Goal: Task Accomplishment & Management: Complete application form

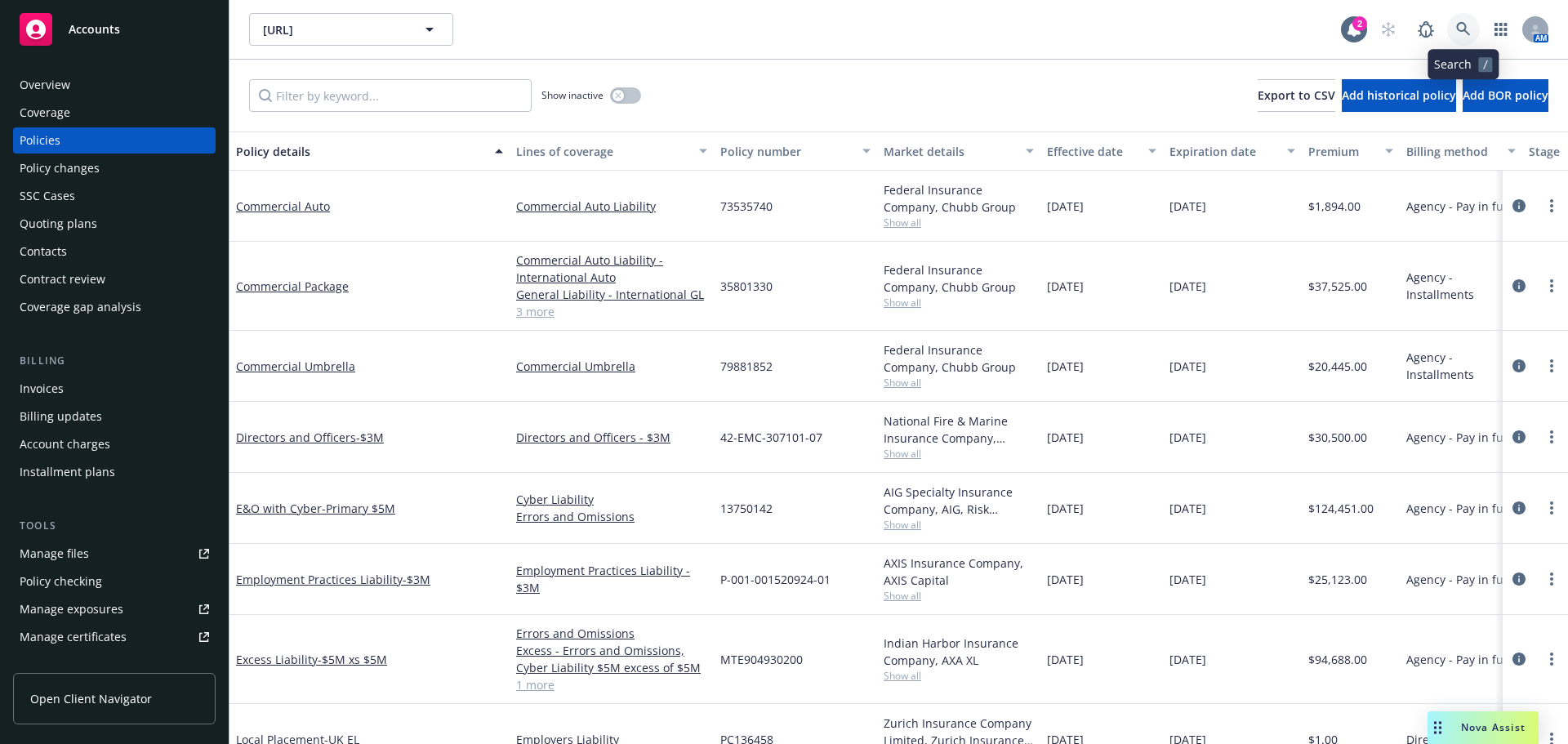
click at [1468, 25] on icon at bounding box center [1463, 29] width 15 height 15
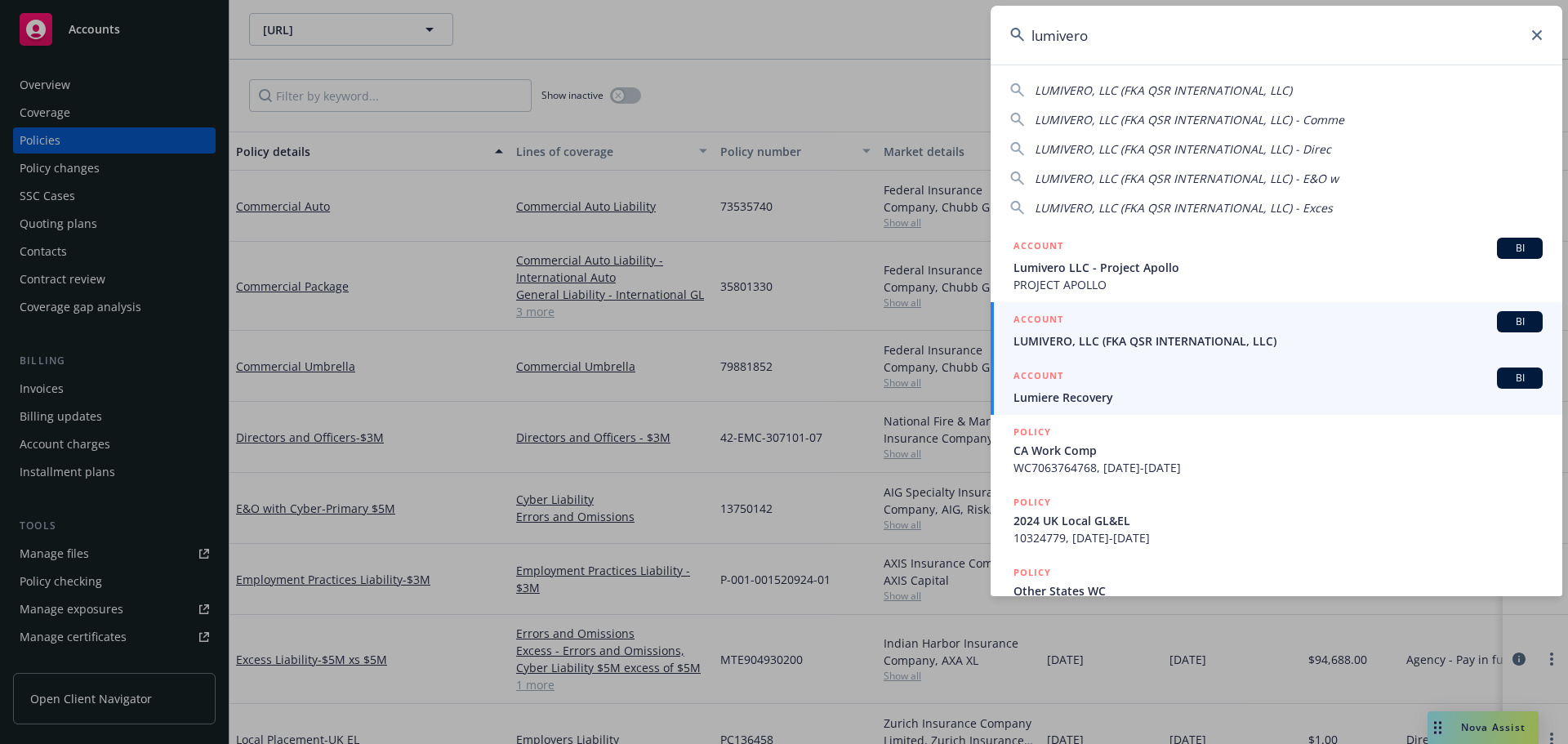
type input "lumivero"
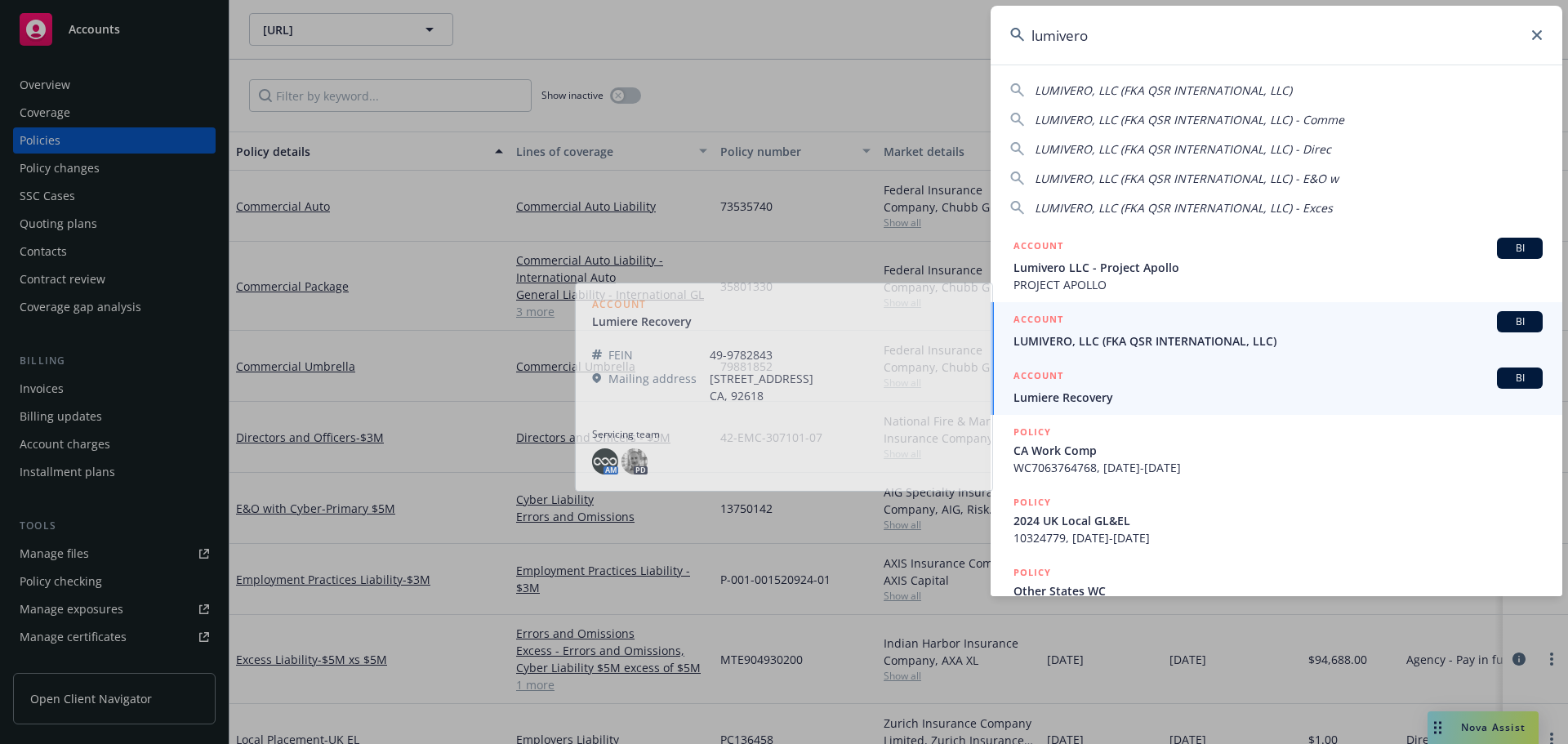
click at [1336, 313] on div "ACCOUNT BI" at bounding box center [1278, 322] width 529 height 21
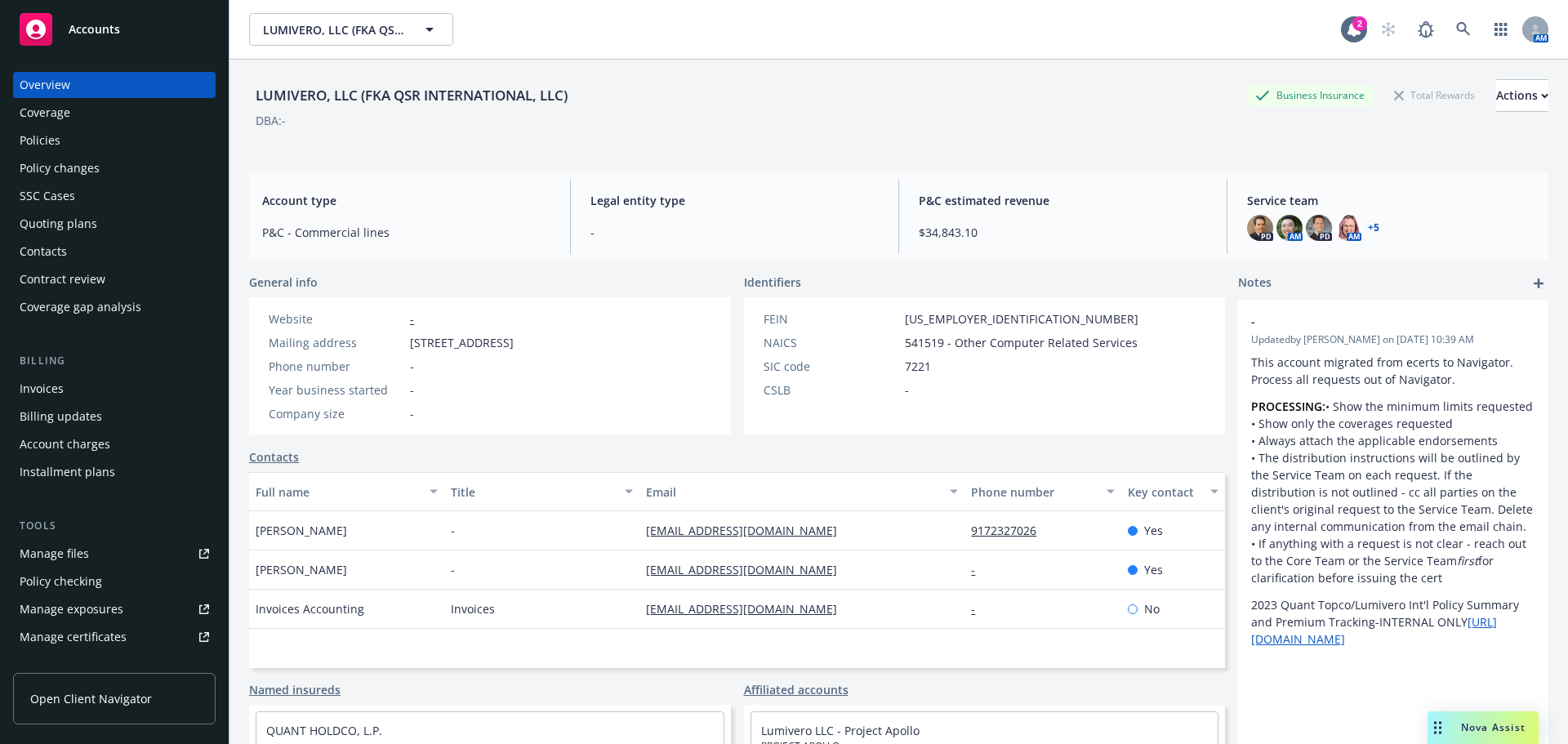
click at [166, 132] on div "Policies" at bounding box center [115, 140] width 190 height 26
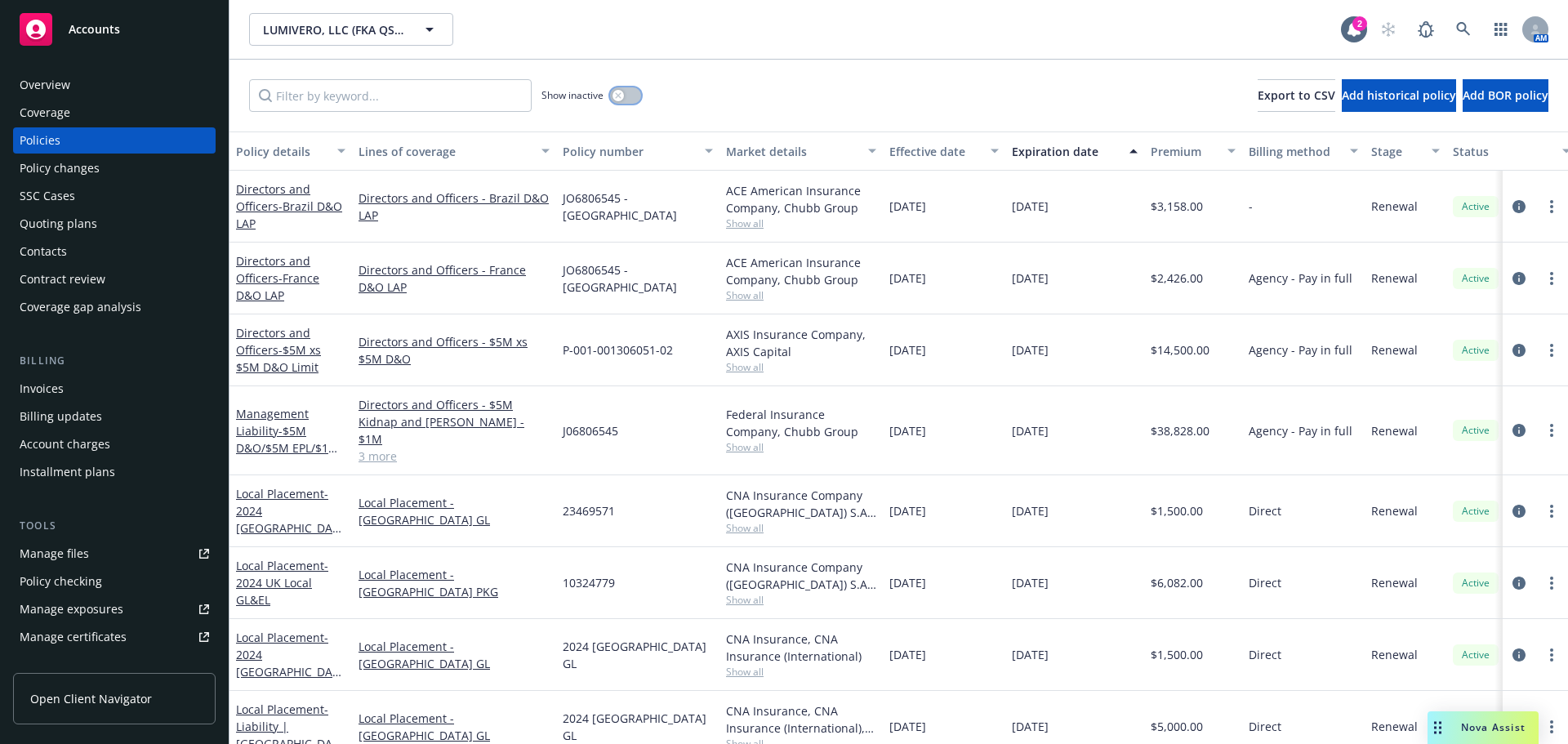
click at [616, 96] on icon "button" at bounding box center [618, 95] width 7 height 7
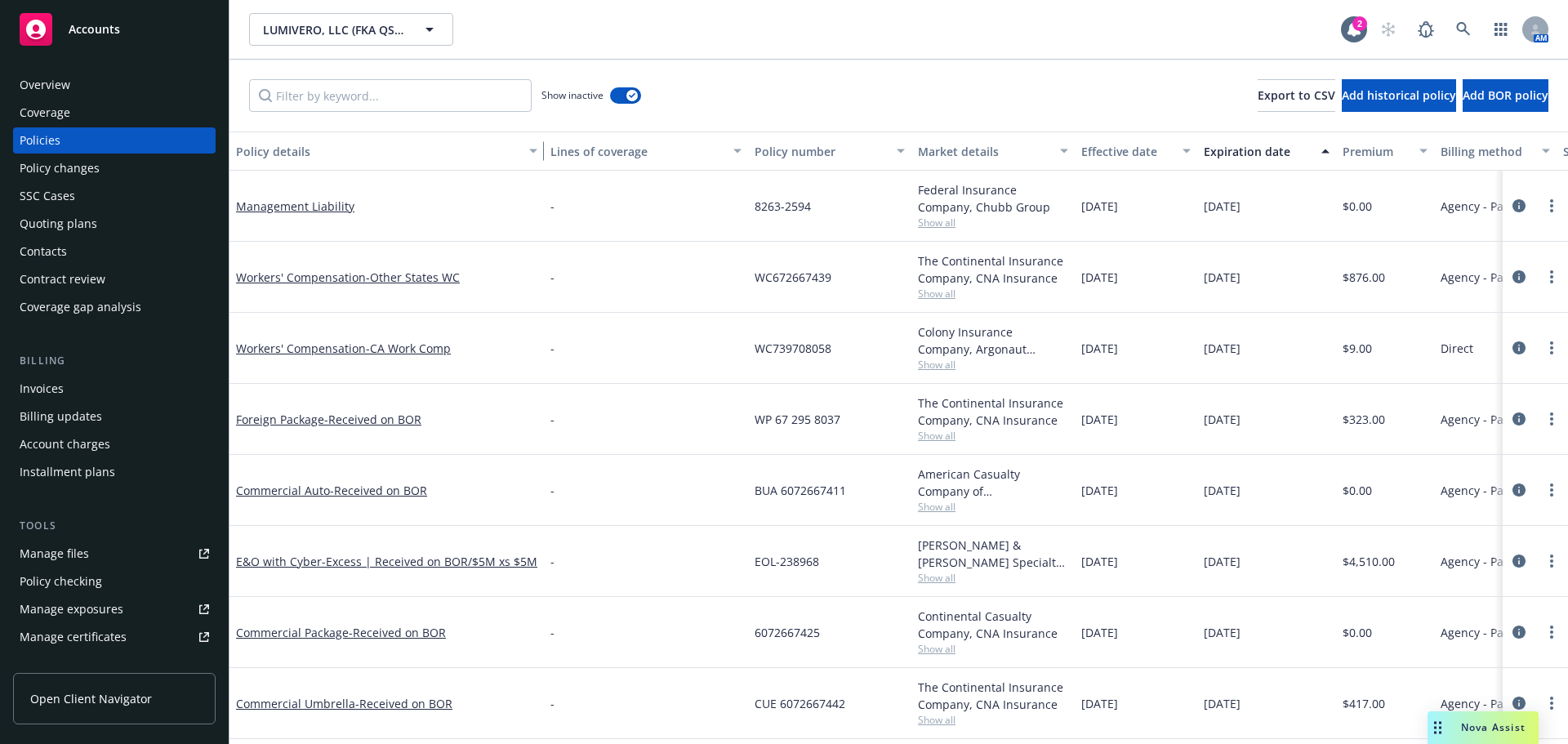
drag, startPoint x: 341, startPoint y: 159, endPoint x: 533, endPoint y: 155, distance: 192.0
click at [533, 155] on div "button" at bounding box center [536, 151] width 8 height 38
click at [369, 104] on input "Filter by keyword..." at bounding box center [391, 95] width 283 height 33
paste input "WC 6 72667439"
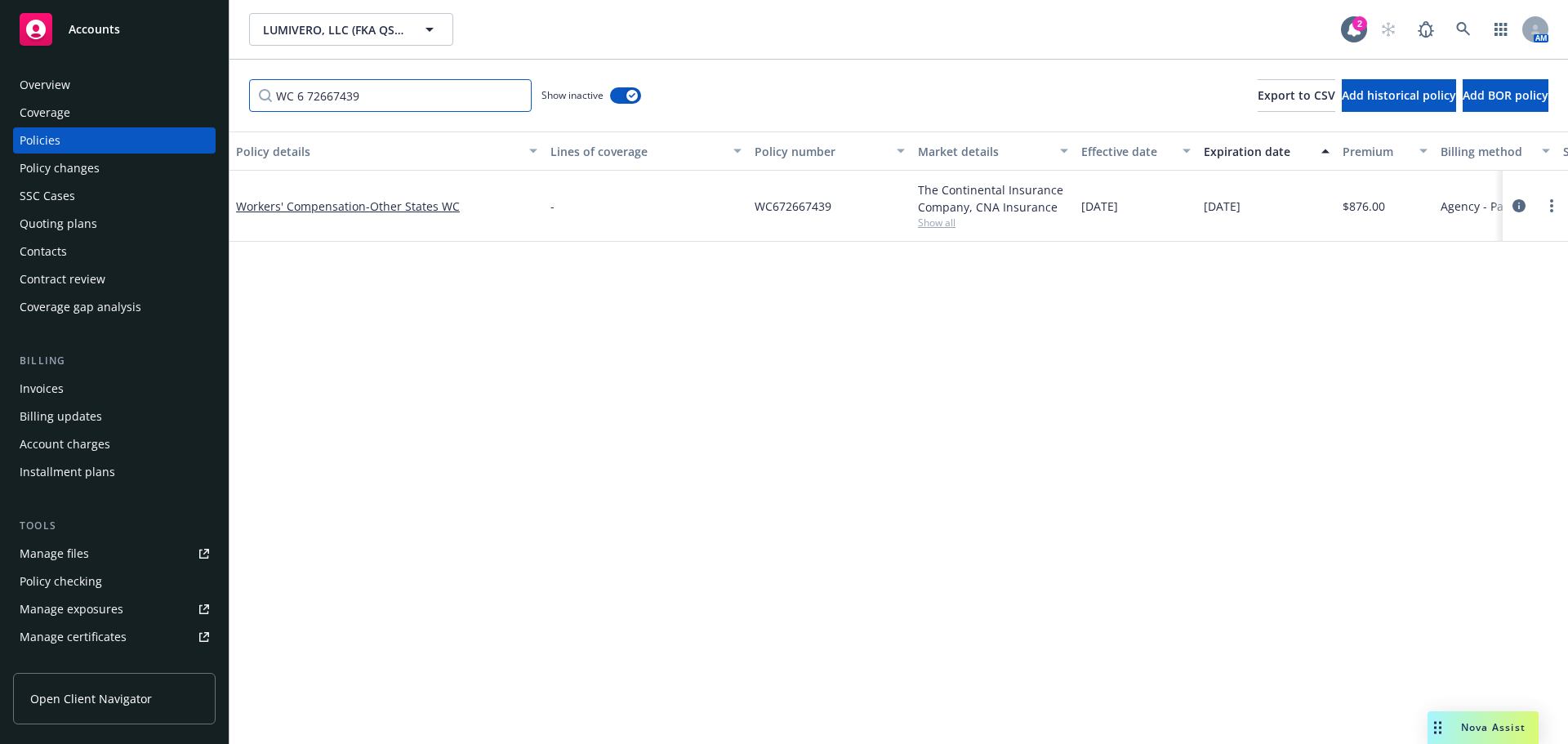
type input "WC 6 72667439"
click at [384, 209] on span "- Other States WC" at bounding box center [413, 207] width 94 height 16
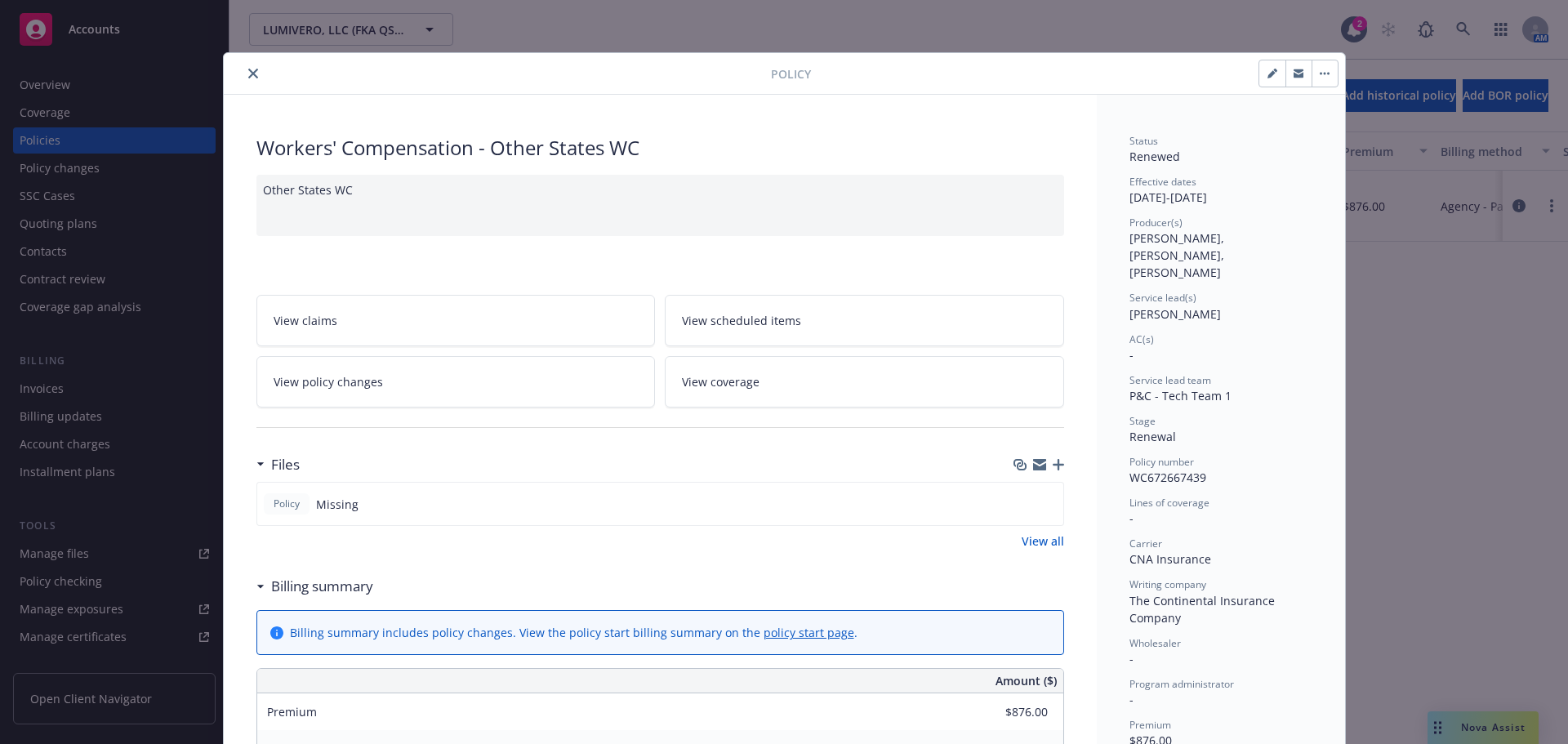
click at [1046, 465] on div at bounding box center [1039, 464] width 50 height 13
click at [1056, 462] on icon "button" at bounding box center [1059, 465] width 12 height 12
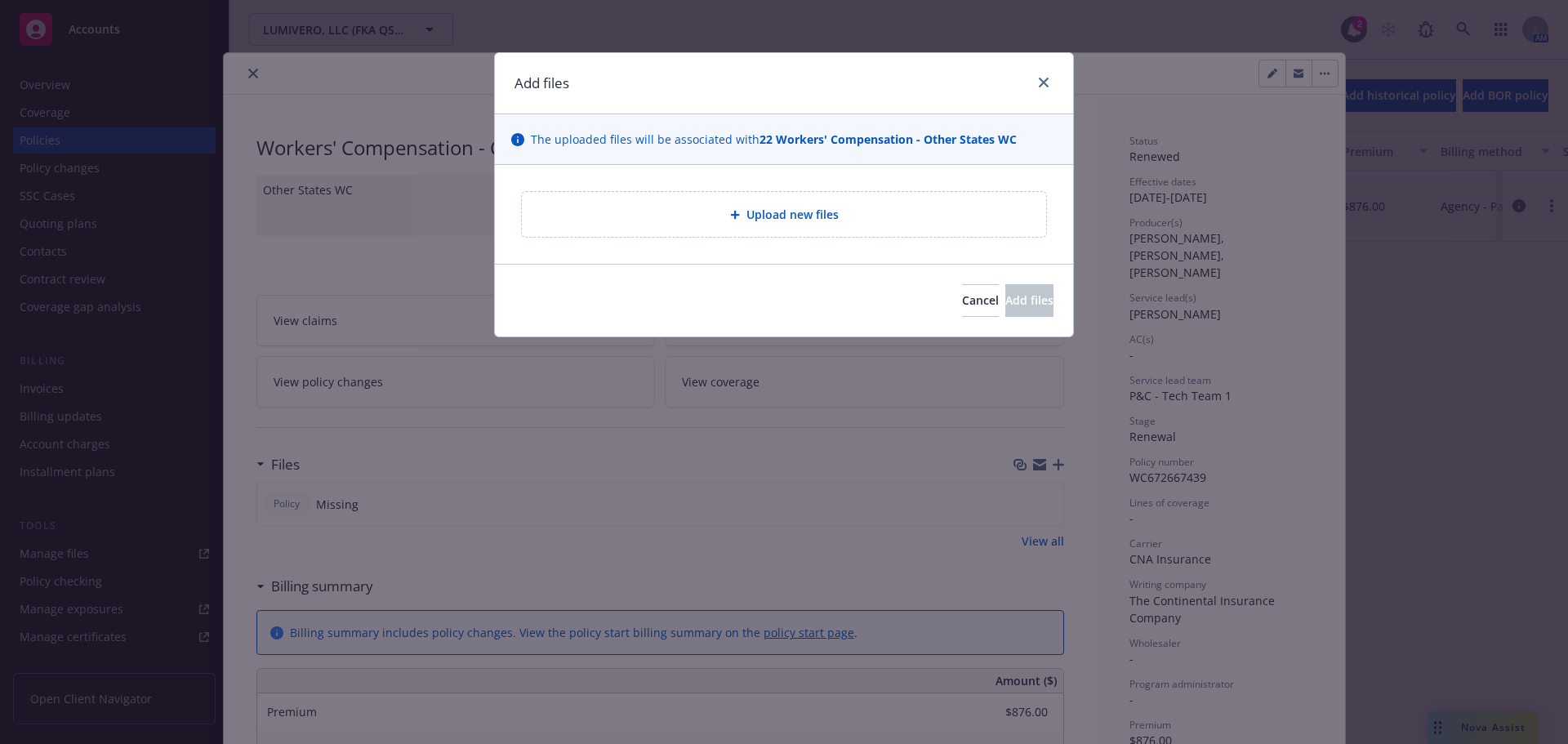
type textarea "x"
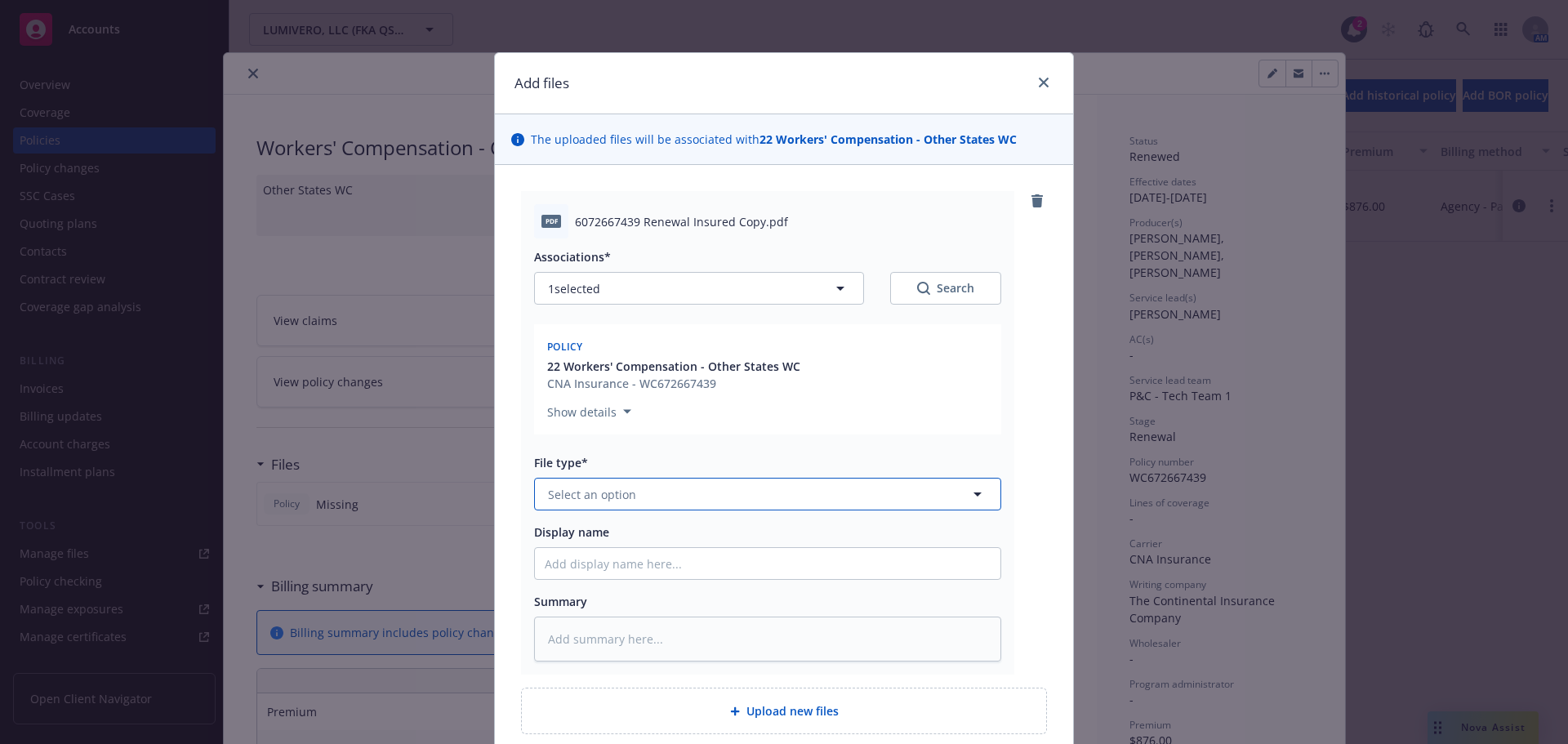
click at [714, 489] on button "Select an option" at bounding box center [768, 494] width 467 height 33
type input "pol"
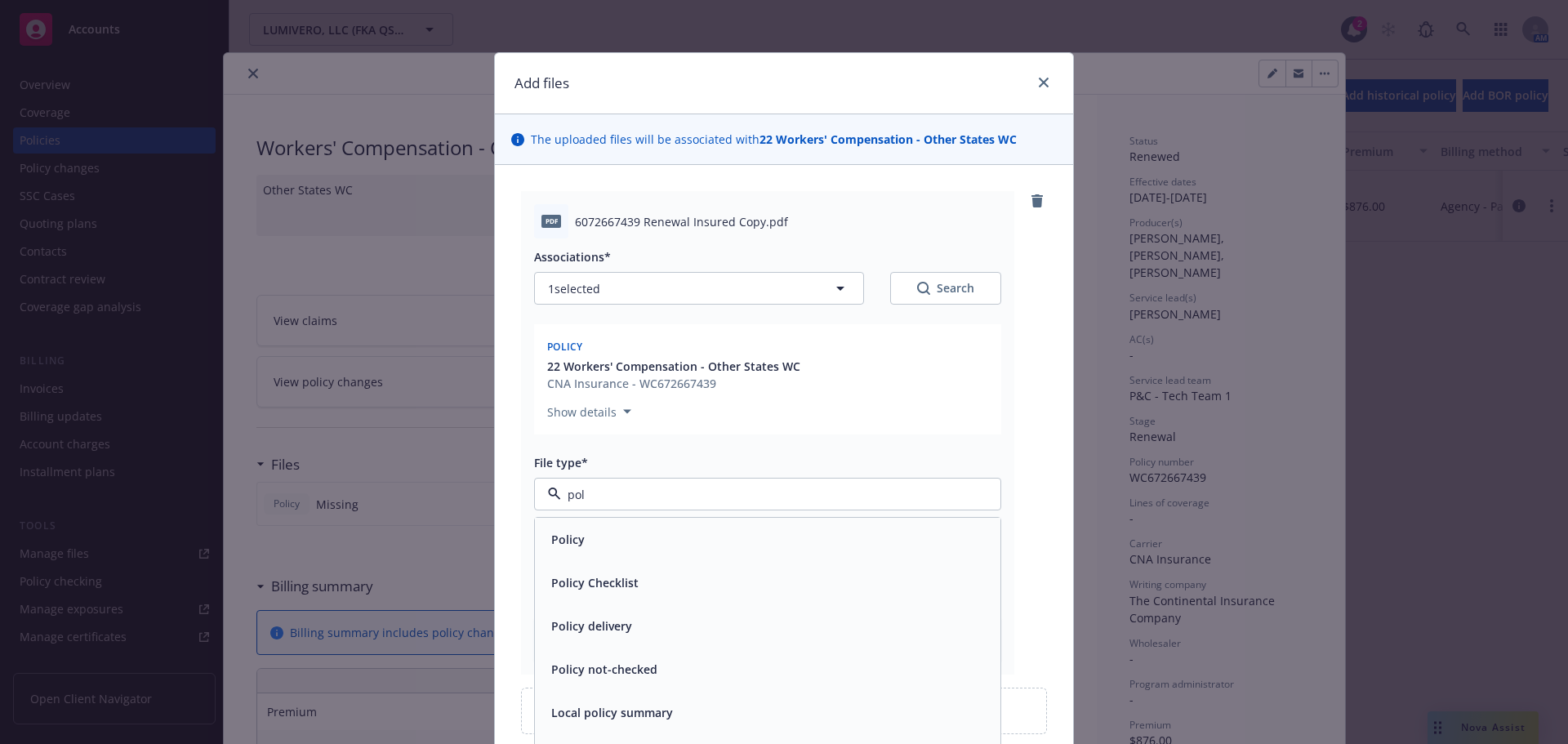
click at [686, 523] on div "Policy" at bounding box center [768, 539] width 466 height 44
click at [692, 546] on div "Display name" at bounding box center [768, 551] width 467 height 56
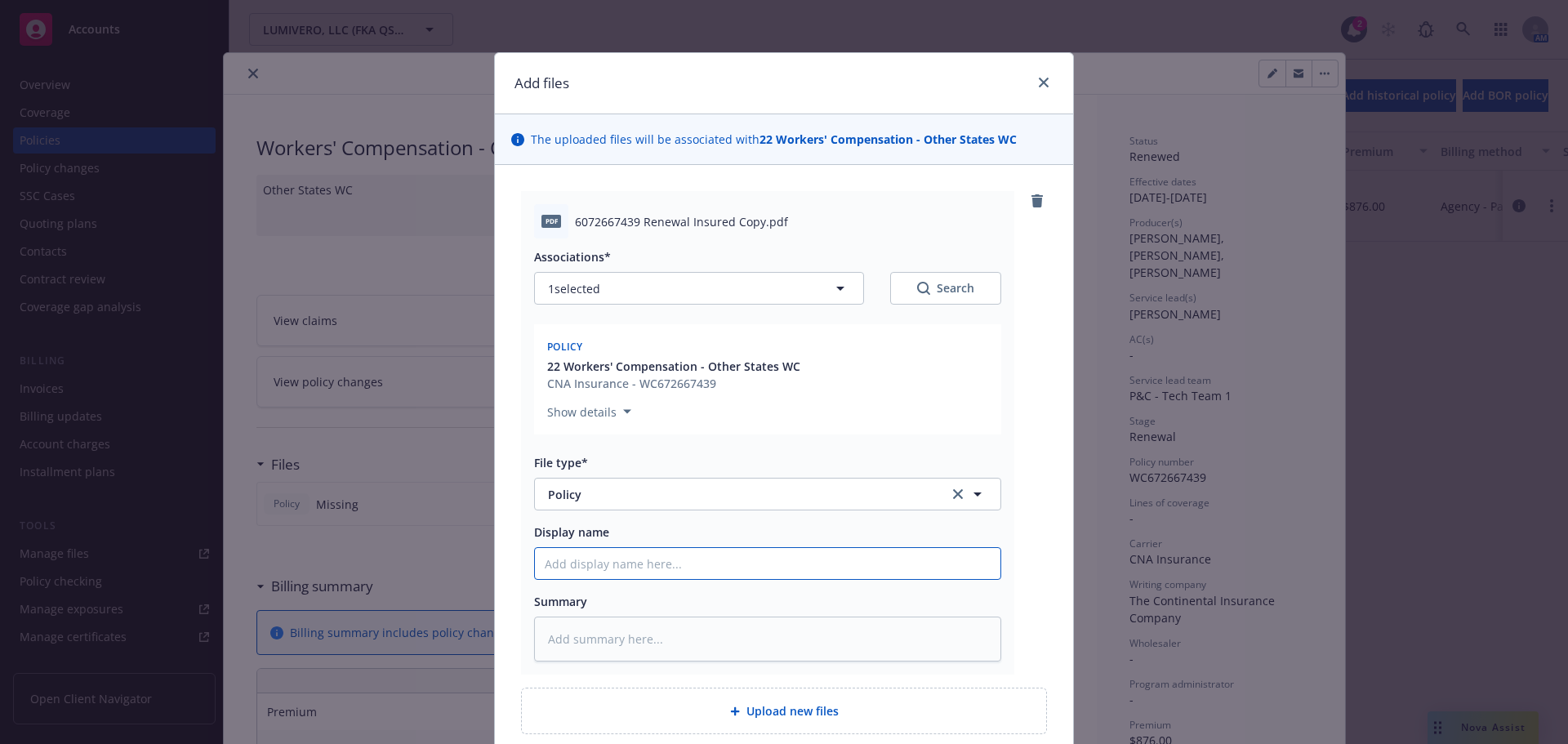
click at [680, 571] on input "Display name" at bounding box center [768, 563] width 466 height 31
type textarea "x"
type input "20"
type textarea "x"
type input "202"
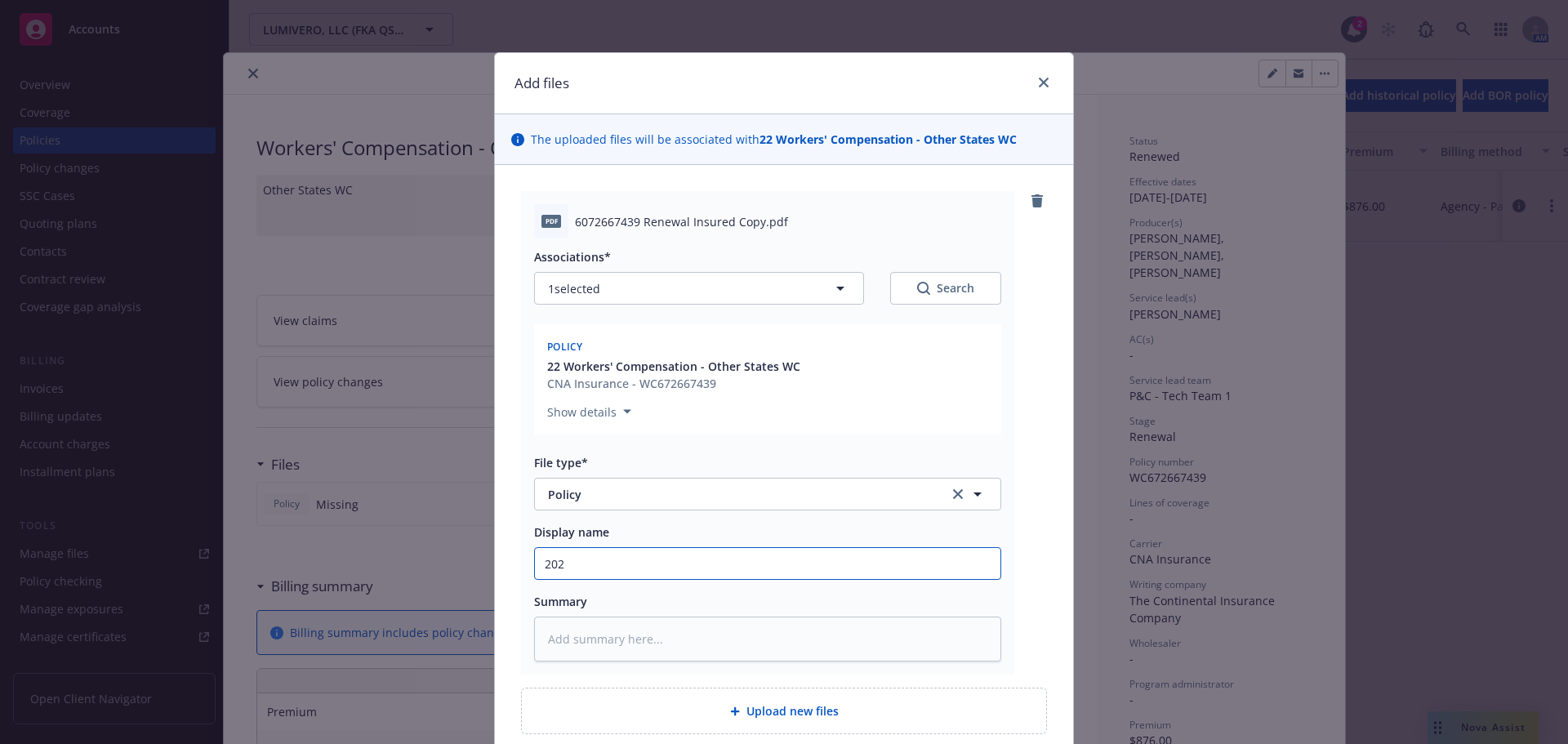
type textarea "x"
type input "2022"
type textarea "x"
type input "2022-"
type textarea "x"
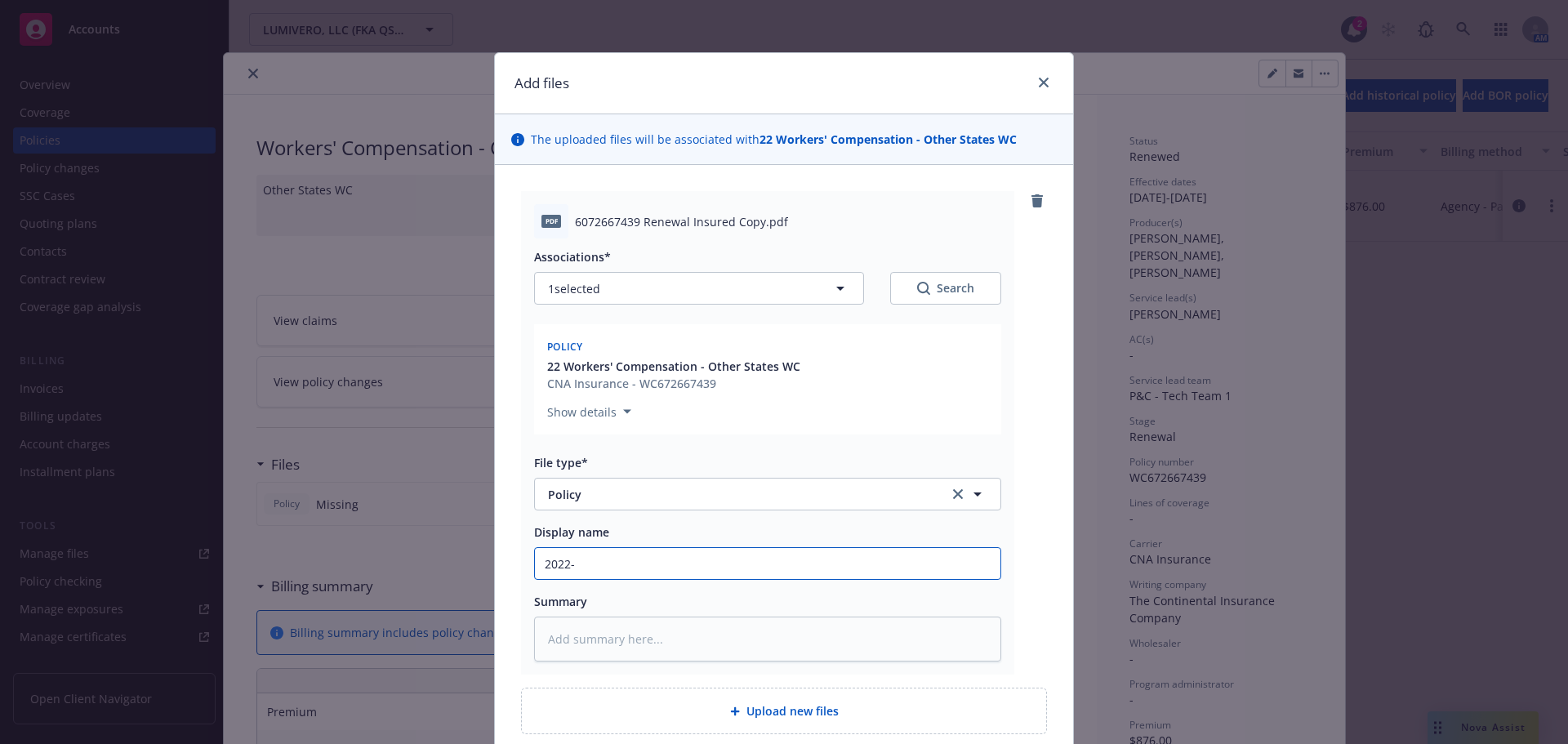
type input "2022-2"
type textarea "x"
type input "2022-23"
type textarea "x"
type input "2022-23"
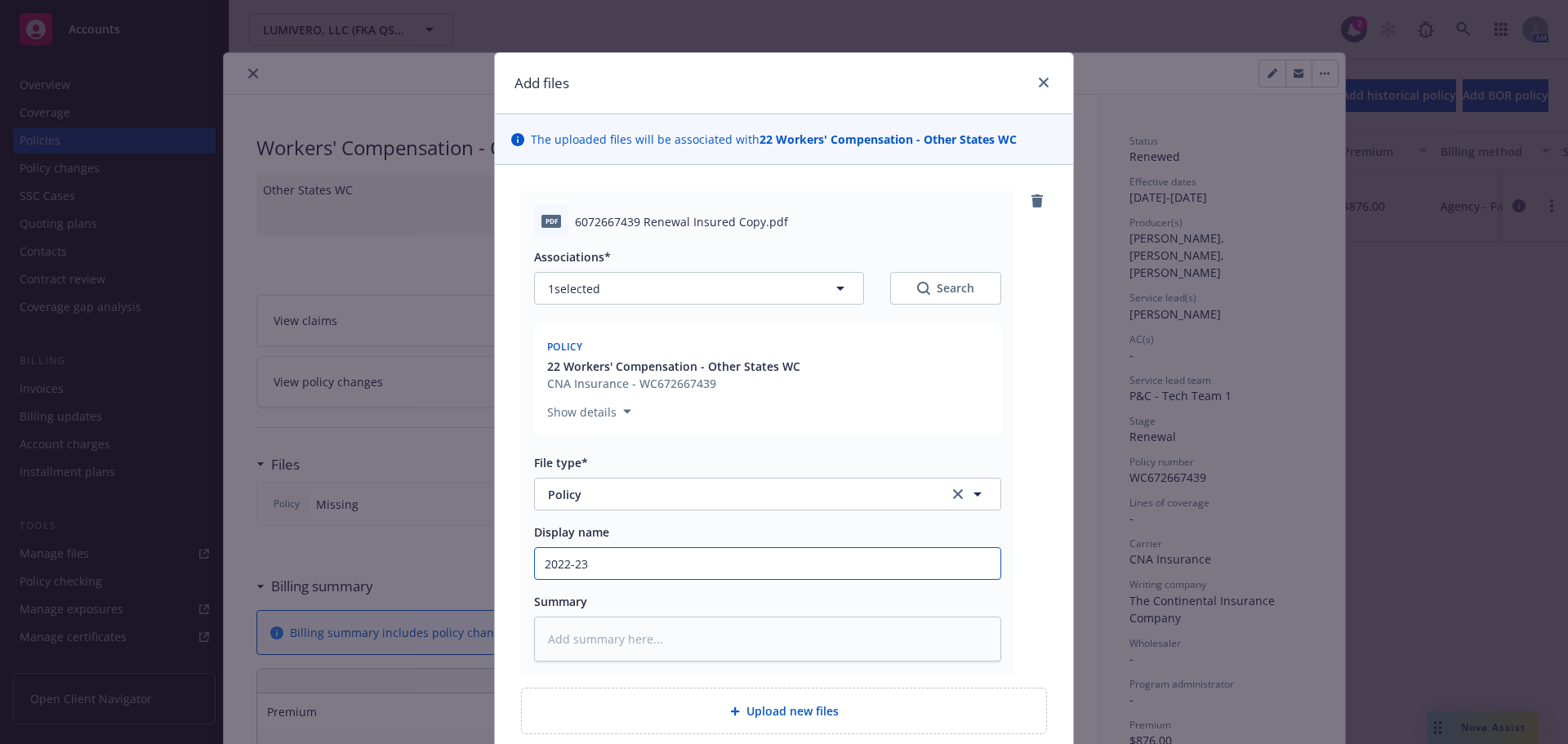
type textarea "x"
type input "2022-23 L"
type textarea "x"
type input "2022-23 Lu"
type textarea "x"
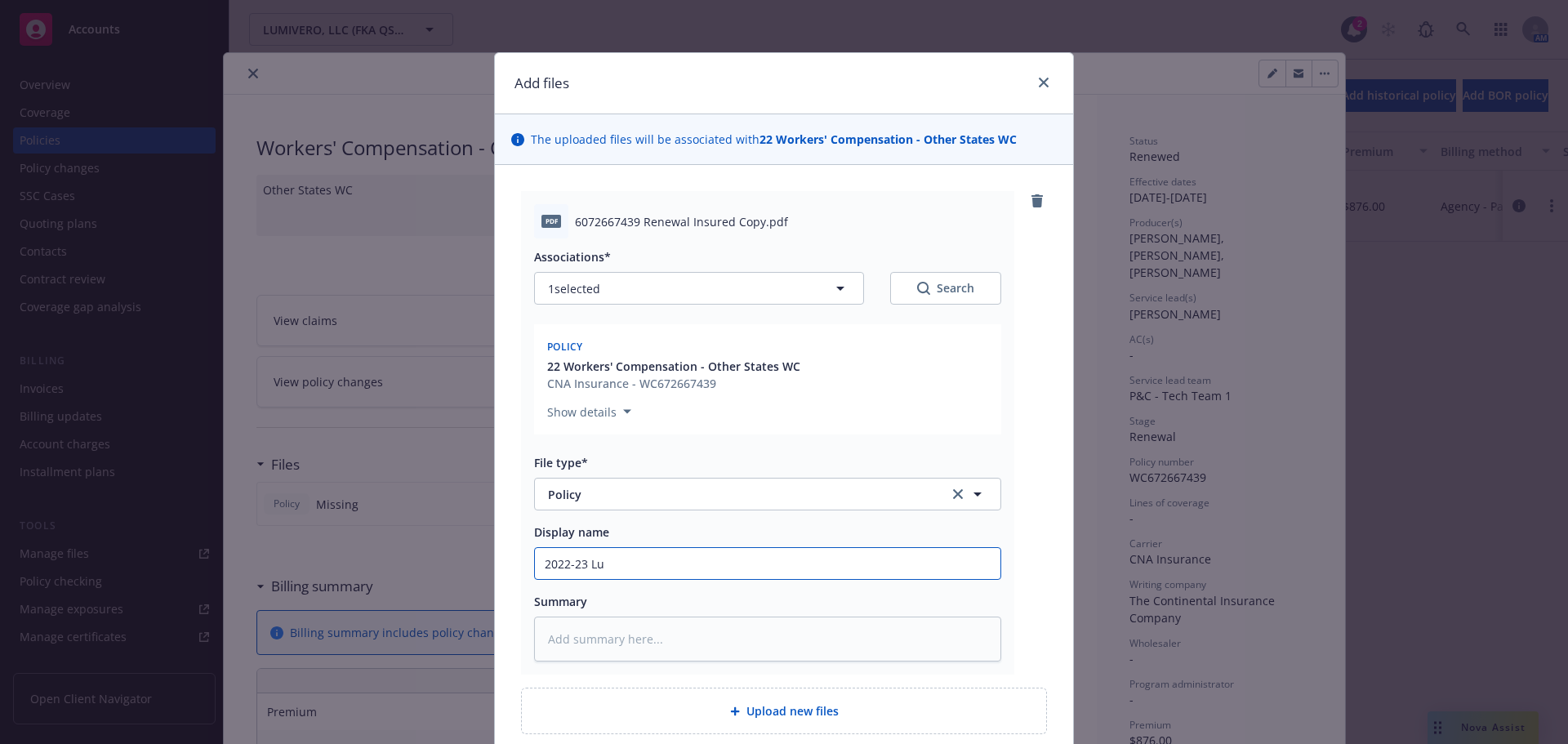
type input "2022-23 Lum"
type textarea "x"
type input "2022-23 Lumi"
type textarea "x"
type input "2022-23 Lumive"
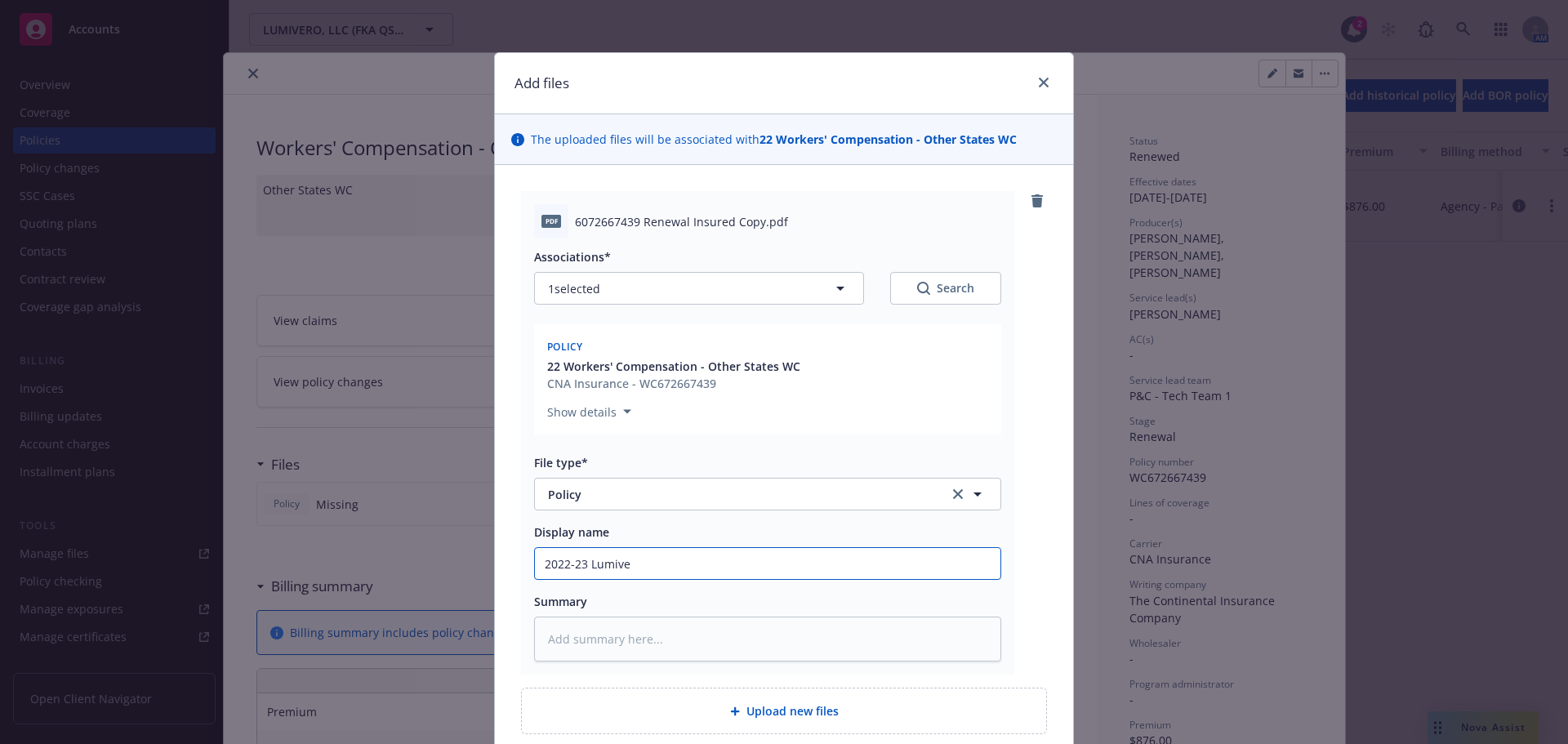
type textarea "x"
type input "2022-23 Lumiver"
type textarea "x"
type input "2022-23 Lumivero"
type textarea "x"
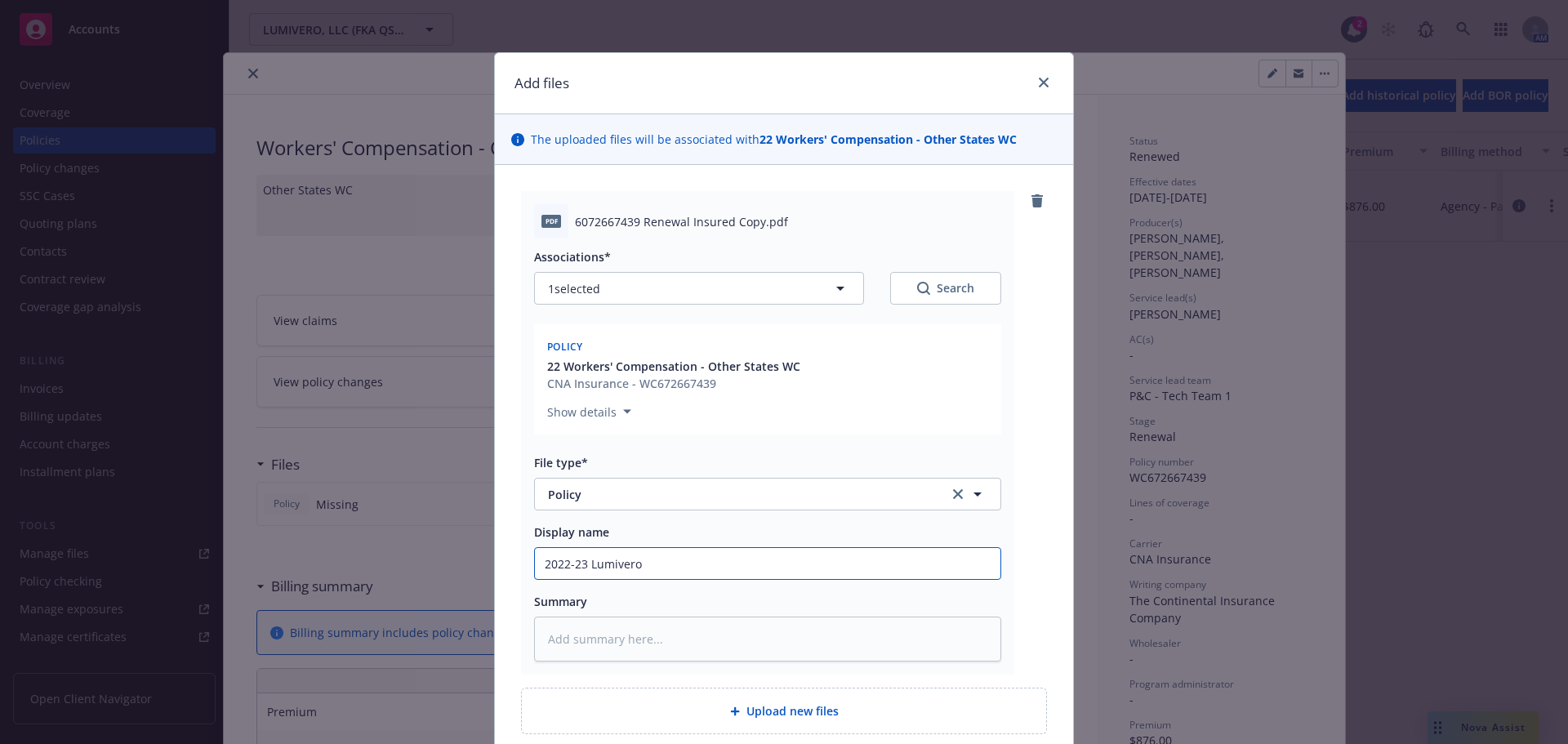
type input "2022-23 Lumivero"
type textarea "x"
type input "2022-23 Lumivero L"
type textarea "x"
type input "2022-23 Lumivero LL"
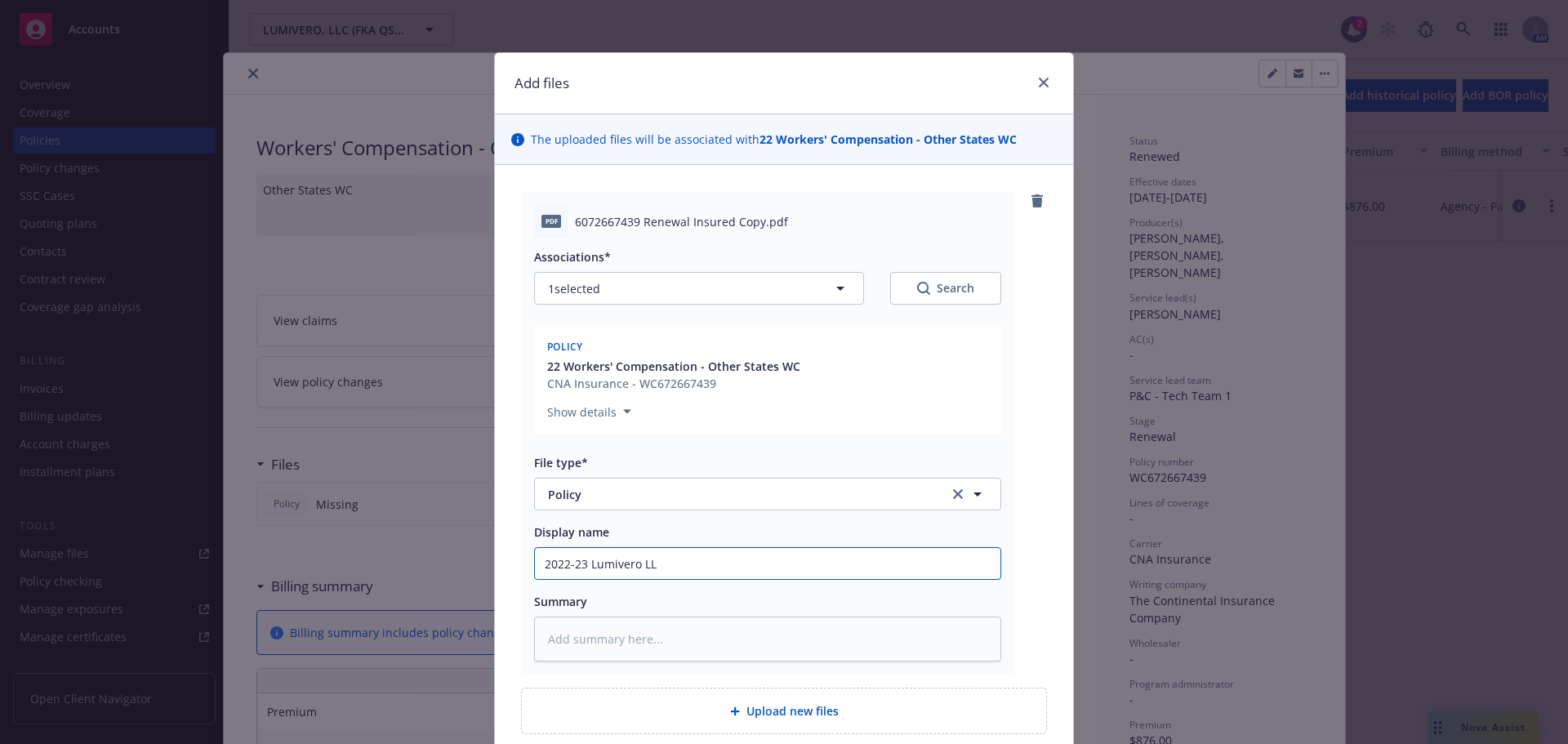
type textarea "x"
type input "2022-23 Lumivero LLC"
type textarea "x"
type input "2022-23 Lumivero LLC -"
type textarea "x"
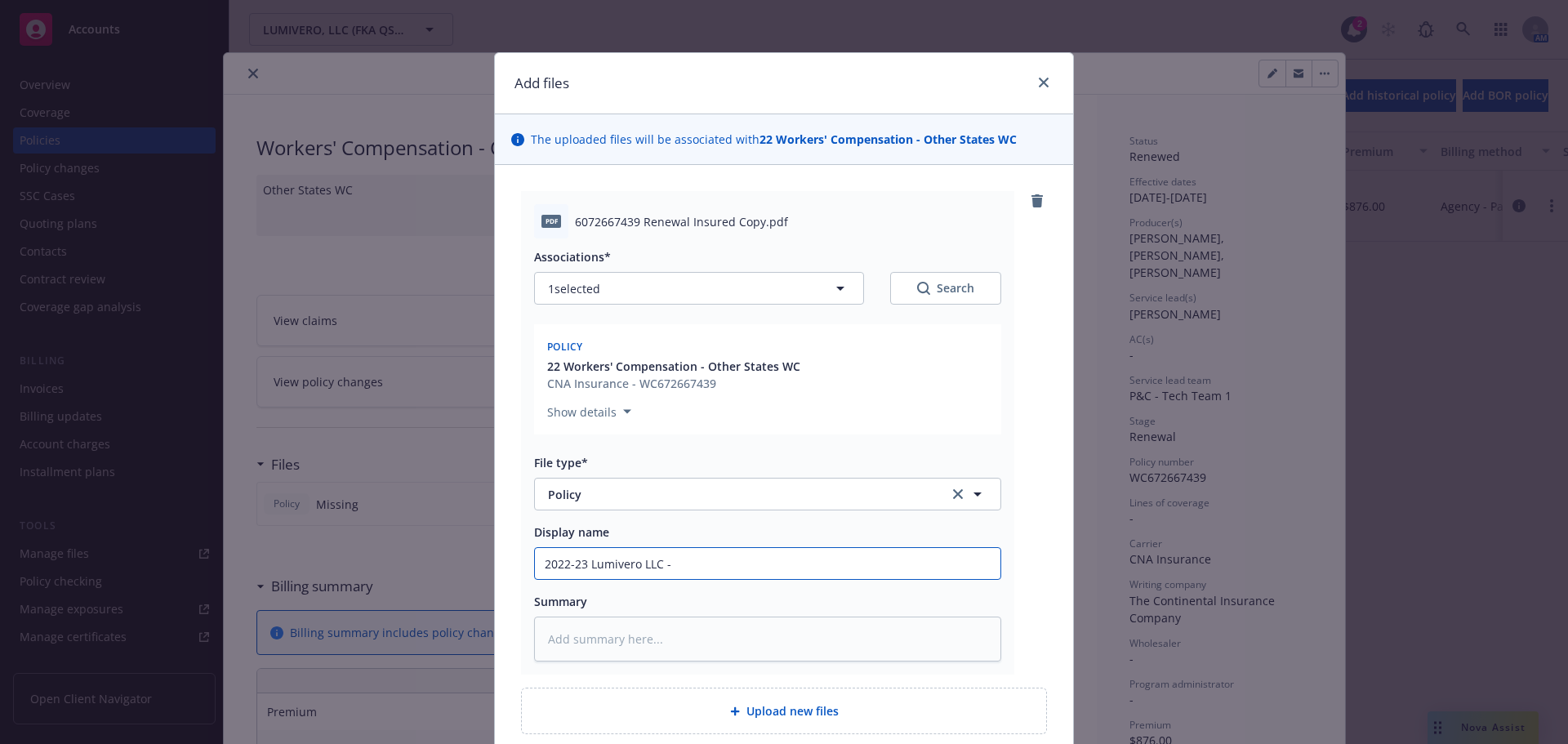
type input "2022-23 Lumivero LLC -"
type textarea "x"
type input "2022-23 Lumivero LLC - W"
type textarea "x"
type input "2022-23 Lumivero LLC - Wor"
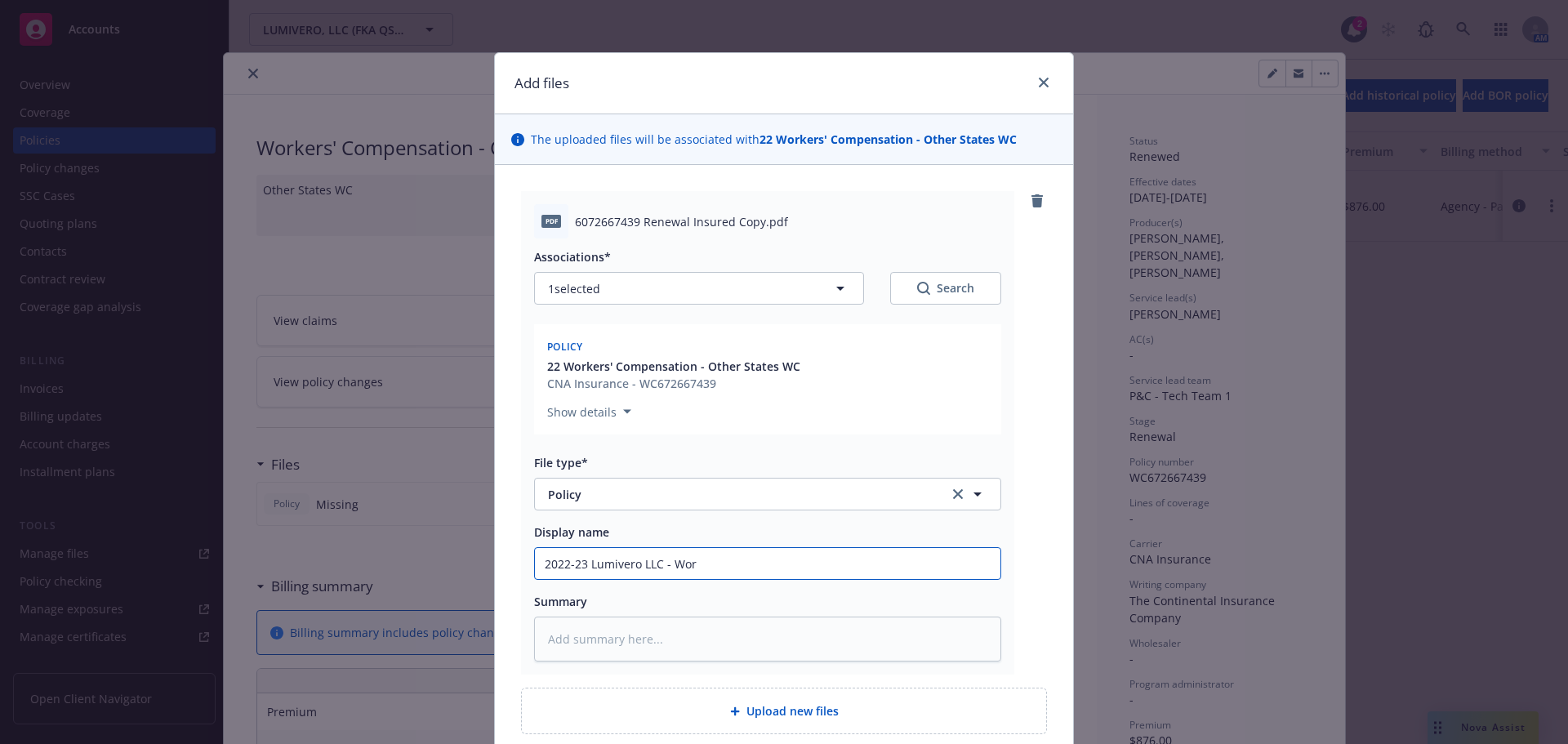
type textarea "x"
type input "2022-23 Lumivero LLC - Work"
type textarea "x"
type input "2022-23 Lumivero LLC - Worker"
type textarea "x"
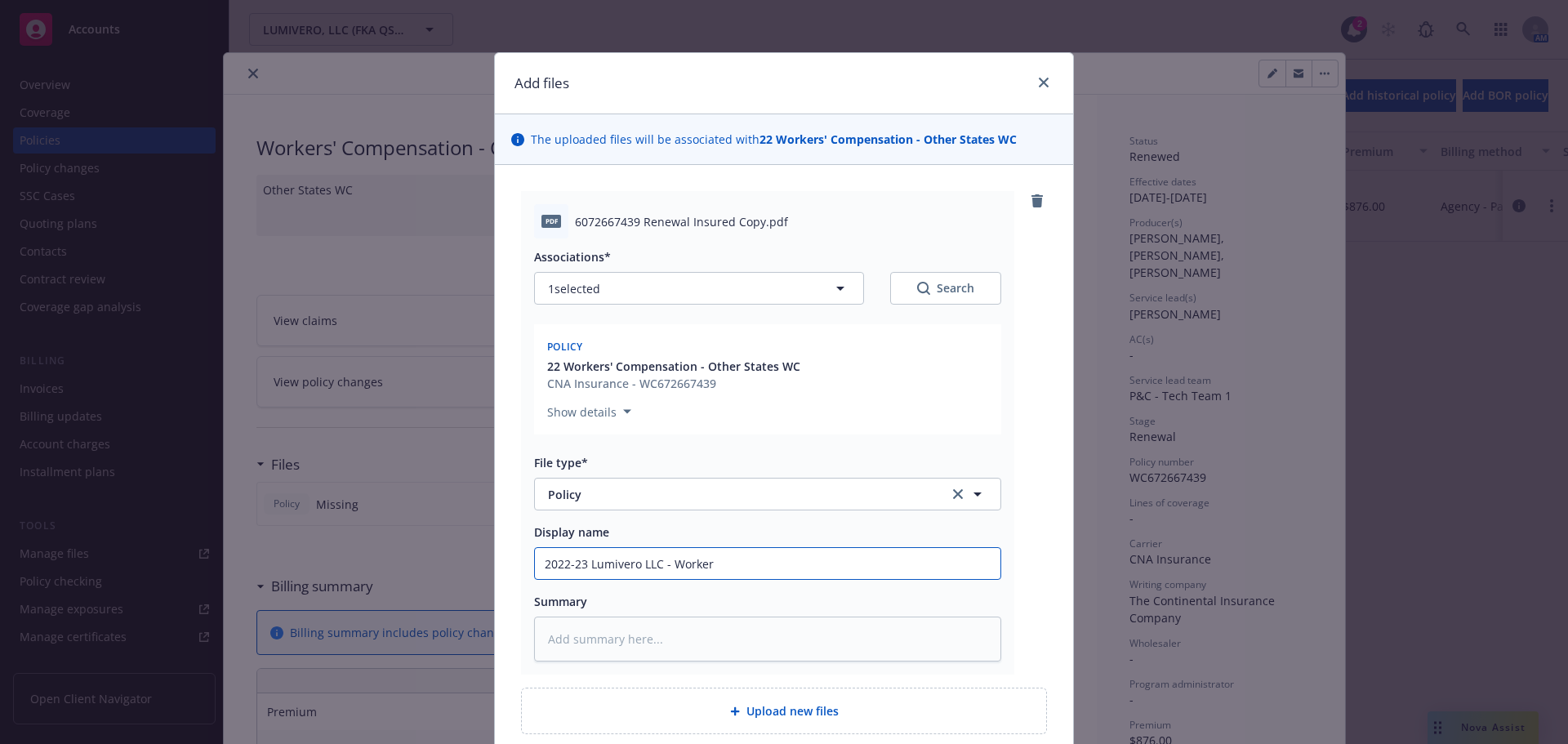
type input "2022-23 Lumivero LLC - Workers"
type textarea "x"
type input "2022-23 Lumivero LLC - Workers C"
type textarea "x"
type input "2022-23 Lumivero LLC - Workers Co"
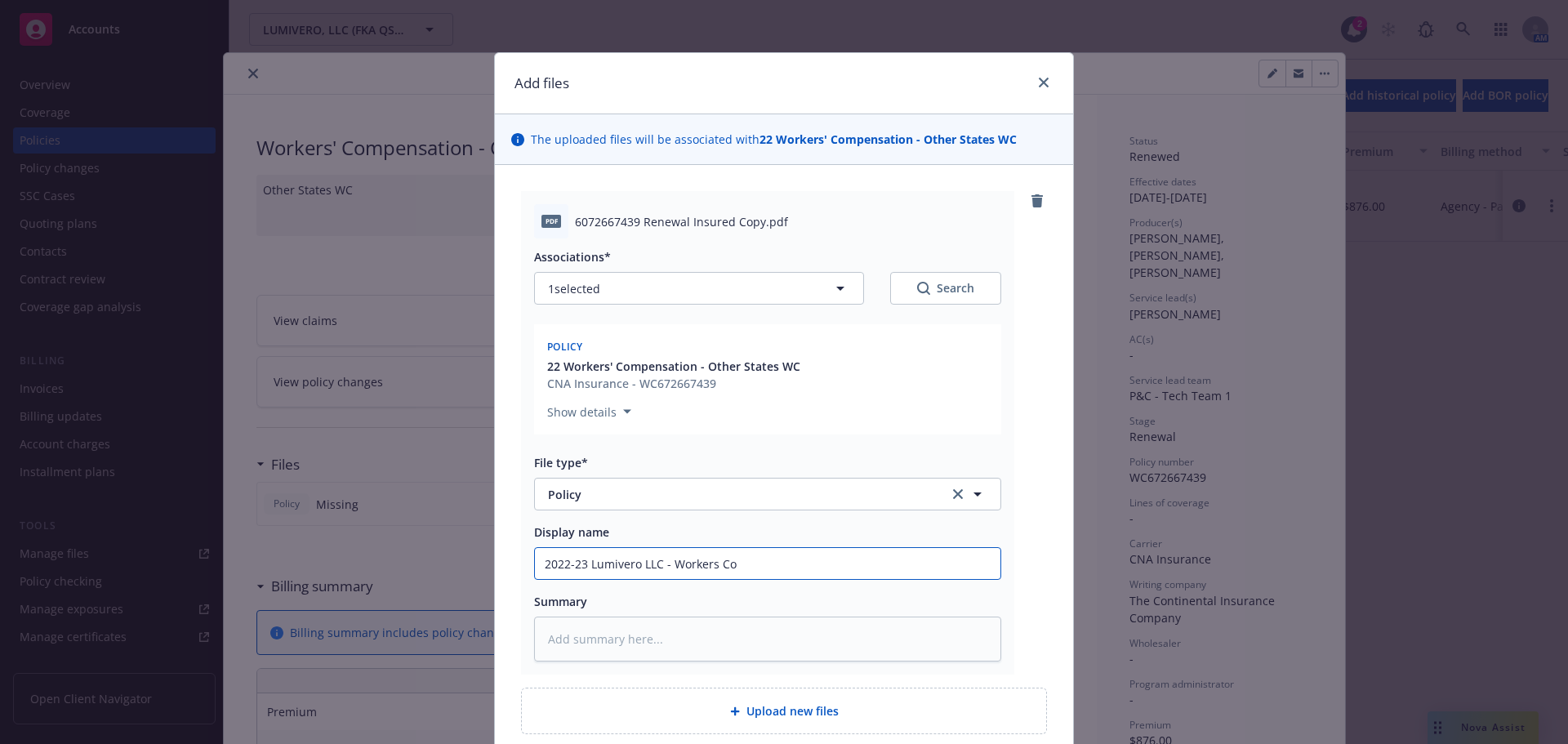
type textarea "x"
type input "2022-23 Lumivero LLC - Workers Comp"
type textarea "x"
type input "2022-23 Lumivero LLC - Workers Comp"
type textarea "x"
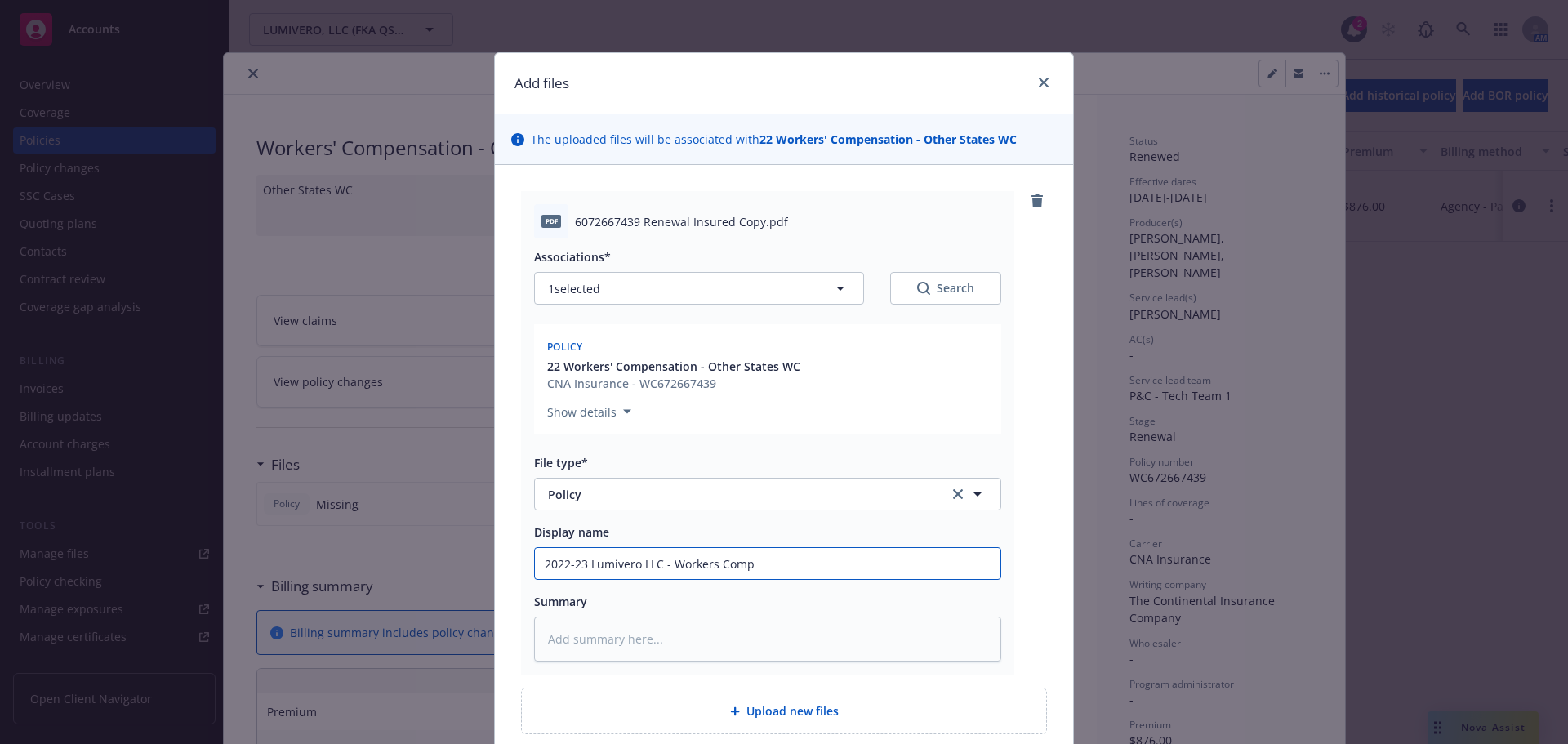
type input "2022-23 Lumivero LLC - Workers Comp ("
type textarea "x"
type input "2022-23 Lumivero LLC - Workers Comp (AO"
type textarea "x"
type input "2022-23 Lumivero LLC - Workers Comp (AOS"
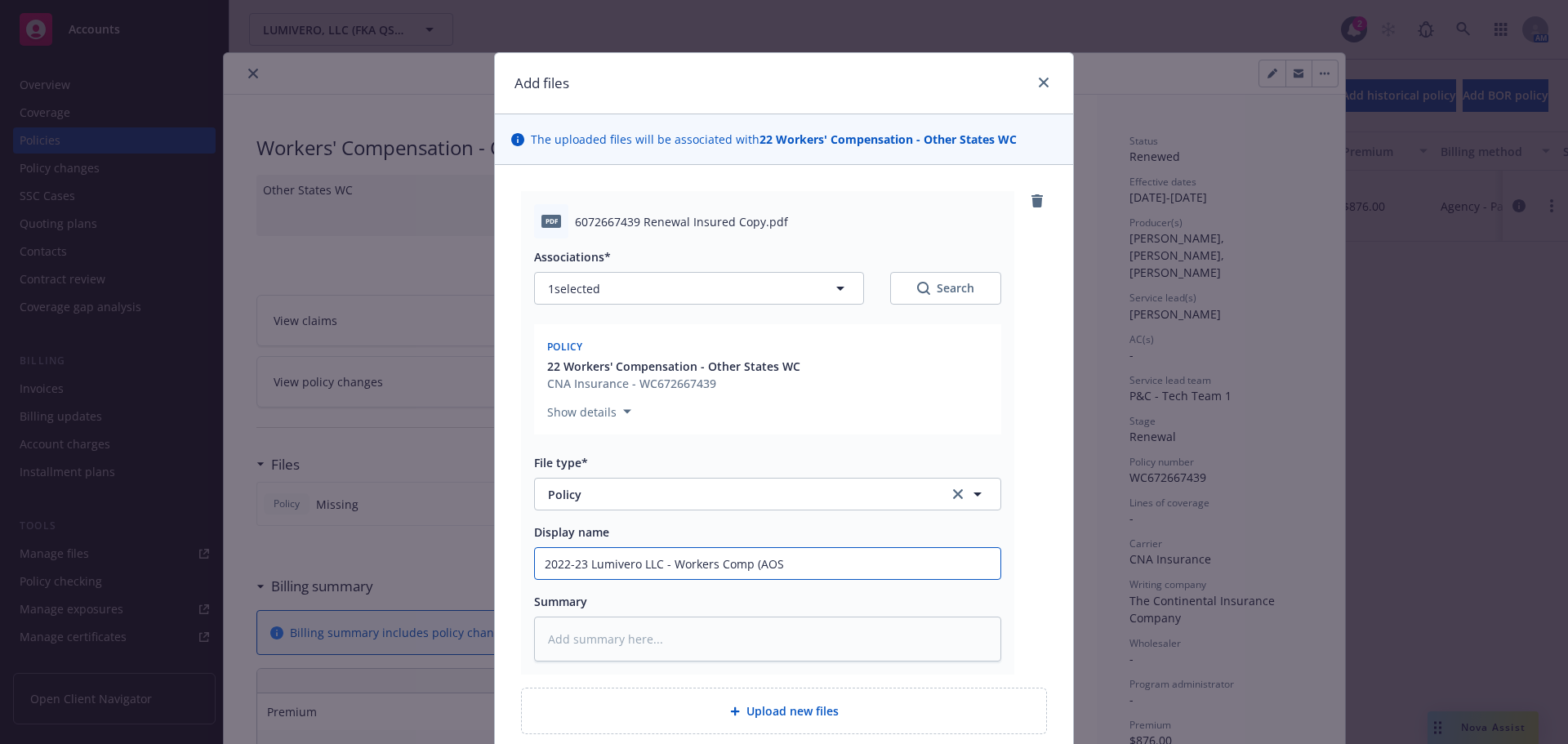
type textarea "x"
type input "2022-23 Lumivero LLC - Workers Comp (AOS)"
type textarea "x"
type input "2022-23 Lumivero LLC - Workers Comp (AOS) -"
type textarea "x"
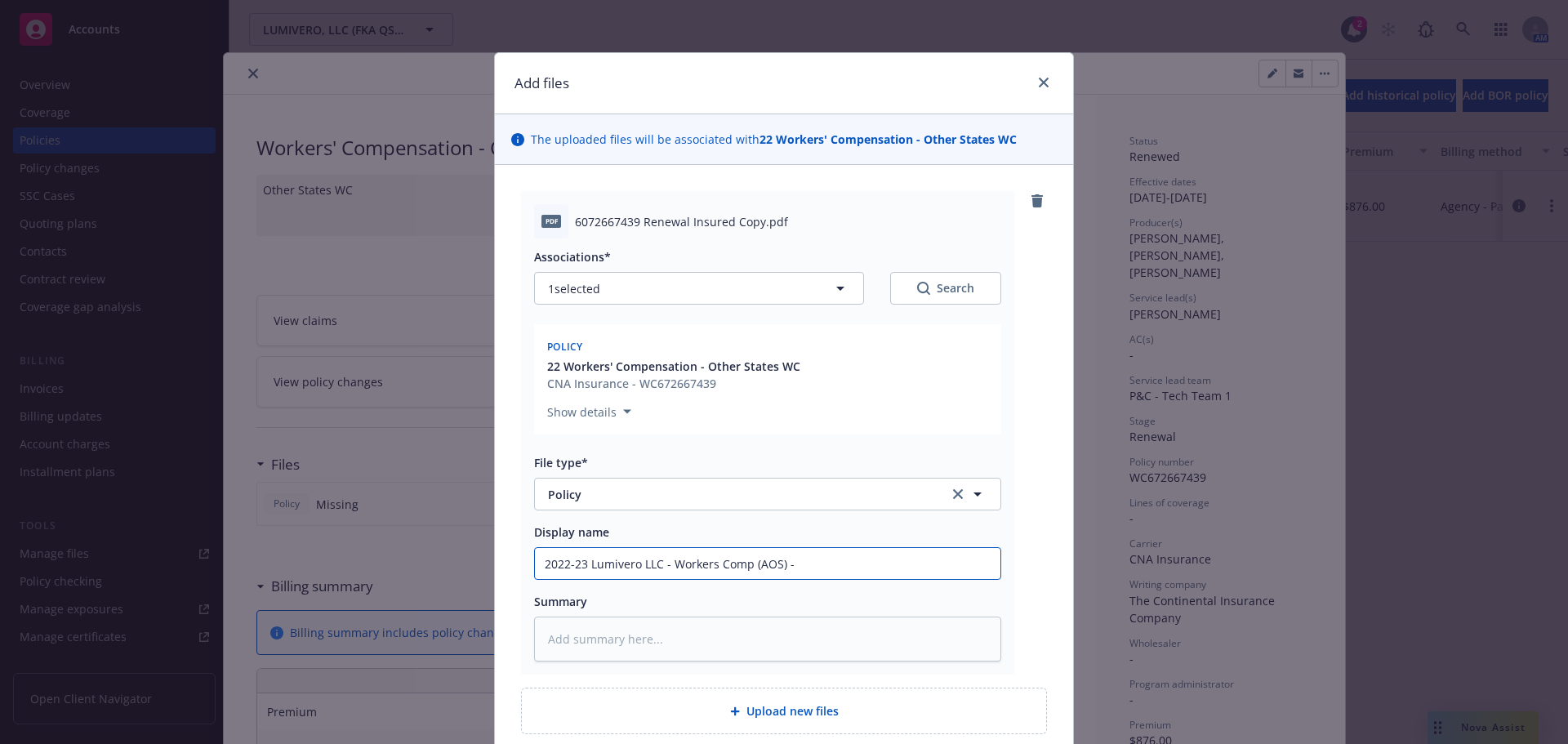
type input "2022-23 Lumivero LLC - Workers Comp (AOS) -"
type textarea "x"
type input "2022-23 Lumivero LLC - Workers Comp (AOS) - P"
type textarea "x"
type input "2022-23 Lumivero LLC - Workers Comp (AOS) - Po"
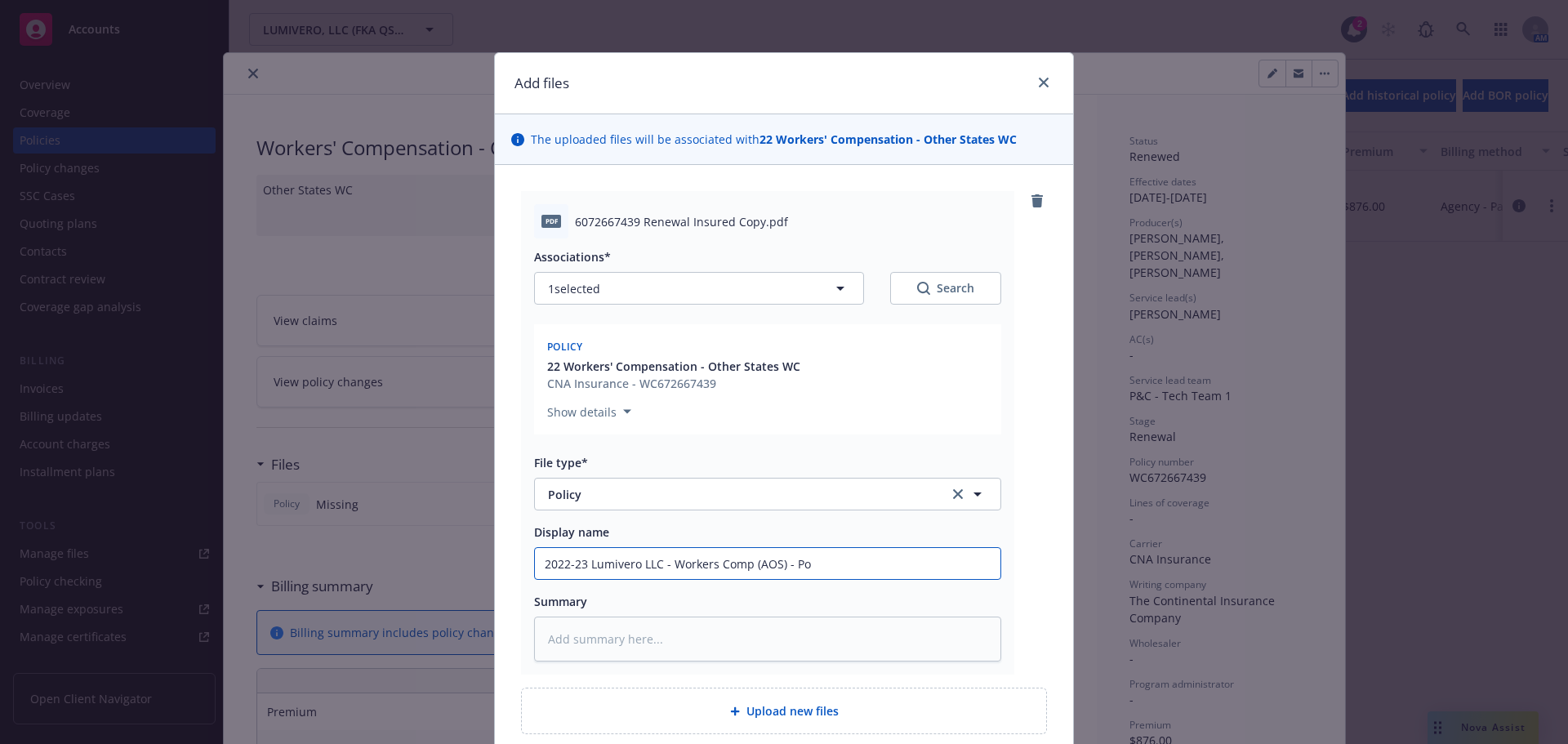
type textarea "x"
type input "2022-23 Lumivero LLC - Workers Comp (AOS) - Poli"
type textarea "x"
type input "2022-23 Lumivero LLC - Workers Comp (AOS) - Polic"
type textarea "x"
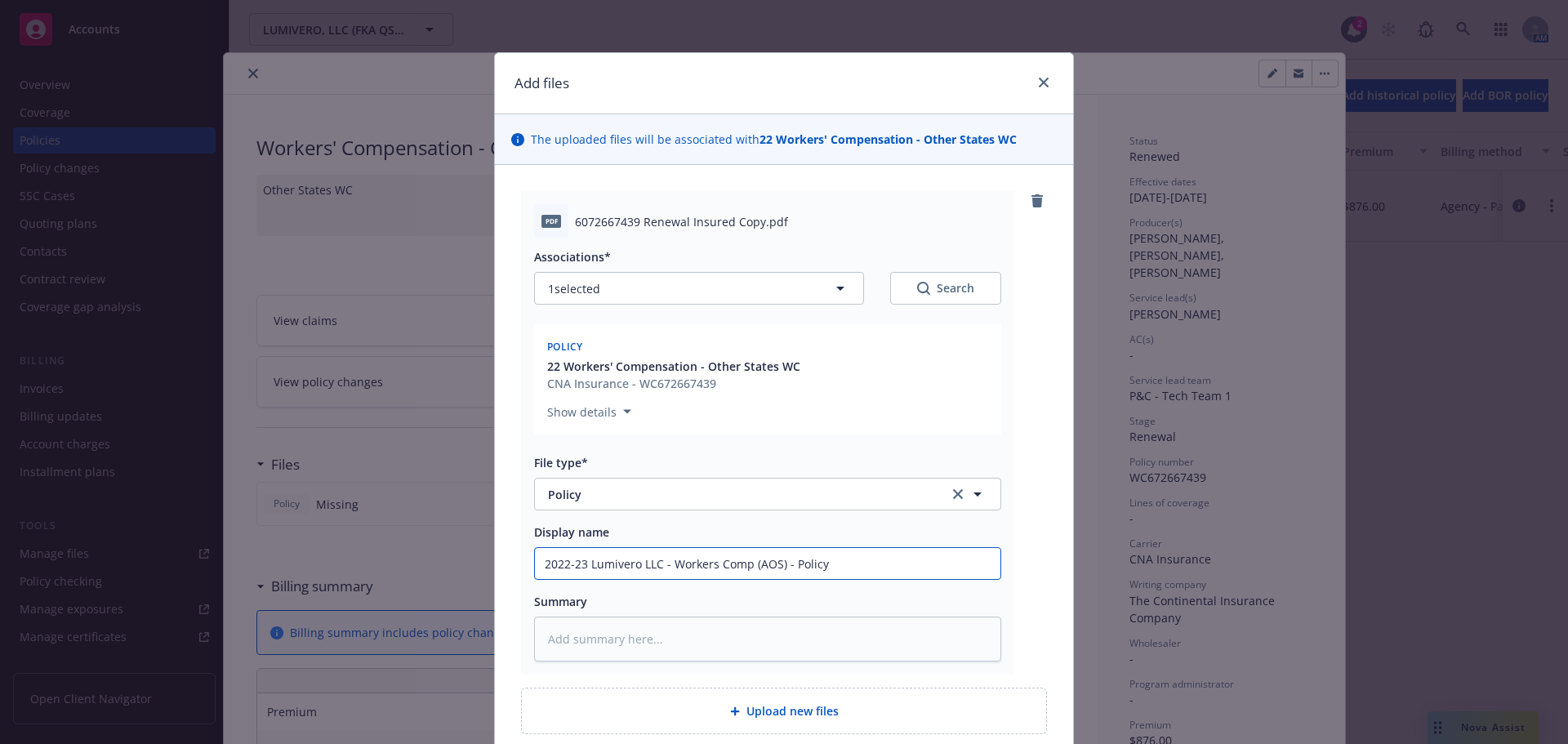
type input "2022-23 Lumivero LLC - Workers Comp (AOS) - Policy"
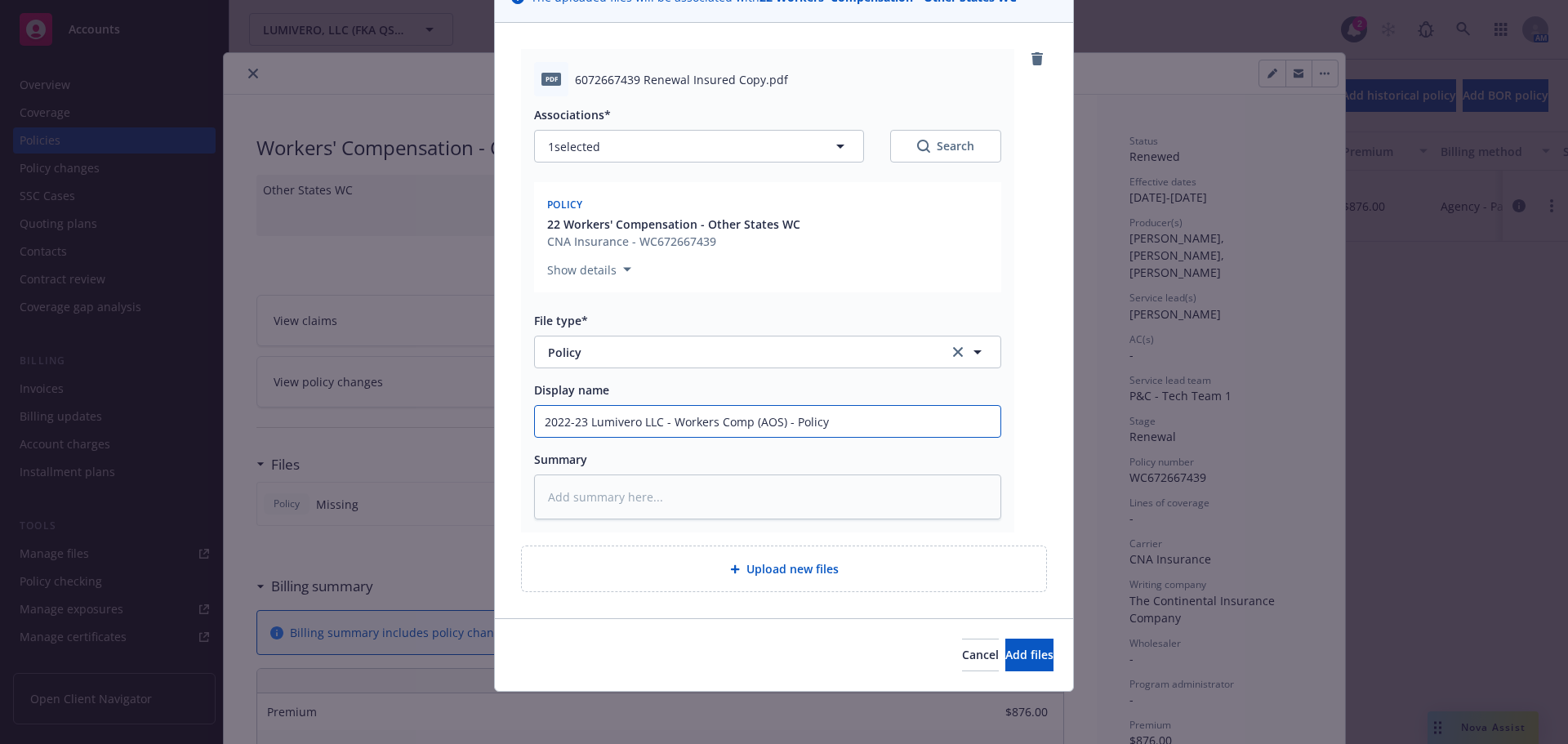
type textarea "x"
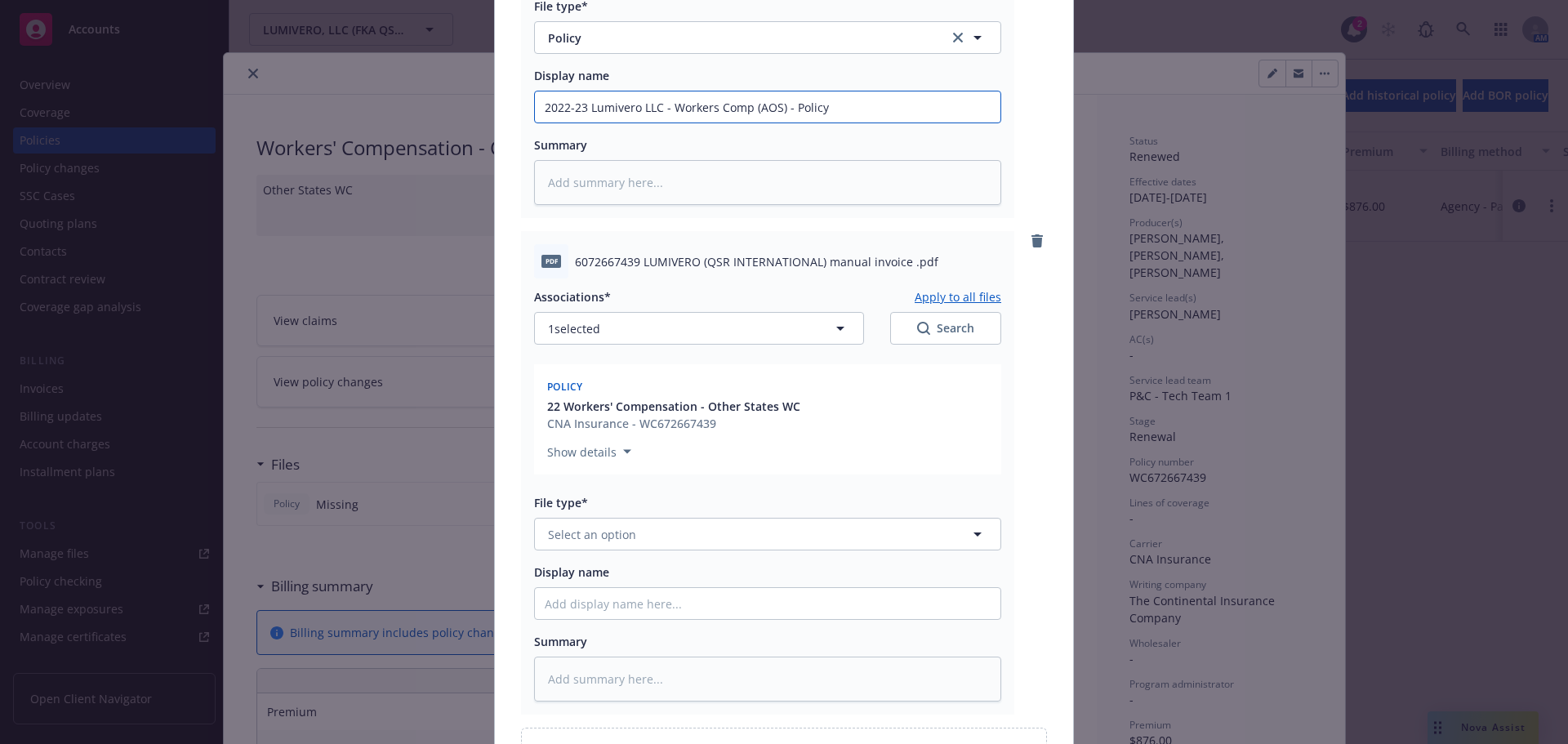
scroll to position [469, 0]
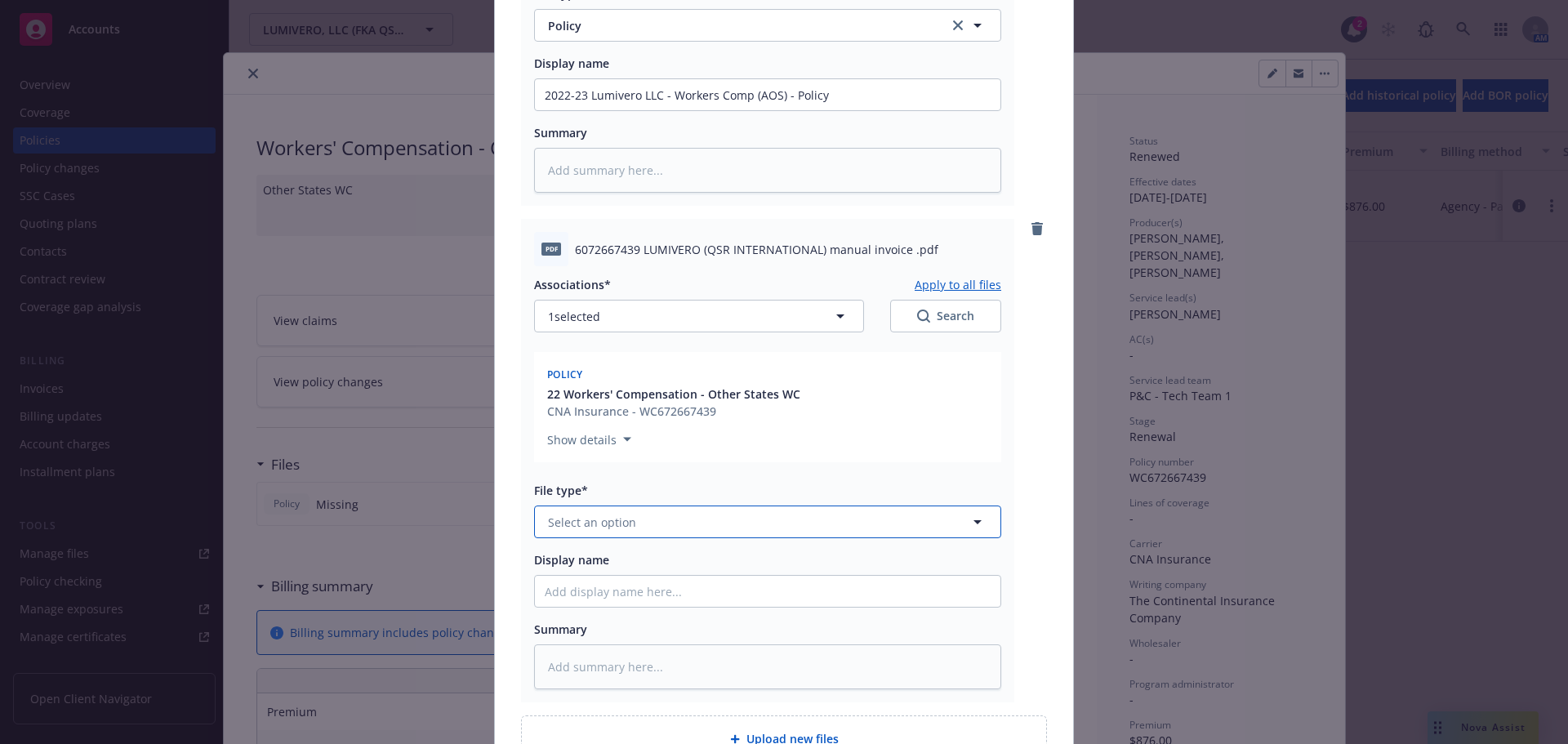
click at [664, 513] on button "Select an option" at bounding box center [768, 521] width 467 height 33
type input "invoice"
click at [642, 604] on span "Invoice - Third Party" at bounding box center [607, 610] width 113 height 17
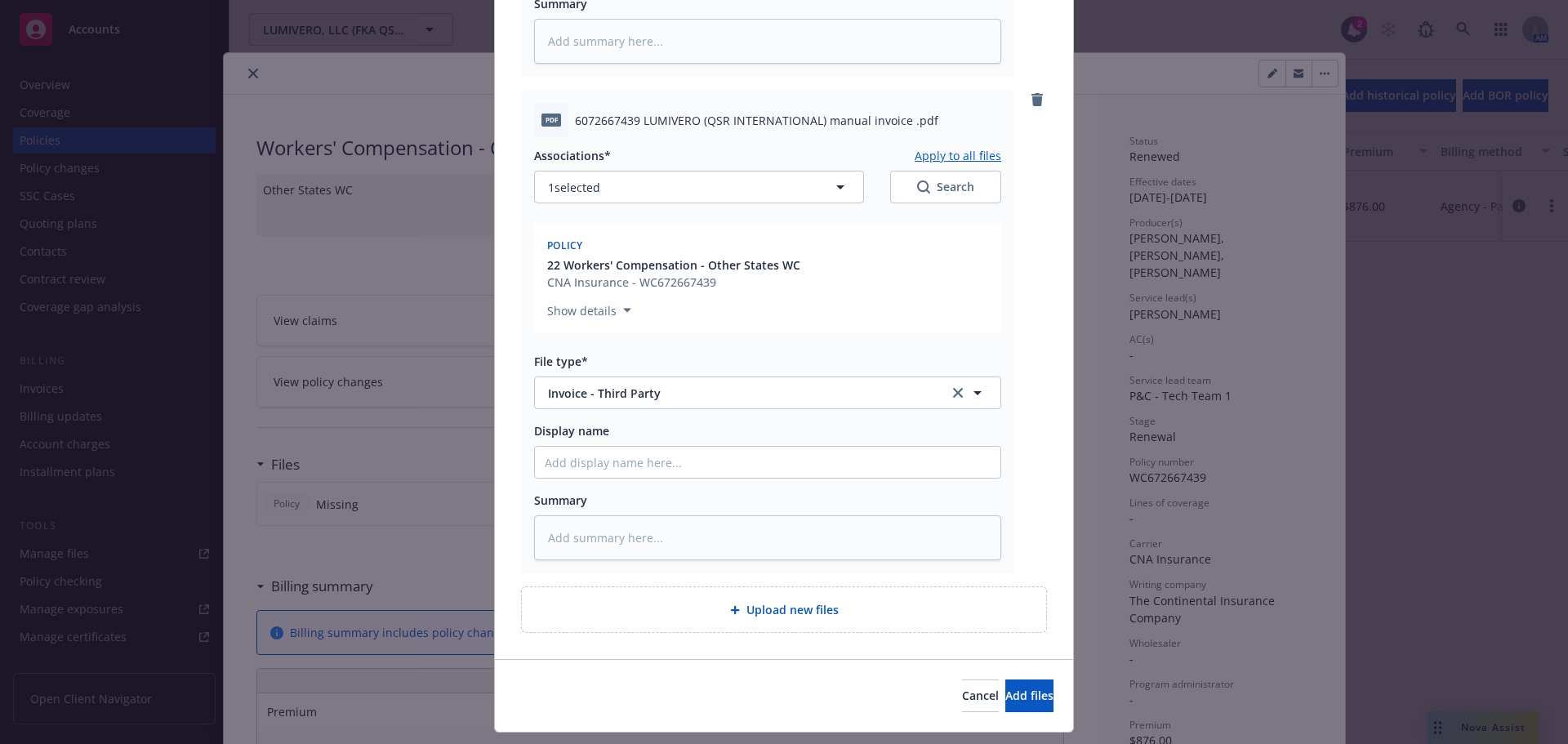
scroll to position [632, 0]
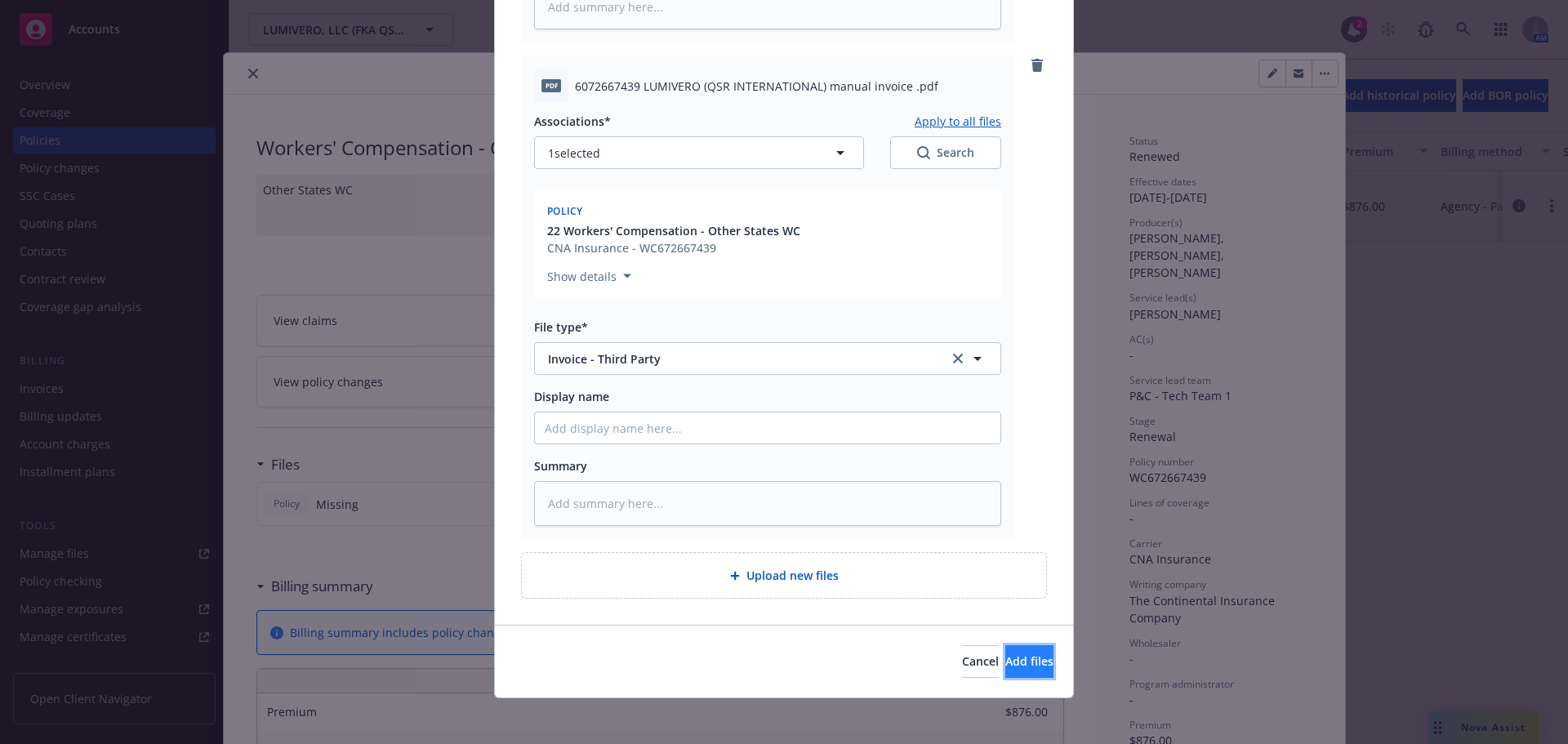
click at [1005, 649] on button "Add files" at bounding box center [1029, 661] width 48 height 33
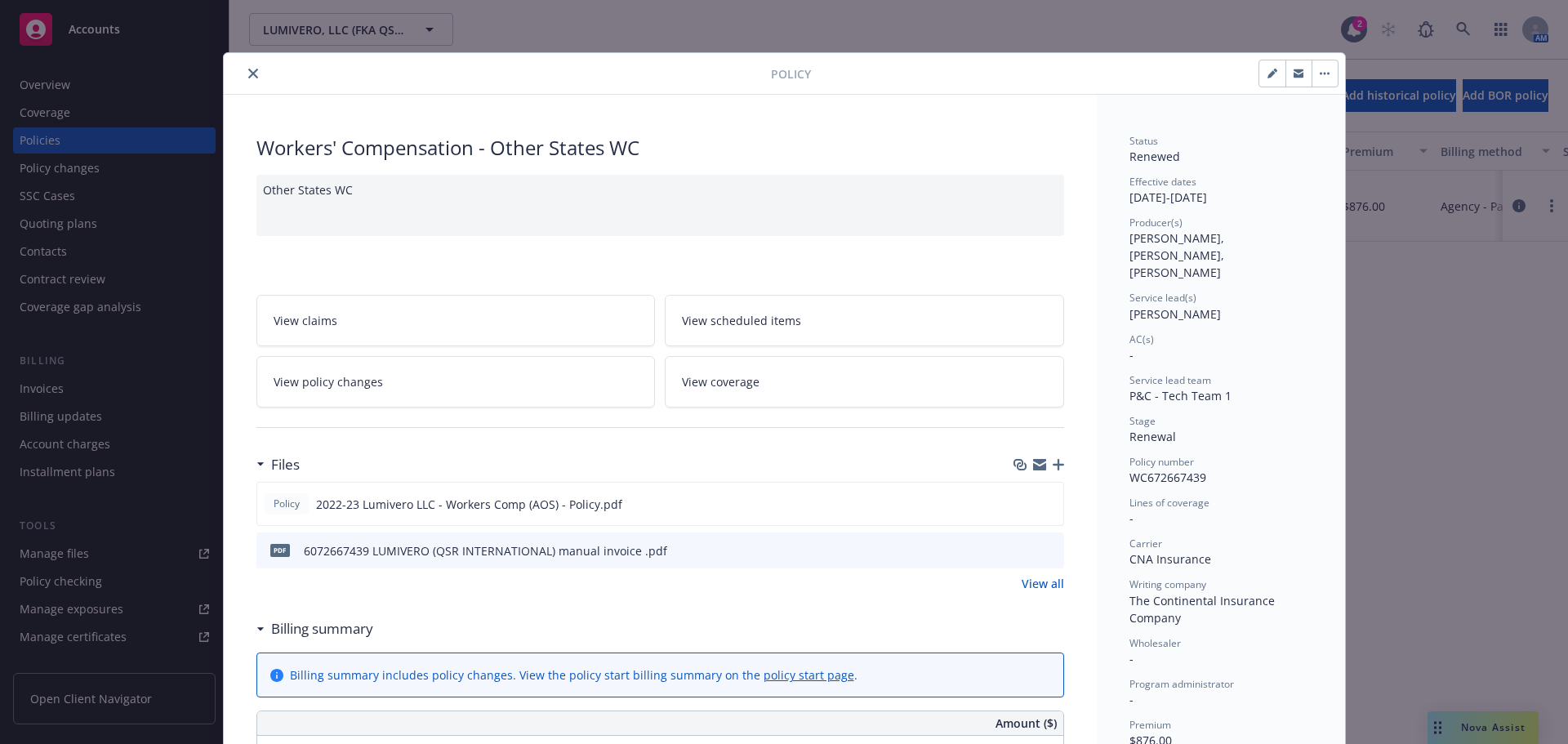
click at [354, 387] on span "View policy changes" at bounding box center [328, 381] width 110 height 17
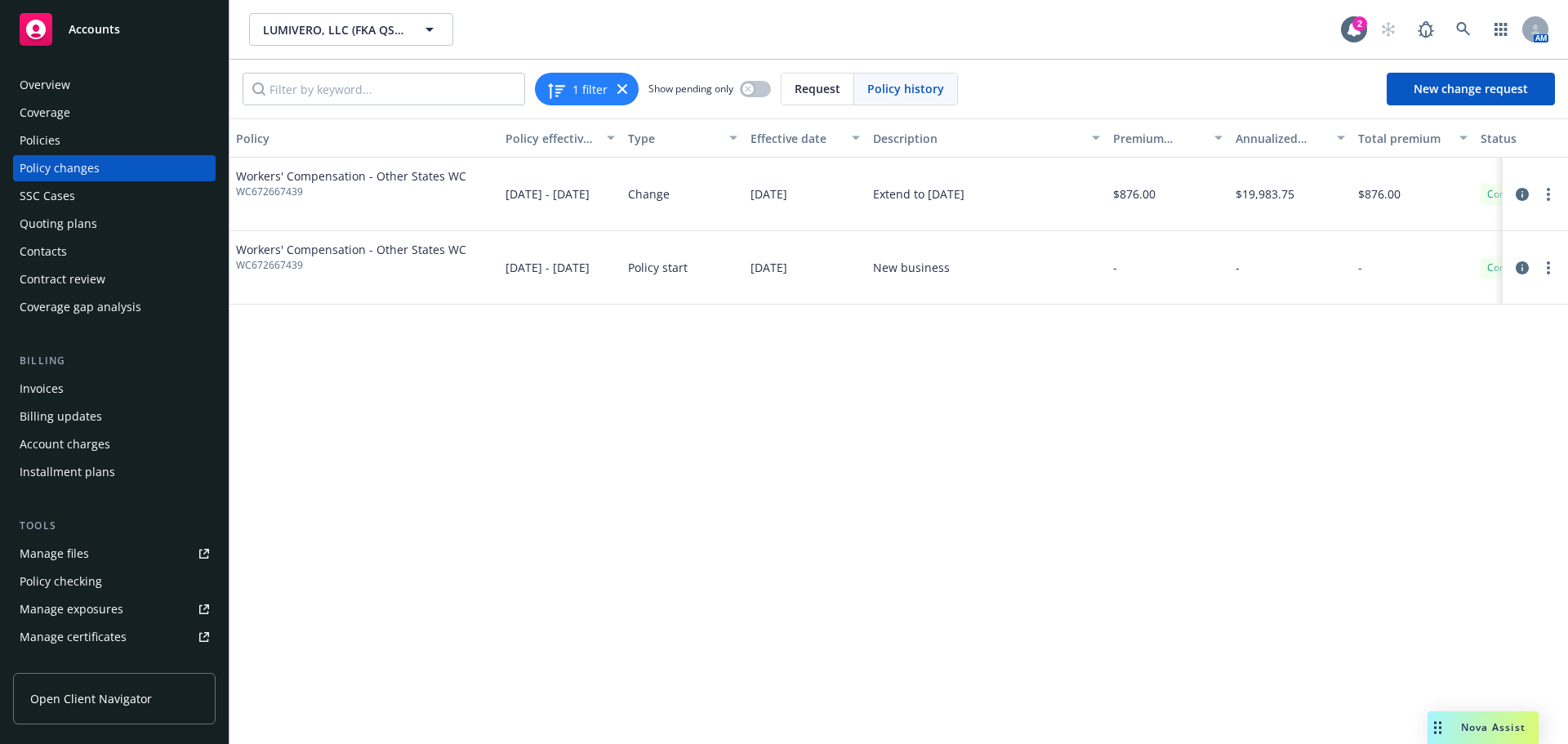
click at [1003, 213] on div "Extend to 11/30/2023" at bounding box center [986, 194] width 240 height 73
click at [1521, 197] on icon "circleInformation" at bounding box center [1522, 194] width 13 height 13
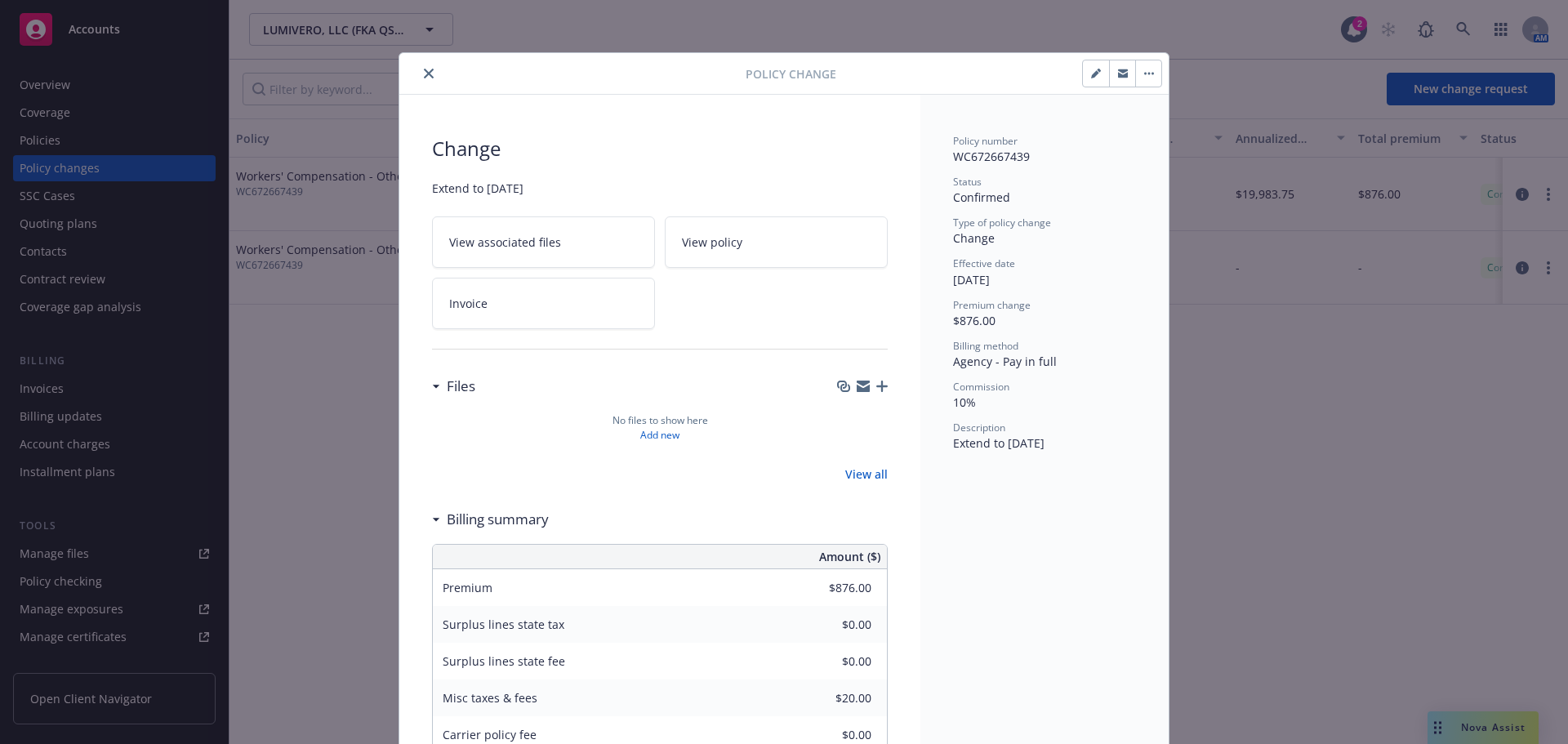
click at [1085, 266] on div "Effective date" at bounding box center [1045, 263] width 183 height 14
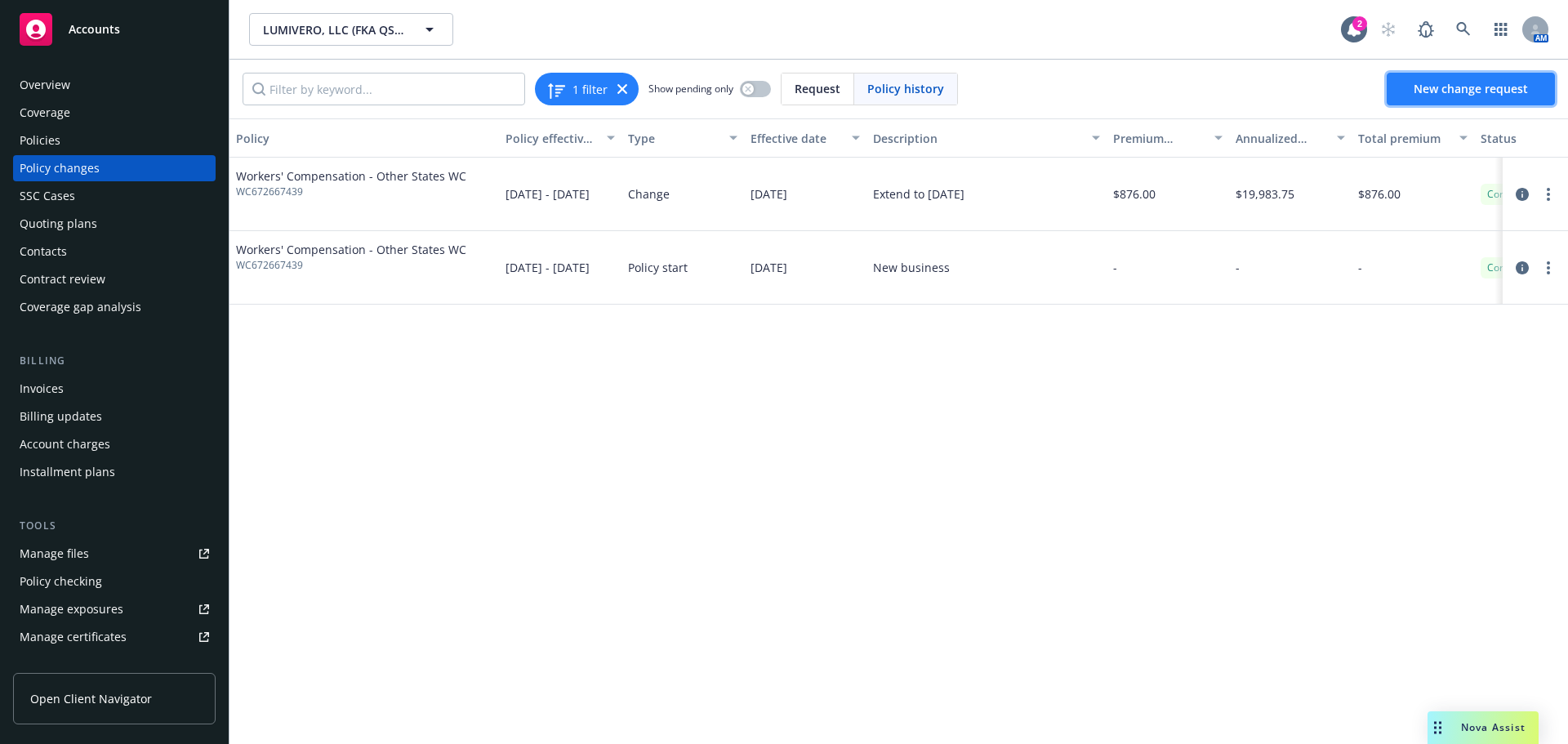
click at [1412, 72] on link "New change request" at bounding box center [1471, 88] width 168 height 33
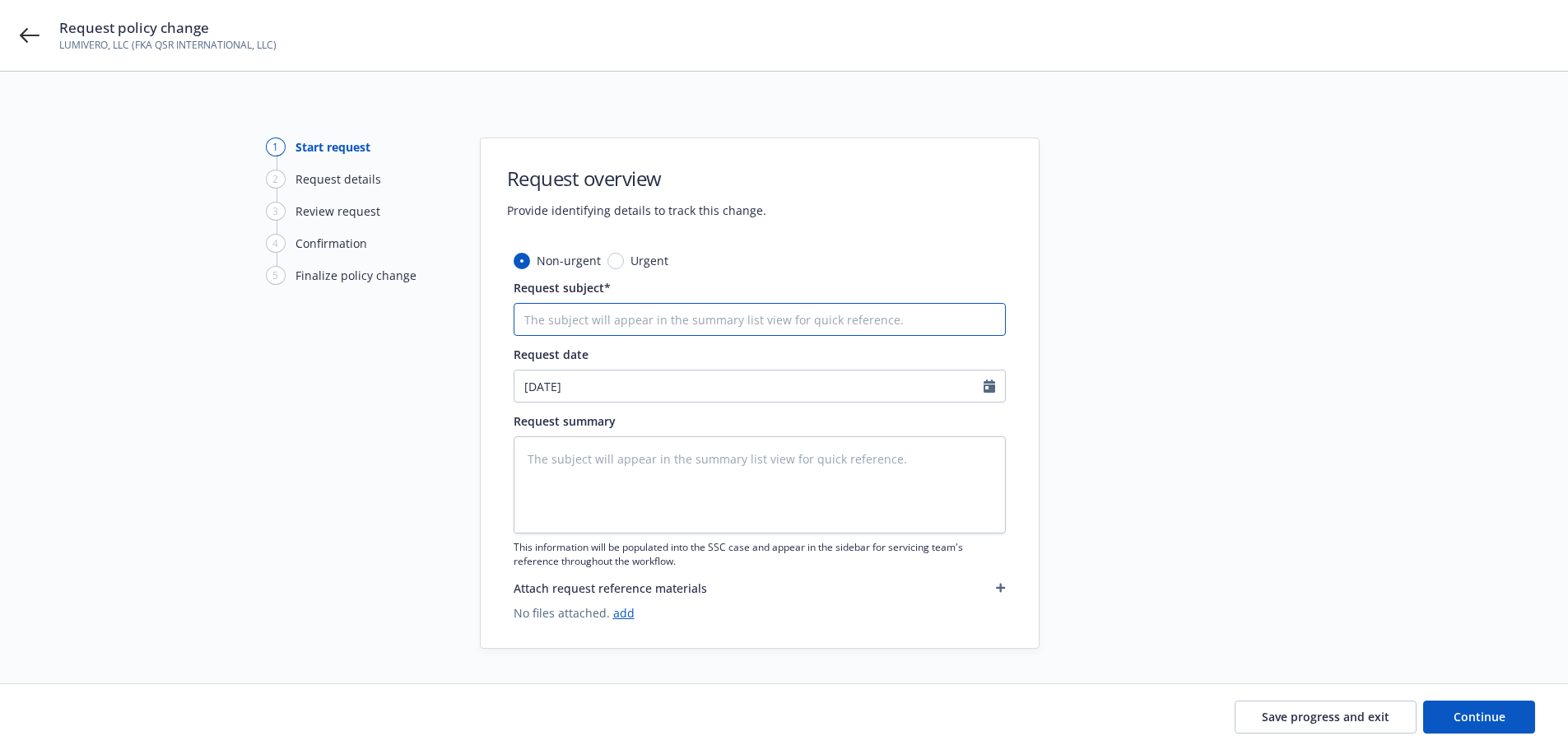
click at [600, 311] on input "Request subject*" at bounding box center [760, 319] width 492 height 33
type textarea "x"
type input "20"
type textarea "x"
type input "202"
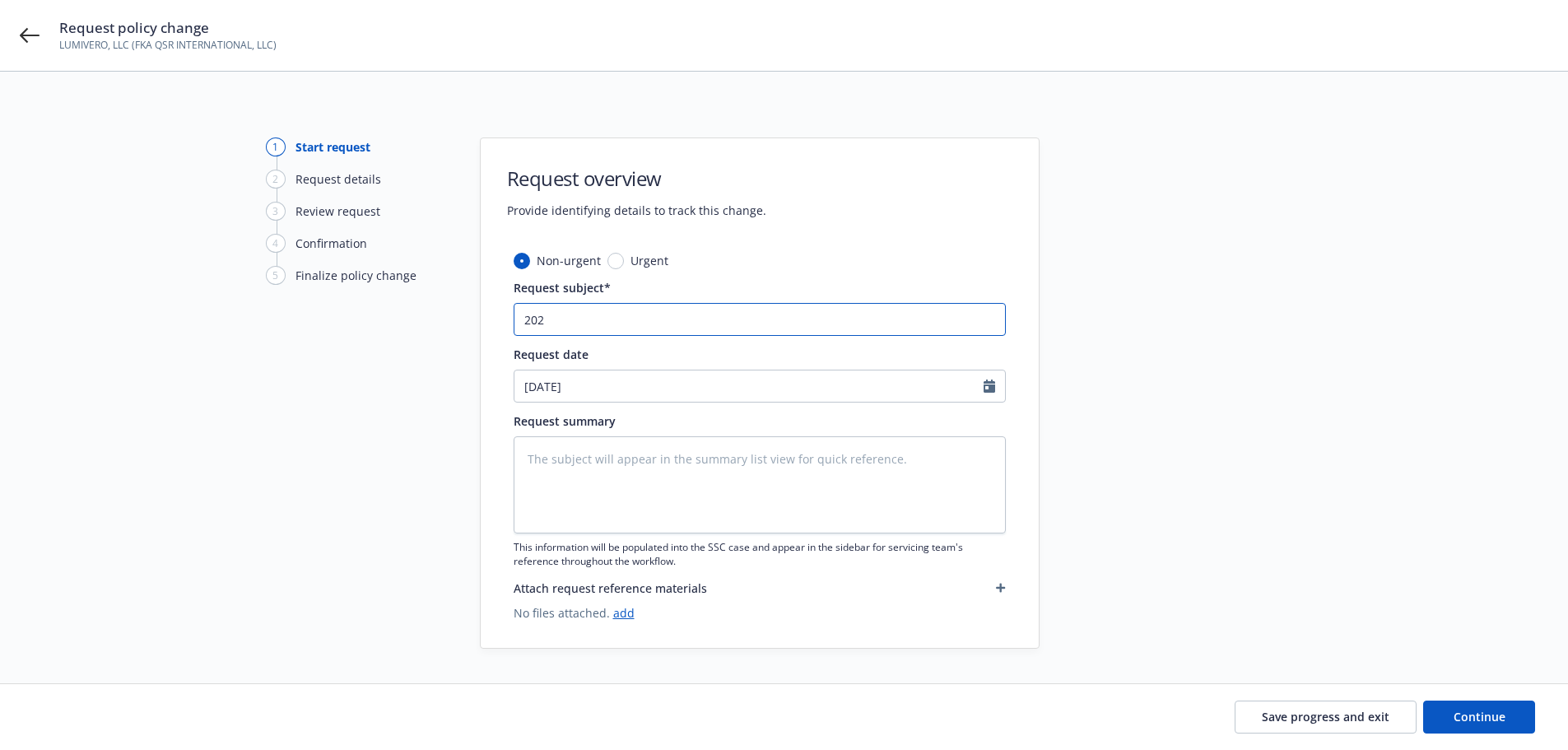
type textarea "x"
type input "2022-"
type textarea "x"
type input "2022-2"
type textarea "x"
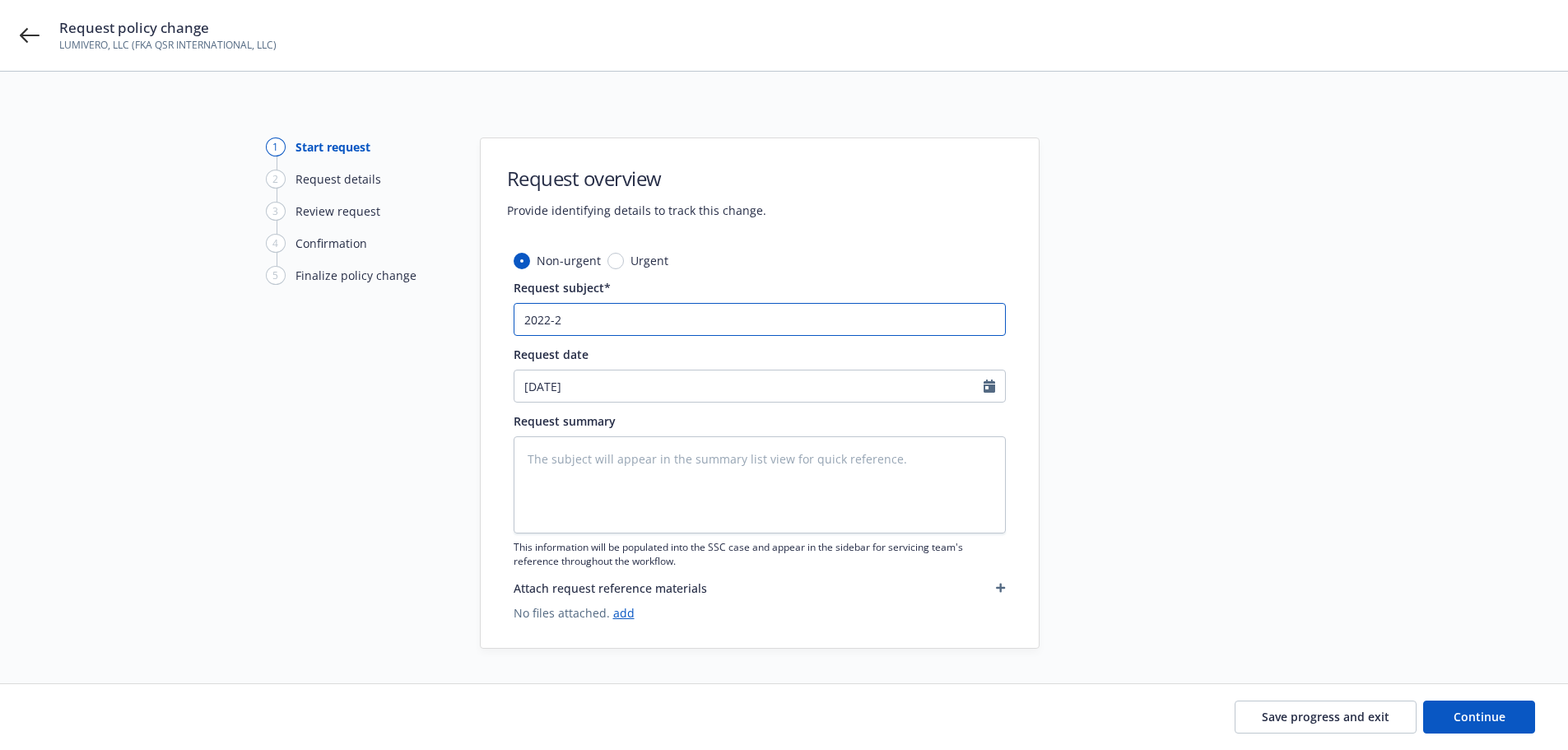
type input "2022-23"
type textarea "x"
type input "2022-23"
type textarea "x"
type input "2022-23 W"
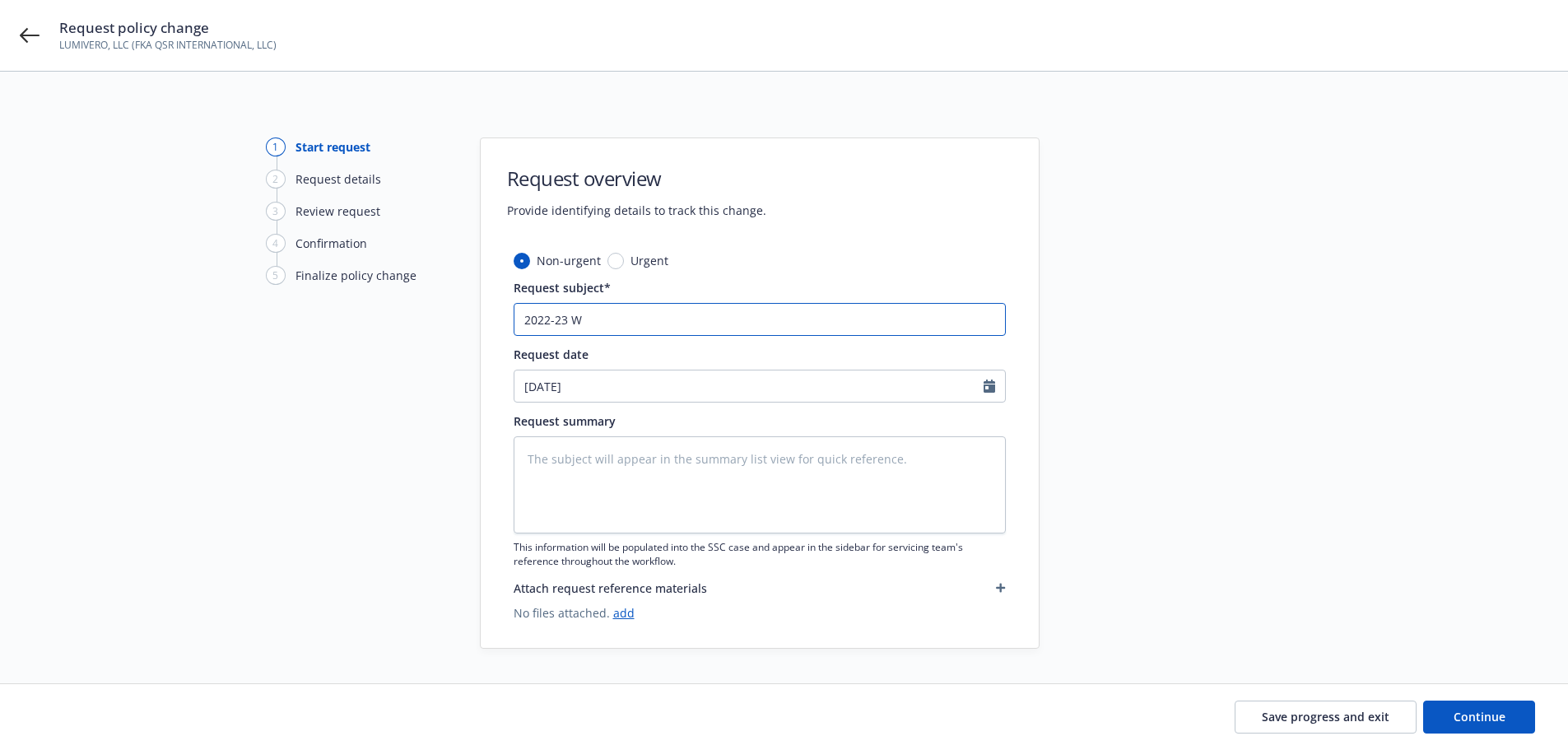
type textarea "x"
type input "2022-23 WC"
type textarea "x"
type input "2022-23 WC"
type textarea "x"
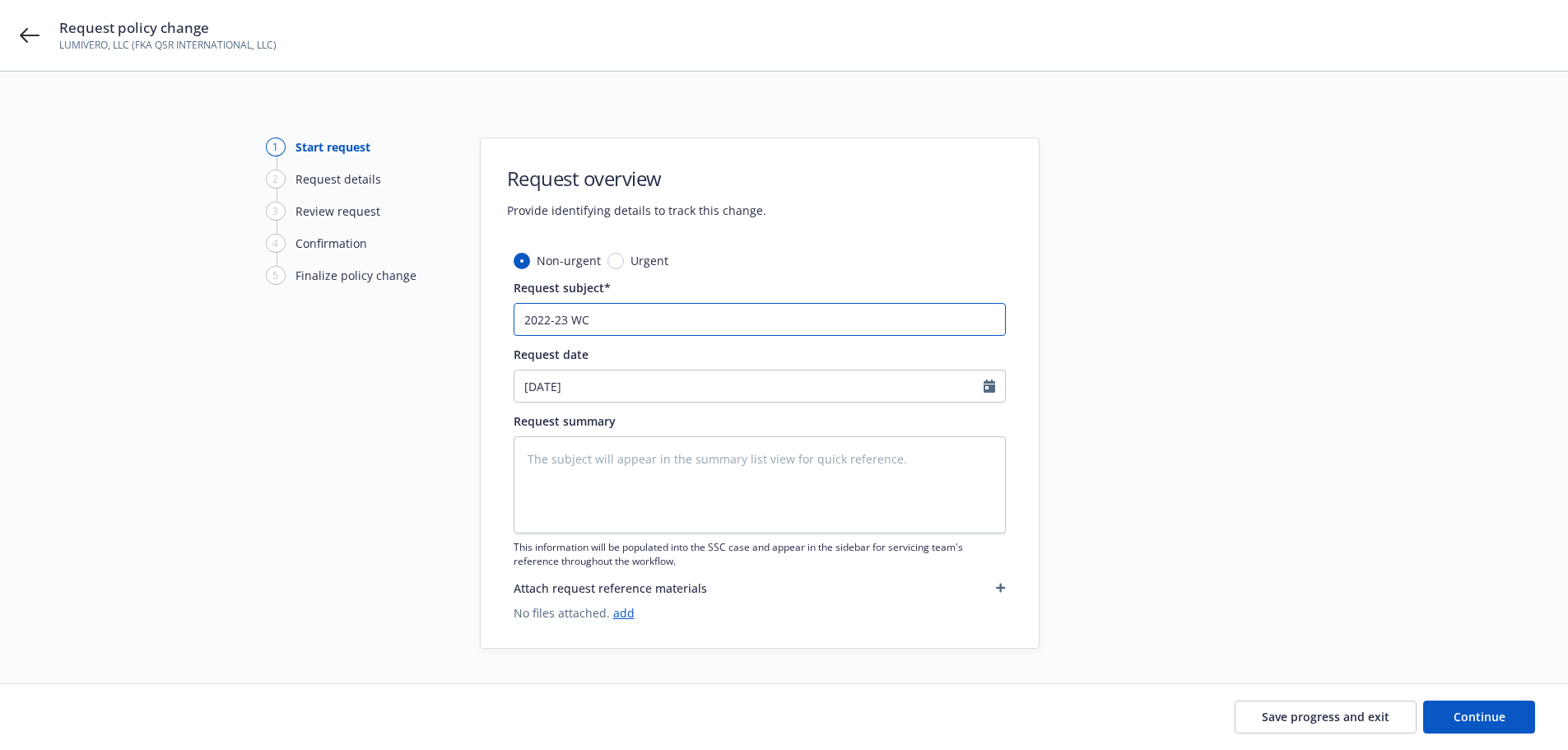
type input "2022-23 WC ("
type textarea "x"
type input "2022-23 WC (A"
type textarea "x"
type input "2022-23 WC (AOS"
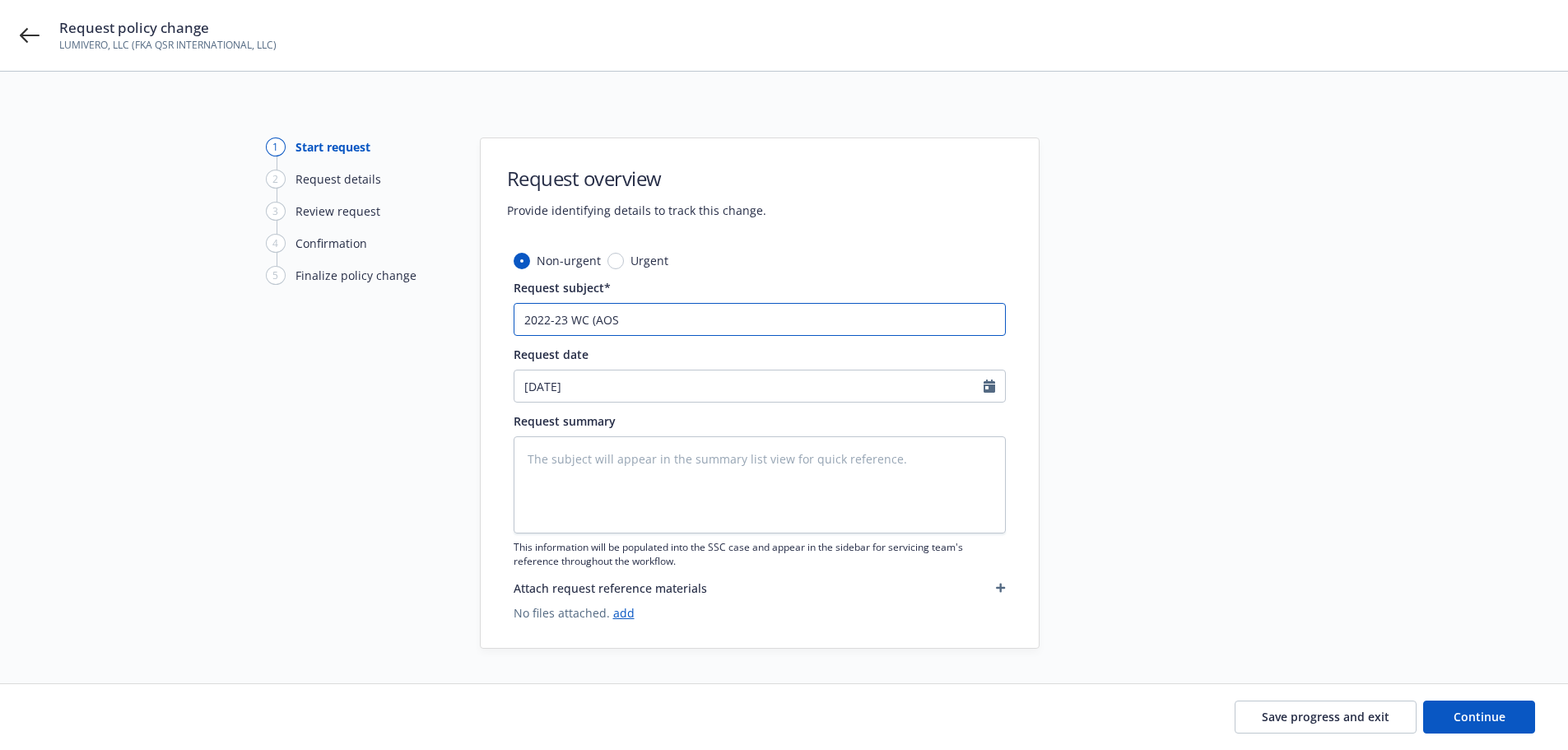
type textarea "x"
type input "2022-23 WC (AOS_"
type textarea "x"
type input "2022-23 WC (AOS"
type textarea "x"
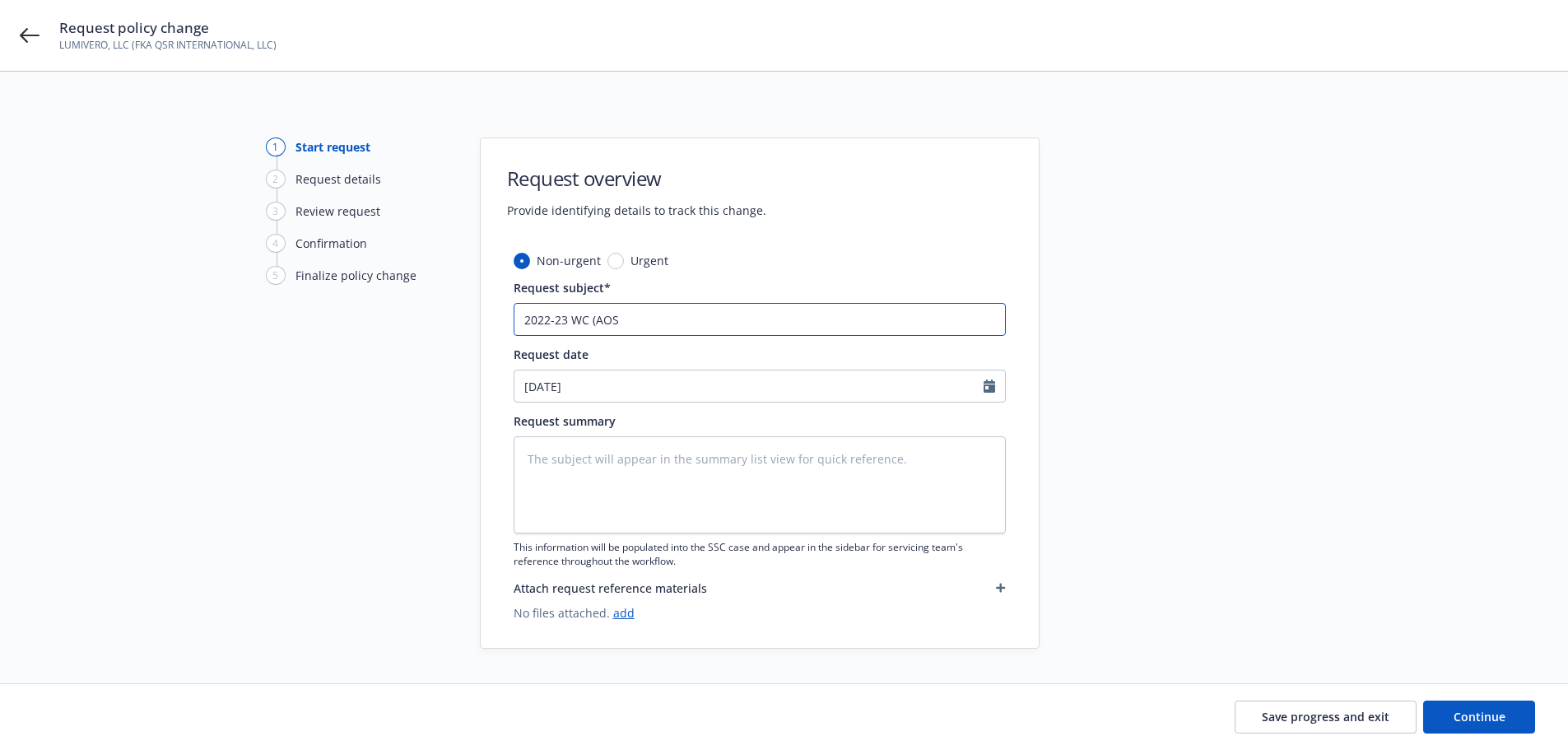
type input "2022-23 WC (AOS)"
type textarea "x"
type input "2022-23 WC (AOS)"
type textarea "x"
type input "2022-23 WC (AOS) -"
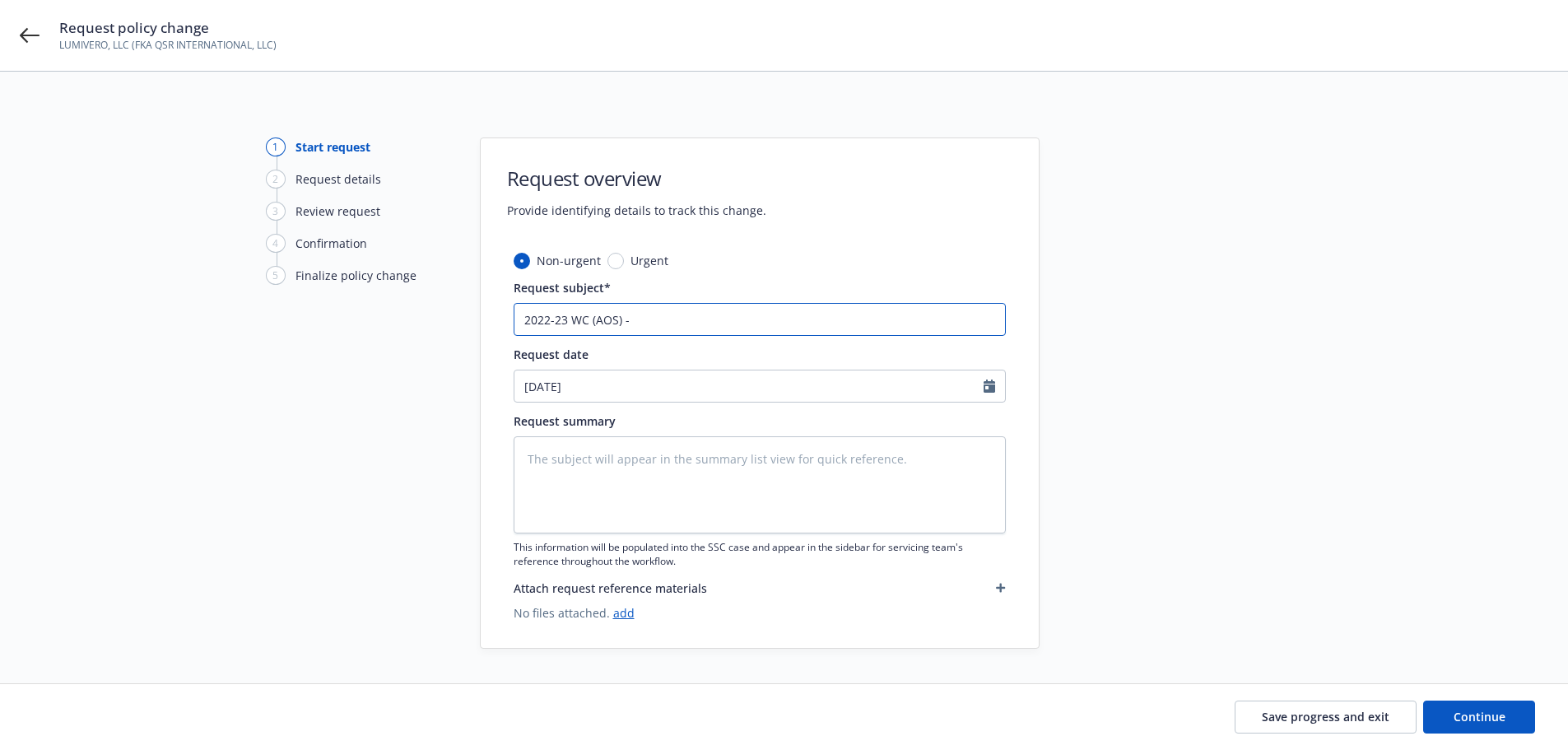
type textarea "x"
type input "2022-23 WC (AOS) - F"
type textarea "x"
type input "2022-23 WC (AOS) - Fi"
type textarea "x"
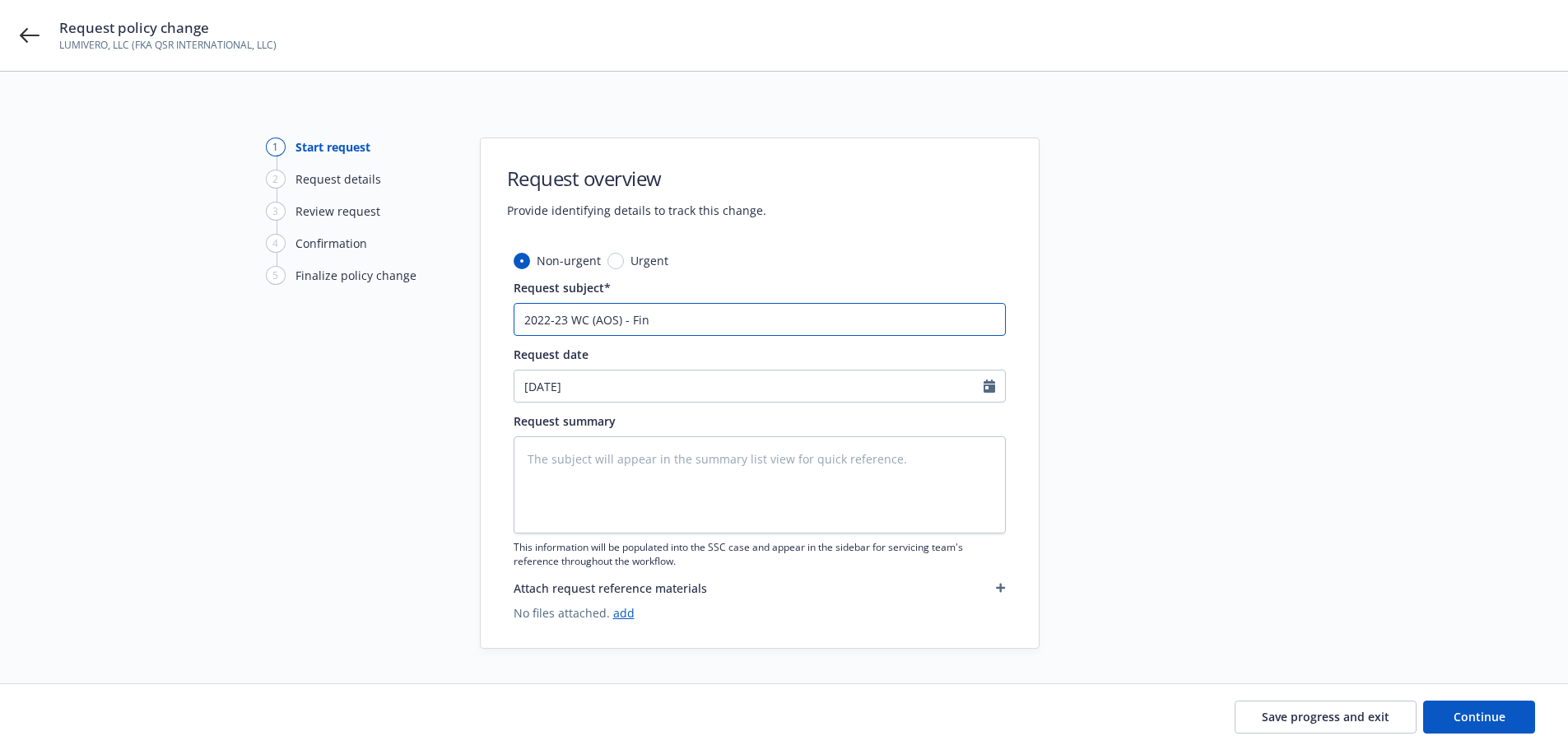
type input "2022-23 WC (AOS) - Fina"
type textarea "x"
type input "2022-23 WC (AOS) - Final"
type textarea "x"
type input "2022-23 WC (AOS) - Final"
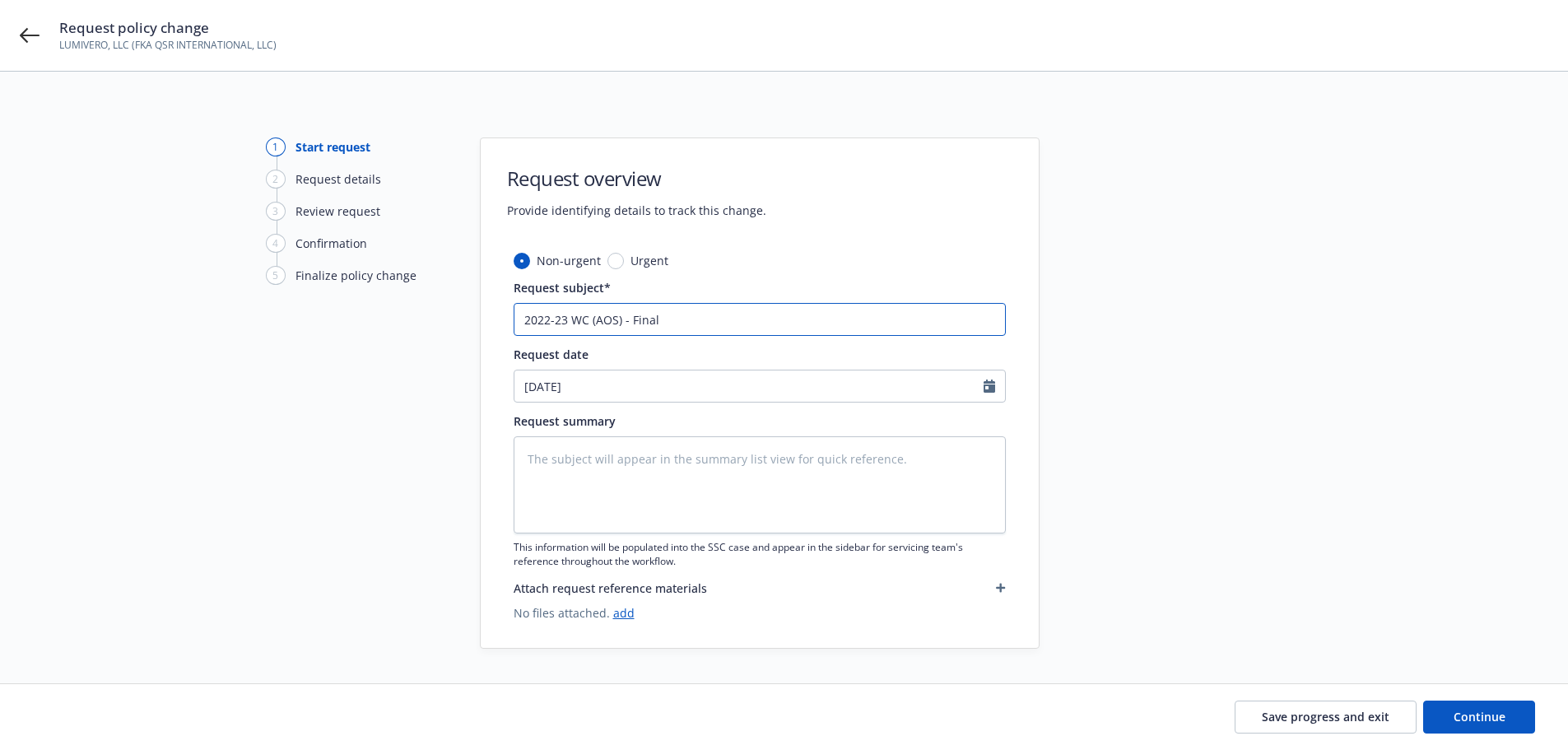
type textarea "x"
type input "2022-23 WC (AOS) - Final A"
type textarea "x"
type input "2022-23 WC (AOS) - Final Au"
type textarea "x"
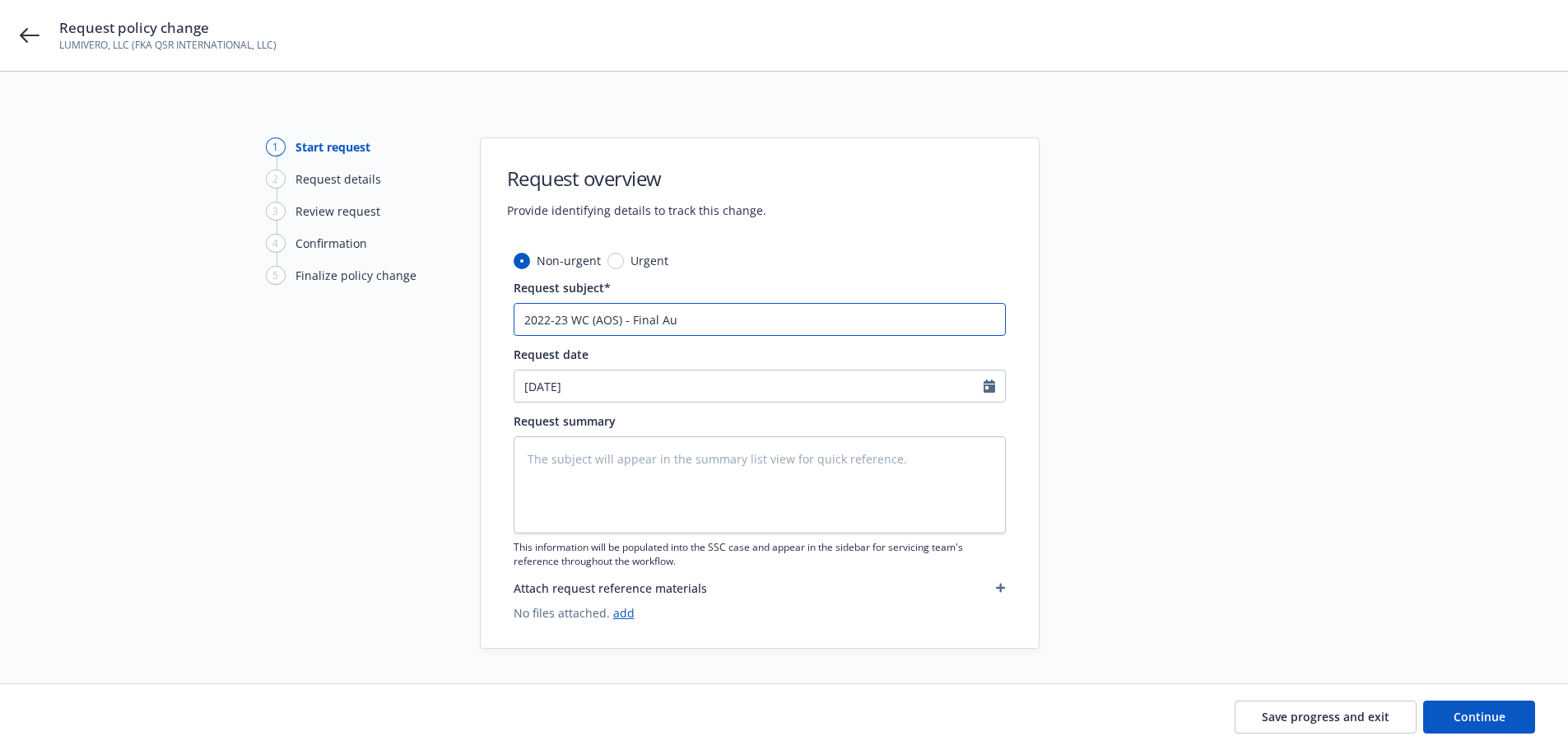
type input "2022-23 WC (AOS) - Final Aud"
type textarea "x"
type input "2022-23 WC (AOS) - Final Audi"
type textarea "x"
type input "2022-23 WC (AOS) - Final Audit"
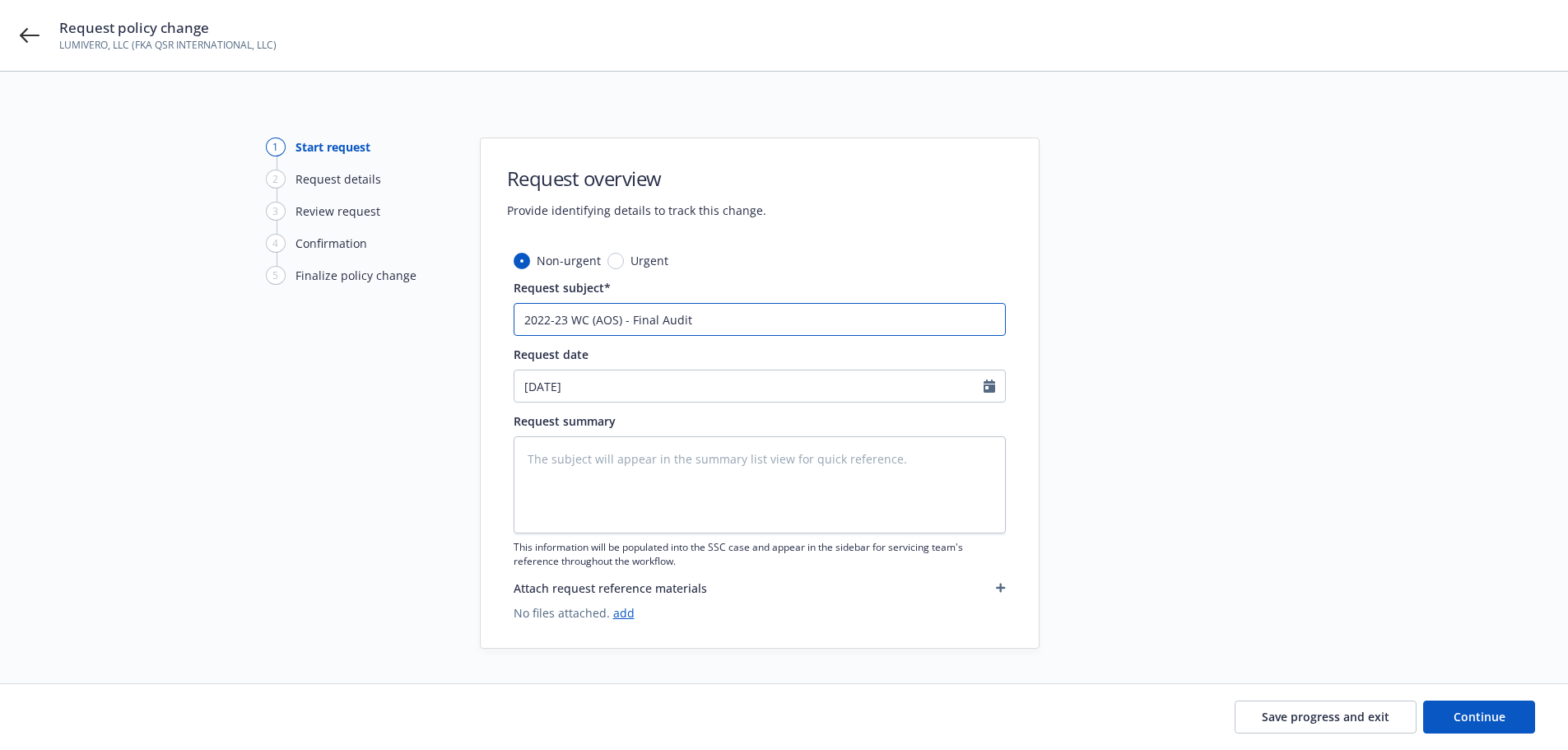
type textarea "x"
type input "2022-23 WC (AOS) - Final Audit"
type textarea "x"
type input "2022-23 WC (AOS) - Final Audit R"
type textarea "x"
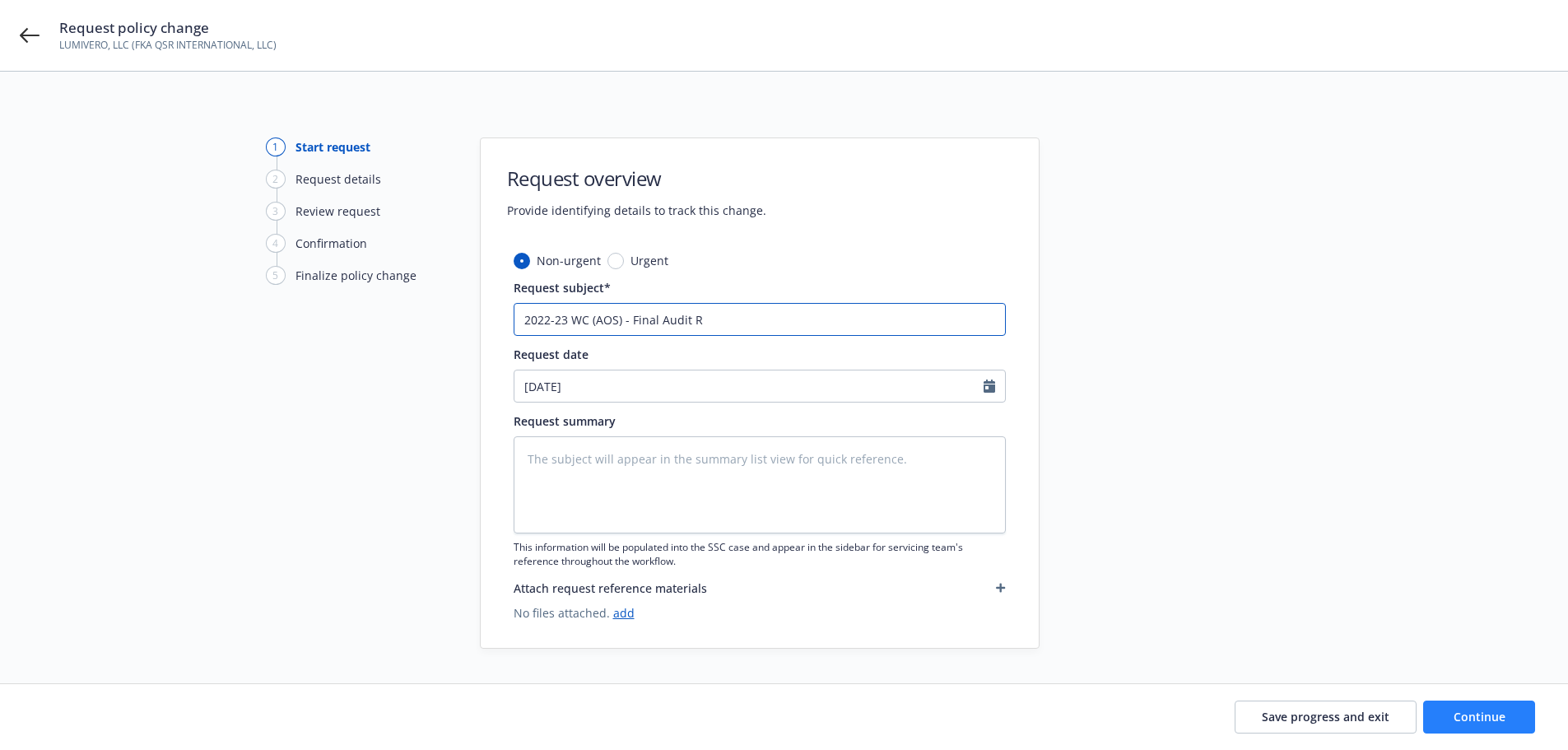
type input "2022-23 WC (AOS) - Final Audit Re"
type textarea "x"
type input "2022-23 WC (AOS) - Final Audit Rep"
type textarea "x"
type input "2022-23 WC (AOS) - Final Audit Repo"
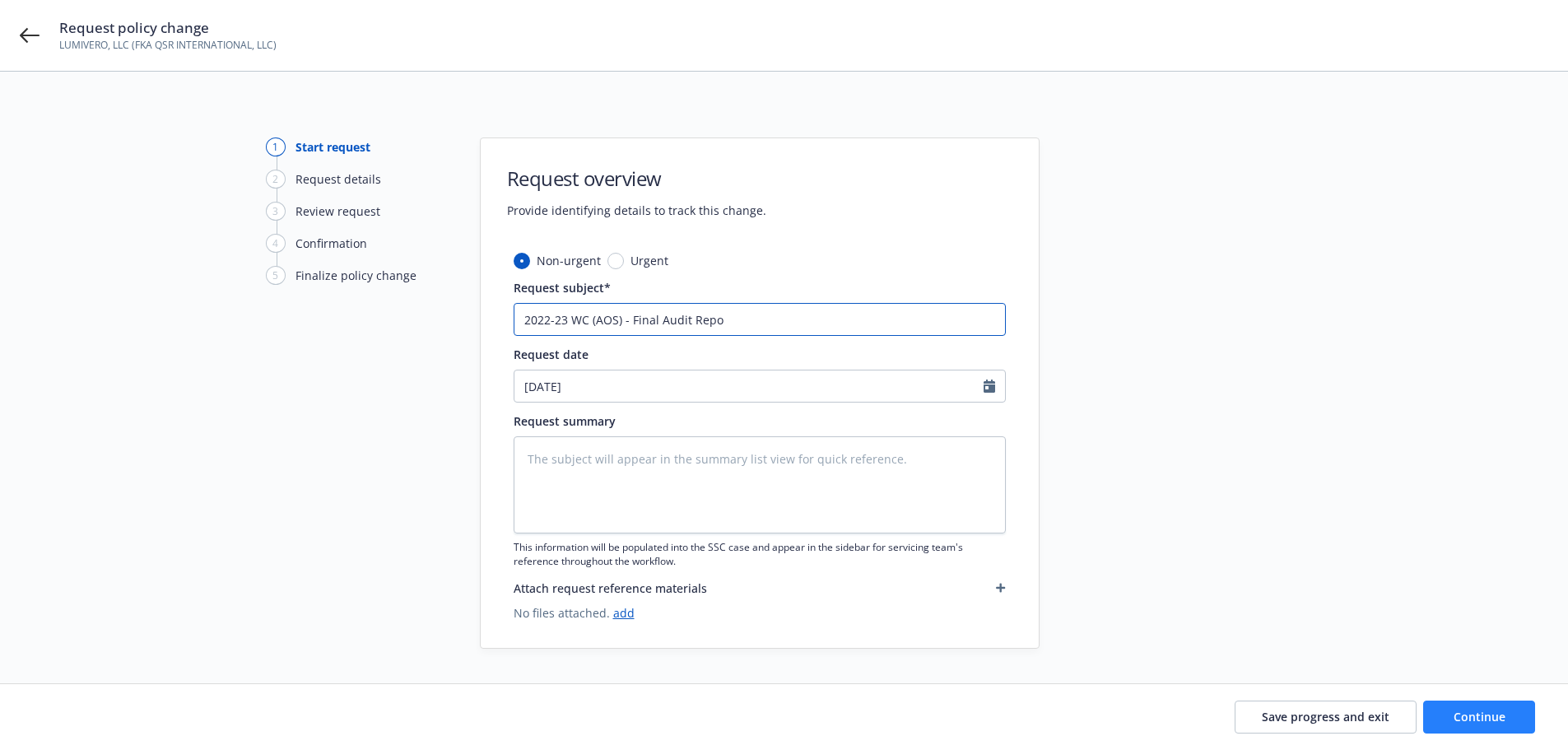
type textarea "x"
type input "2022-23 WC (AOS) - Final Audit Repor"
type textarea "x"
type input "2022-23 WC (AOS) - Final Audit Report"
click at [1509, 715] on button "Continue" at bounding box center [1479, 717] width 112 height 33
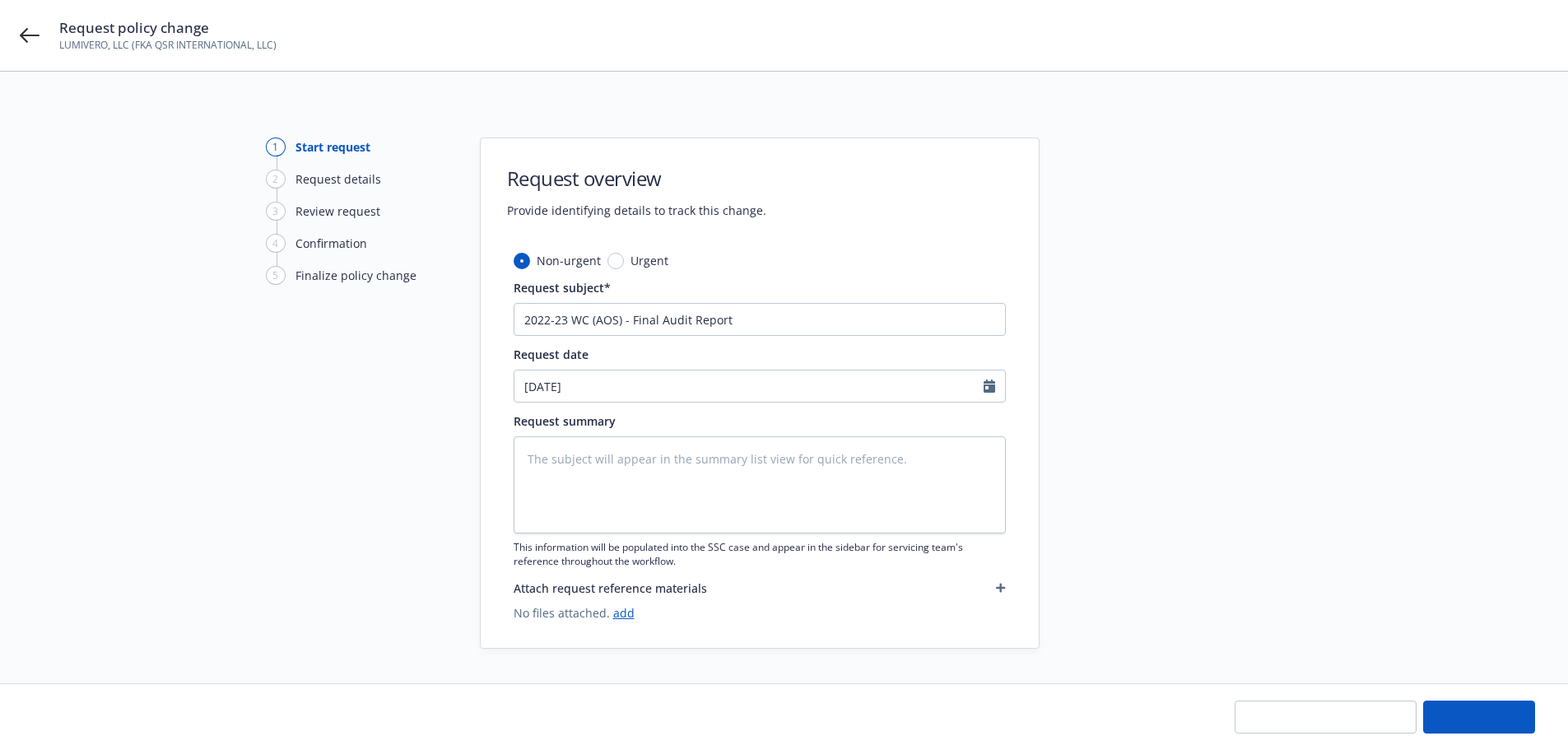
type textarea "x"
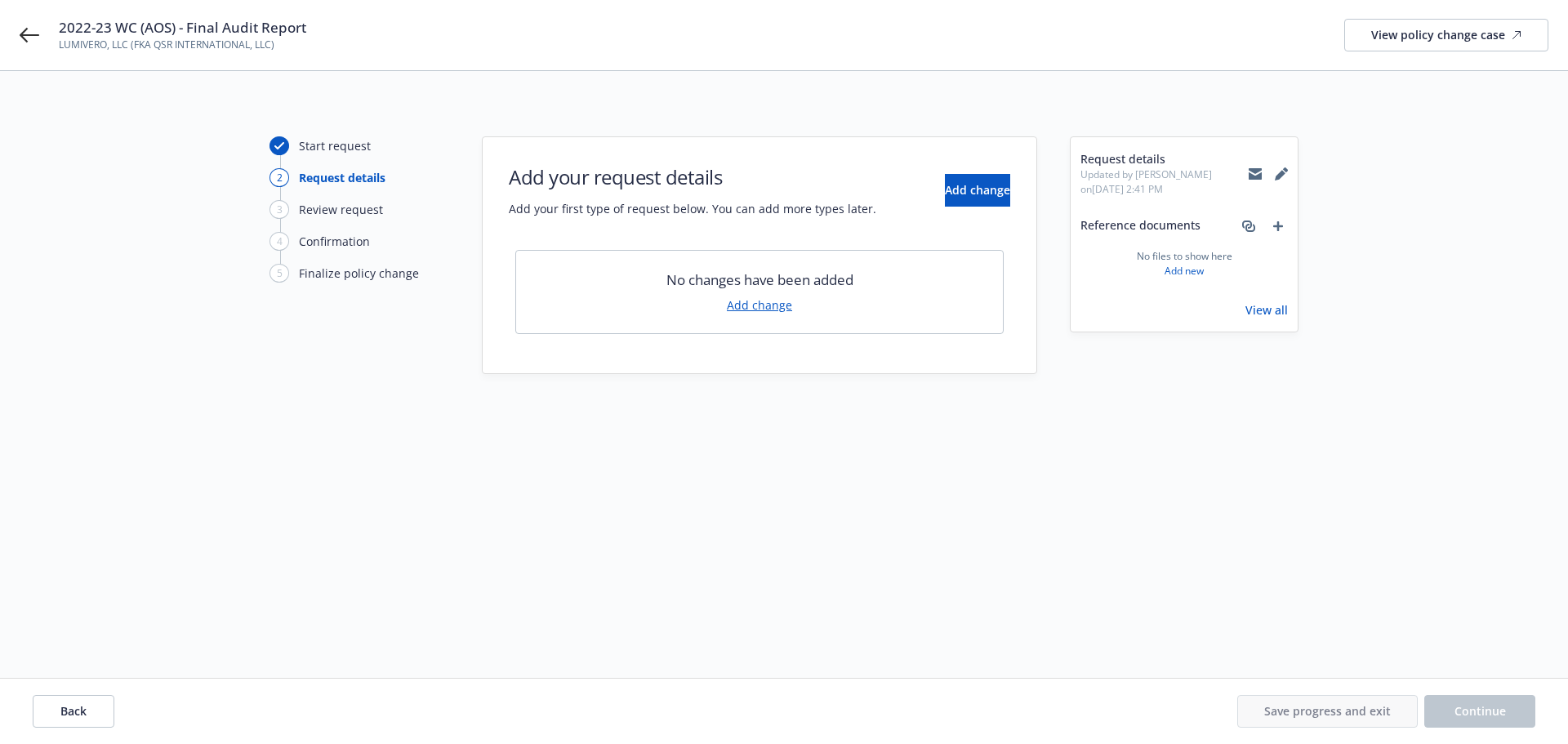
click at [765, 301] on link "Add change" at bounding box center [760, 305] width 65 height 17
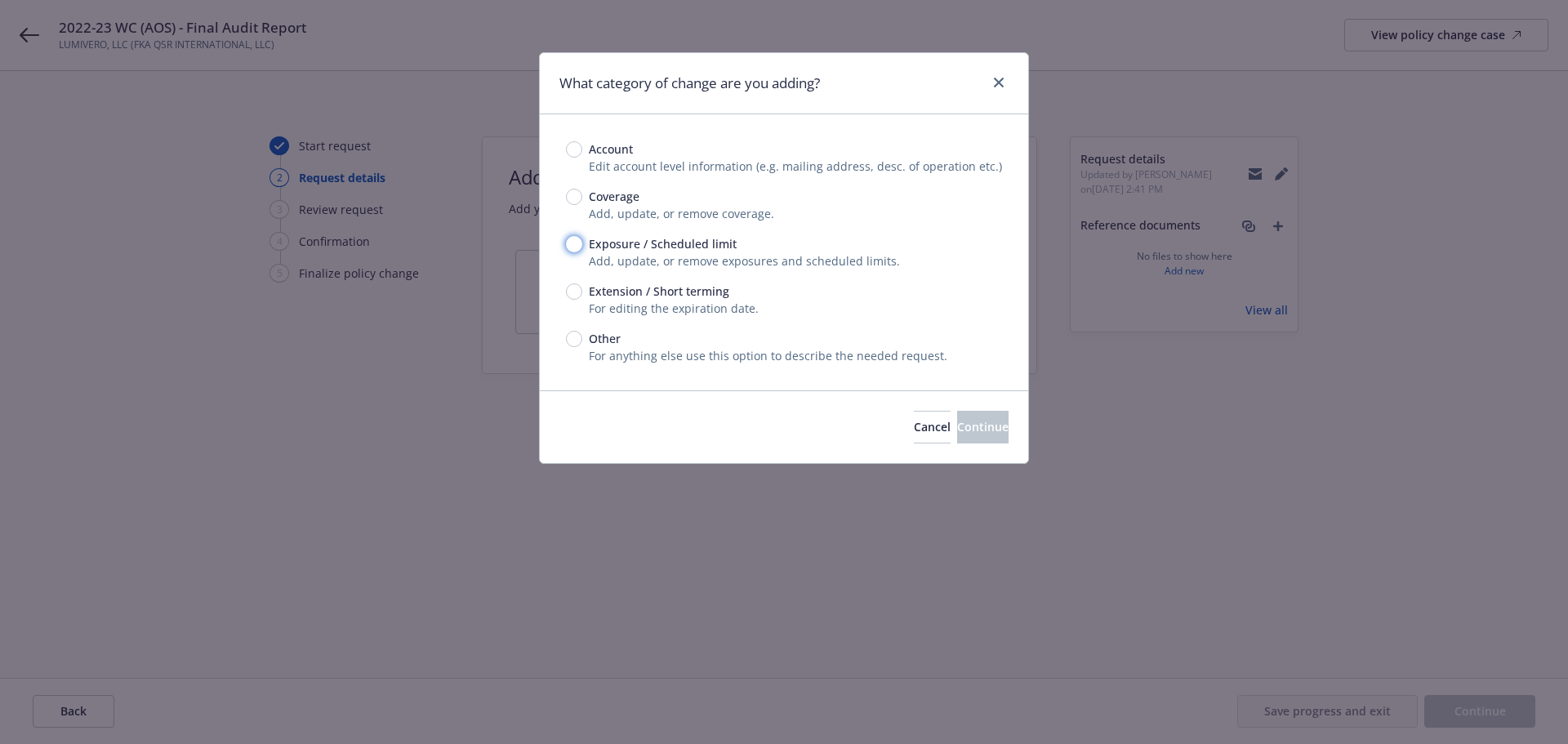
click at [579, 241] on input "Exposure / Scheduled limit" at bounding box center [574, 244] width 17 height 17
radio input "true"
click at [958, 420] on span "Continue" at bounding box center [983, 427] width 51 height 16
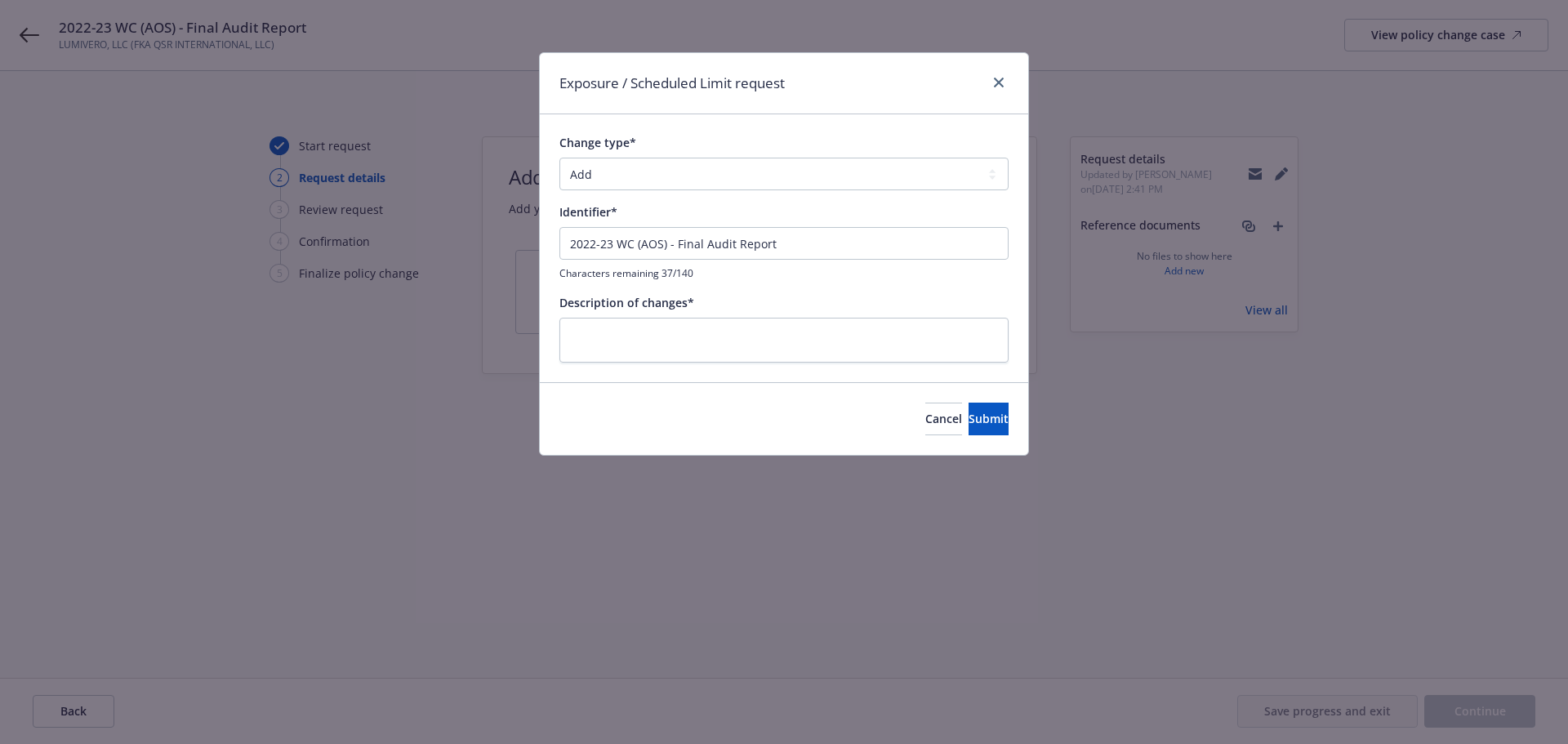
click at [720, 153] on div "Change type* Add Audit Change Remove" at bounding box center [784, 161] width 449 height 56
drag, startPoint x: 707, startPoint y: 173, endPoint x: 704, endPoint y: 183, distance: 10.4
click at [707, 173] on select "Add Audit Change Remove" at bounding box center [784, 173] width 449 height 33
select select "AUDIT"
click at [560, 157] on select "Add Audit Change Remove" at bounding box center [784, 173] width 449 height 33
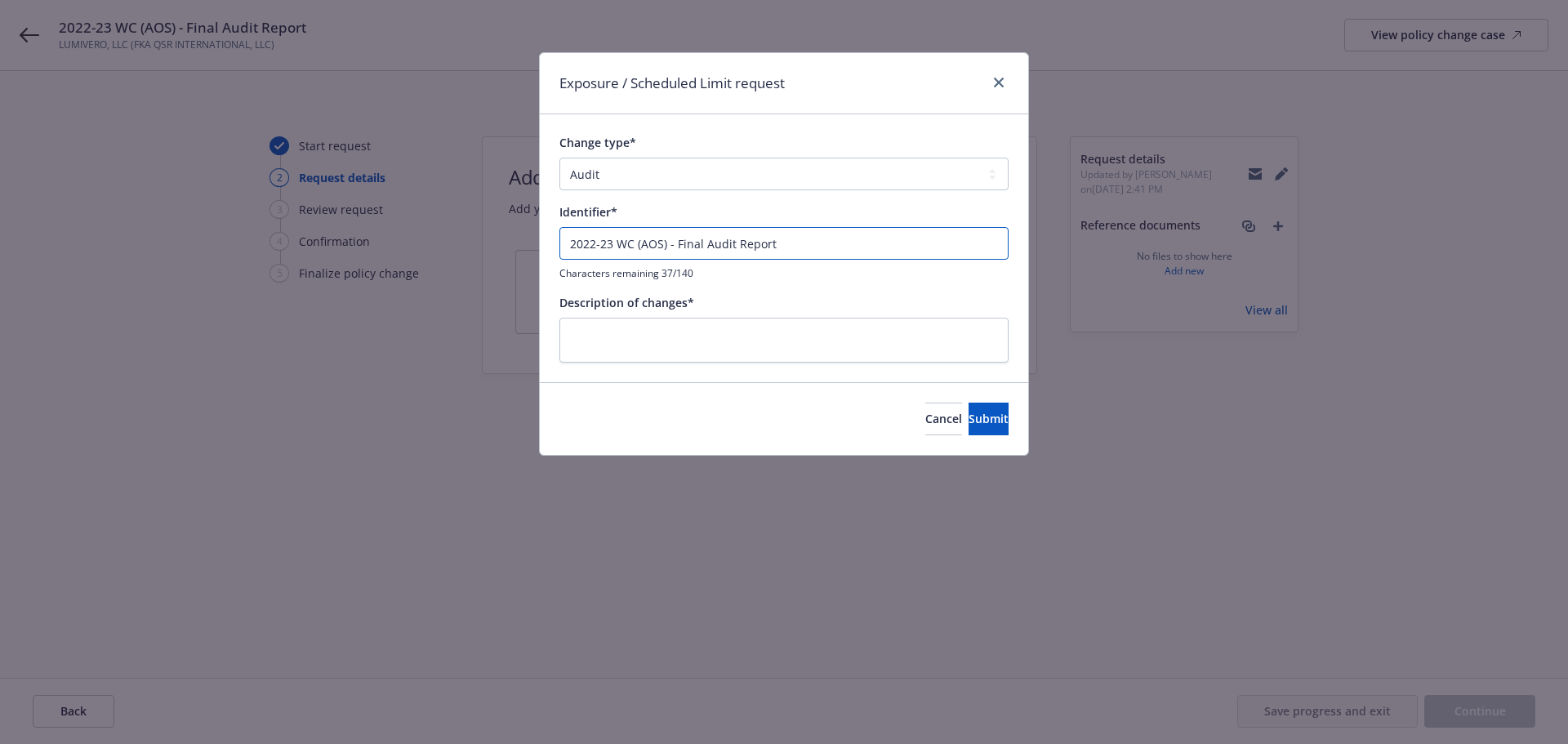
click at [683, 235] on input "2022-23 WC (AOS) - Final Audit Report" at bounding box center [784, 243] width 449 height 33
click at [667, 316] on div "Description of changes*" at bounding box center [784, 327] width 449 height 68
click at [760, 361] on textarea at bounding box center [784, 339] width 449 height 45
paste textarea "2022-23 WC (AOS) - Final Audit Report"
type textarea "x"
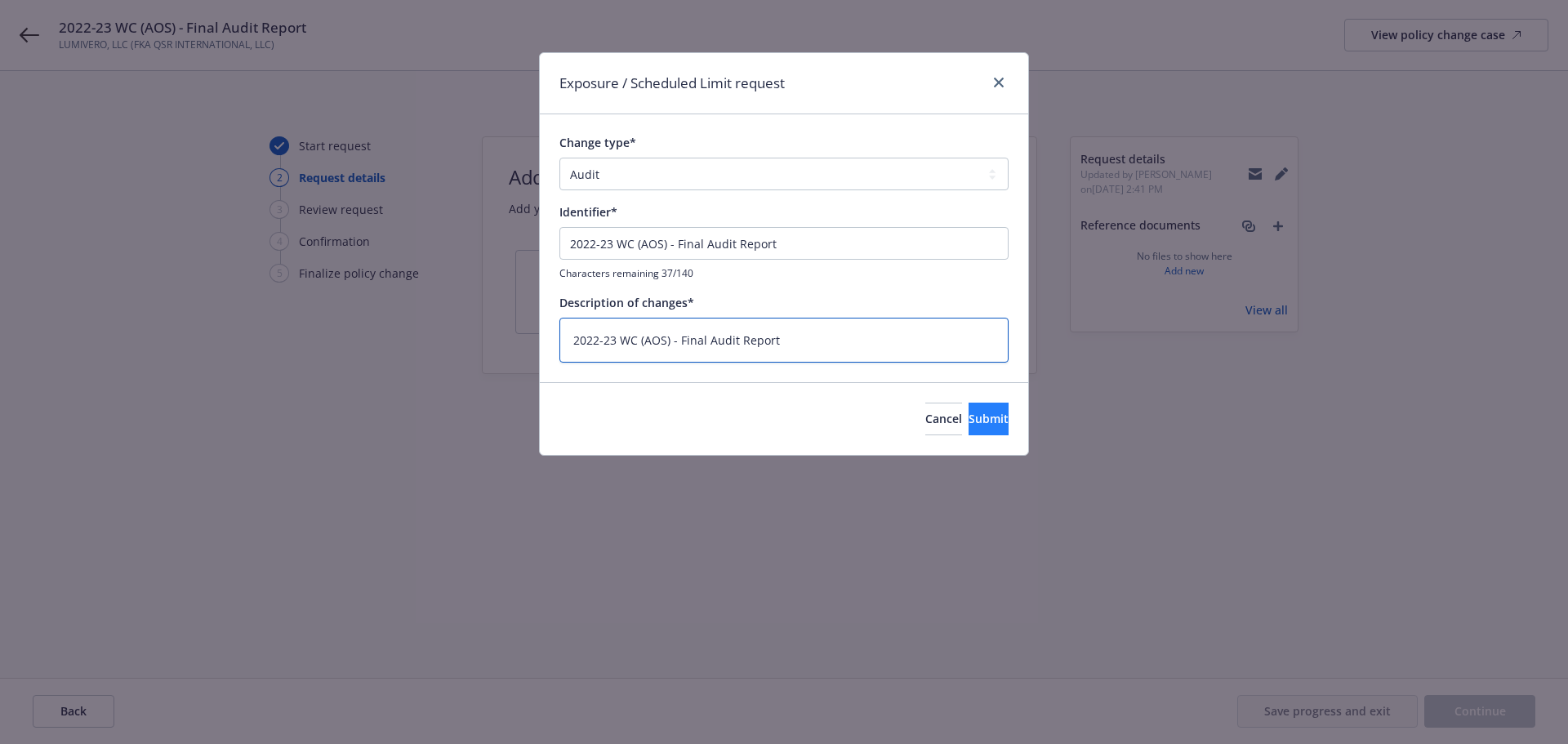
type textarea "2022-23 WC (AOS) - Final Audit Report"
click at [968, 410] on button "Submit" at bounding box center [988, 418] width 40 height 33
type textarea "x"
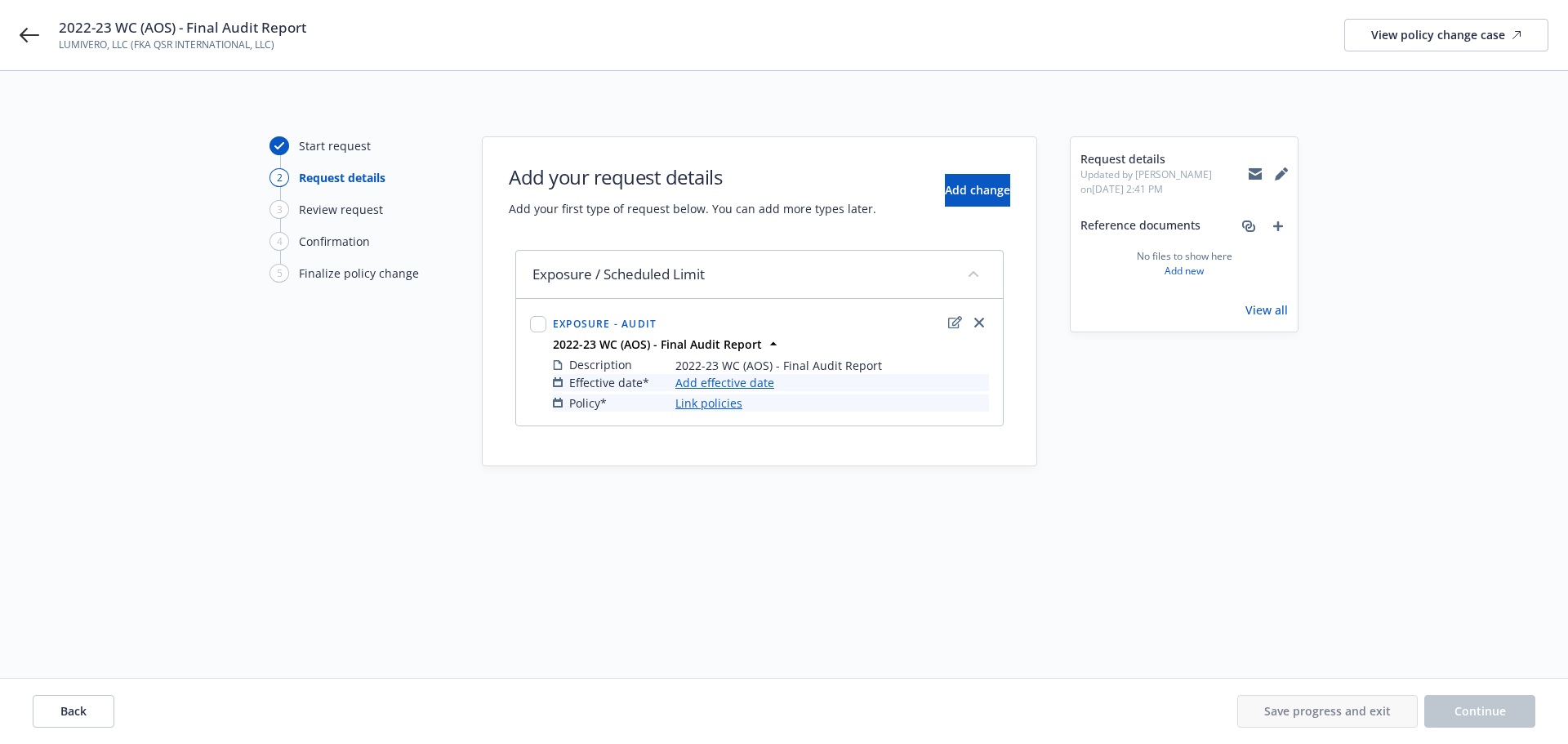
click at [738, 384] on link "Add effective date" at bounding box center [725, 382] width 99 height 17
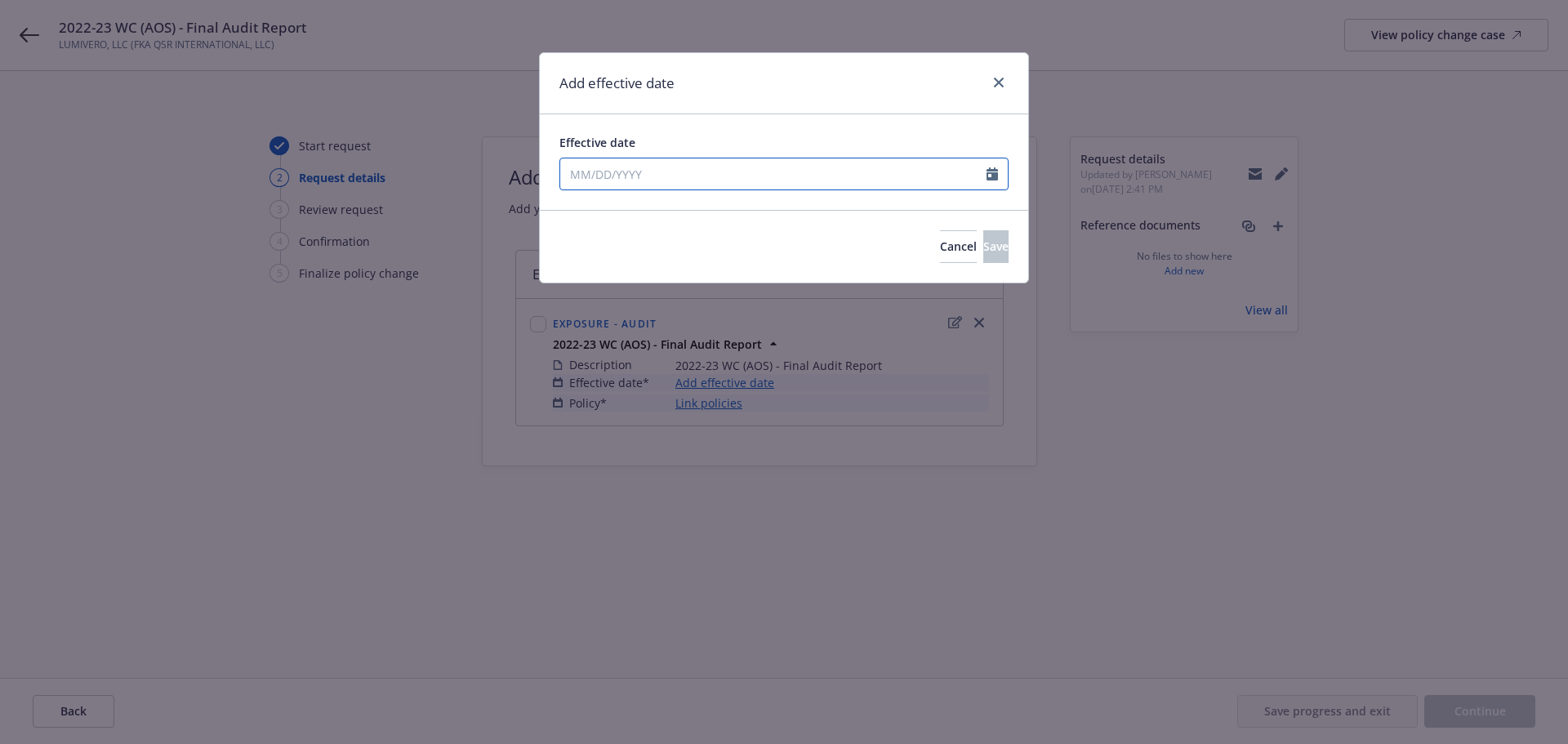
click at [644, 183] on input "Effective date" at bounding box center [773, 173] width 426 height 31
select select "9"
paste input "11/14/2022"
type input "11/14/2022"
click at [967, 142] on div "Effective date" at bounding box center [784, 141] width 449 height 17
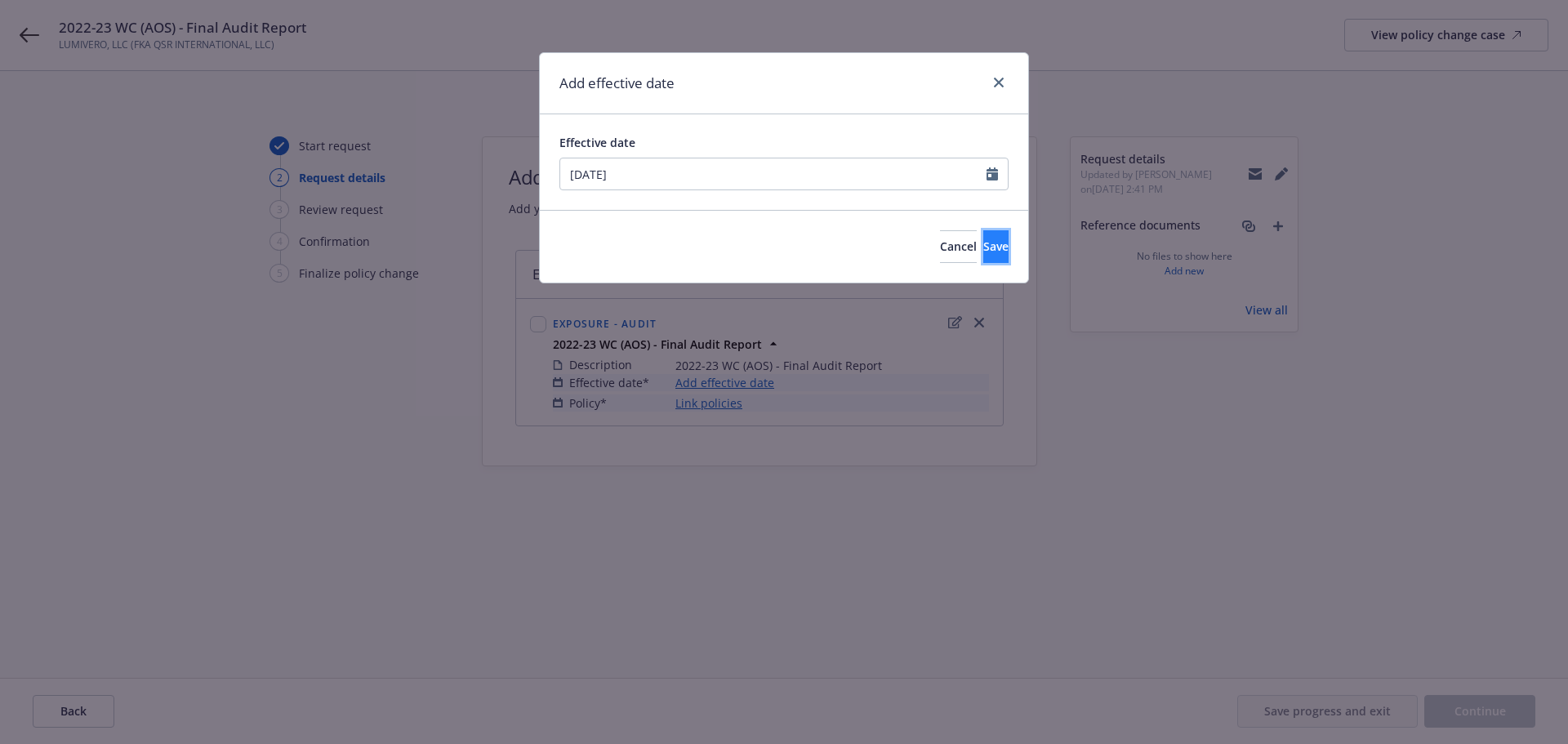
click at [997, 232] on button "Save" at bounding box center [996, 246] width 26 height 33
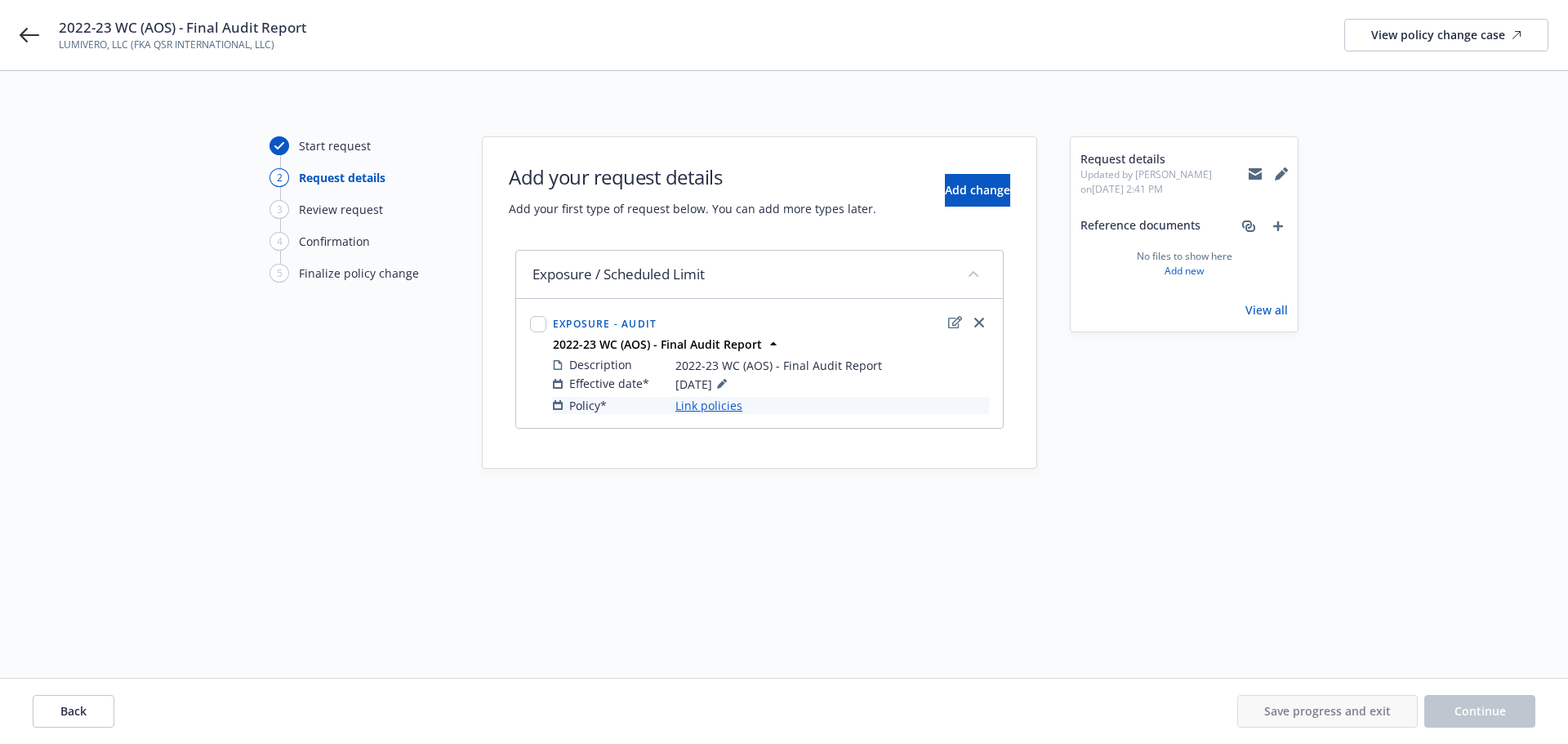
click at [721, 405] on link "Link policies" at bounding box center [709, 405] width 67 height 17
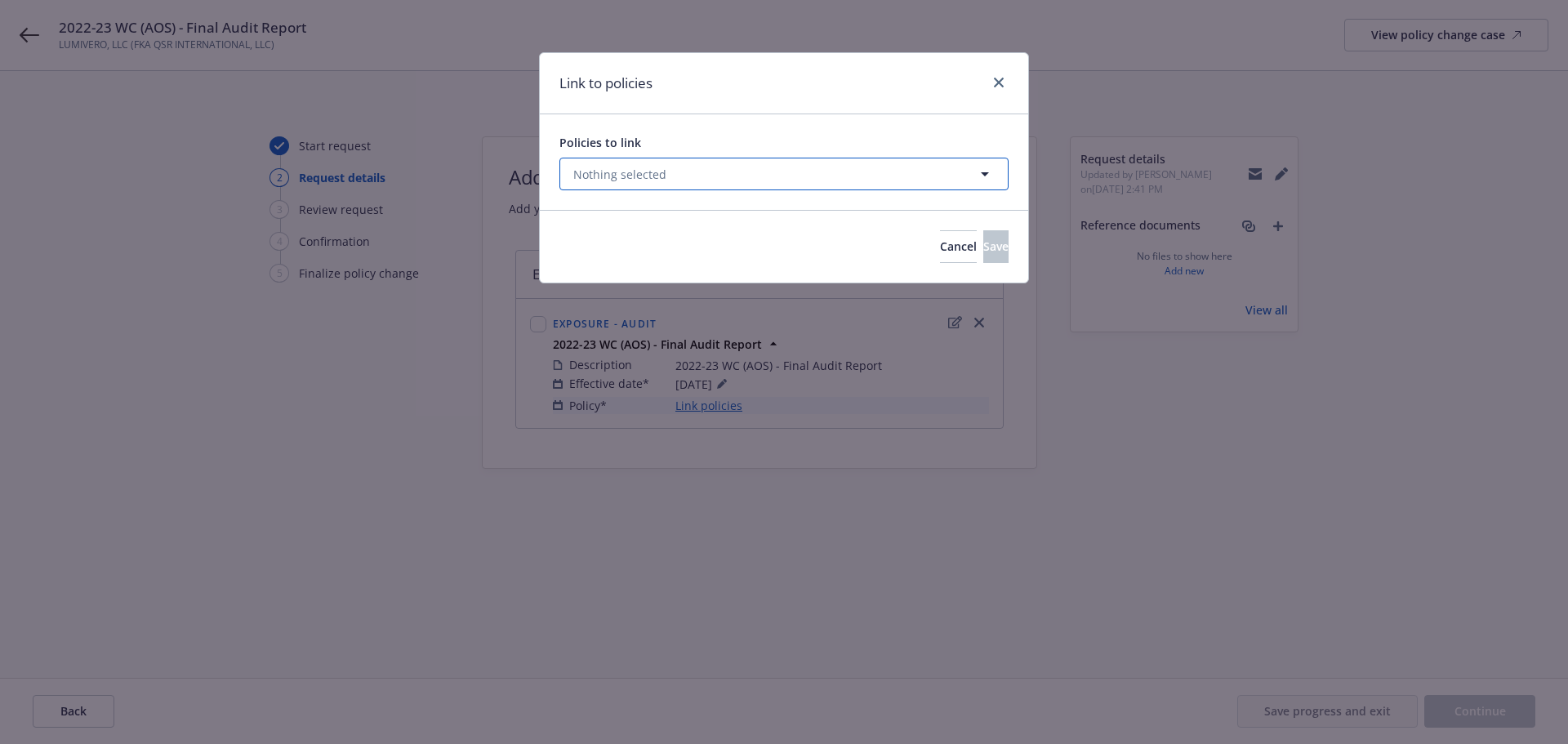
click at [984, 174] on icon "button" at bounding box center [985, 174] width 8 height 4
select select "ACTIVE"
type input "WC 6 72667439"
click at [945, 213] on select "All Active Upcoming Expired Cancelled" at bounding box center [928, 214] width 93 height 26
select select "EXPIRED"
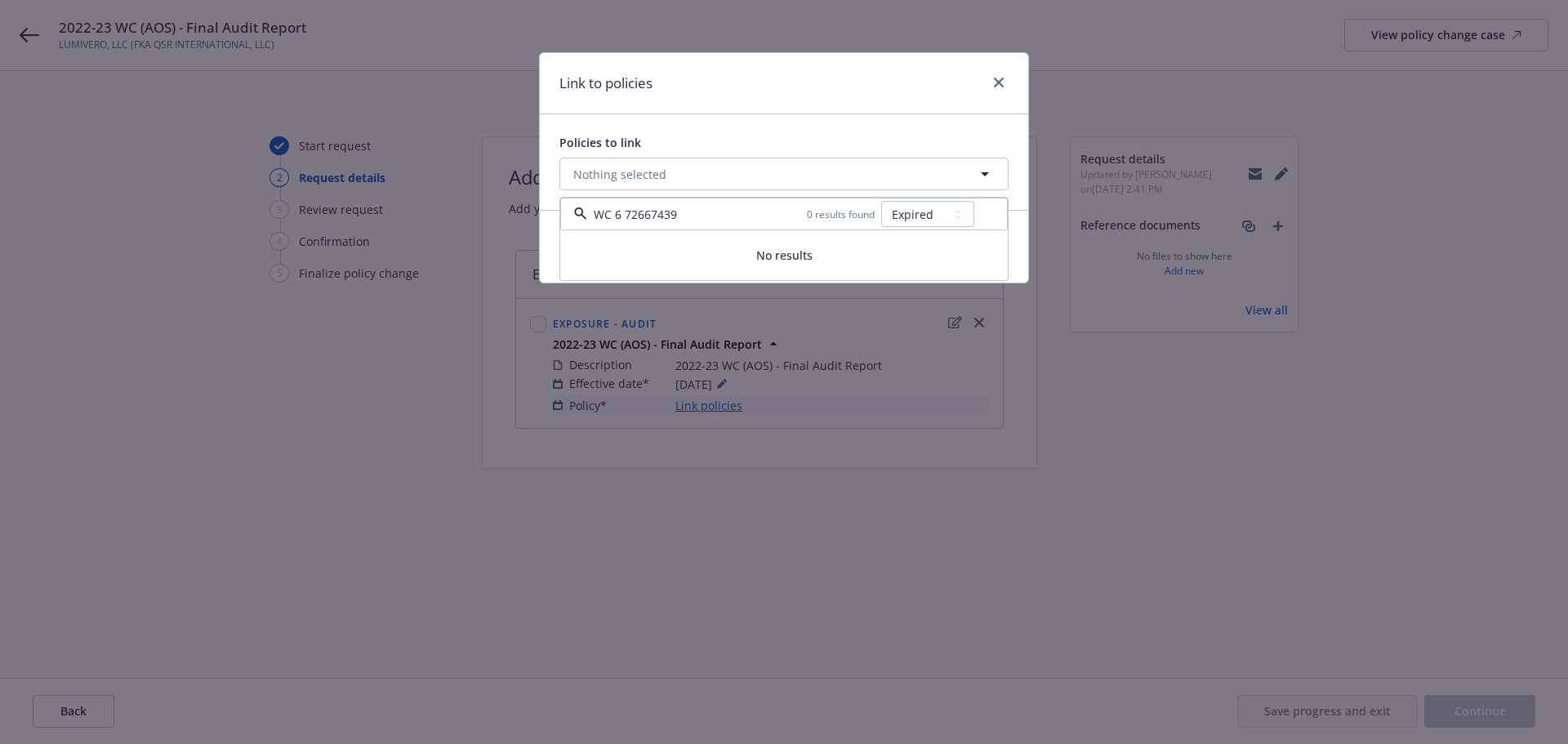
click at [882, 201] on select "All Active Upcoming Expired Cancelled" at bounding box center [928, 214] width 93 height 26
click at [935, 210] on select "All Active Upcoming Expired Cancelled" at bounding box center [928, 214] width 93 height 26
select select
click at [882, 201] on select "All Active Upcoming Expired Cancelled" at bounding box center [928, 214] width 93 height 26
click at [620, 209] on input "WC 6 72667439" at bounding box center [697, 214] width 220 height 17
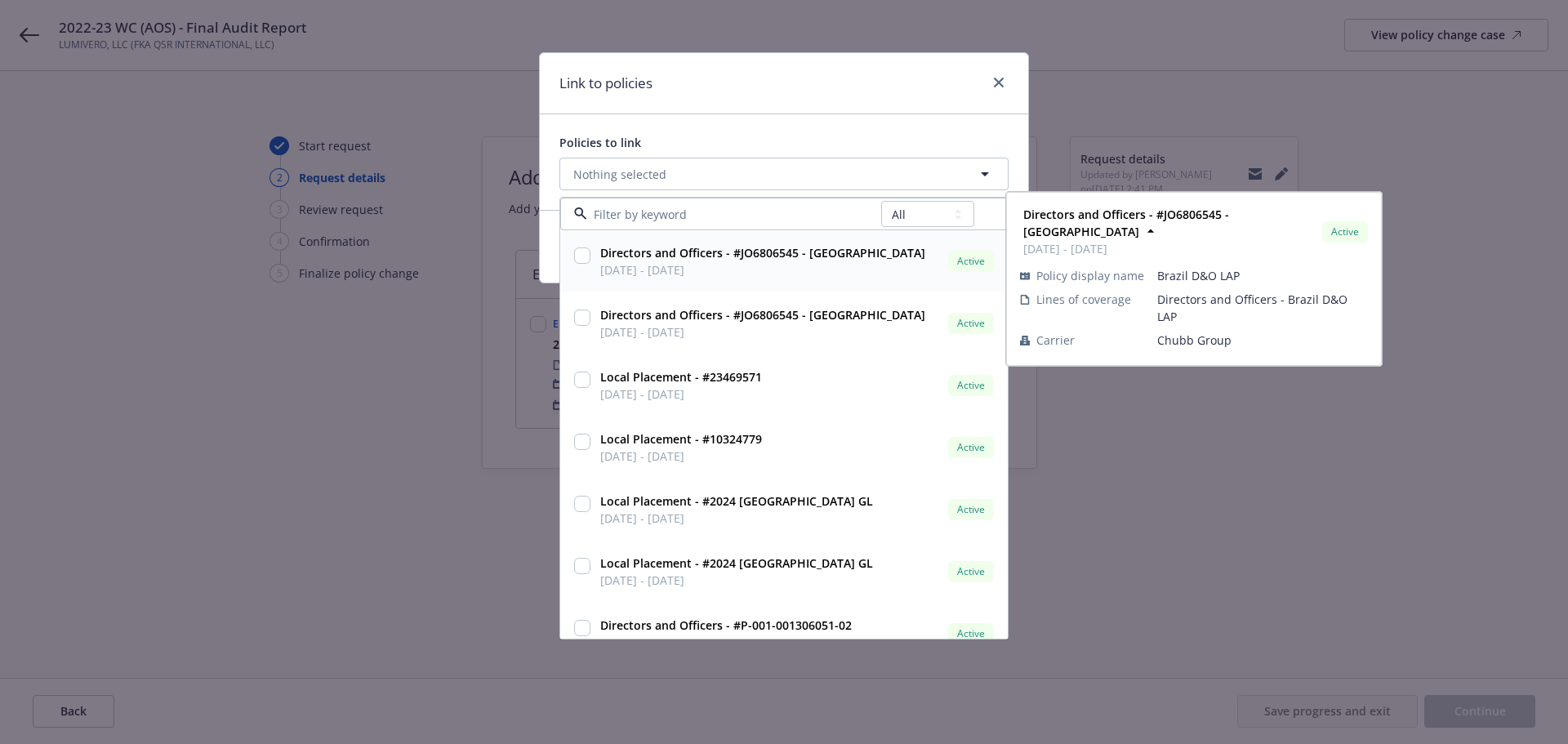
paste input "WC 6 72667439"
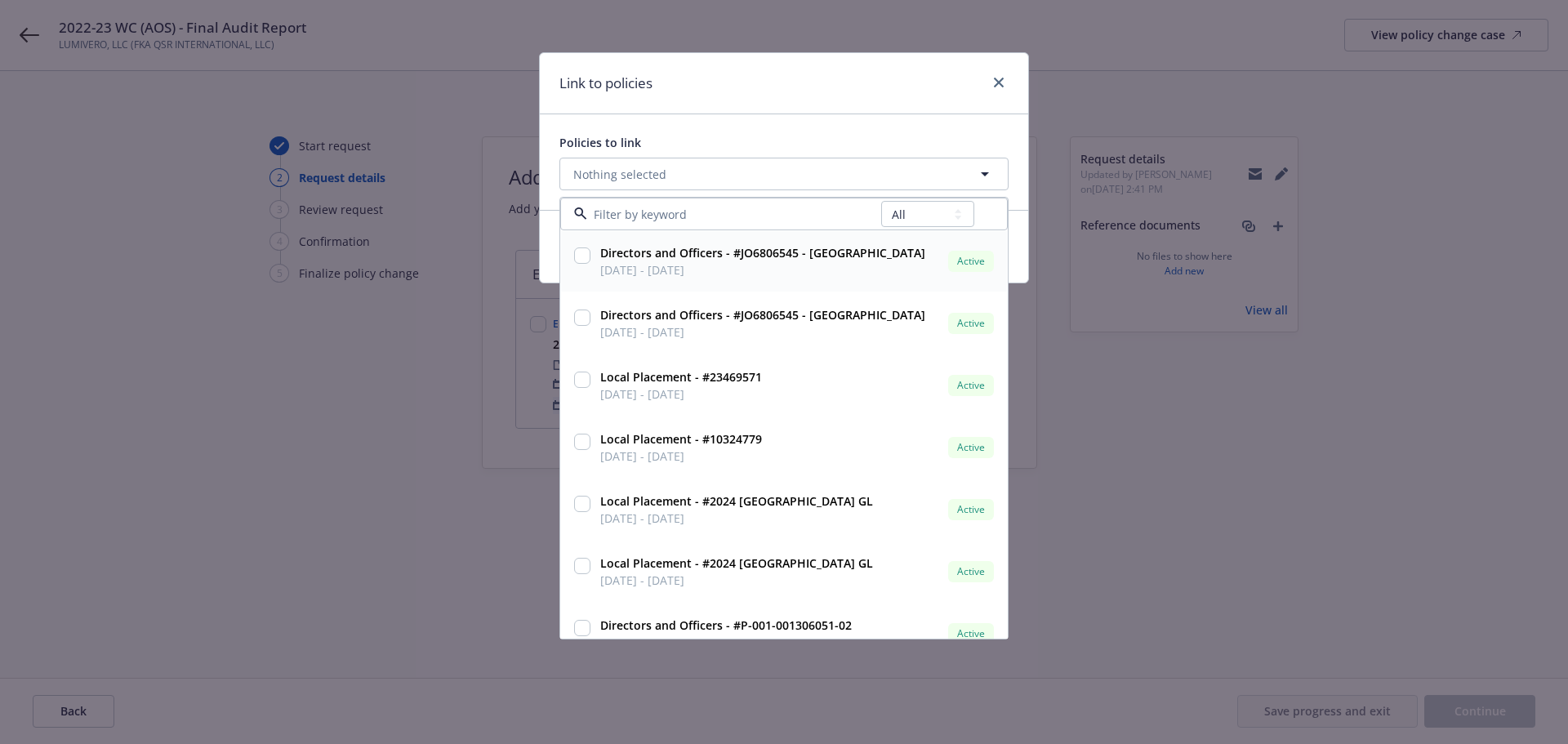
type input "WC 6 72667439"
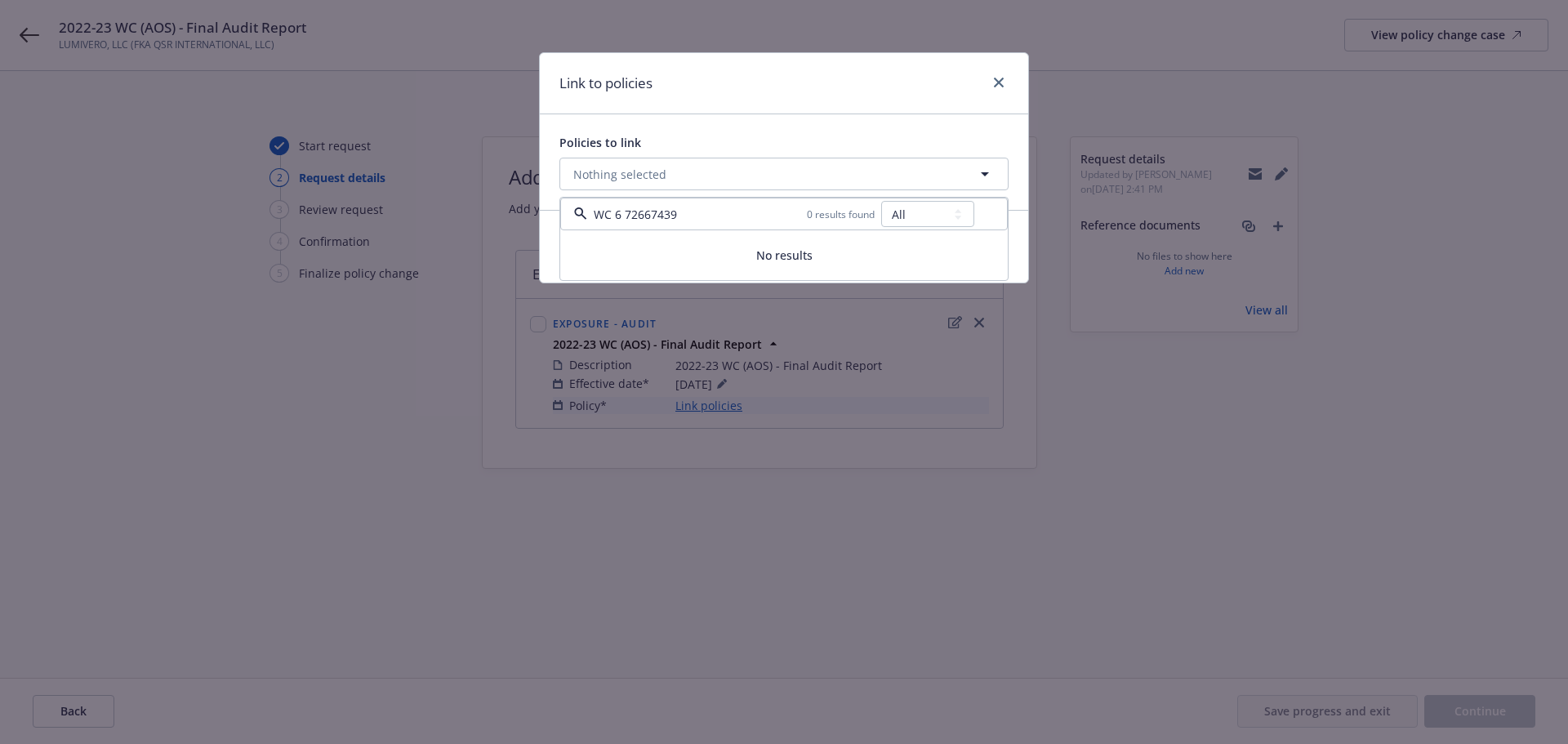
click at [619, 215] on input "WC 6 72667439" at bounding box center [697, 214] width 220 height 17
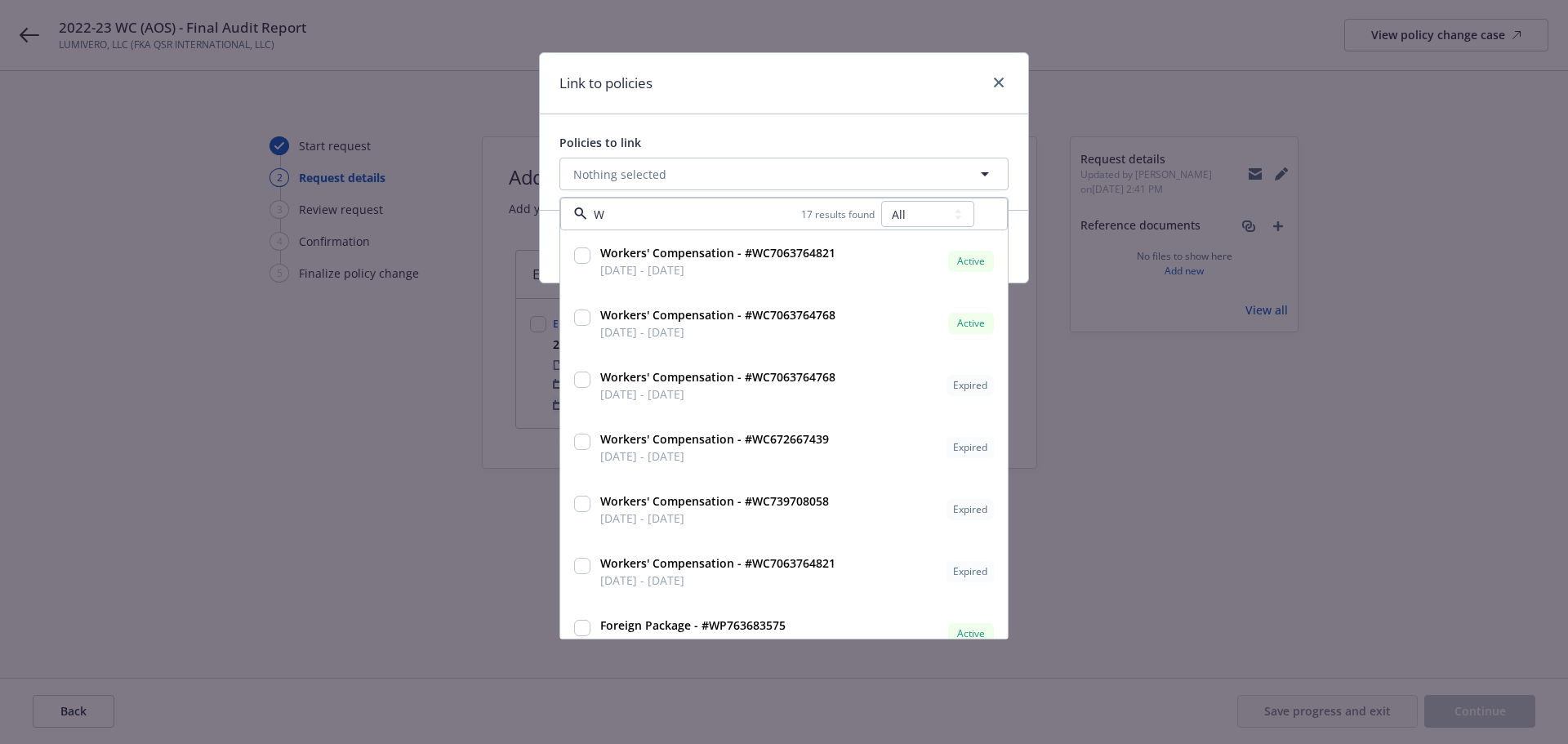
type input "WC"
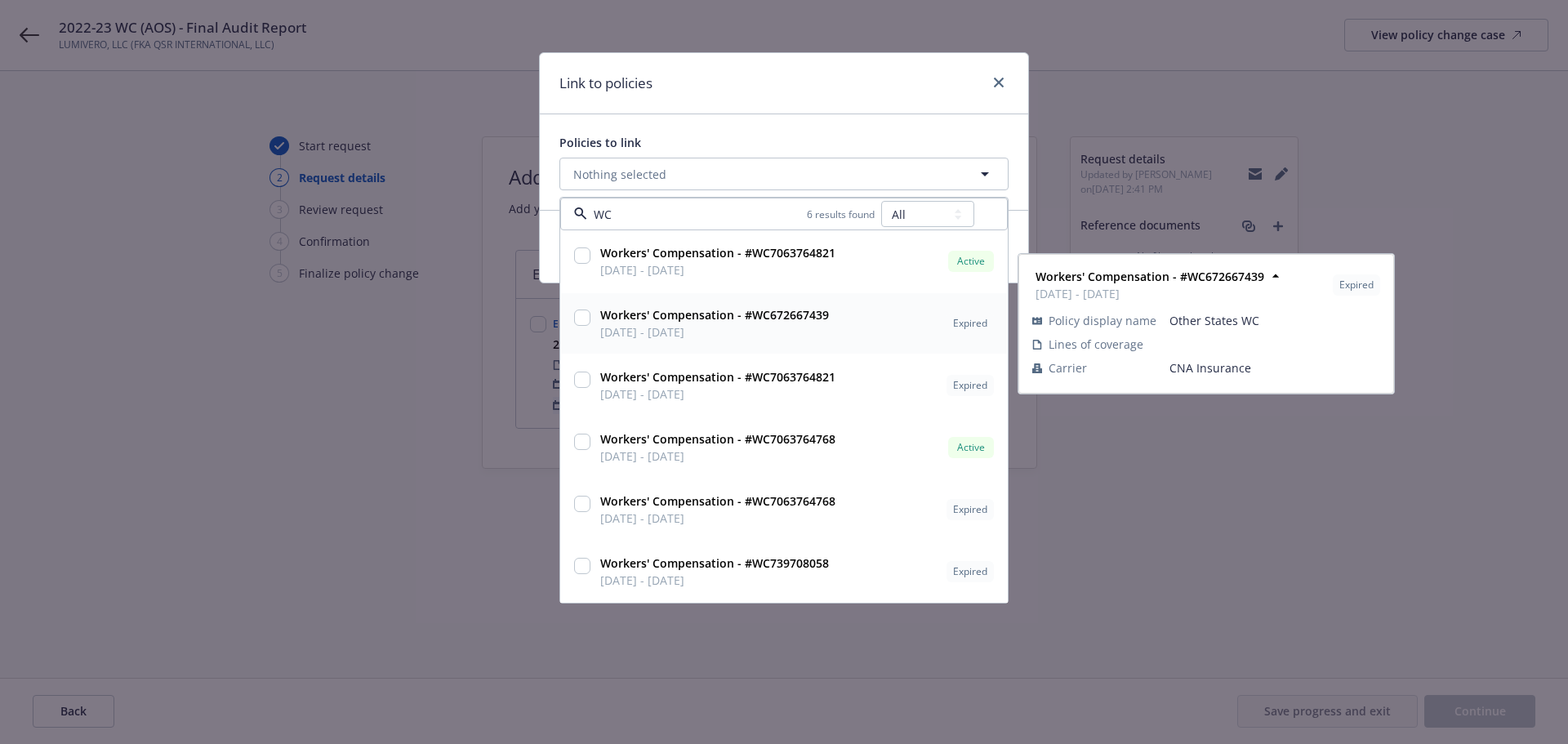
click at [580, 322] on input "checkbox" at bounding box center [582, 318] width 17 height 17
checkbox input "true"
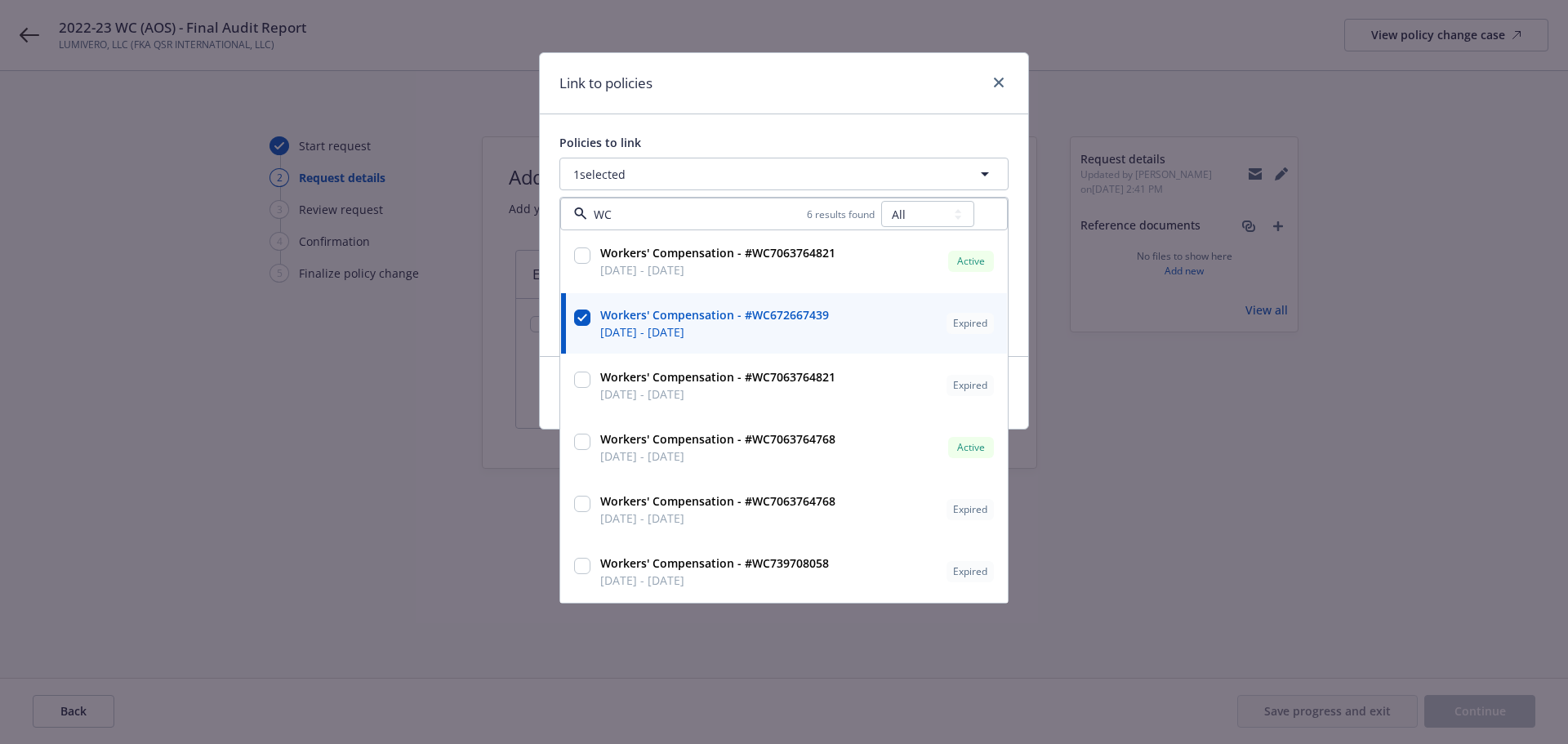
type input "WC"
click at [872, 95] on div "Link to policies" at bounding box center [784, 84] width 489 height 61
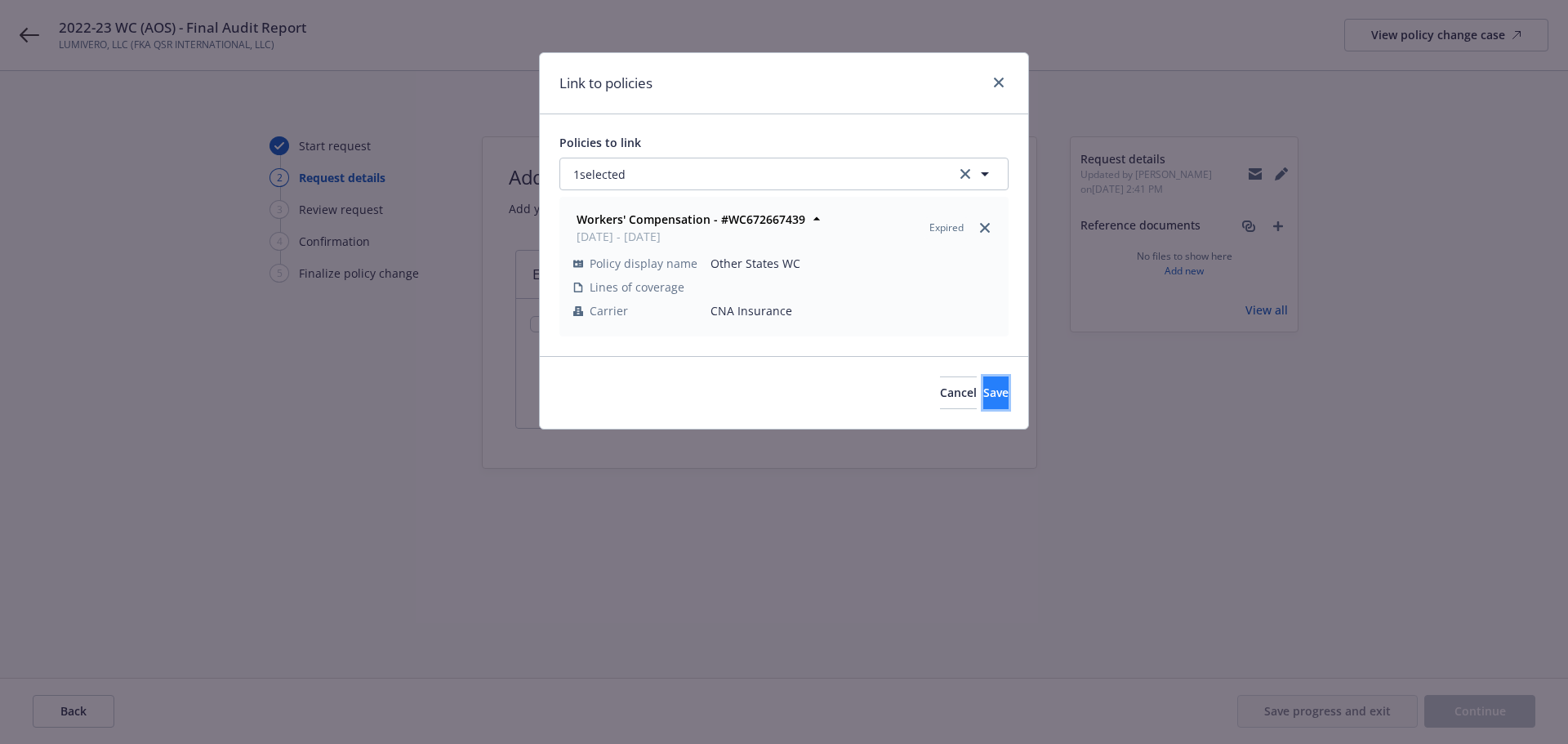
click at [995, 402] on button "Save" at bounding box center [996, 393] width 26 height 33
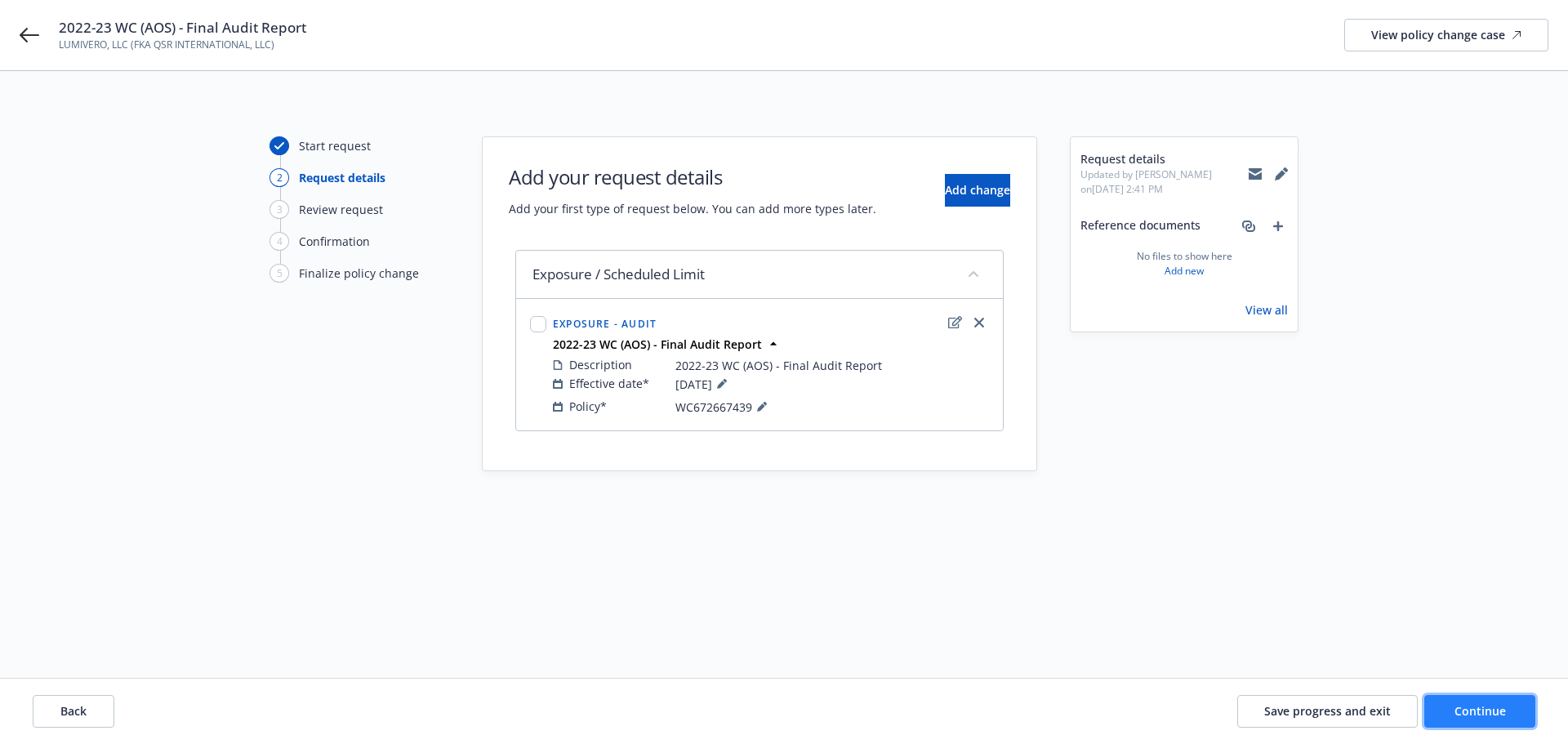
click at [1436, 723] on button "Continue" at bounding box center [1480, 711] width 111 height 33
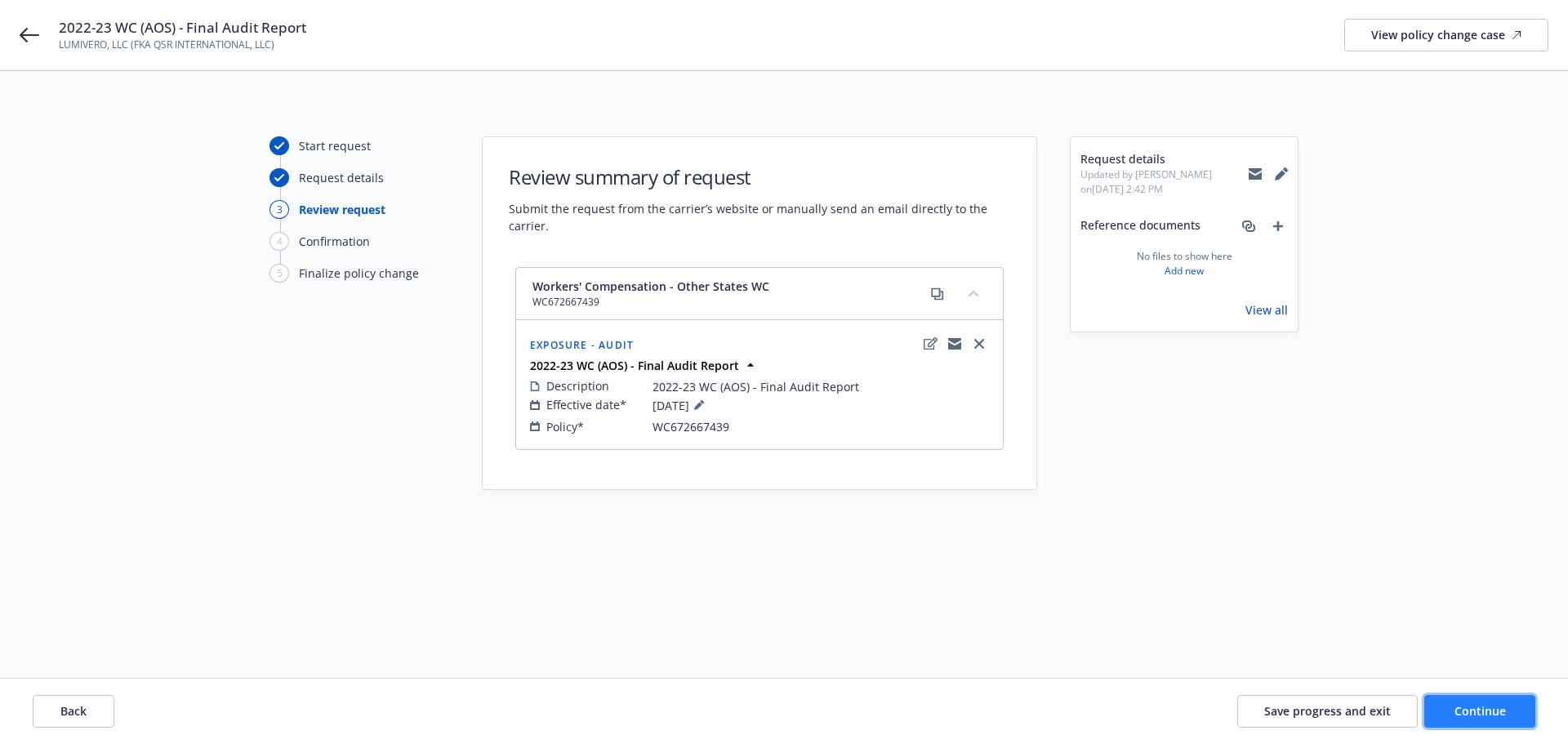
click at [1464, 702] on button "Continue" at bounding box center [1480, 711] width 111 height 33
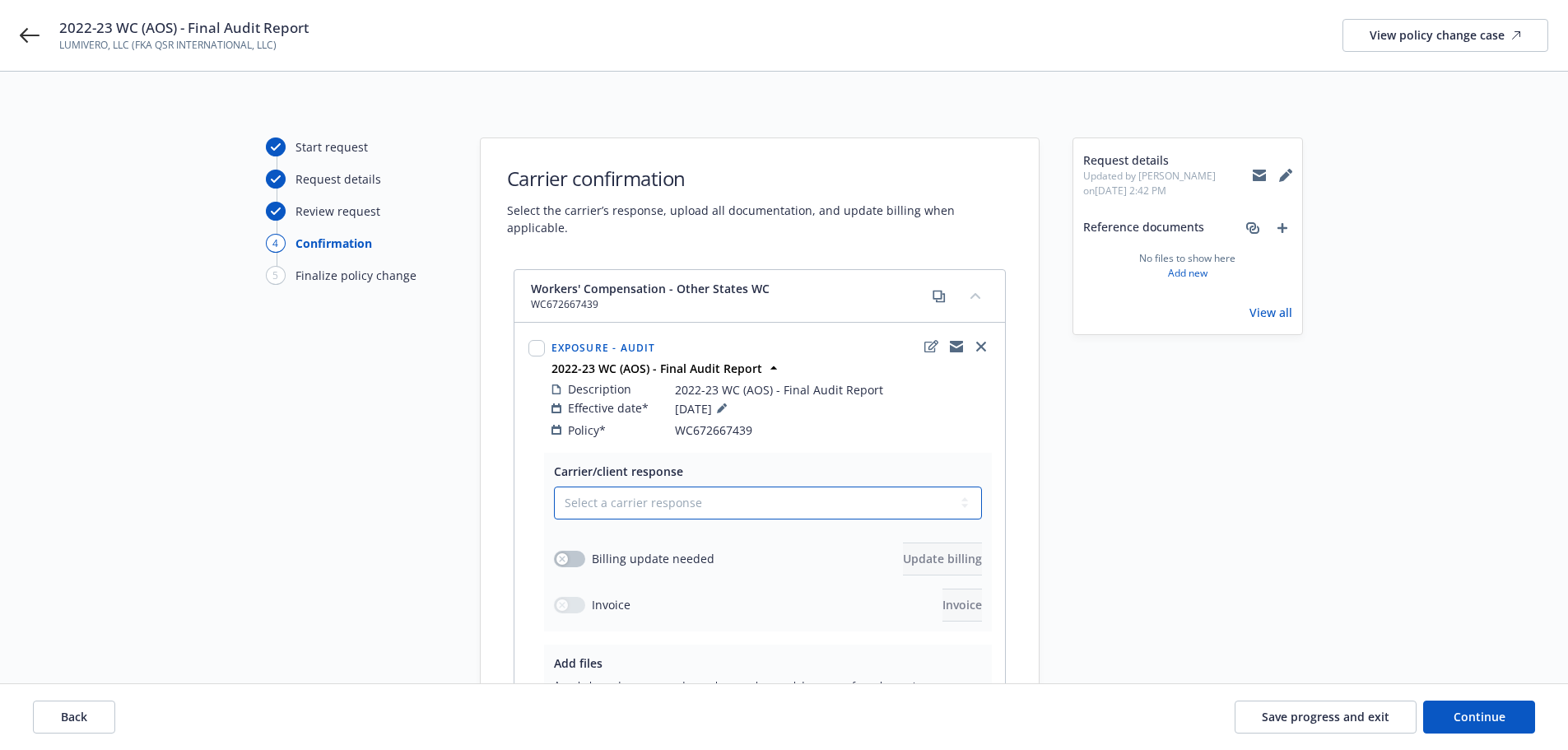
click at [781, 487] on select "Select a carrier response Accepted Accepted with revision No endorsement needed…" at bounding box center [768, 503] width 428 height 33
select select "ACCEPTED"
click at [554, 487] on select "Select a carrier response Accepted Accepted with revision No endorsement needed…" at bounding box center [768, 503] width 428 height 33
click at [581, 551] on button "button" at bounding box center [569, 559] width 31 height 17
click at [903, 551] on span "Update billing" at bounding box center [942, 559] width 79 height 16
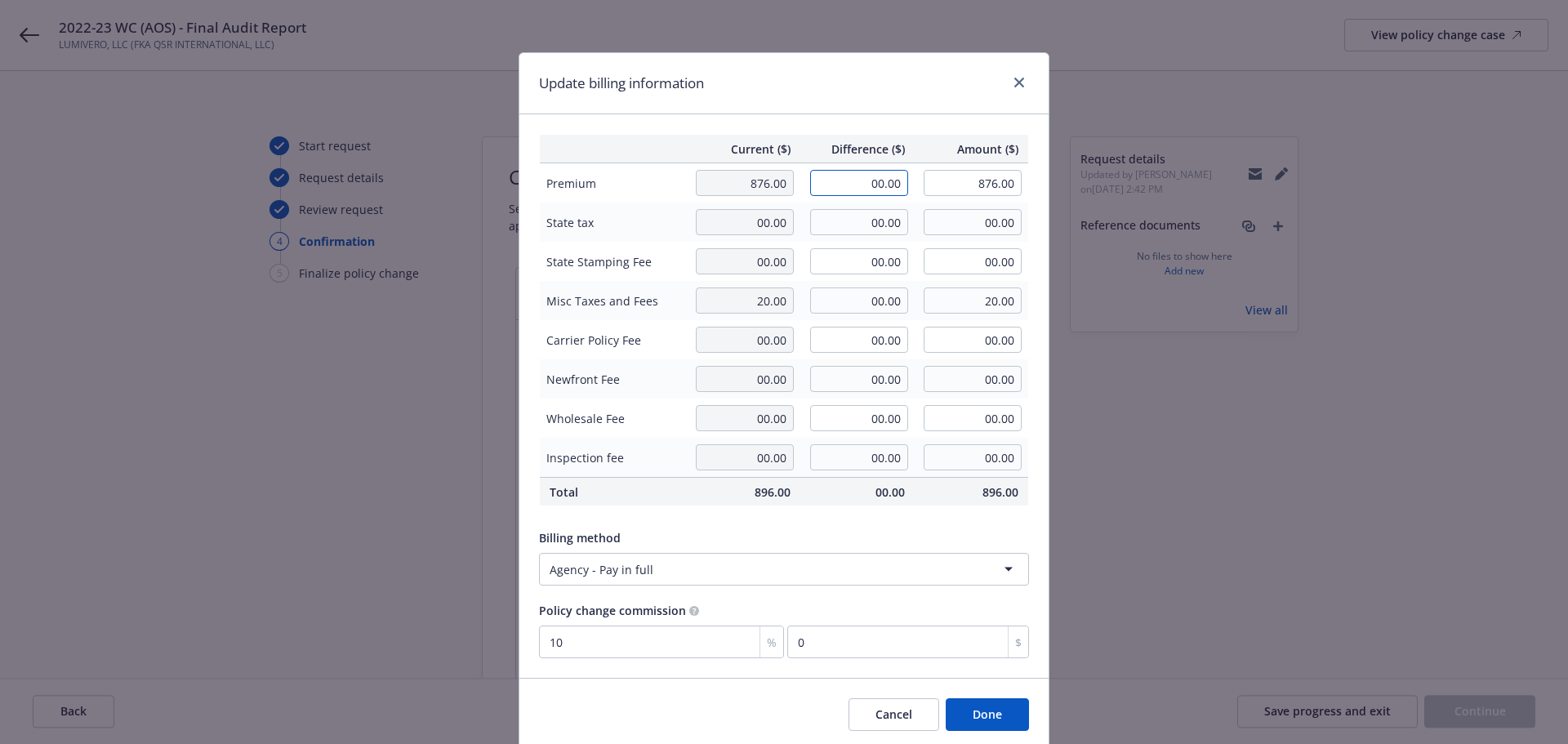
click at [860, 182] on input "00.00" at bounding box center [859, 183] width 98 height 26
click at [827, 199] on td "00.00" at bounding box center [858, 183] width 115 height 40
click at [840, 193] on input "00.00" at bounding box center [859, 183] width 98 height 26
type input "12,489.00"
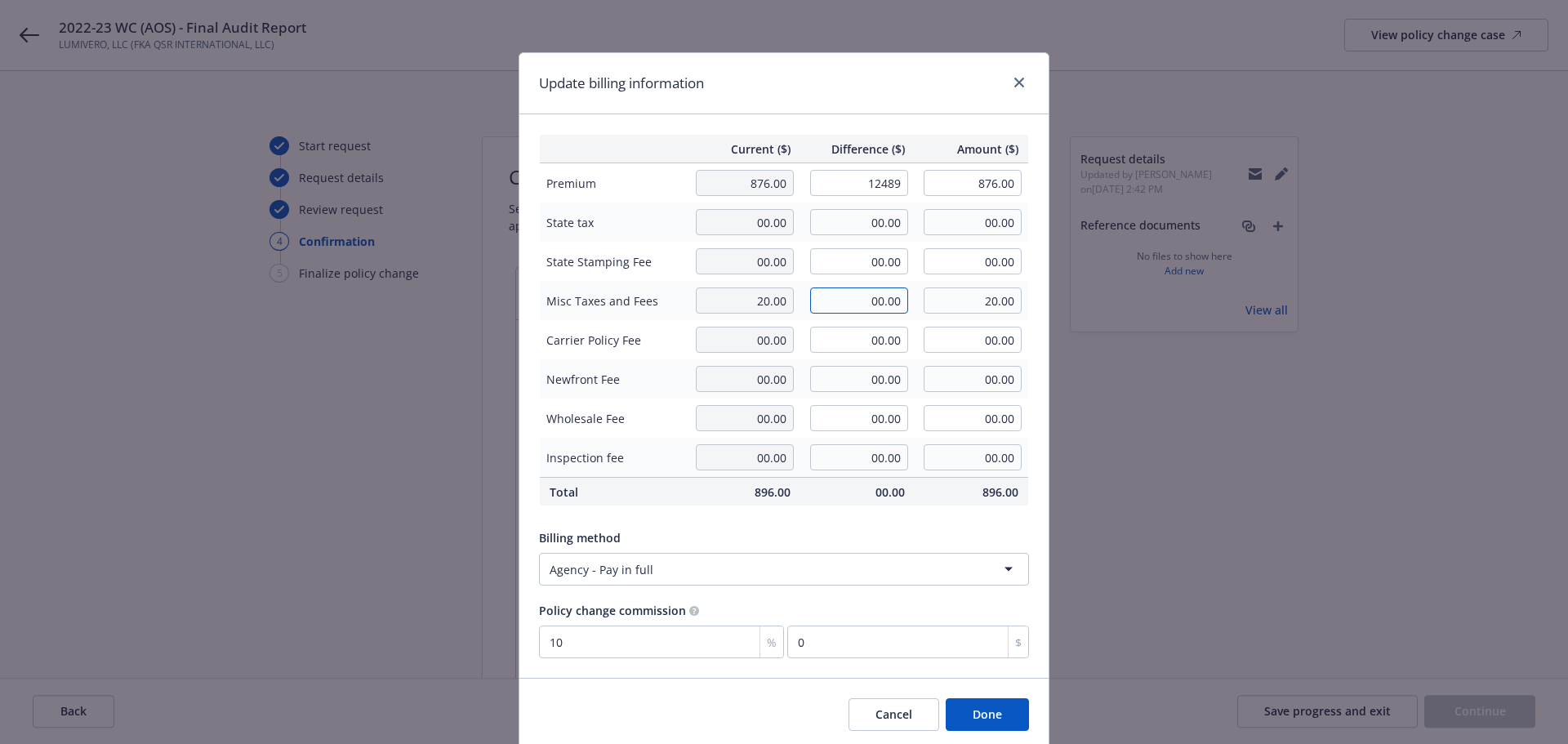
type input "13,365.00"
type input "1248.9"
click at [850, 302] on input "00.00" at bounding box center [859, 301] width 98 height 26
type input "225.00"
type input "245.00"
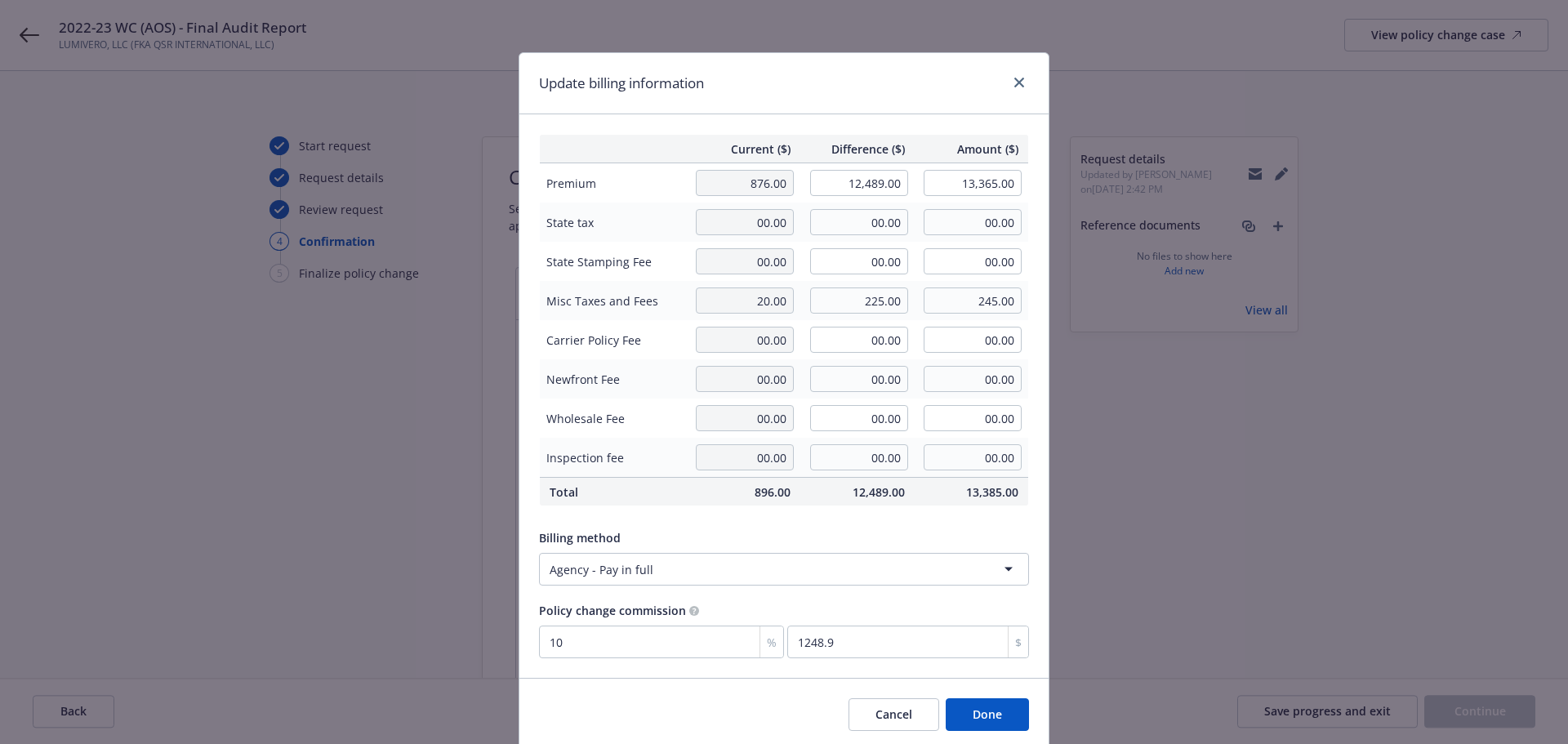
click at [974, 546] on div "Billing method" at bounding box center [784, 537] width 490 height 17
click at [1022, 719] on button "Done" at bounding box center [987, 714] width 83 height 33
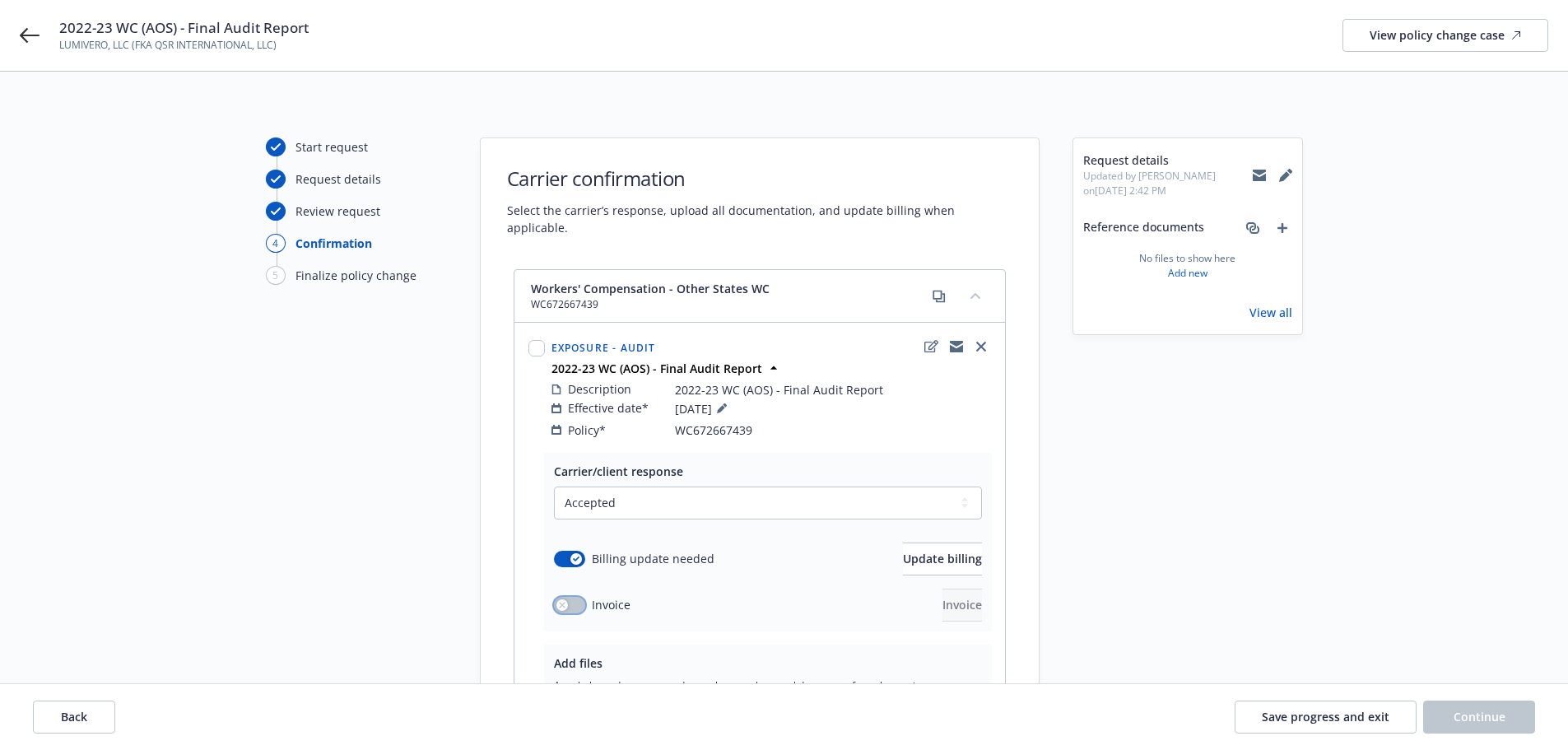
click at [572, 597] on button "button" at bounding box center [569, 605] width 31 height 17
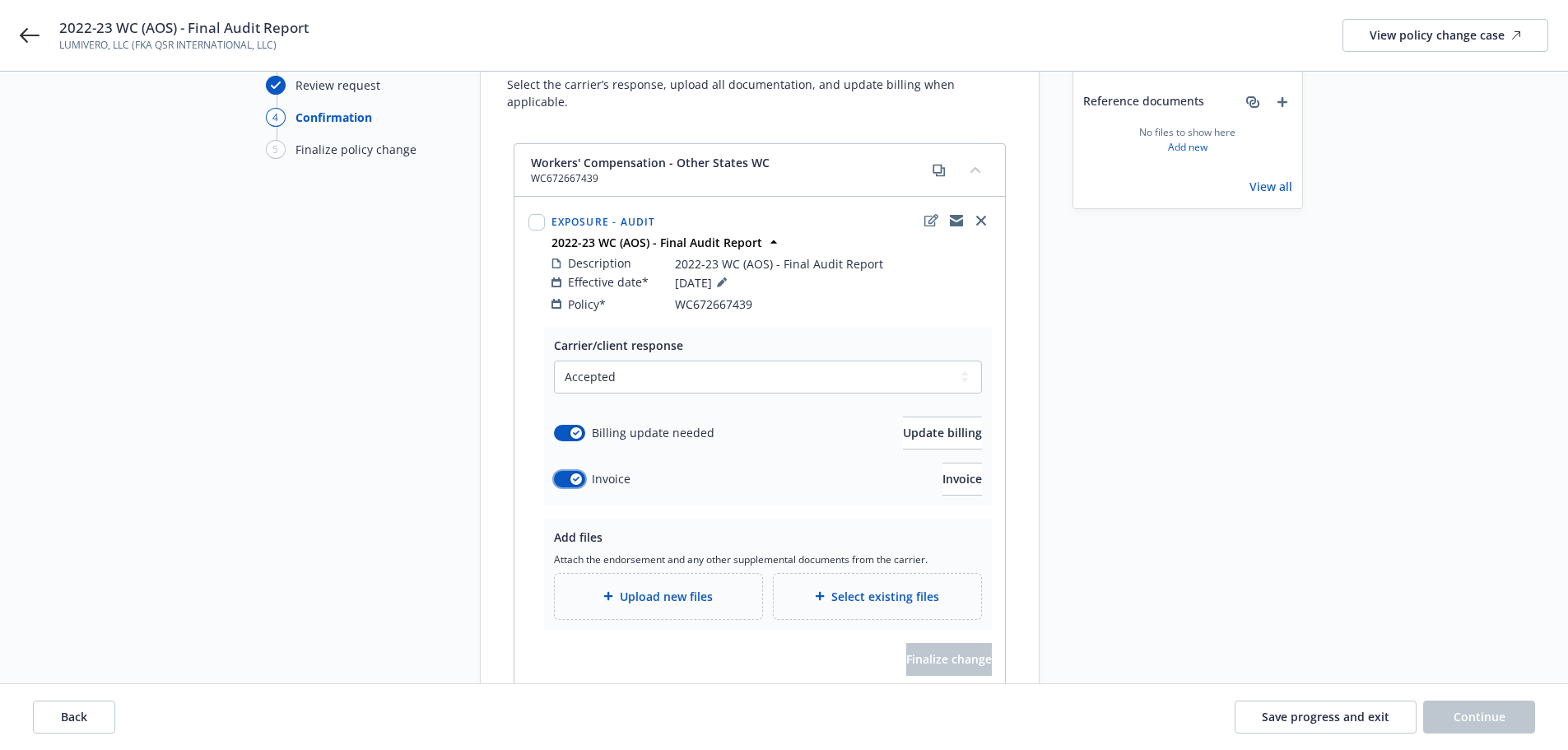
scroll to position [221, 0]
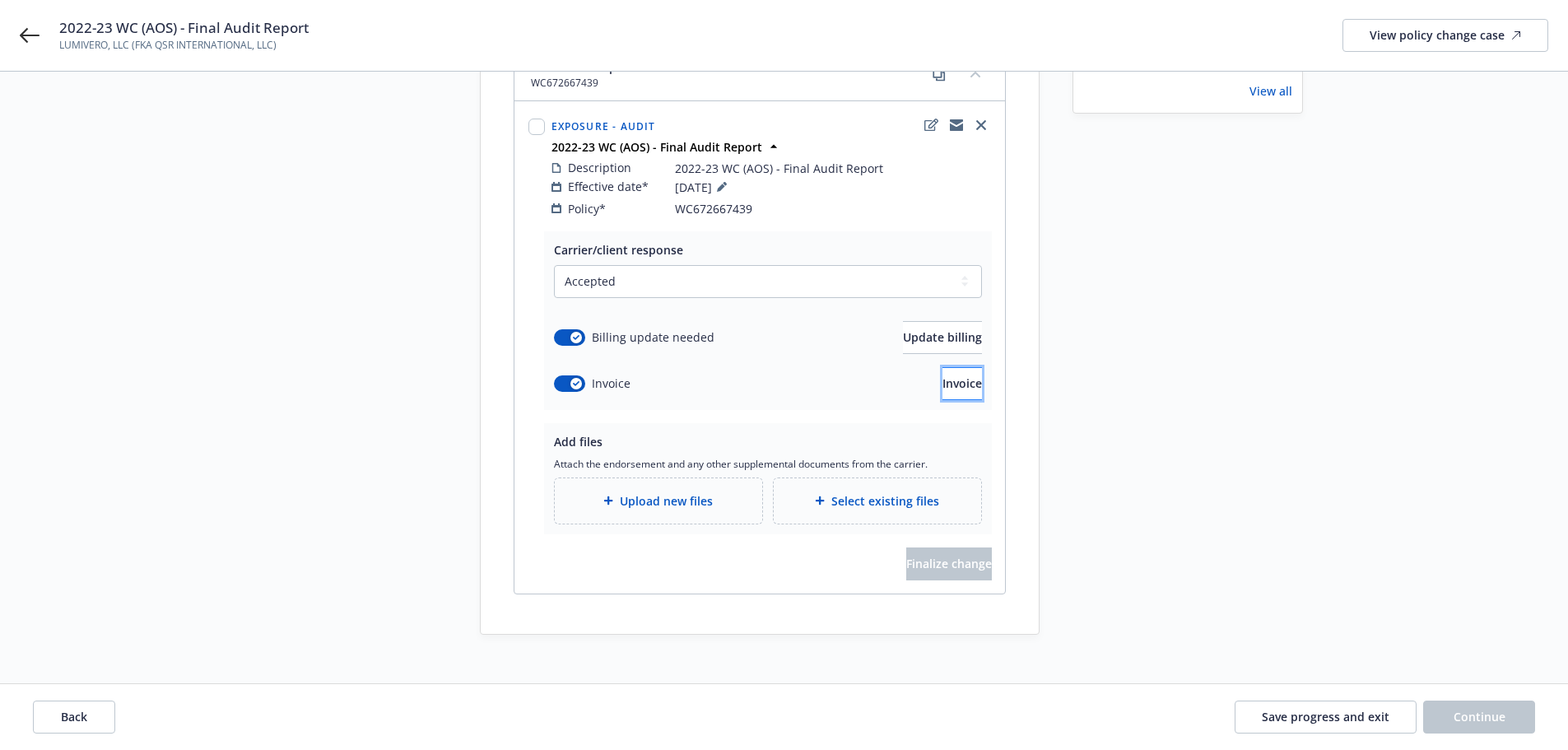
click at [942, 367] on button "Invoice" at bounding box center [962, 383] width 40 height 33
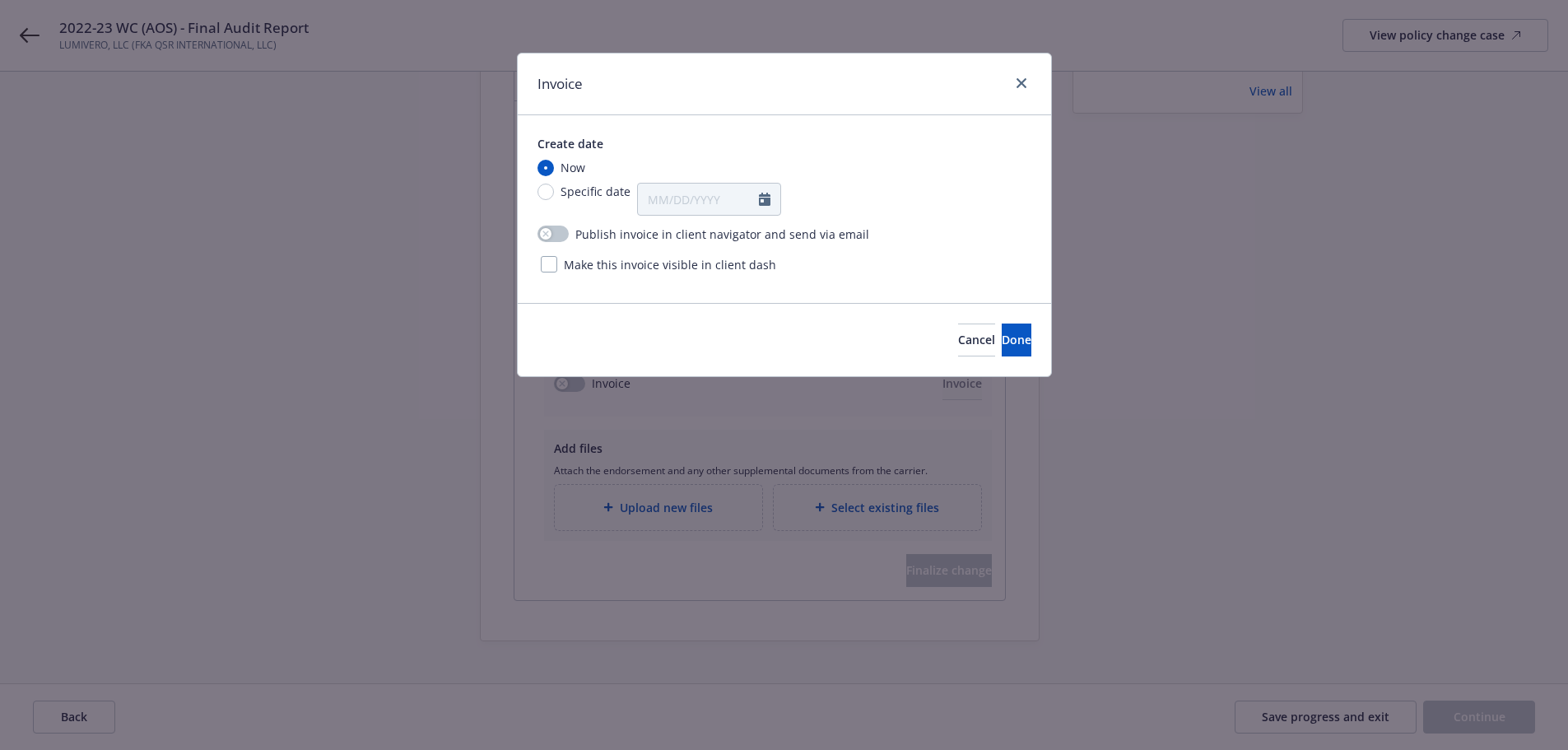
scroll to position [0, 0]
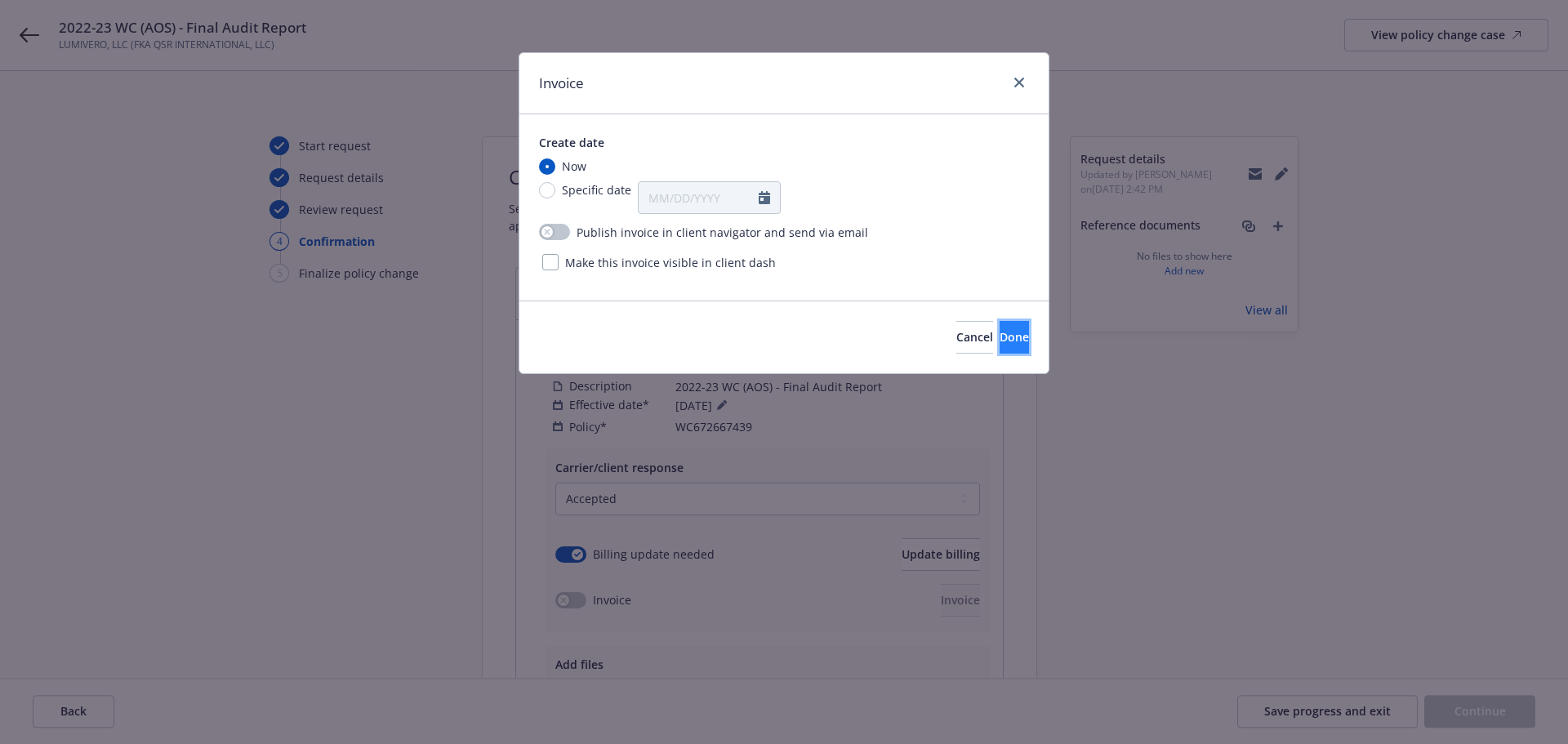
click at [1000, 339] on span "Done" at bounding box center [1015, 337] width 30 height 16
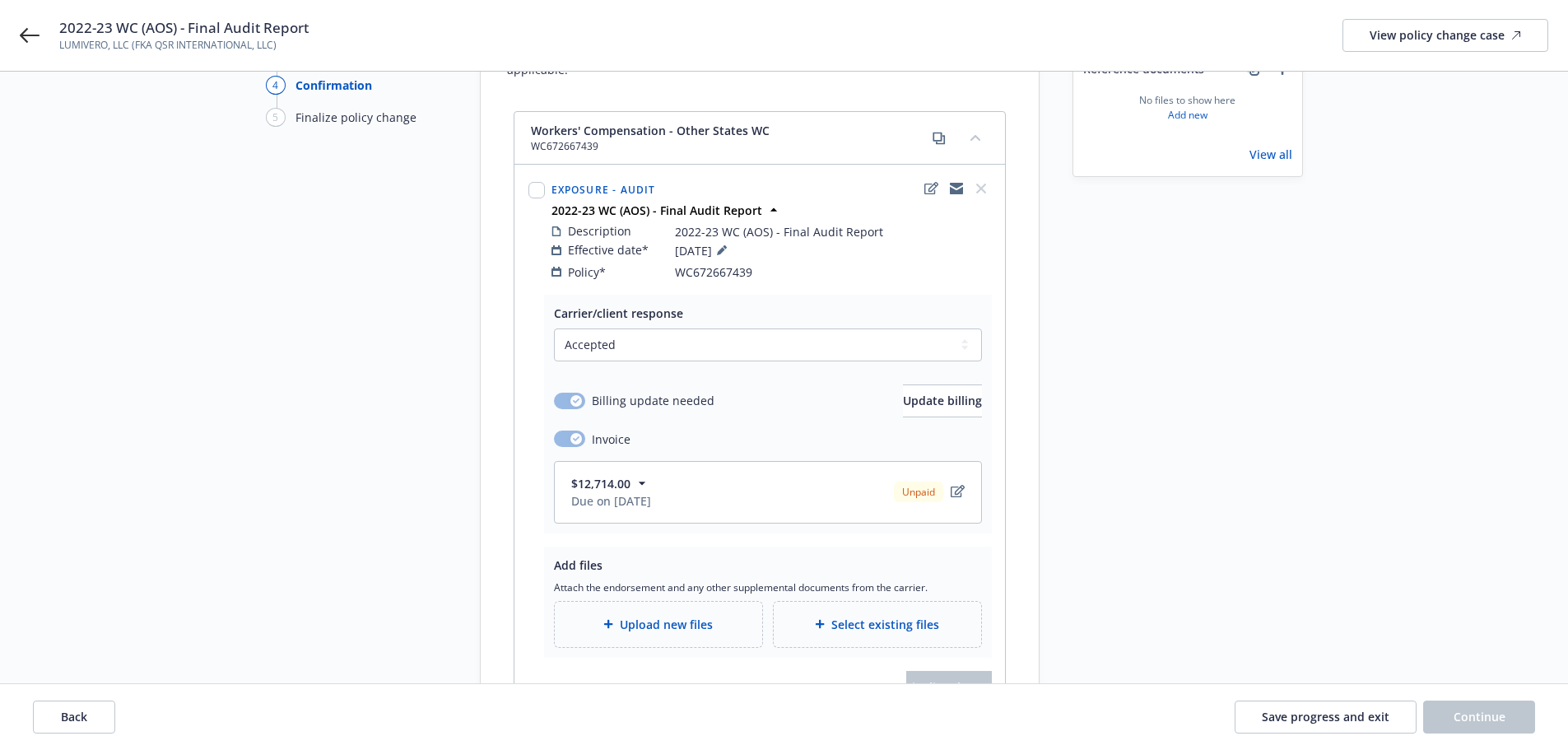
scroll to position [165, 0]
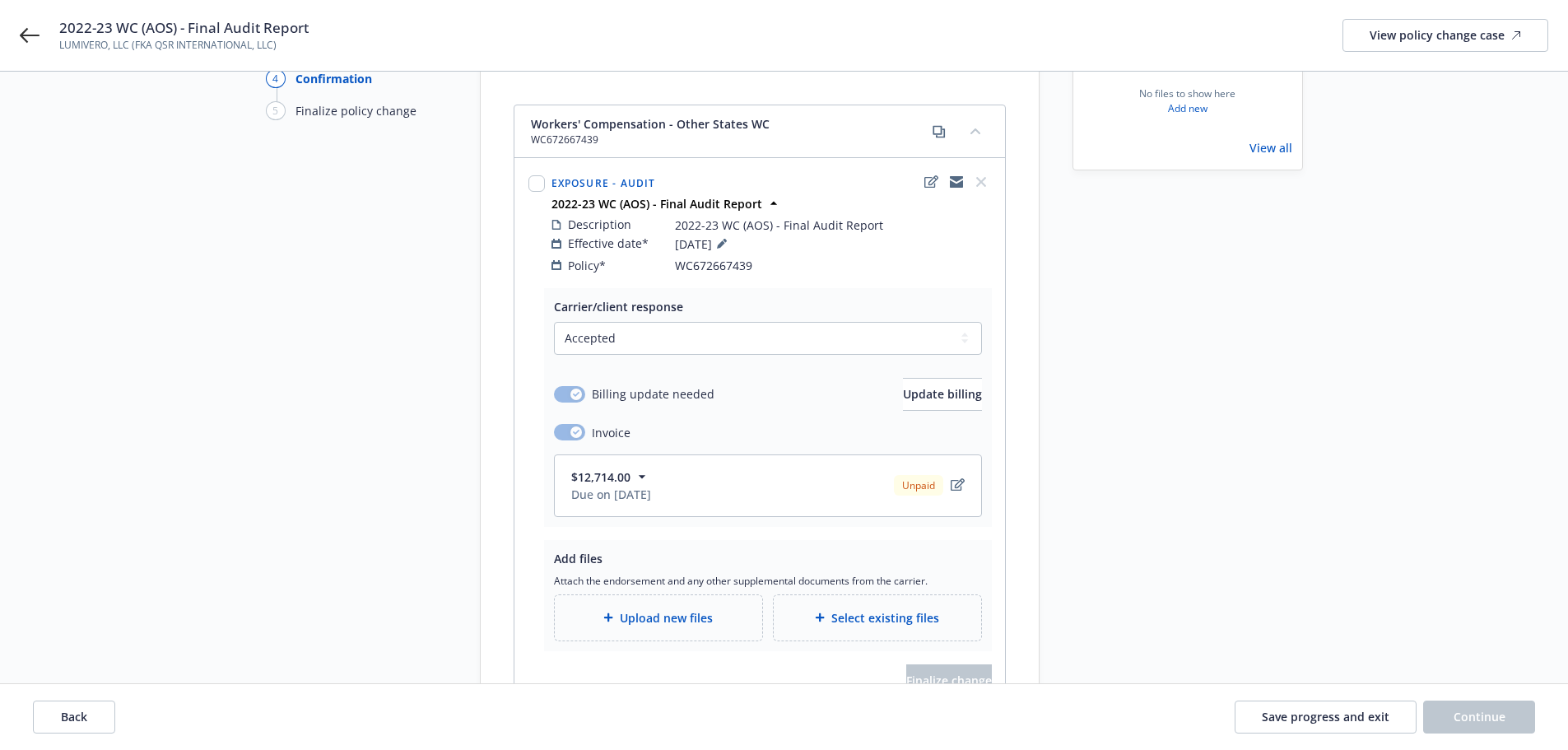
click at [614, 595] on div "Upload new files" at bounding box center [658, 617] width 207 height 45
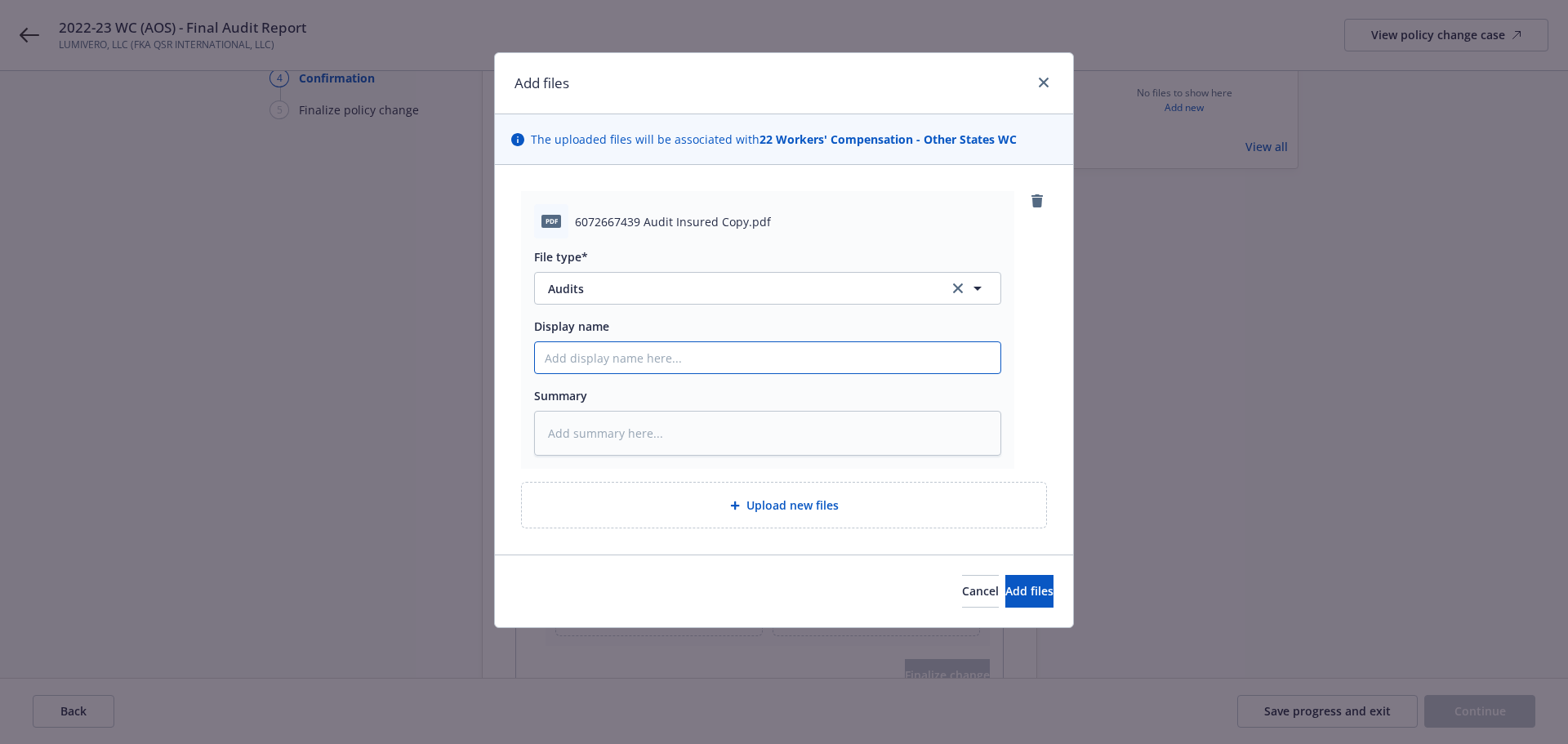
click at [818, 368] on input "Display name" at bounding box center [768, 357] width 466 height 31
type textarea "x"
type input "20"
type textarea "x"
type input "202"
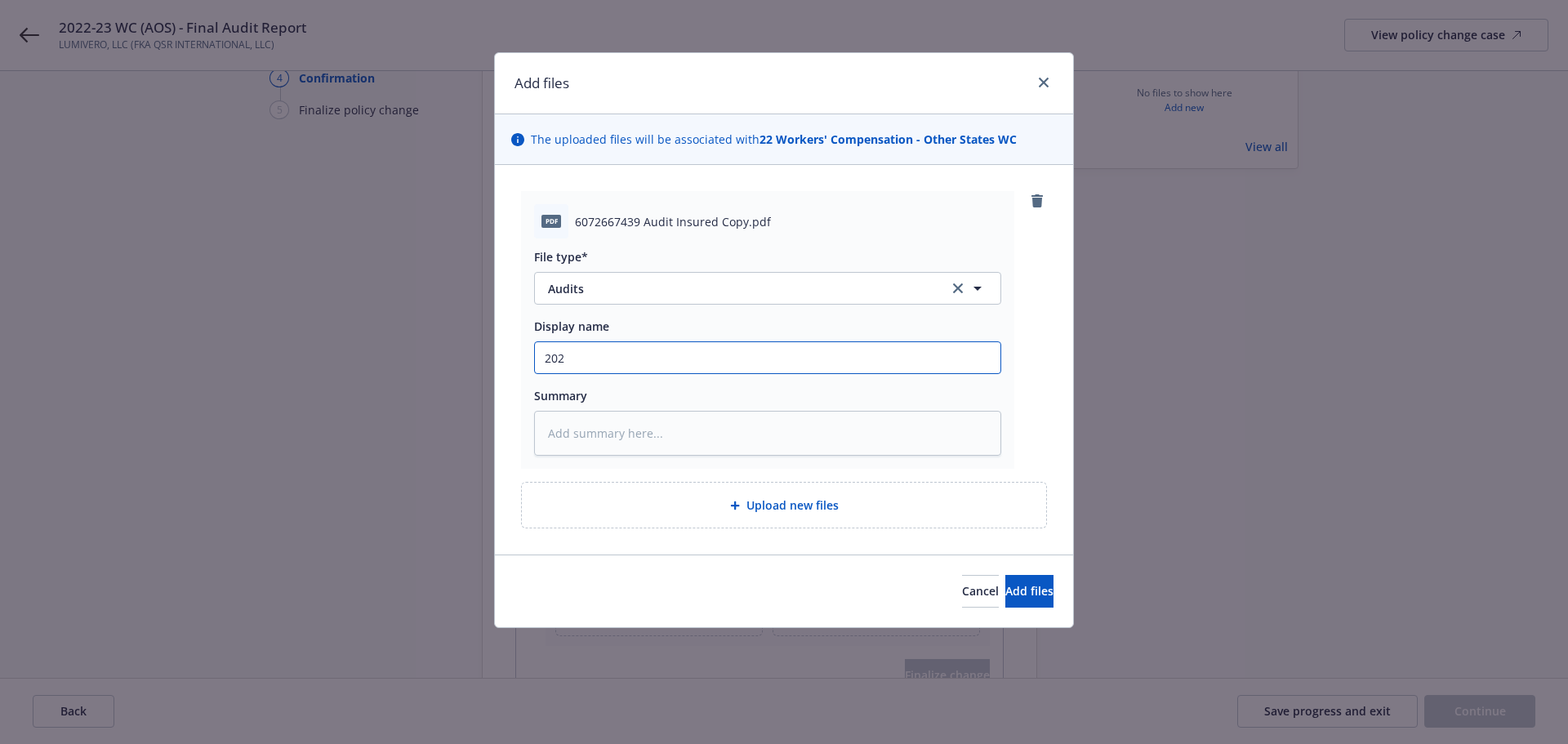
type textarea "x"
type input "2022"
type textarea "x"
type input "2022-2"
type textarea "x"
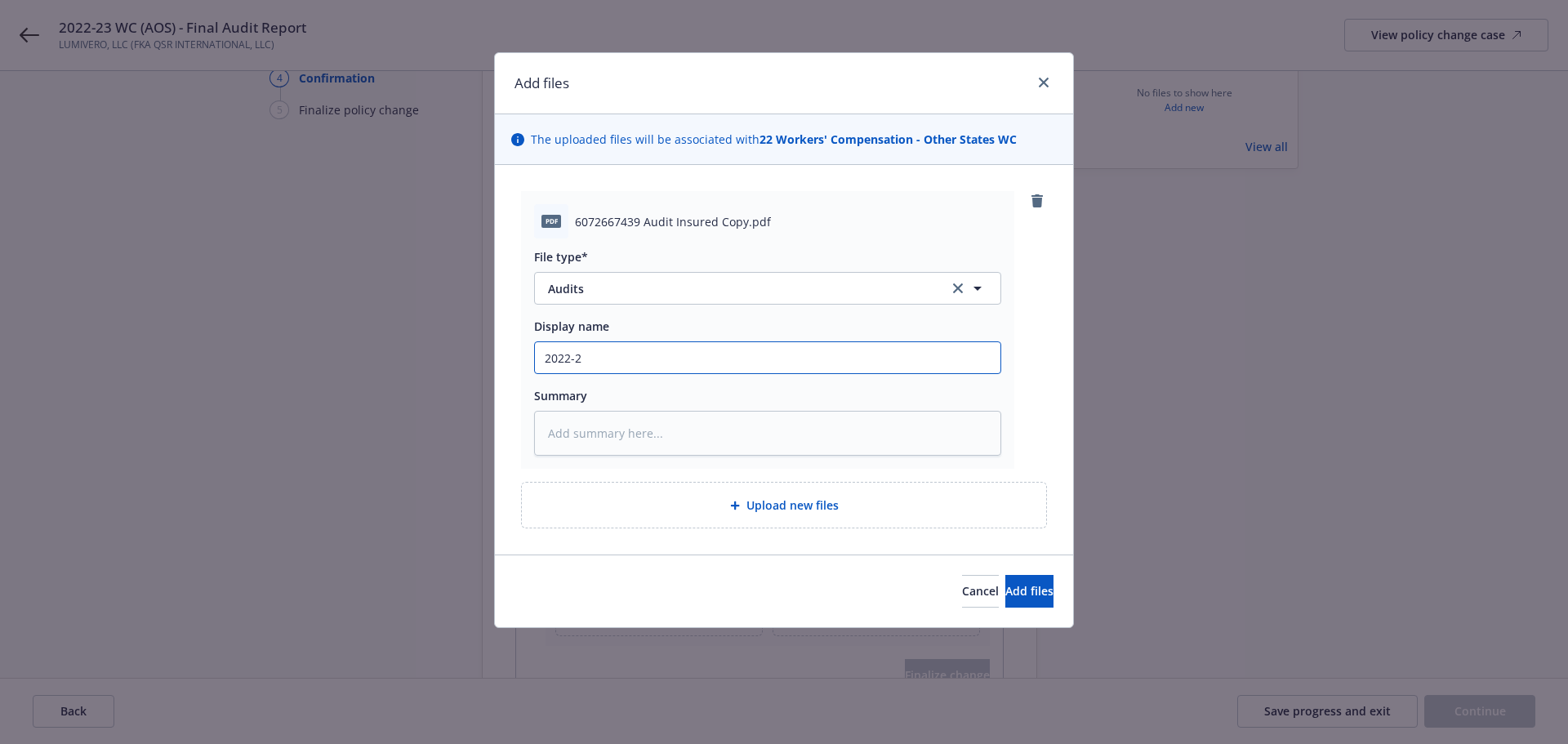
type input "2022-23"
type textarea "x"
type input "2022-23"
type textarea "x"
type input "2022-23 W"
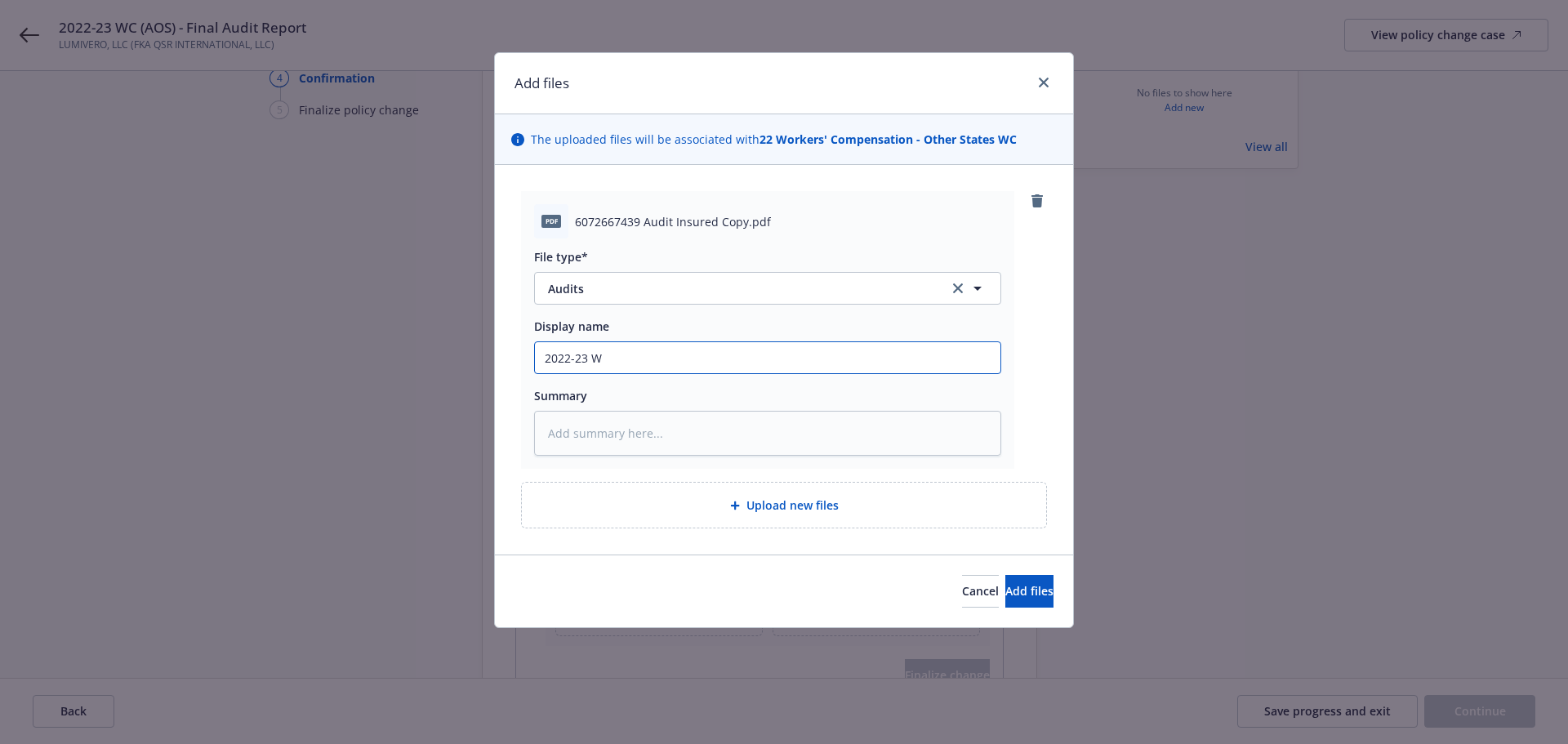
type textarea "x"
type input "2022-23 WC"
type textarea "x"
type input "2022-23 W"
type textarea "x"
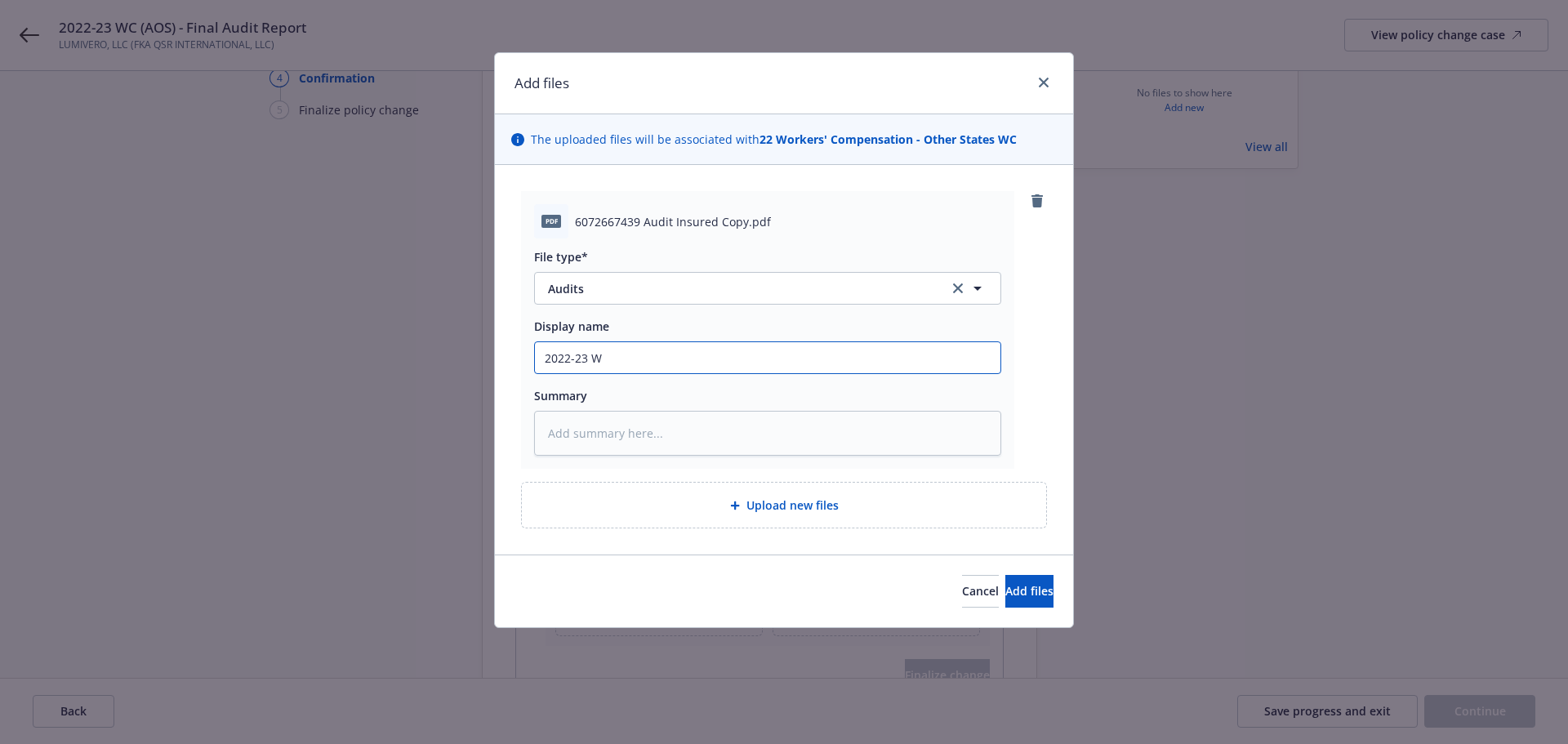
type input "2022-23"
type textarea "x"
type input "2022-23 L"
type textarea "x"
type input "2022-23 Lum"
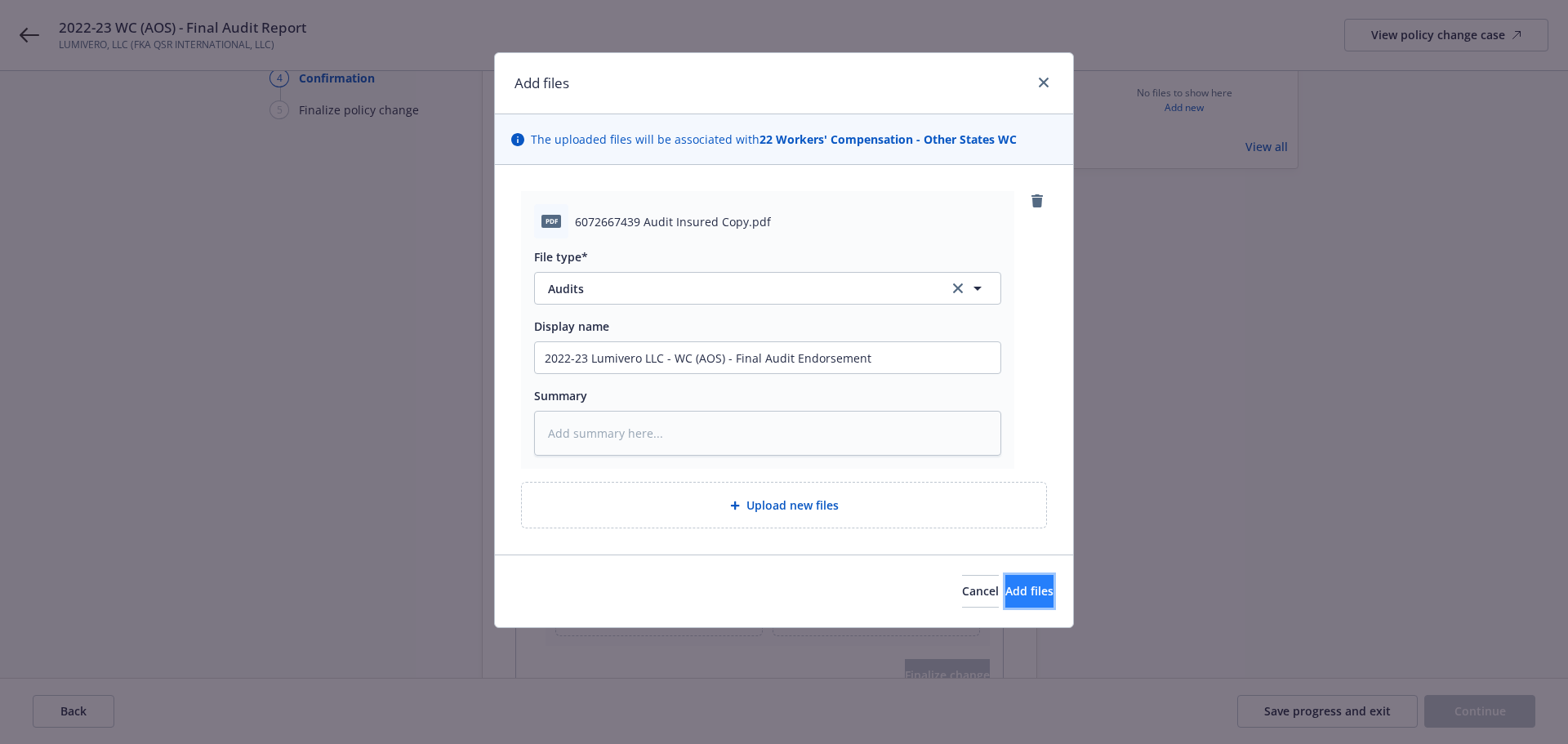
click at [1005, 585] on span "Add files" at bounding box center [1029, 592] width 48 height 16
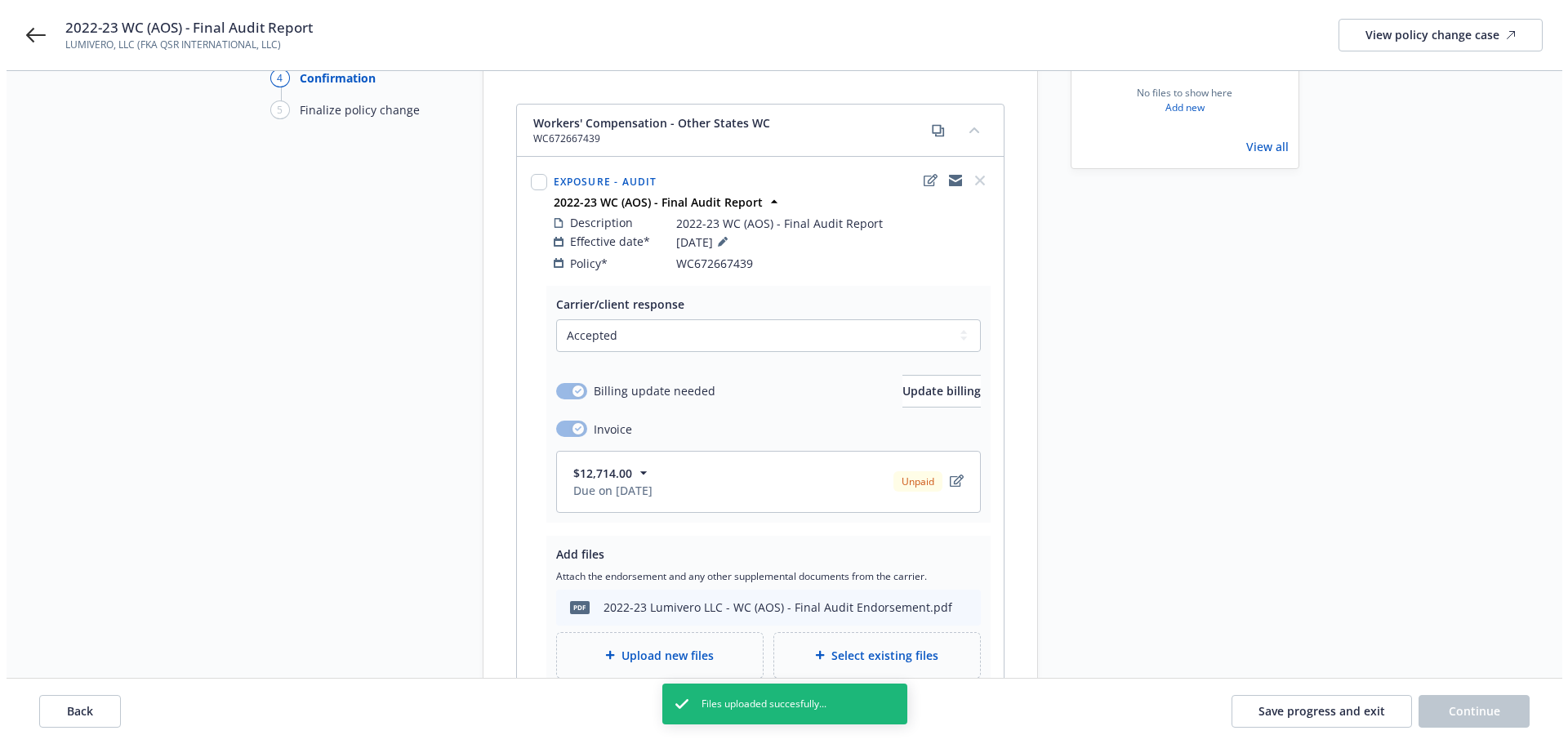
scroll to position [322, 0]
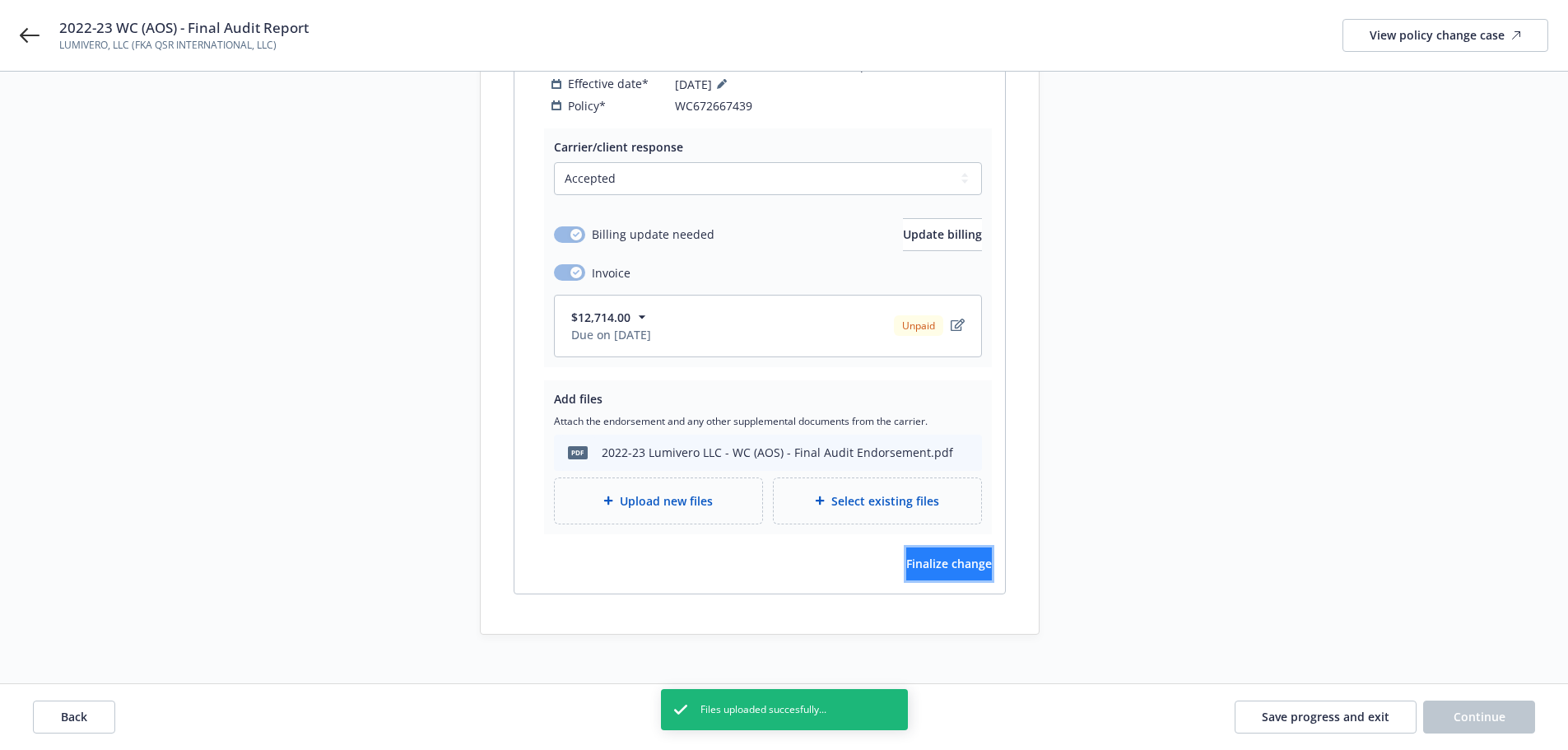
click at [976, 548] on button "Finalize change" at bounding box center [949, 563] width 86 height 33
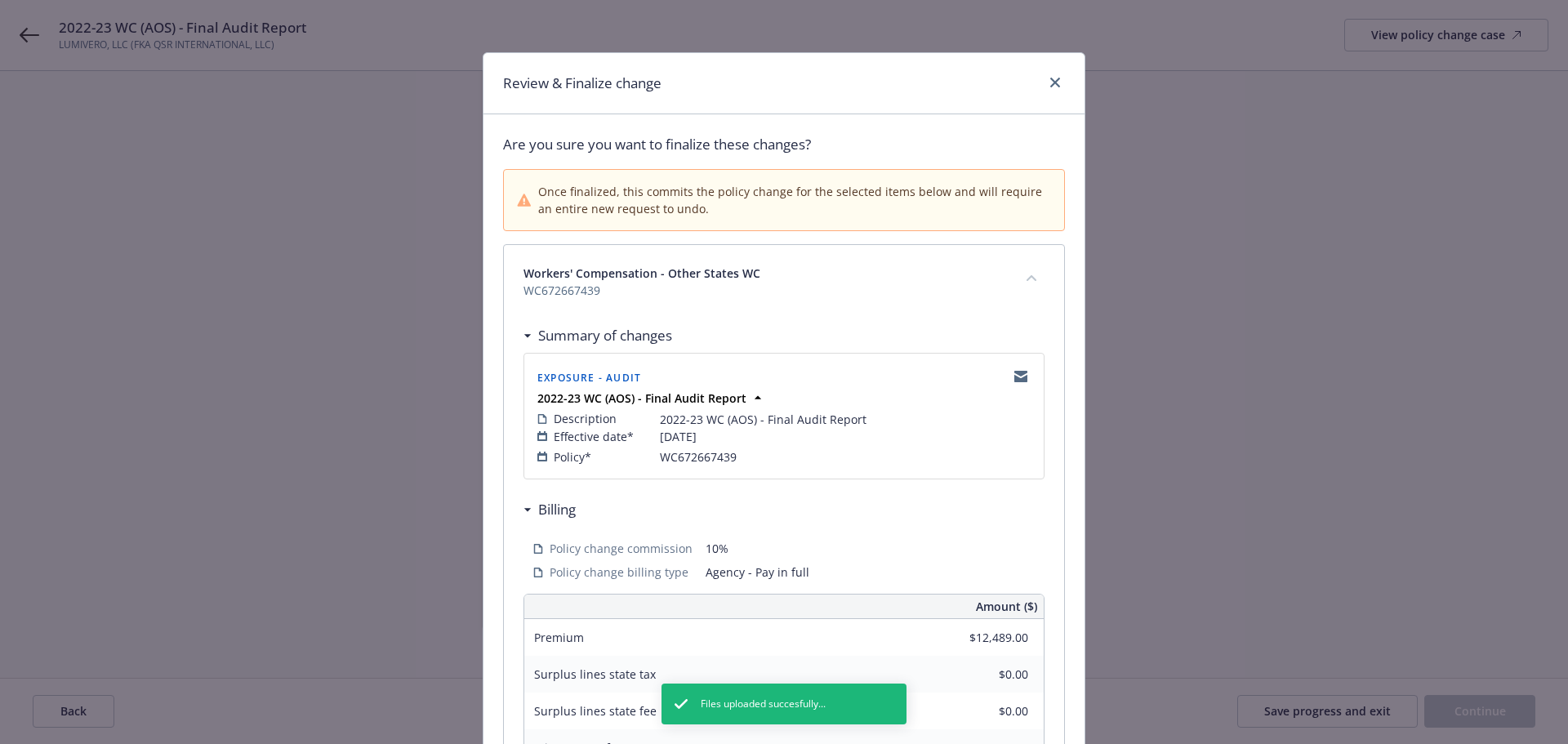
scroll to position [326, 0]
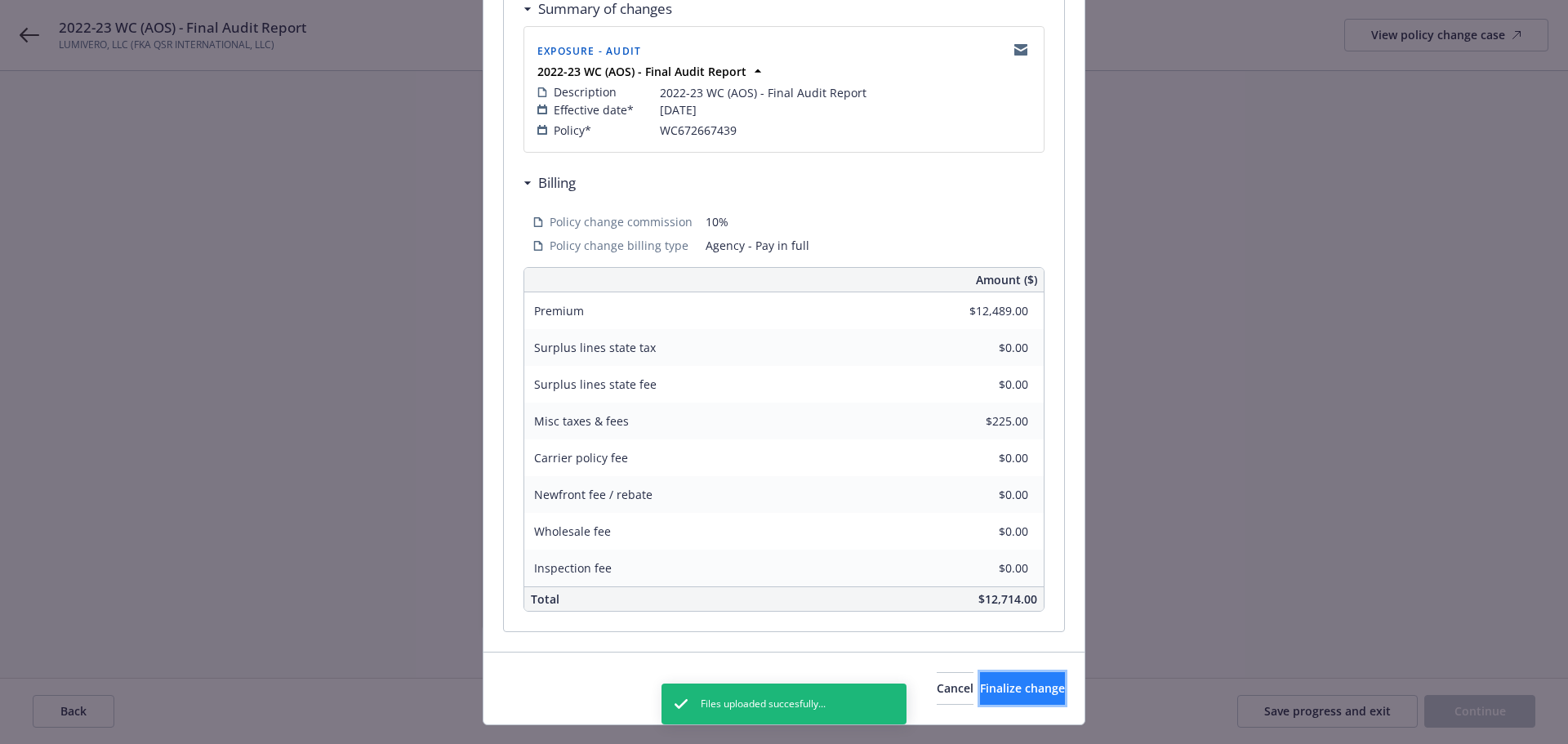
click at [984, 691] on span "Finalize change" at bounding box center [1023, 689] width 85 height 16
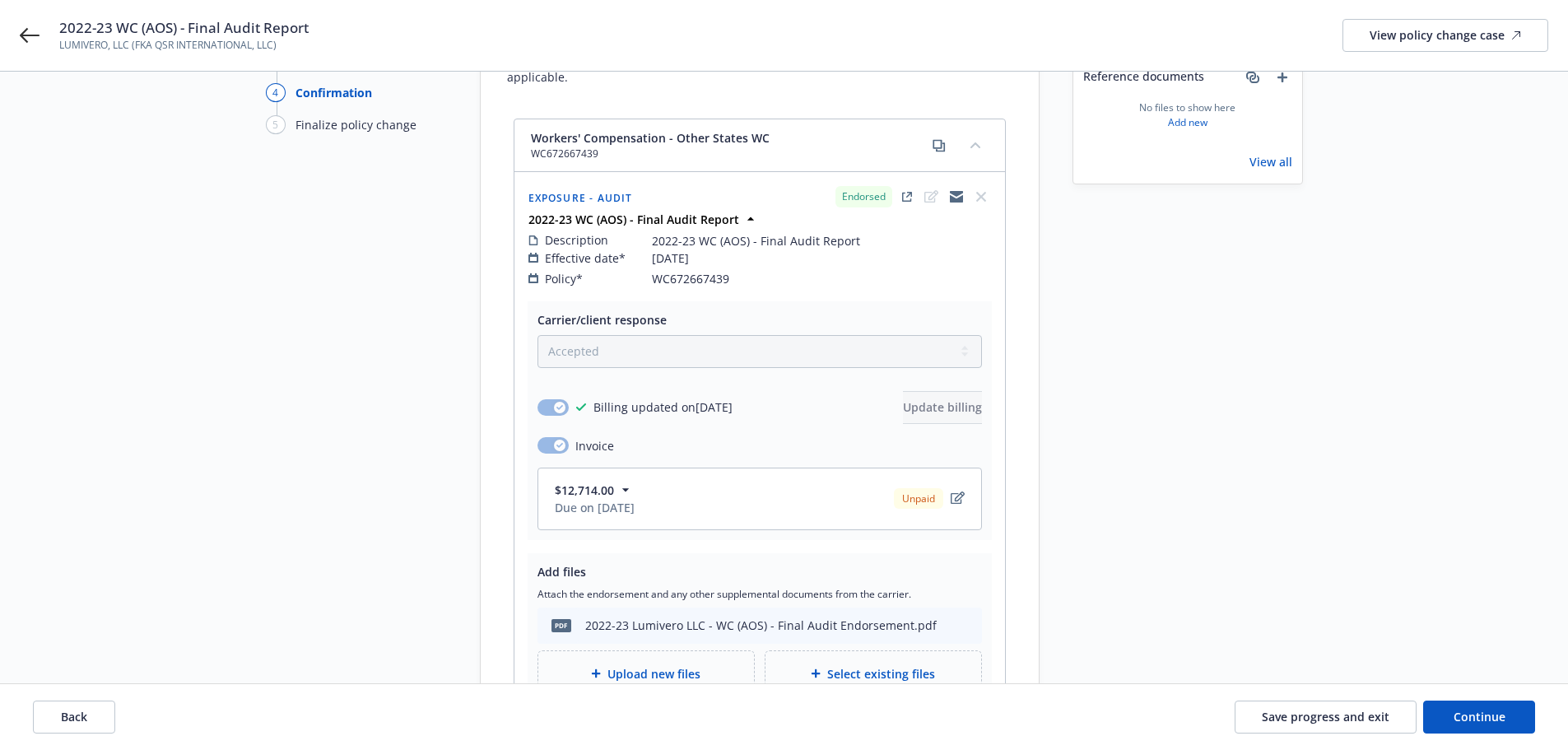
scroll to position [323, 0]
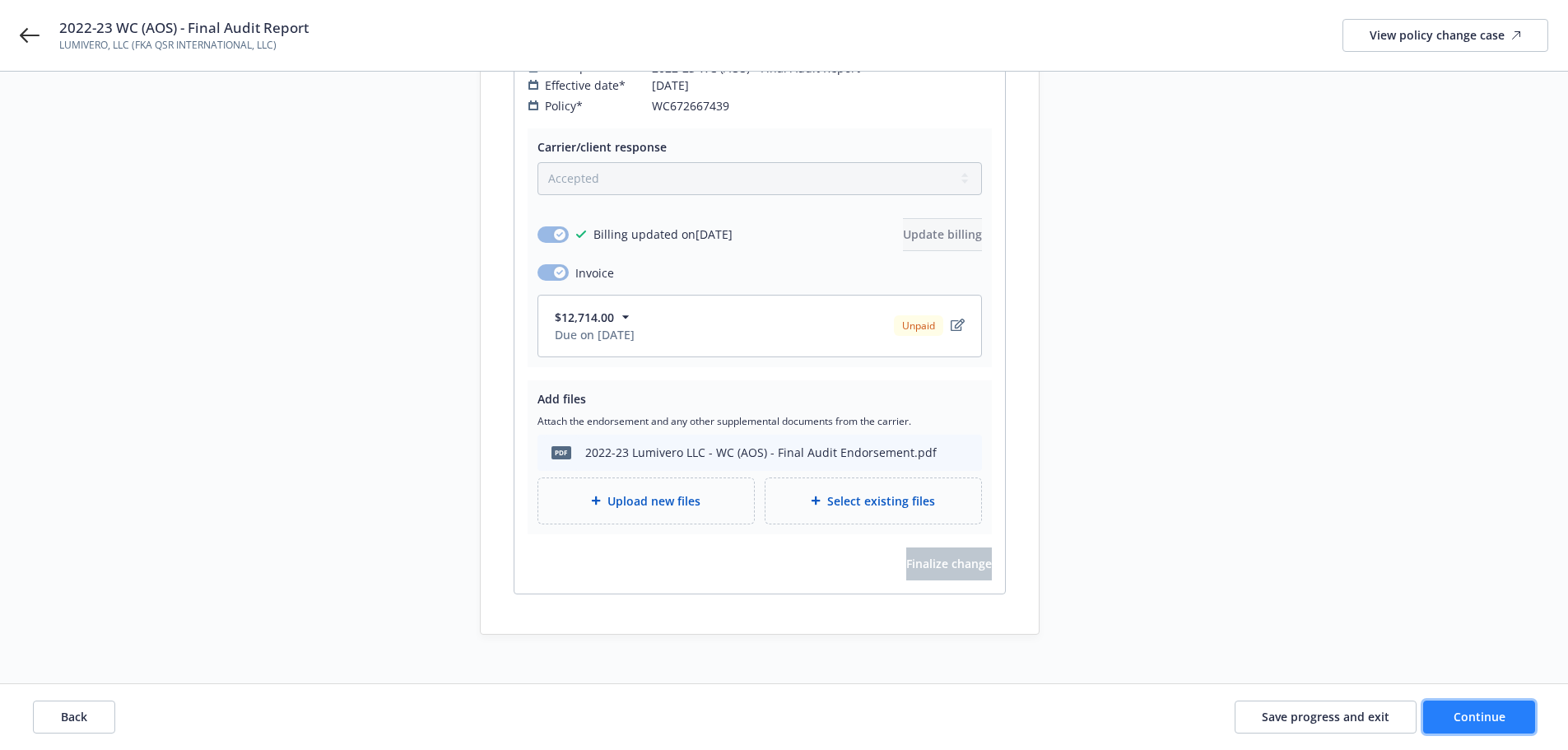
click at [1483, 717] on span "Continue" at bounding box center [1479, 717] width 52 height 16
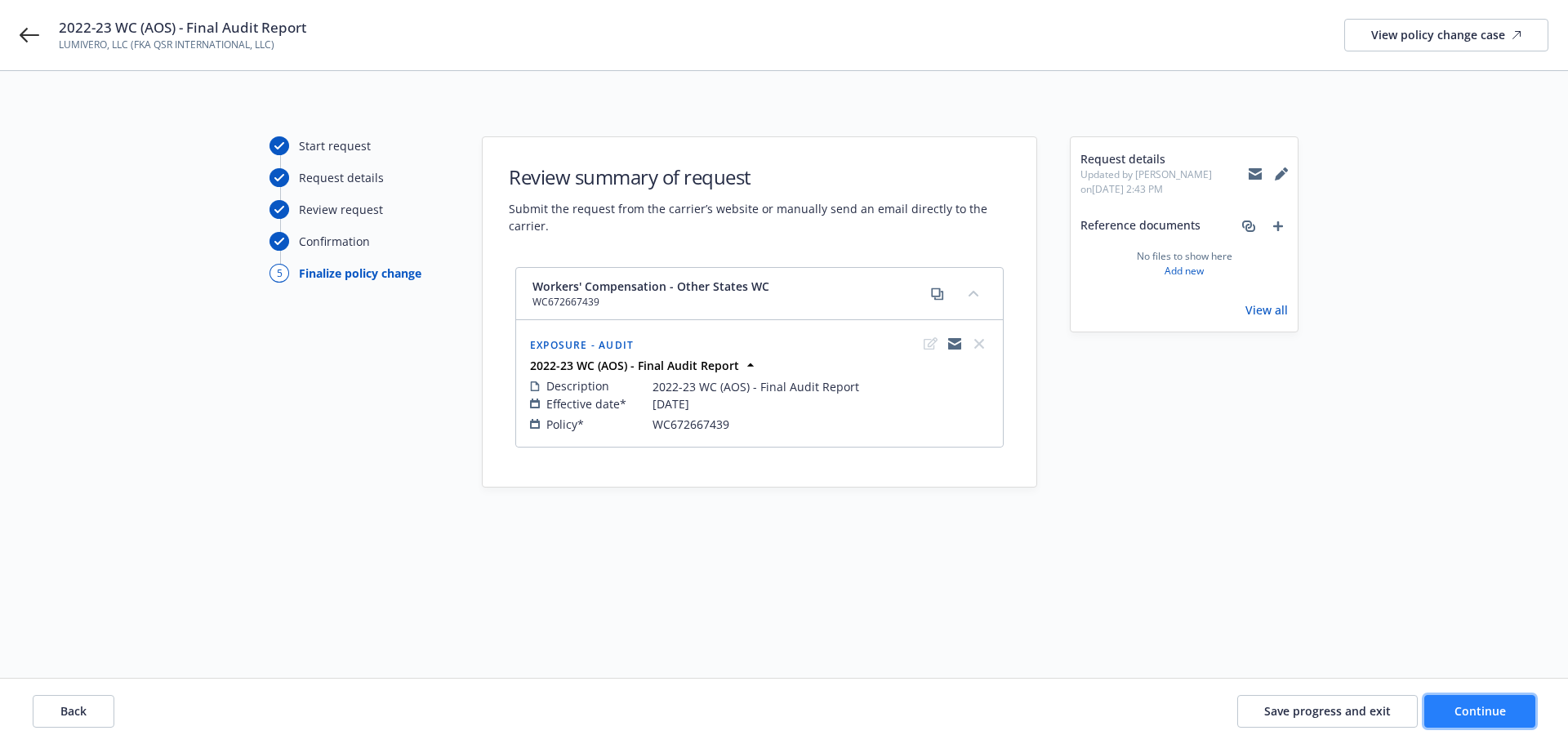
click at [1459, 709] on span "Continue" at bounding box center [1480, 711] width 51 height 16
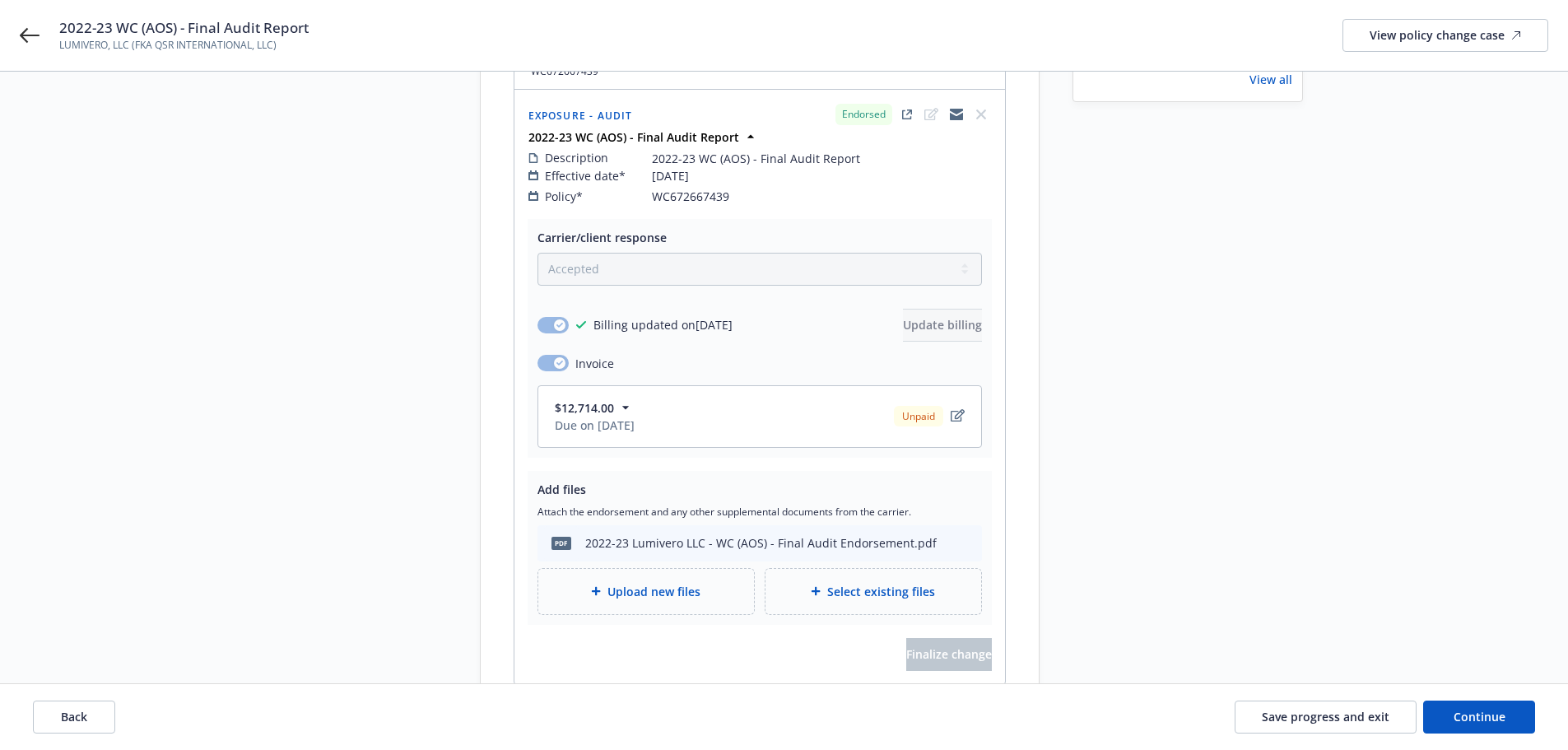
scroll to position [247, 0]
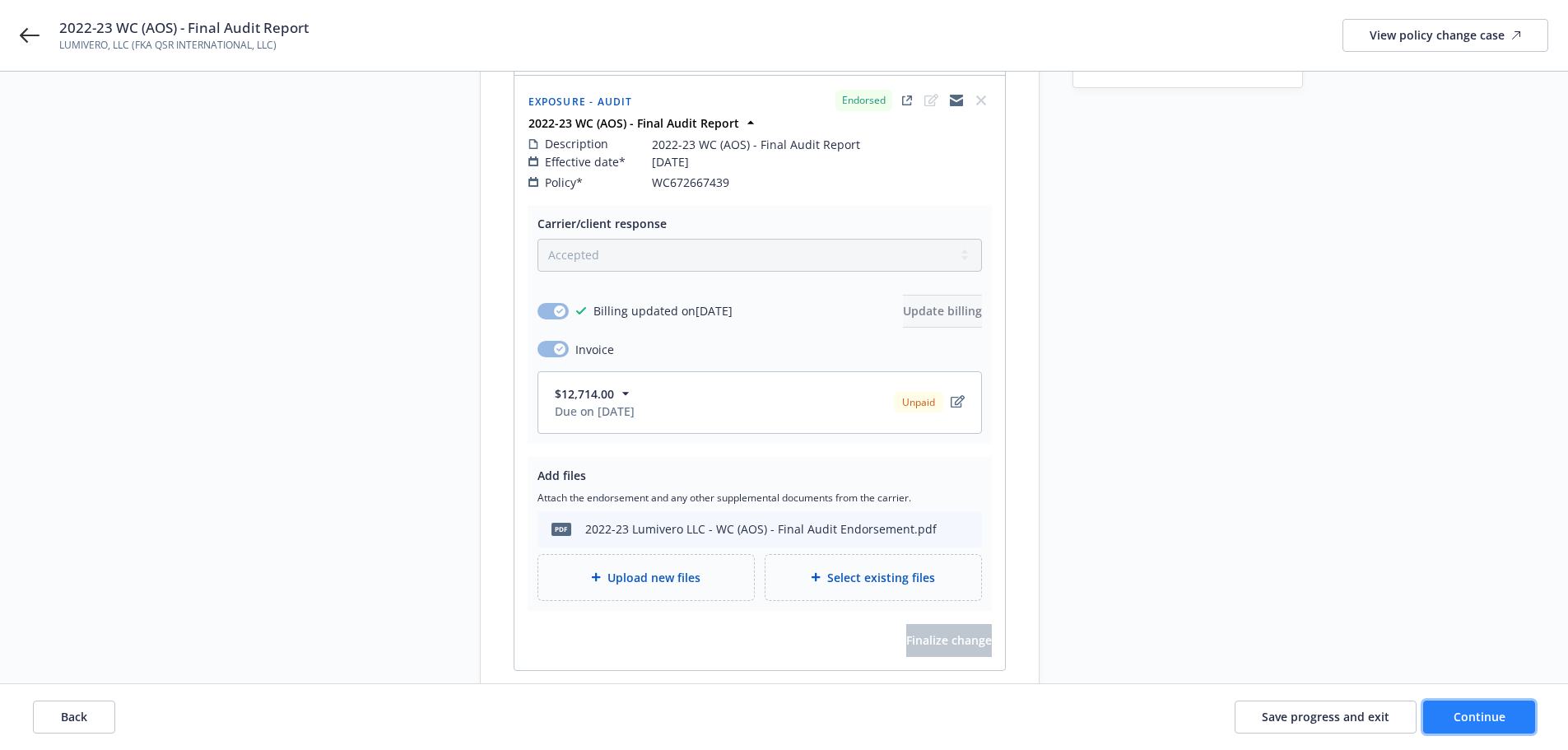
click at [1516, 730] on button "Continue" at bounding box center [1479, 717] width 112 height 33
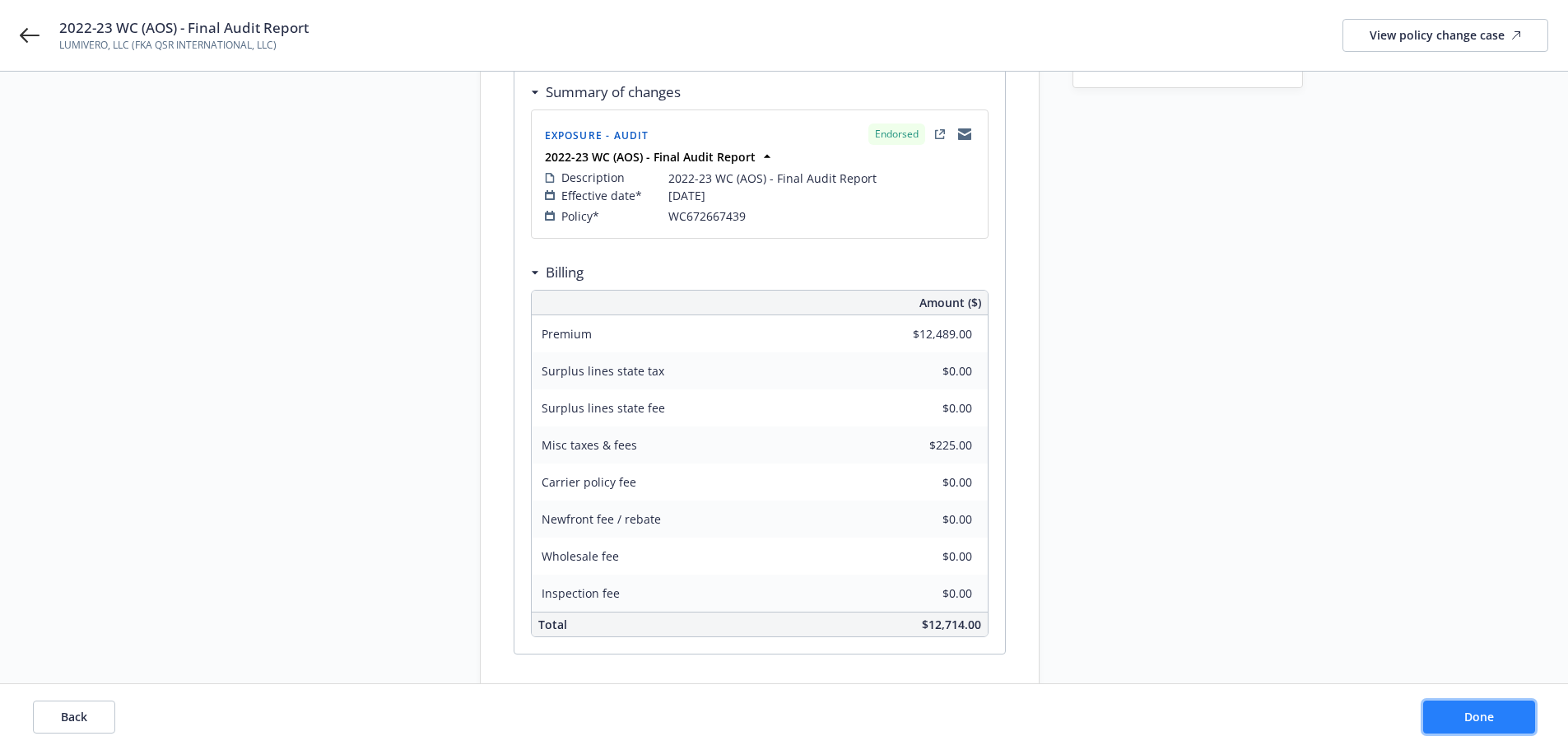
click at [1516, 722] on button "Done" at bounding box center [1479, 717] width 112 height 33
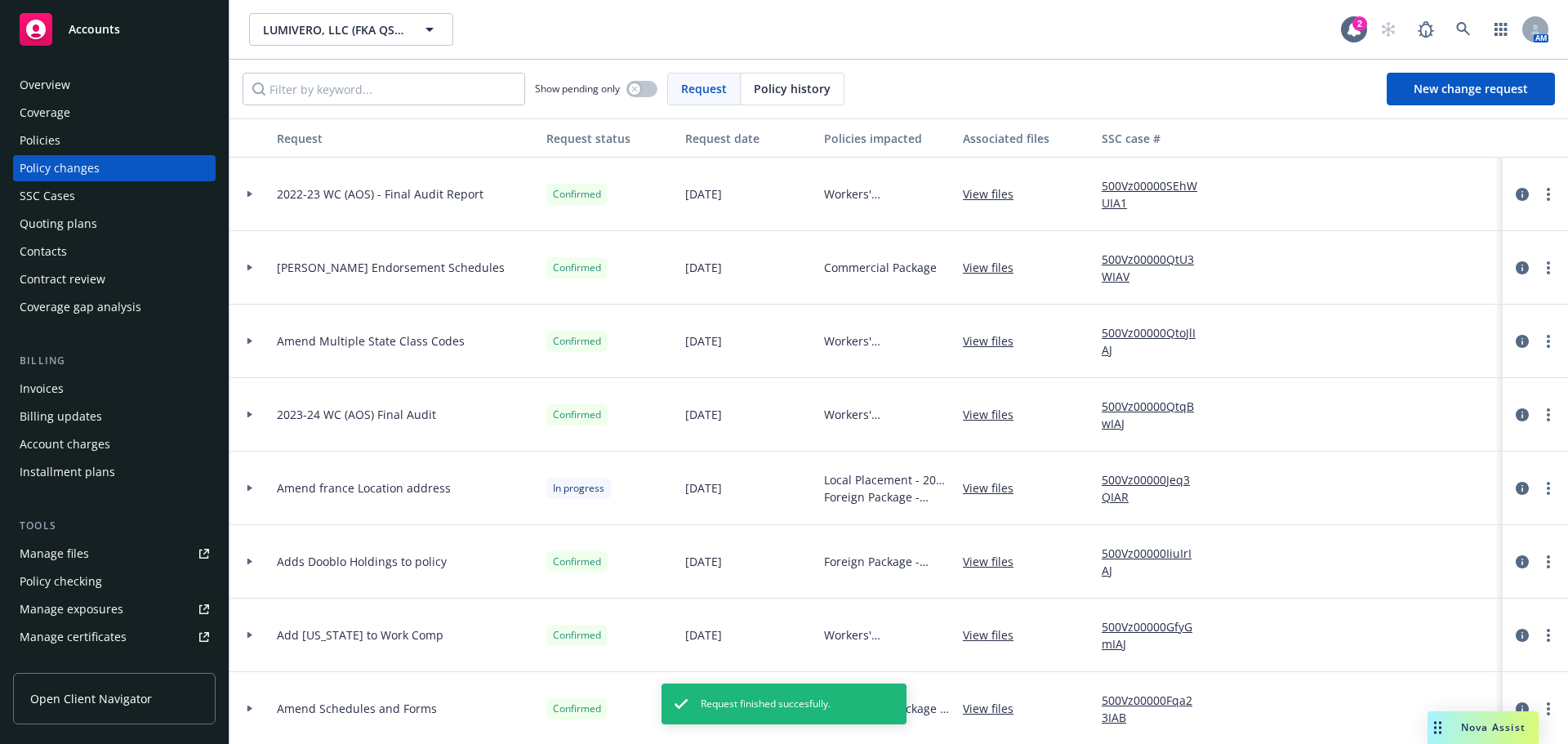
click at [243, 195] on div at bounding box center [250, 194] width 28 height 6
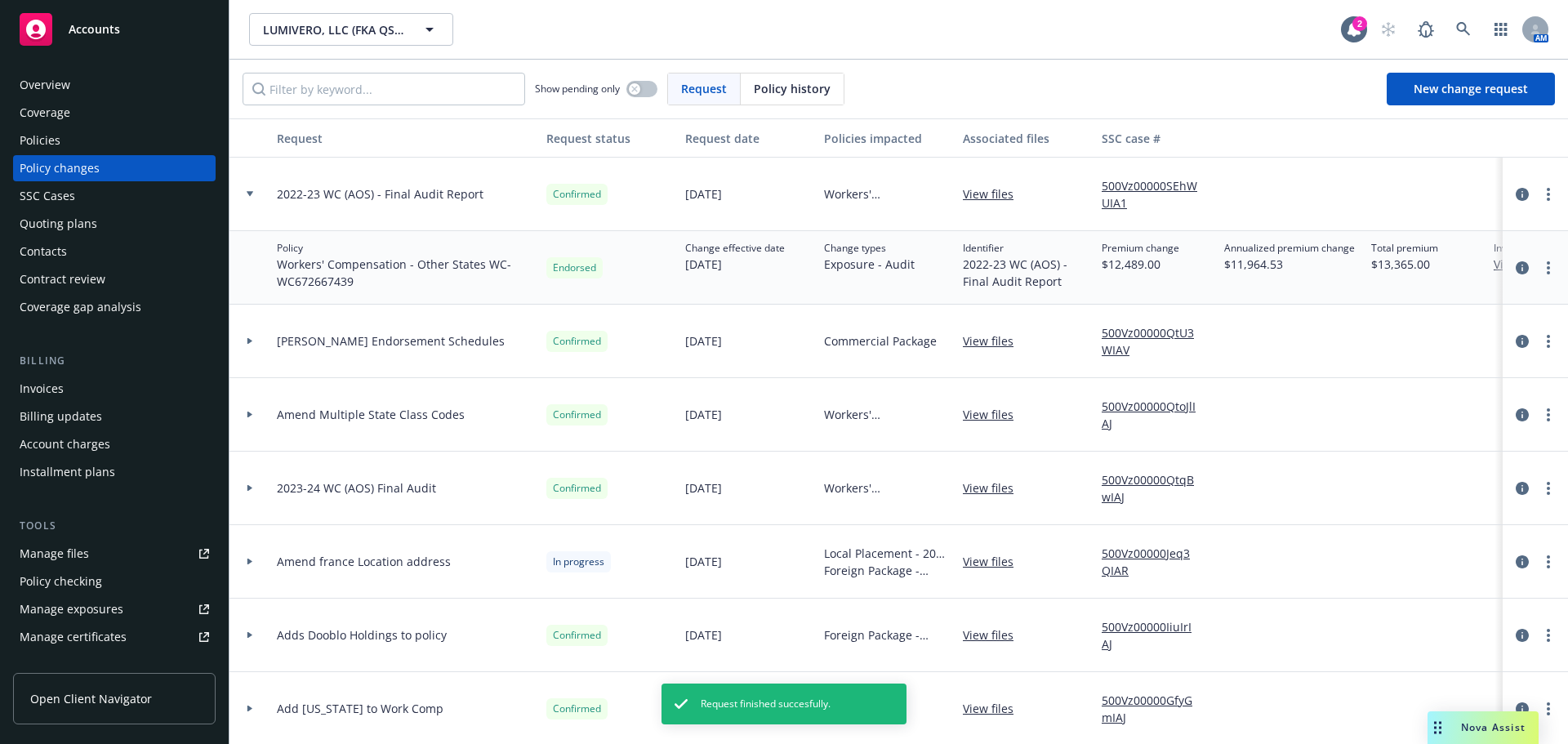
click at [131, 399] on div "Invoices" at bounding box center [115, 389] width 190 height 26
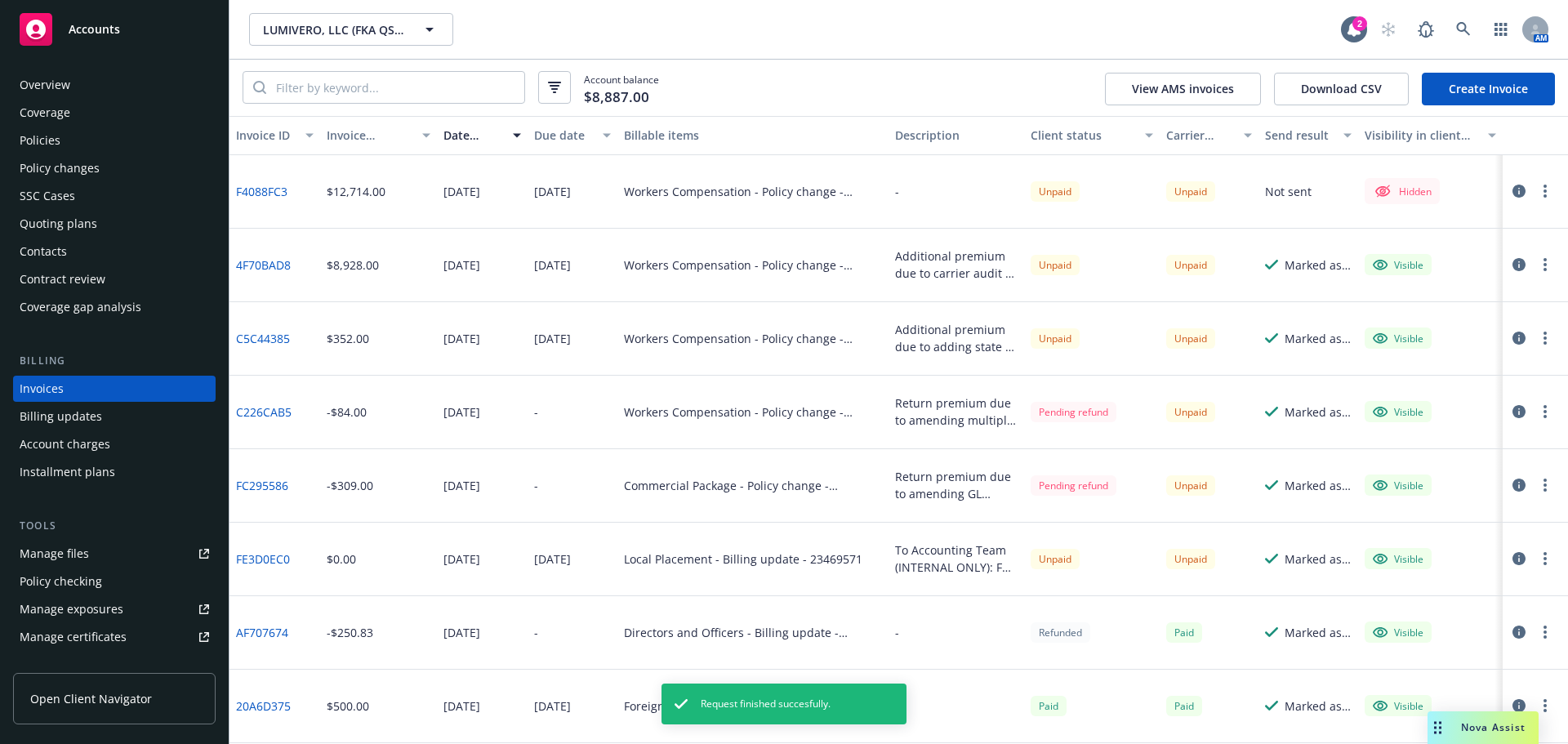
click at [1535, 194] on button "button" at bounding box center [1545, 191] width 20 height 20
click at [1508, 235] on link "Edit invoice" at bounding box center [1437, 225] width 209 height 33
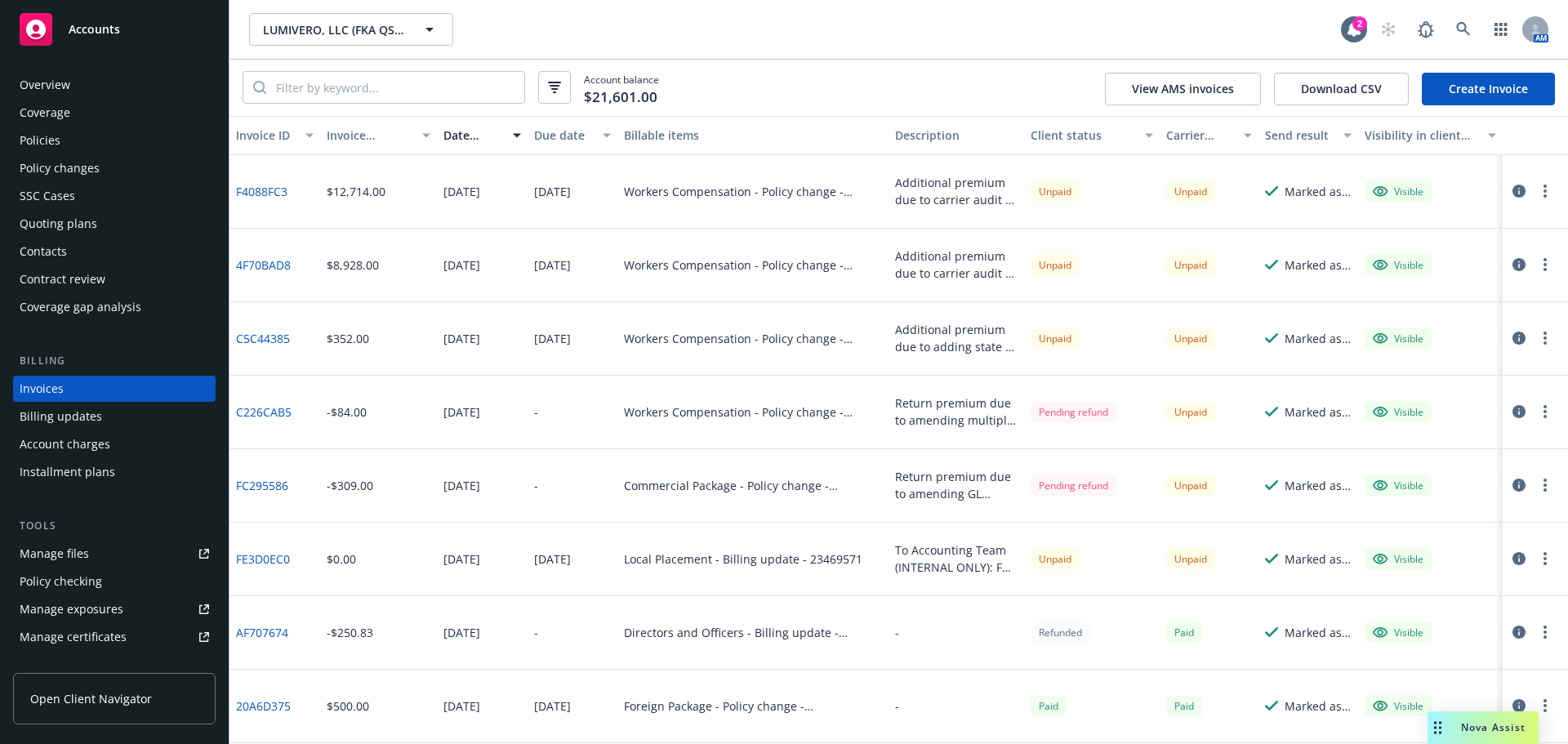
click at [63, 142] on div "Policies" at bounding box center [115, 140] width 190 height 26
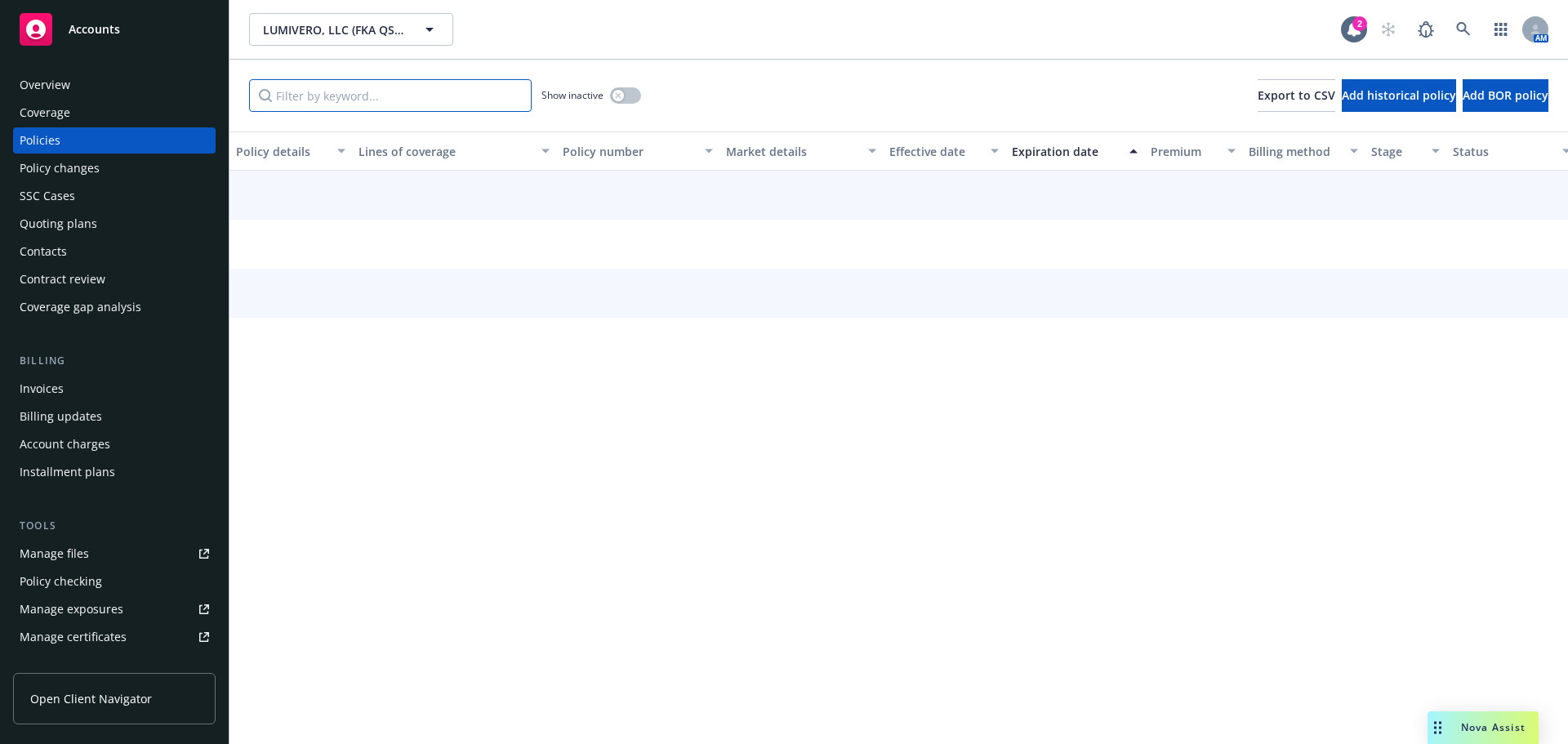
click at [351, 91] on input "Filter by keyword..." at bounding box center [391, 95] width 283 height 33
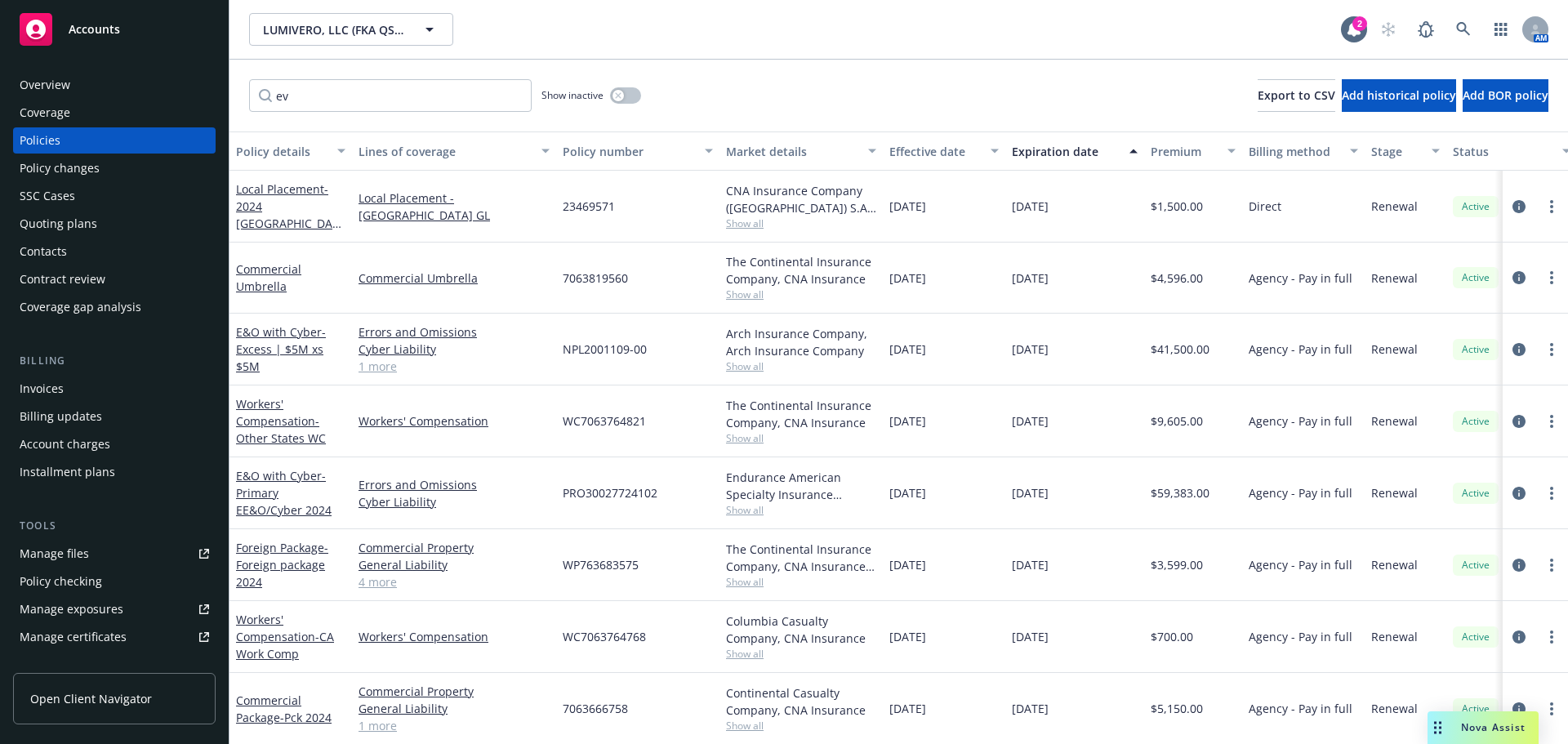
click at [635, 83] on div "Show inactive" at bounding box center [591, 95] width 100 height 33
click at [626, 87] on div "Show inactive" at bounding box center [591, 95] width 100 height 33
click at [614, 92] on div "button" at bounding box center [618, 96] width 12 height 12
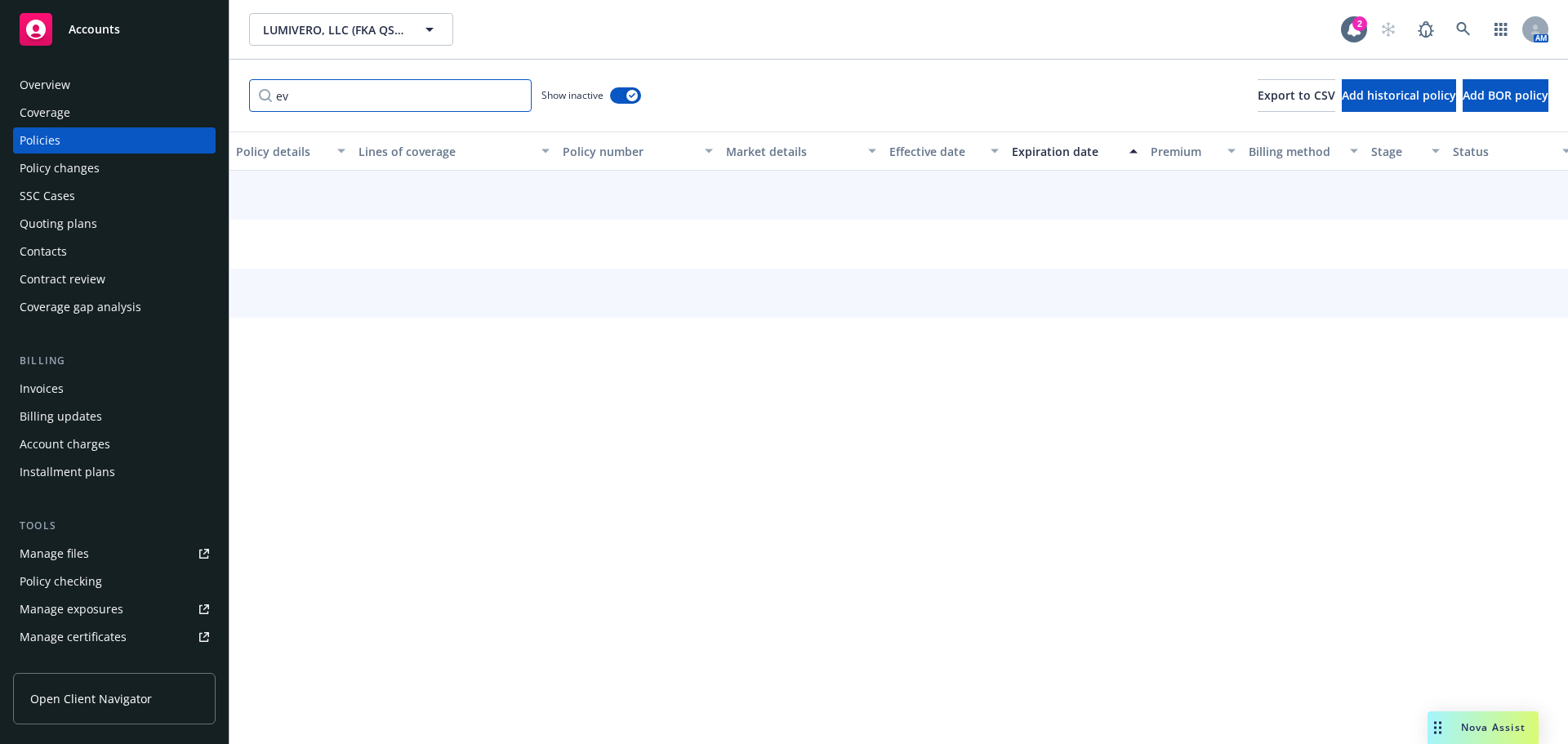
click at [2, 114] on div "Accounts Overview Coverage Policies Policy changes SSC Cases Quoting plans Cont…" at bounding box center [784, 372] width 1568 height 744
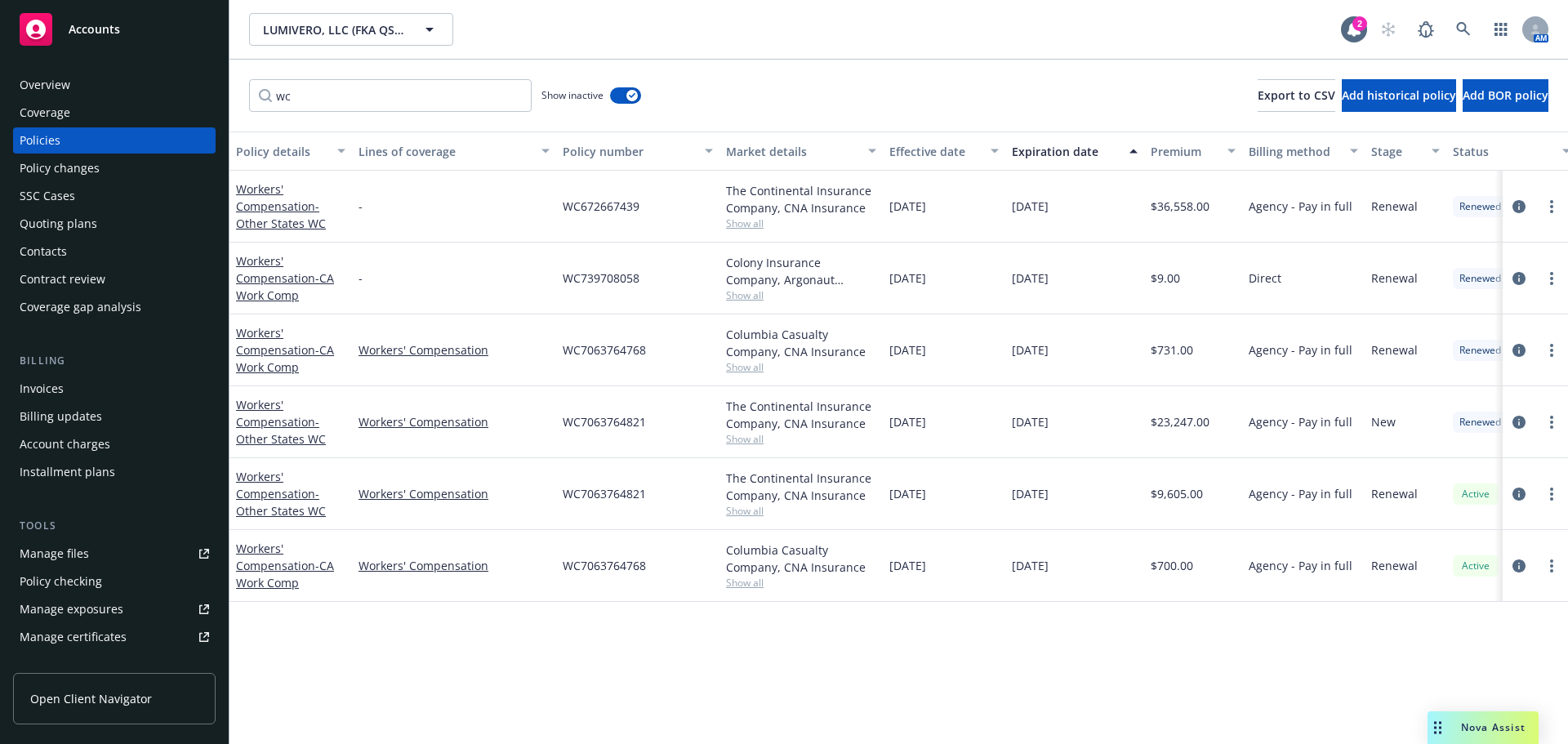
click at [122, 177] on div "Policy changes" at bounding box center [115, 168] width 190 height 26
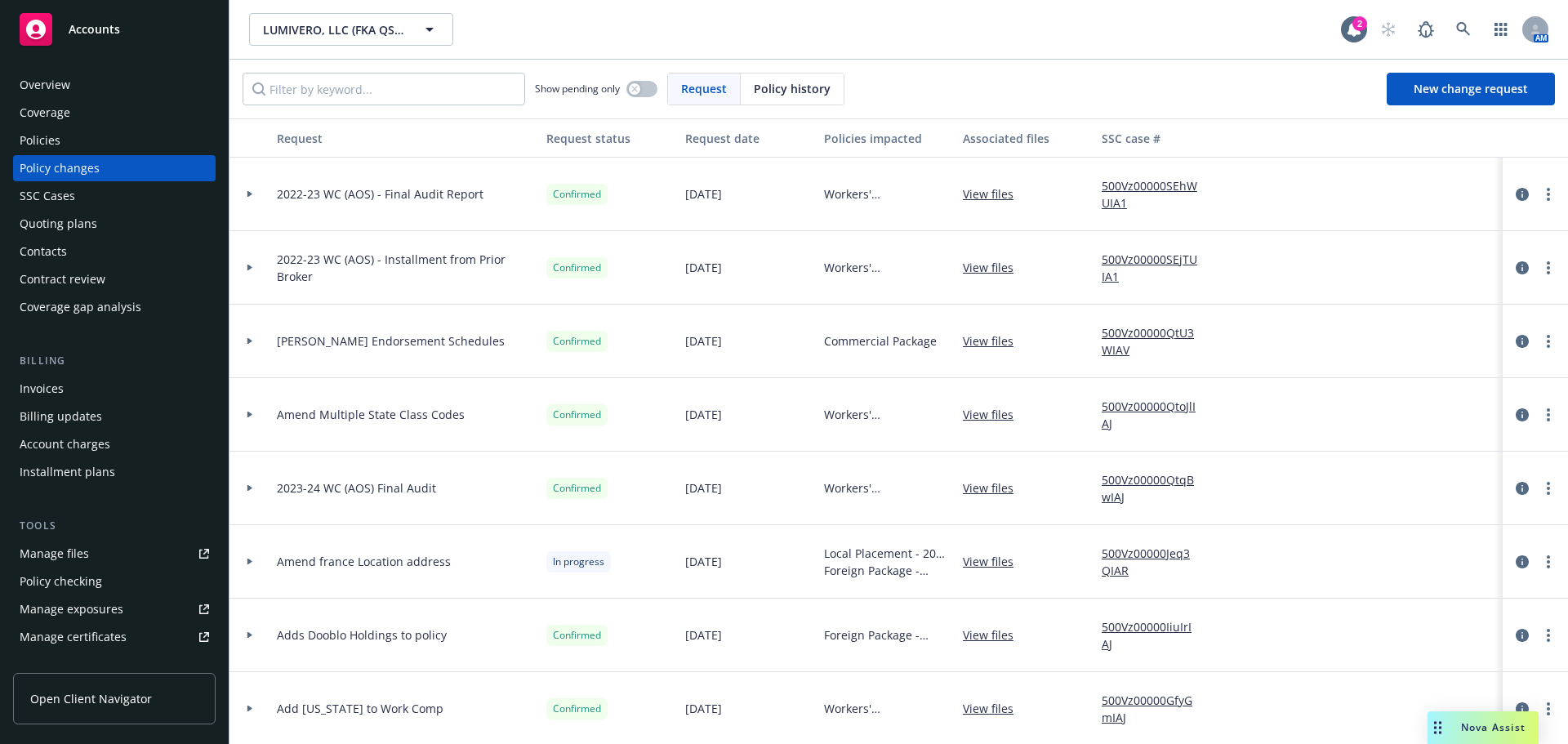
click at [266, 266] on div at bounding box center [249, 268] width 41 height 73
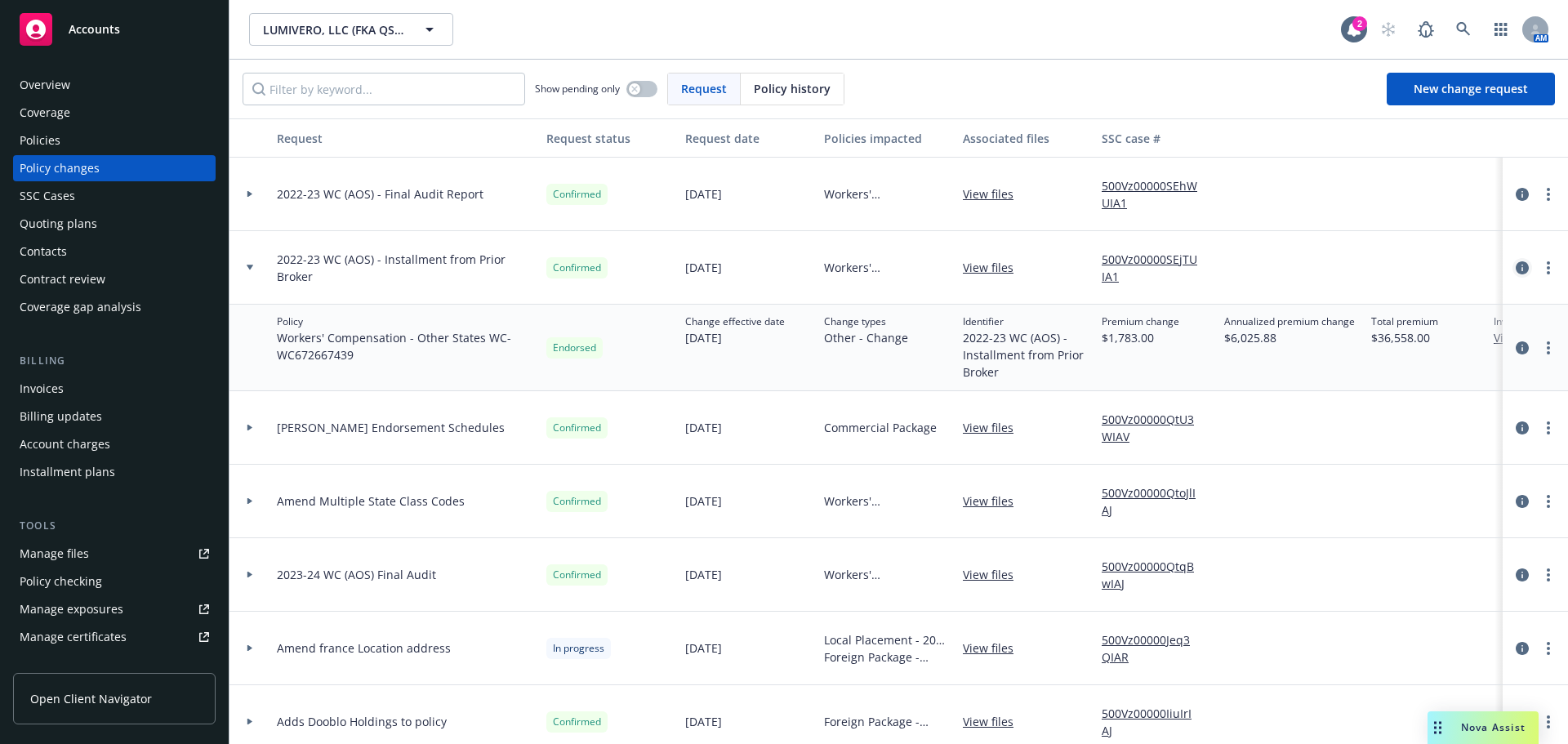
click at [1513, 267] on link "circleInformation" at bounding box center [1522, 268] width 20 height 20
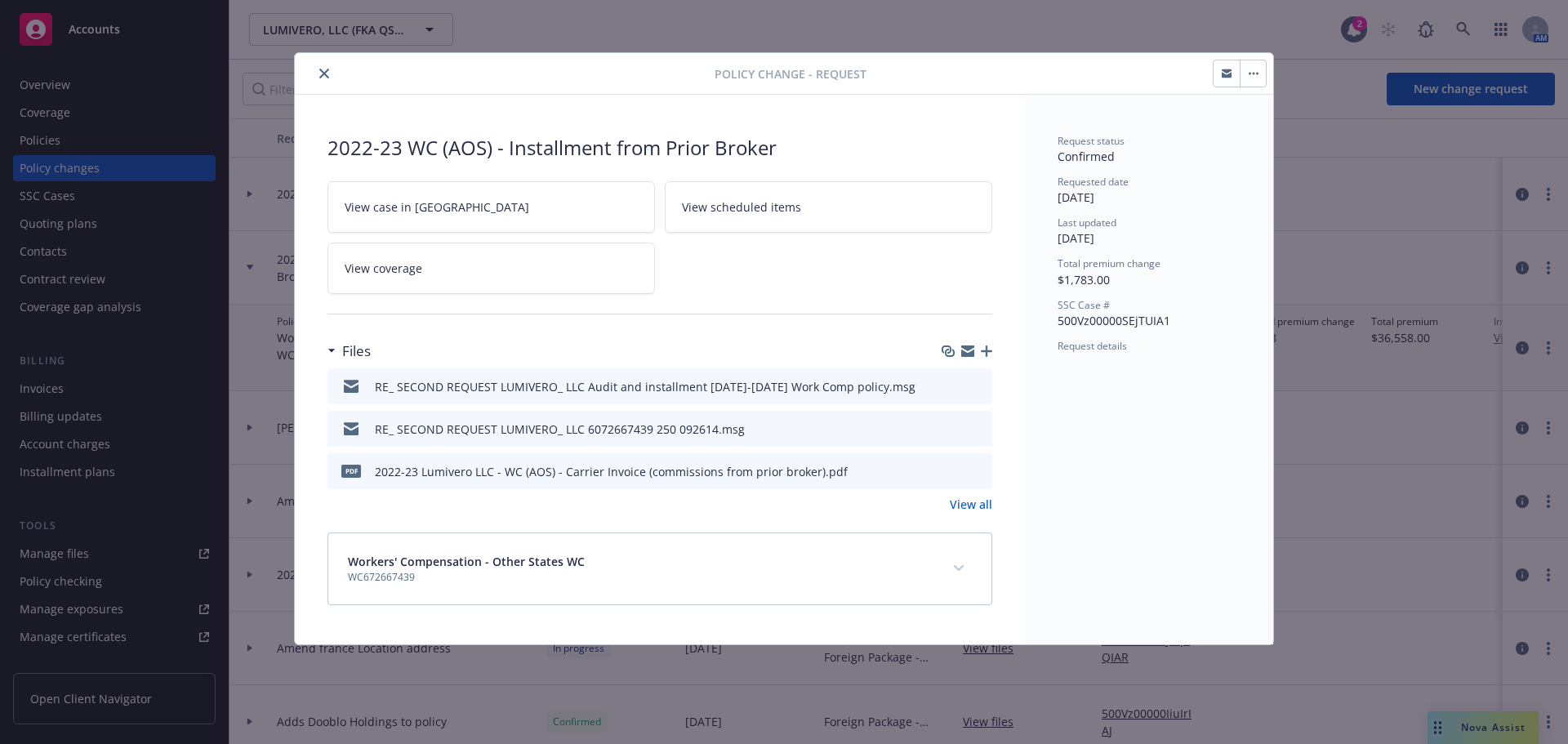
click at [1261, 83] on button "button" at bounding box center [1252, 73] width 26 height 26
click at [1202, 471] on div "Request status Confirmed Requested date 09/15/2025 Last updated 09/15/2025 Tota…" at bounding box center [1149, 370] width 248 height 550
click at [328, 72] on icon "close" at bounding box center [324, 73] width 10 height 10
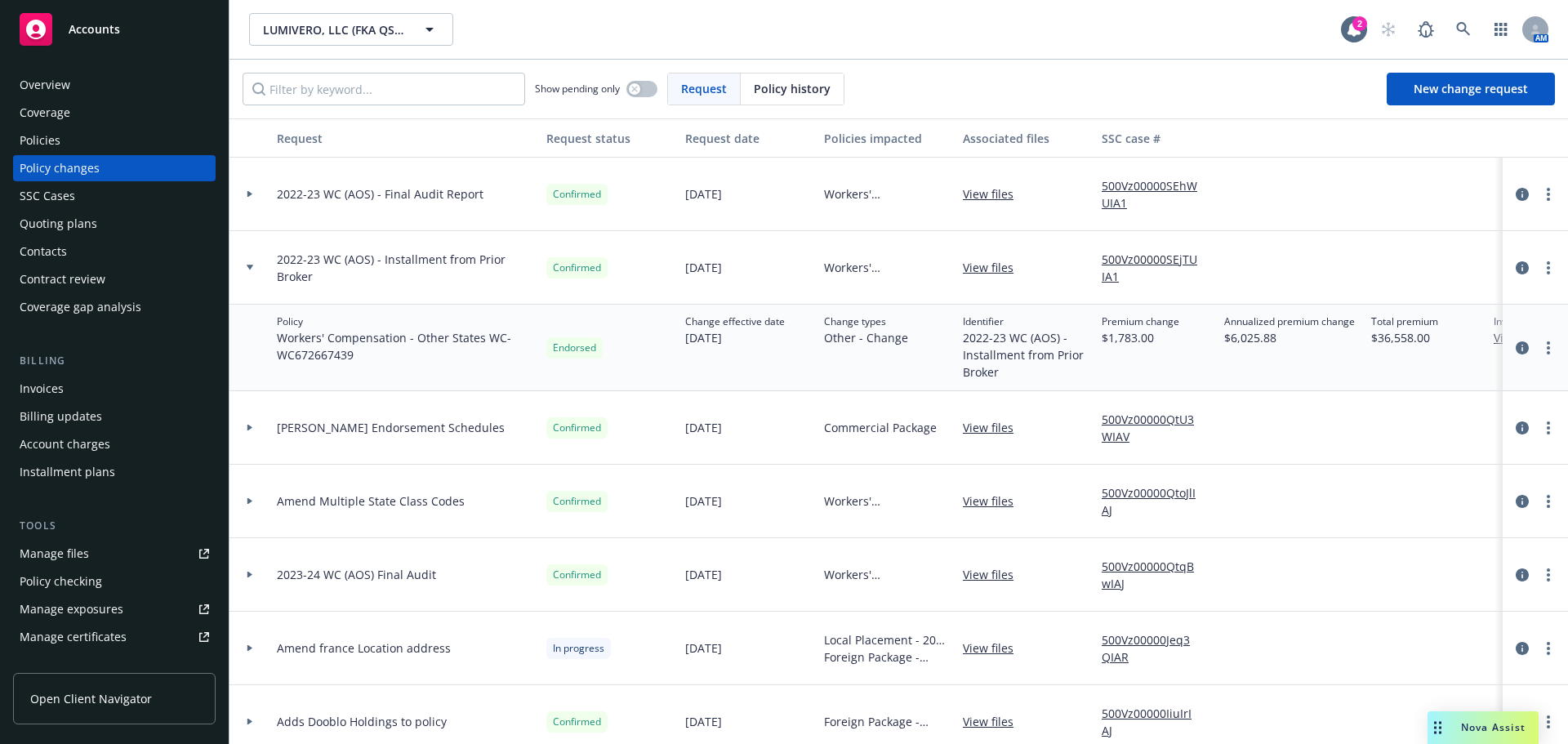
click at [148, 389] on div "Invoices" at bounding box center [115, 389] width 190 height 26
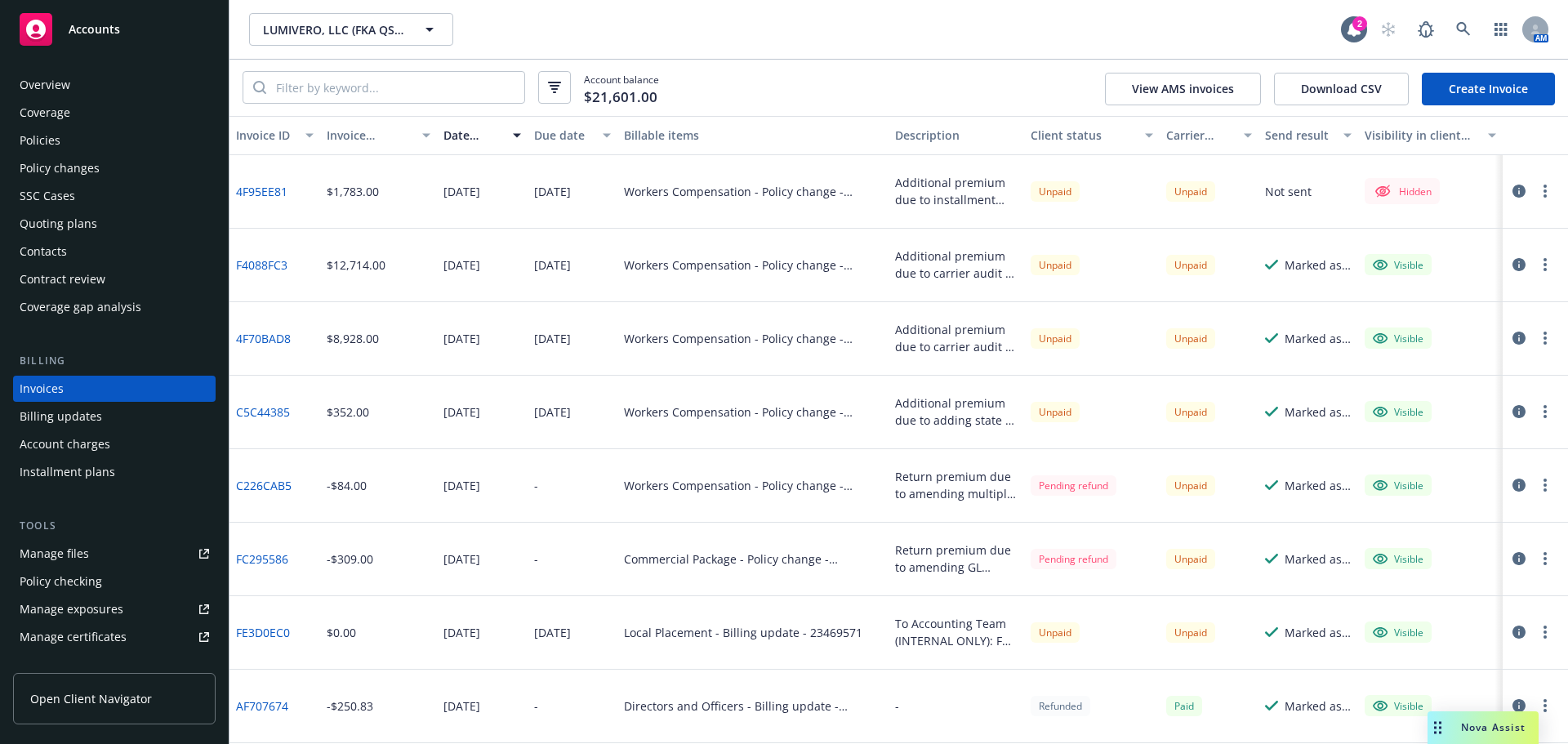
click at [1535, 195] on button "button" at bounding box center [1545, 191] width 20 height 20
click at [1481, 322] on link "Make it visible in client dash" at bounding box center [1437, 323] width 209 height 33
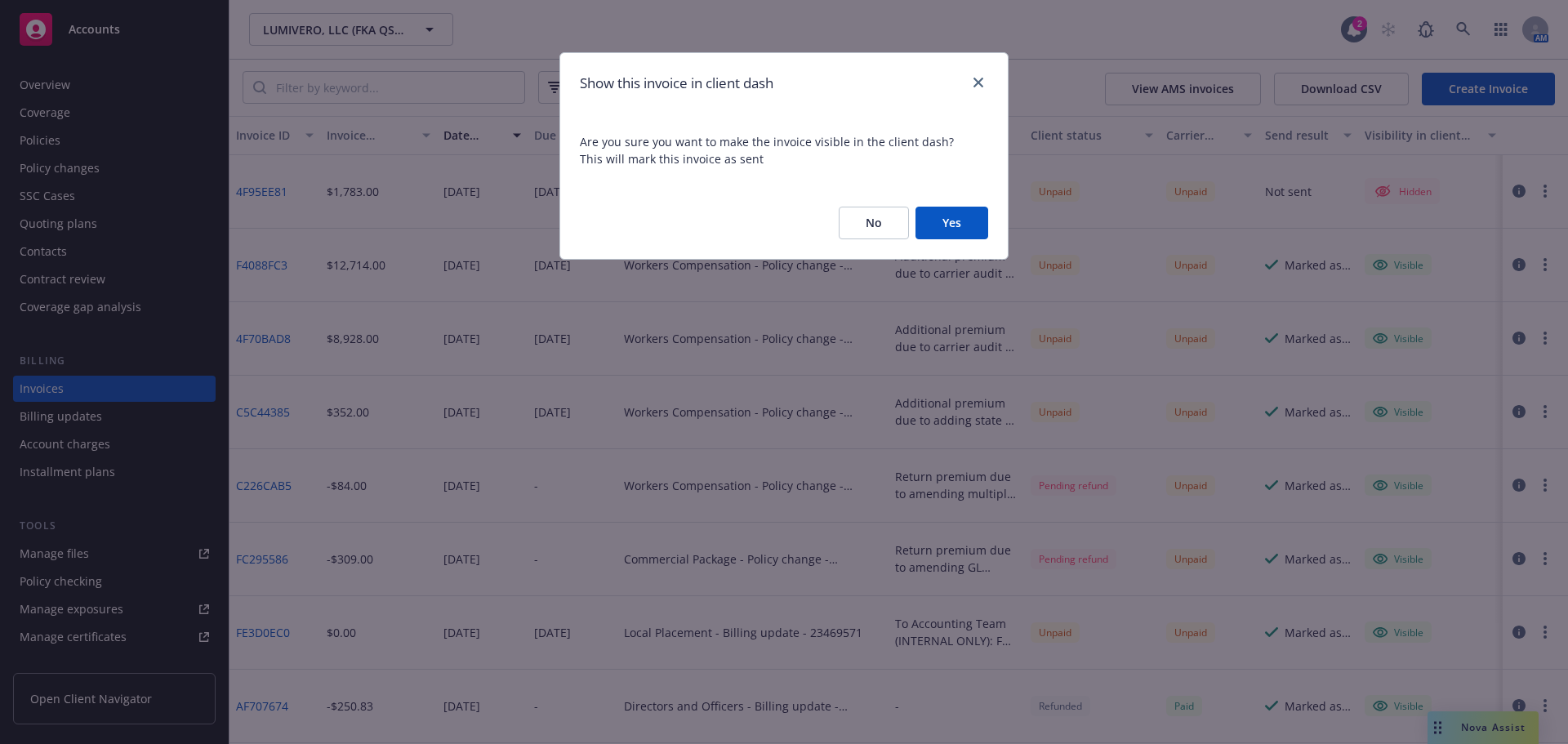
click at [944, 226] on button "Yes" at bounding box center [952, 223] width 72 height 33
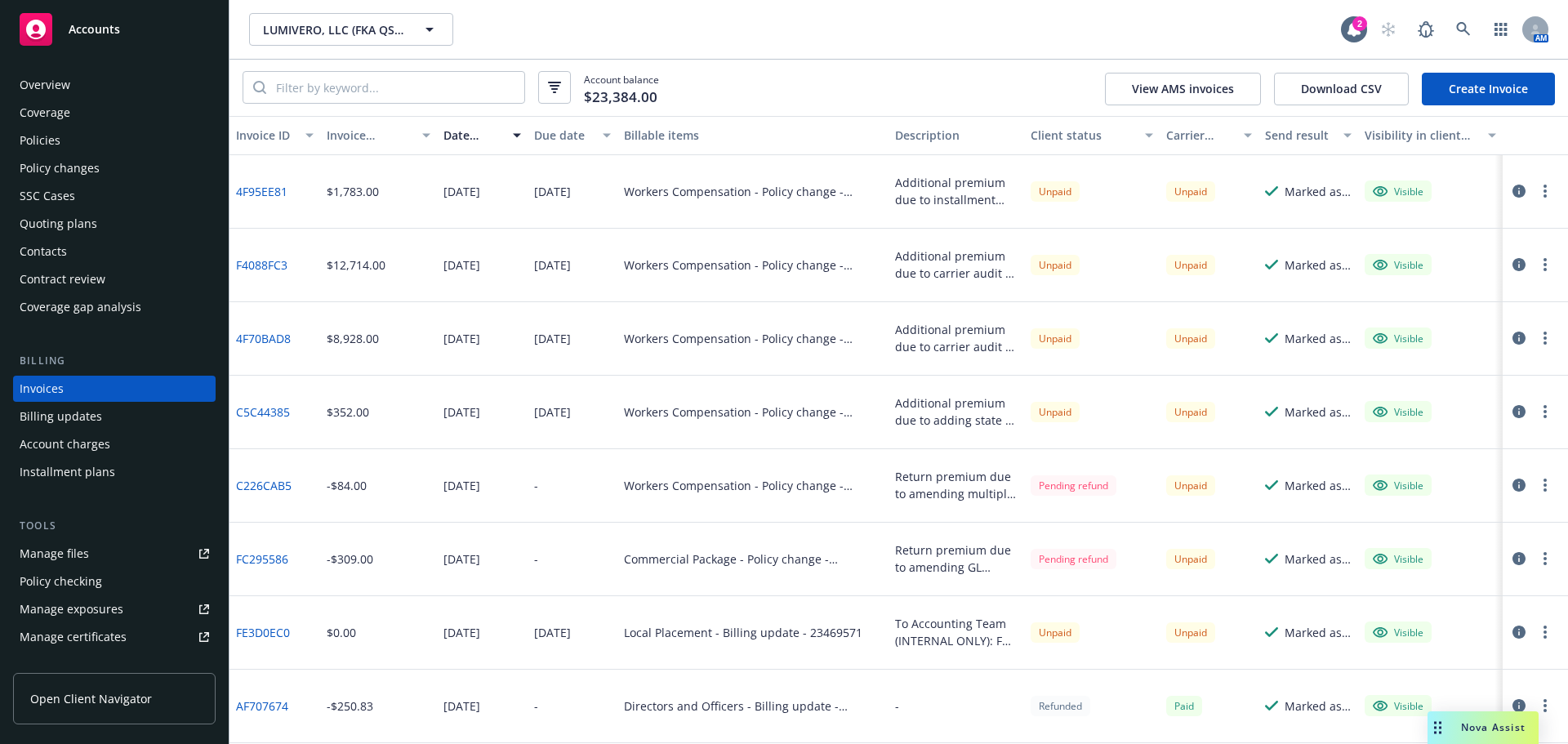
click at [153, 263] on div "Contacts" at bounding box center [115, 251] width 190 height 26
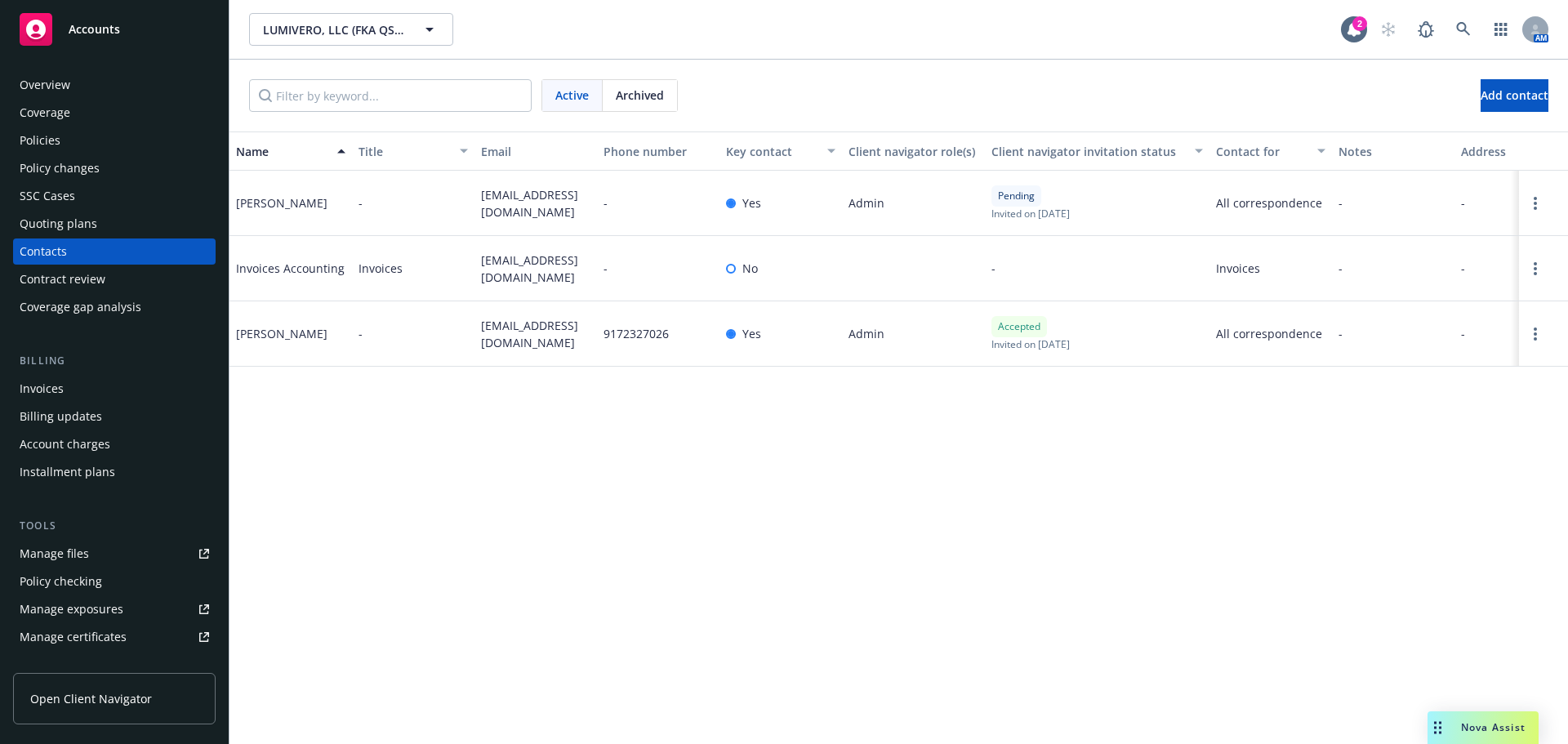
drag, startPoint x: 1496, startPoint y: 414, endPoint x: 1497, endPoint y: 424, distance: 10.0
click at [1496, 414] on div "Name Title Email Phone number Key contact Client navigator role(s) Client navig…" at bounding box center [898, 437] width 1338 height 612
drag, startPoint x: 517, startPoint y: 276, endPoint x: 470, endPoint y: 254, distance: 51.9
click at [470, 254] on div "Invoices Accounting Invoices payables@lumivero.com - No - Invoices - - -" at bounding box center [898, 269] width 1338 height 65
copy div "payables@lumivero.com"
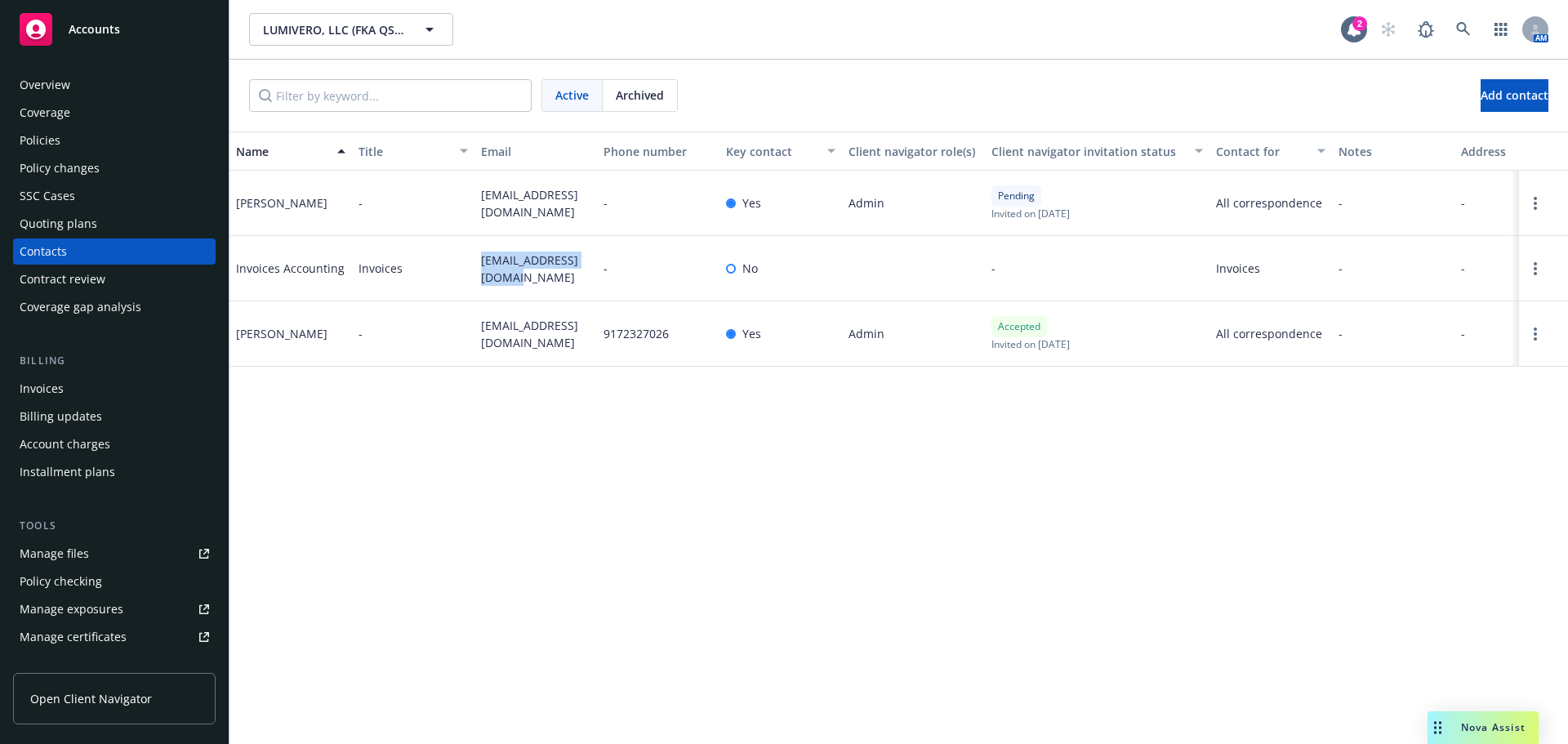
drag, startPoint x: 1467, startPoint y: 386, endPoint x: 1473, endPoint y: 393, distance: 9.2
click at [1467, 386] on div "Name Title Email Phone number Key contact Client navigator role(s) Client navig…" at bounding box center [898, 437] width 1338 height 612
drag, startPoint x: 502, startPoint y: 344, endPoint x: 478, endPoint y: 327, distance: 29.4
click at [478, 327] on div "jlitman@lumivero.com" at bounding box center [536, 334] width 123 height 65
copy span "jlitman@lumivero.com"
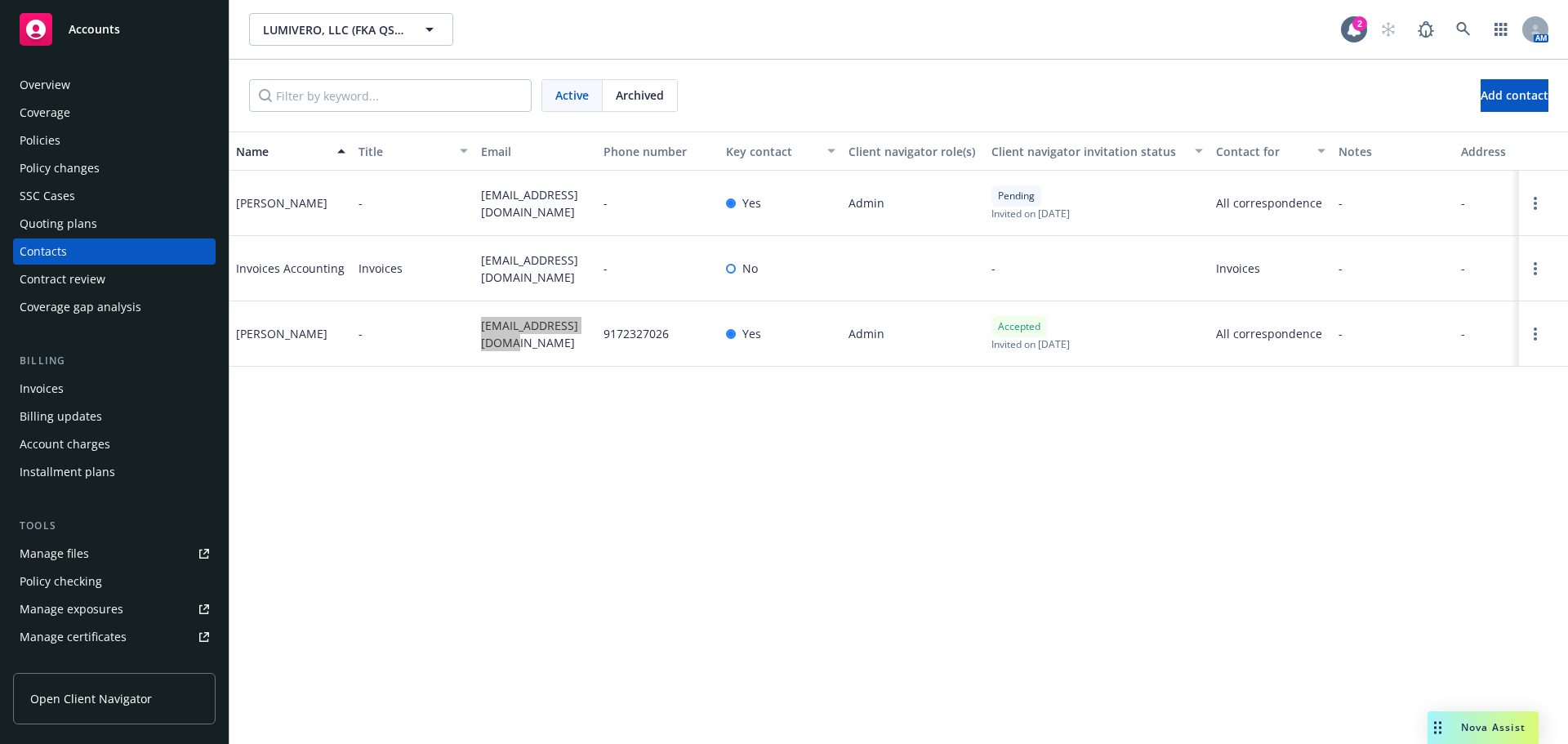
scroll to position [82, 0]
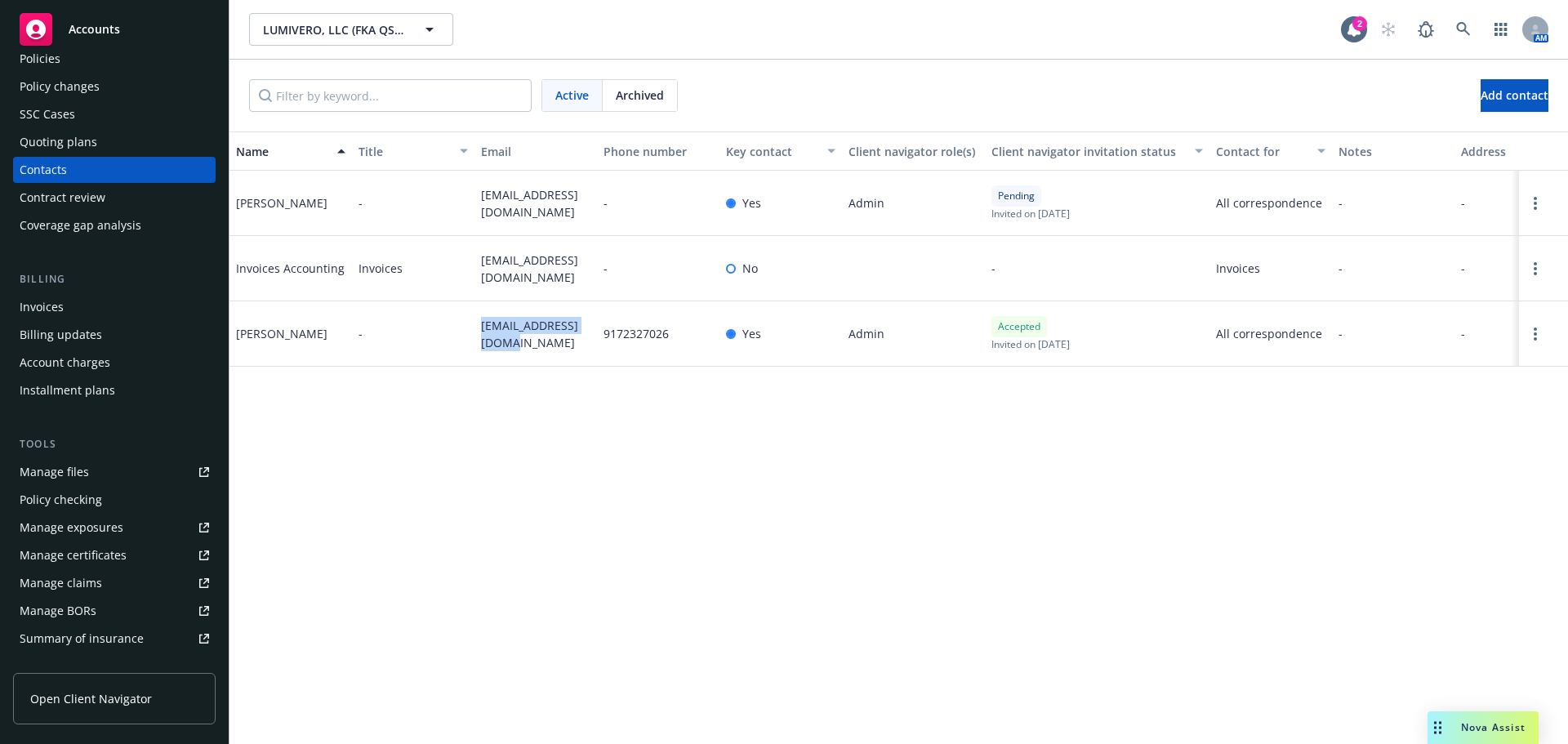
click at [74, 482] on div "Manage files" at bounding box center [54, 472] width 69 height 26
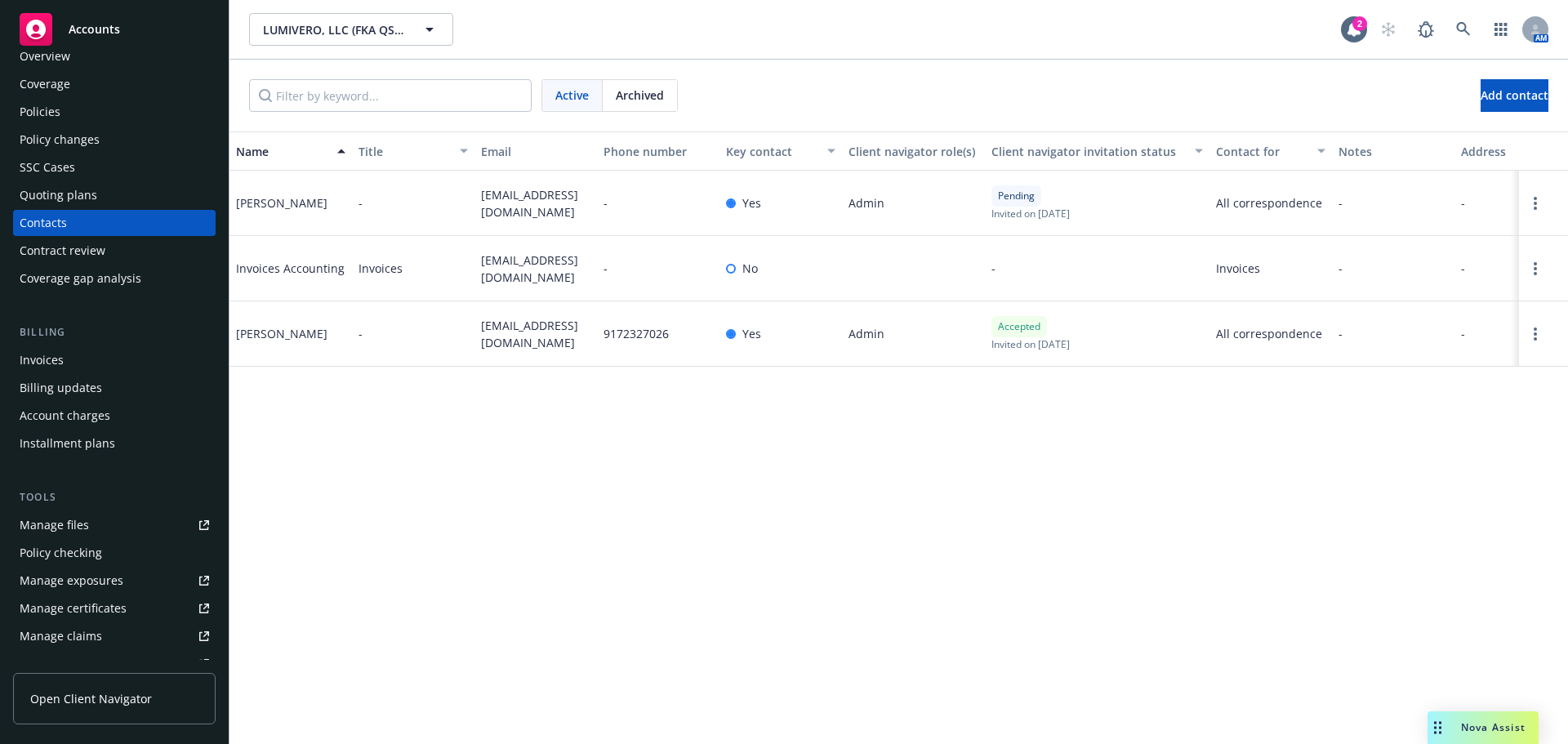
scroll to position [0, 0]
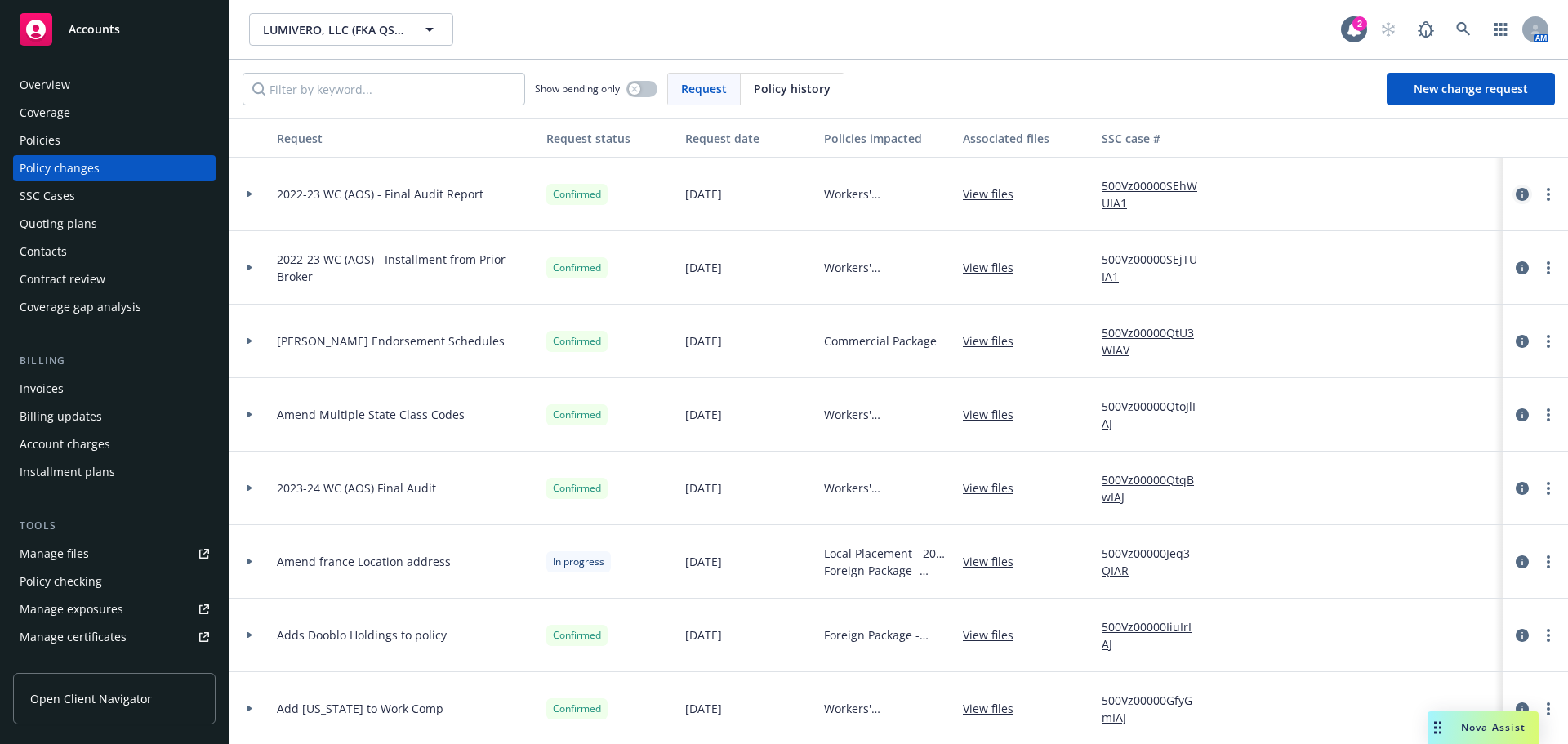
click at [1516, 199] on icon "circleInformation" at bounding box center [1522, 194] width 13 height 13
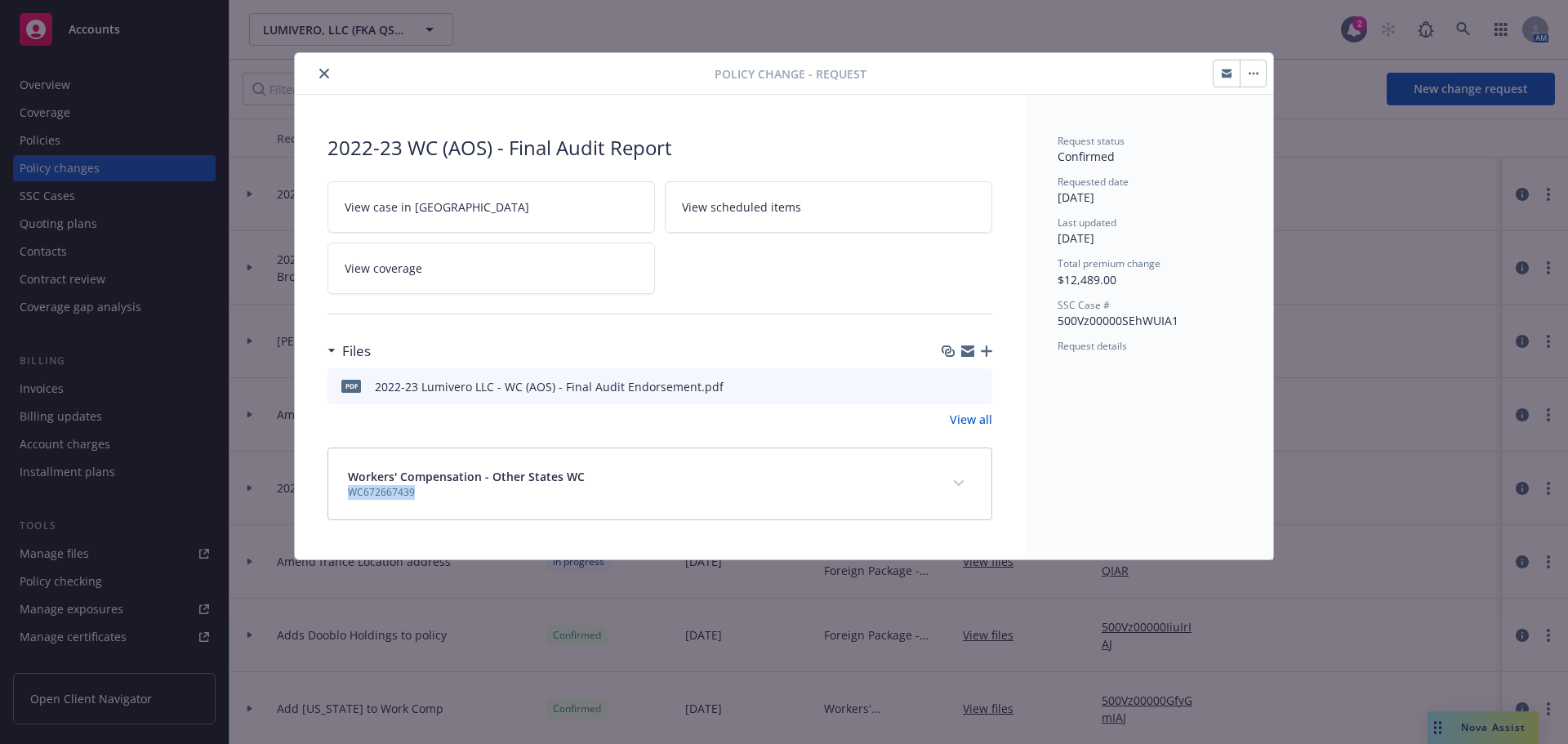
drag, startPoint x: 424, startPoint y: 499, endPoint x: 348, endPoint y: 494, distance: 76.2
click at [348, 494] on span "WC672667439" at bounding box center [466, 492] width 236 height 15
copy span "WC672667439"
click at [317, 72] on button "close" at bounding box center [324, 73] width 20 height 20
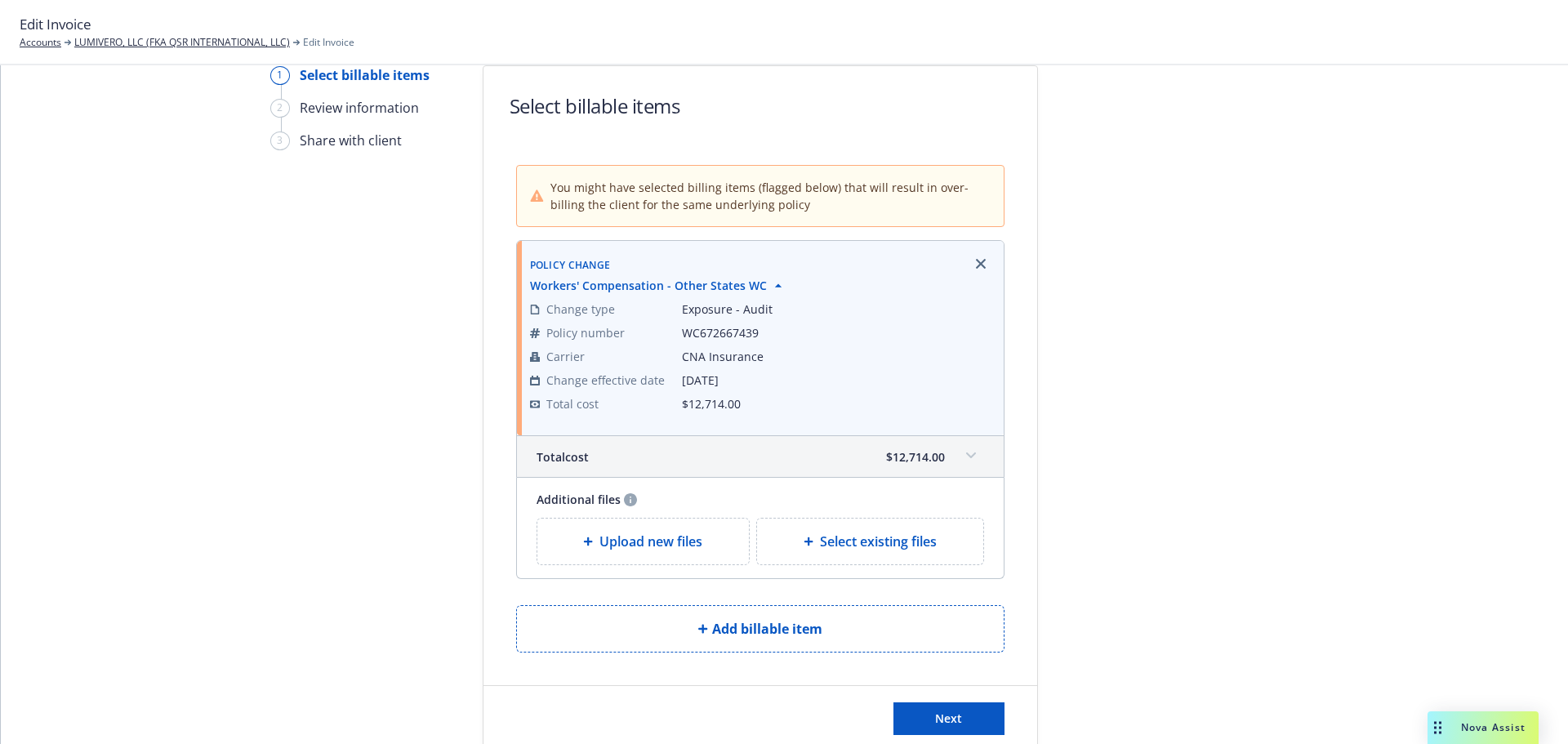
scroll to position [82, 0]
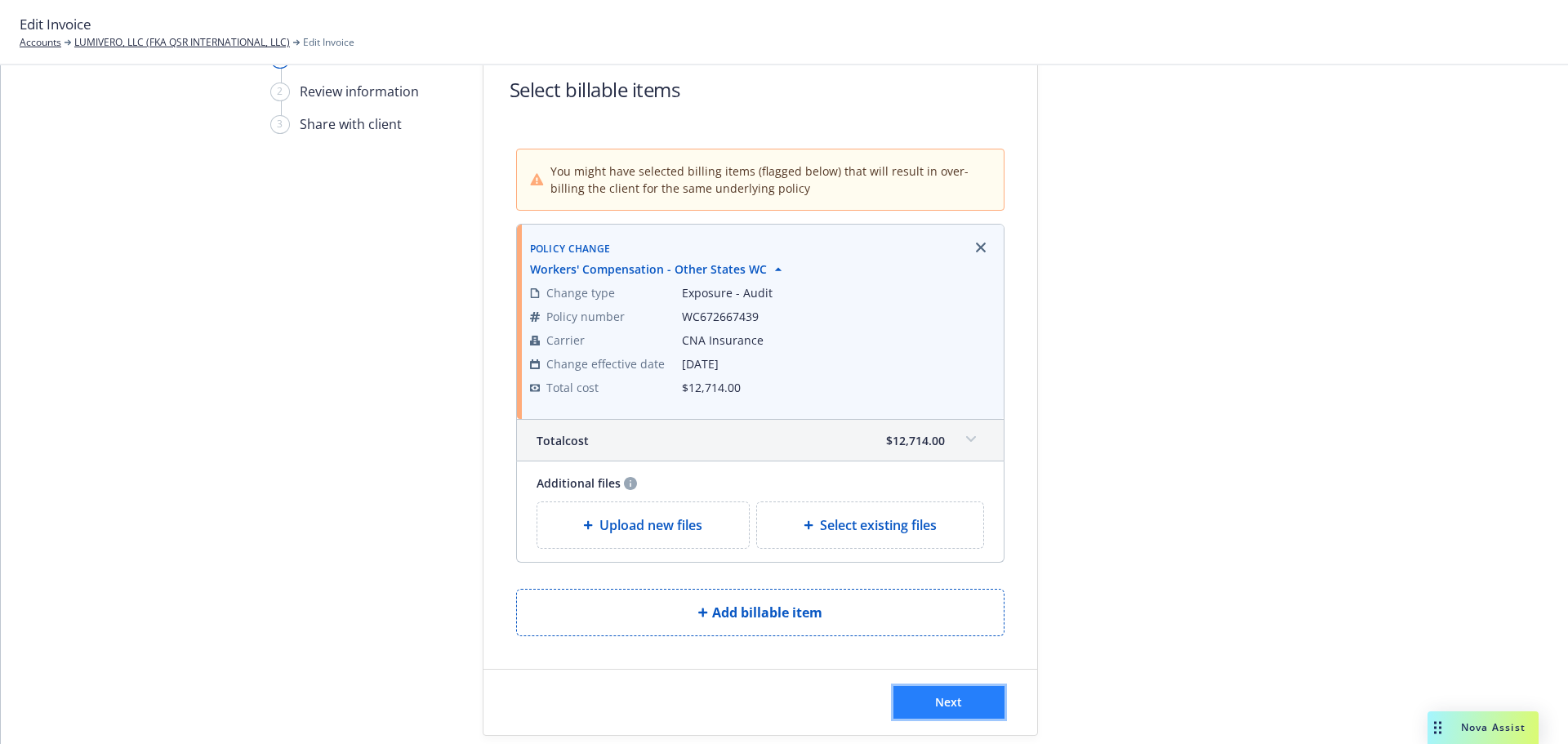
click at [959, 697] on button "Next" at bounding box center [949, 702] width 111 height 33
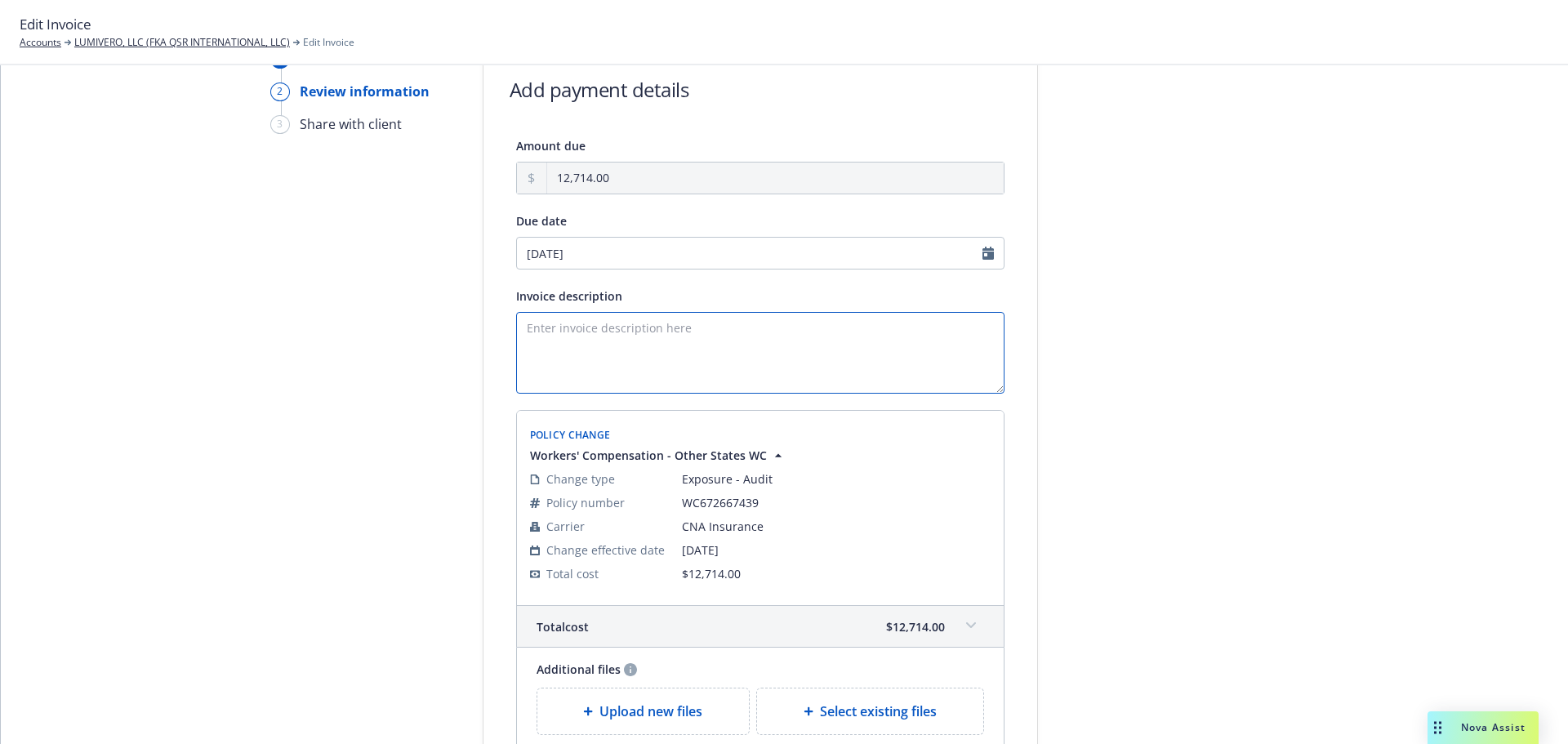
click at [641, 343] on textarea "Invoice description" at bounding box center [761, 352] width 489 height 82
paste textarea "Additional premium due to carrier audit of payroll records. Please remit paymen…"
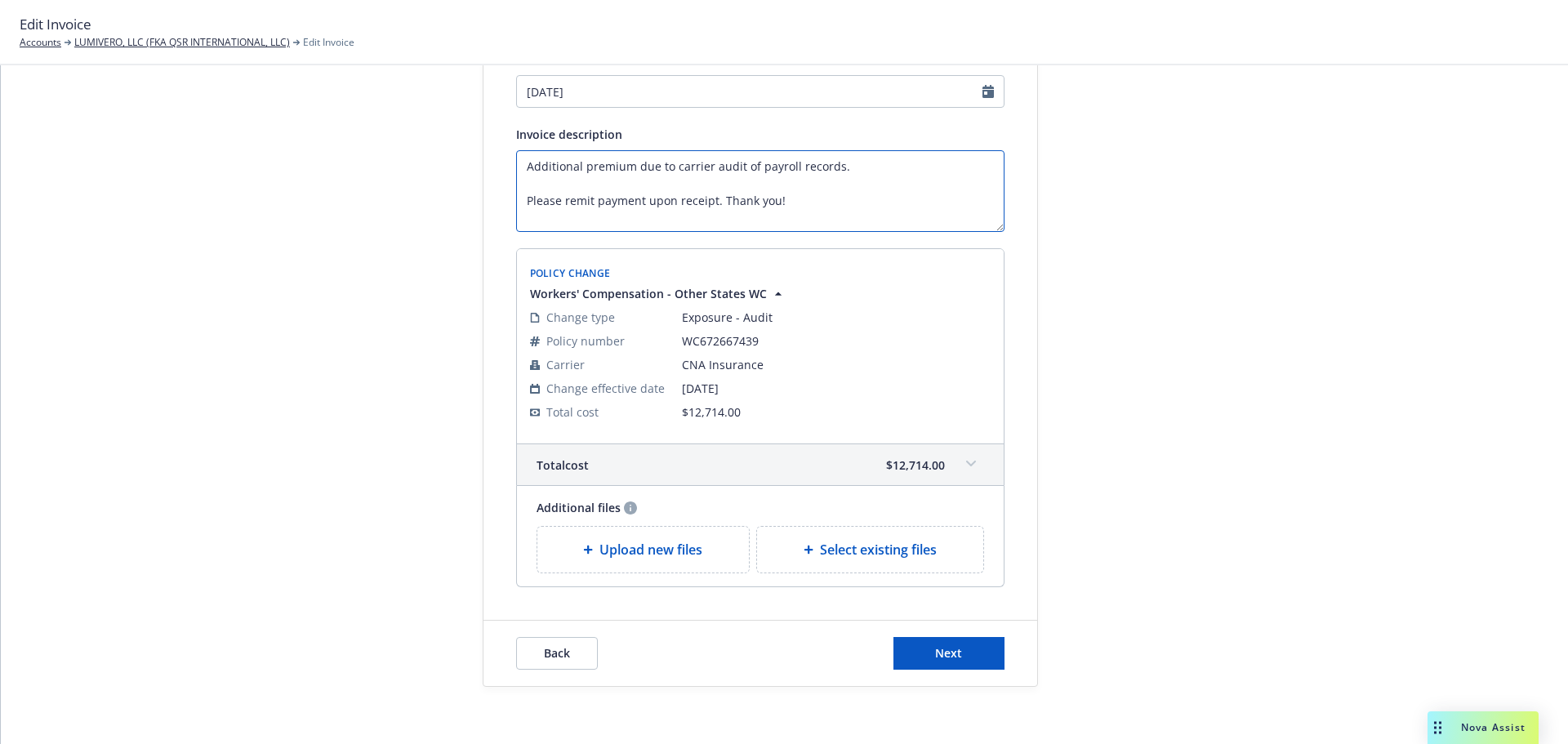
scroll to position [251, 0]
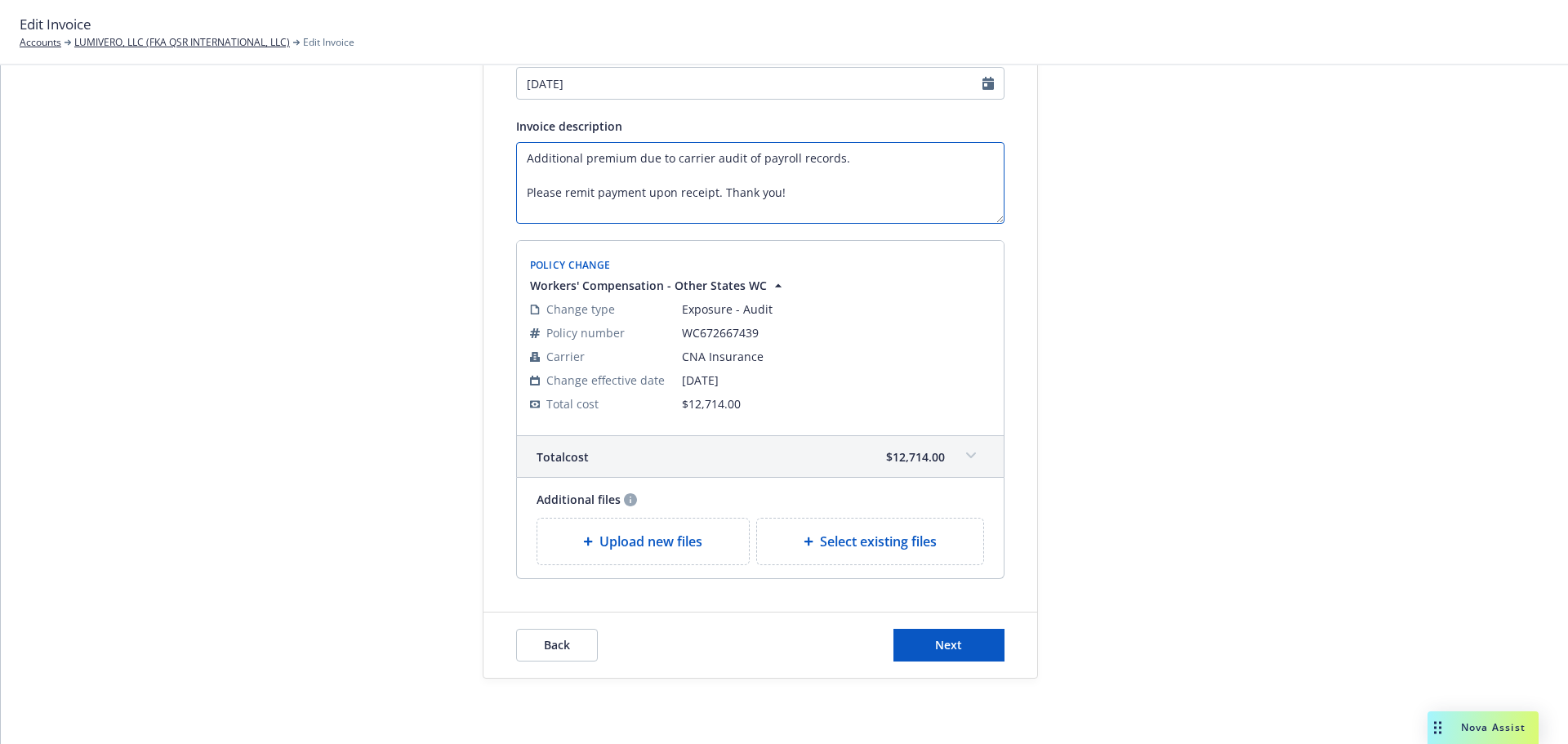
type textarea "Additional premium due to carrier audit of payroll records. Please remit paymen…"
click at [953, 627] on div "Back Next" at bounding box center [761, 645] width 554 height 65
click at [943, 647] on span "Next" at bounding box center [948, 645] width 27 height 16
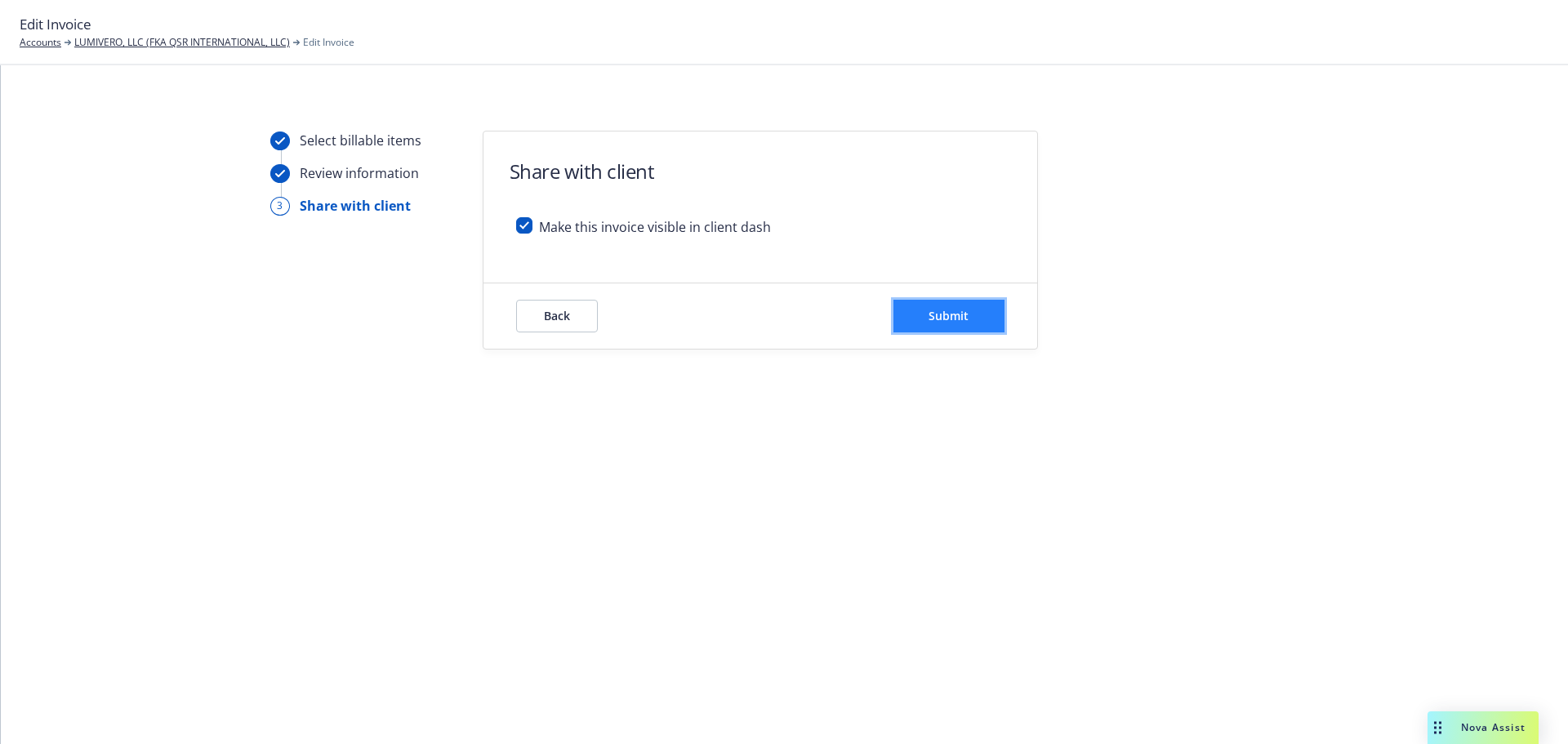
click at [920, 322] on button "Submit" at bounding box center [949, 316] width 111 height 33
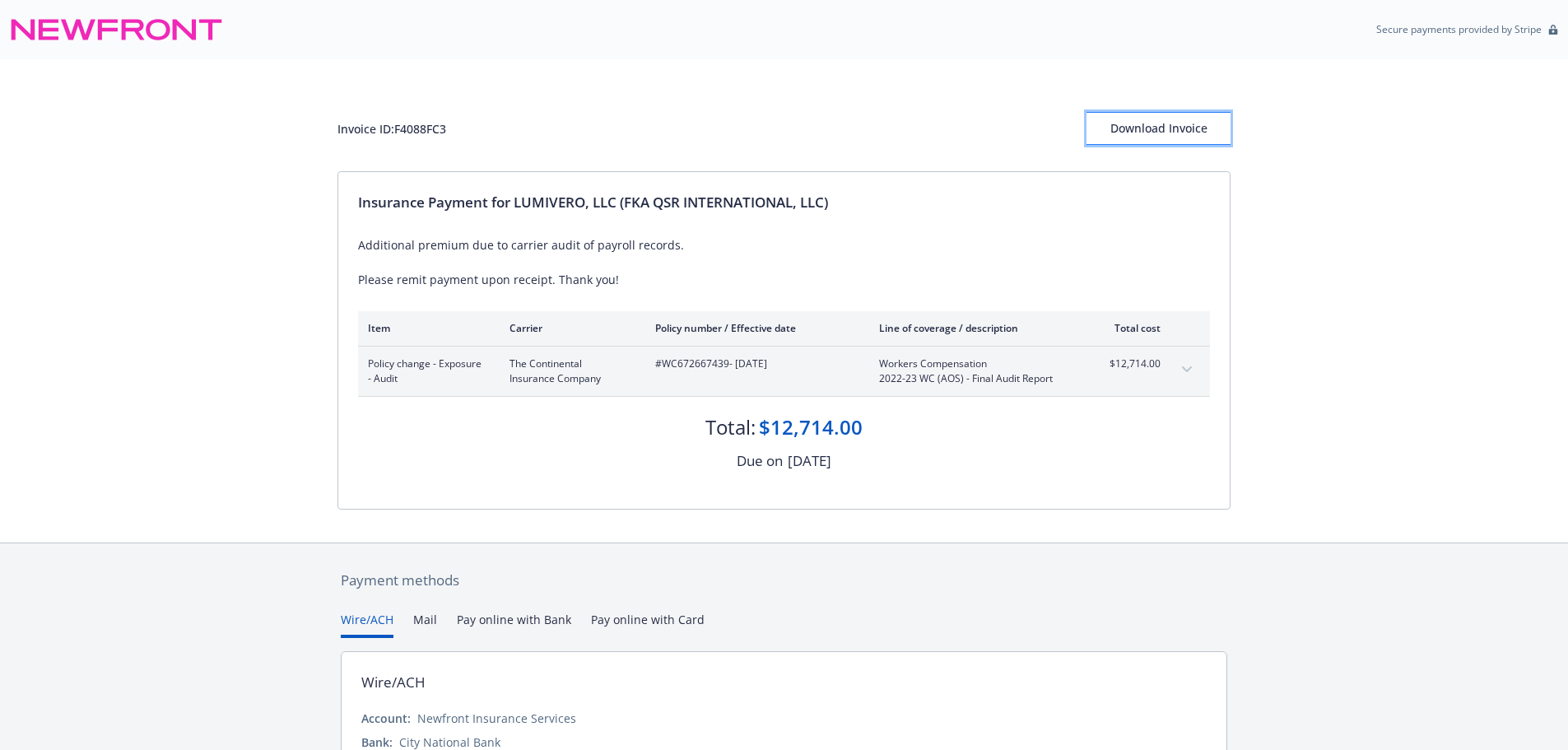
click at [1165, 121] on div "Download Invoice" at bounding box center [1158, 128] width 144 height 31
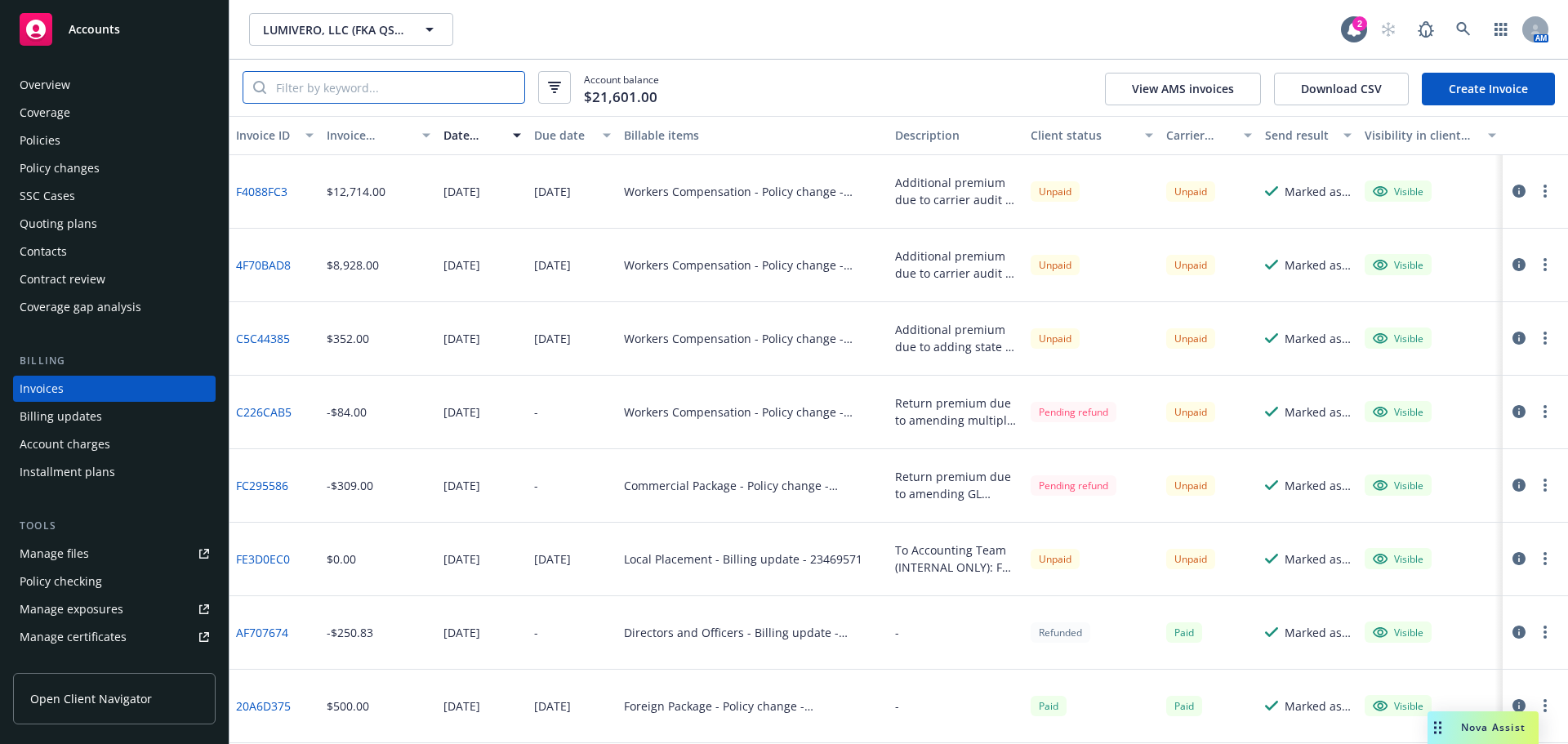
click at [362, 103] on input "search" at bounding box center [395, 87] width 258 height 31
click at [39, 146] on div "Policies" at bounding box center [40, 140] width 41 height 26
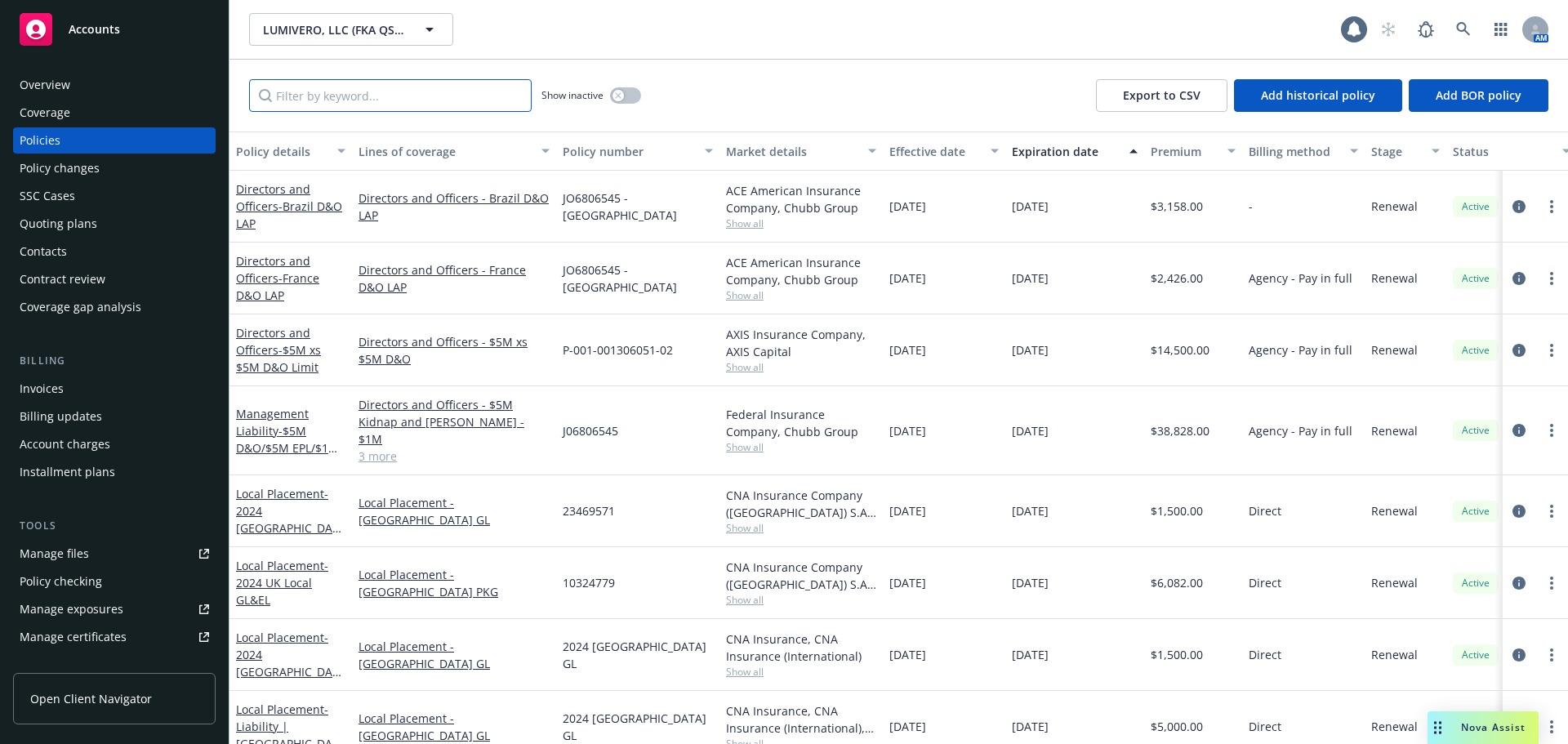
click at [386, 92] on input "Filter by keyword..." at bounding box center [391, 95] width 283 height 33
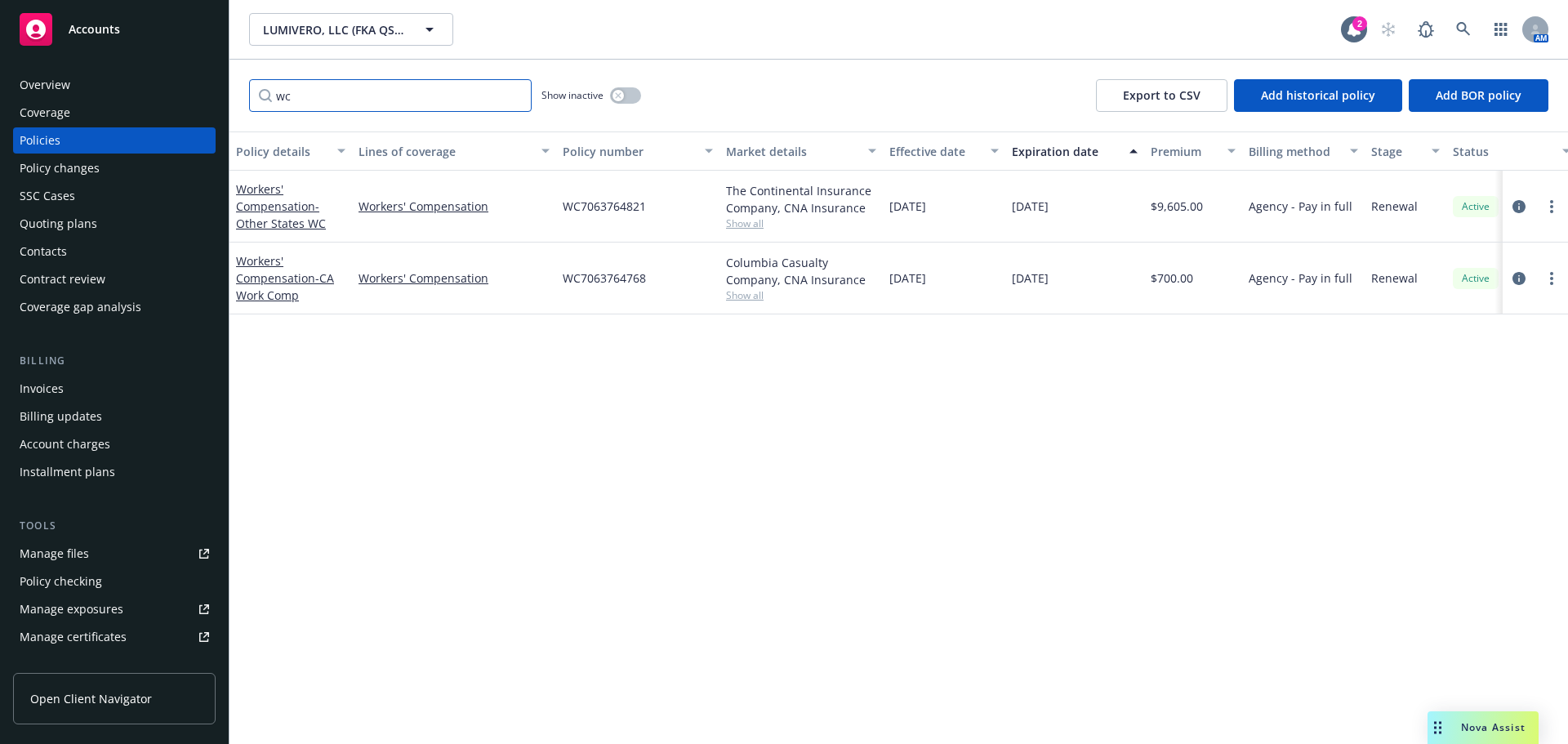
type input "wc"
click at [616, 97] on icon "button" at bounding box center [618, 95] width 7 height 7
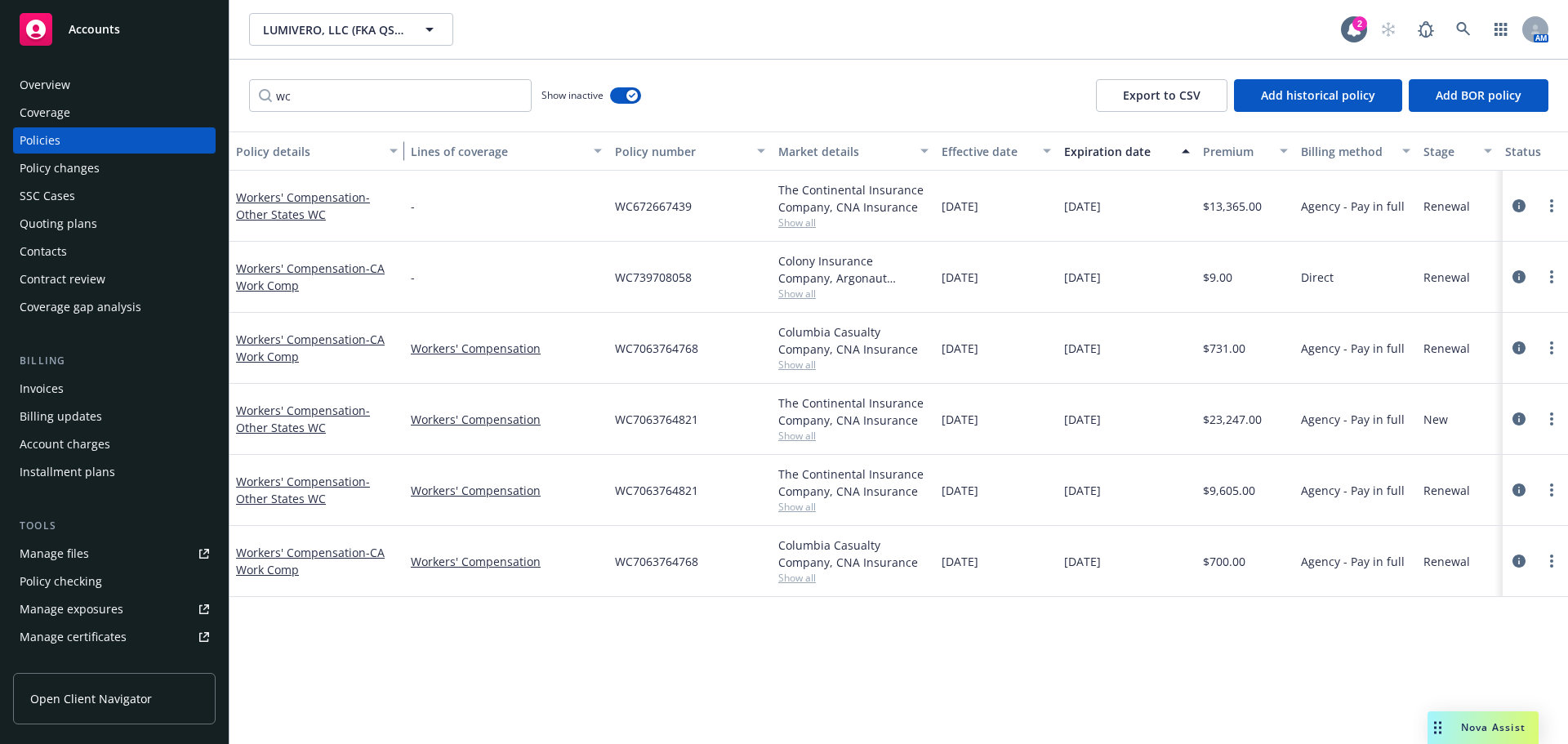
drag, startPoint x: 346, startPoint y: 158, endPoint x: 399, endPoint y: 162, distance: 53.2
click at [399, 162] on div "button" at bounding box center [396, 151] width 8 height 38
click at [317, 193] on link "Workers' Compensation - Other States WC" at bounding box center [303, 206] width 134 height 33
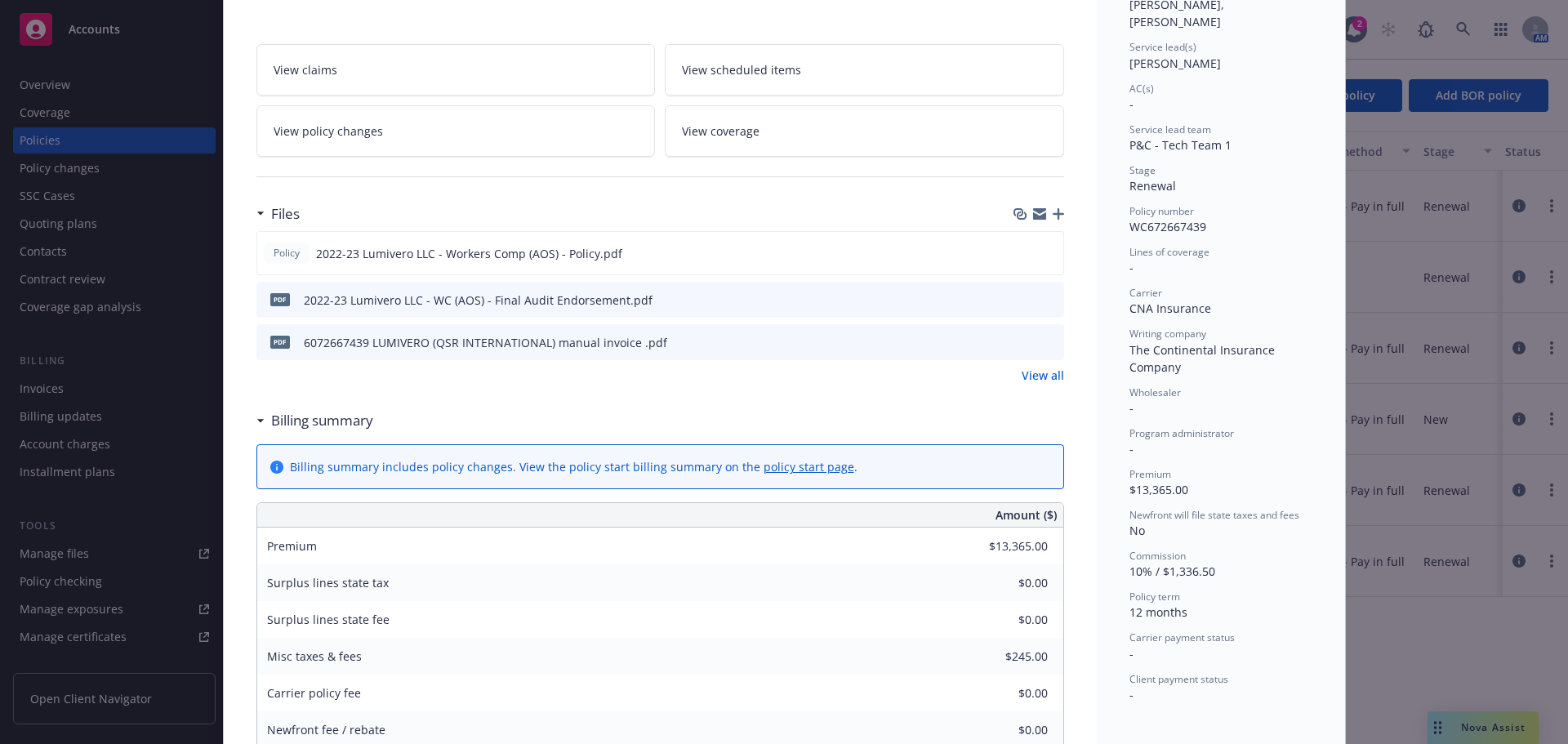
scroll to position [245, 0]
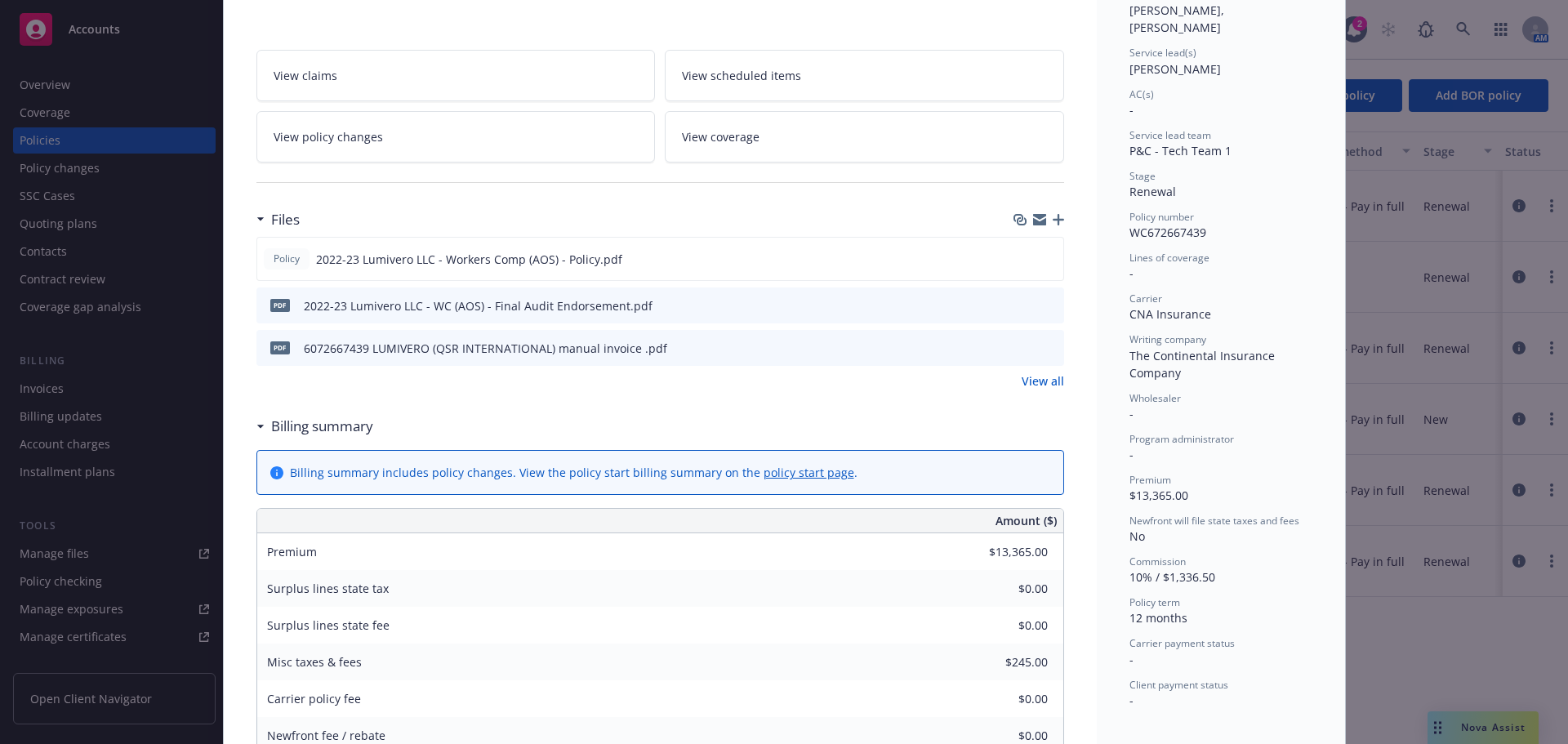
click at [498, 145] on link "View policy changes" at bounding box center [456, 137] width 400 height 51
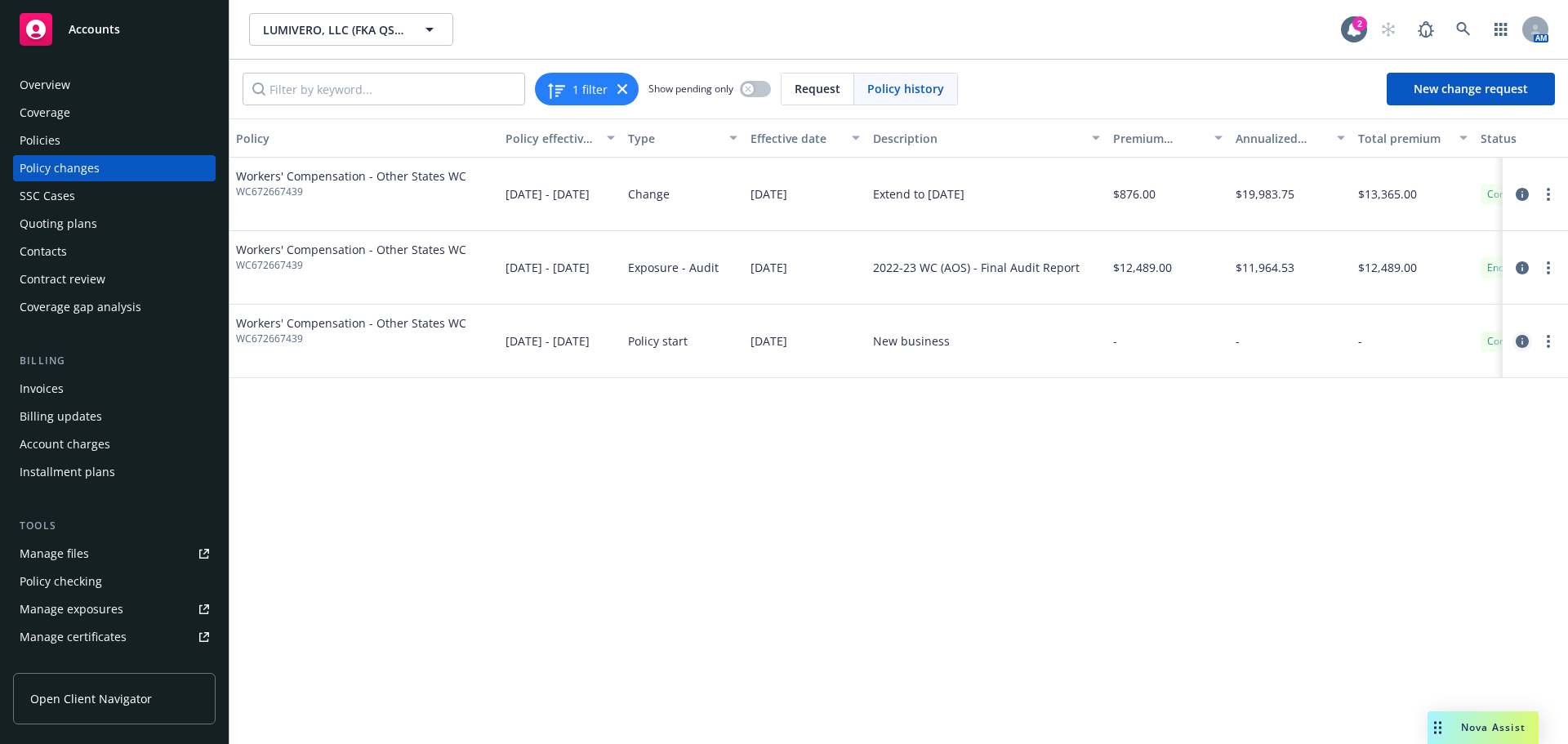
click at [1521, 335] on icon "circleInformation" at bounding box center [1522, 341] width 13 height 13
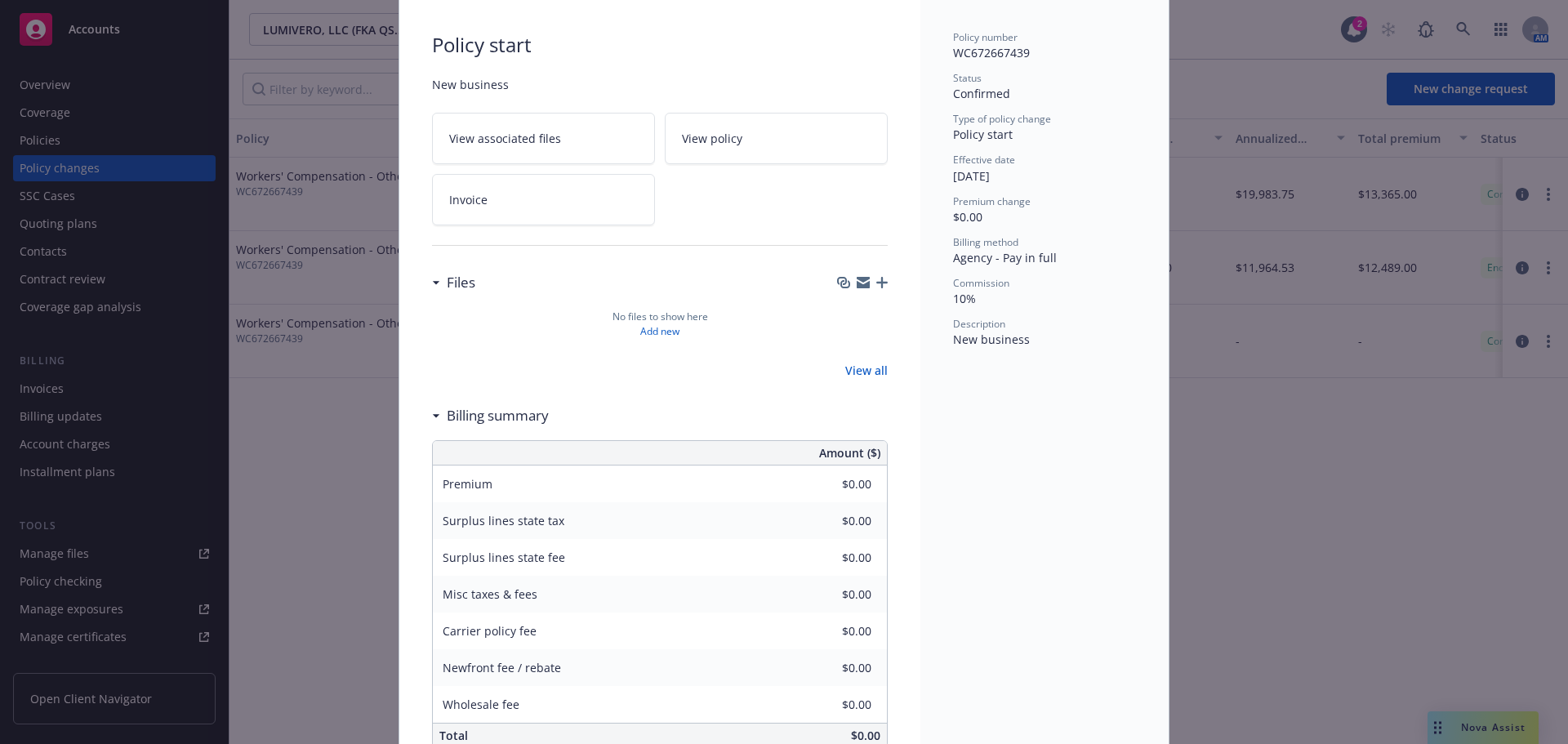
scroll to position [22, 0]
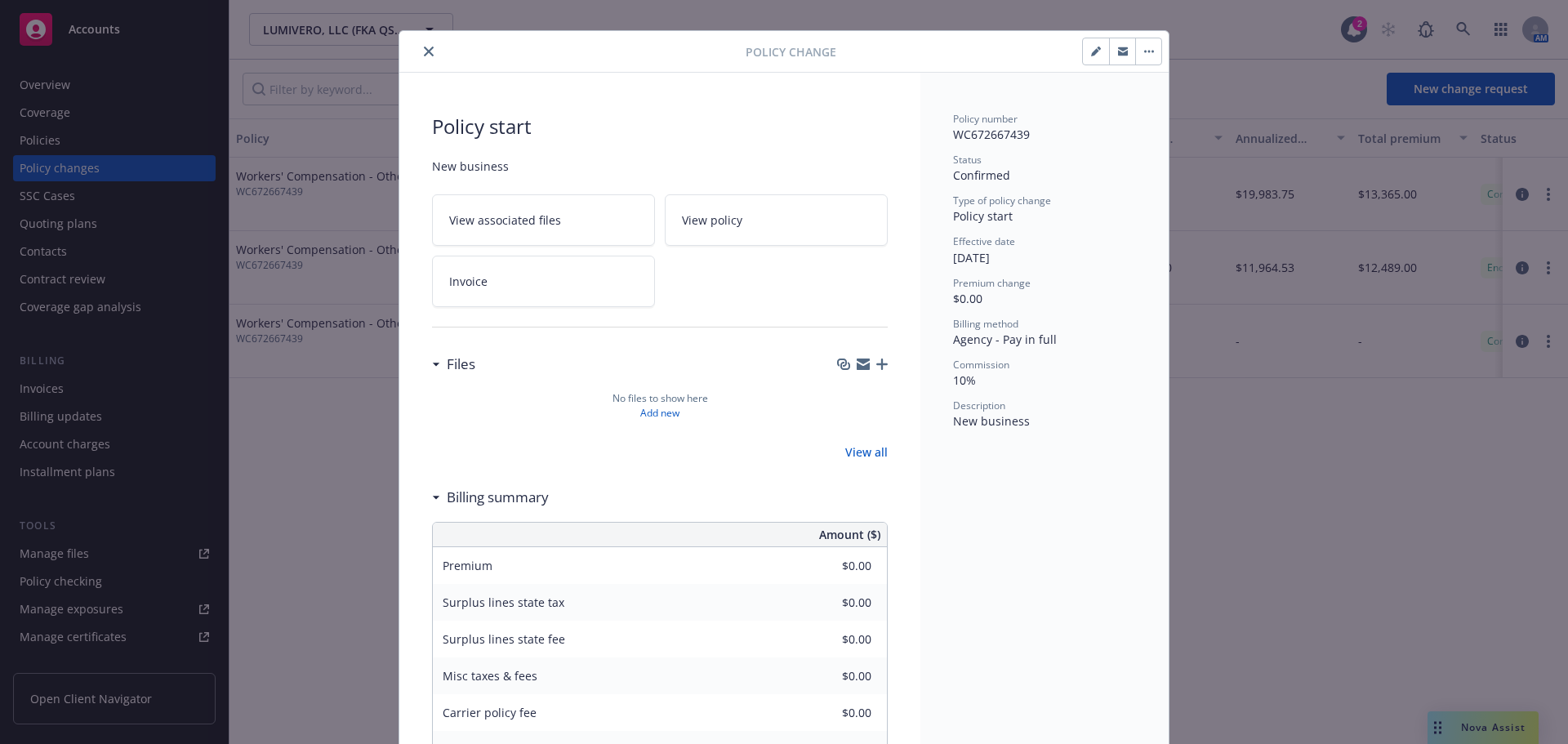
click at [1083, 53] on button "button" at bounding box center [1096, 51] width 26 height 26
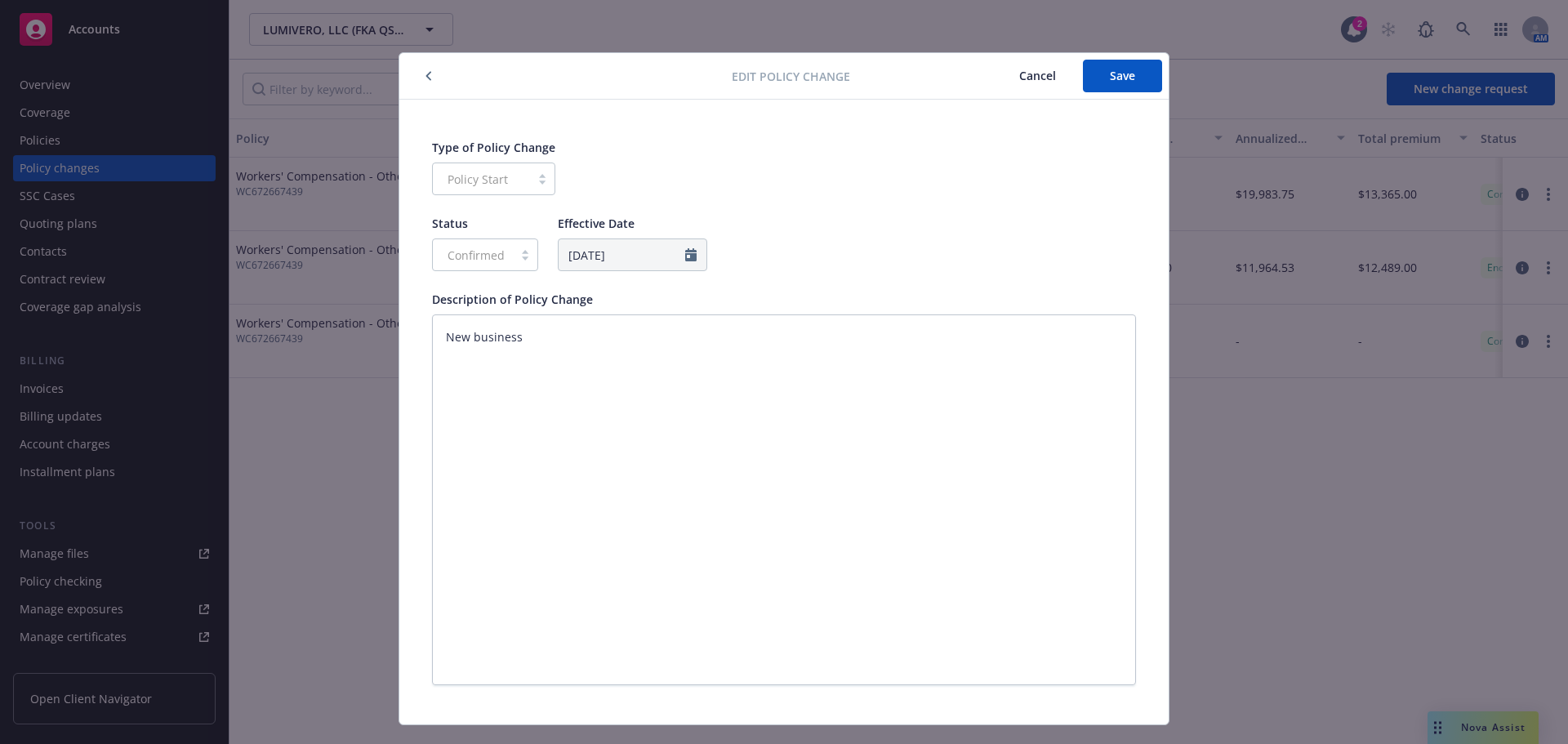
click at [1052, 78] on button "Cancel" at bounding box center [1038, 75] width 91 height 33
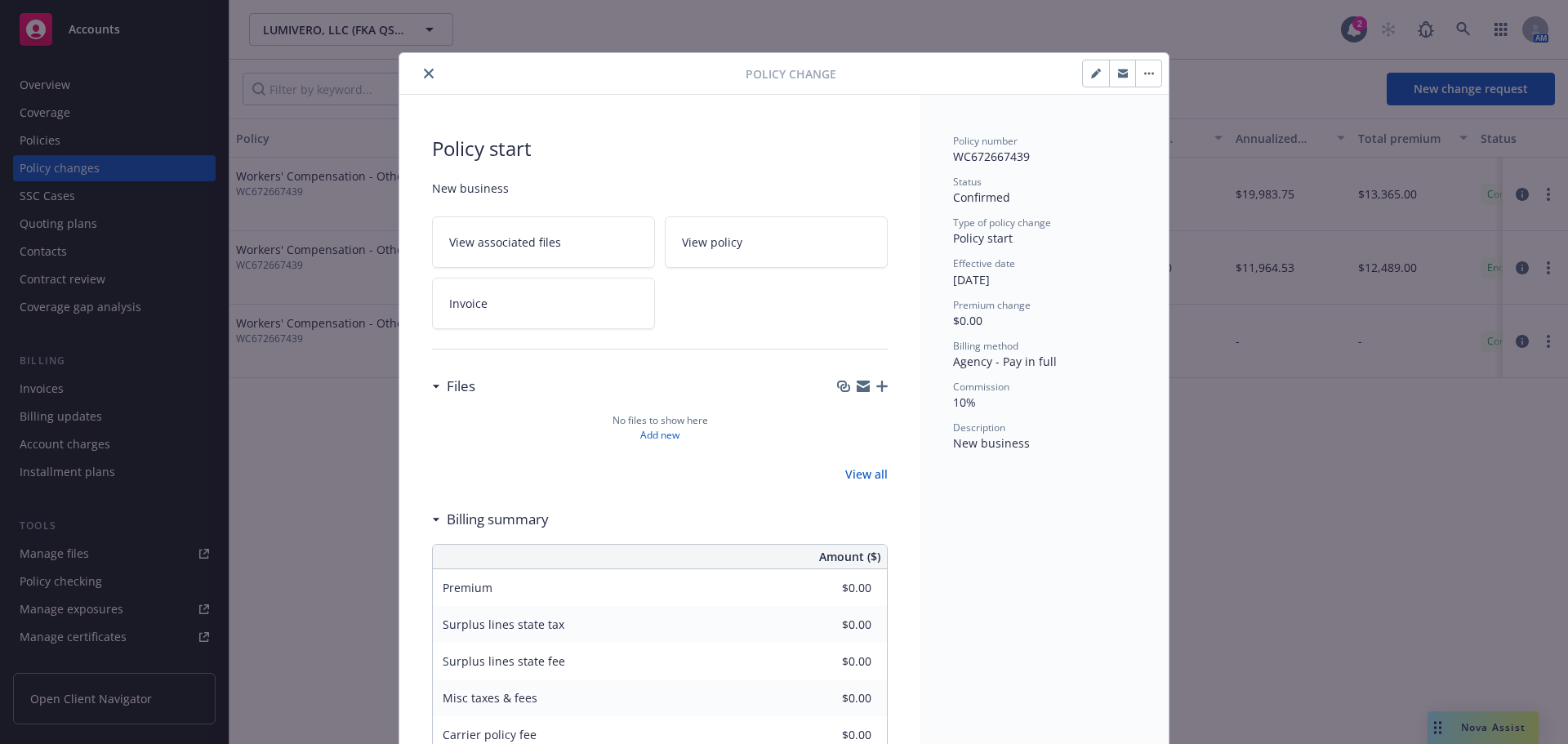
click at [1145, 77] on button "button" at bounding box center [1149, 73] width 26 height 26
click at [1157, 185] on link "Edit billing info" at bounding box center [1270, 183] width 280 height 33
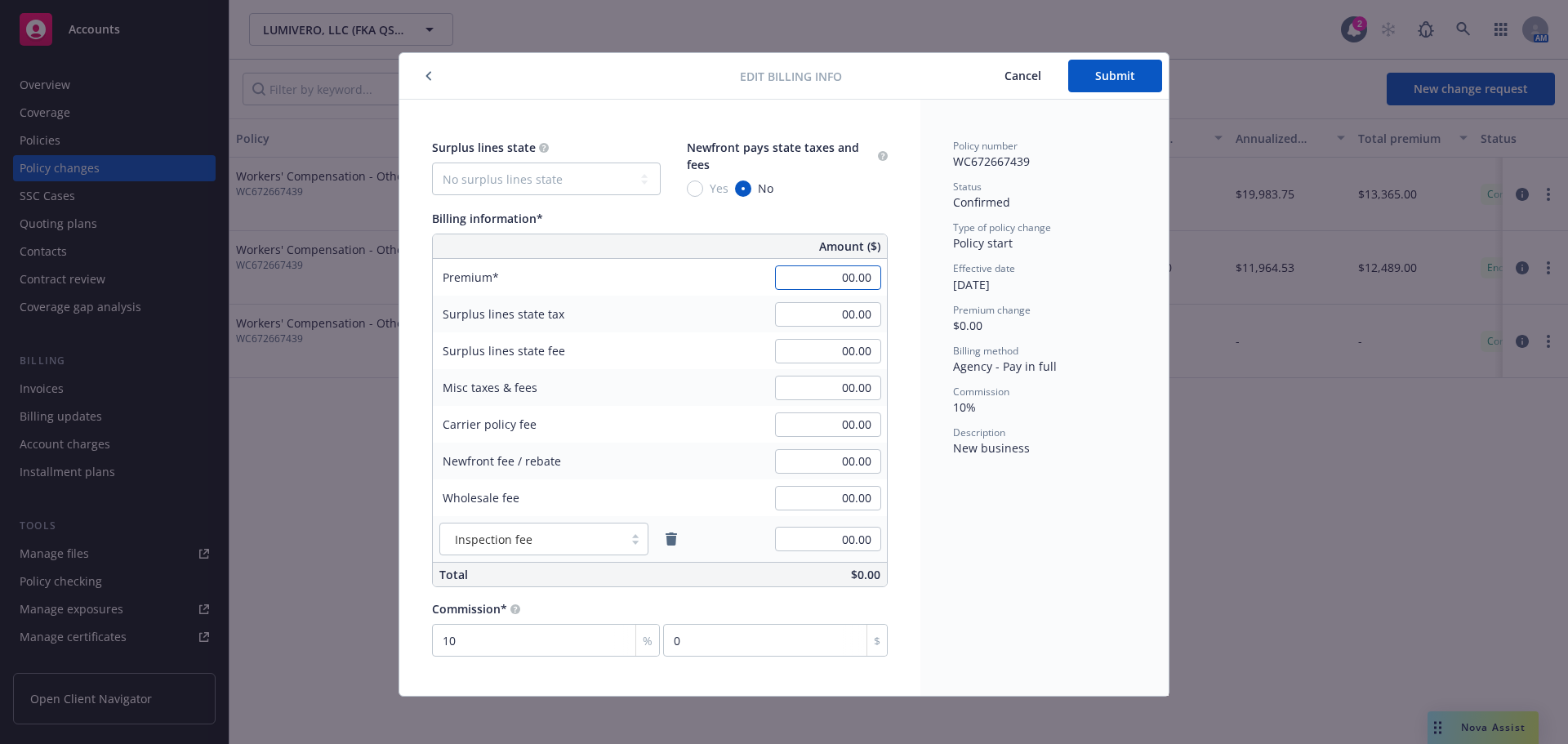
click at [831, 285] on input "00.00" at bounding box center [828, 277] width 106 height 25
paste input "21,41"
type input "21,410.00"
type input "2141"
click at [860, 400] on input "00.00" at bounding box center [828, 388] width 106 height 25
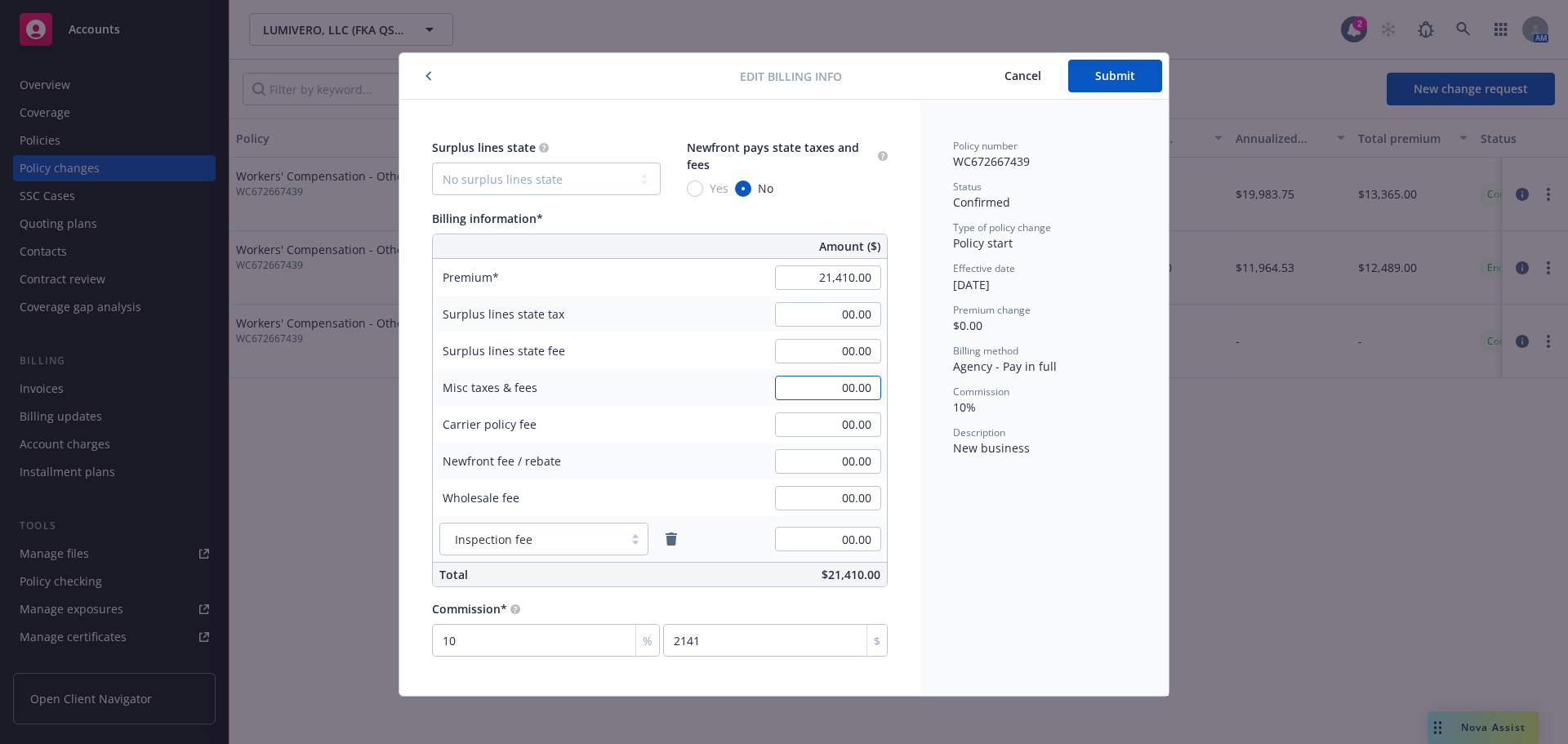
paste input "47"
type input "470.00"
click at [1061, 351] on div "Billing method" at bounding box center [1045, 351] width 183 height 14
click at [1104, 88] on button "Submit" at bounding box center [1115, 75] width 94 height 33
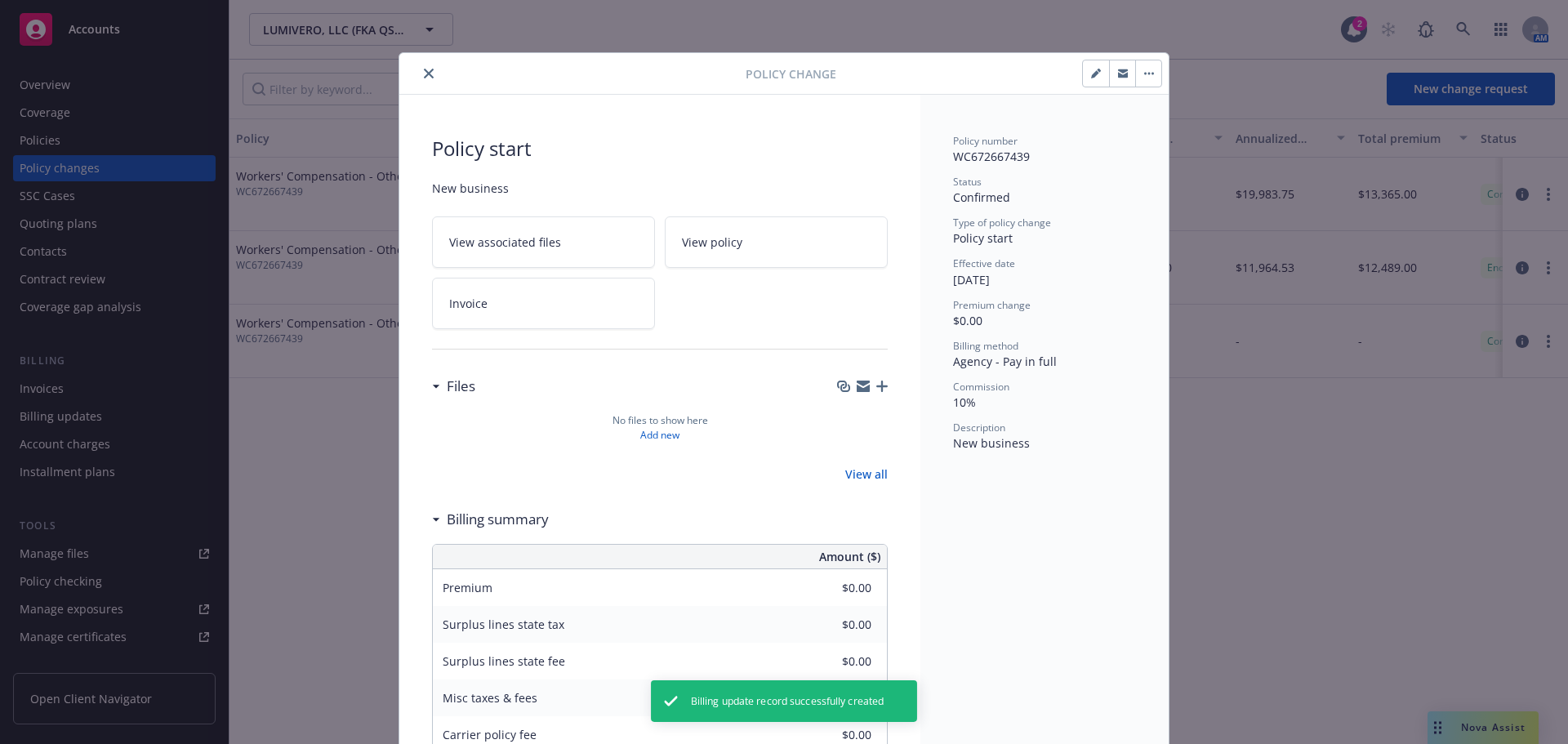
type input "$21,410.00"
type input "$470.00"
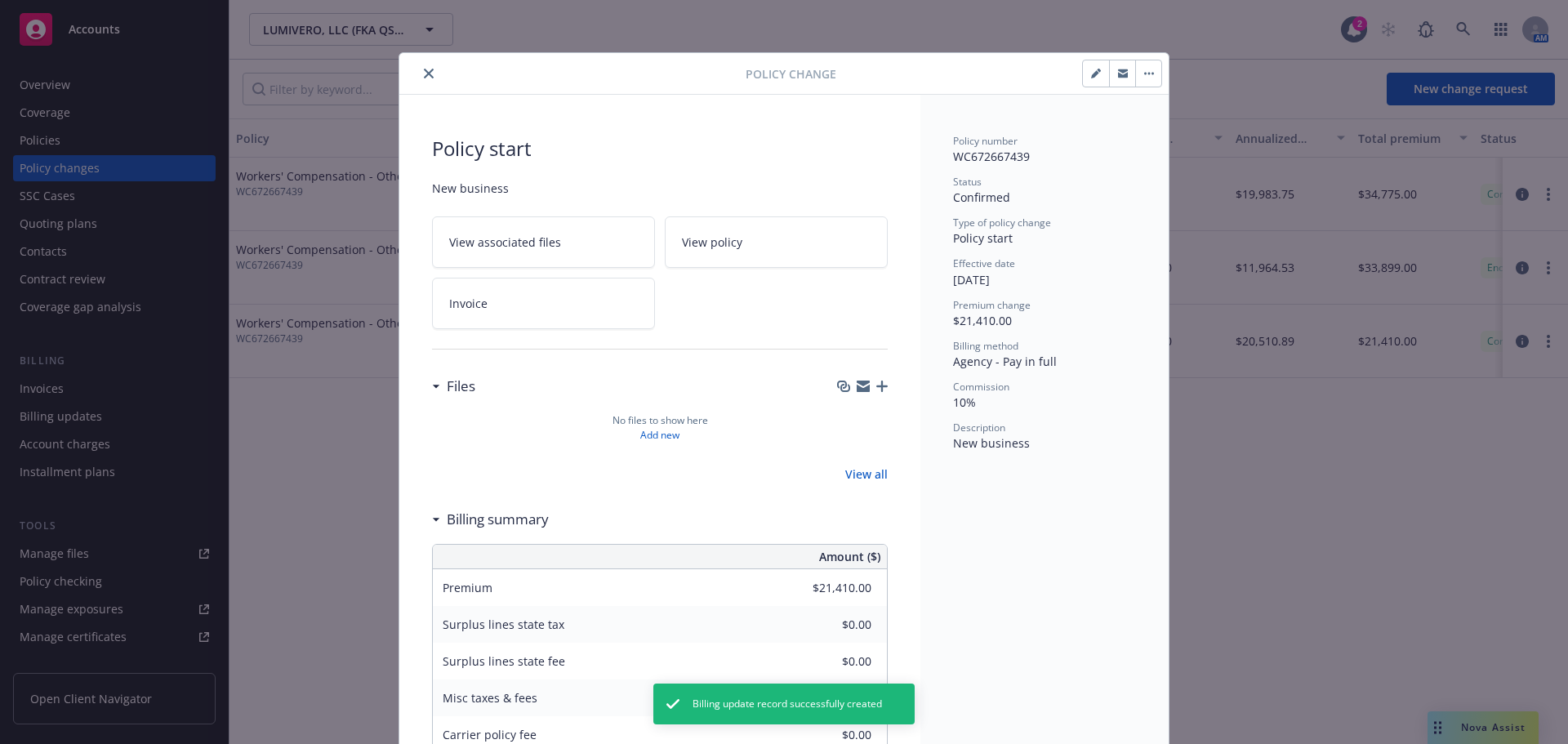
click at [424, 68] on icon "close" at bounding box center [429, 73] width 10 height 10
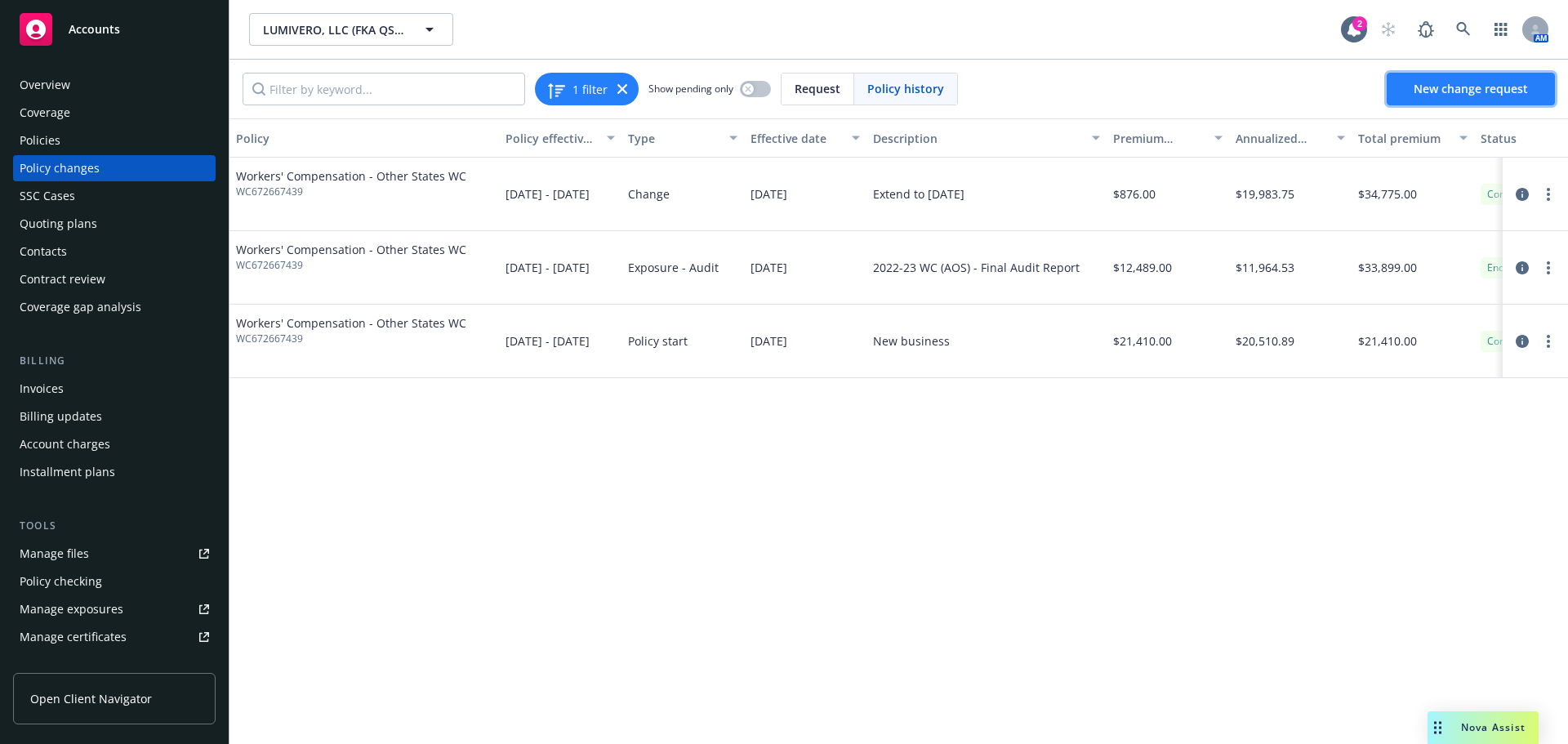
click at [1455, 105] on link "New change request" at bounding box center [1471, 88] width 168 height 33
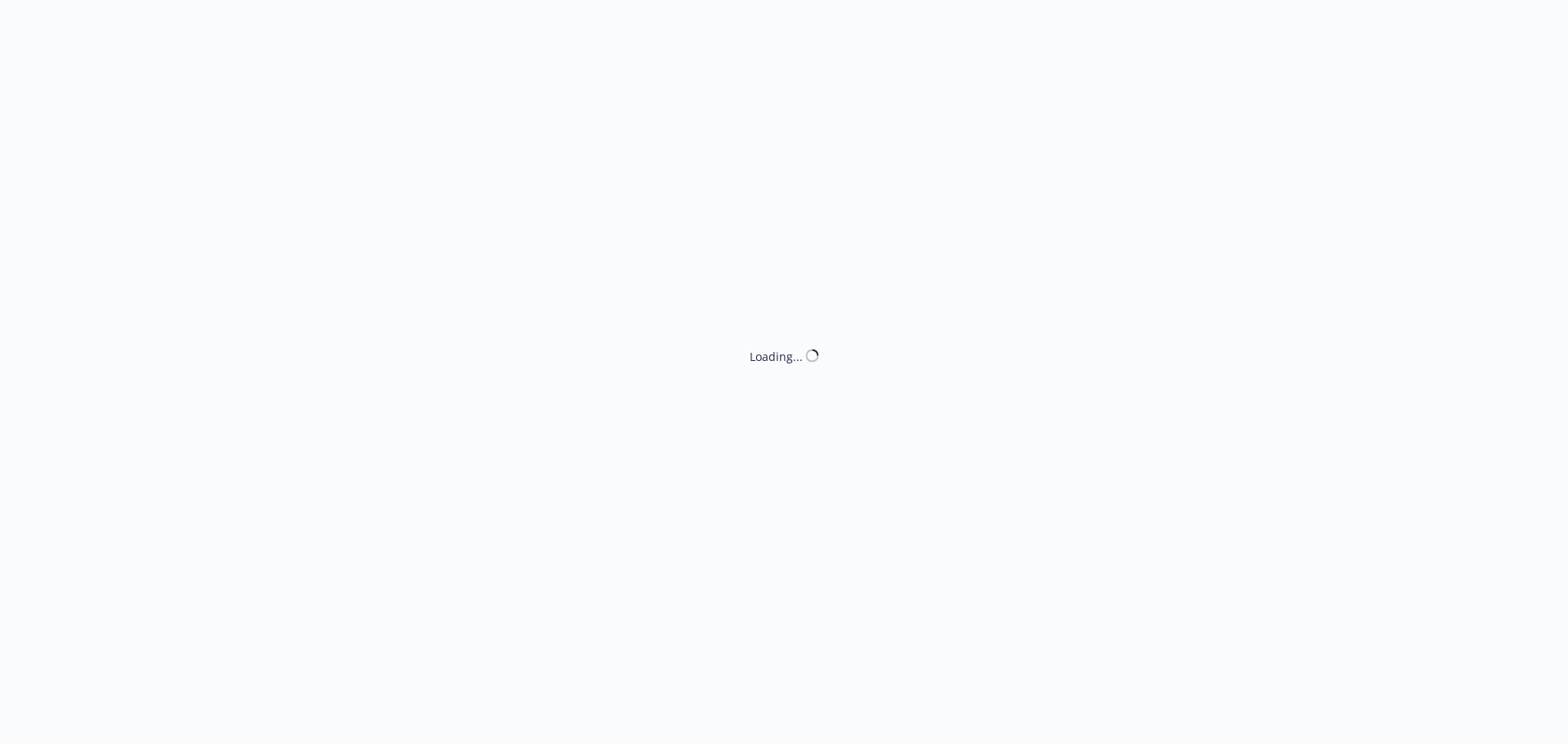
type textarea "x"
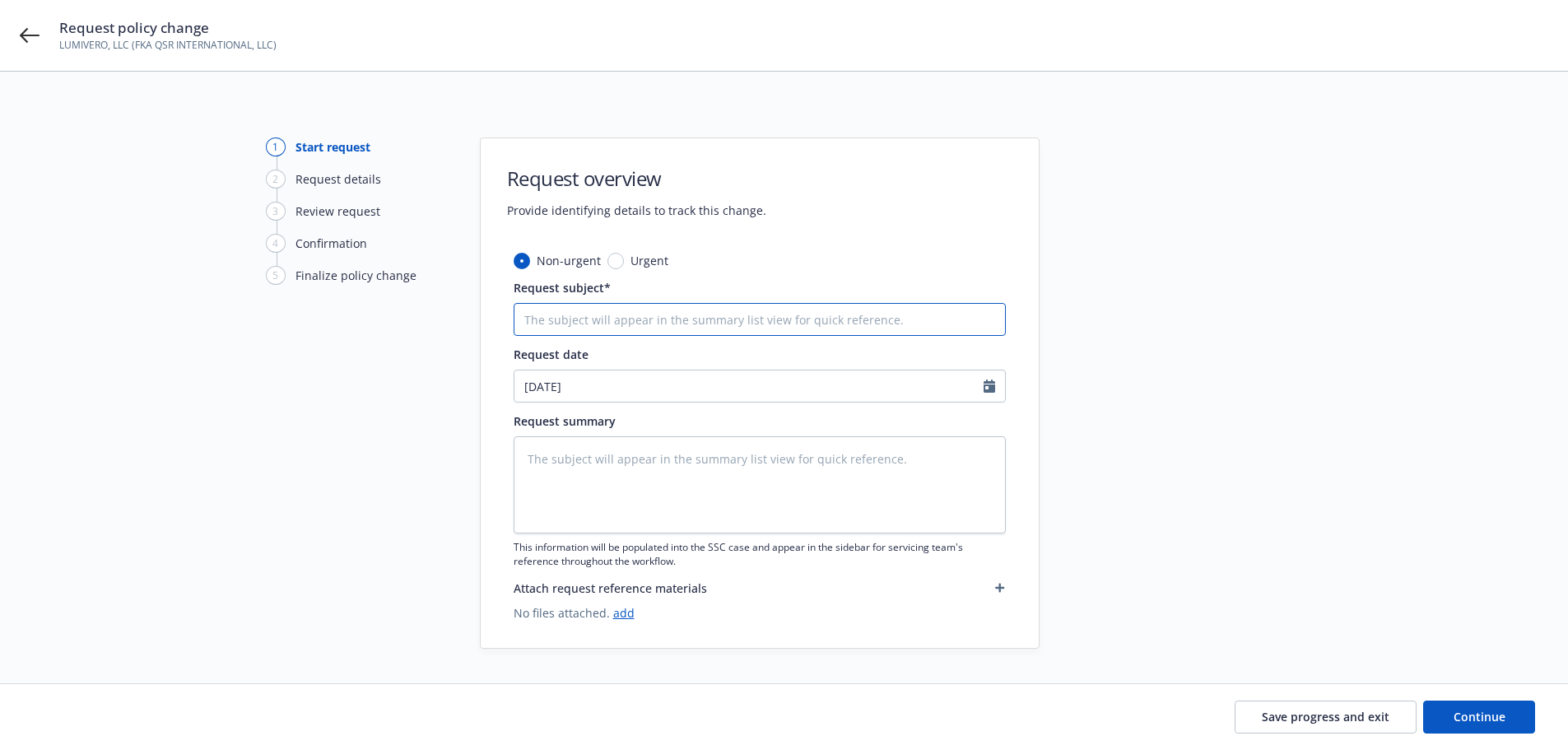
drag, startPoint x: 621, startPoint y: 309, endPoint x: 611, endPoint y: 297, distance: 15.6
click at [615, 301] on div "Request subject*" at bounding box center [760, 307] width 492 height 57
type input "20"
type textarea "x"
type input "202"
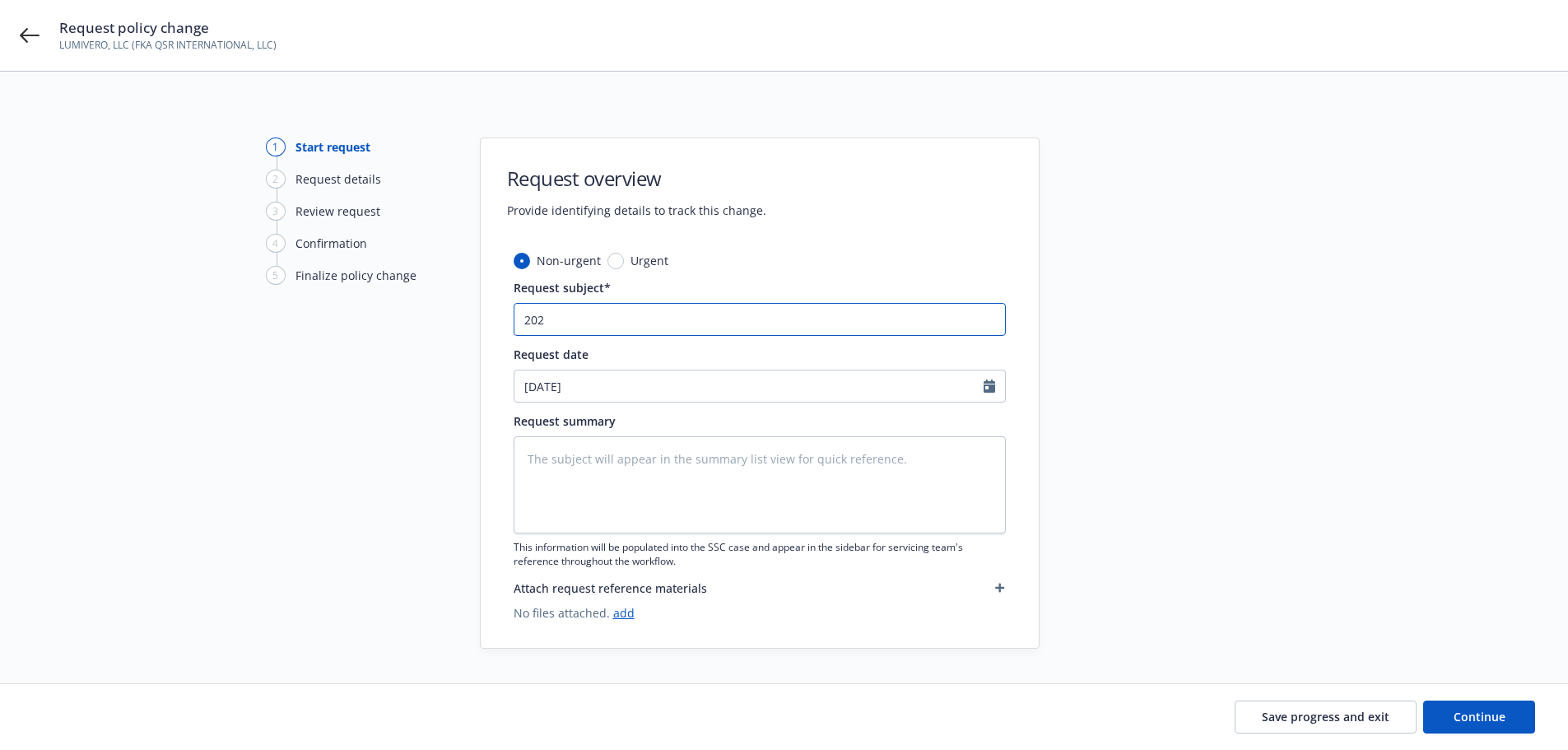
type textarea "x"
type input "2022"
type textarea "x"
type input "2022-"
type textarea "x"
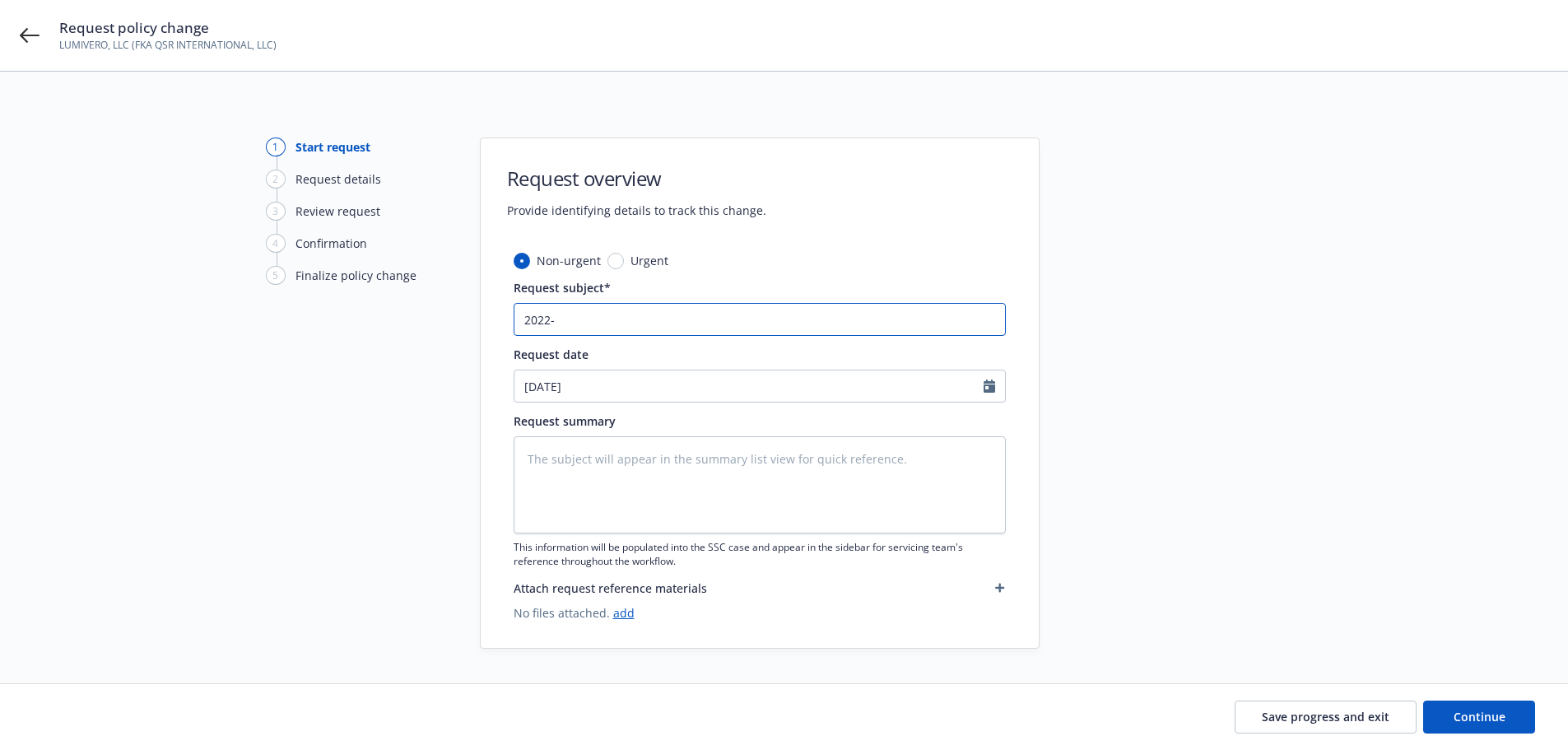
type input "2022-2"
type textarea "x"
type input "2022-23"
type textarea "x"
type input "2022-23"
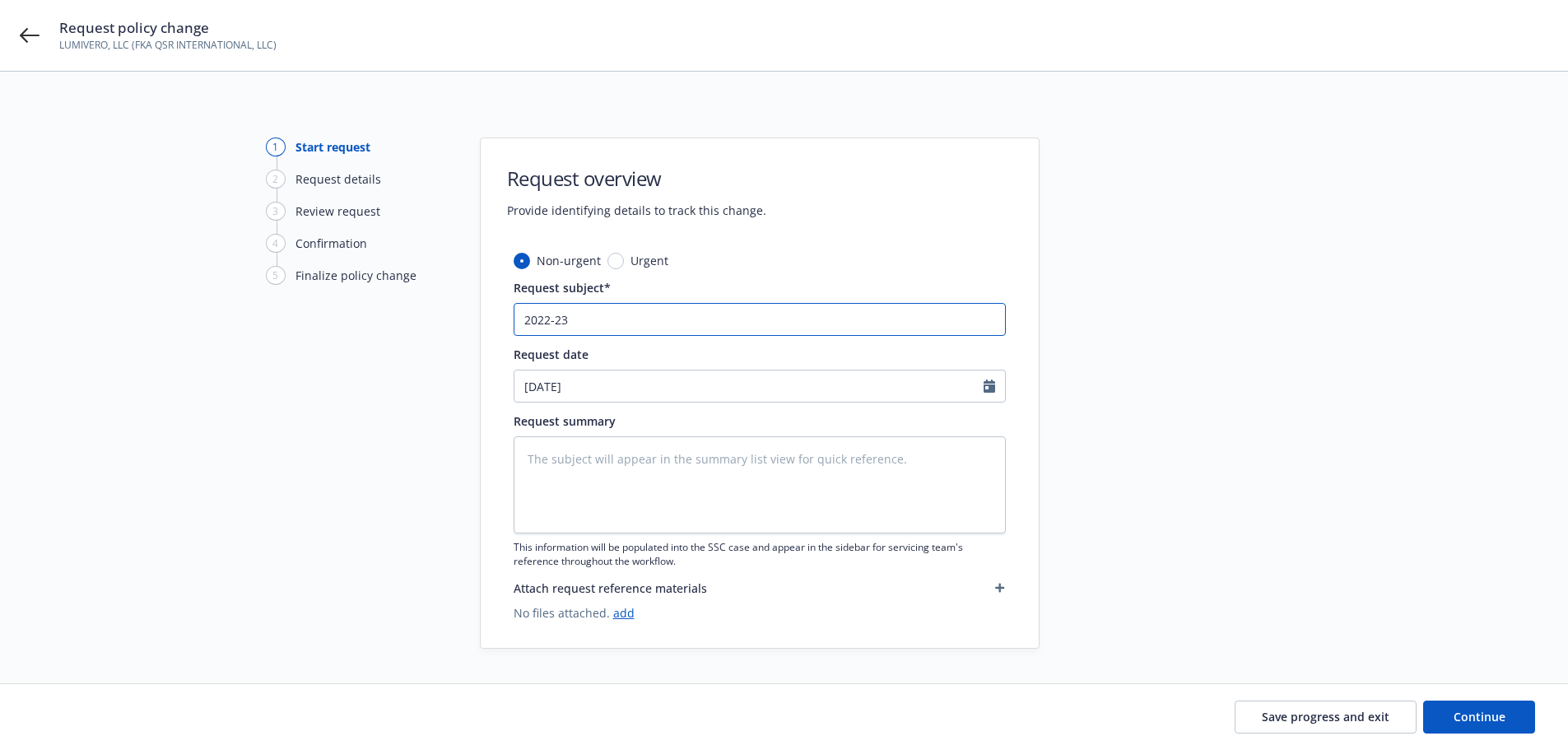
type textarea "x"
type input "2022-23 W"
type textarea "x"
type input "2022-23 WC"
type textarea "x"
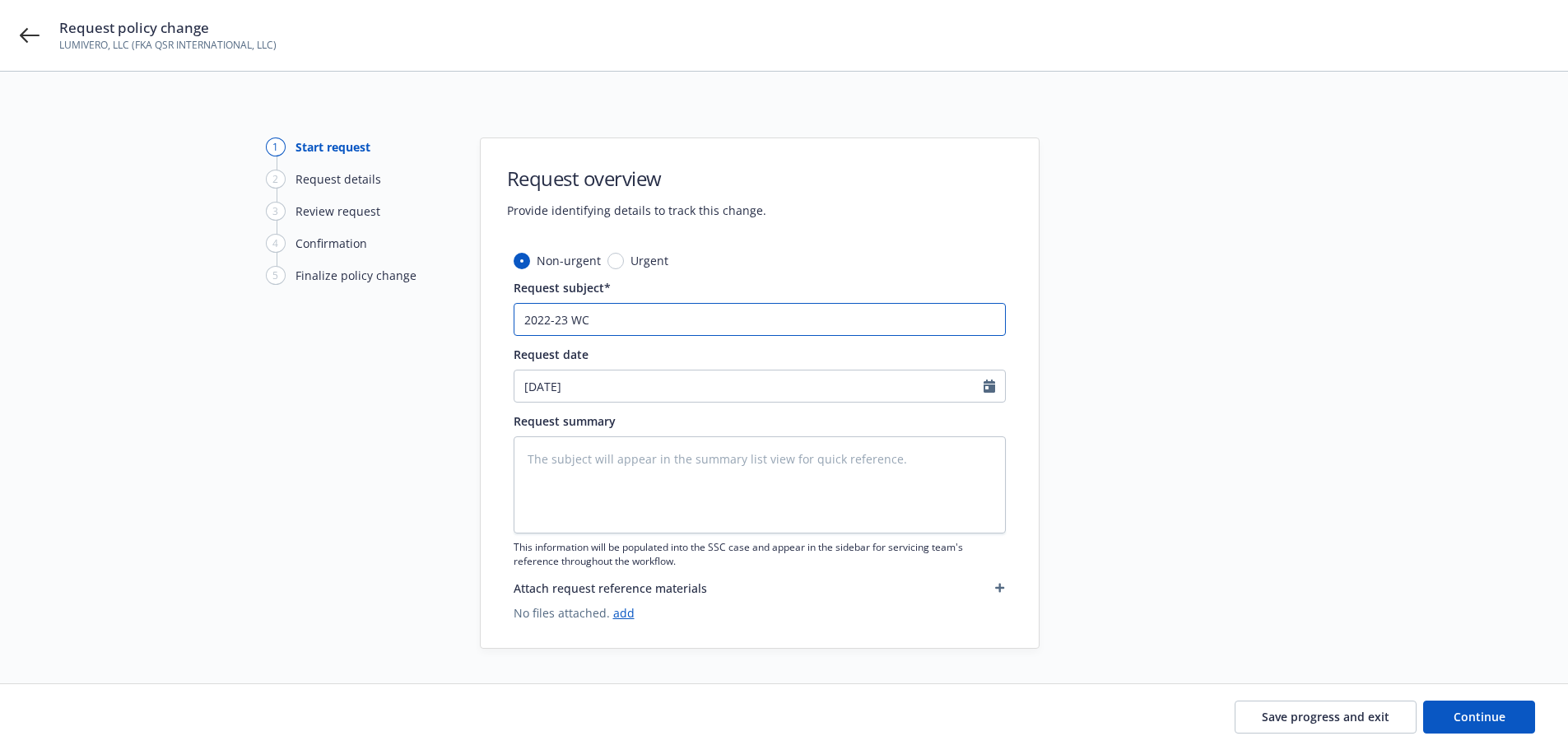
type input "2022-23 WC"
type textarea "x"
type input "2022-23 WC (A"
type textarea "x"
type input "2022-23 WC (AO"
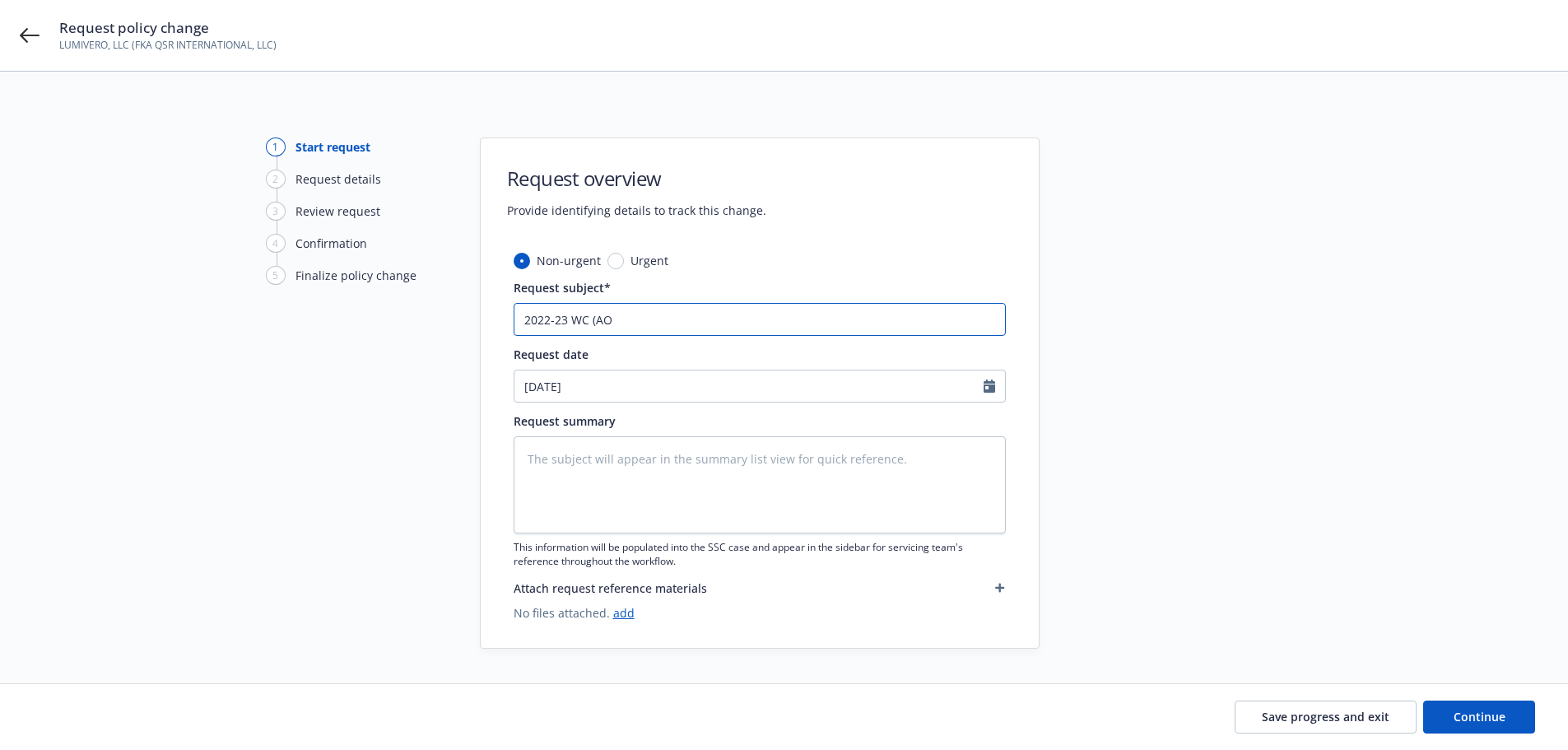
type textarea "x"
type input "2022-23 WC (AOS"
type textarea "x"
type input "2022-23 WC (AOS"
type textarea "x"
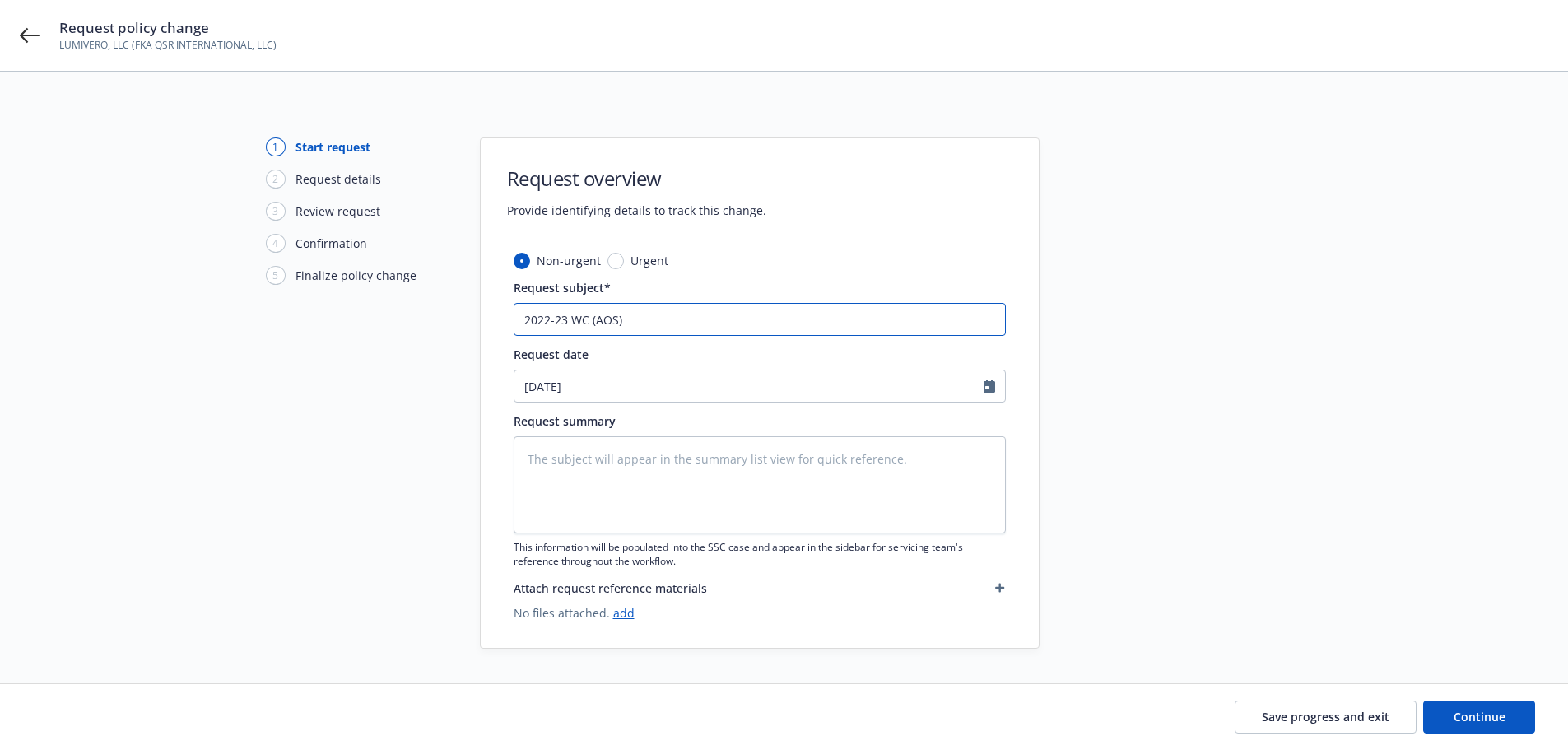
type input "2022-23 WC (AOS)"
type textarea "x"
type input "2022-23 WC (AOS) -"
type textarea "x"
type input "2022-23 WC (AOS) -"
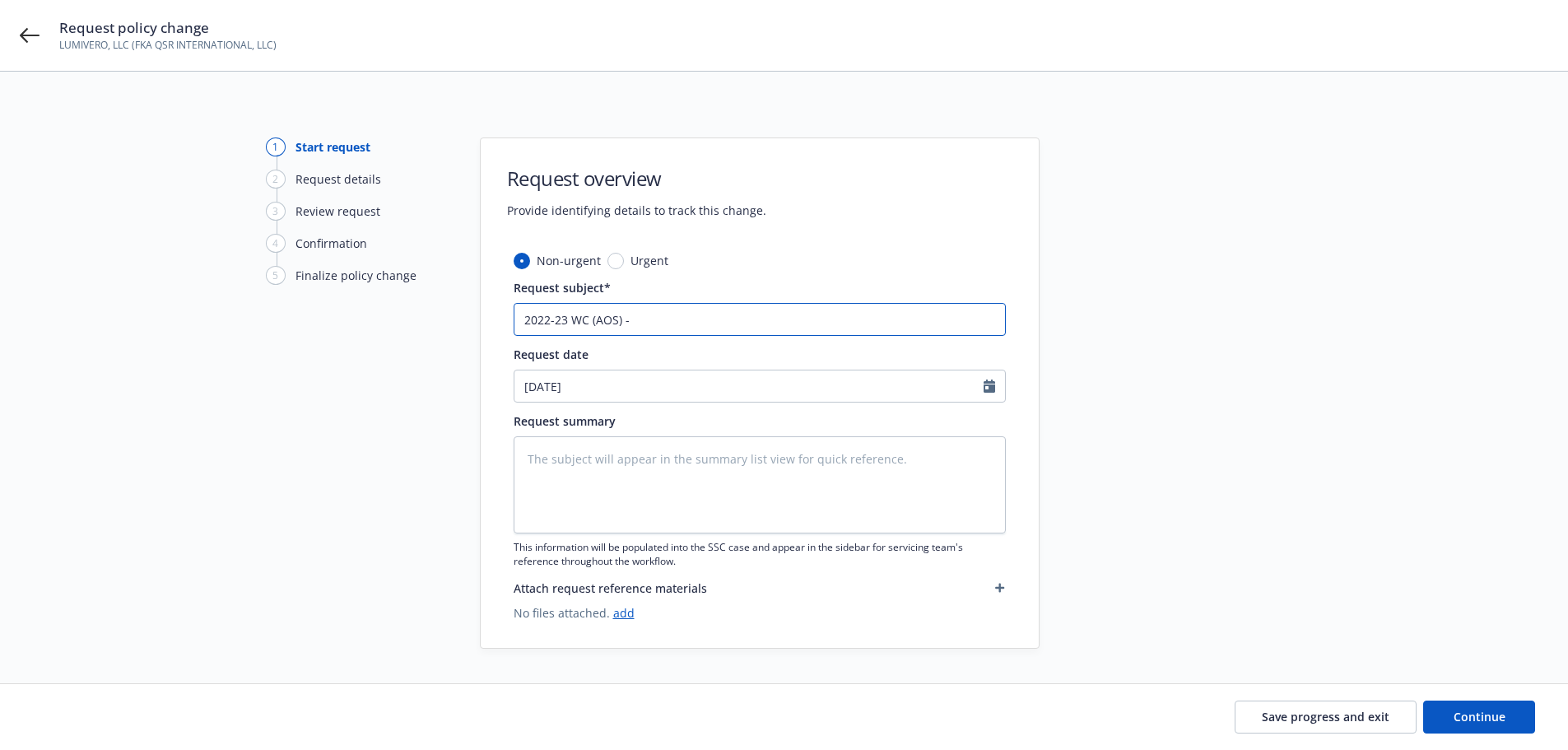
type textarea "x"
type input "2022-23 WC (AOS) - L"
type textarea "x"
type input "2022-23 WC (AOS) - La"
type textarea "x"
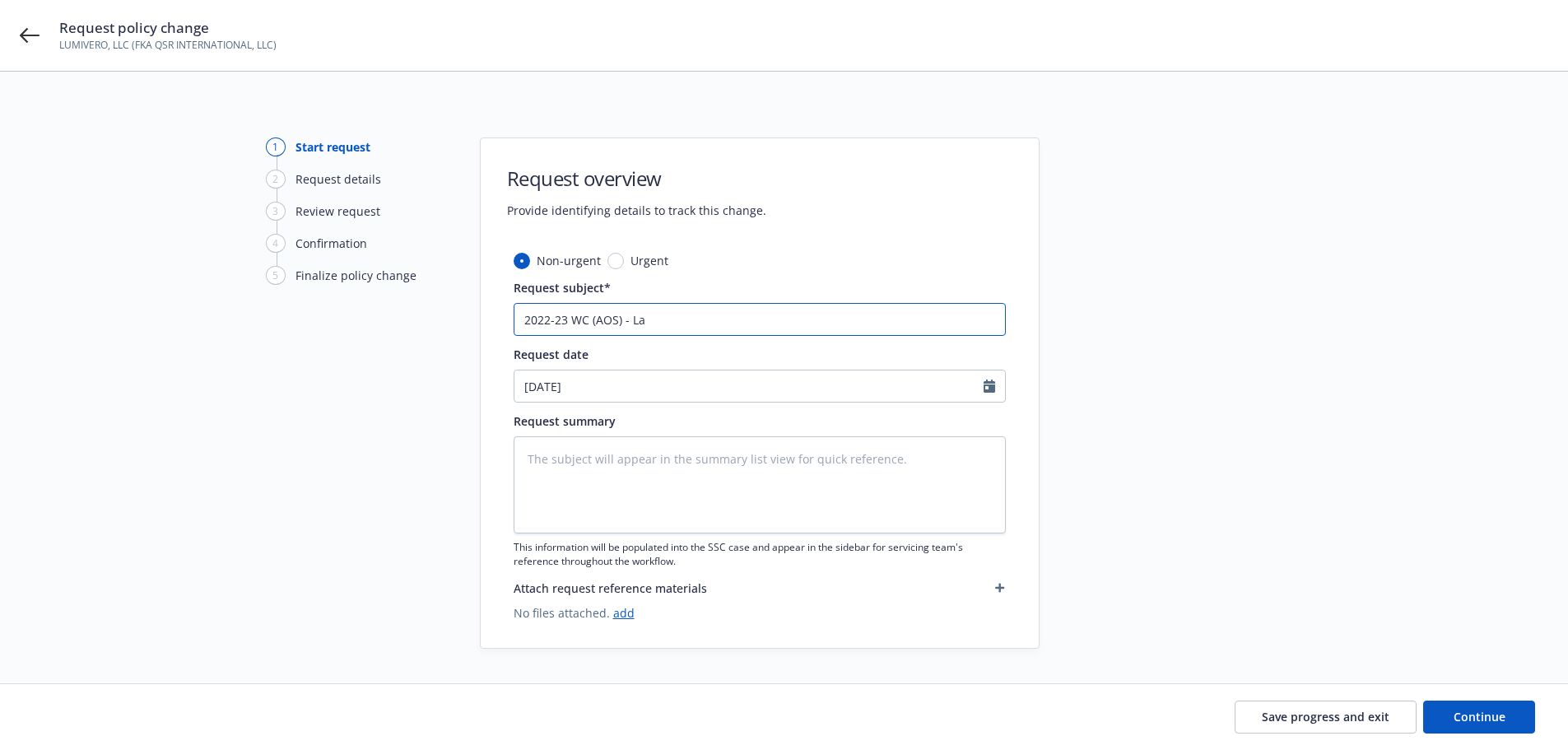
type input "2022-23 WC (AOS) - L"
type textarea "x"
type input "2022-23 WC (AOS) -"
type textarea "x"
type input "2022-23 WC (AOS) - I"
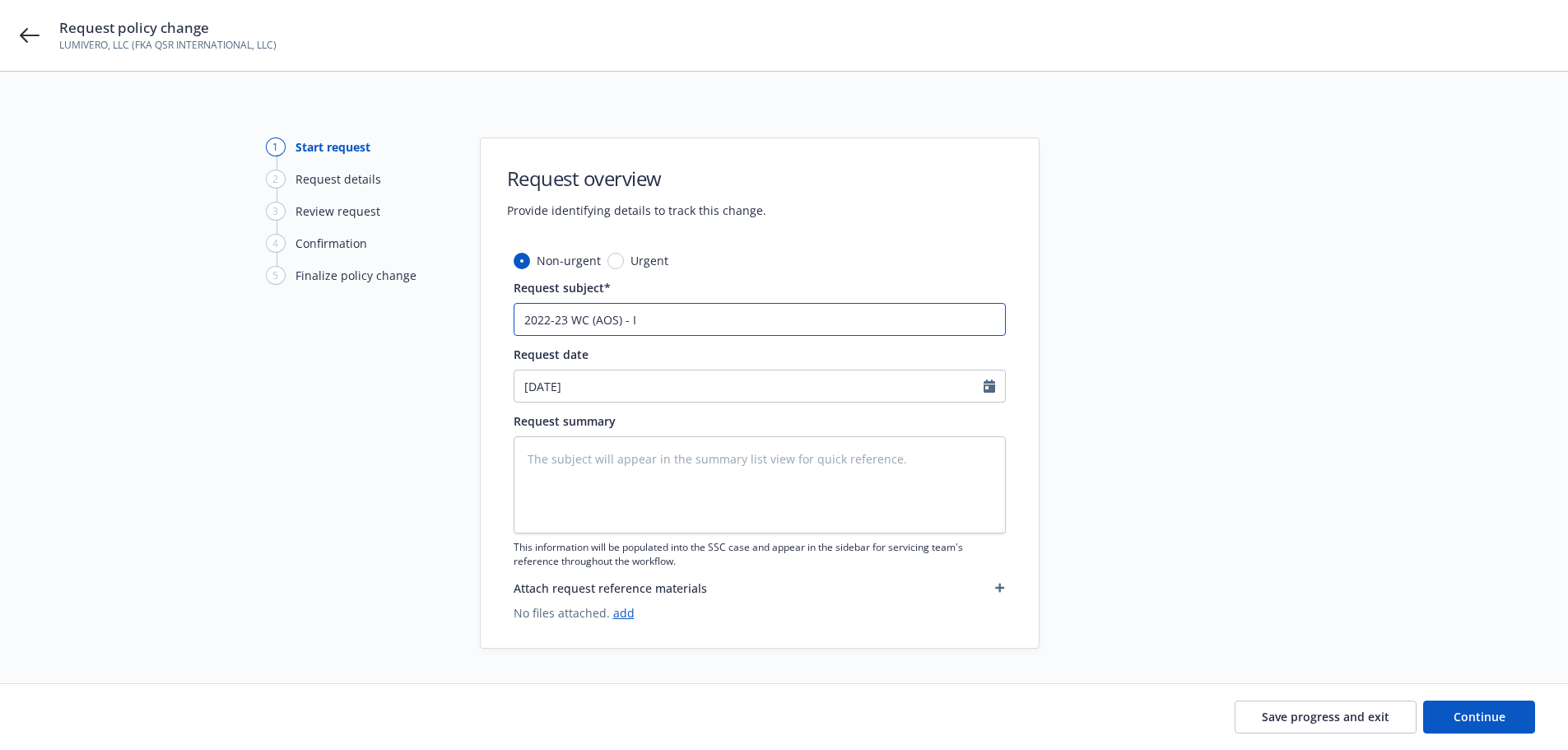
type textarea "x"
type input "2022-23 WC (AOS) - In"
type textarea "x"
type input "2022-23 WC (AOS) - Ins"
type textarea "x"
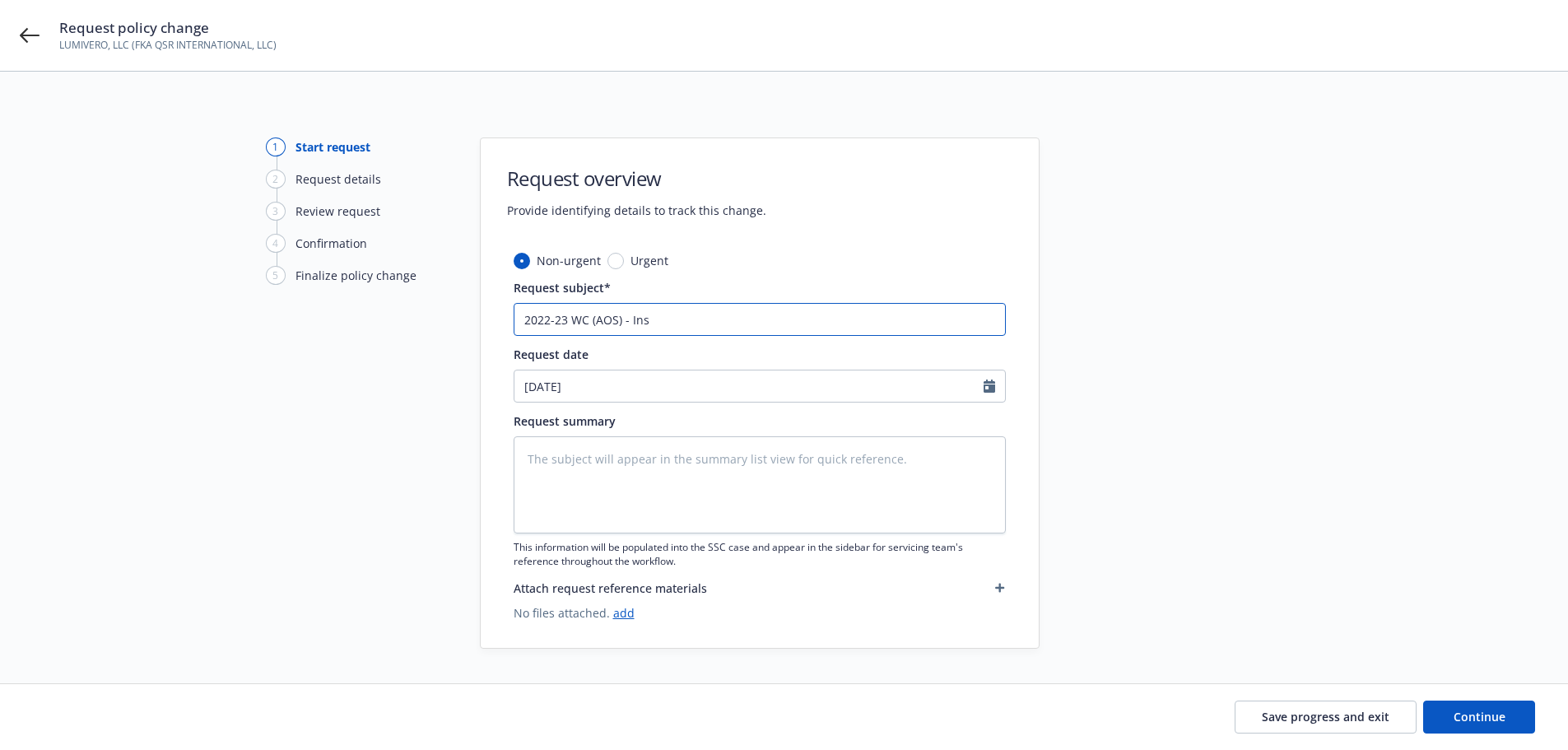
type input "2022-23 WC (AOS) - Inst"
type textarea "x"
type input "2022-23 WC (AOS) - Insta"
type textarea "x"
type input "2022-23 WC (AOS) - Instal"
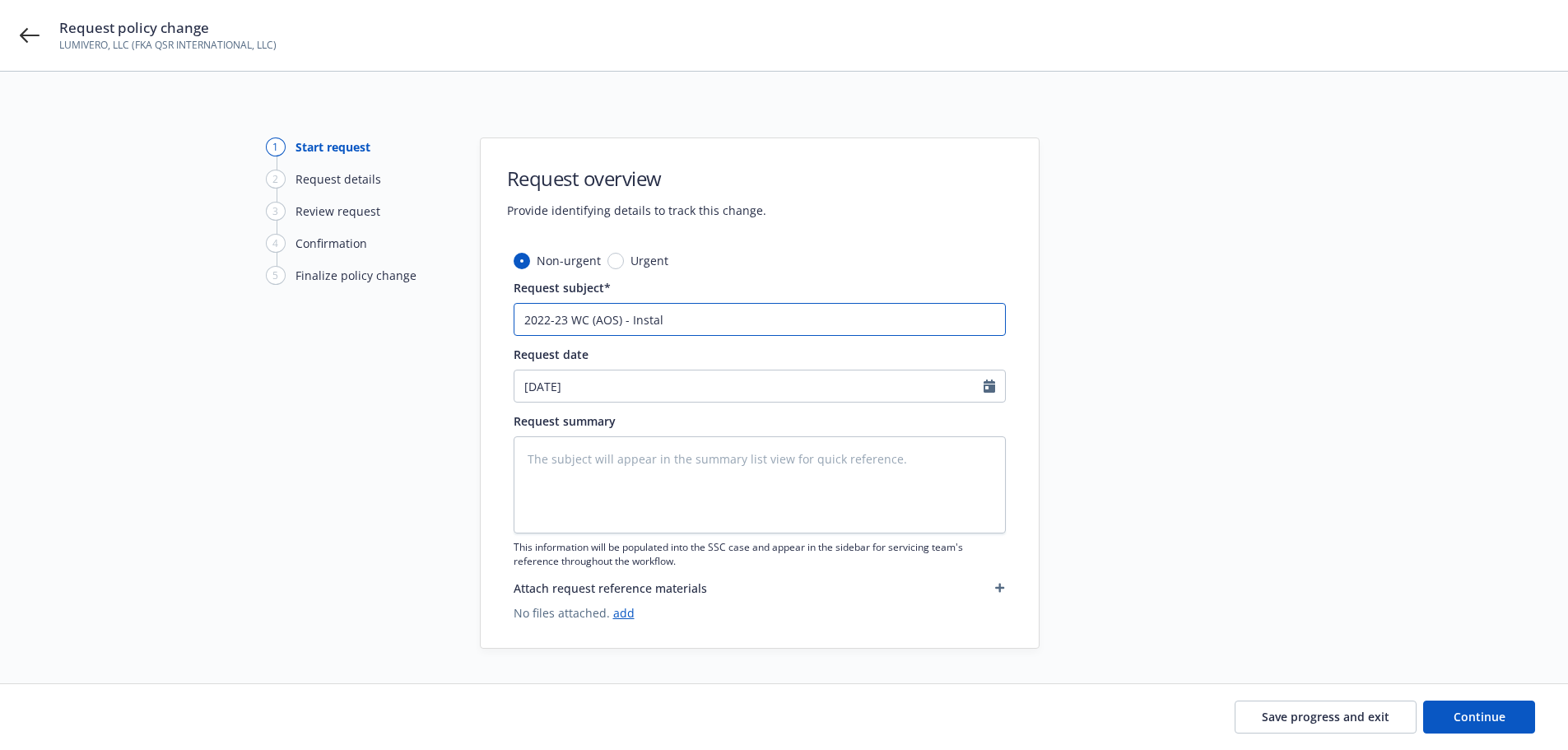
type textarea "x"
type input "2022-23 WC (AOS) - Install"
type textarea "x"
type input "2022-23 WC (AOS) - Installm"
type textarea "x"
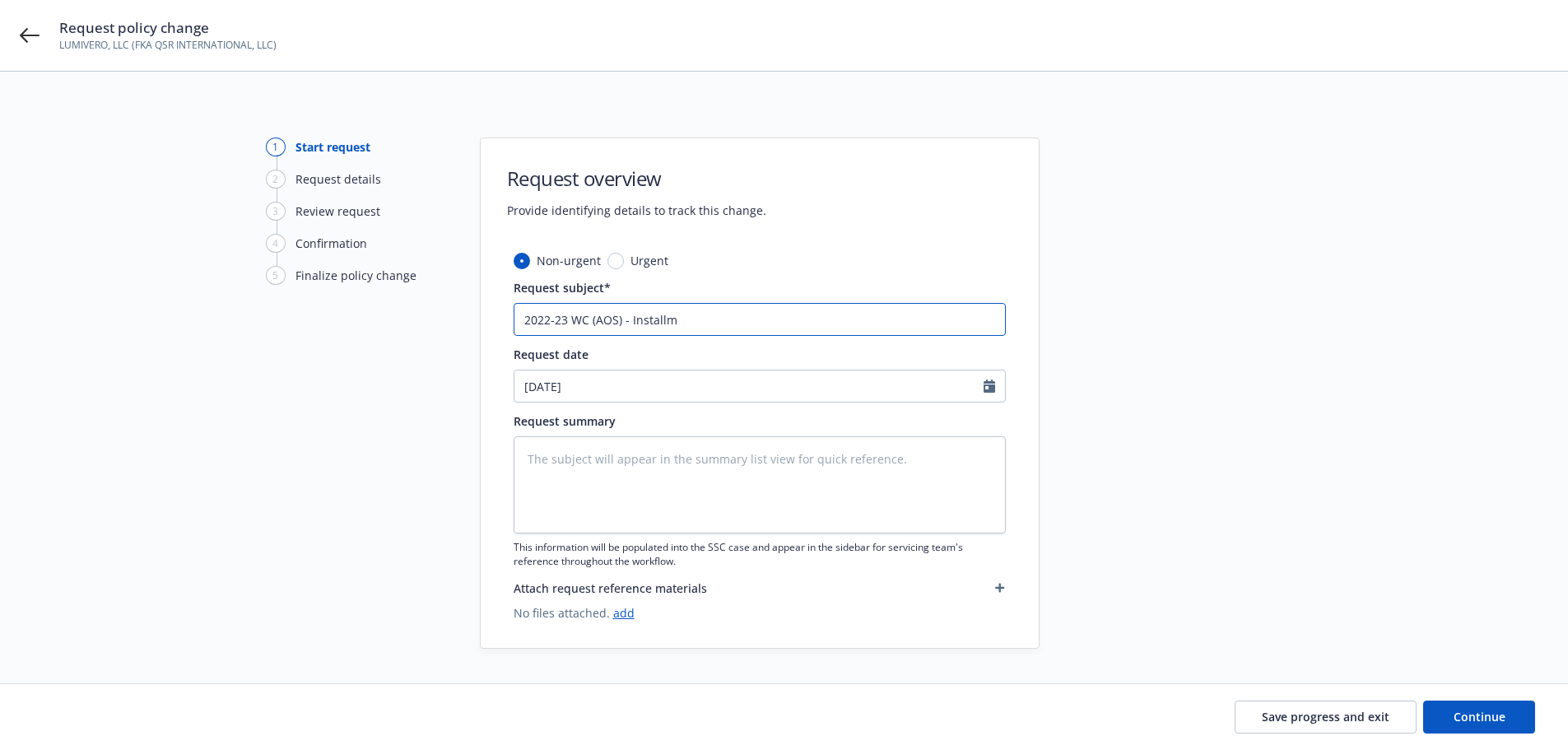
type input "2022-23 WC (AOS) - Installme"
type textarea "x"
type input "2022-23 WC (AOS) - Installmen"
type textarea "x"
type input "2022-23 WC (AOS) - Installment"
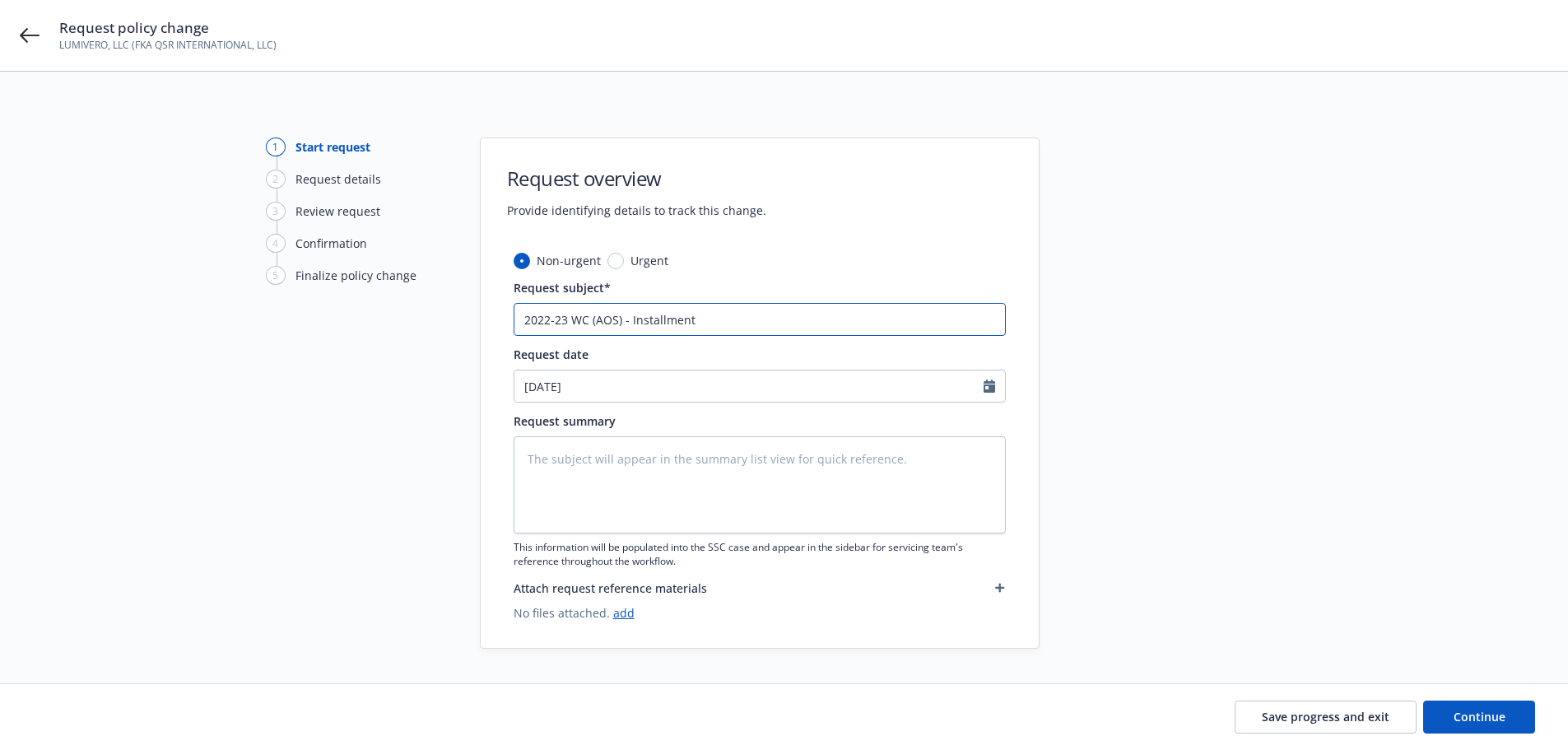
type textarea "x"
type input "2022-23 WC (AOS) - Installment"
type textarea "x"
type input "2022-23 WC (AOS) - Installment f"
type textarea "x"
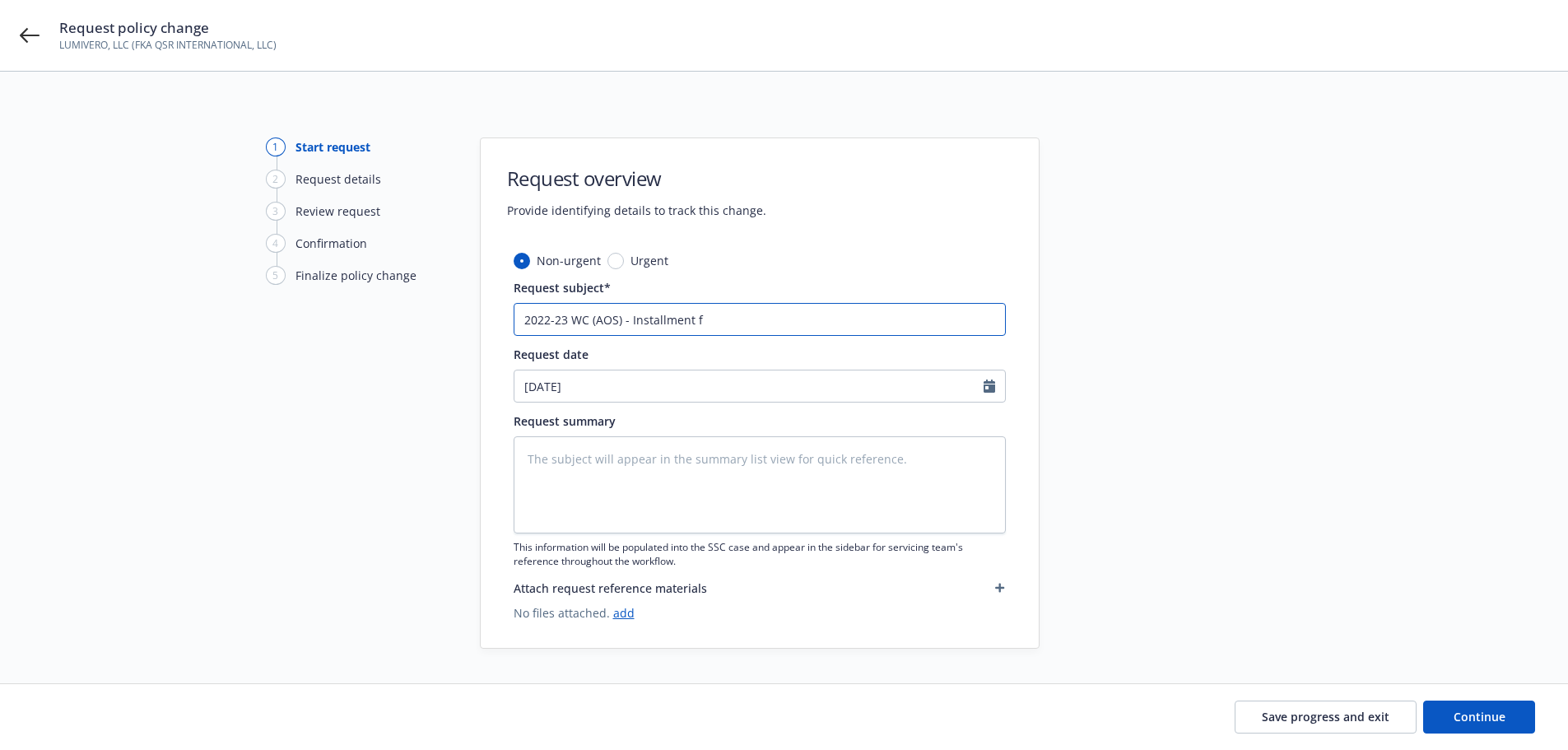
type input "2022-23 WC (AOS) - Installment fo"
type textarea "x"
type input "2022-23 WC (AOS) - Installment for"
type textarea "x"
type input "2022-23 WC (AOS) - Installment fo"
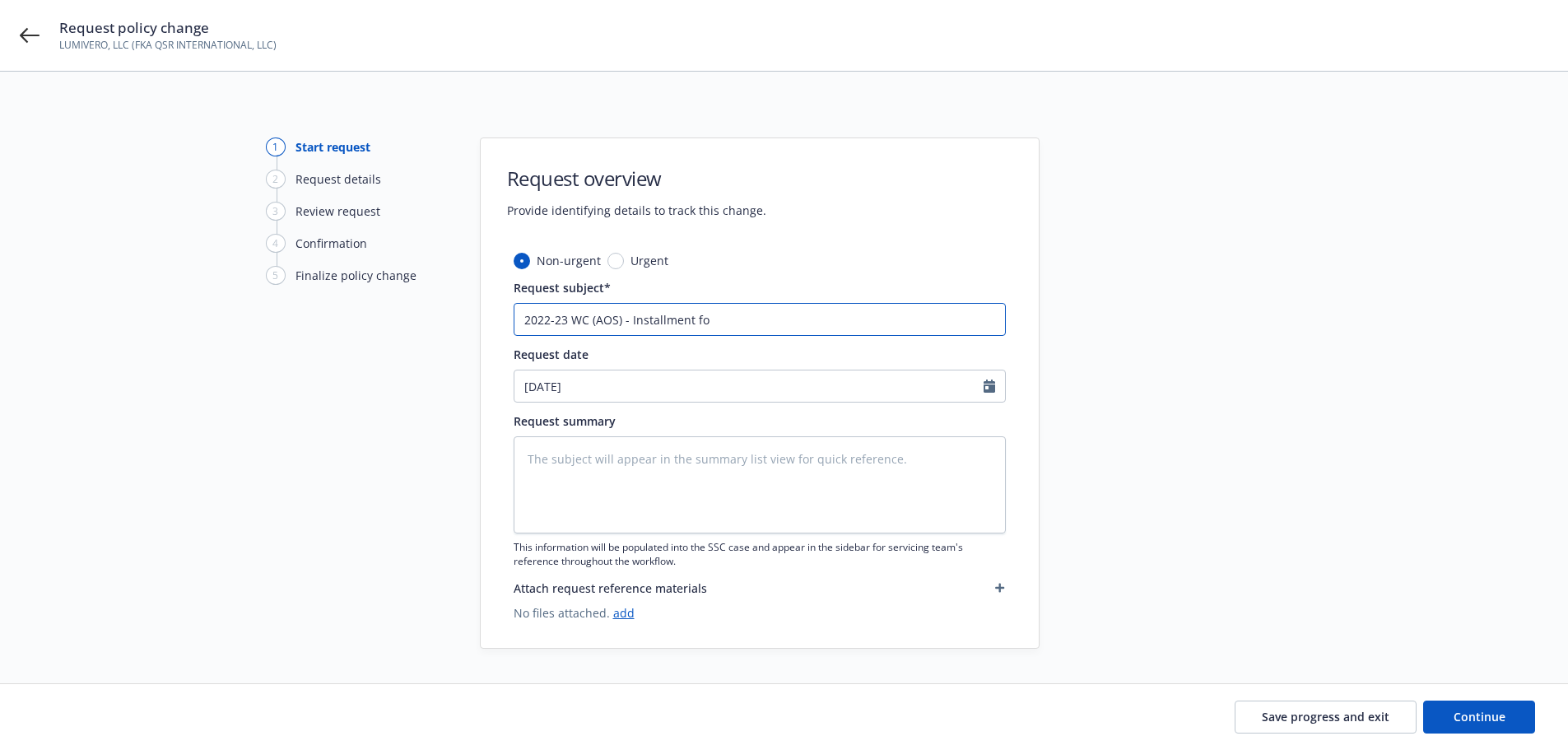
type textarea "x"
type input "2022-23 WC (AOS) - Installment f"
type textarea "x"
type input "2022-23 WC (AOS) - Installment fro"
type textarea "x"
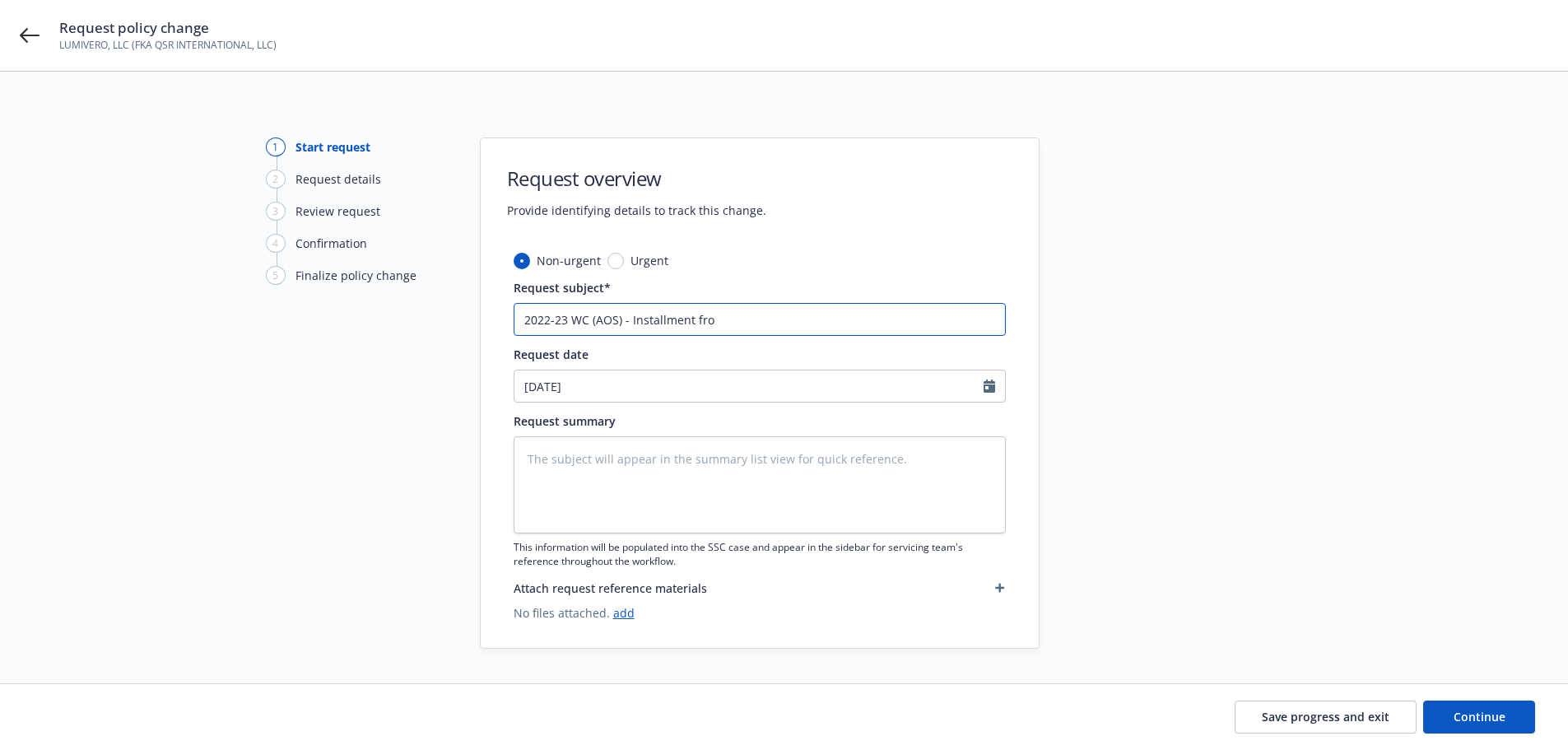
type input "2022-23 WC (AOS) - Installment from"
type textarea "x"
type input "2022-23 WC (AOS) - Installment from P"
type textarea "x"
type input "2022-23 WC (AOS) - Installment from Pr"
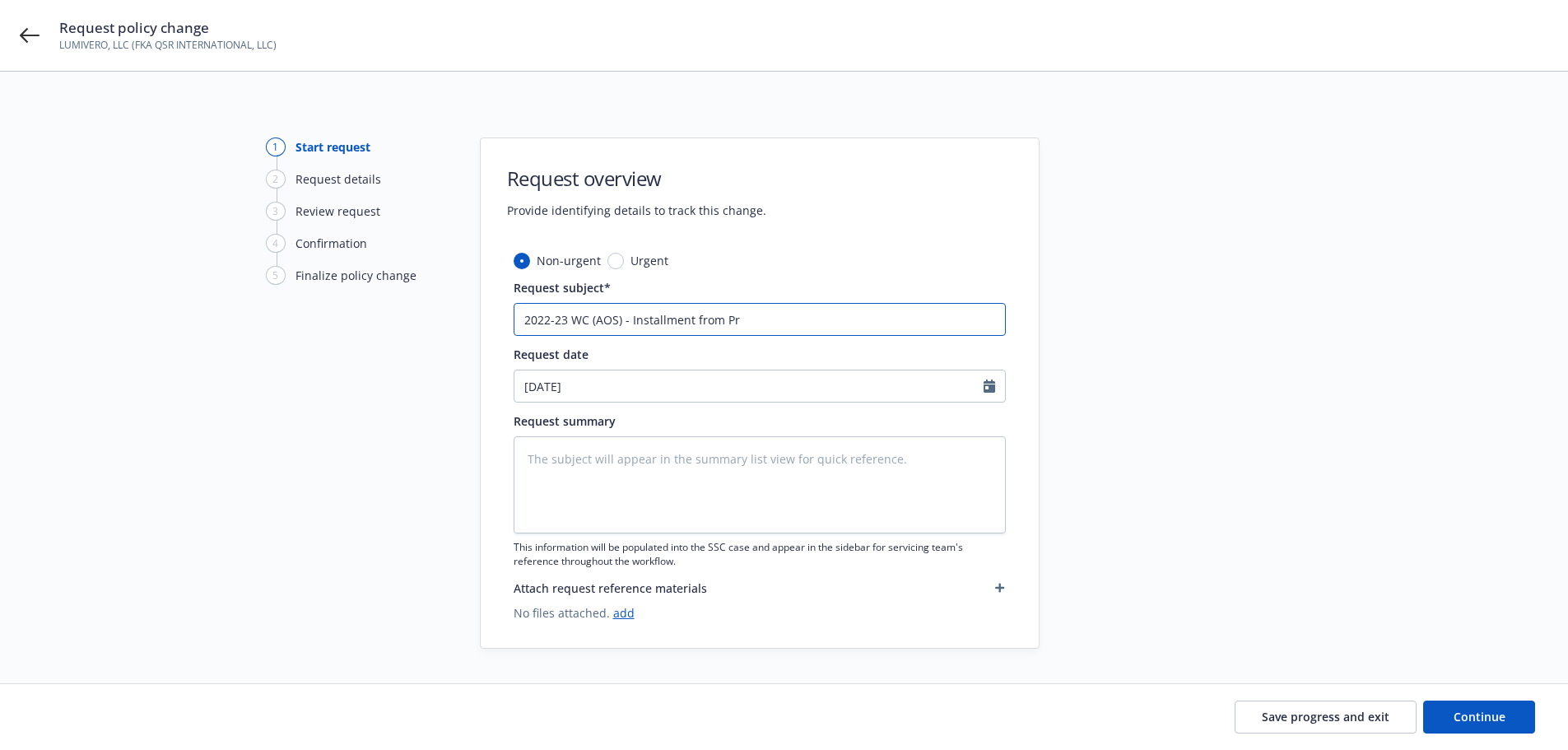
type textarea "x"
type input "2022-23 WC (AOS) - Installment from Pri"
type textarea "x"
type input "2022-23 WC (AOS) - Installment from Prior"
type textarea "x"
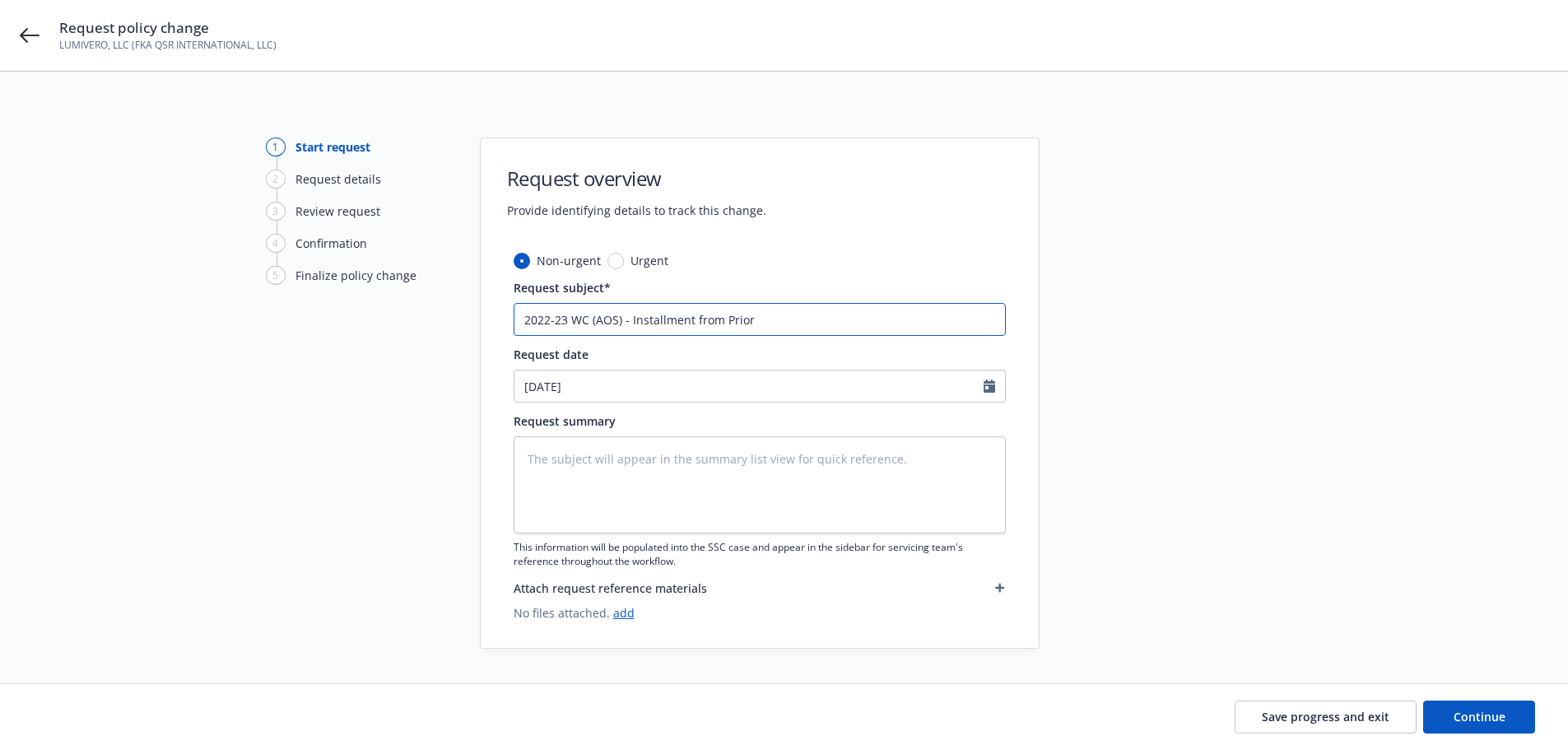
type input "2022-23 WC (AOS) - Installment from Prior"
type textarea "x"
type input "2022-23 WC (AOS) - Installment from Prior B"
type textarea "x"
type input "2022-23 WC (AOS) - Installment from Prior Br"
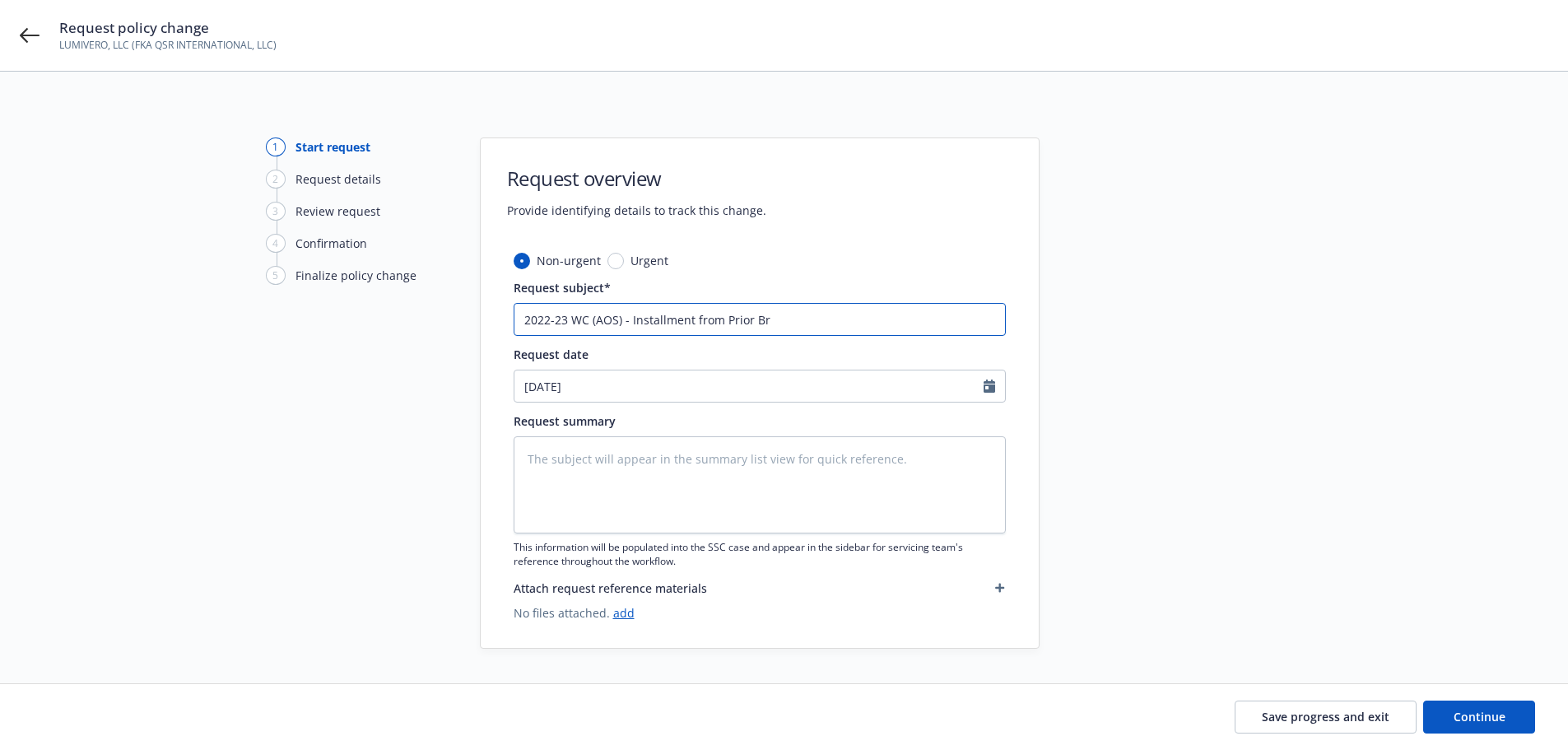
type textarea "x"
type input "2022-23 WC (AOS) - Installment from Prior Brok"
type textarea "x"
type input "2022-23 WC (AOS) - Installment from Prior Broke"
type textarea "x"
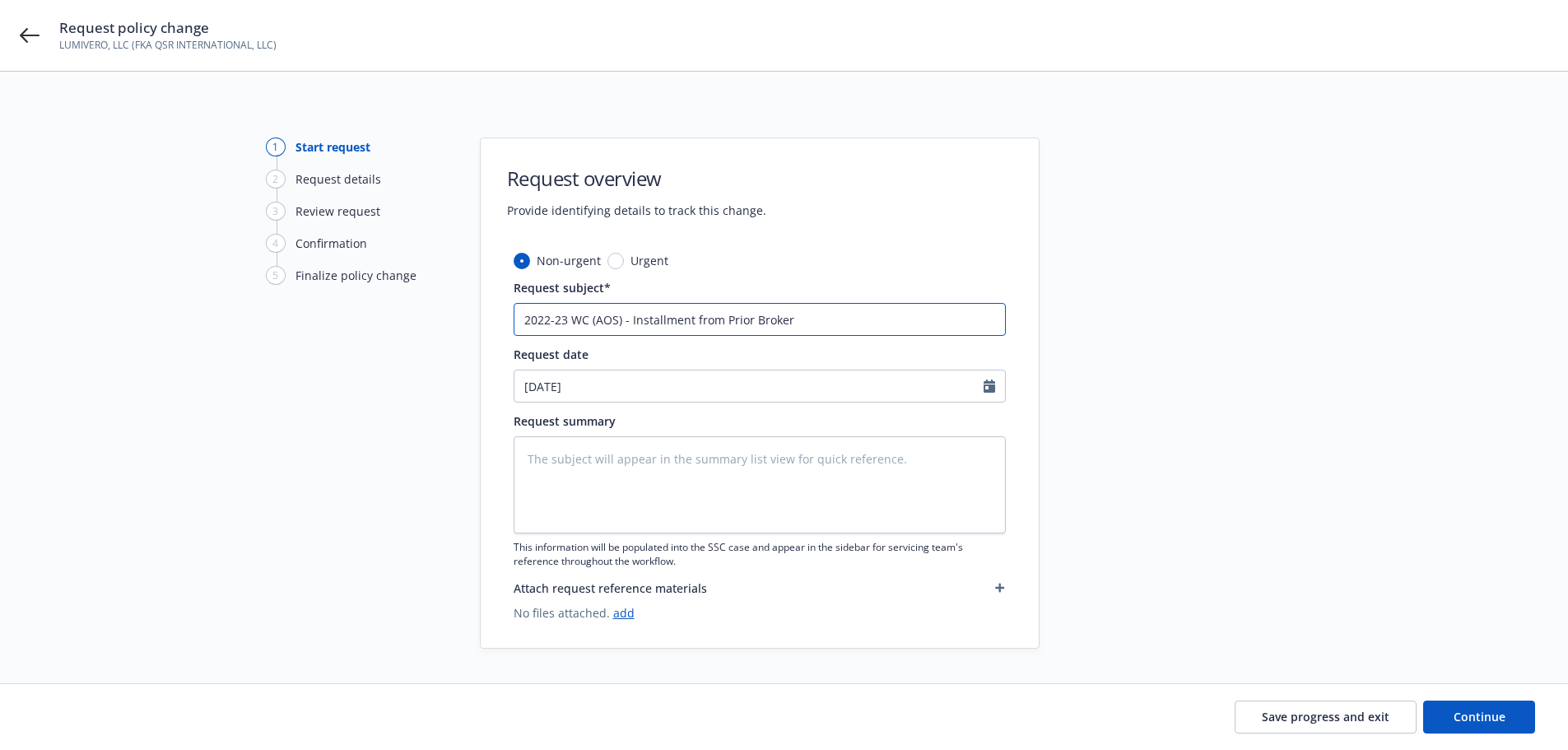
type input "2022-23 WC (AOS) - Installment from Prior Broker"
type textarea "x"
type input "2022-23 WC (AOS) - Installment from Prior Broker"
click at [1446, 706] on button "Continue" at bounding box center [1479, 717] width 112 height 33
type textarea "x"
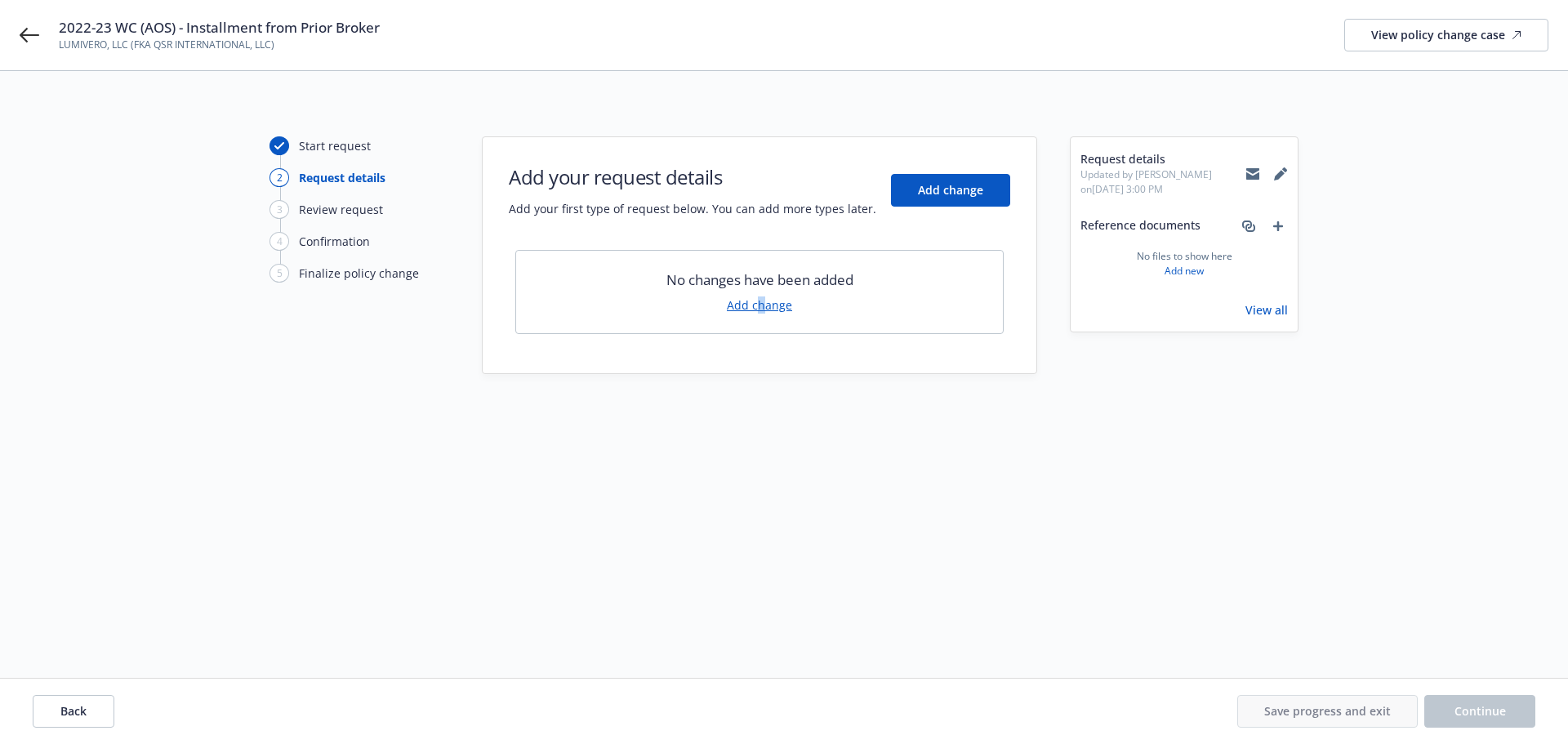
click at [762, 302] on link "Add change" at bounding box center [760, 305] width 65 height 17
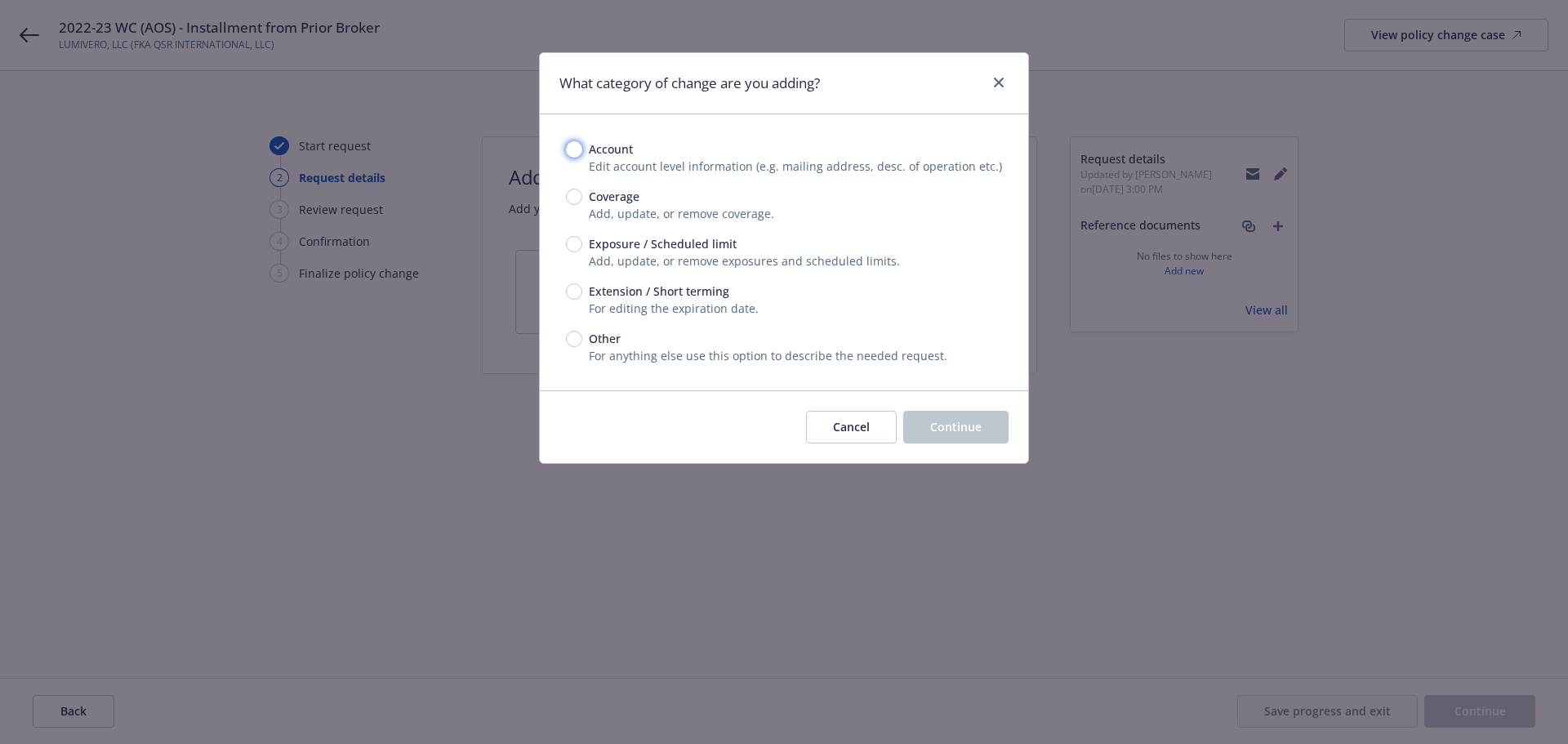
click at [570, 147] on input "Account" at bounding box center [574, 149] width 17 height 17
radio input "true"
click at [732, 348] on span "For anything else use this option to describe the needed request." at bounding box center [768, 356] width 358 height 16
drag, startPoint x: 648, startPoint y: 345, endPoint x: 630, endPoint y: 345, distance: 18.0
click at [639, 345] on div "Other" at bounding box center [784, 338] width 436 height 17
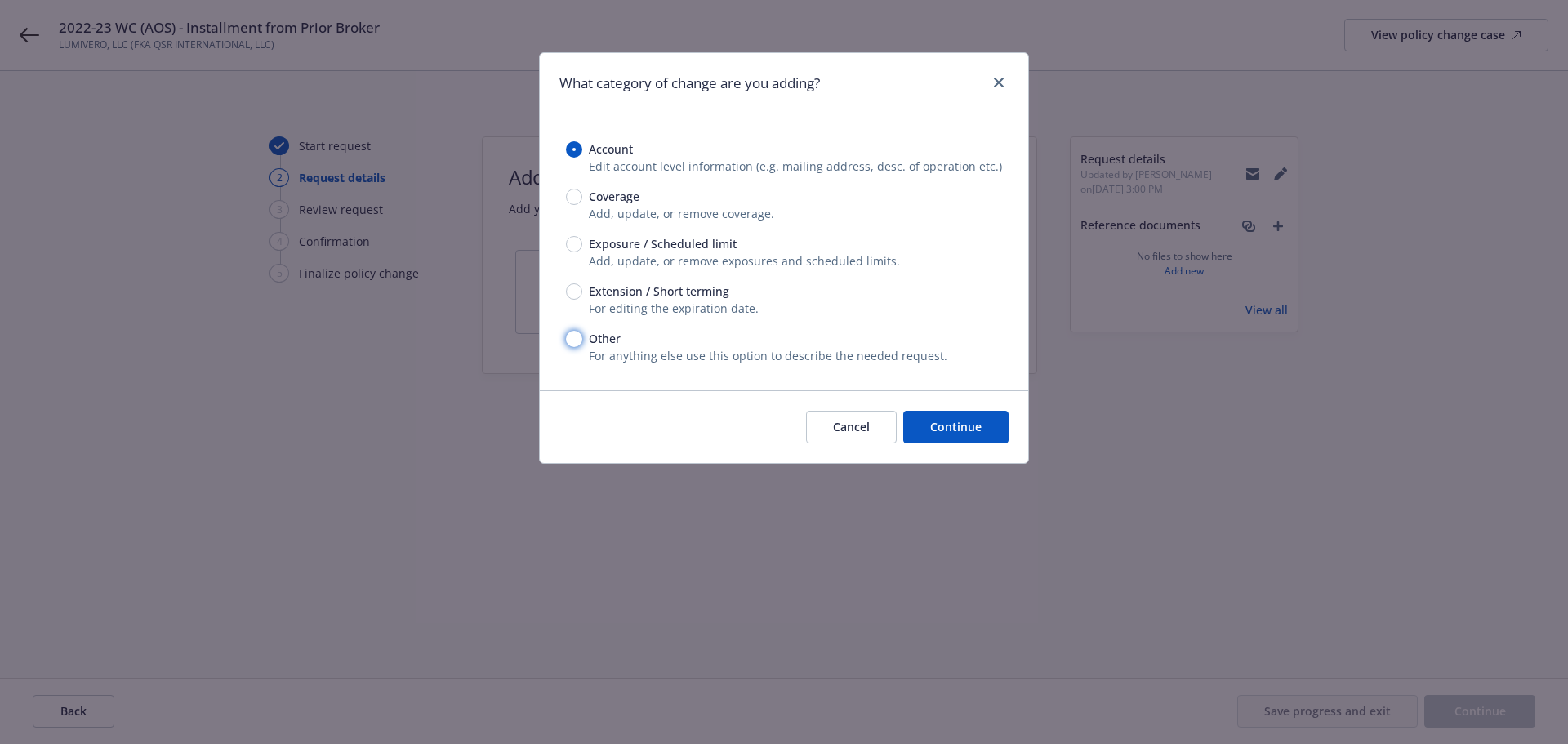
click at [583, 345] on input "Other" at bounding box center [574, 338] width 17 height 17
radio input "true"
click at [902, 419] on div "Cancel Continue" at bounding box center [907, 426] width 203 height 33
click at [921, 421] on button "Continue" at bounding box center [956, 426] width 106 height 33
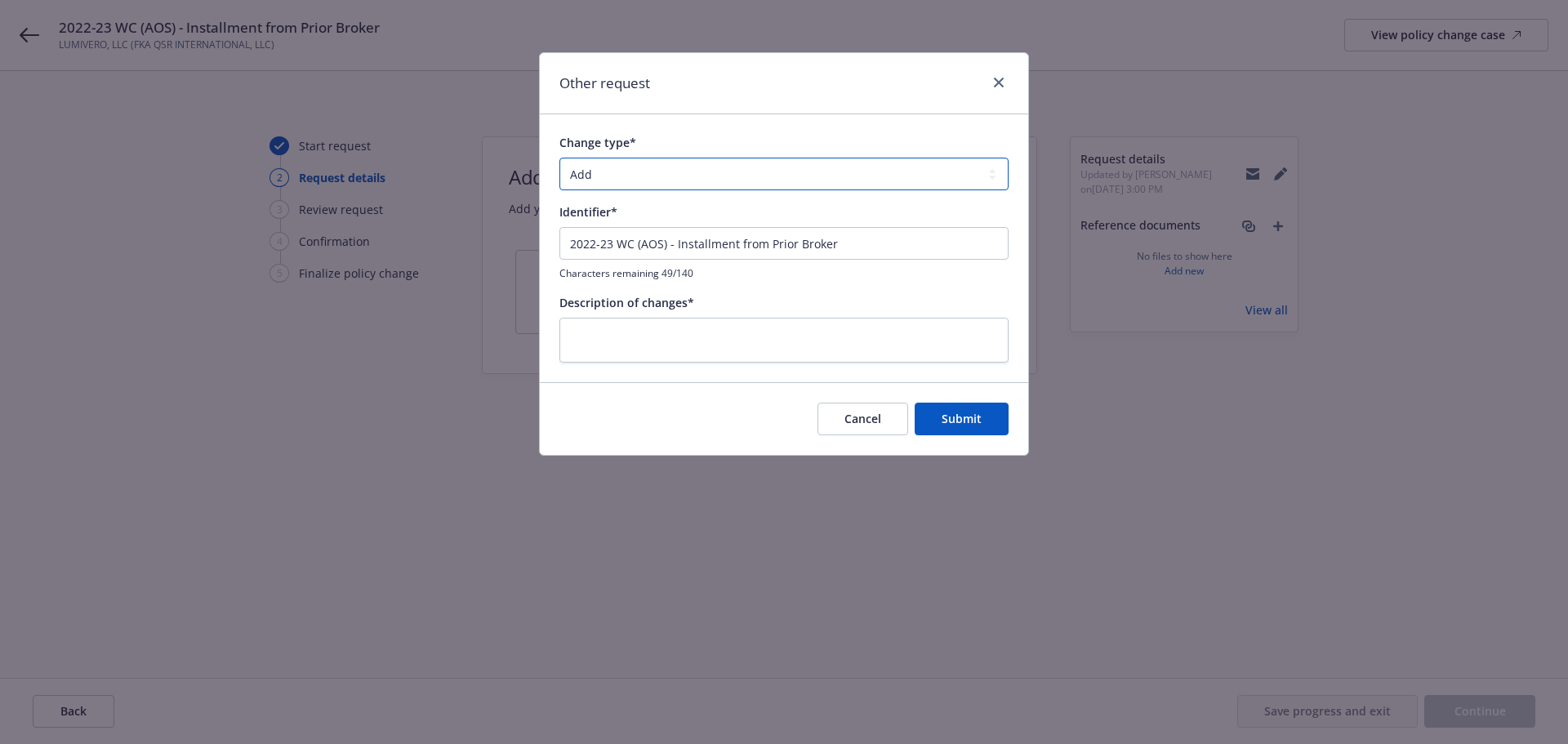
click at [831, 180] on select "Add Audit Change Remove" at bounding box center [784, 173] width 449 height 33
select select "CHANGE"
click at [560, 157] on select "Add Audit Change Remove" at bounding box center [784, 173] width 449 height 33
click at [735, 246] on input "2022-23 WC (AOS) - Installment from Prior Broker" at bounding box center [784, 243] width 449 height 33
click at [680, 335] on textarea at bounding box center [784, 339] width 449 height 45
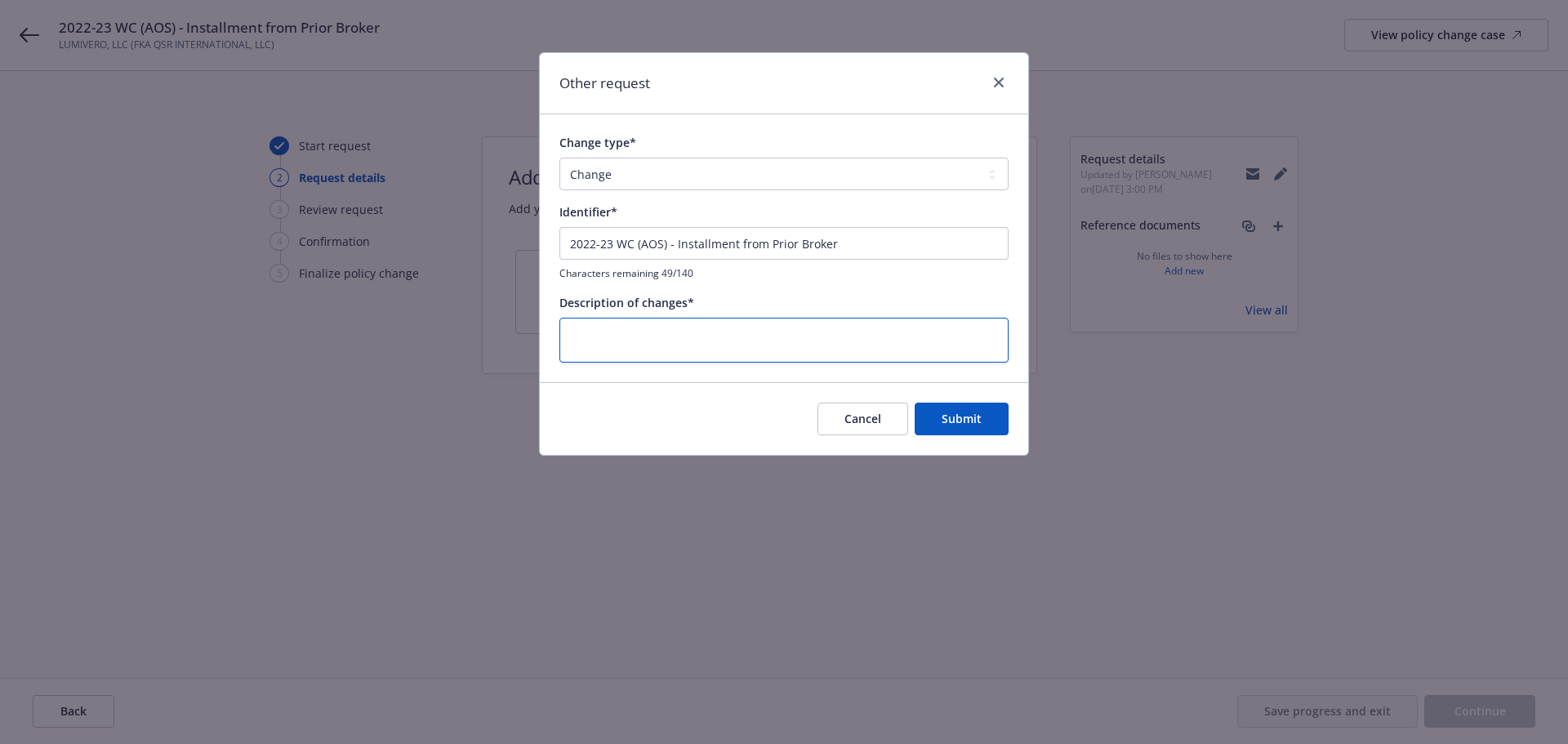
paste textarea "2022-23 WC (AOS) - Installment from Prior Broker"
type textarea "x"
type textarea "2022-23 WC (AOS) - Installment from Prior Broker"
drag, startPoint x: 831, startPoint y: 339, endPoint x: 808, endPoint y: 339, distance: 23.0
click at [808, 339] on textarea "2022-23 WC (AOS) - Installment from Prior Broker" at bounding box center [784, 339] width 449 height 45
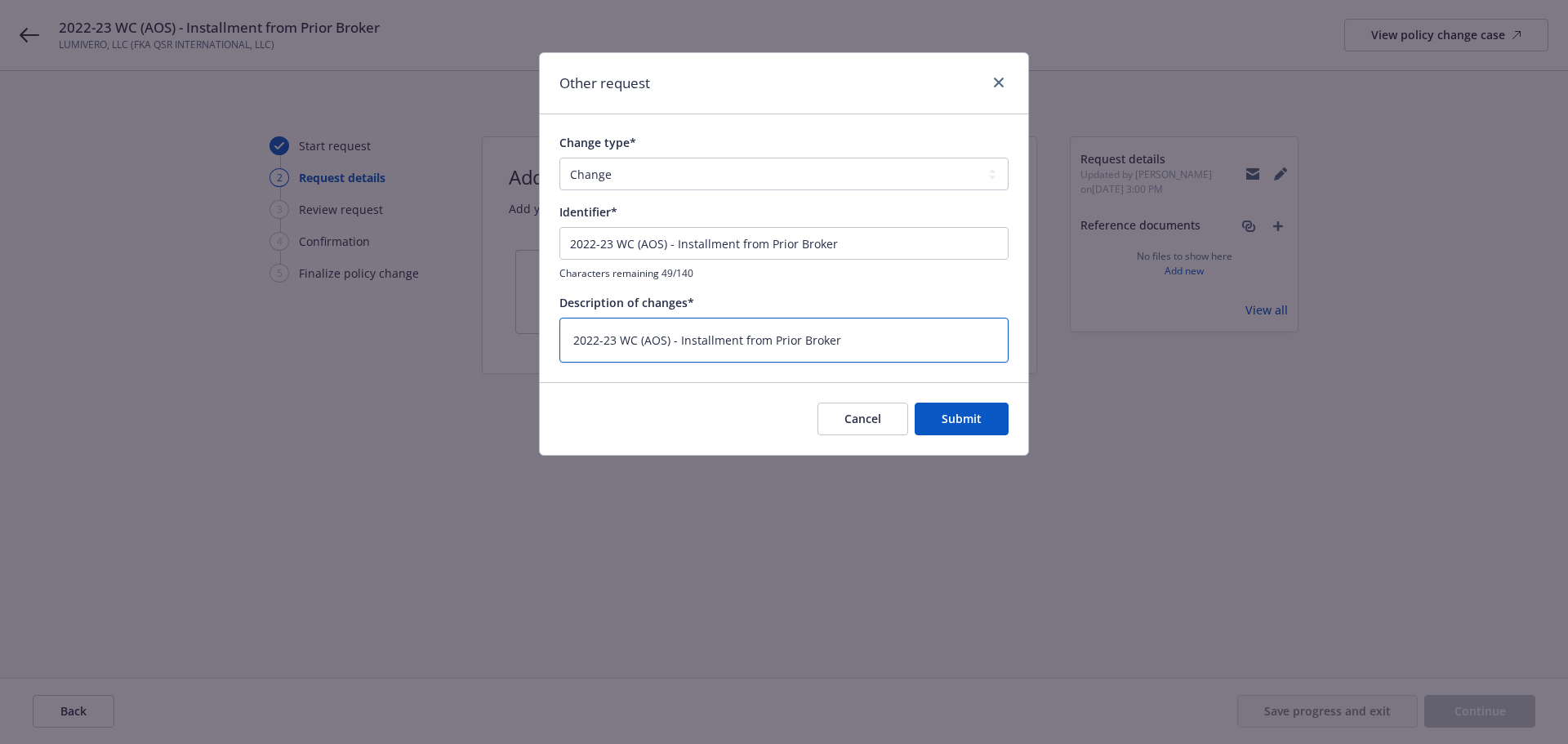
drag, startPoint x: 767, startPoint y: 337, endPoint x: 738, endPoint y: 342, distance: 29.4
click at [759, 339] on textarea "2022-23 WC (AOS) - Installment from Prior Broker" at bounding box center [784, 339] width 449 height 45
click at [734, 342] on textarea "2022-23 WC (AOS) - Installment from Prior Broker" at bounding box center [784, 339] width 449 height 45
click at [752, 339] on textarea "2022-23 WC (AOS) - Installment from Prior Broker" at bounding box center [784, 339] width 449 height 45
click at [741, 339] on textarea "2022-23 WC (AOS) - Installment from Prior Broker" at bounding box center [784, 339] width 449 height 45
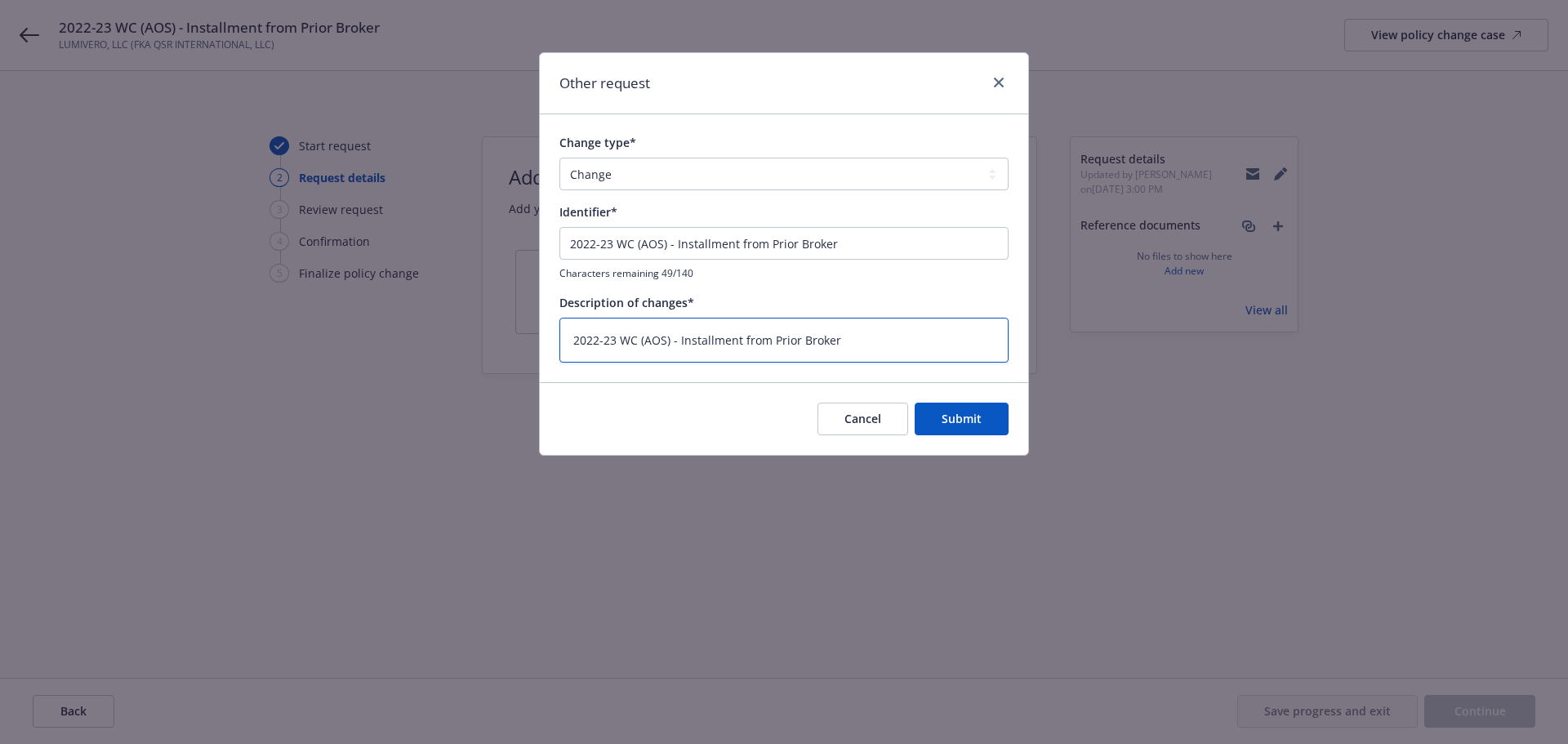
type textarea "x"
type textarea "2022-23 WC (AOS) - Installment Ifrom Prior Broker"
type textarea "x"
type textarea "2022-23 WC (AOS) - Installment Infrom Prior Broker"
type textarea "x"
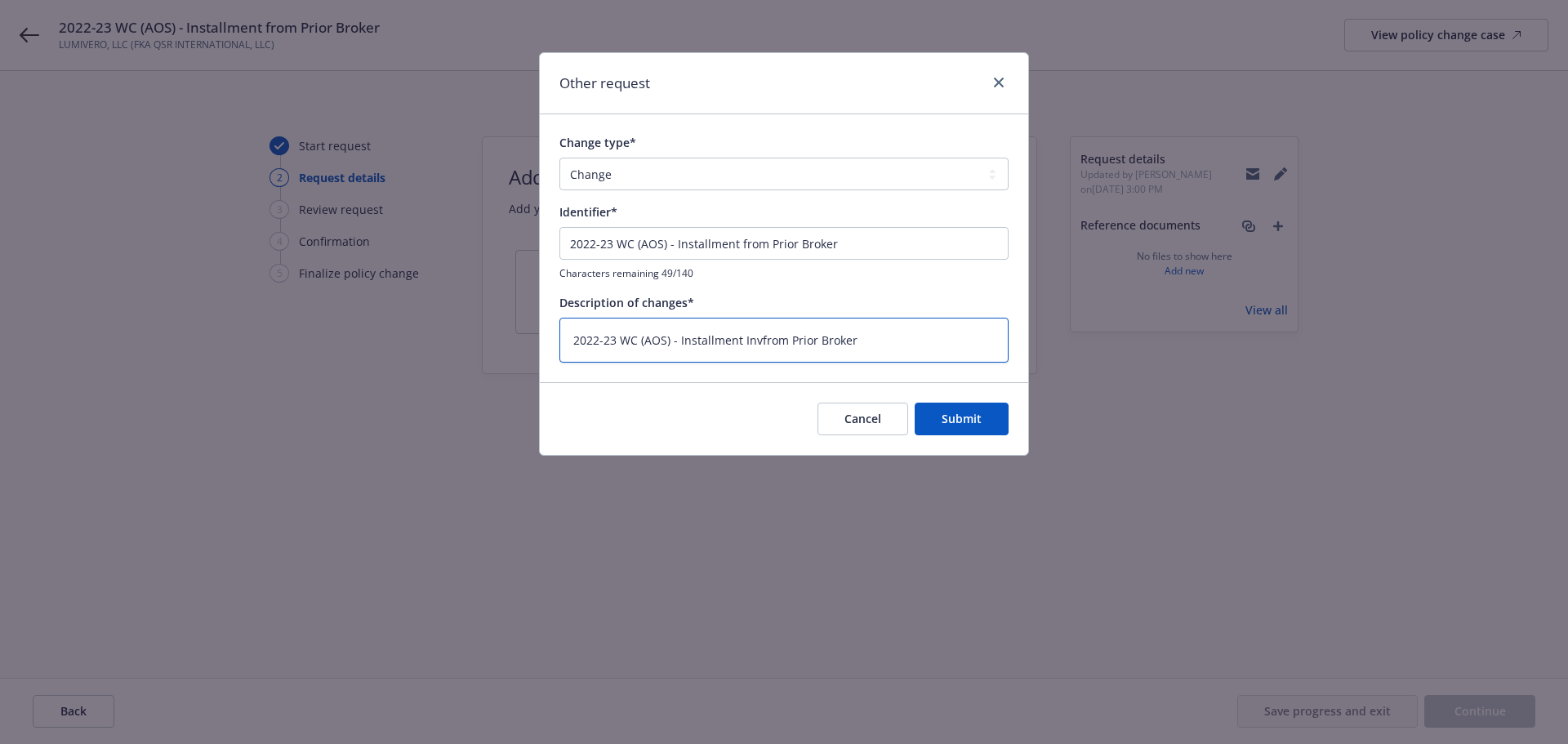
type textarea "2022-23 WC (AOS) - Installment Invofrom Prior Broker"
type textarea "x"
type textarea "2022-23 WC (AOS) - Installment Invoifrom Prior Broker"
type textarea "x"
type textarea "2022-23 WC (AOS) - Installment Invoicfrom Prior Broker"
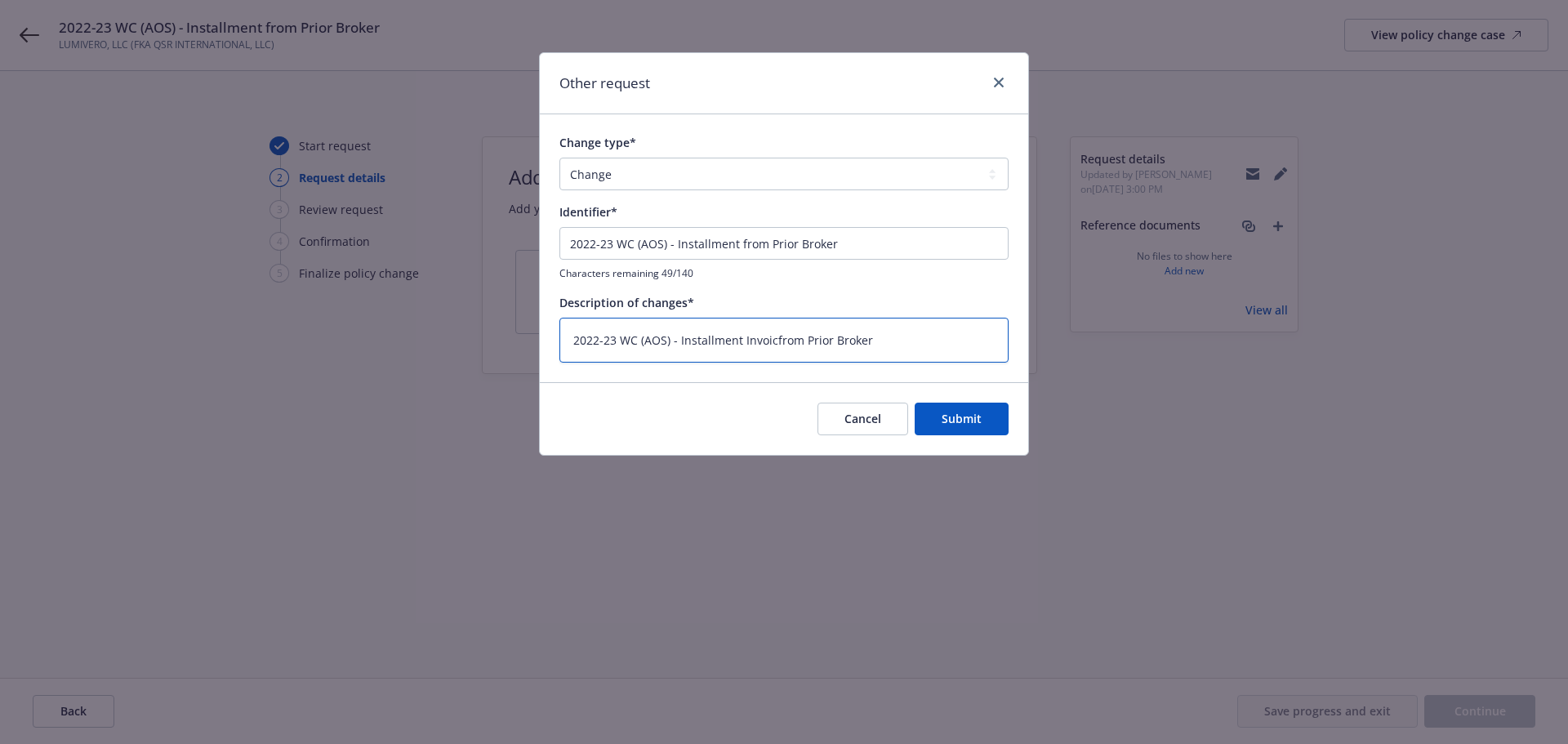
type textarea "x"
type textarea "2022-23 WC (AOS) - Installment Invoicefrom Prior Broker"
type textarea "x"
type textarea "2022-23 WC (AOS) - Installment Invoice from Prior Broker"
click at [906, 342] on textarea "2022-23 WC (AOS) - Installment Invoice from Prior Broker" at bounding box center [784, 339] width 449 height 45
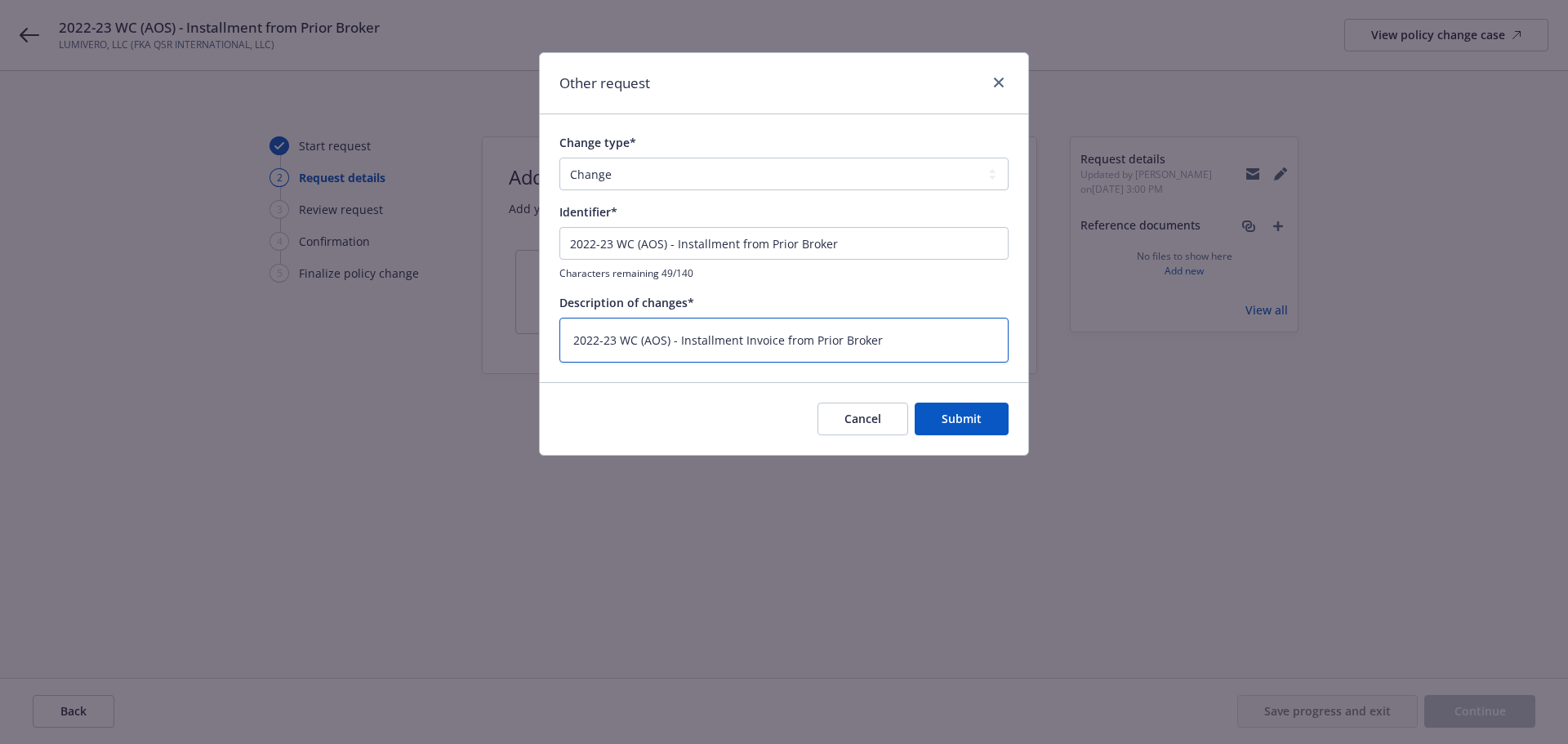
type textarea "x"
type textarea "2022-23 WC (AOS) - Installment Invoice from Prior Broker"
type textarea "x"
type textarea "2022-23 WC (AOS) - Installment Invoice from Prior Broker."
type textarea "x"
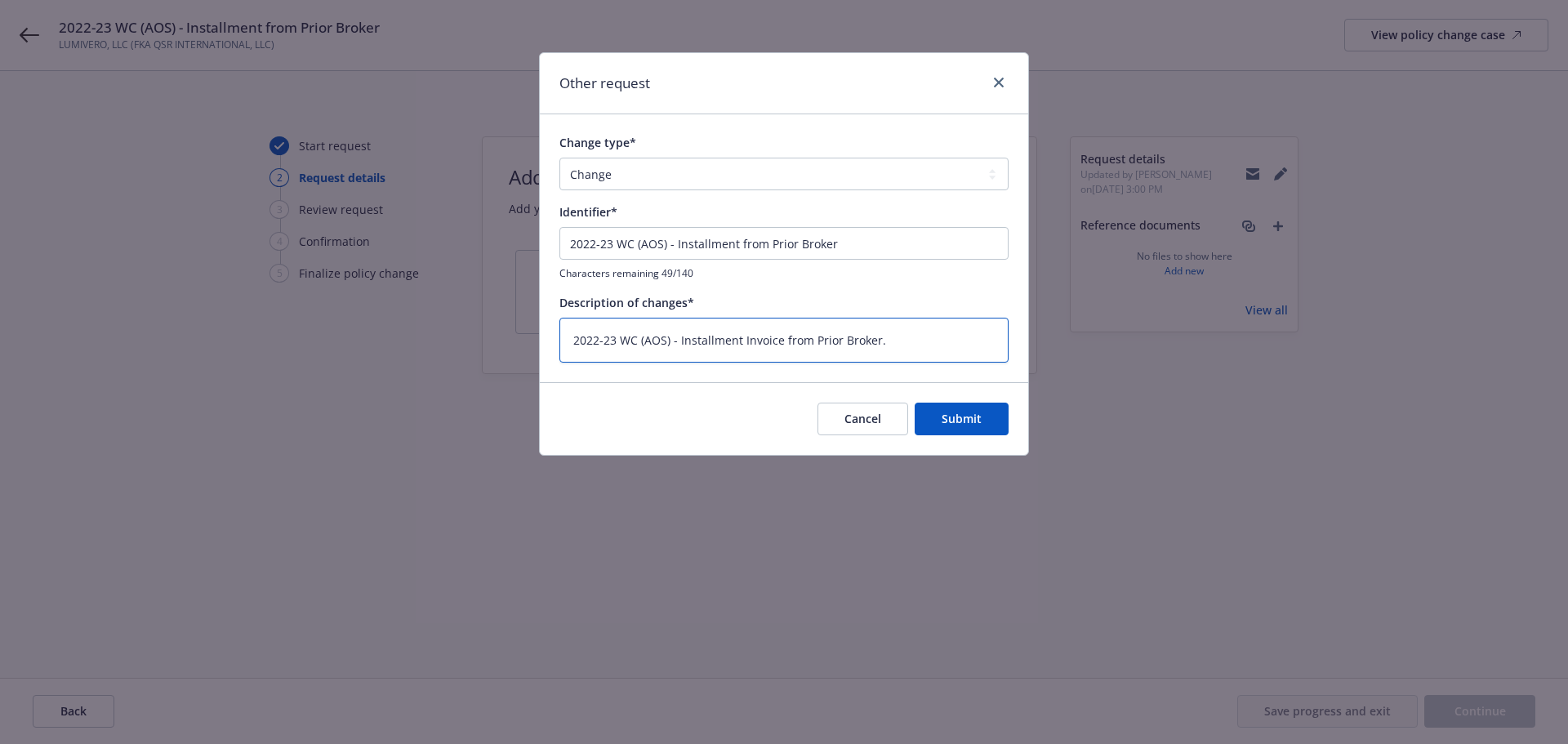
type textarea "2022-23 WC (AOS) - Installment Invoice from Prior Broker."
click at [902, 351] on textarea "2022-23 WC (AOS) - Installment Invoice from Prior Broker." at bounding box center [784, 339] width 449 height 45
type textarea "x"
type textarea "2022-23 WC (AOS) - Installment Invoice from Prior Broker. P"
type textarea "x"
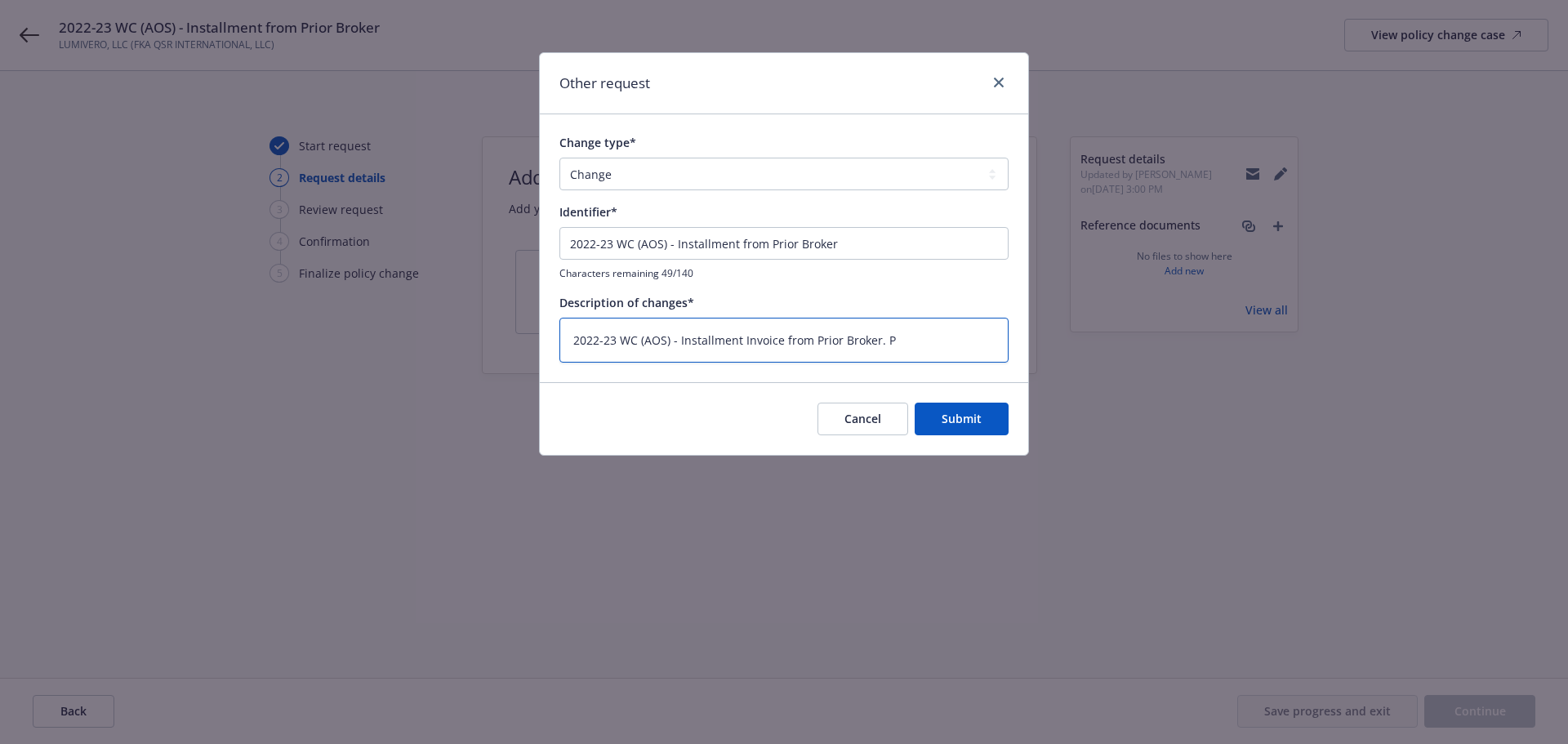
type textarea "2022-23 WC (AOS) - Installment Invoice from Prior Broker. Pr"
type textarea "x"
type textarea "2022-23 WC (AOS) - Installment Invoice from Prior Broker. Pri"
type textarea "x"
type textarea "2022-23 WC (AOS) - Installment Invoice from Prior Broker. Prio"
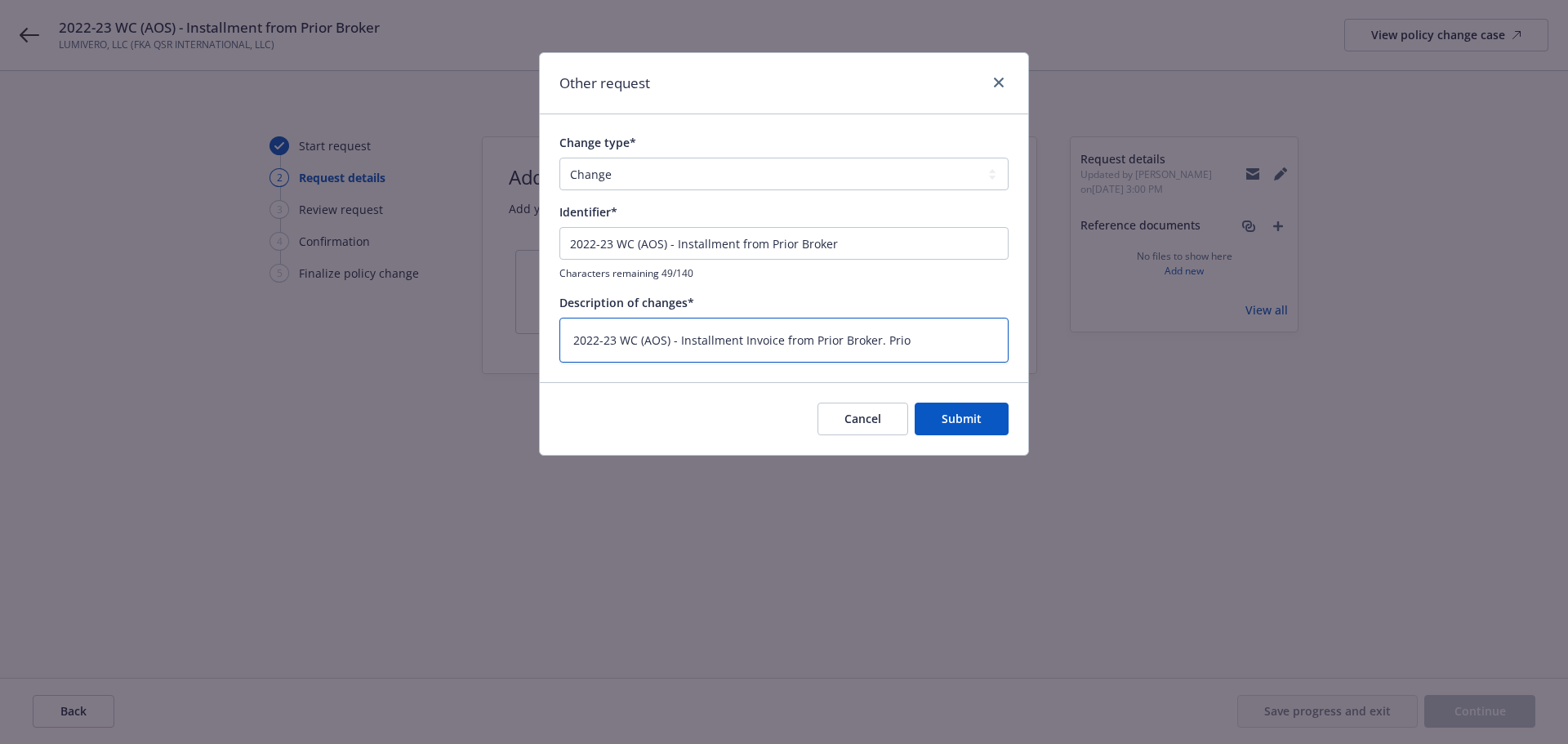
type textarea "x"
type textarea "2022-23 WC (AOS) - Installment Invoice from Prior Broker. Prior"
type textarea "x"
type textarea "2022-23 WC (AOS) - Installment Invoice from Prior Broker. Prior"
type textarea "x"
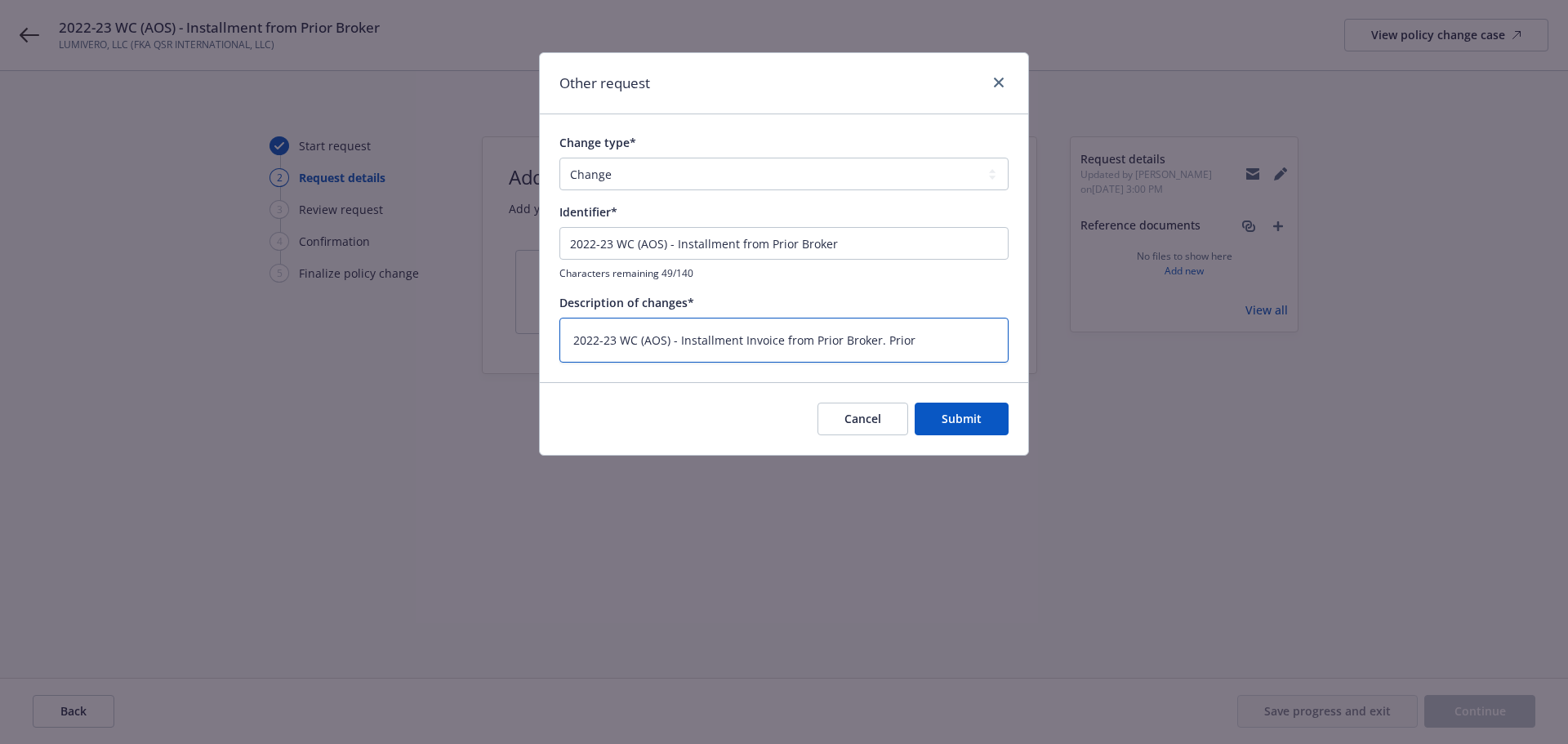
type textarea "2022-23 WC (AOS) - Installment Invoice from Prior Broker. Prior B"
type textarea "x"
type textarea "2022-23 WC (AOS) - Installment Invoice from Prior Broker. Prior Br"
type textarea "x"
type textarea "2022-23 WC (AOS) - Installment Invoice from Prior Broker. Prior Bro"
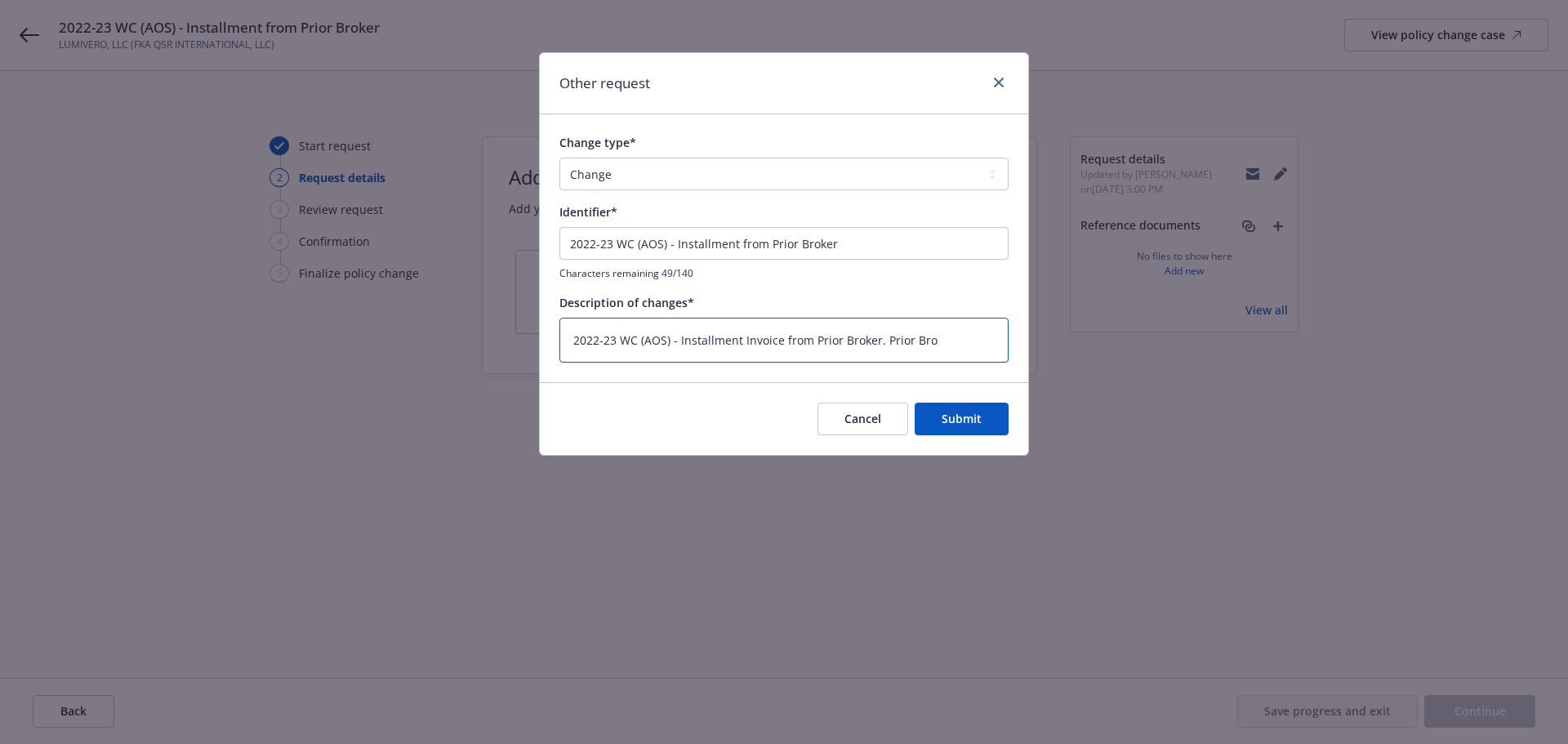
type textarea "x"
type textarea "2022-23 WC (AOS) - Installment Invoice from Prior Broker. Prior Brok"
type textarea "x"
type textarea "2022-23 WC (AOS) - Installment Invoice from Prior Broker. Prior Broker"
type textarea "x"
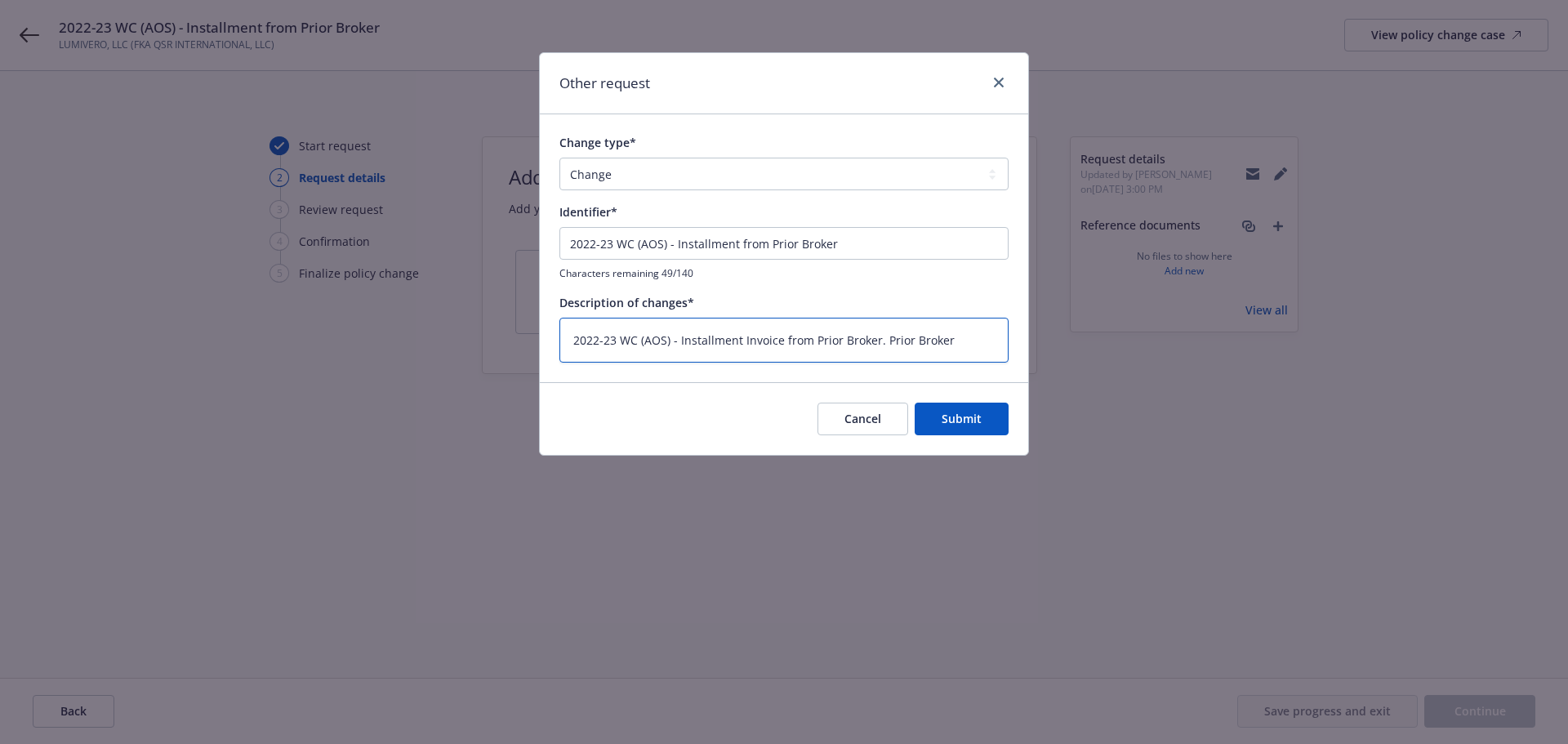
type textarea "2022-23 WC (AOS) - Installment Invoice from Prior Broker. Prior Broker"
type textarea "x"
type textarea "2022-23 WC (AOS) - Installment Invoice from Prior Broker. Prior Broker fo"
type textarea "x"
type textarea "2022-23 WC (AOS) - Installment Invoice from Prior Broker. Prior Broker for"
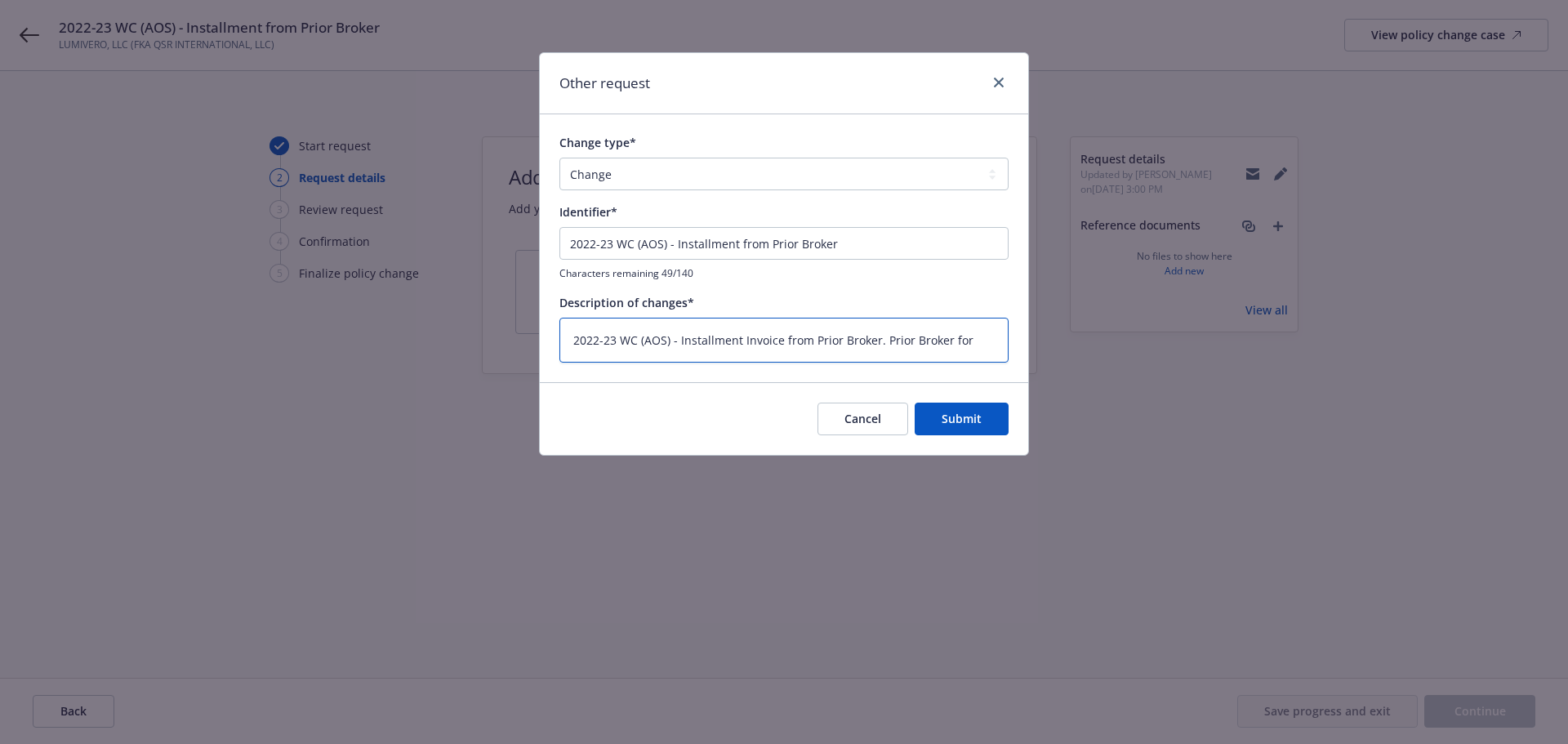
type textarea "x"
type textarea "2022-23 WC (AOS) - Installment Invoice from Prior Broker. Prior Broker fort"
type textarea "x"
type textarea "2022-23 WC (AOS) - Installment Invoice from Prior Broker. Prior Broker for"
type textarea "x"
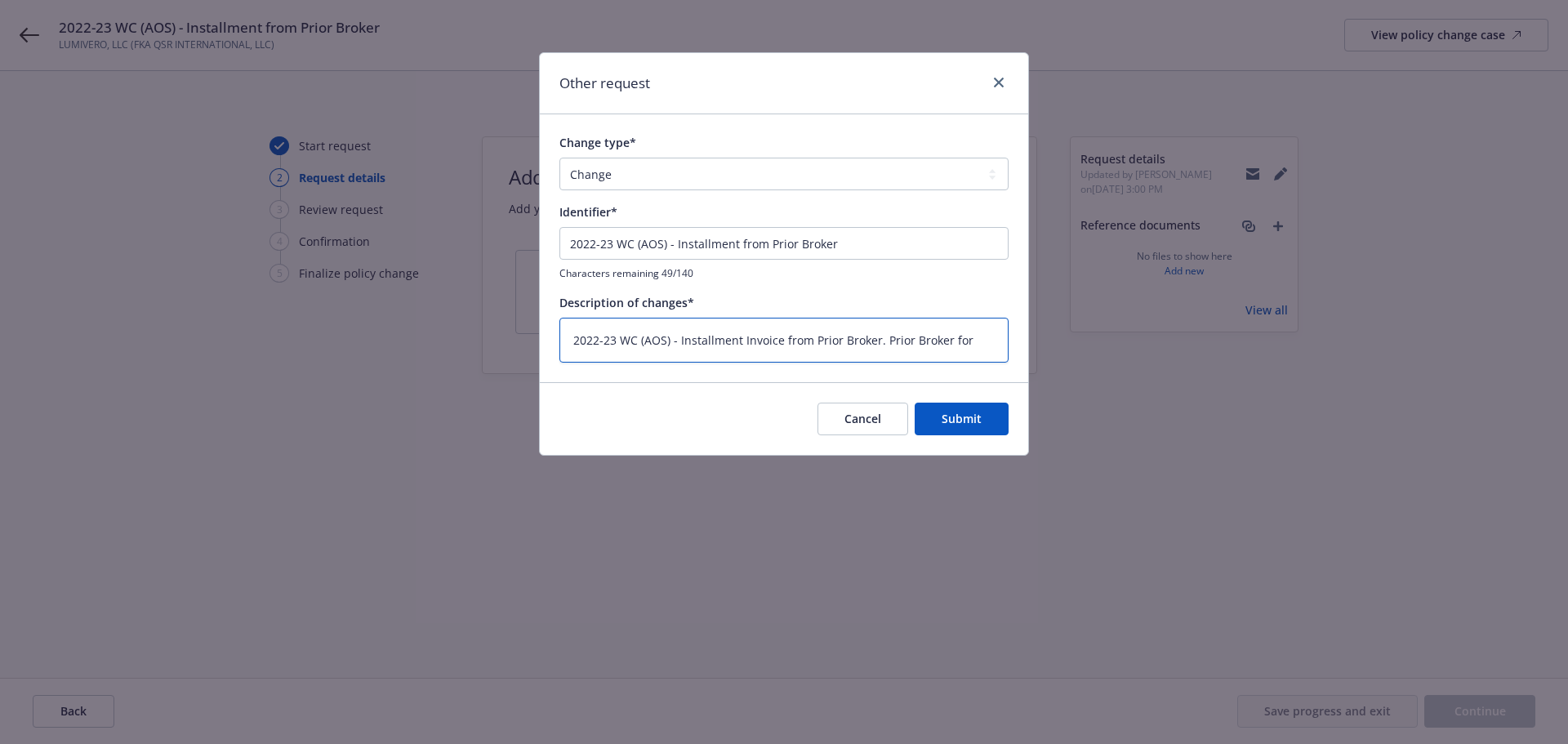
type textarea "2022-23 WC (AOS) - Installment Invoice from Prior Broker. Prior Broker forf"
type textarea "x"
type textarea "2022-23 WC (AOS) - Installment Invoice from Prior Broker. Prior Broker forfe"
type textarea "x"
type textarea "2022-23 WC (AOS) - Installment Invoice from Prior Broker. Prior Broker forfei"
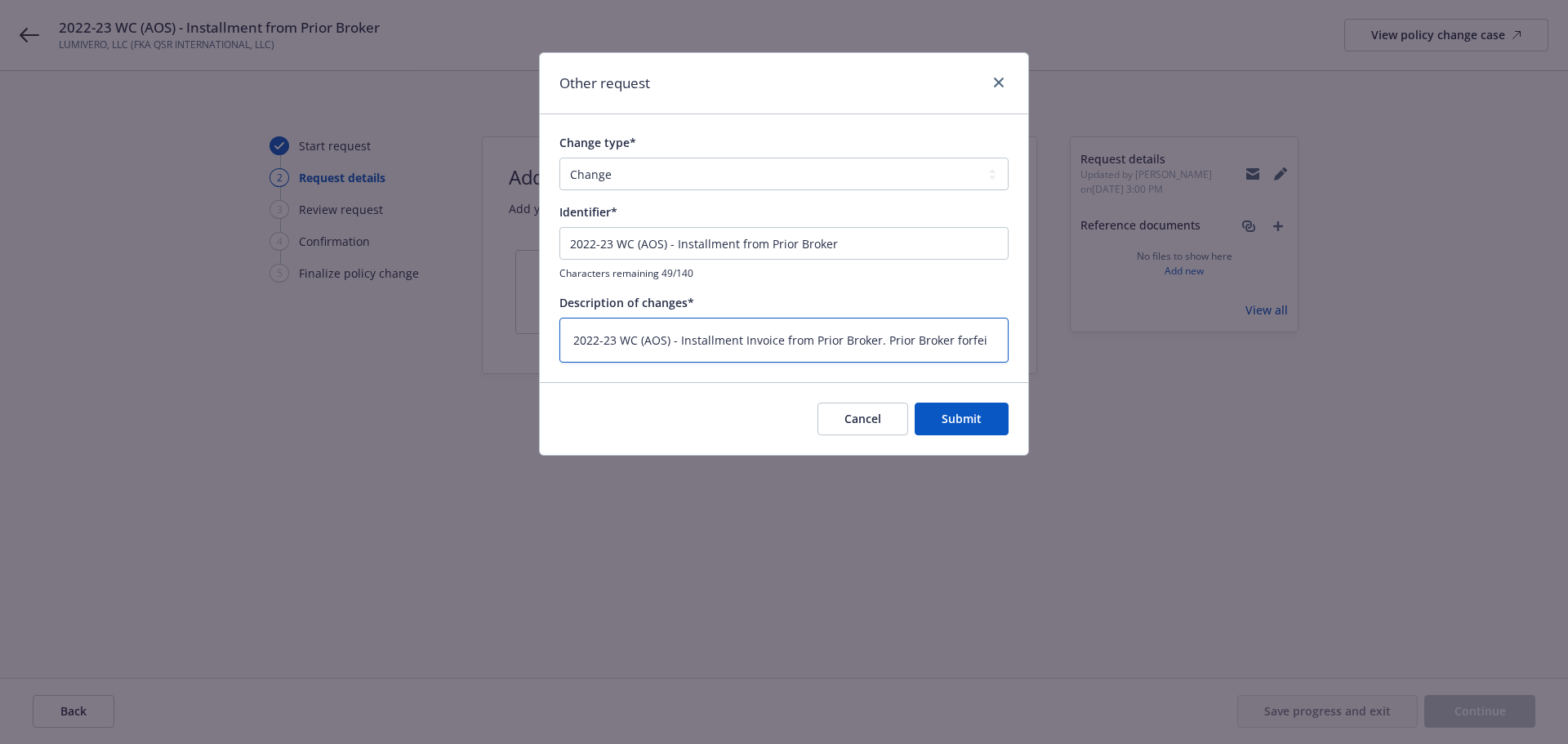
type textarea "x"
type textarea "2022-23 WC (AOS) - Installment Invoice from Prior Broker. Prior Broker forfeit"
type textarea "x"
type textarea "2022-23 WC (AOS) - Installment Invoice from Prior Broker. Prior Broker forfeits"
type textarea "x"
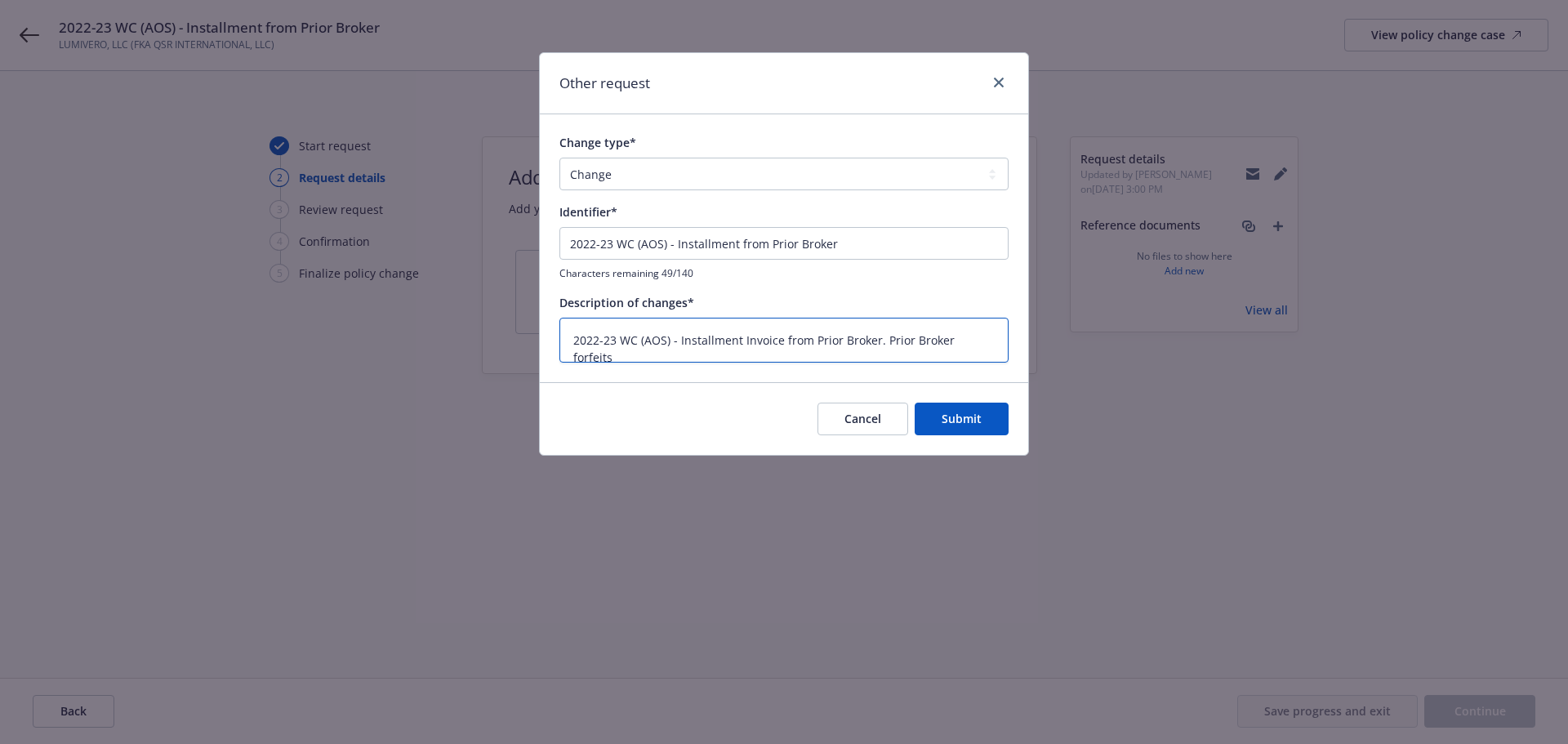
type textarea "2022-23 WC (AOS) - Installment Invoice from Prior Broker. Prior Broker forfeits"
type textarea "x"
type textarea "2022-23 WC (AOS) - Installment Invoice from Prior Broker. Prior Broker forfeits…"
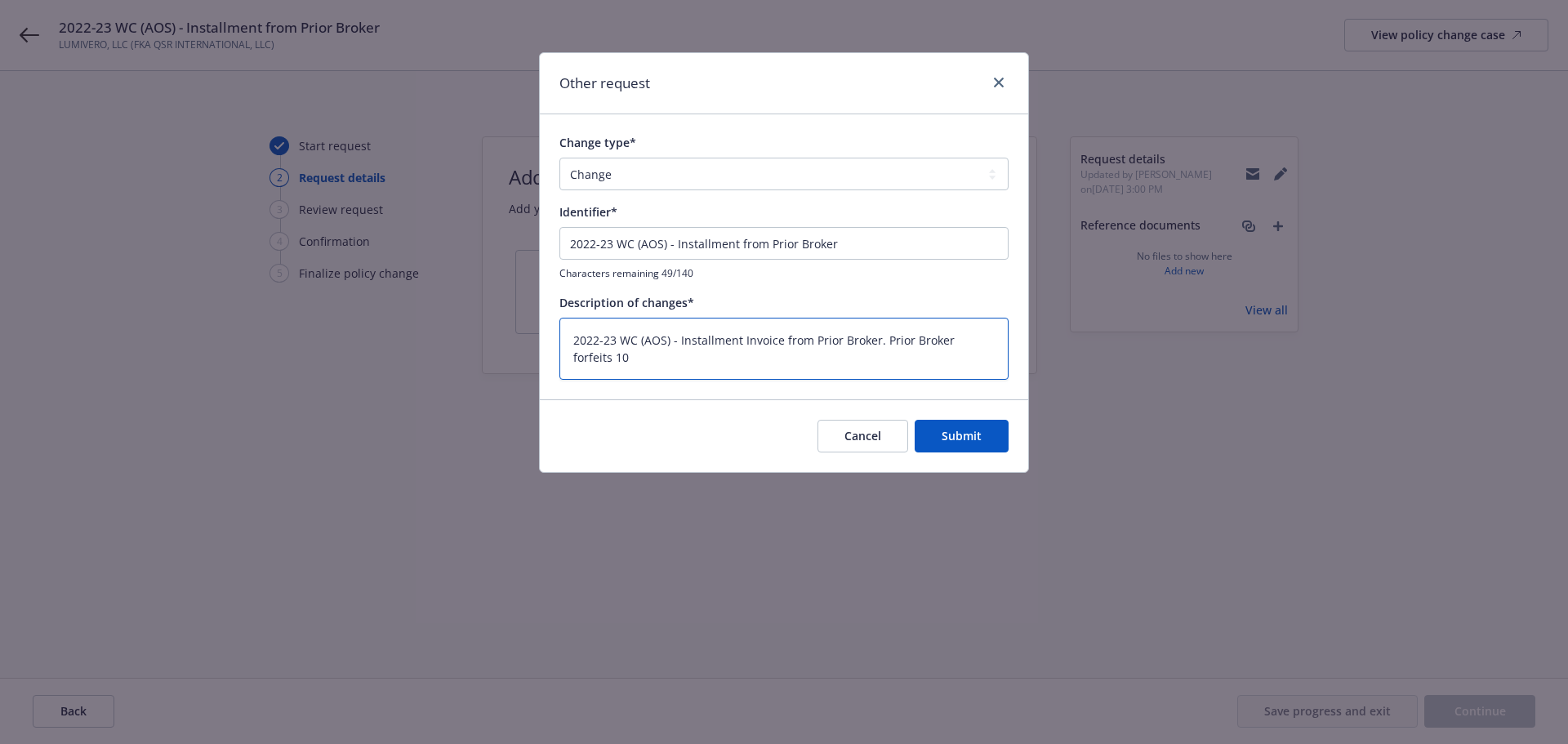
type textarea "x"
type textarea "2022-23 WC (AOS) - Installment Invoice from Prior Broker. Prior Broker forfeits…"
type textarea "x"
type textarea "2022-23 WC (AOS) - Installment Invoice from Prior Broker. Prior Broker forfeits…"
type textarea "x"
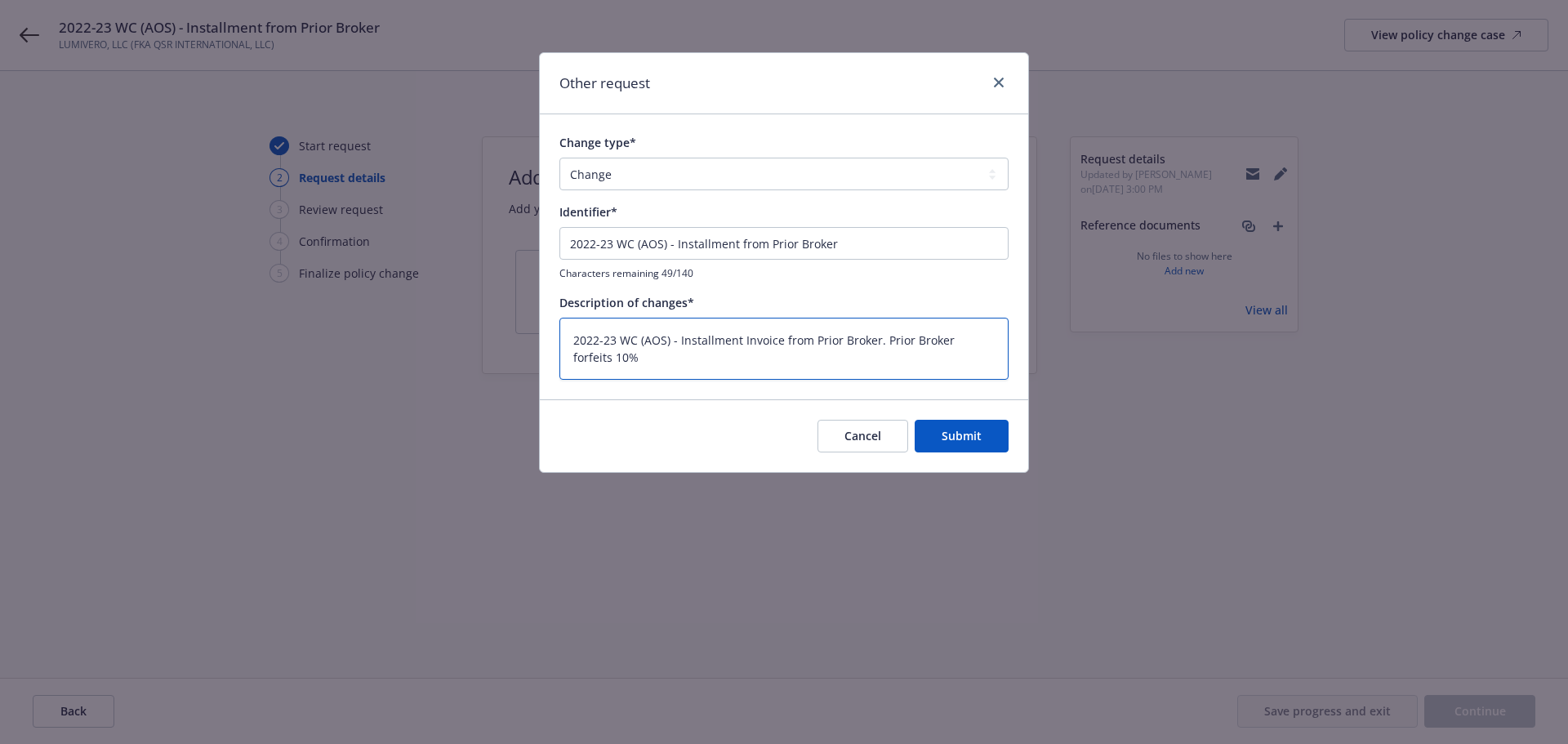
type textarea "2022-23 WC (AOS) - Installment Invoice from Prior Broker. Prior Broker forfeits…"
type textarea "x"
type textarea "2022-23 WC (AOS) - Installment Invoice from Prior Broker. Prior Broker forfeits…"
type textarea "x"
type textarea "2022-23 WC (AOS) - Installment Invoice from Prior Broker. Prior Broker forfeits…"
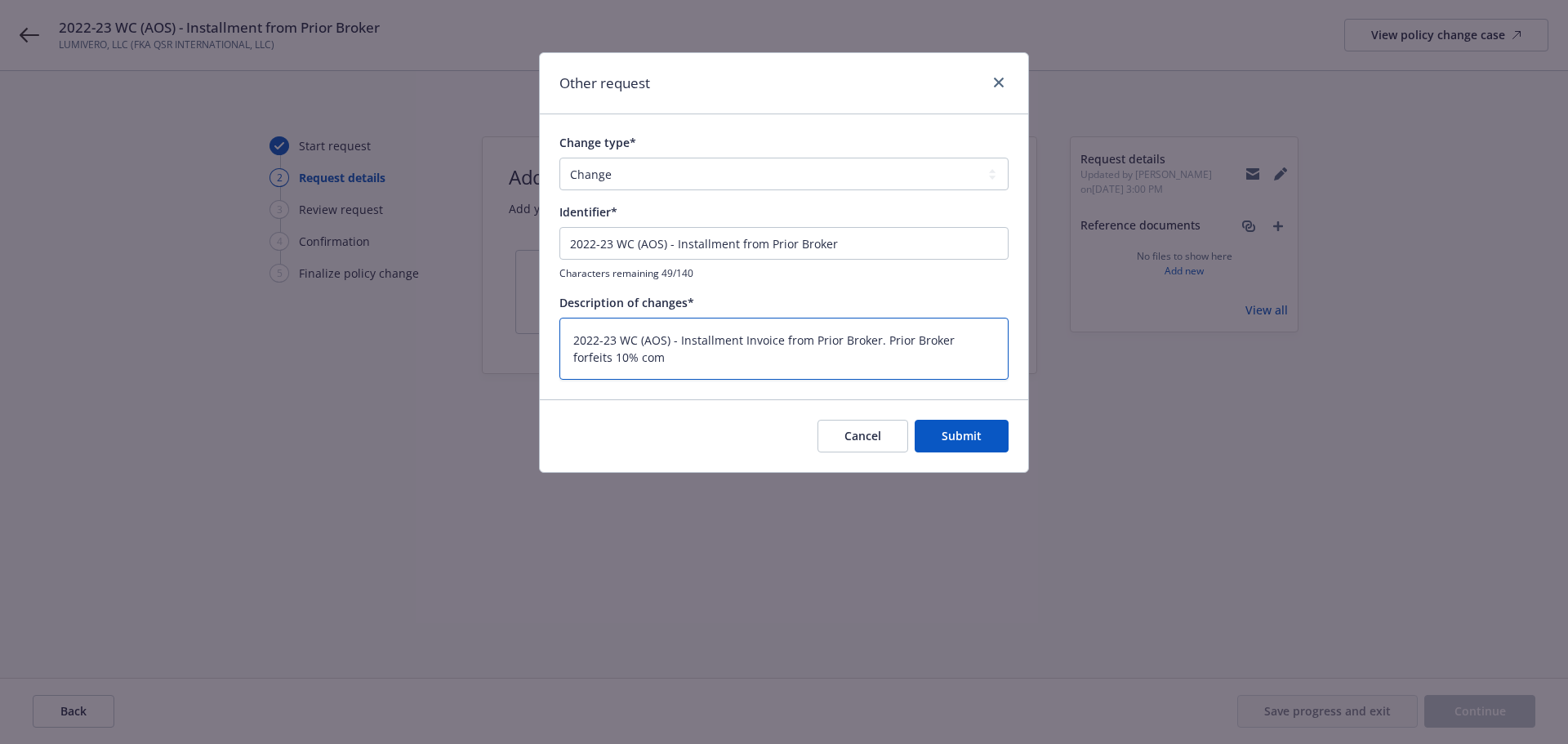
type textarea "x"
type textarea "2022-23 WC (AOS) - Installment Invoice from Prior Broker. Prior Broker forfeits…"
type textarea "x"
type textarea "2022-23 WC (AOS) - Installment Invoice from Prior Broker. Prior Broker forfeits…"
type textarea "x"
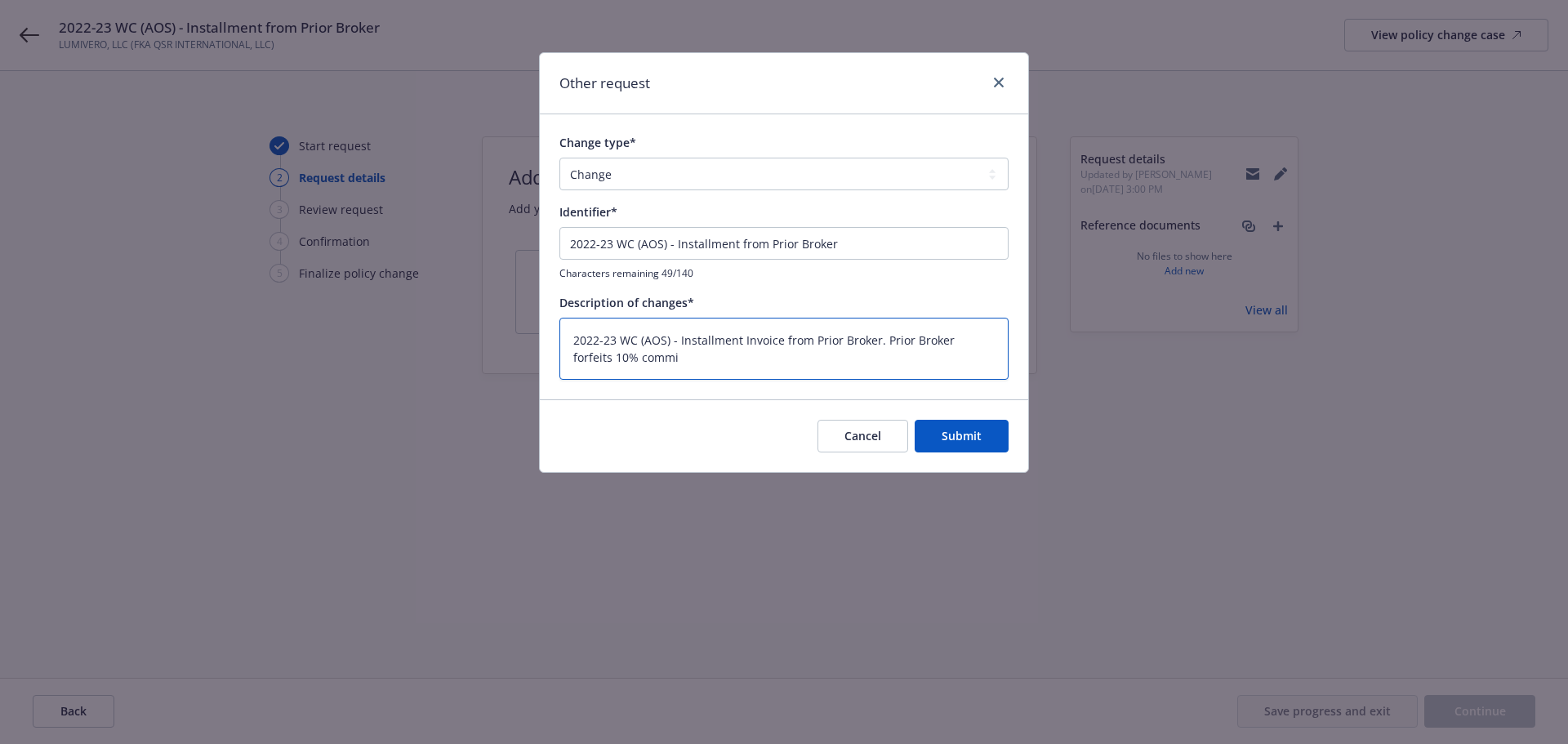
type textarea "2022-23 WC (AOS) - Installment Invoice from Prior Broker. Prior Broker forfeits…"
type textarea "x"
type textarea "2022-23 WC (AOS) - Installment Invoice from Prior Broker. Prior Broker forfeits…"
type textarea "x"
type textarea "2022-23 WC (AOS) - Installment Invoice from Prior Broker. Prior Broker forfeits…"
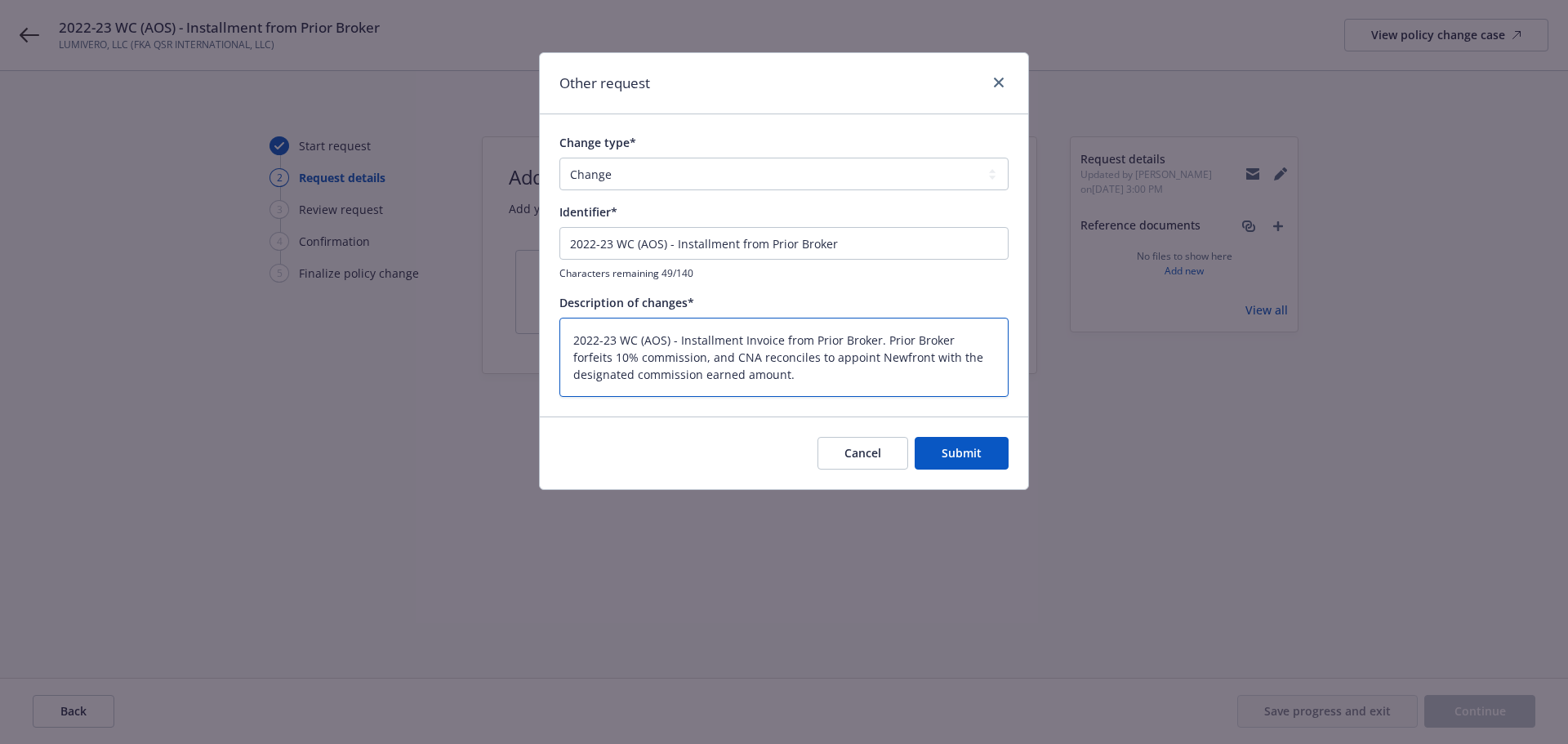
click at [673, 377] on textarea "2022-23 WC (AOS) - Installment Invoice from Prior Broker. Prior Broker forfeits…" at bounding box center [784, 357] width 449 height 79
click at [572, 381] on textarea "2022-23 WC (AOS) - Installment Invoice from Prior Broker. Prior Broker forfeits…" at bounding box center [784, 357] width 449 height 79
paste textarea "earned"
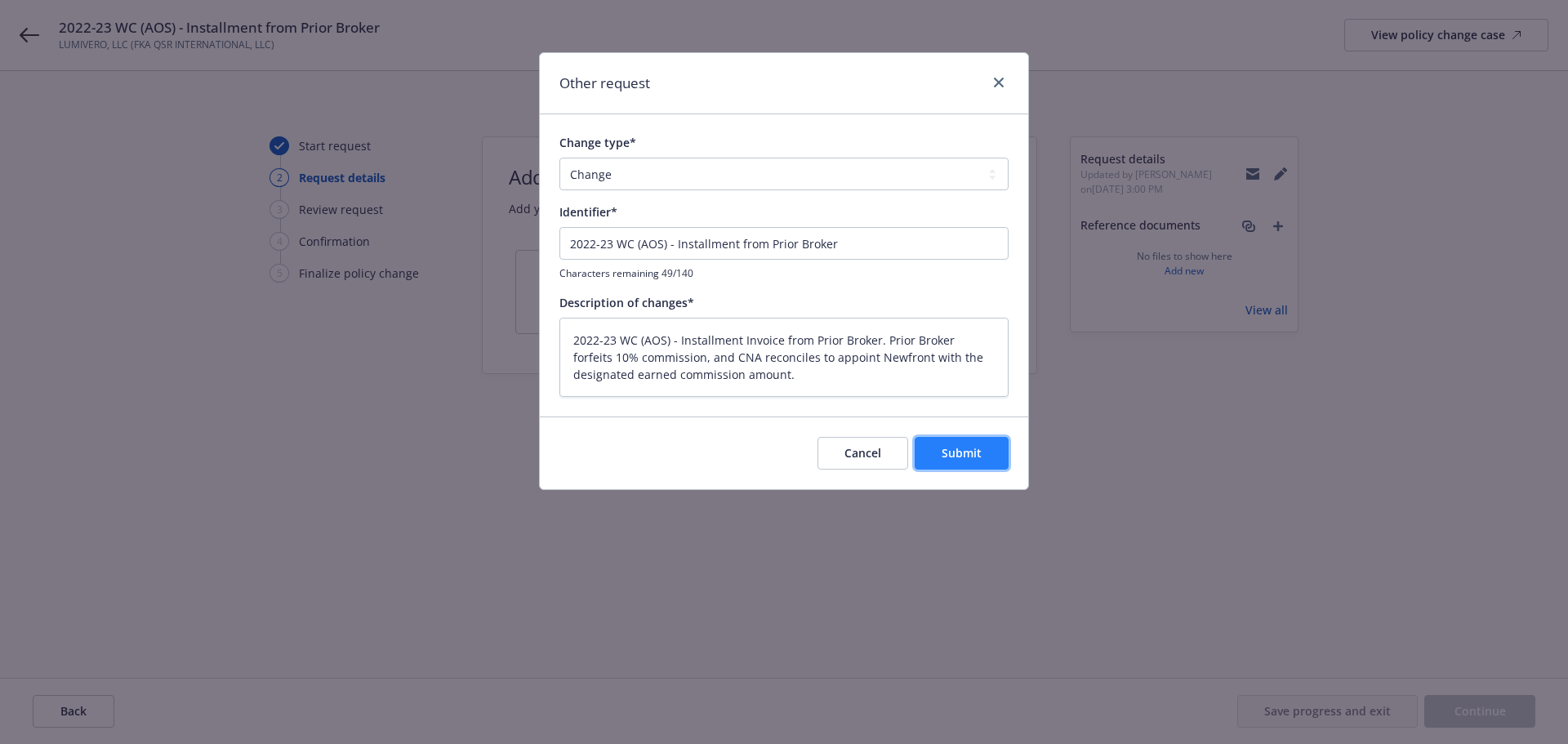
click at [948, 445] on span "Submit" at bounding box center [962, 453] width 40 height 16
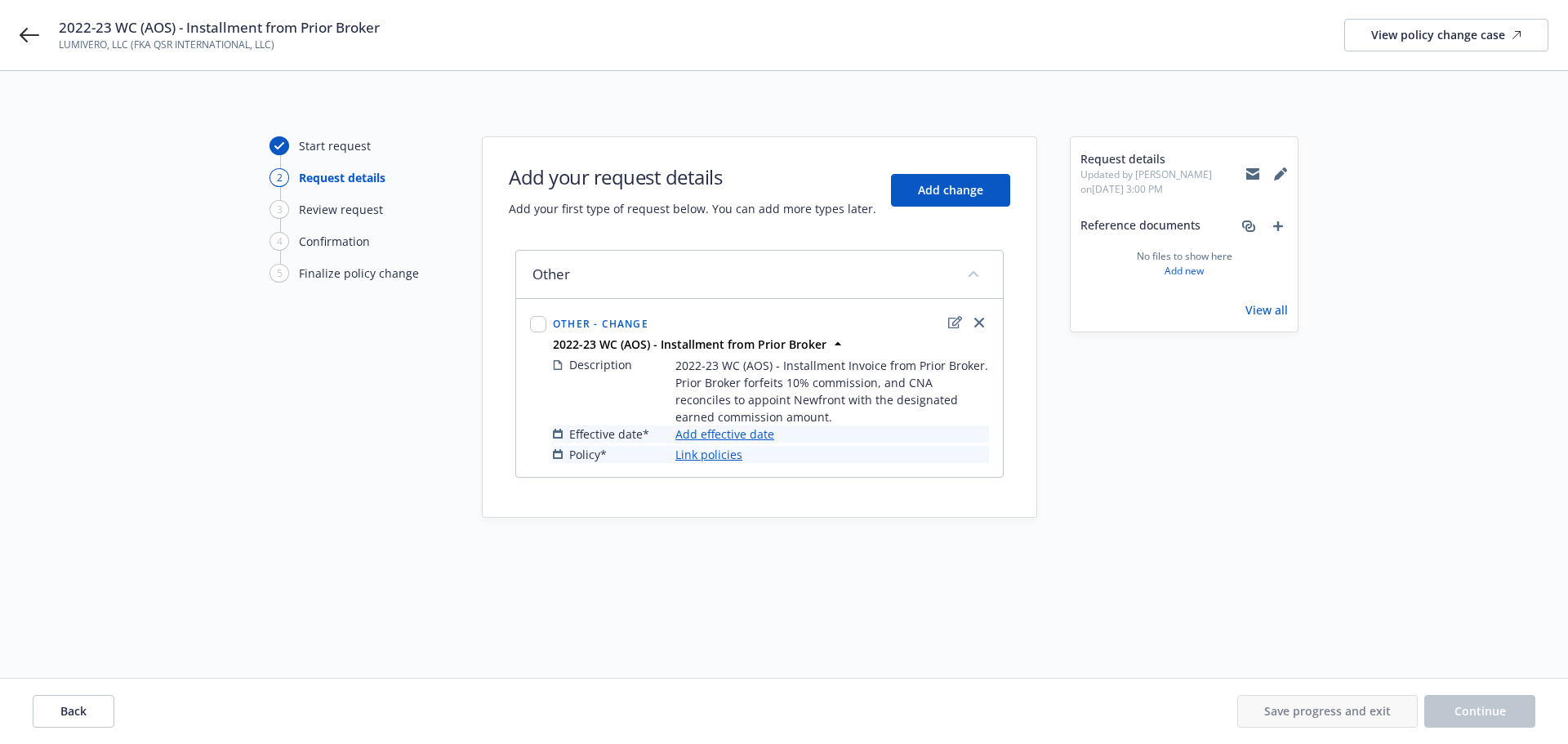
click at [724, 432] on link "Add effective date" at bounding box center [725, 433] width 99 height 17
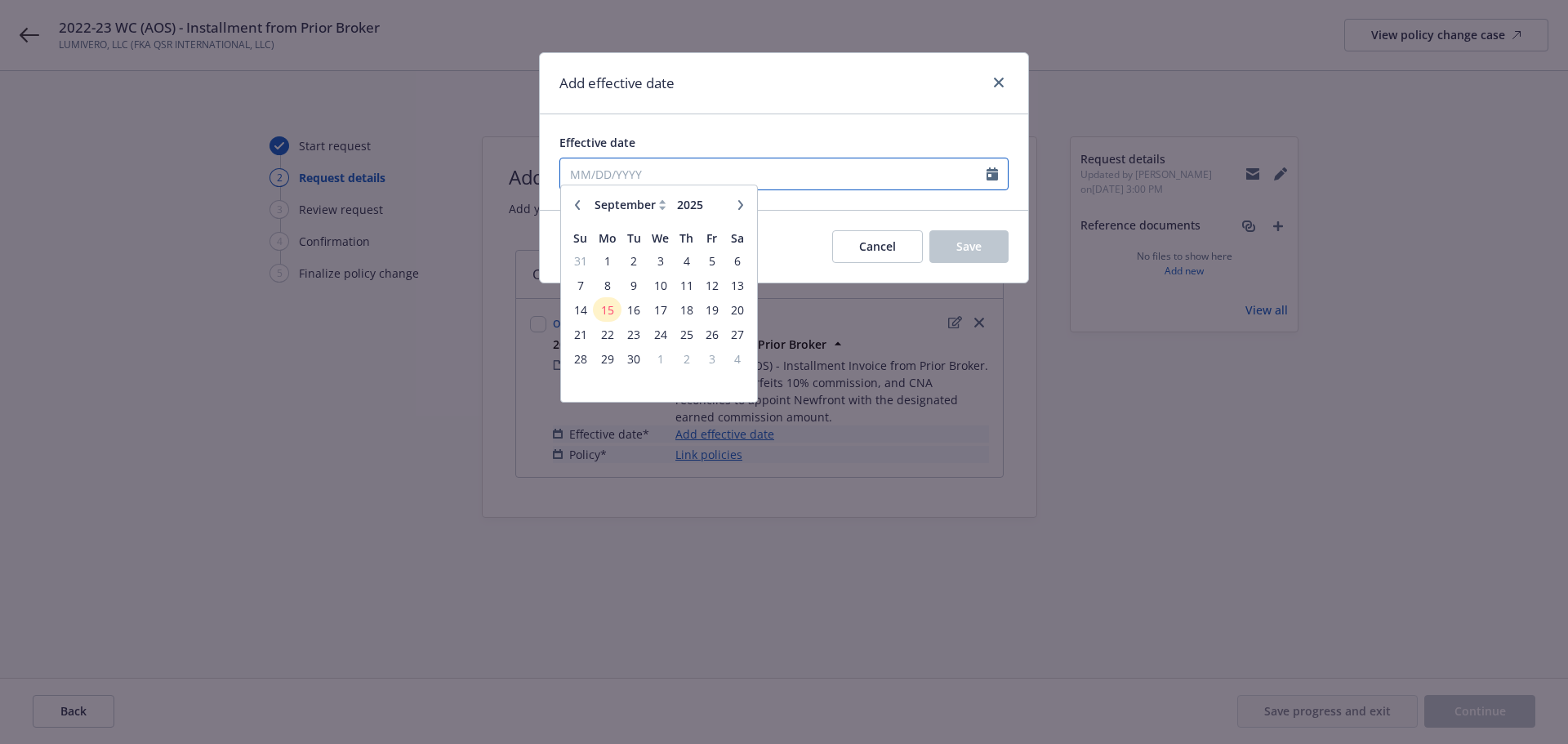
click at [788, 185] on input "Effective date" at bounding box center [773, 173] width 426 height 31
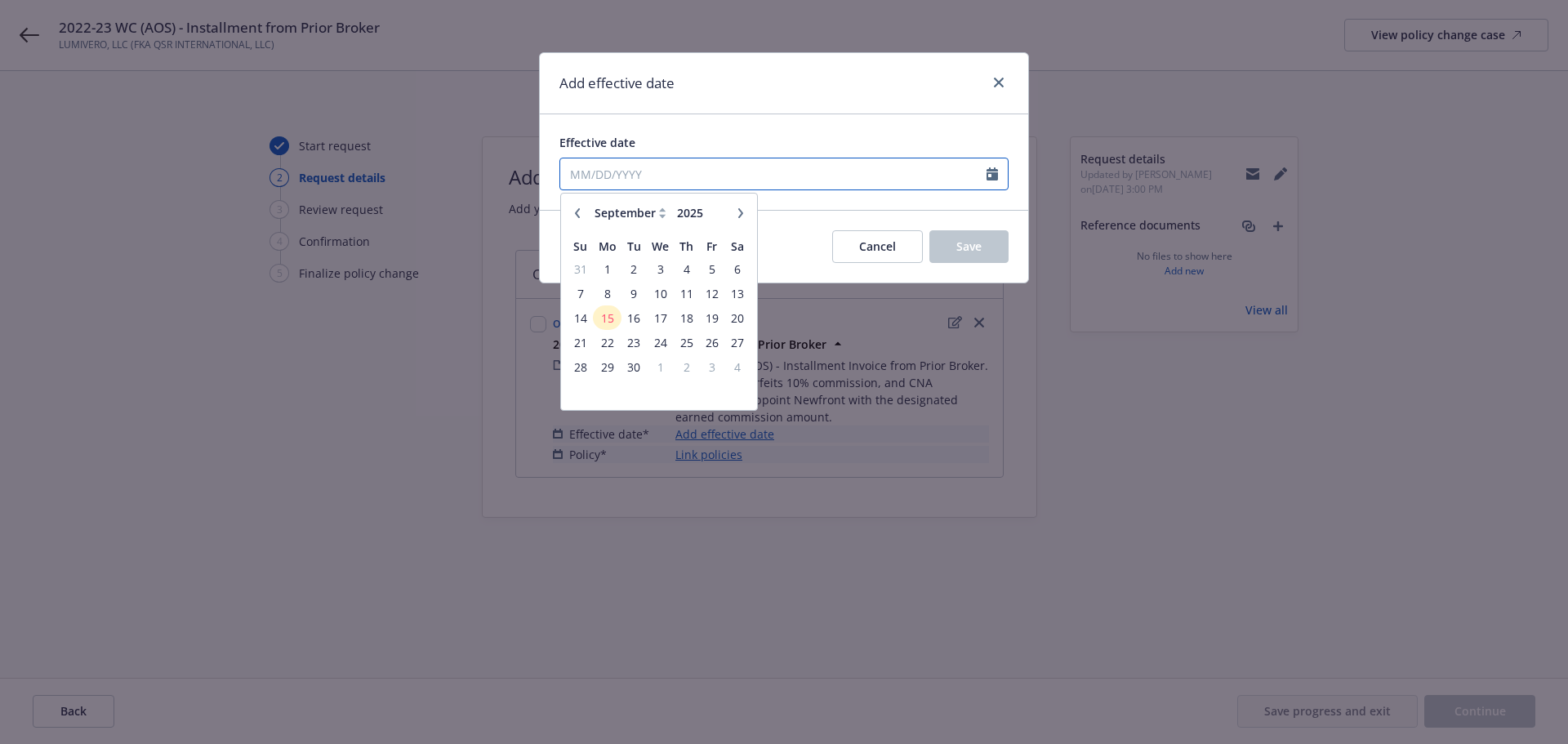
click at [768, 174] on input "Effective date" at bounding box center [773, 173] width 426 height 31
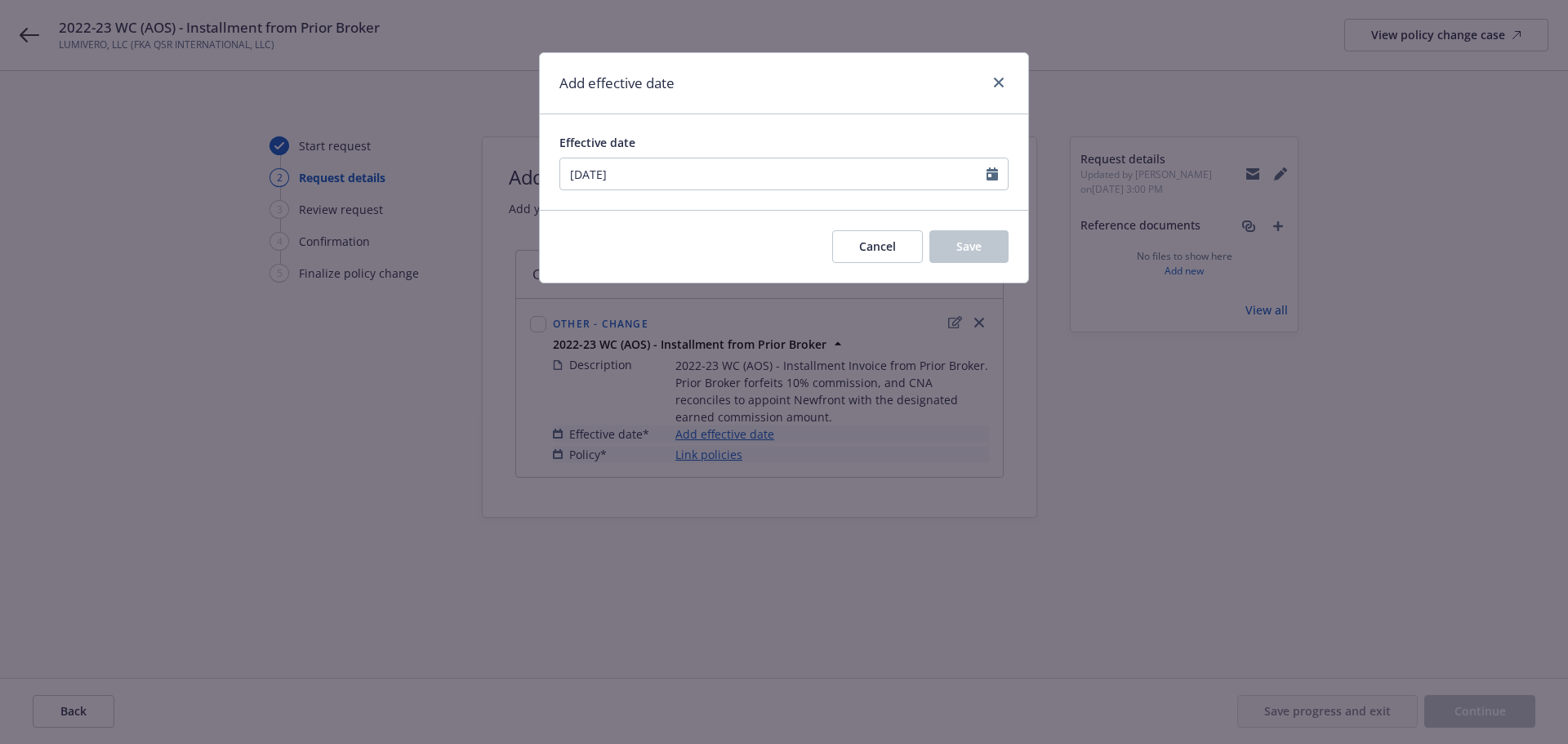
click at [815, 107] on div "Add effective date" at bounding box center [784, 84] width 489 height 61
click at [981, 256] on button "Save" at bounding box center [969, 246] width 79 height 33
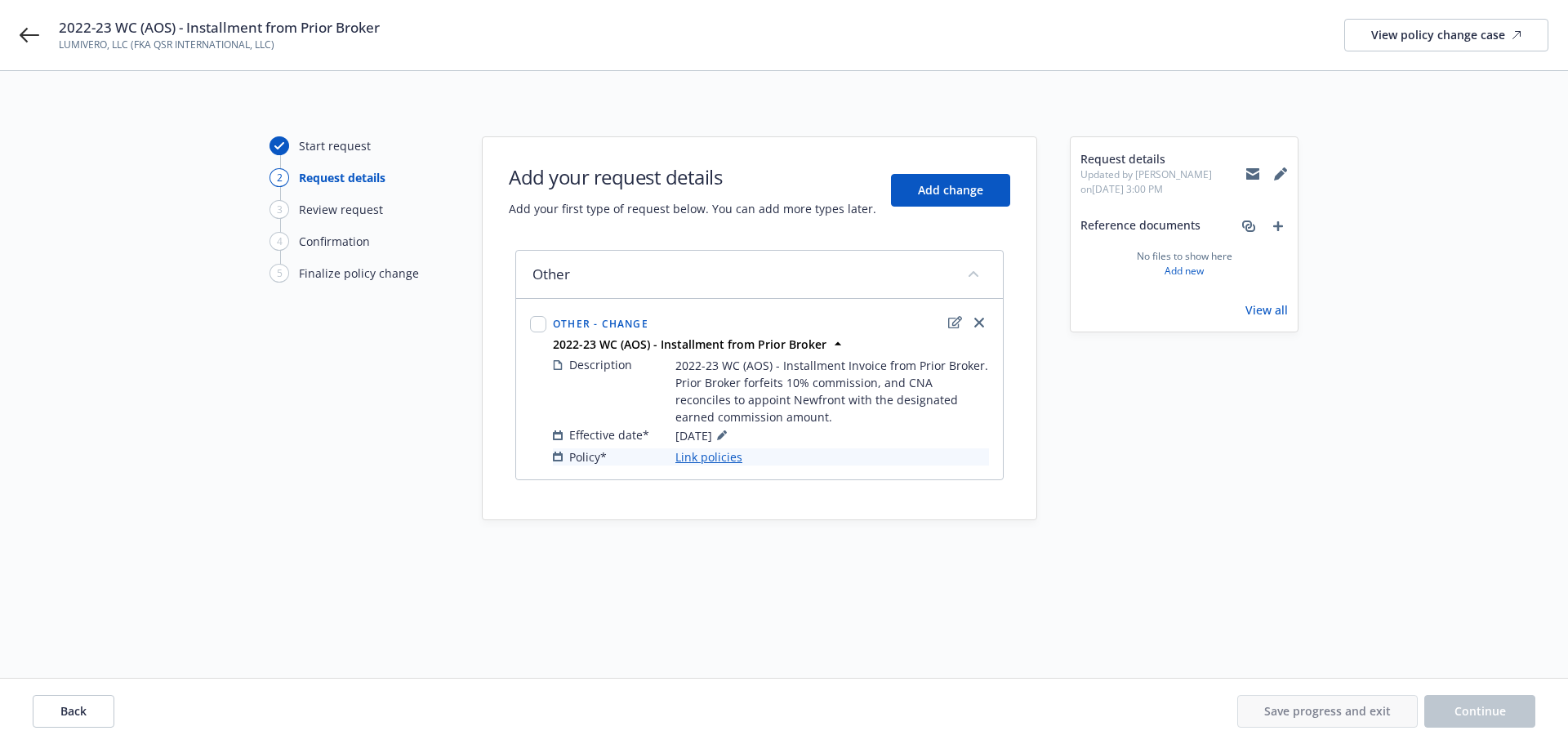
click at [713, 462] on link "Link policies" at bounding box center [709, 456] width 67 height 17
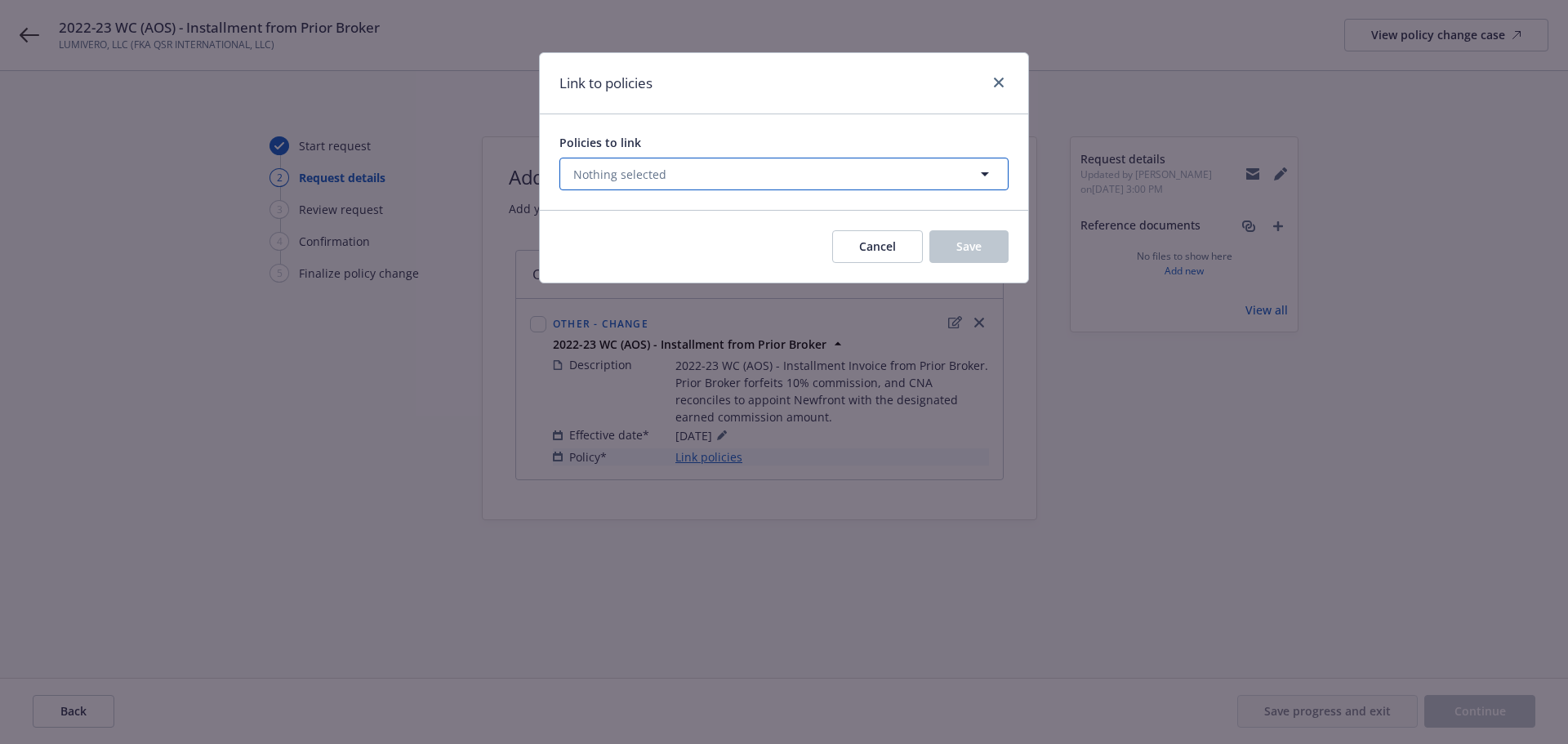
click at [776, 189] on button "Nothing selected" at bounding box center [784, 173] width 449 height 33
click at [933, 215] on select "All Active Upcoming Expired Cancelled" at bounding box center [928, 214] width 93 height 26
click at [882, 201] on select "All Active Upcoming Expired Cancelled" at bounding box center [928, 214] width 93 height 26
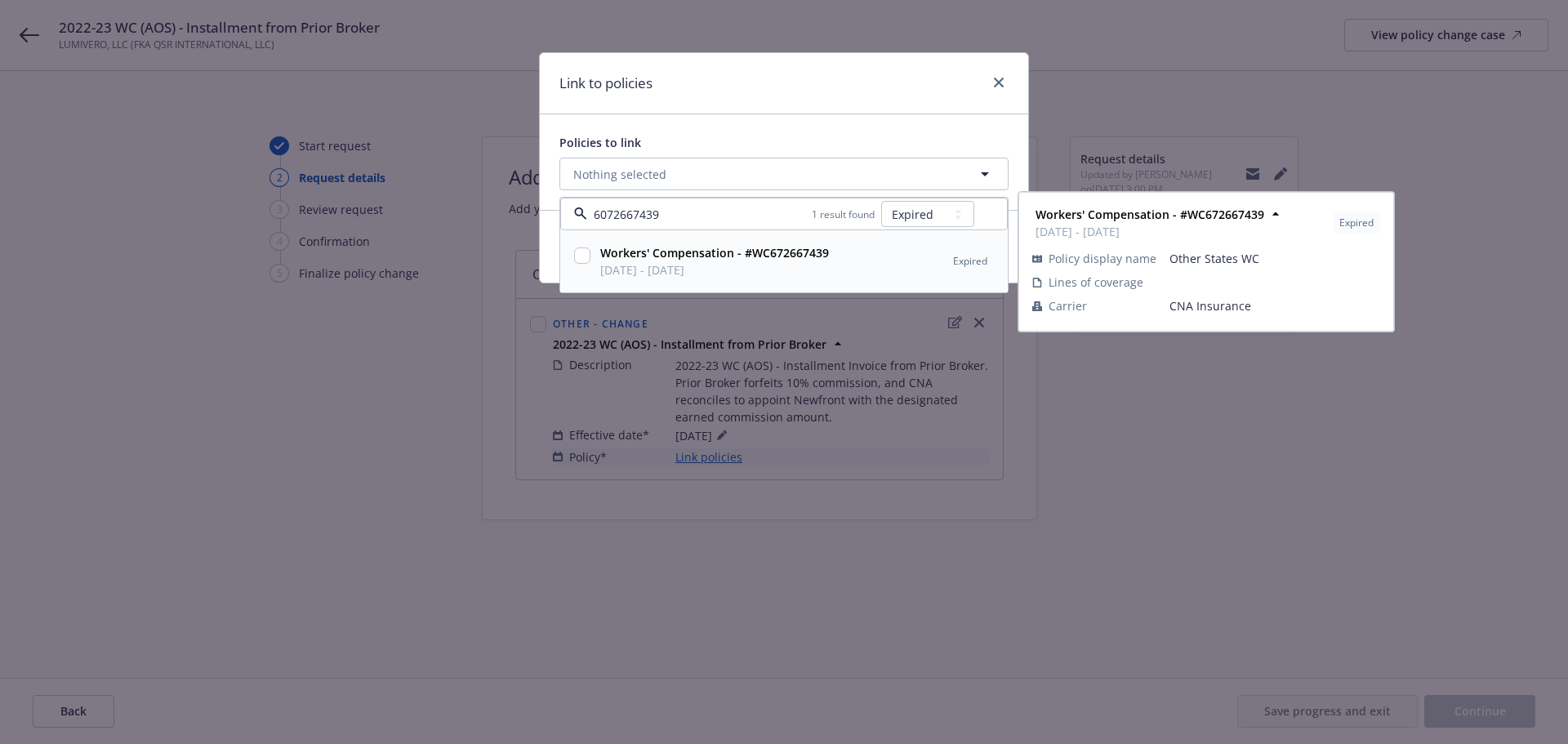
click at [586, 253] on input "checkbox" at bounding box center [582, 255] width 17 height 17
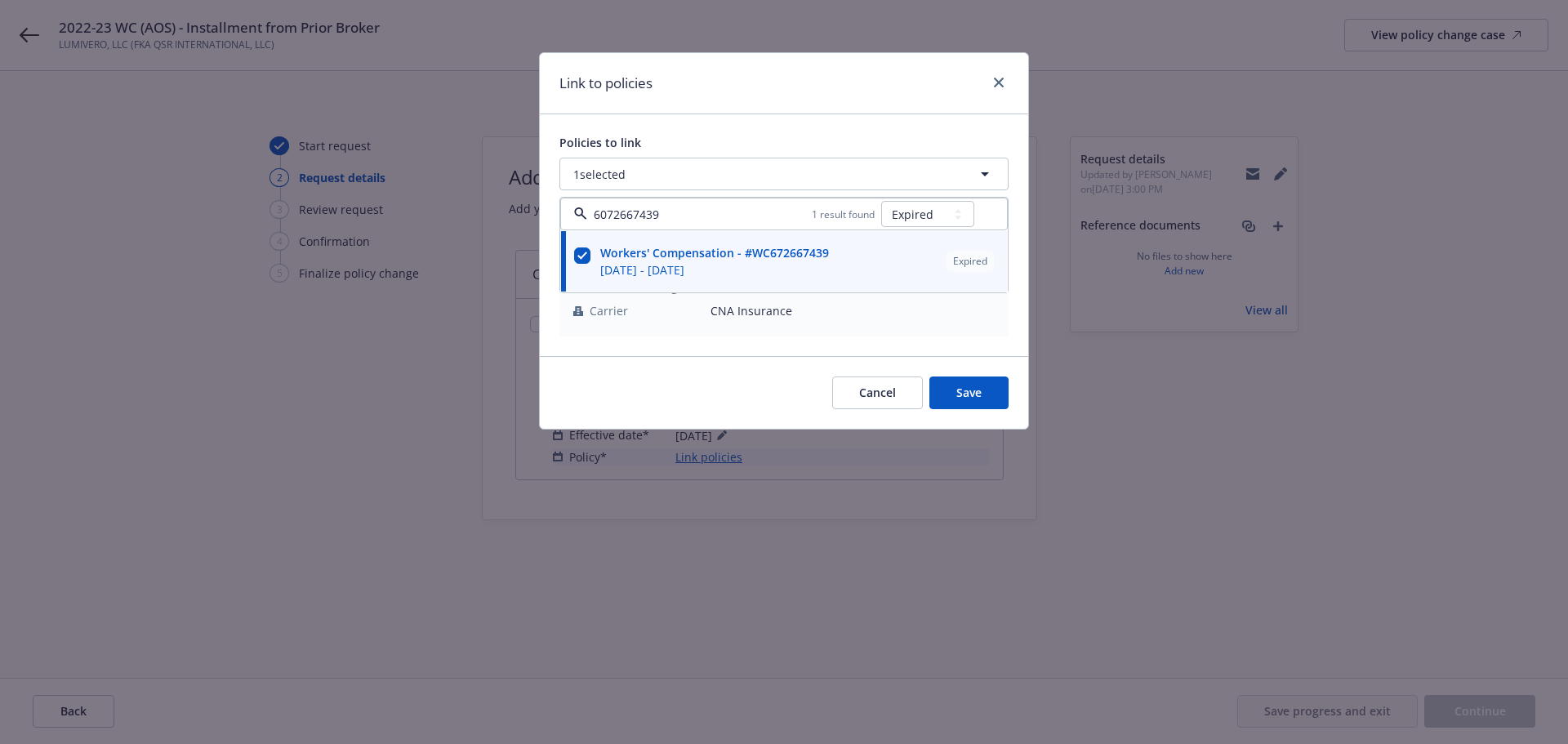
click at [876, 353] on div "Policies to link 1 selected 6072667439 1 result found All Active Upcoming Expir…" at bounding box center [784, 235] width 489 height 241
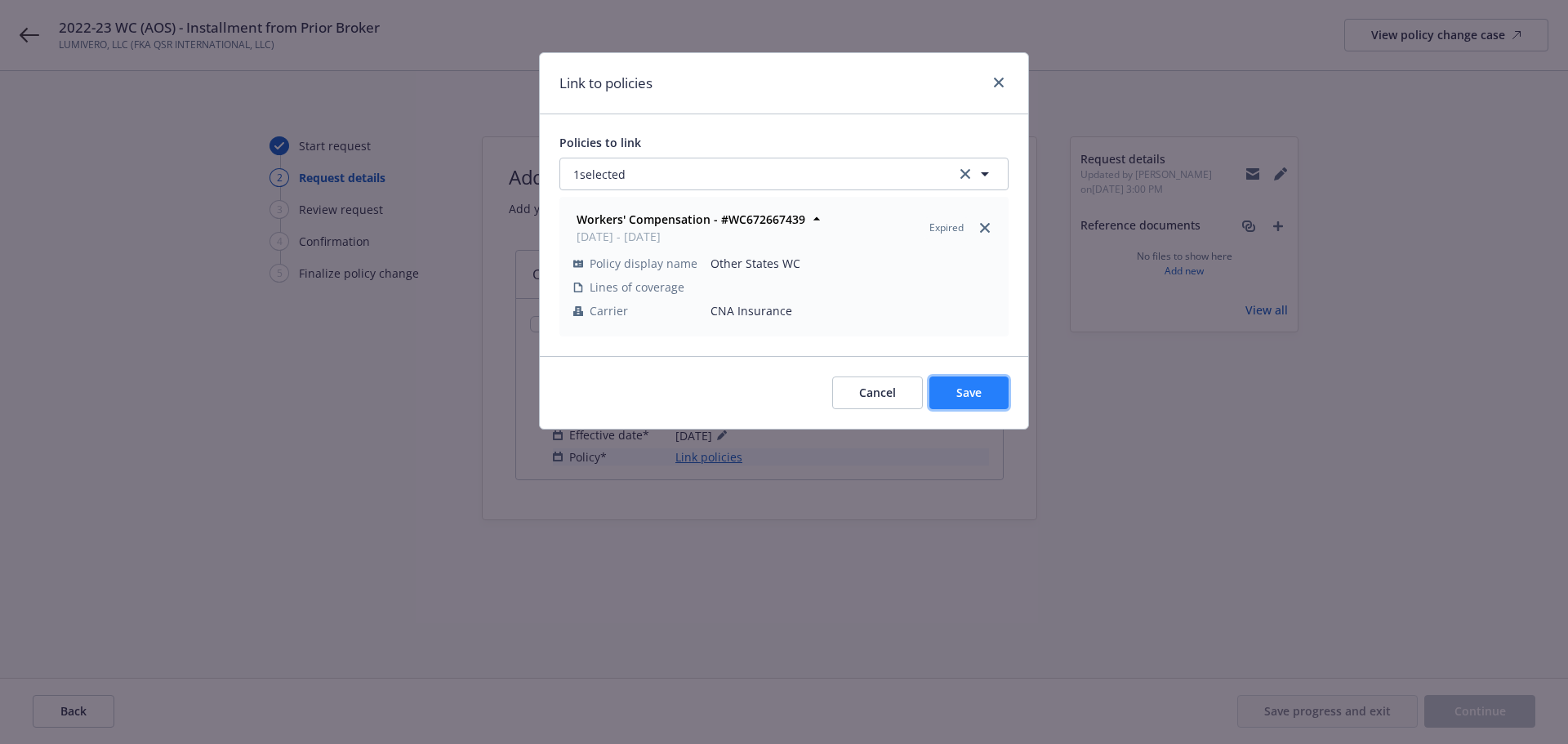
click at [940, 390] on button "Save" at bounding box center [969, 393] width 79 height 33
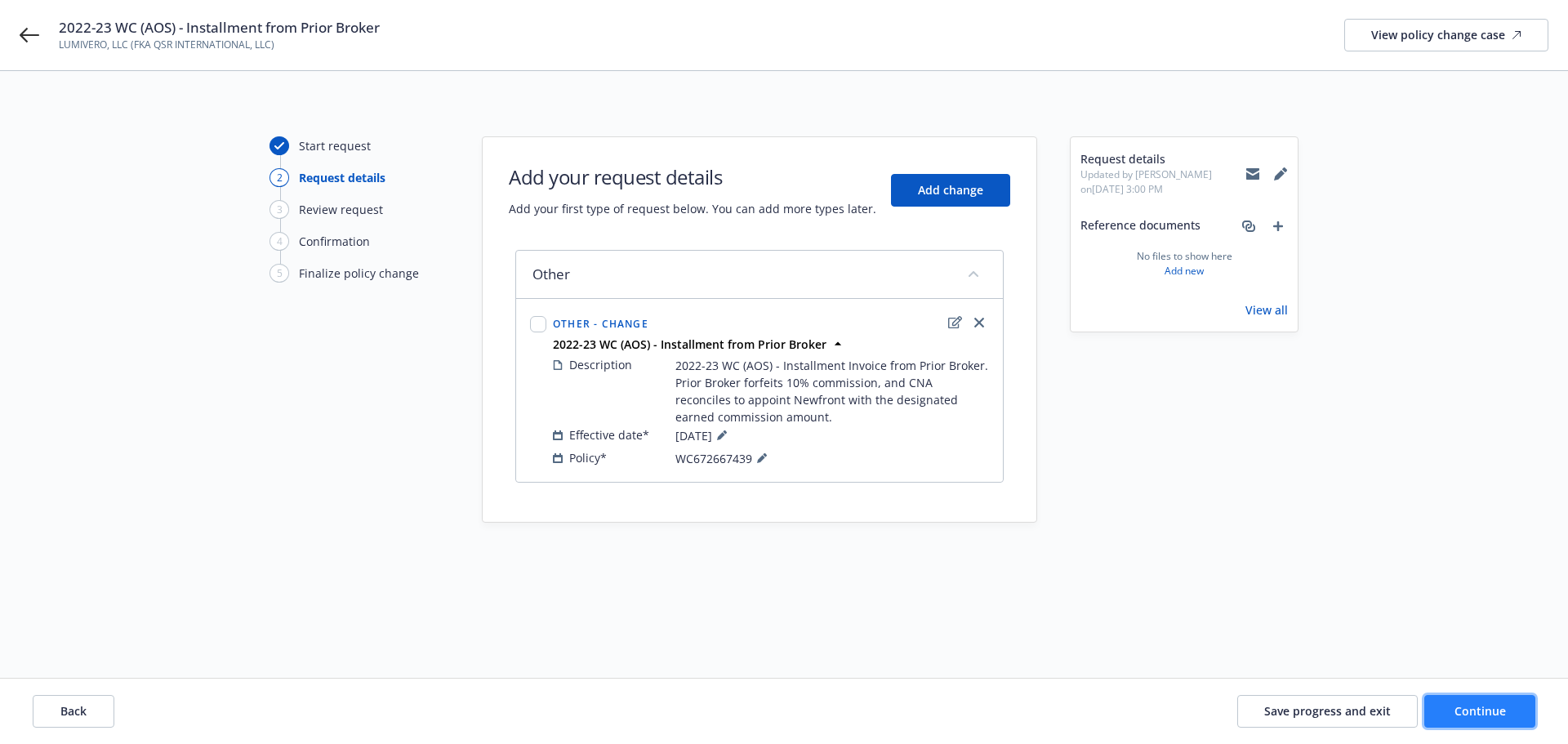
click at [1496, 715] on span "Continue" at bounding box center [1480, 711] width 51 height 16
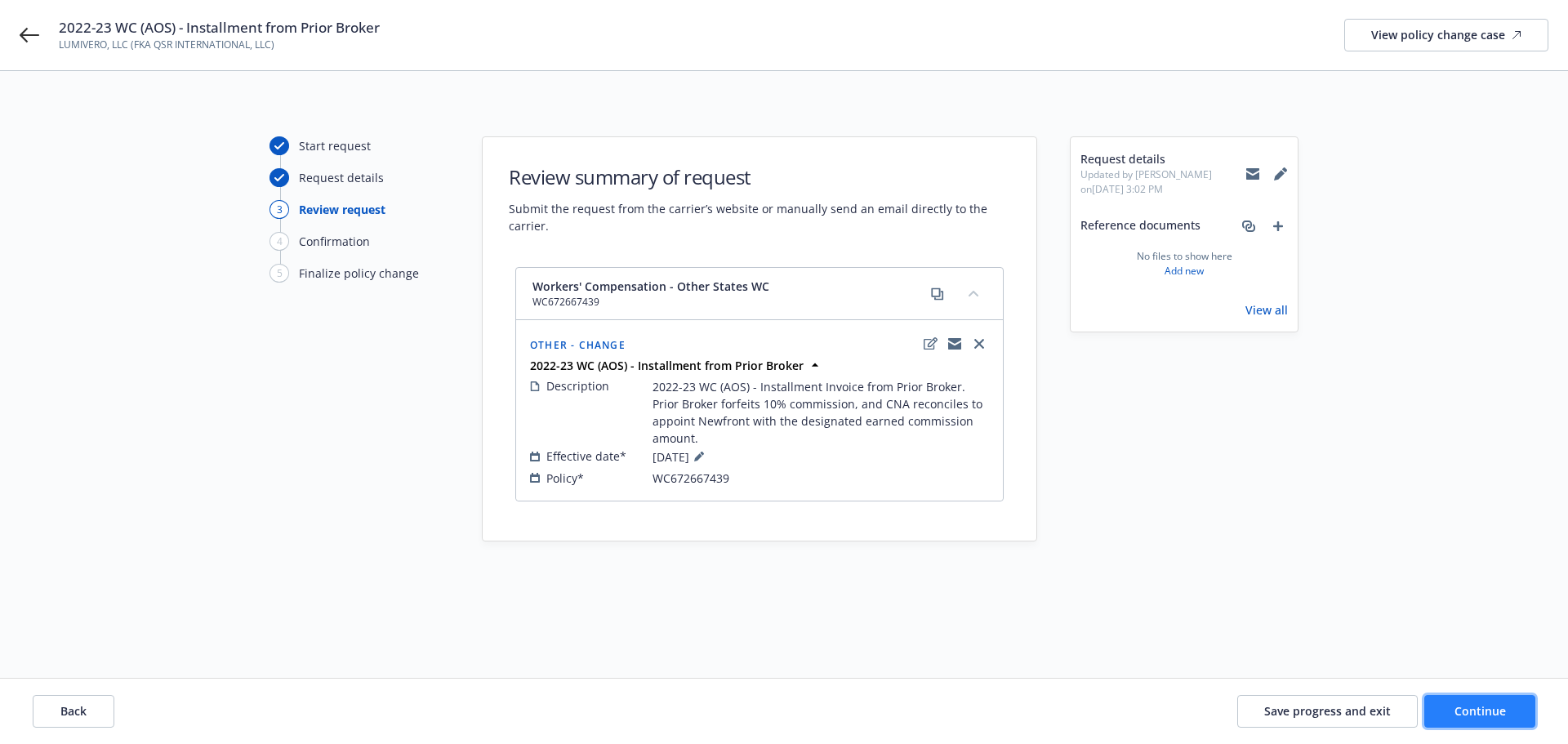
click at [1470, 714] on span "Continue" at bounding box center [1480, 711] width 51 height 16
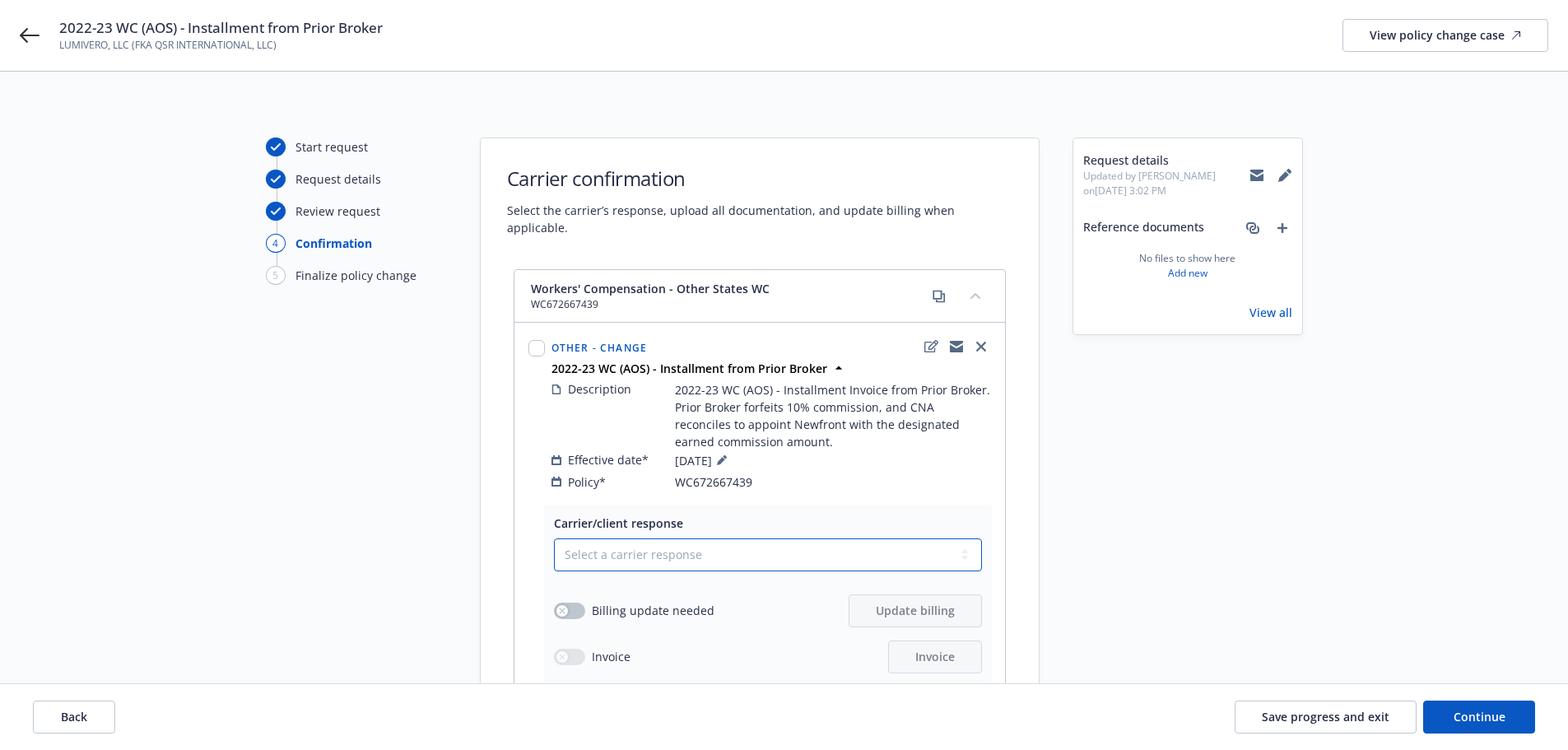
drag, startPoint x: 790, startPoint y: 544, endPoint x: 794, endPoint y: 534, distance: 10.8
click at [790, 544] on select "Select a carrier response Accepted Accepted with revision No endorsement needed…" at bounding box center [768, 555] width 428 height 33
click at [554, 539] on select "Select a carrier response Accepted Accepted with revision No endorsement needed…" at bounding box center [768, 555] width 428 height 33
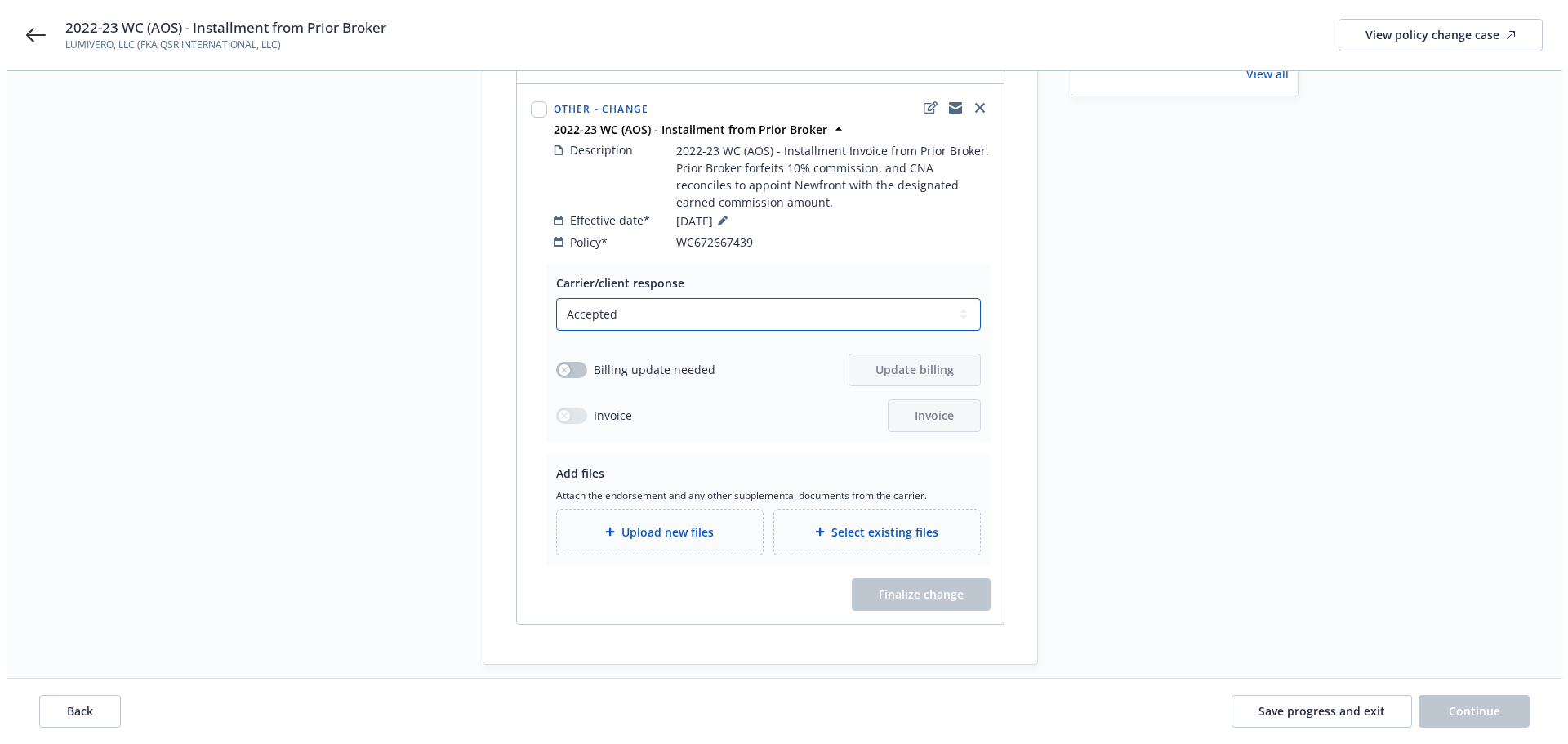
scroll to position [245, 0]
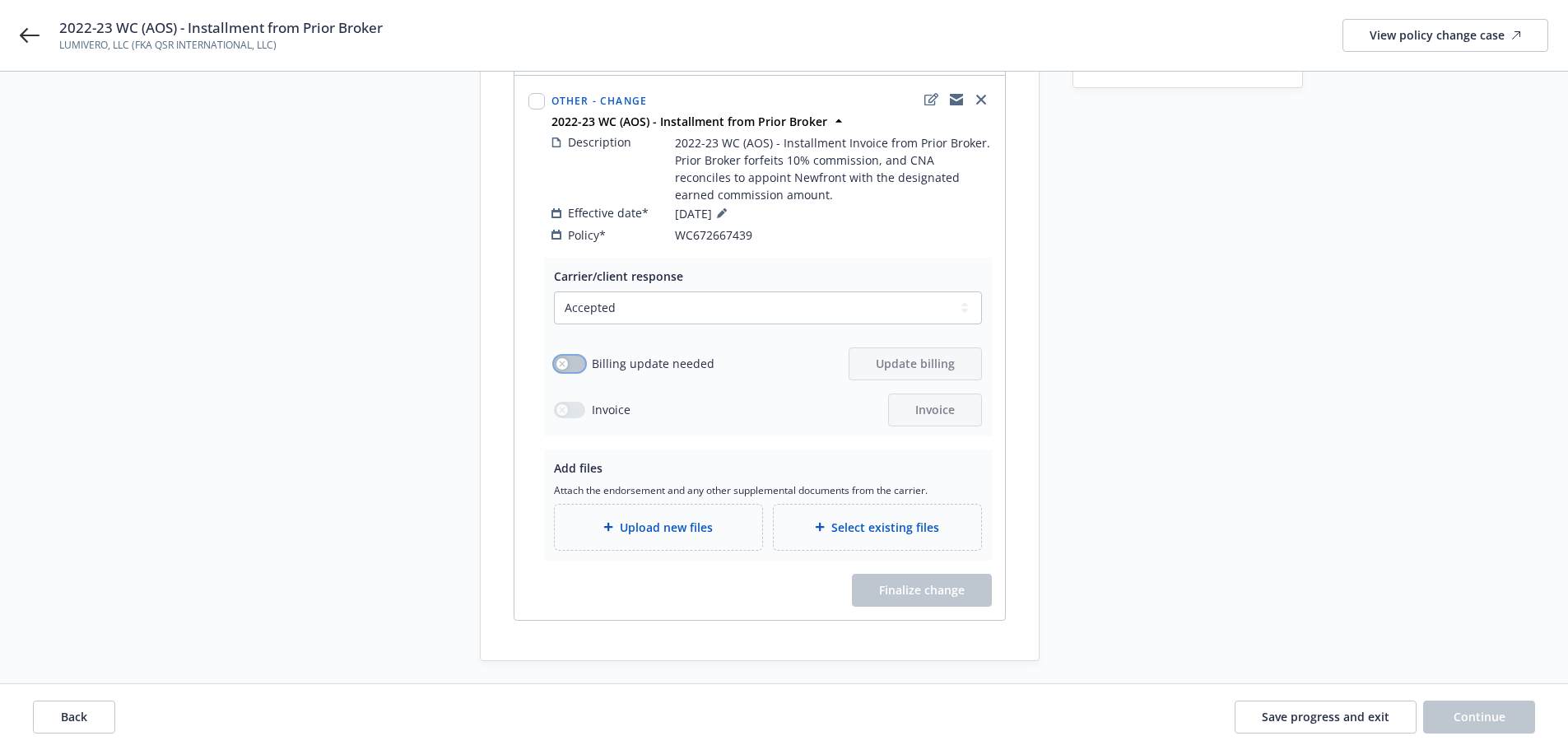
click at [571, 356] on button "button" at bounding box center [569, 364] width 31 height 17
click at [915, 356] on span "Update billing" at bounding box center [914, 364] width 79 height 16
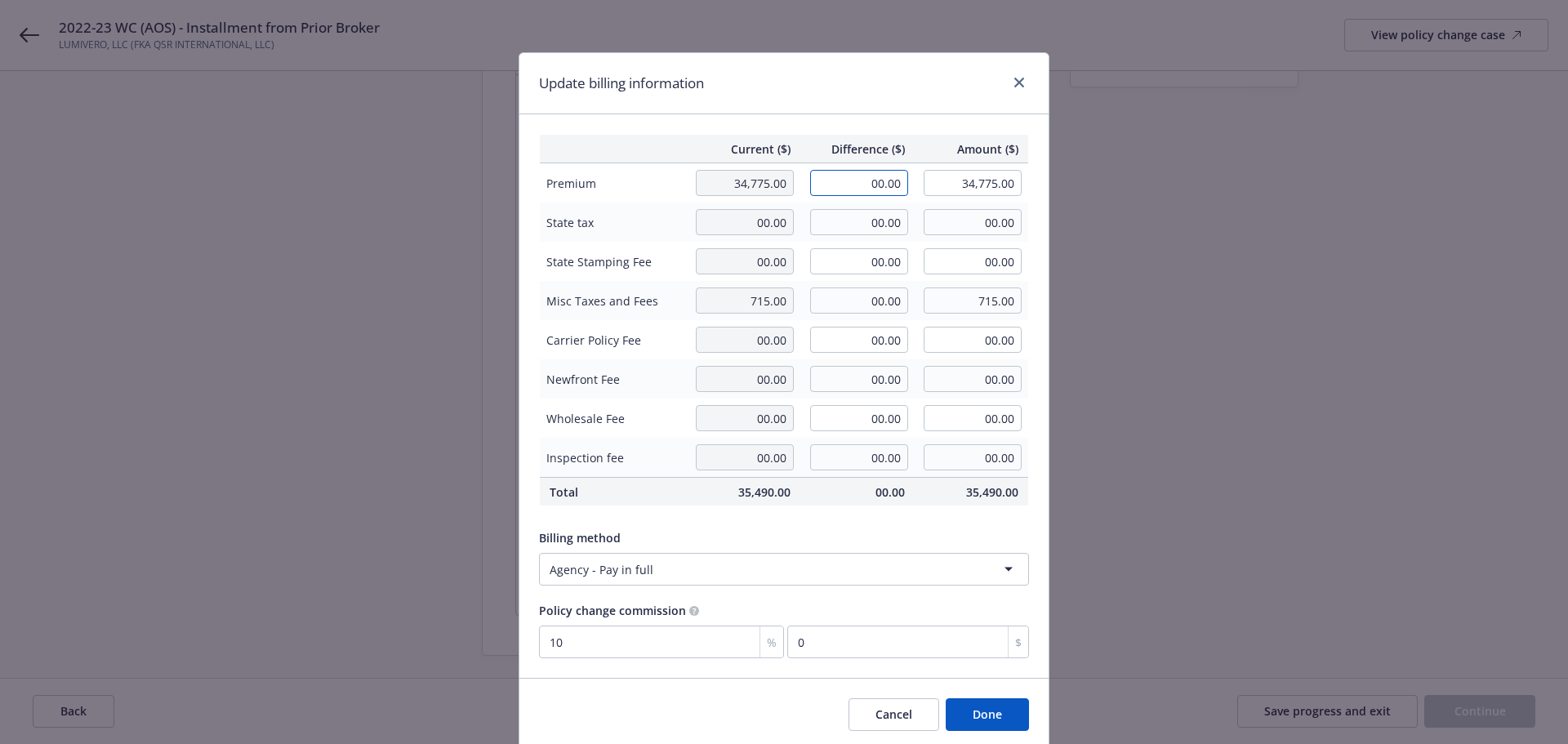
click at [874, 171] on input "00.00" at bounding box center [859, 183] width 98 height 26
paste input "1,783"
click at [887, 129] on div "Current ($) Difference ($) Amount ($) Premium 34,775.00 1,783.00 36,558.00 Stat…" at bounding box center [784, 397] width 529 height 564
click at [979, 714] on button "Done" at bounding box center [987, 714] width 83 height 33
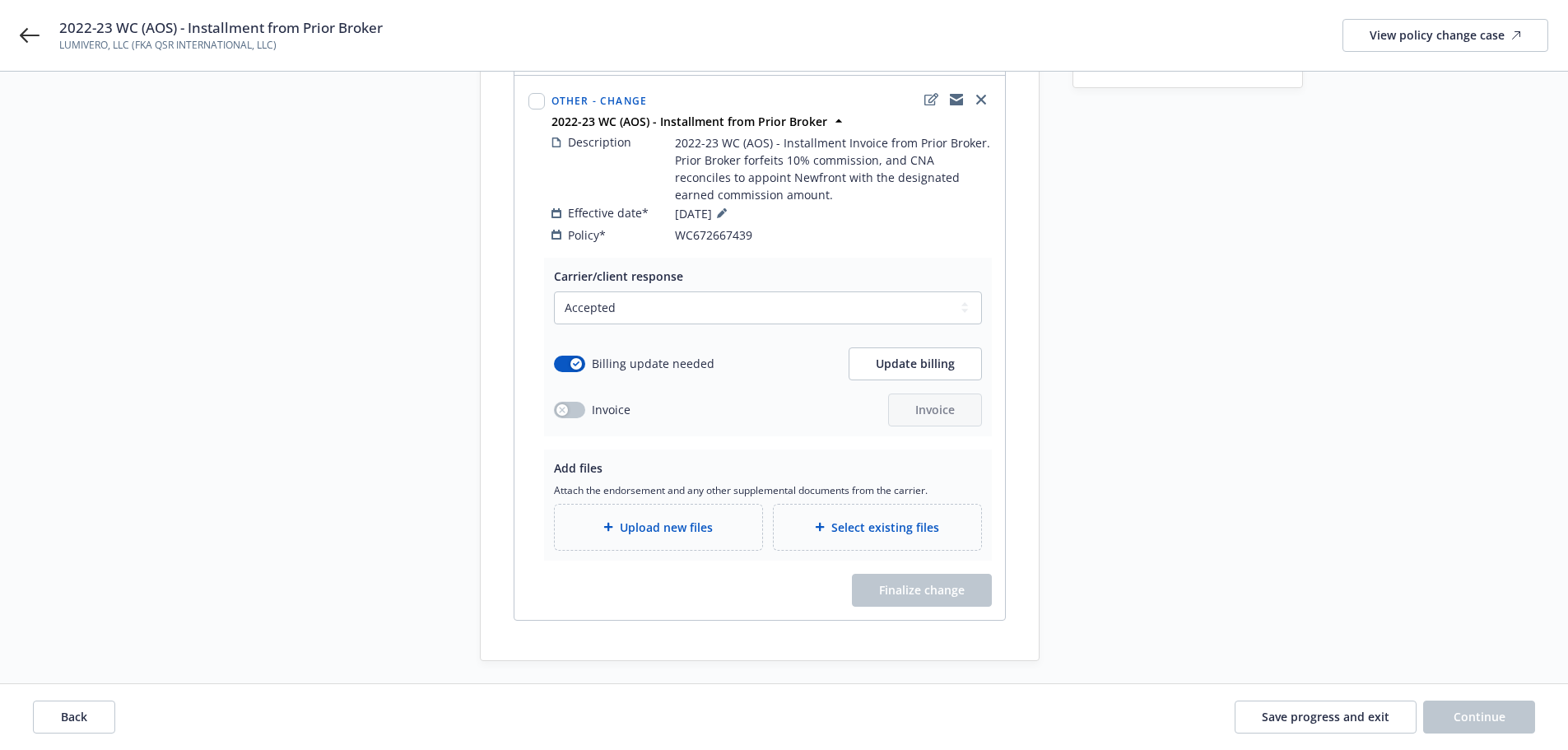
click at [725, 518] on div "Upload new files" at bounding box center [659, 527] width 181 height 19
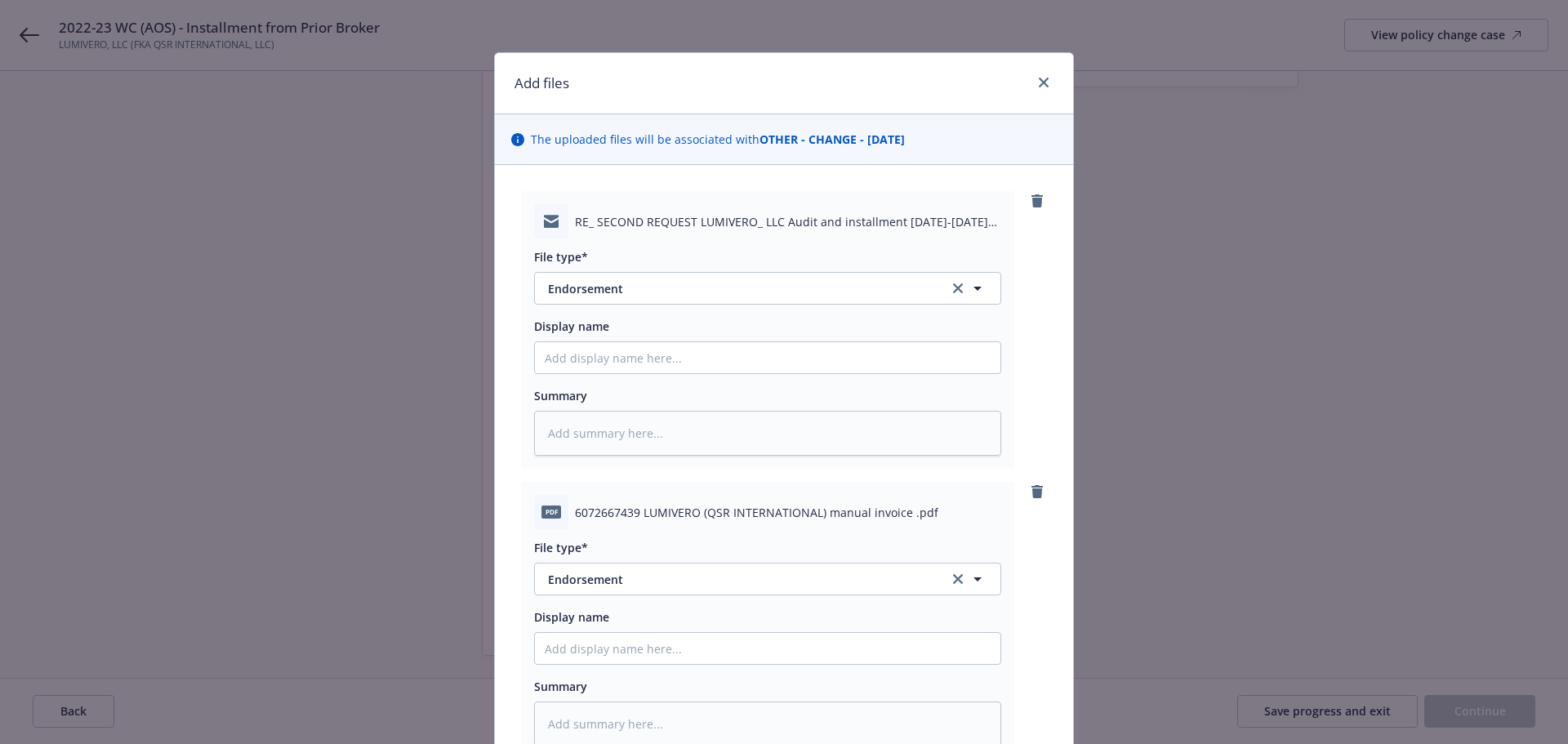
scroll to position [228, 0]
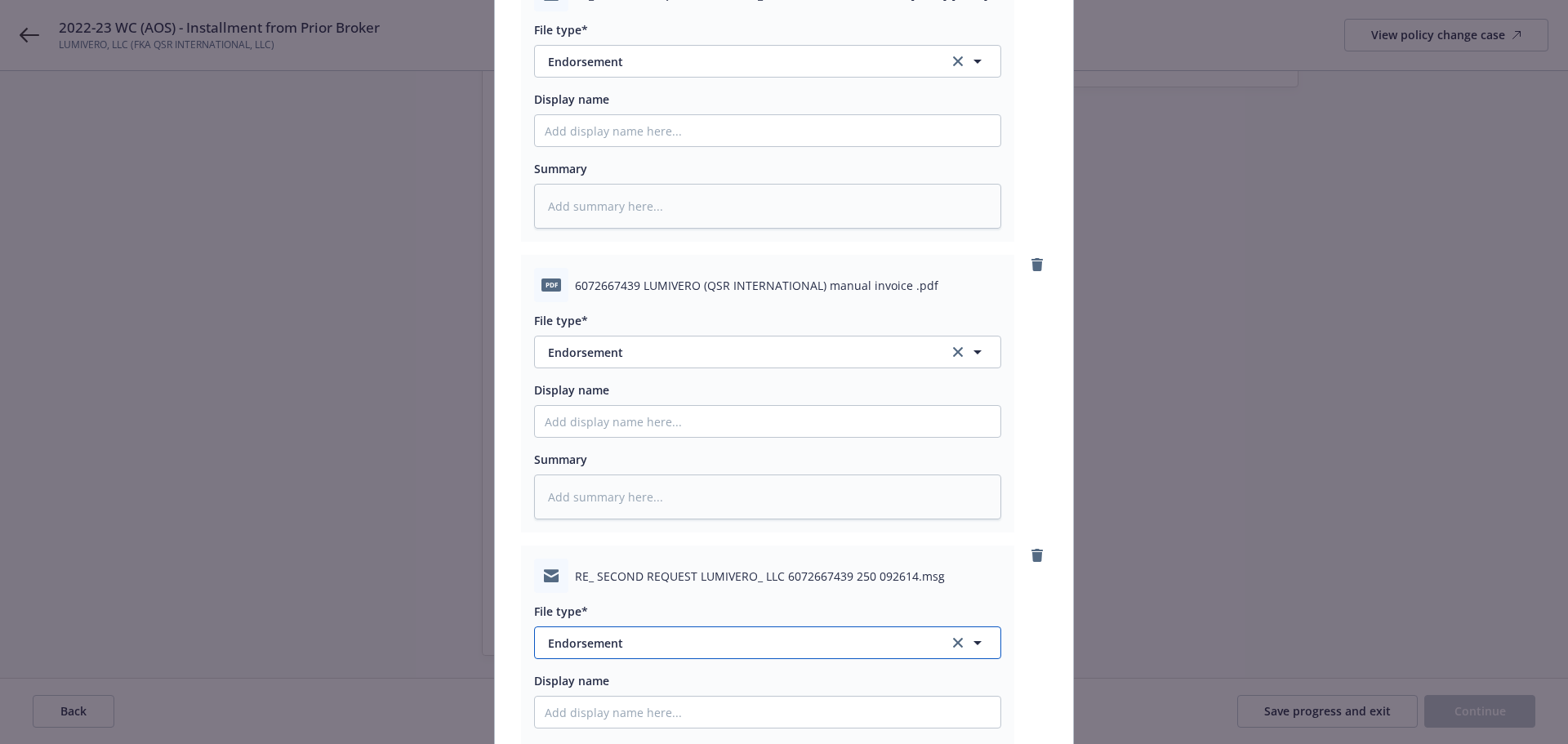
click at [609, 656] on button "Endorsement" at bounding box center [768, 642] width 467 height 33
click at [635, 608] on div "Email" at bounding box center [768, 598] width 446 height 24
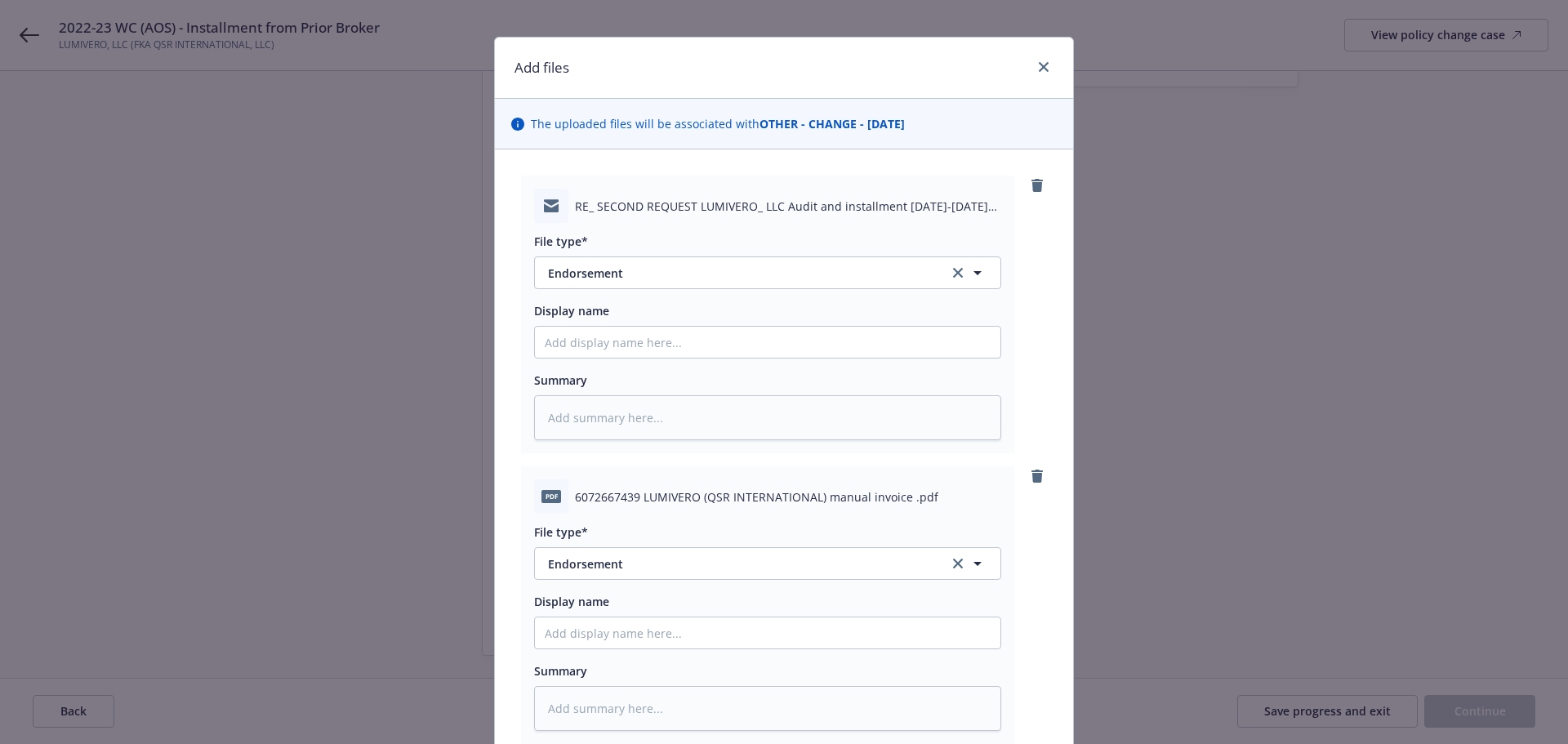
scroll to position [0, 0]
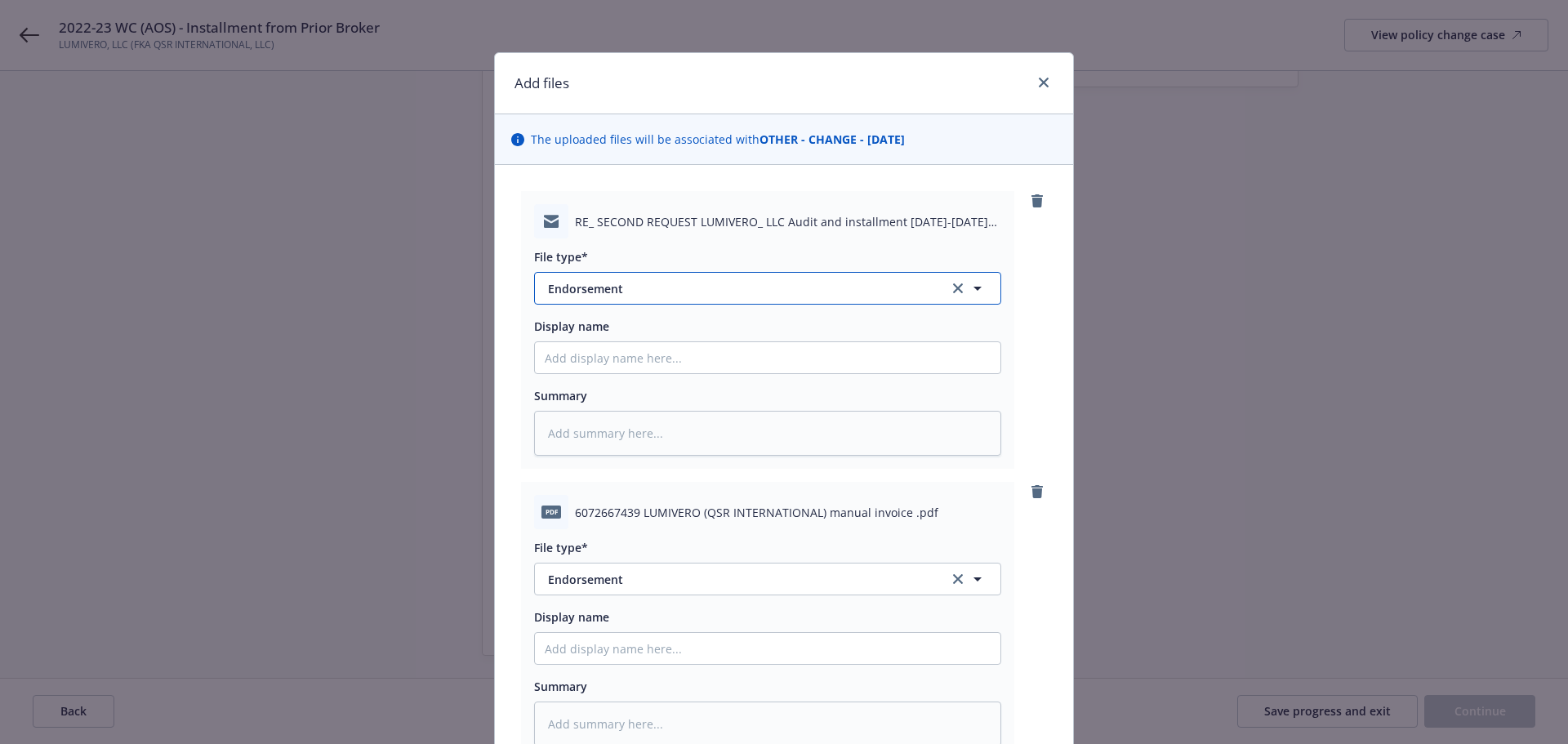
click at [731, 304] on button "Endorsement" at bounding box center [768, 288] width 467 height 33
click at [701, 344] on div "Email" at bounding box center [768, 333] width 446 height 24
click at [664, 647] on input "Display name" at bounding box center [768, 648] width 466 height 31
click at [921, 650] on input "2022-23 Lumivero LLC - WC (AOS) - Carrier Invoice" at bounding box center [768, 648] width 466 height 31
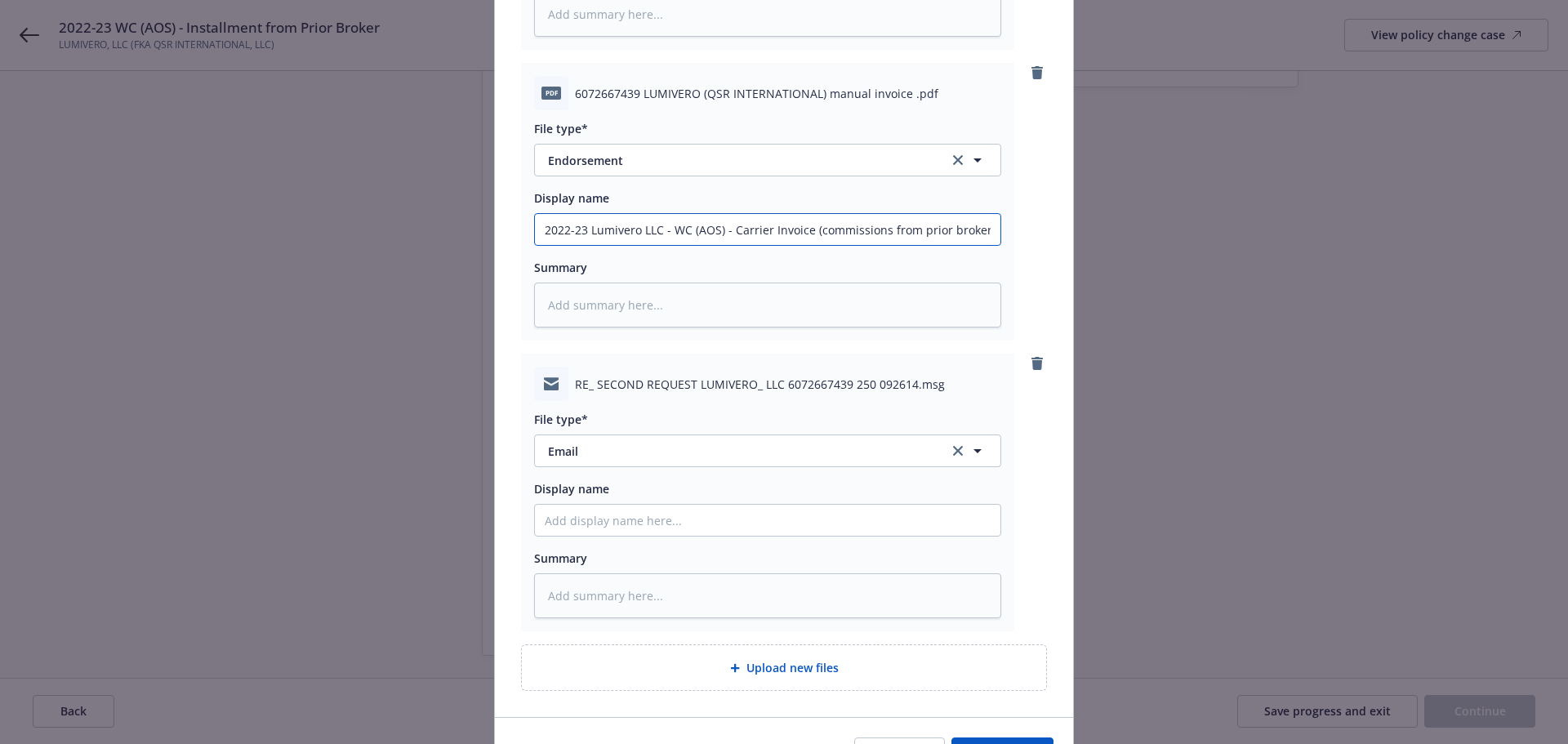
scroll to position [517, 0]
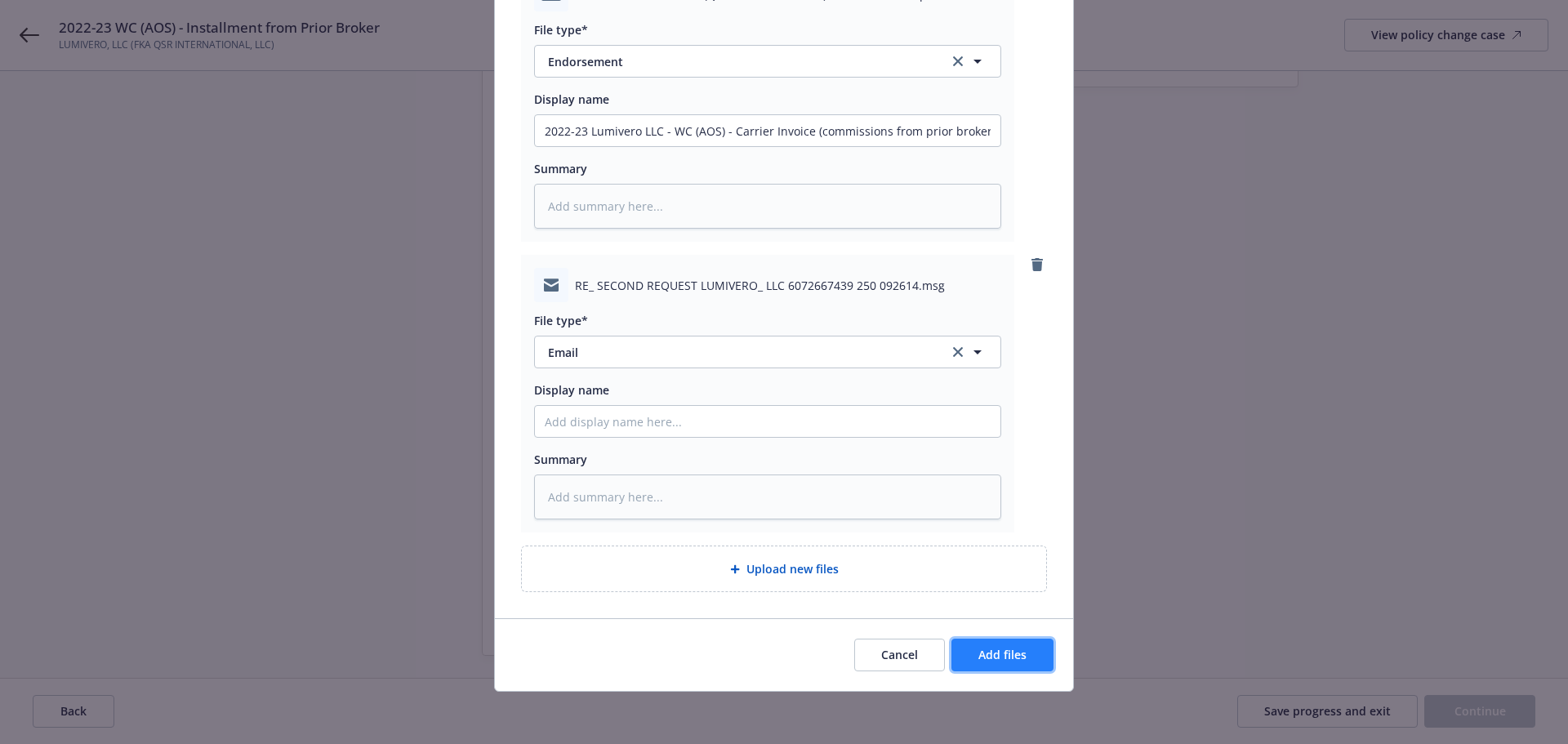
click at [988, 642] on button "Add files" at bounding box center [1002, 655] width 102 height 33
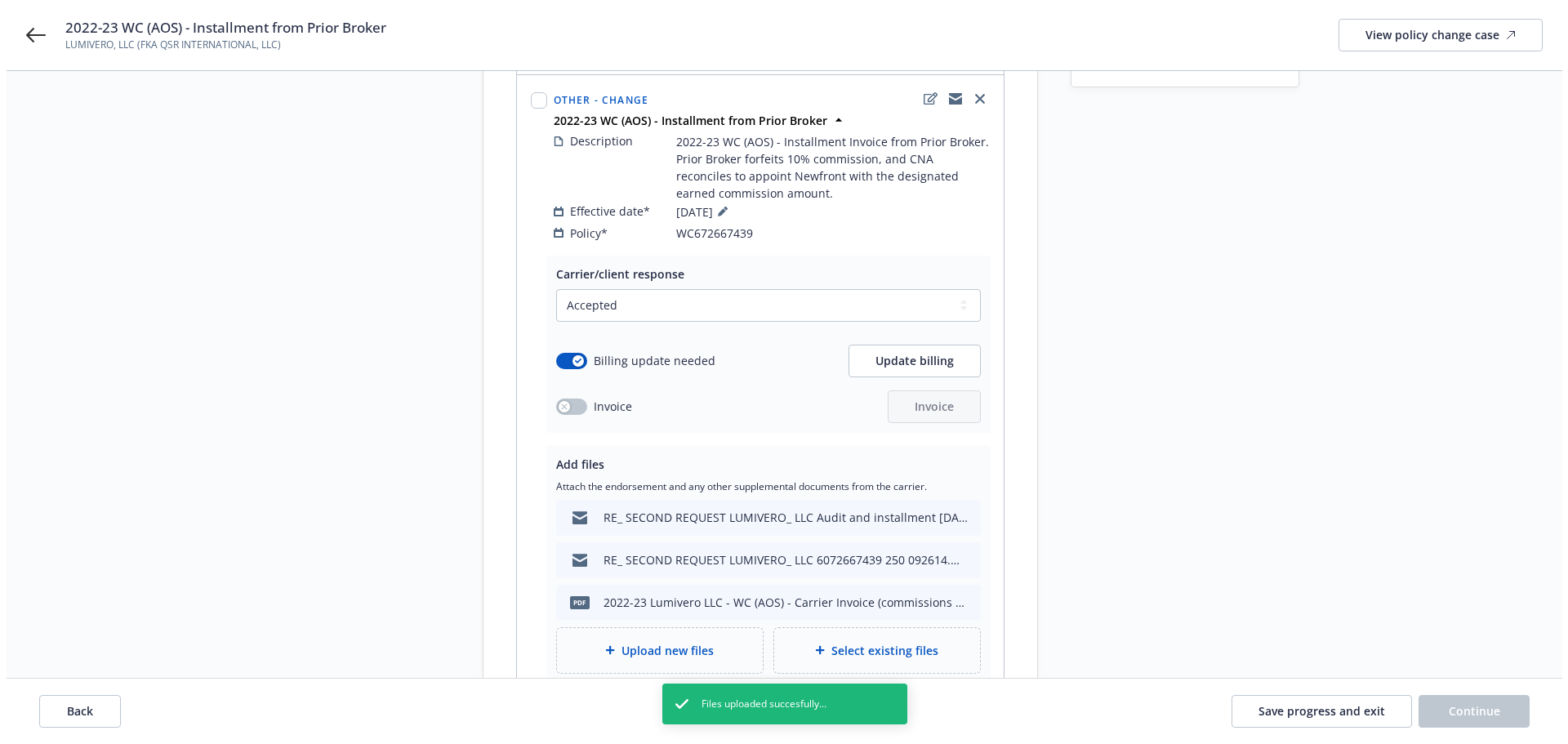
scroll to position [399, 0]
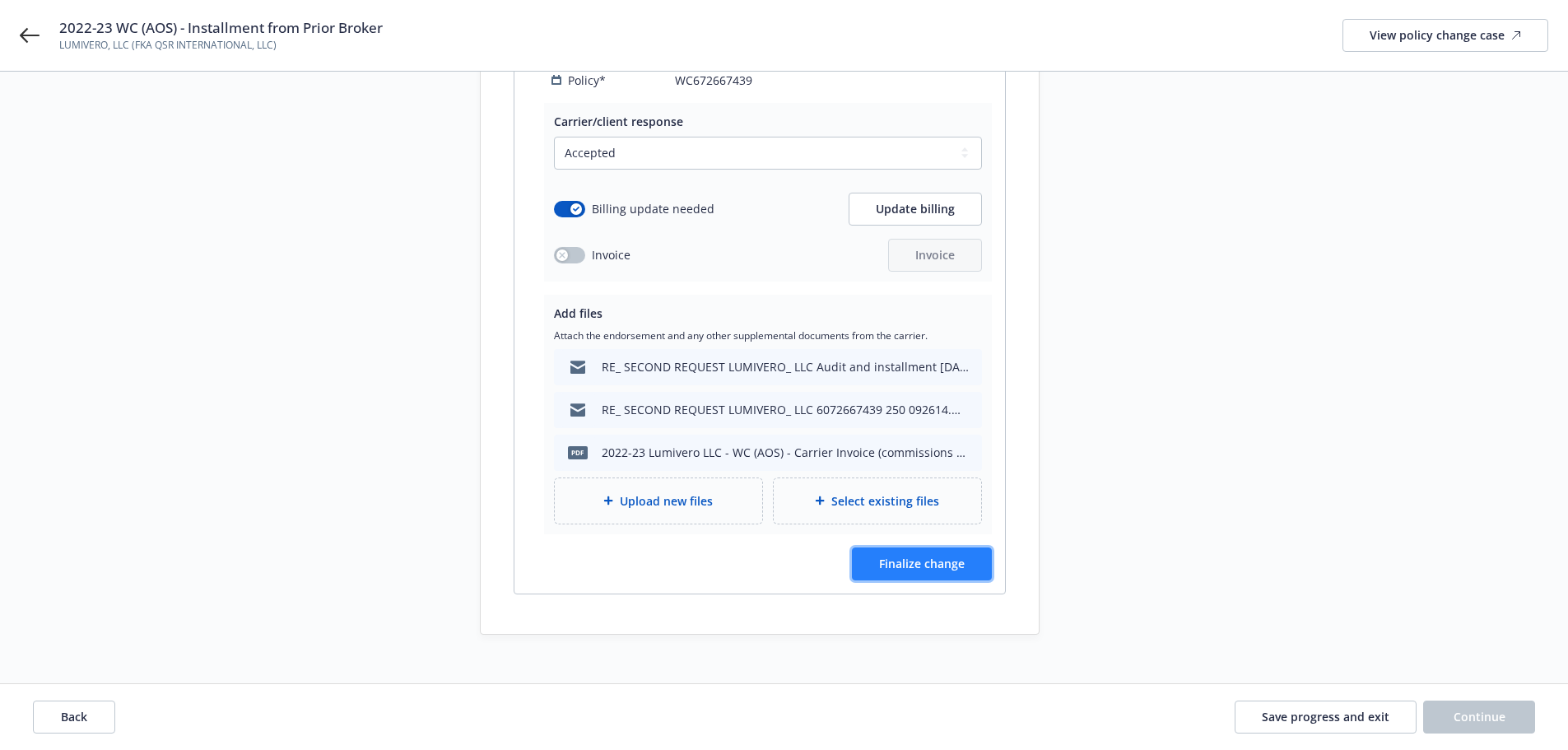
click at [947, 556] on span "Finalize change" at bounding box center [922, 563] width 86 height 16
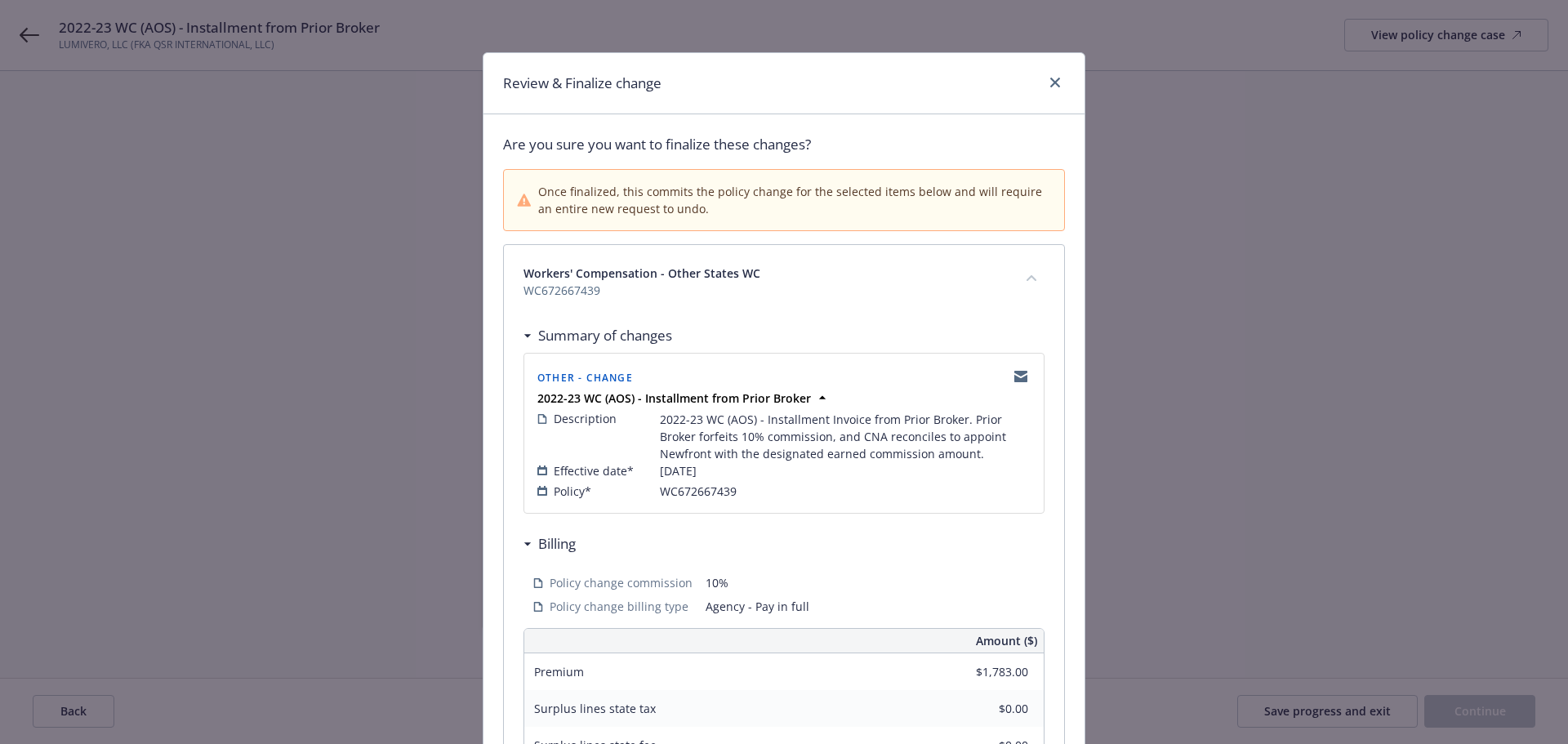
scroll to position [395, 0]
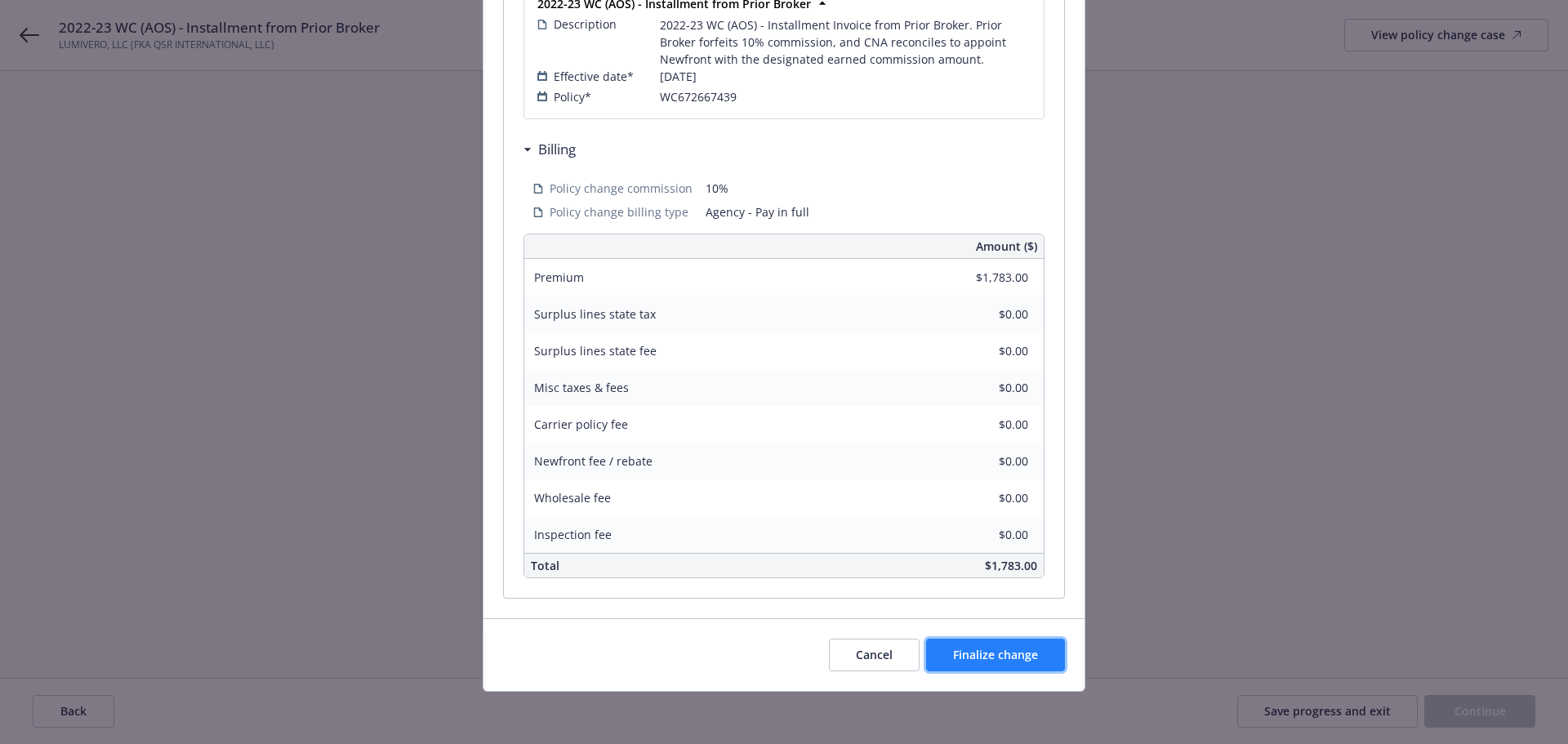
click at [1035, 663] on button "Finalize change" at bounding box center [995, 655] width 138 height 33
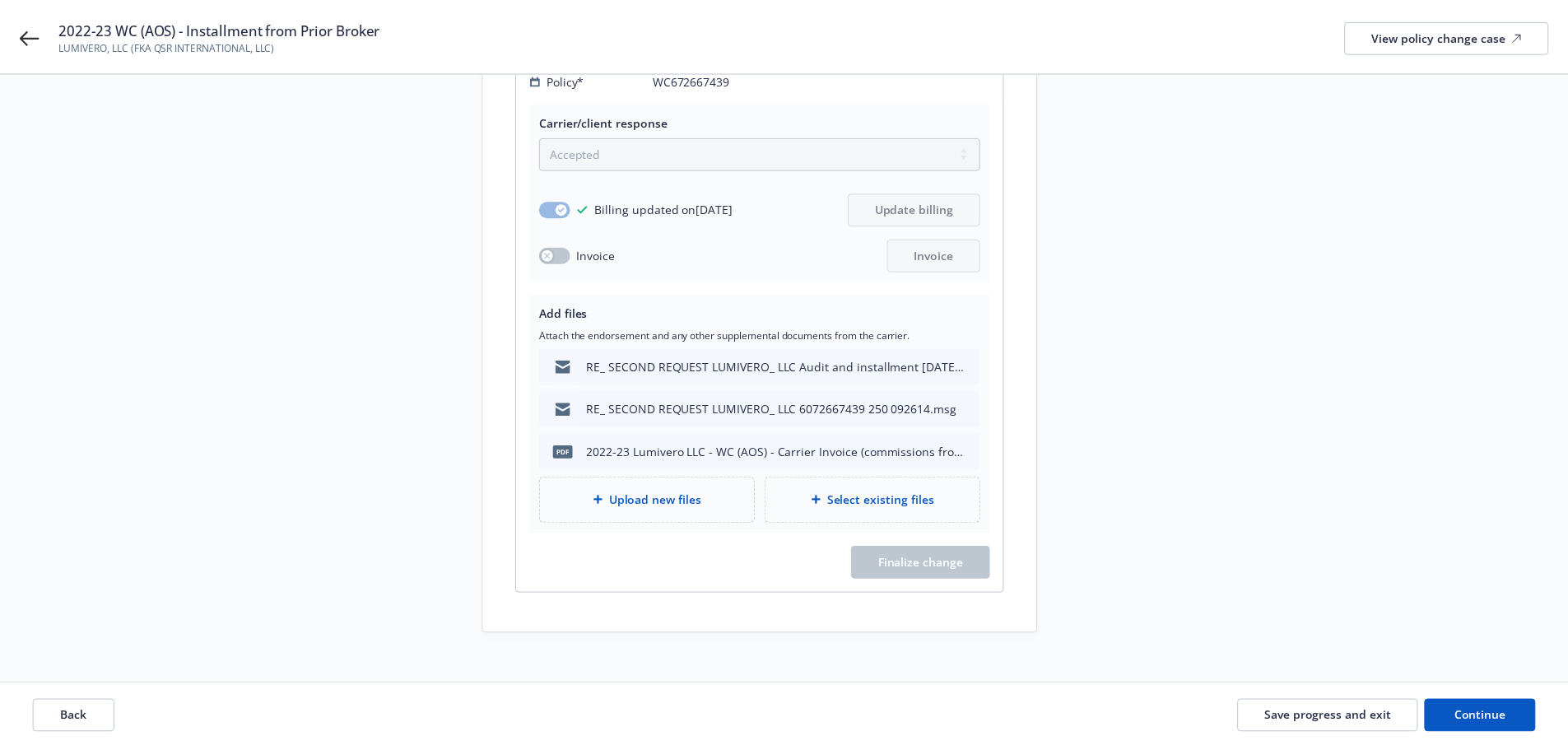
scroll to position [401, 0]
click at [1456, 709] on span "Continue" at bounding box center [1479, 717] width 52 height 16
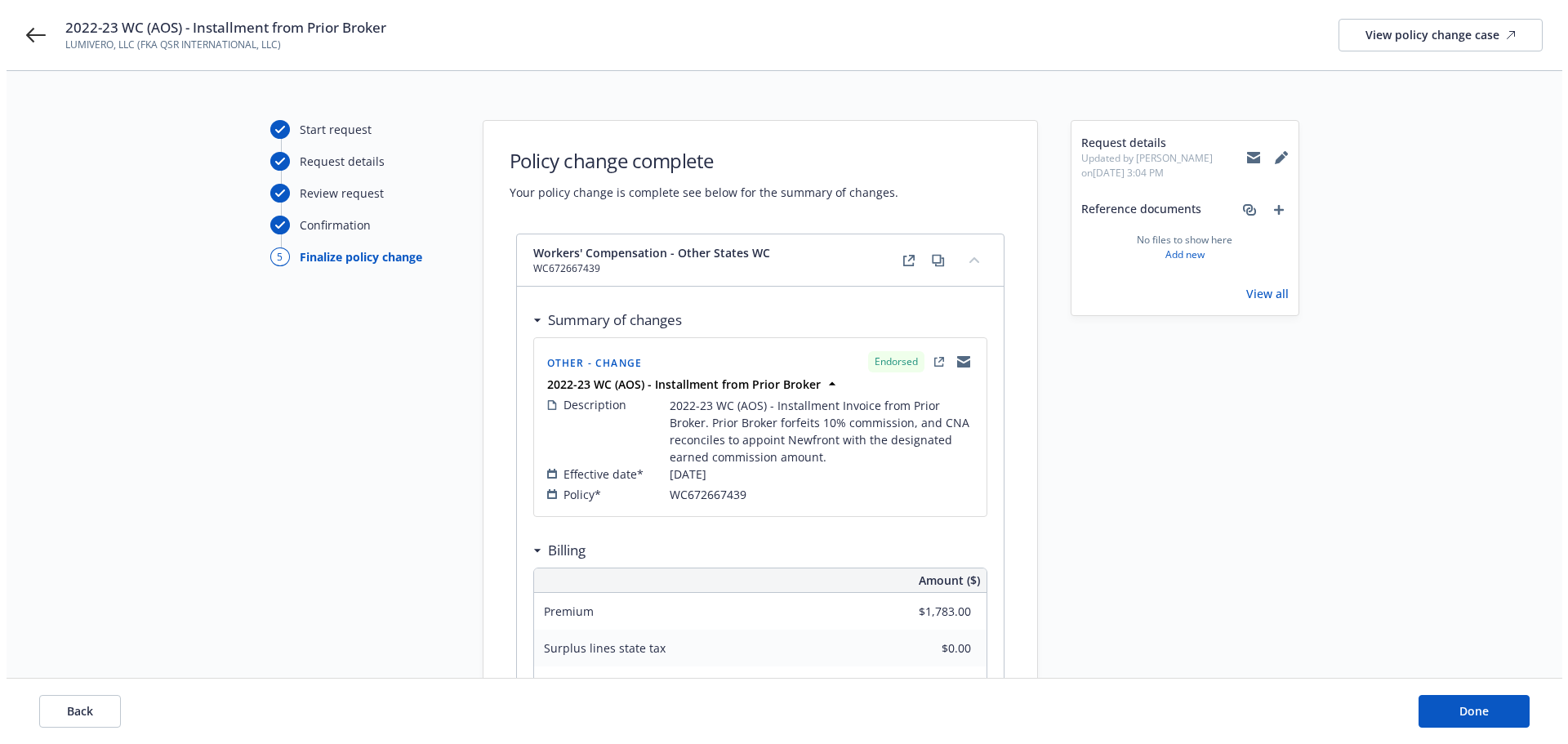
scroll to position [0, 0]
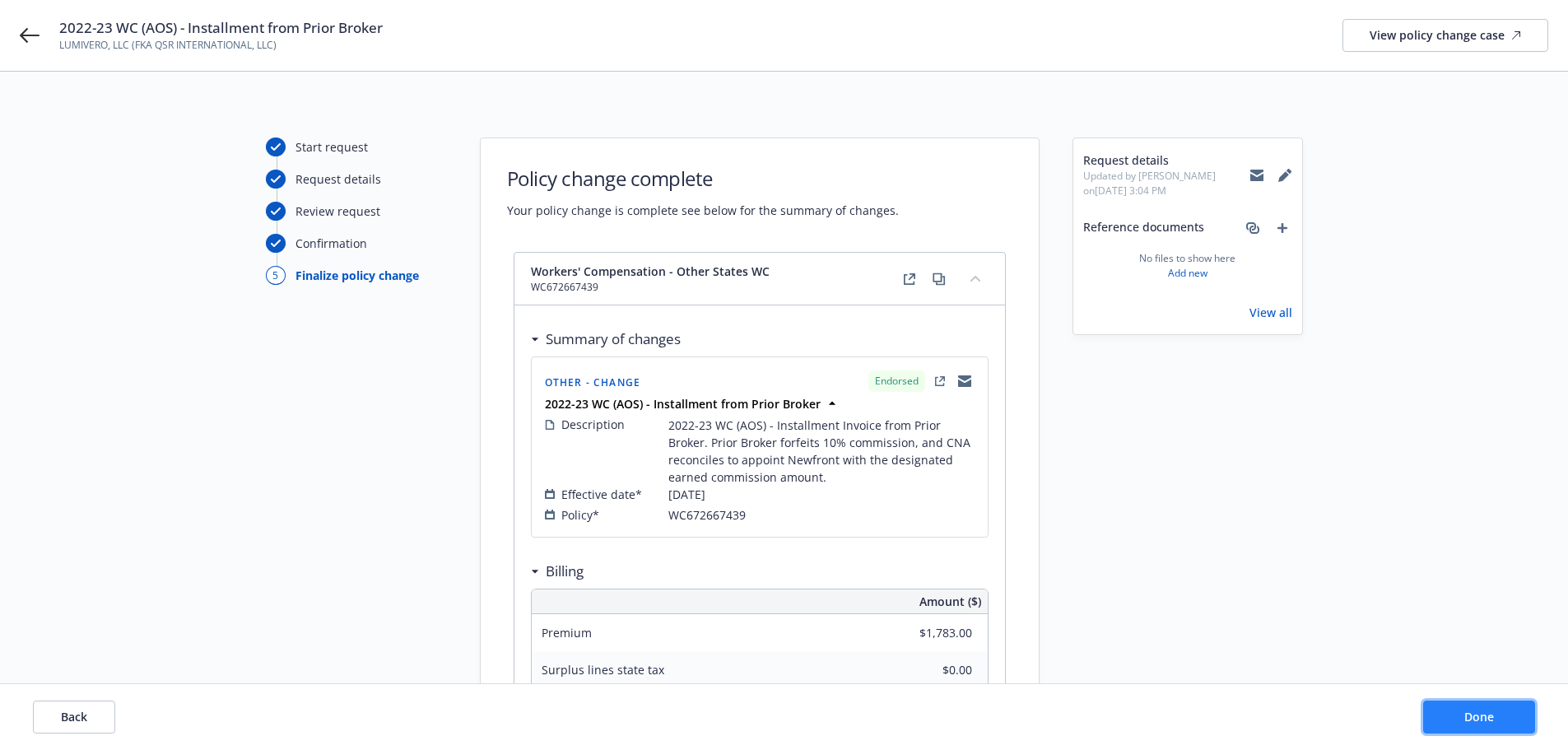
click at [1497, 725] on button "Done" at bounding box center [1479, 717] width 112 height 33
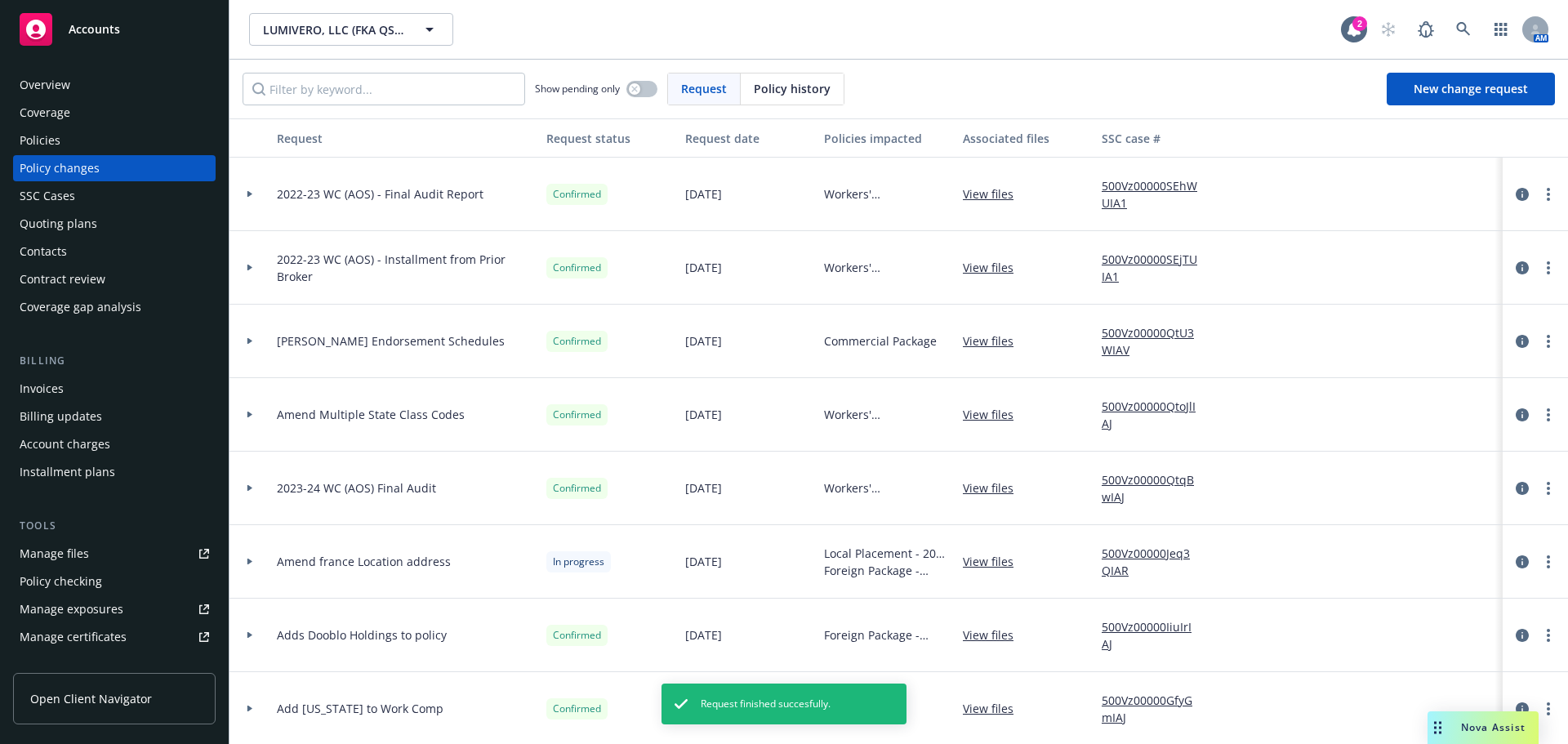
click at [163, 383] on div "Invoices" at bounding box center [115, 389] width 190 height 26
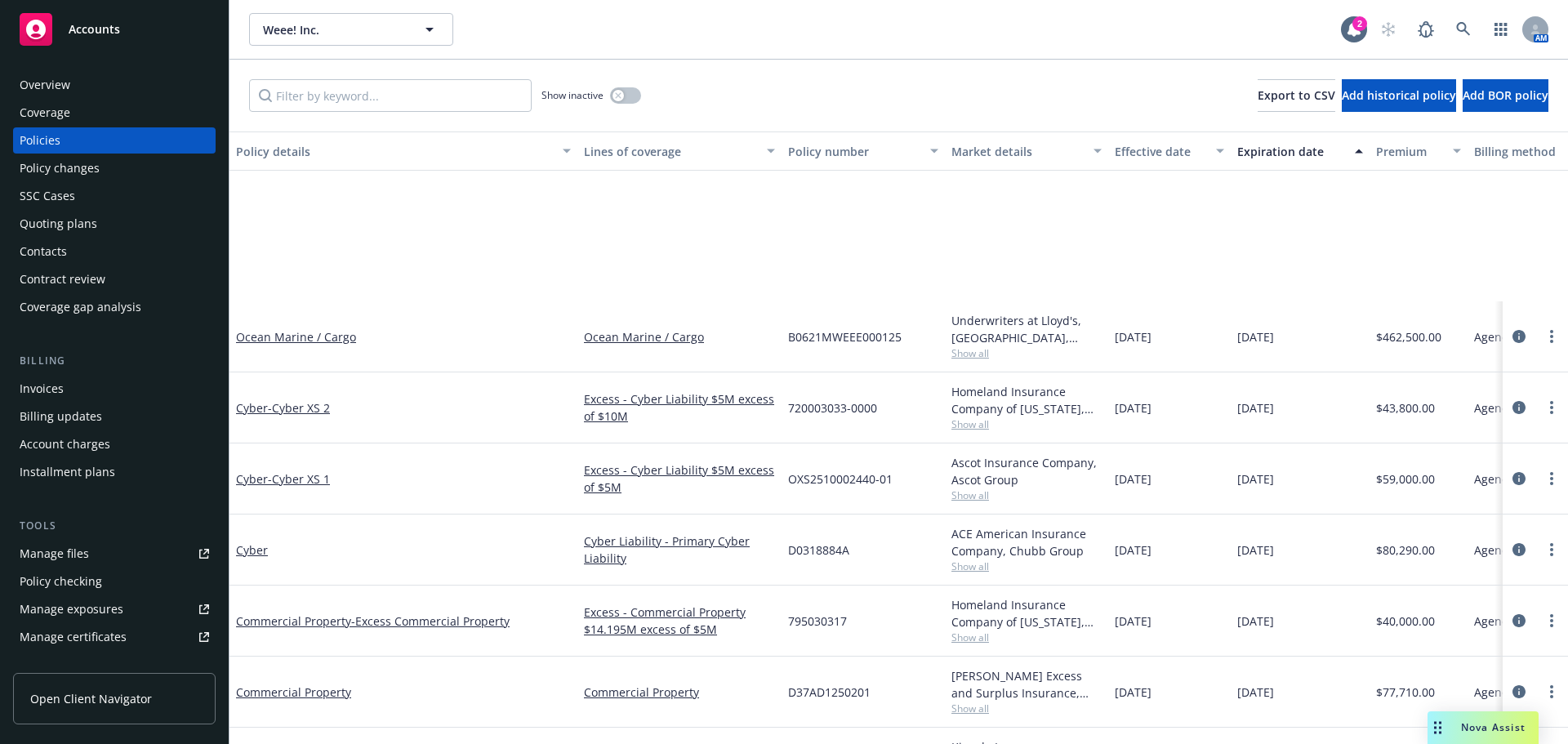
scroll to position [245, 0]
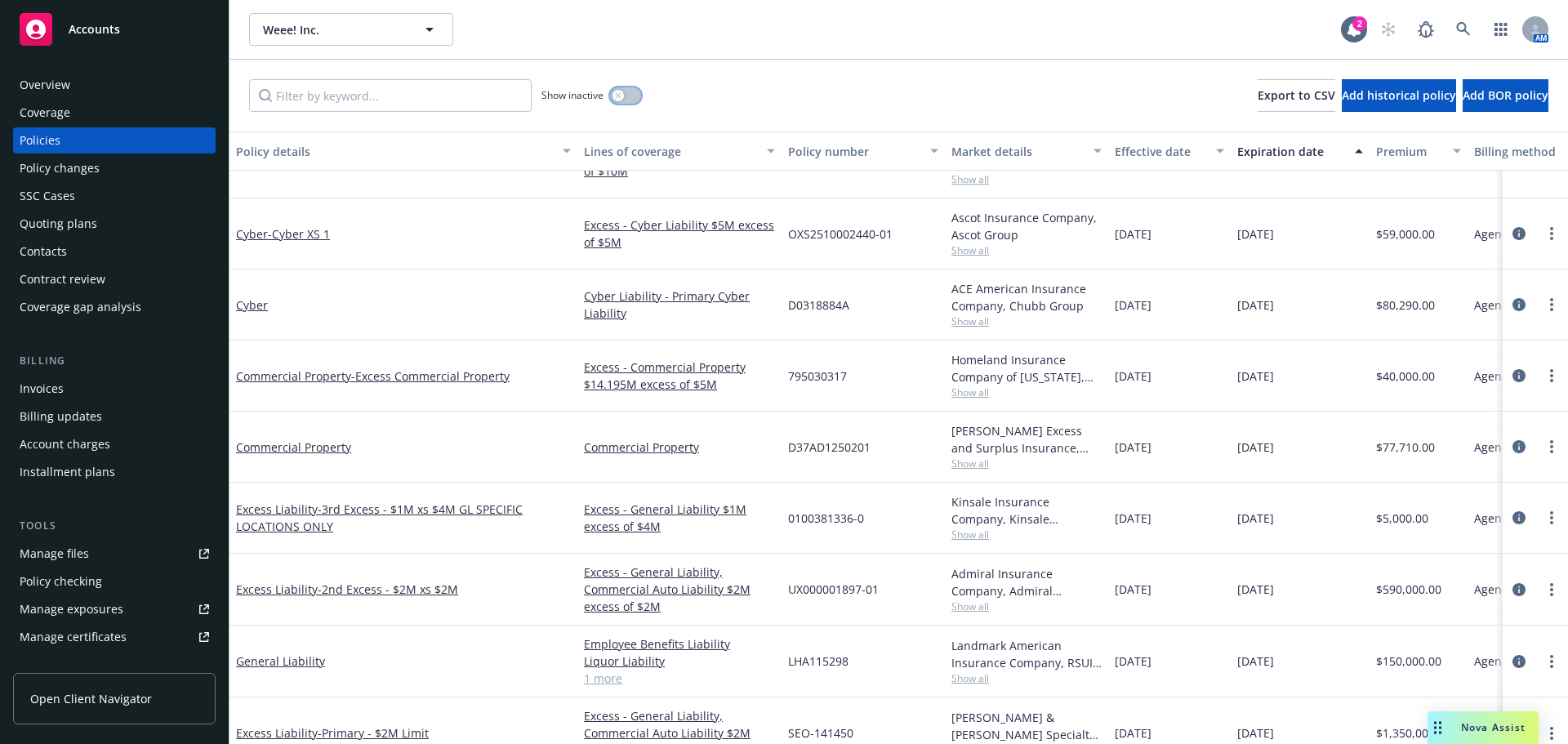
click at [626, 97] on button "button" at bounding box center [625, 95] width 31 height 17
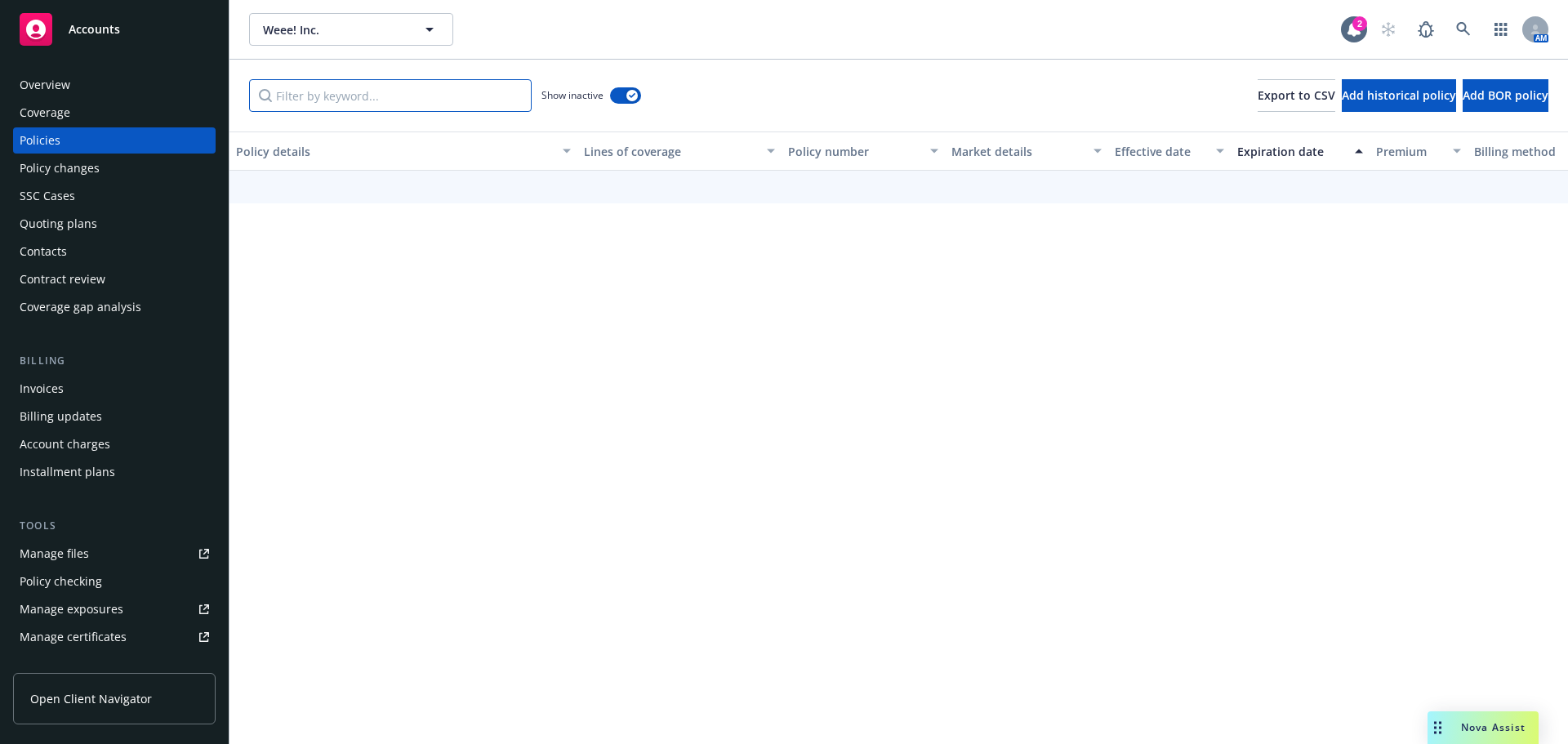
click at [485, 101] on input "Filter by keyword..." at bounding box center [391, 95] width 283 height 33
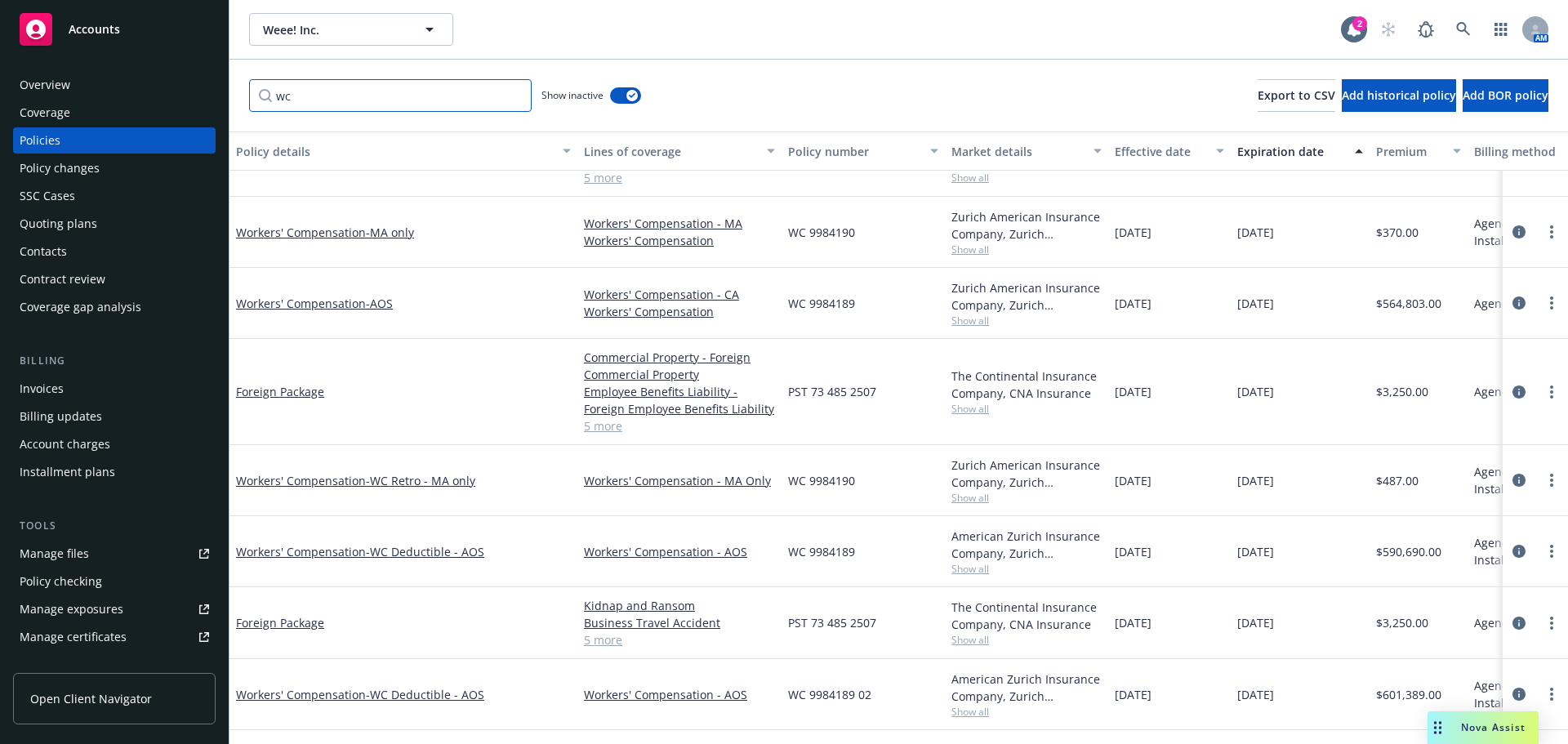
type input "wc"
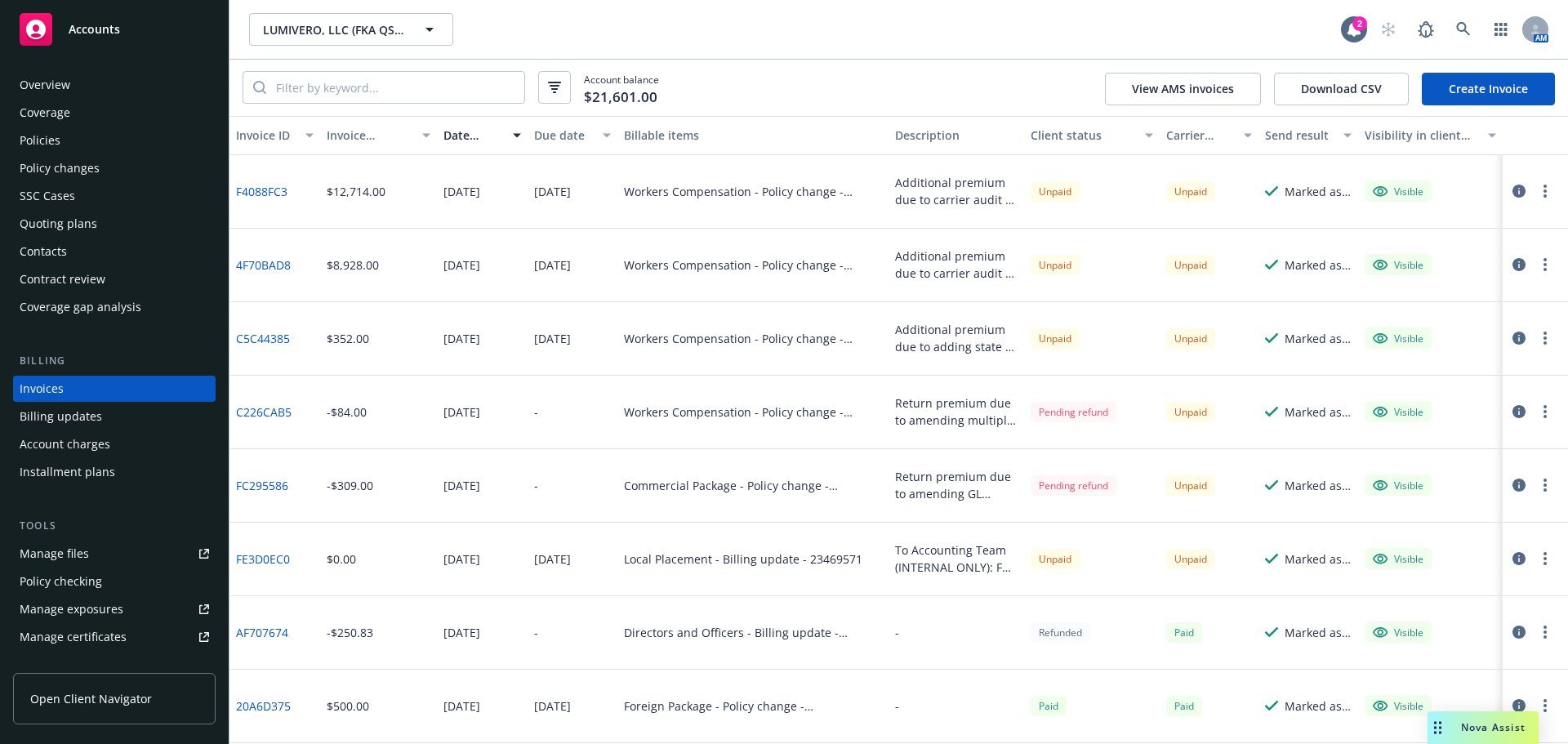
click at [1466, 85] on link "Create Invoice" at bounding box center [1488, 88] width 134 height 33
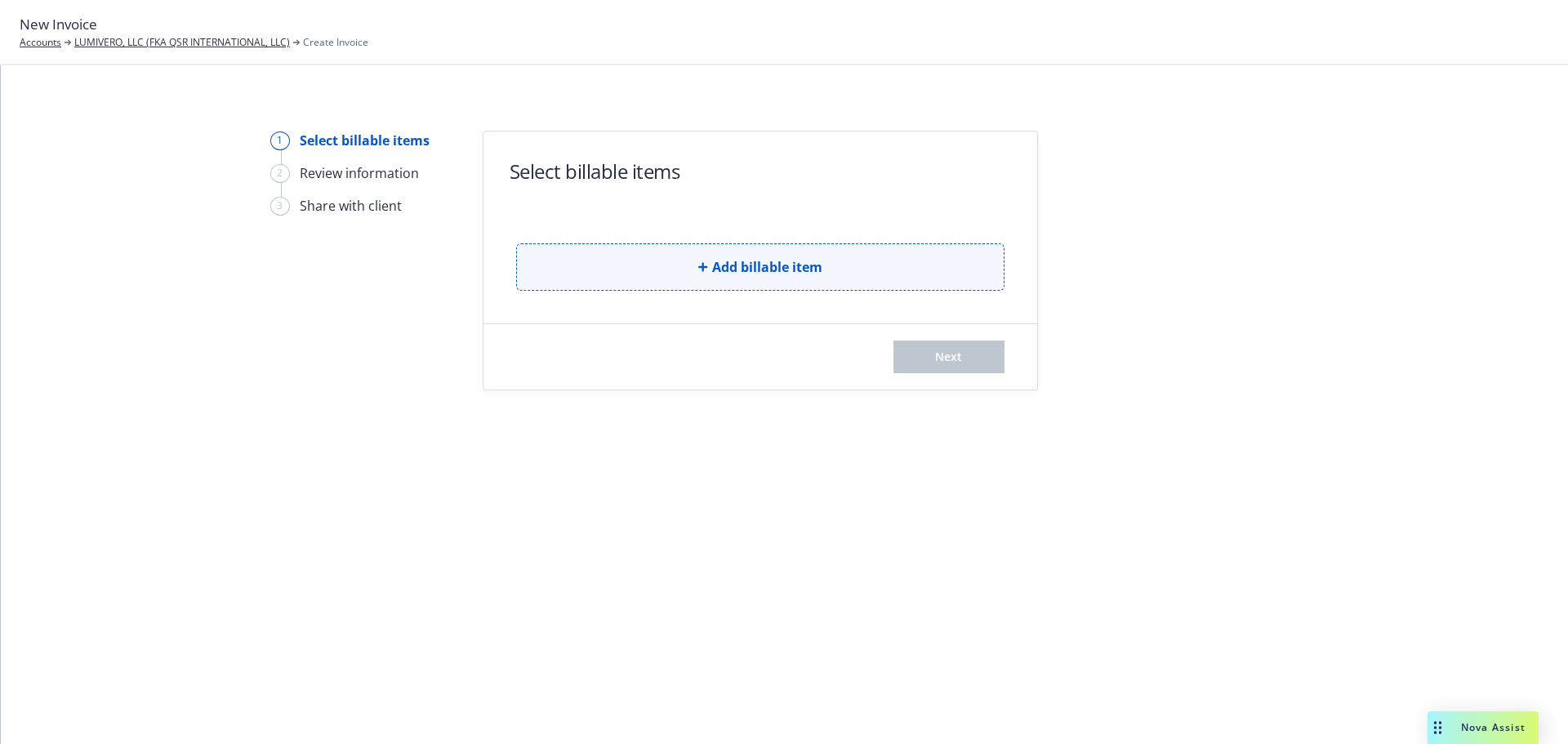
click at [659, 261] on button "Add billable item" at bounding box center [761, 267] width 489 height 47
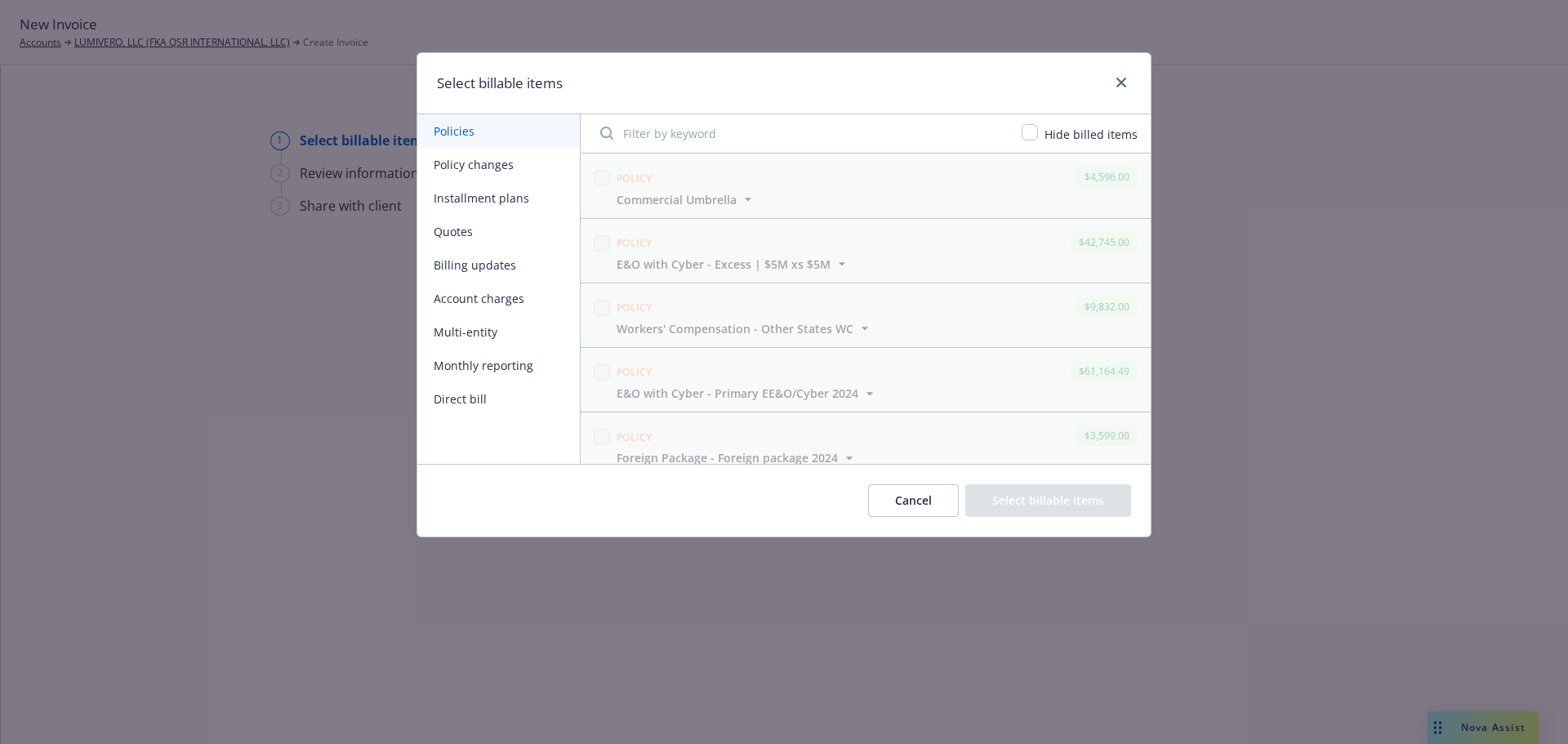
click at [475, 264] on button "Billing updates" at bounding box center [499, 265] width 162 height 34
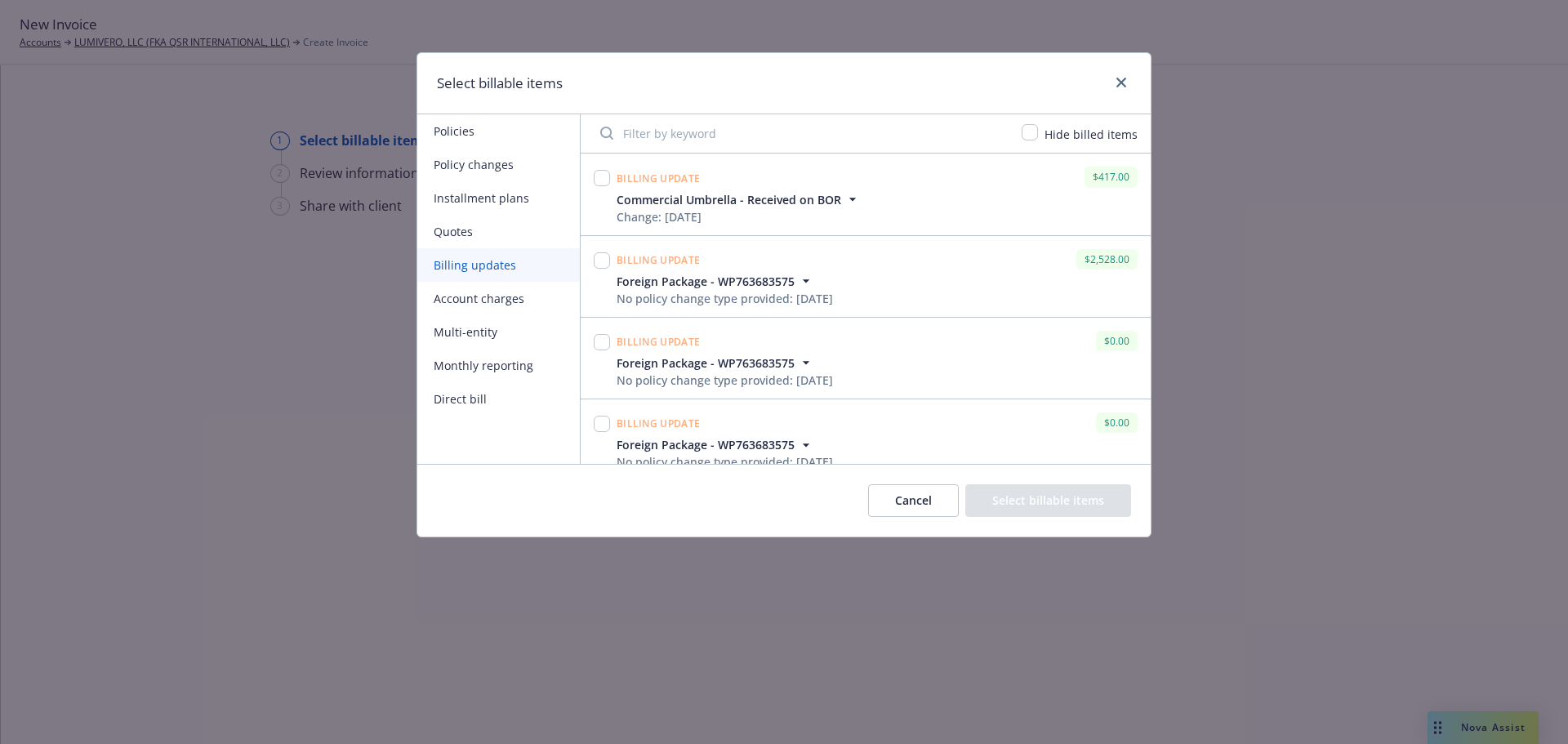
click at [460, 168] on button "Policy changes" at bounding box center [499, 164] width 162 height 34
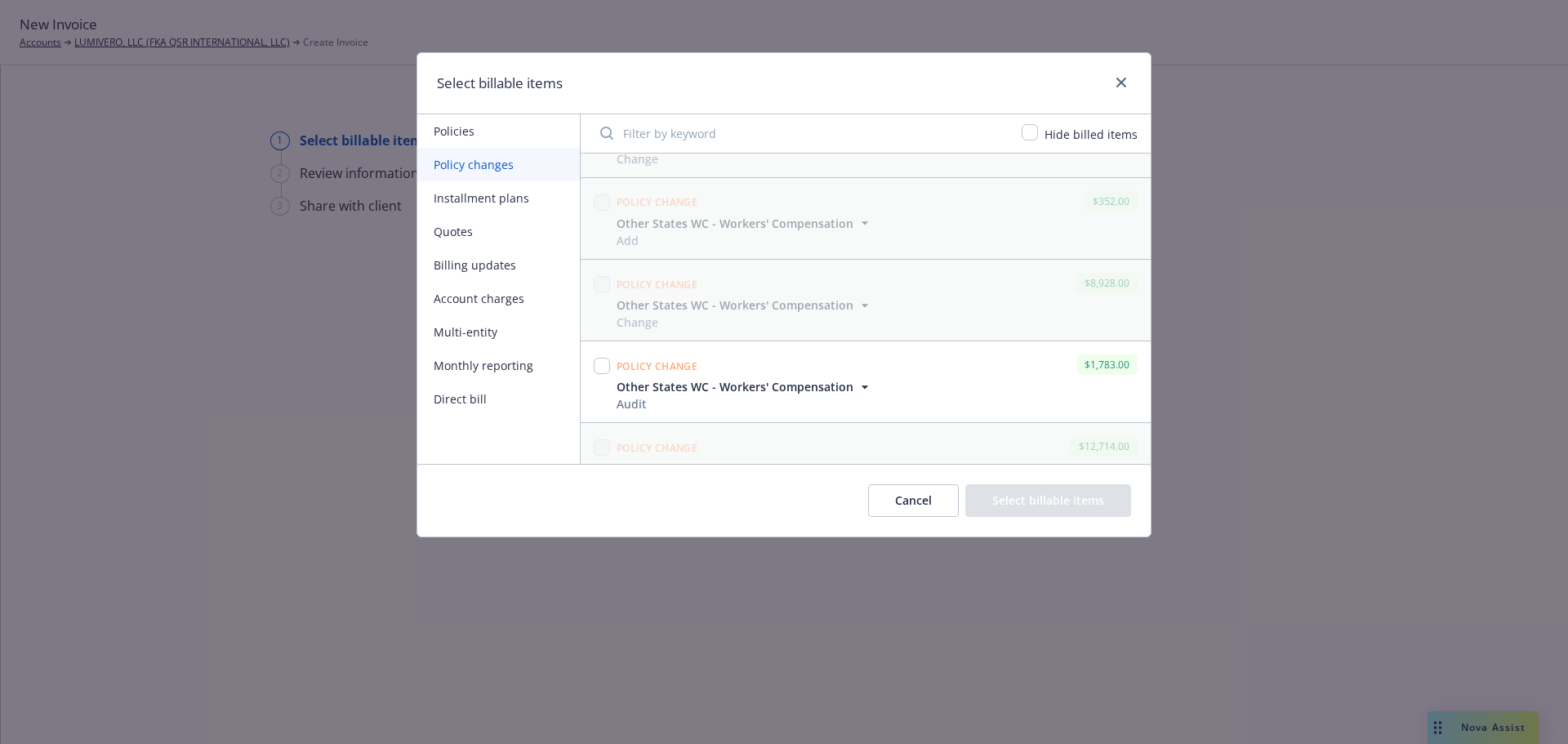
scroll to position [835, 0]
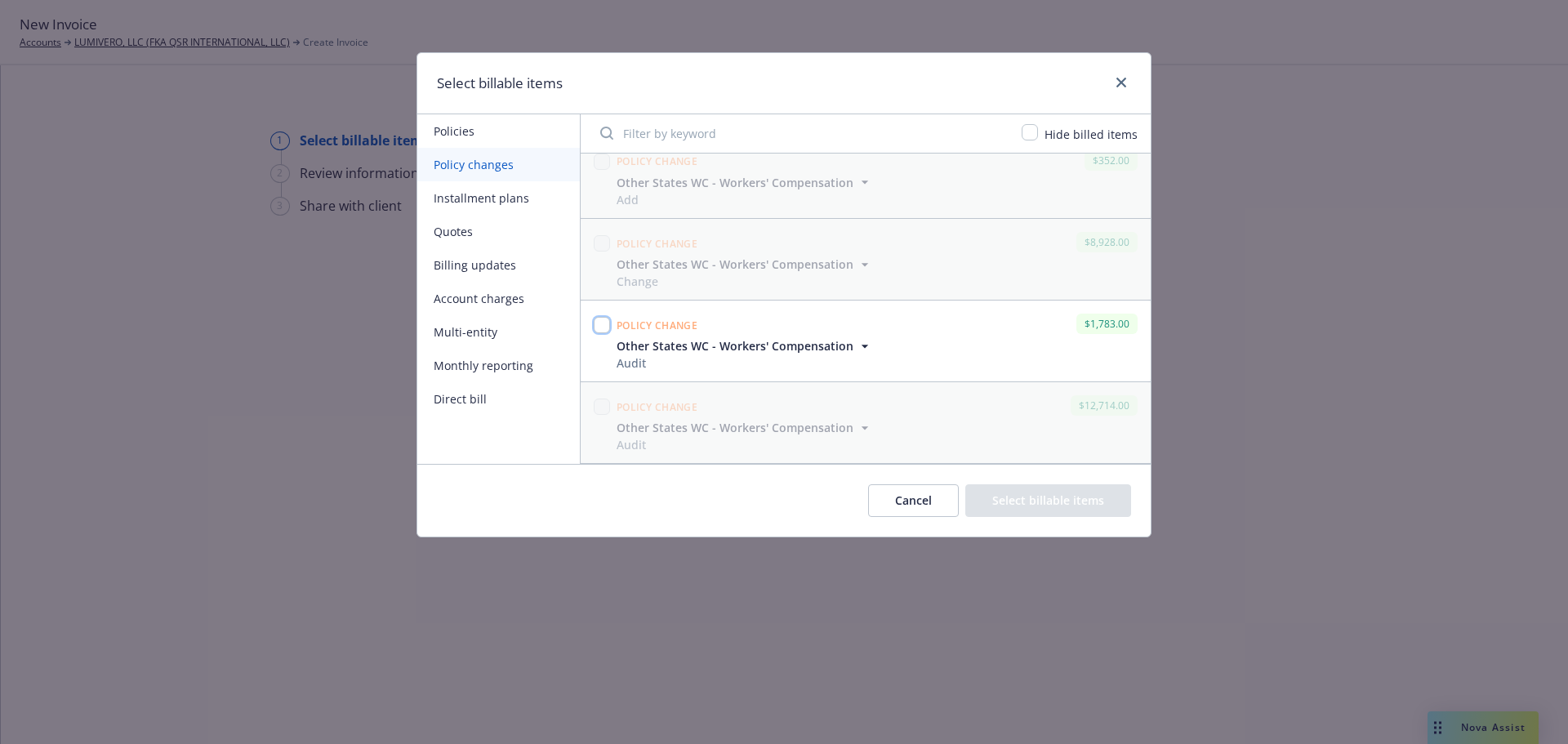
click at [600, 322] on input "checkbox" at bounding box center [601, 325] width 17 height 17
checkbox input "true"
click at [703, 354] on div "Audit" at bounding box center [744, 362] width 256 height 17
click at [709, 348] on span "Other States WC - Workers' Compensation" at bounding box center [734, 345] width 236 height 17
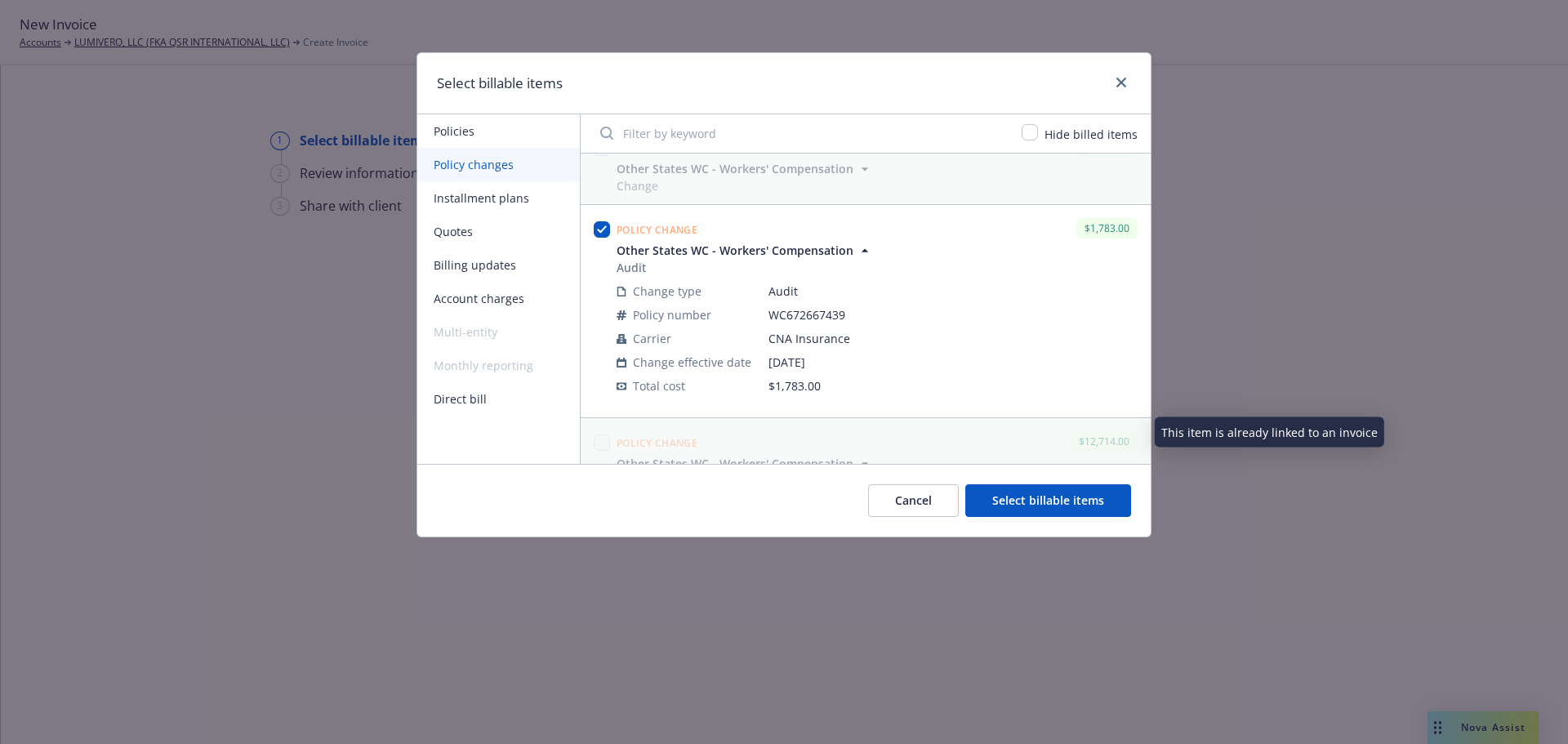
scroll to position [967, 0]
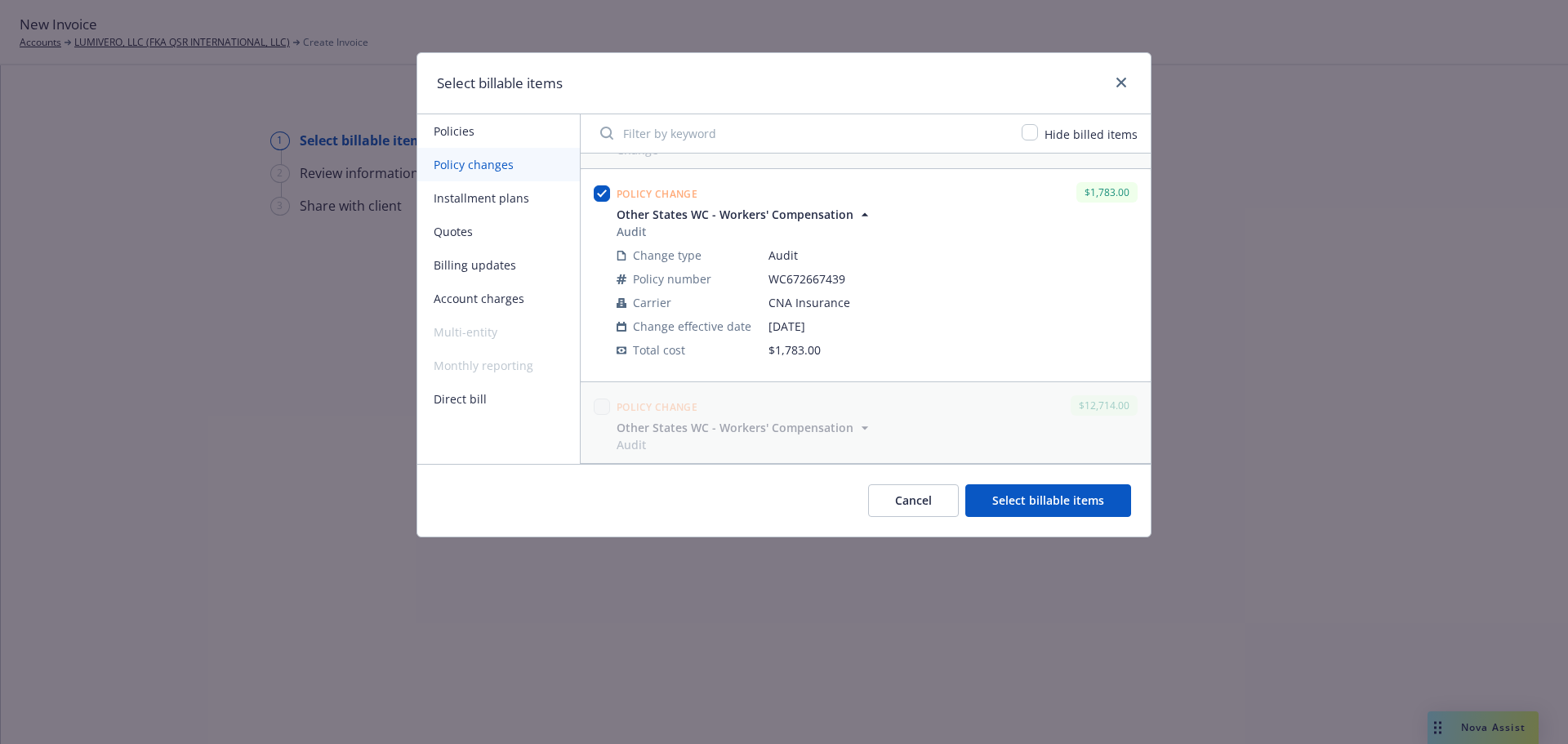
click at [1001, 498] on button "Select billable items" at bounding box center [1049, 501] width 166 height 33
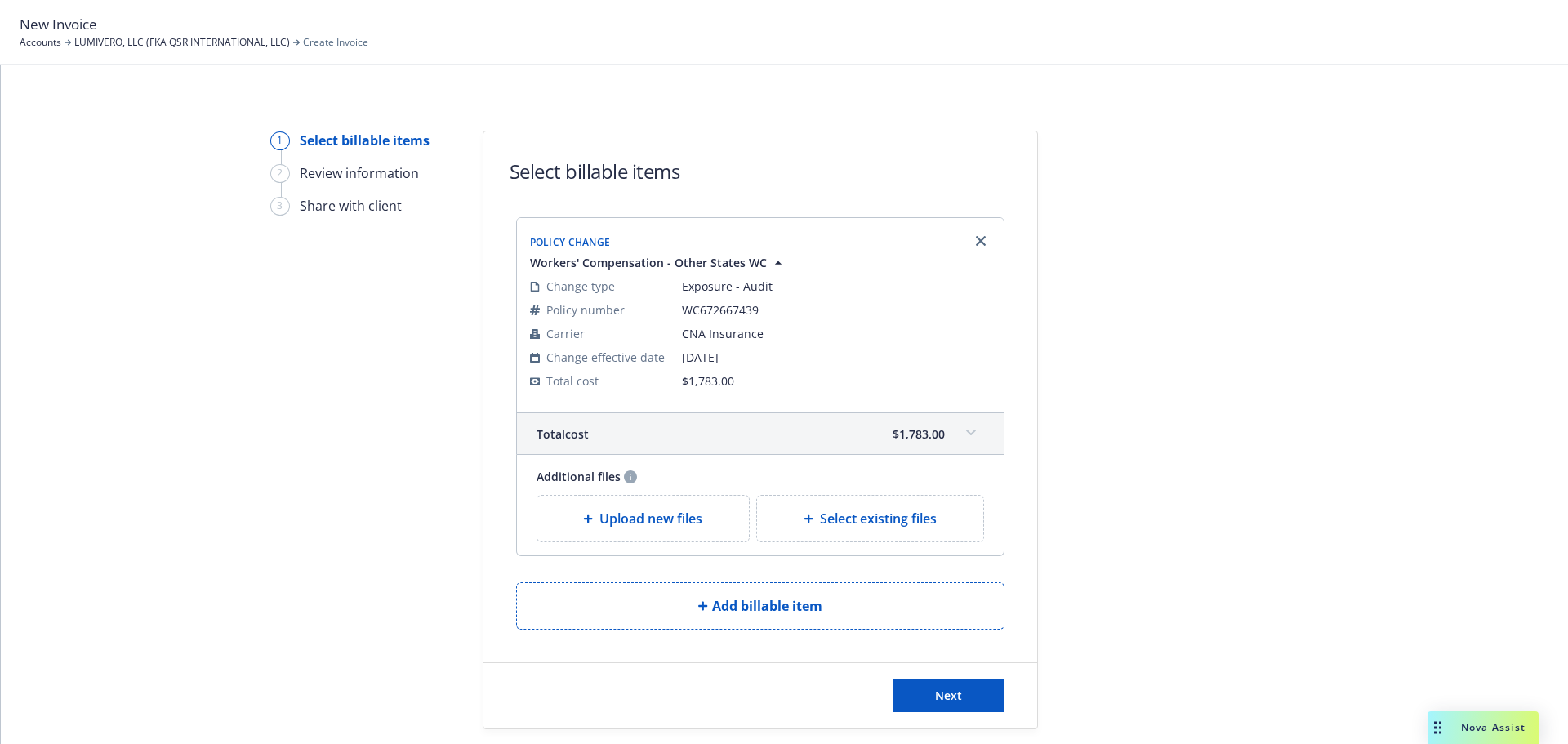
scroll to position [50, 0]
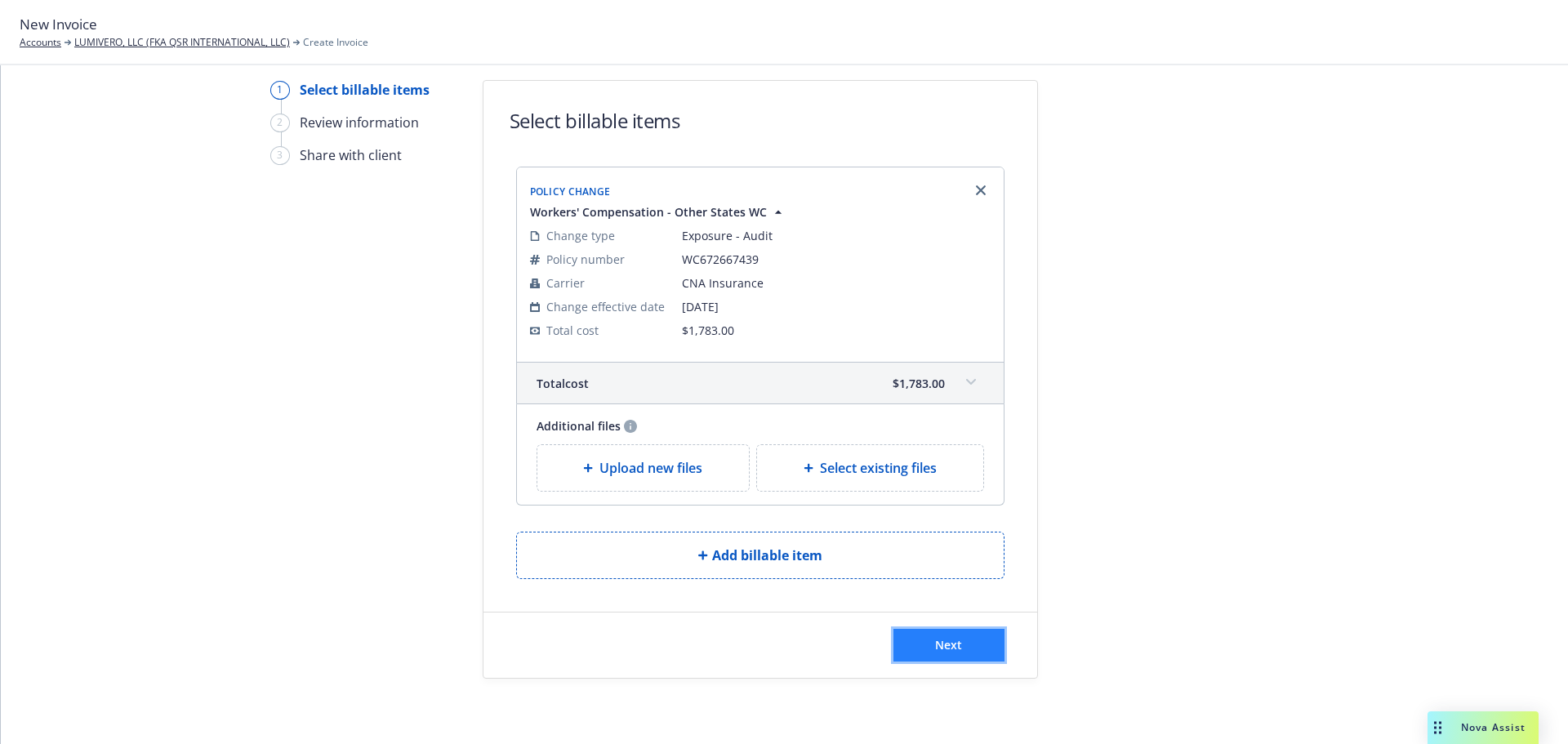
click at [972, 640] on button "Next" at bounding box center [949, 645] width 111 height 33
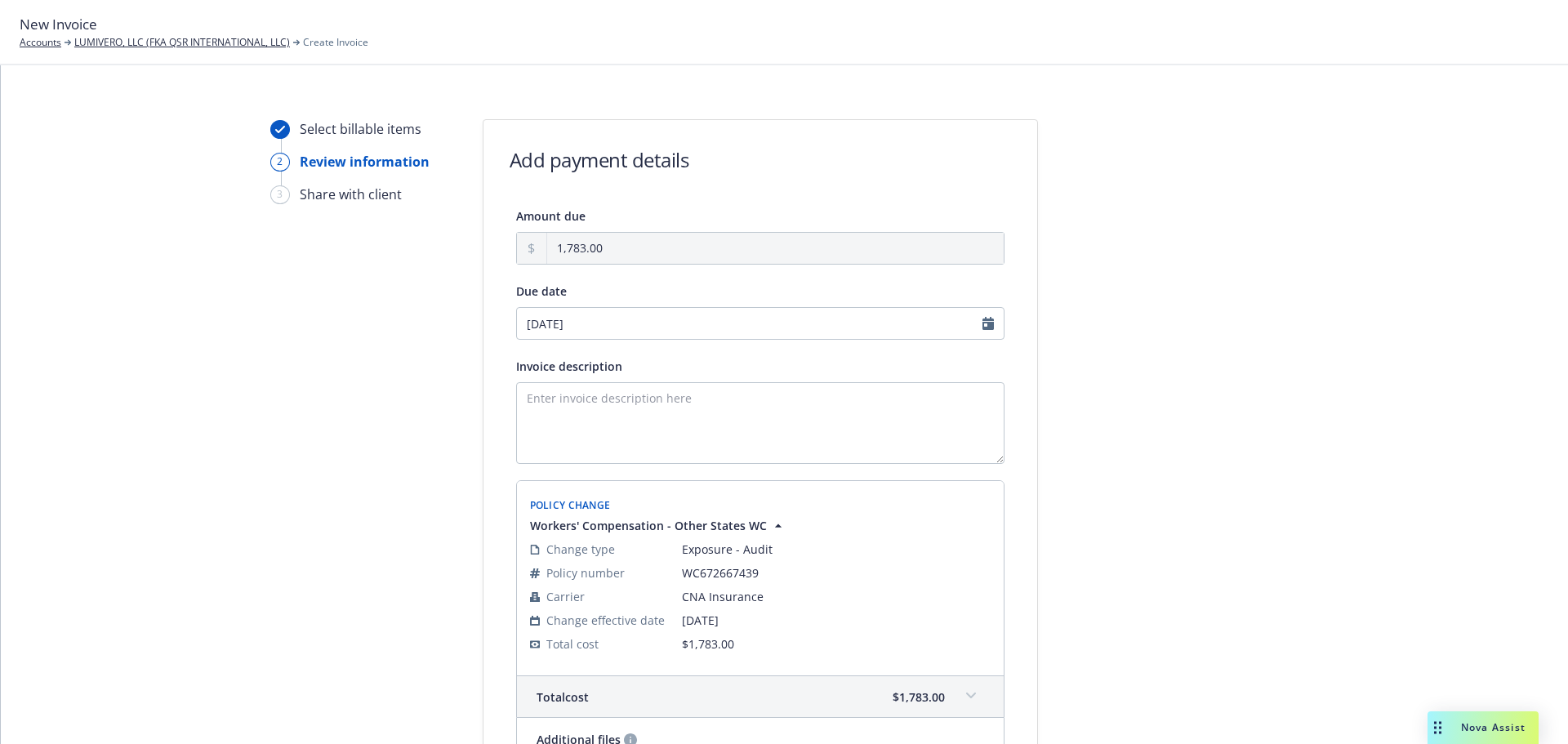
scroll to position [7, 0]
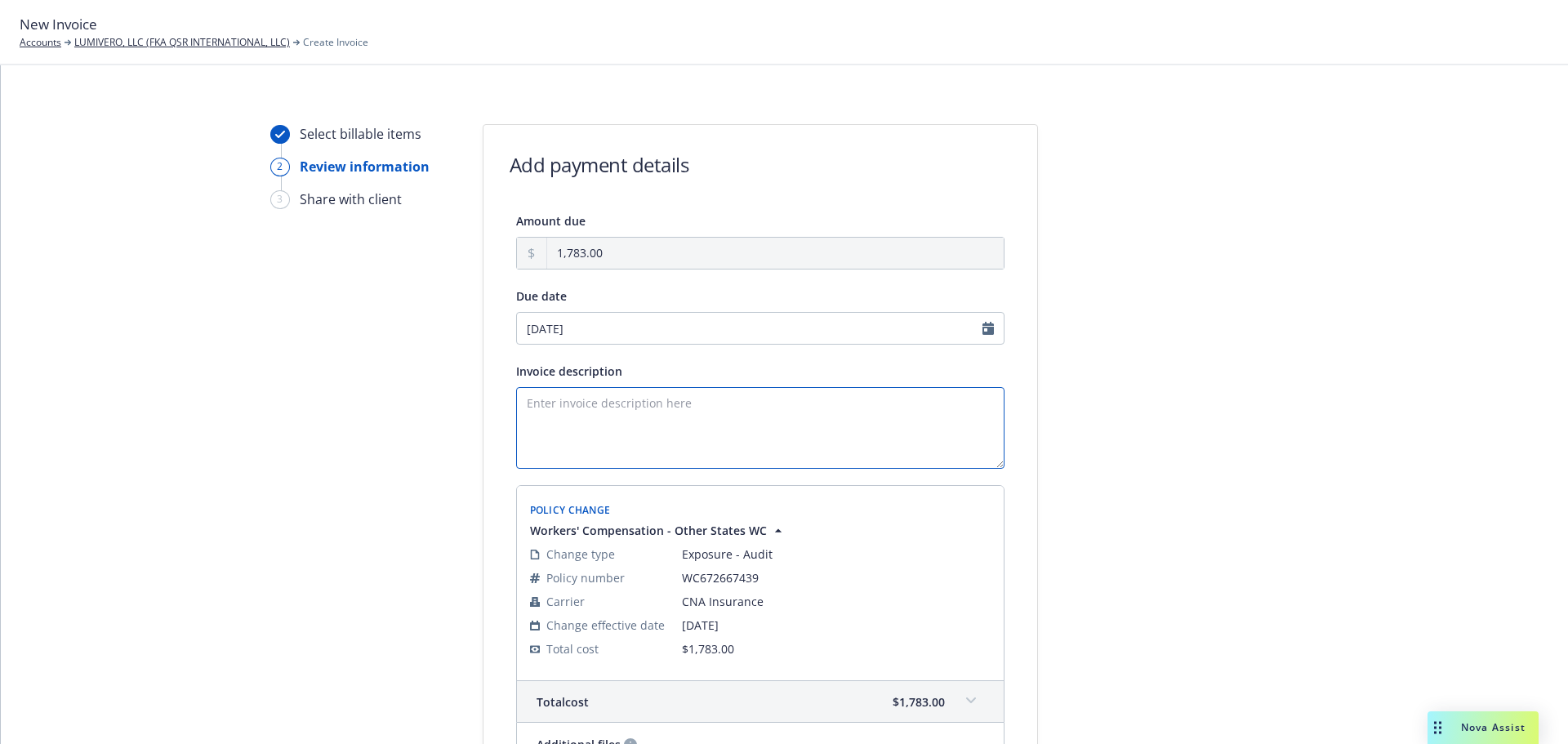
click at [784, 405] on textarea "Invoice description" at bounding box center [761, 427] width 489 height 82
paste textarea "Additional premium due to REASON Please remit payment upon receipt. Thank you!"
click at [695, 407] on textarea "Additional premium due to REASON Please remit payment upon receipt. Thank you!" at bounding box center [761, 427] width 489 height 82
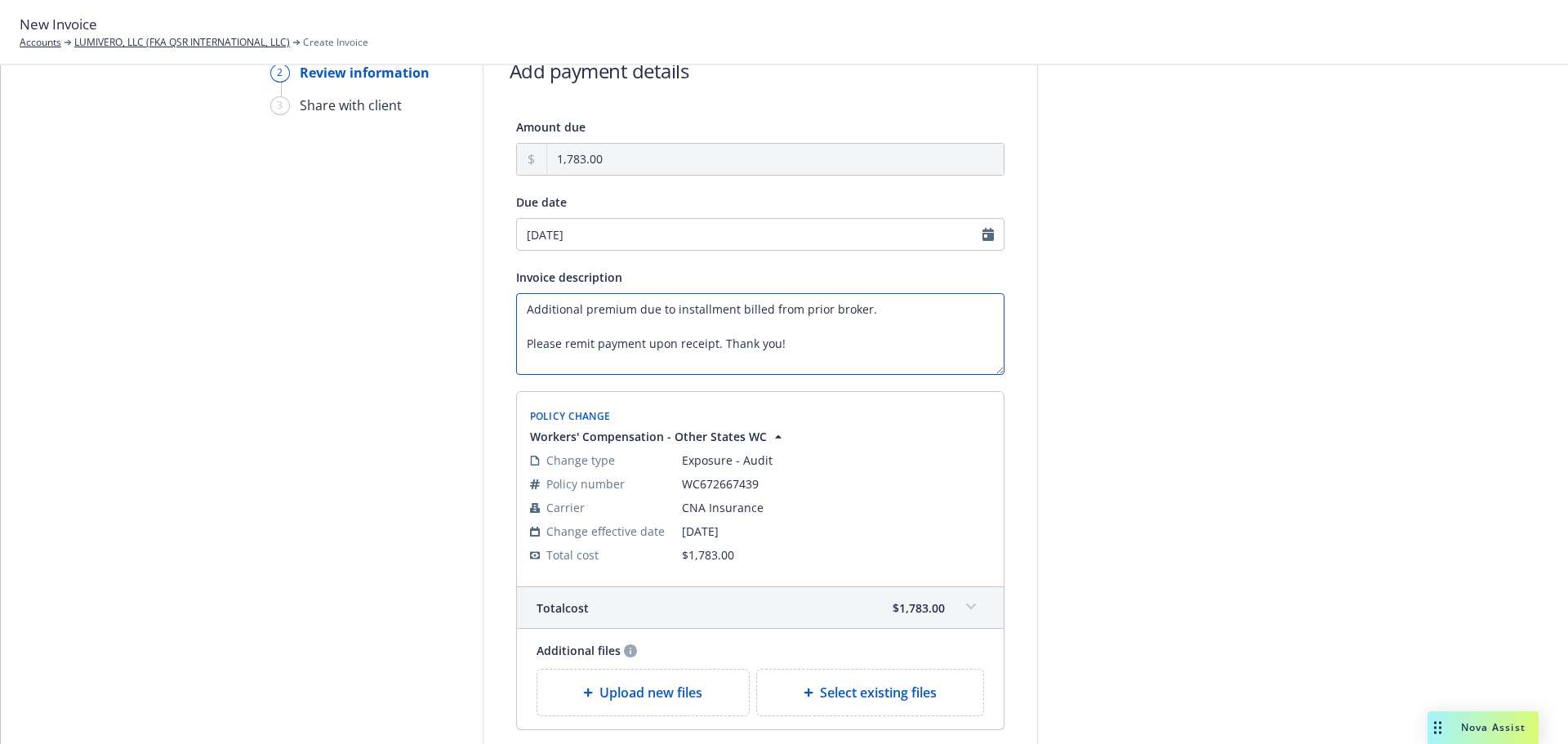
scroll to position [251, 0]
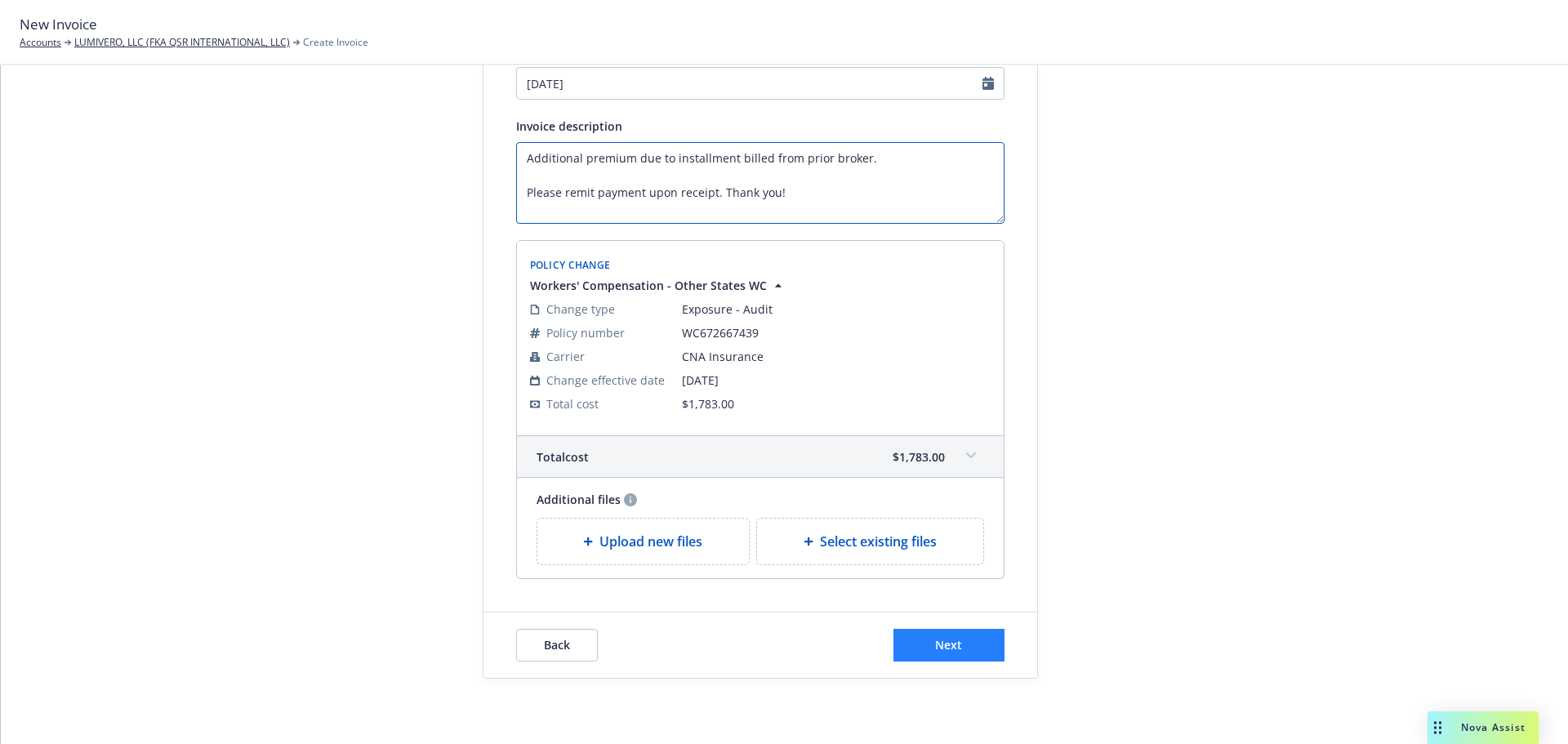
type textarea "Additional premium due to installment billed from prior broker. Please remit pa…"
click at [983, 638] on button "Next" at bounding box center [949, 645] width 111 height 33
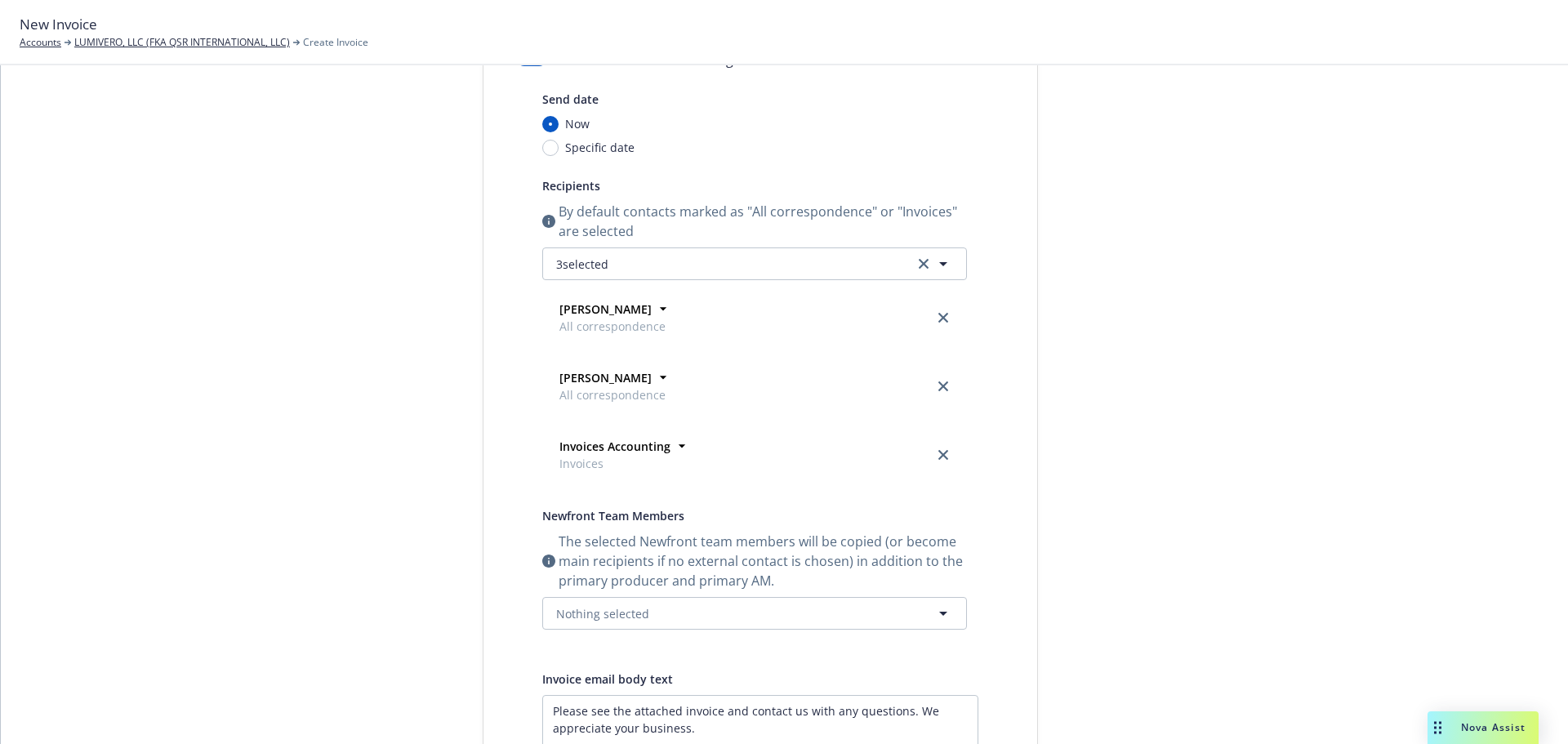
scroll to position [7, 0]
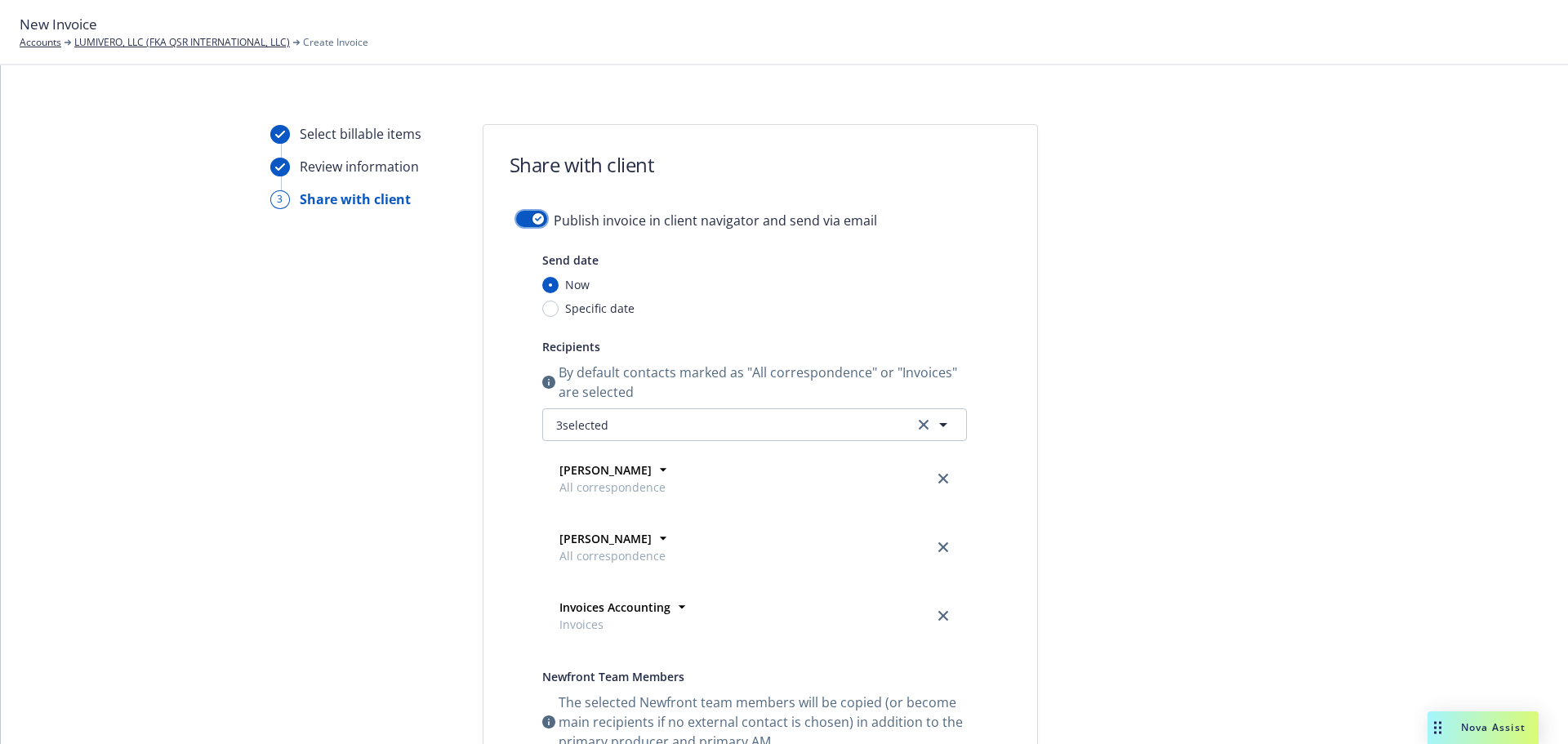
click at [532, 217] on div "button" at bounding box center [538, 219] width 12 height 12
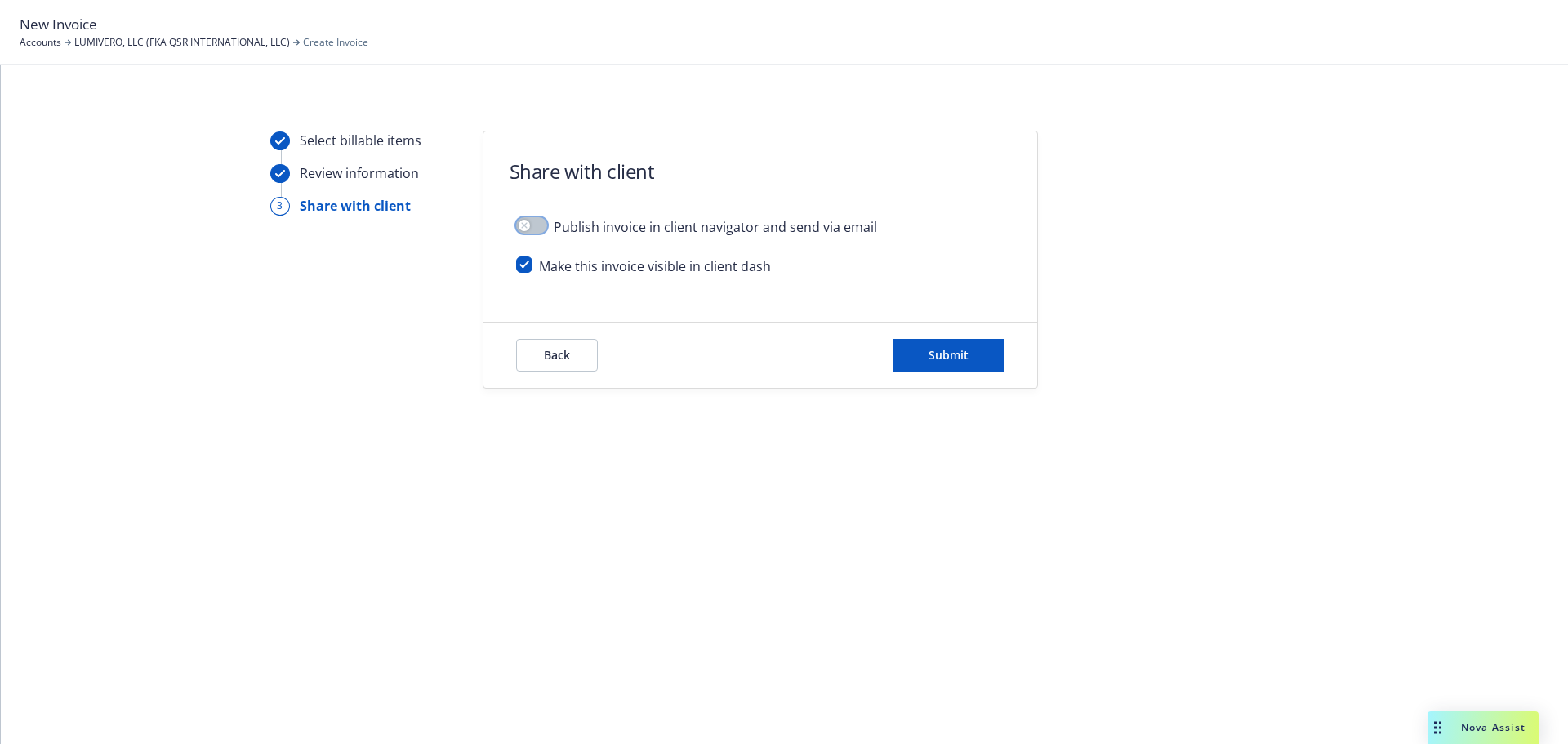
scroll to position [0, 0]
click at [530, 265] on input "checkbox" at bounding box center [524, 264] width 17 height 17
checkbox input "false"
click at [926, 353] on button "Submit" at bounding box center [949, 355] width 111 height 33
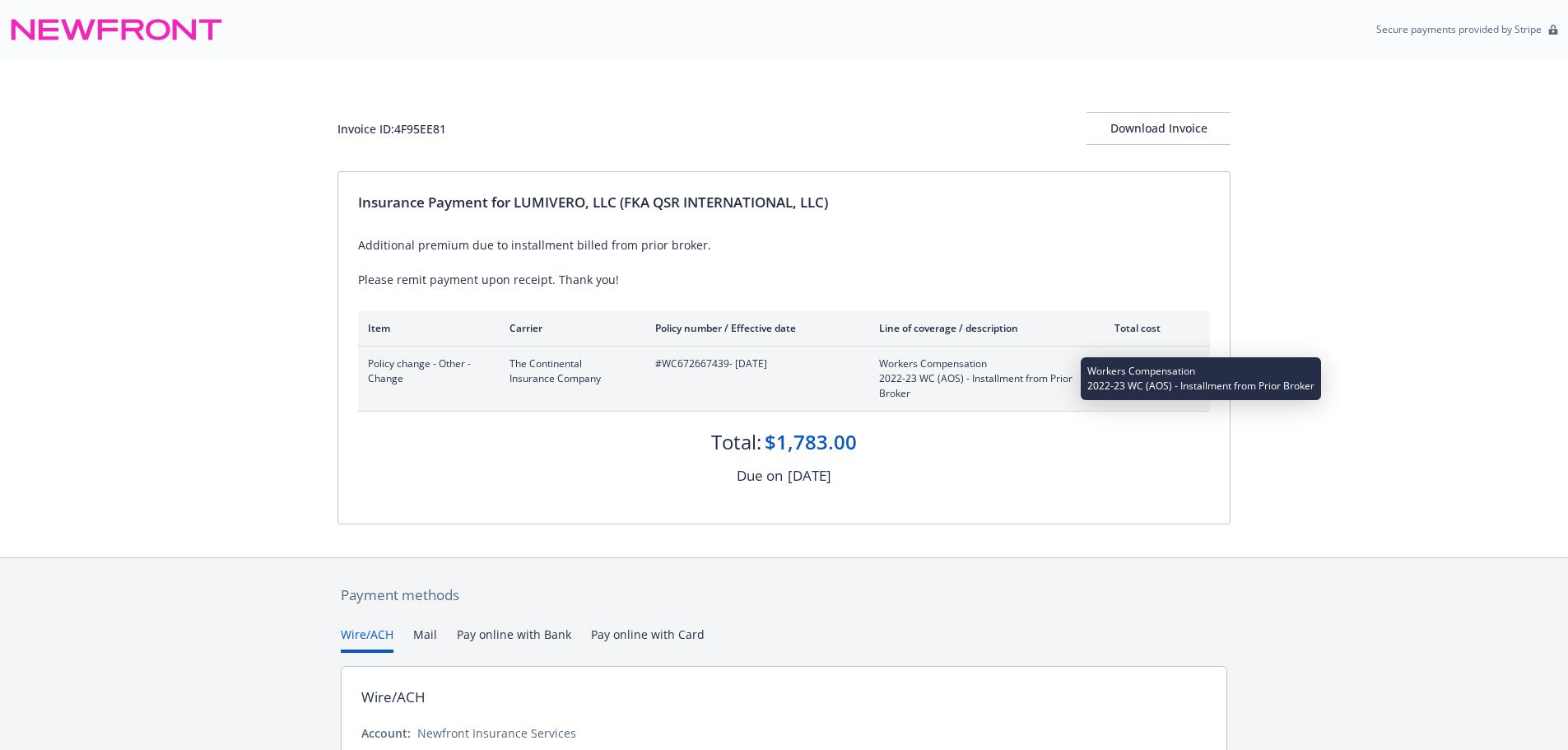
drag, startPoint x: 989, startPoint y: 394, endPoint x: 971, endPoint y: 374, distance: 26.9
click at [971, 374] on span "2022-23 WC (AOS) - Installment from Prior Broker" at bounding box center [976, 386] width 193 height 30
click at [942, 396] on span "2022-23 WC (AOS) - Installment from Prior Broker" at bounding box center [976, 386] width 193 height 30
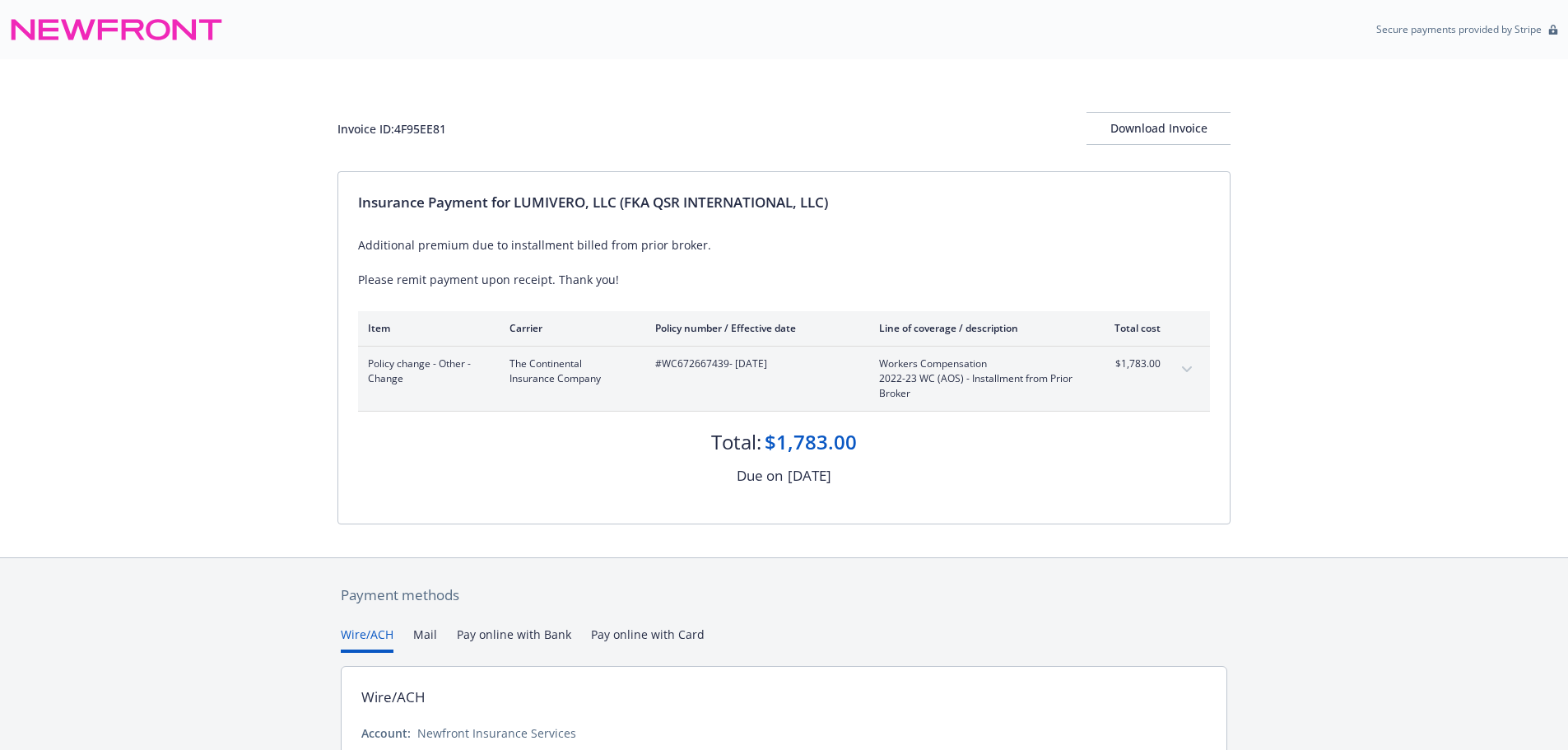
drag, startPoint x: 919, startPoint y: 387, endPoint x: 878, endPoint y: 376, distance: 42.4
click at [878, 376] on div "Policy change - Other - Change The Continental Insurance Company #WC672667439 -…" at bounding box center [764, 379] width 792 height 45
copy span "2022-23 WC (AOS) - Installment from Prior Broker"
click at [1147, 135] on div "Download Invoice" at bounding box center [1158, 128] width 144 height 31
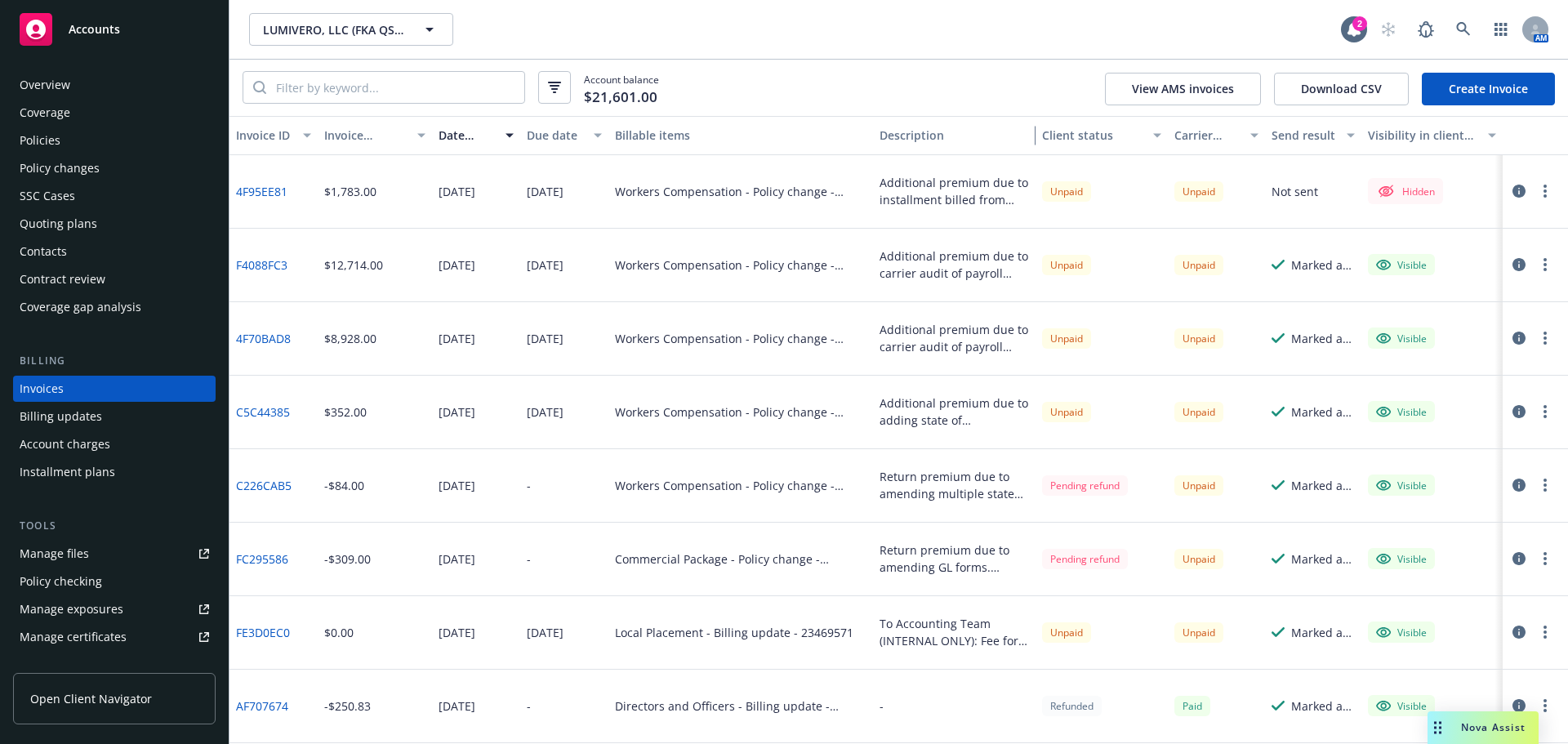
drag, startPoint x: 1010, startPoint y: 136, endPoint x: 1039, endPoint y: 139, distance: 29.2
click at [1039, 139] on div "Invoice ID Invoice amount Date issued Due date Billable items Description Clien…" at bounding box center [898, 136] width 1338 height 40
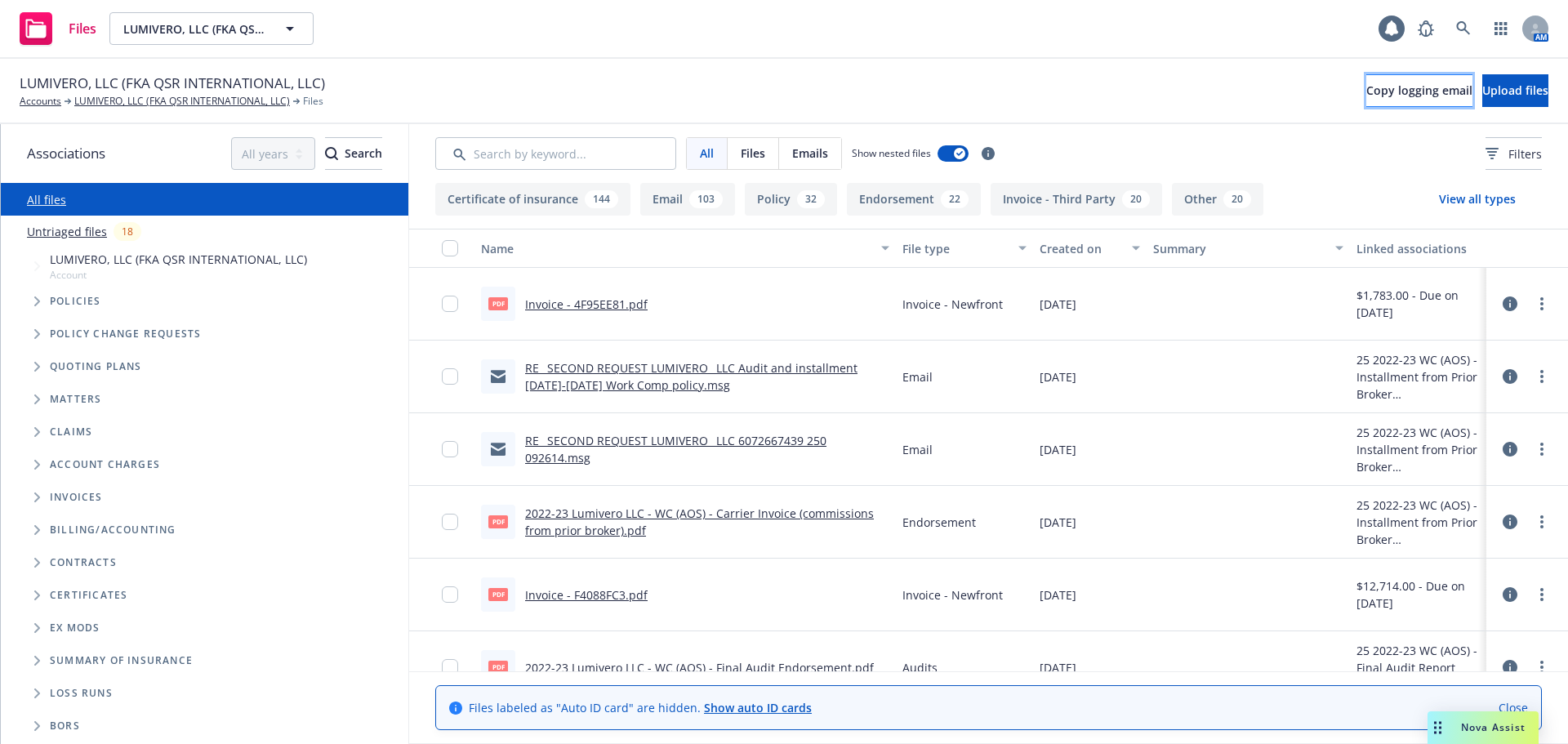
click at [1366, 99] on button "Copy logging email" at bounding box center [1419, 90] width 106 height 33
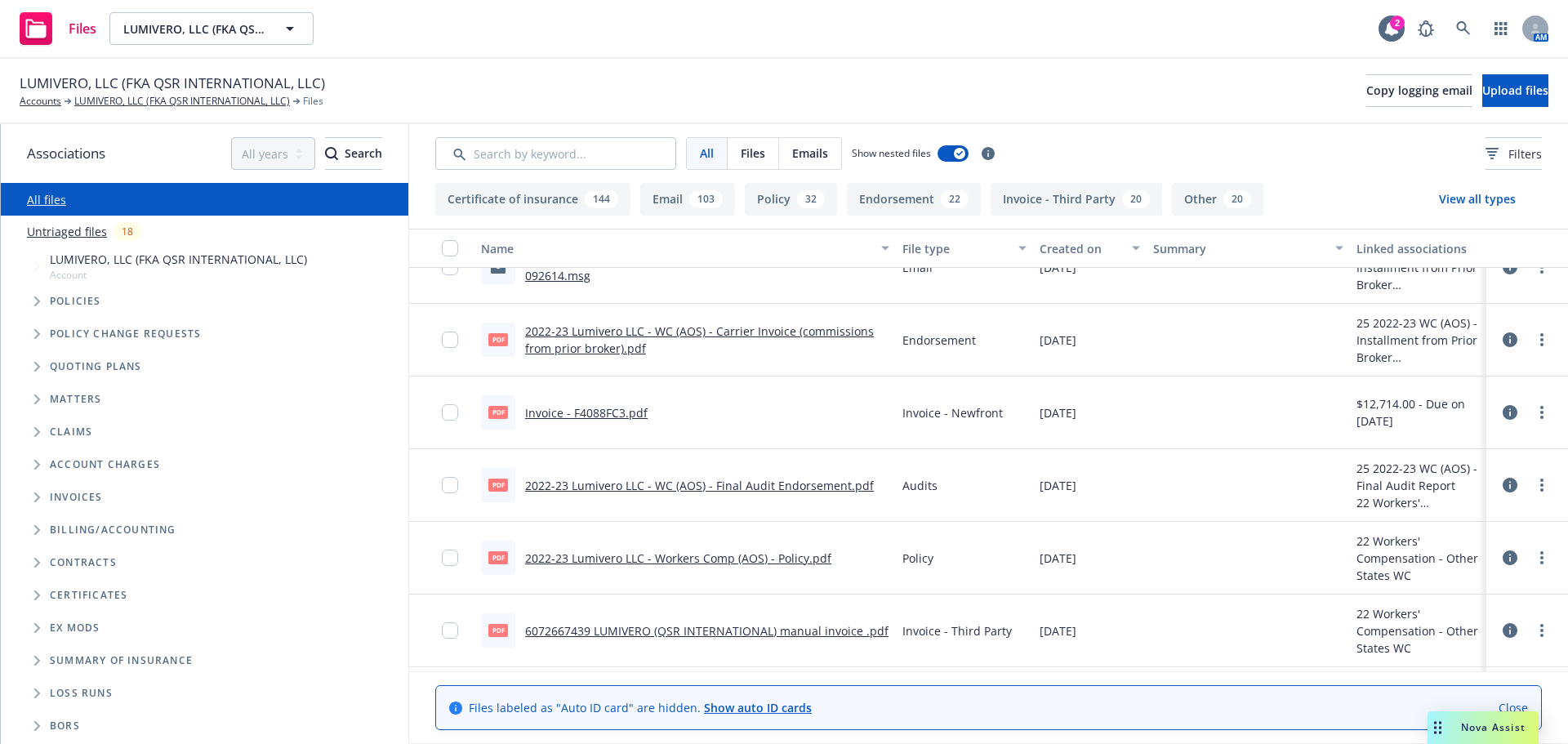
scroll to position [245, 0]
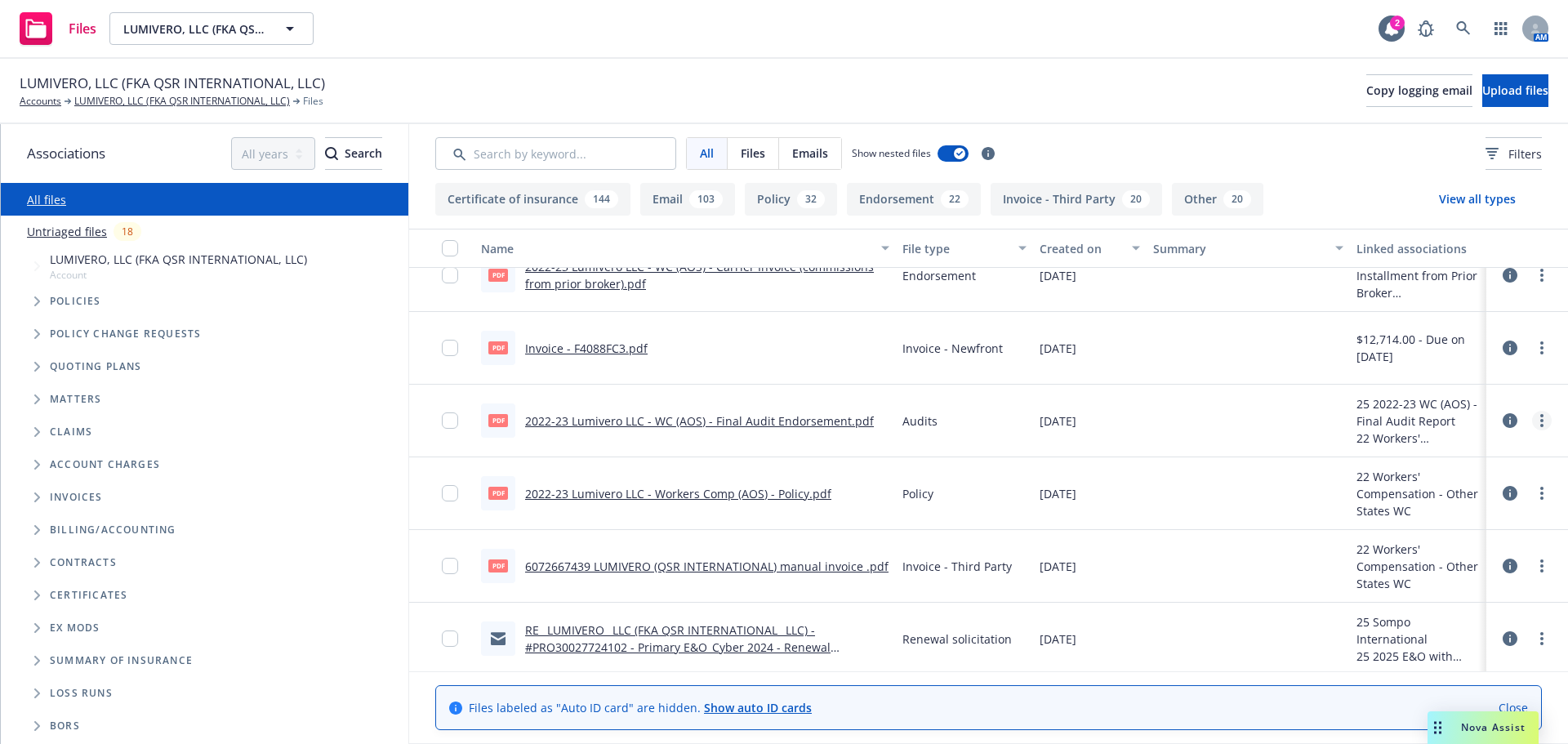
click at [1532, 418] on link "more" at bounding box center [1542, 420] width 20 height 20
click at [1492, 492] on link "Download" at bounding box center [1457, 487] width 162 height 33
click at [1550, 63] on div "LUMIVERO, LLC (FKA QSR INTERNATIONAL, LLC) Accounts LUMIVERO, LLC (FKA QSR INTE…" at bounding box center [784, 91] width 1568 height 65
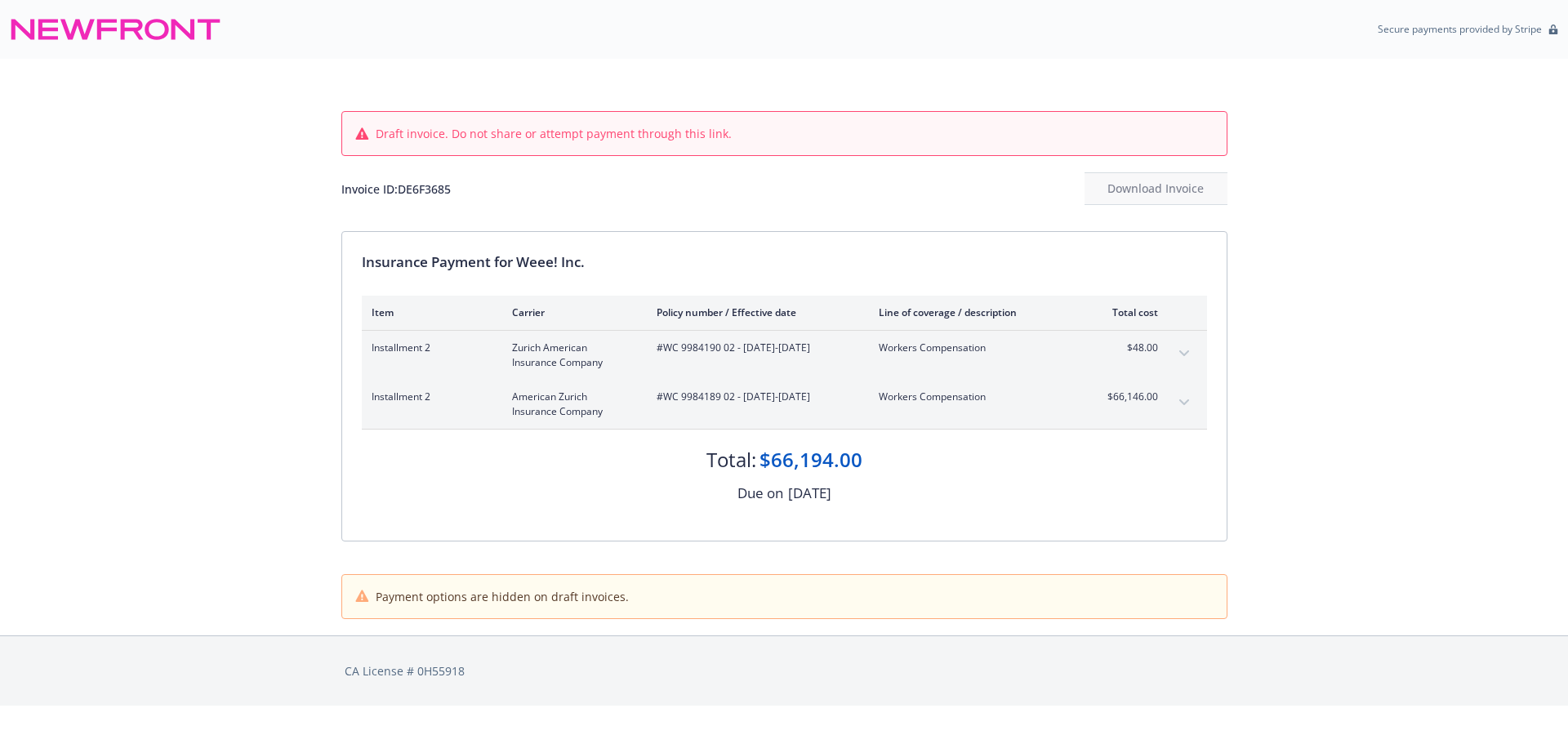
click at [102, 322] on div "Draft invoice. Do not share or attempt payment through this link. Invoice ID: D…" at bounding box center [784, 346] width 1568 height 577
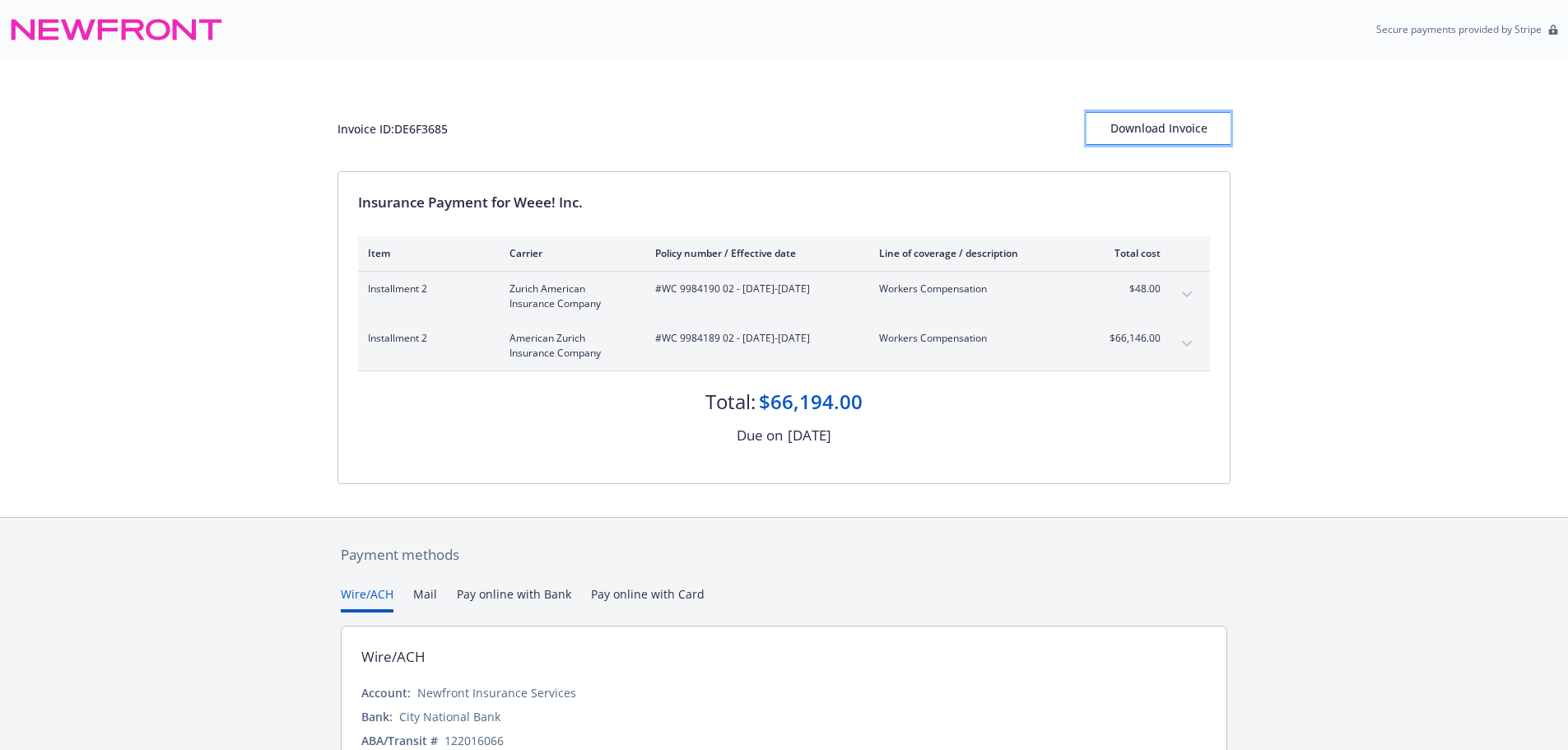
click at [1135, 141] on div "Download Invoice" at bounding box center [1158, 128] width 144 height 31
